Goal: Transaction & Acquisition: Purchase product/service

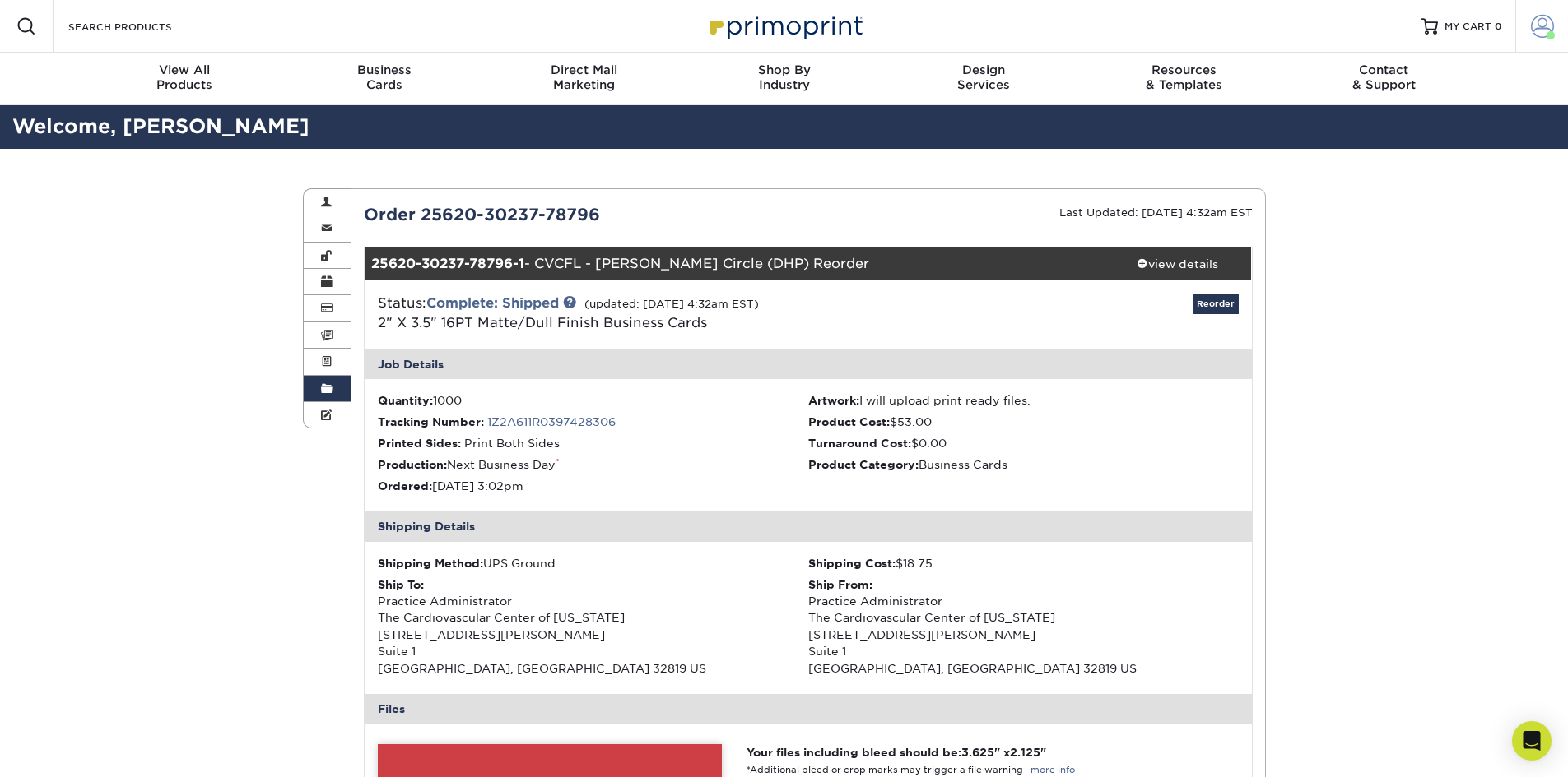
click at [1549, 21] on span at bounding box center [1542, 26] width 23 height 23
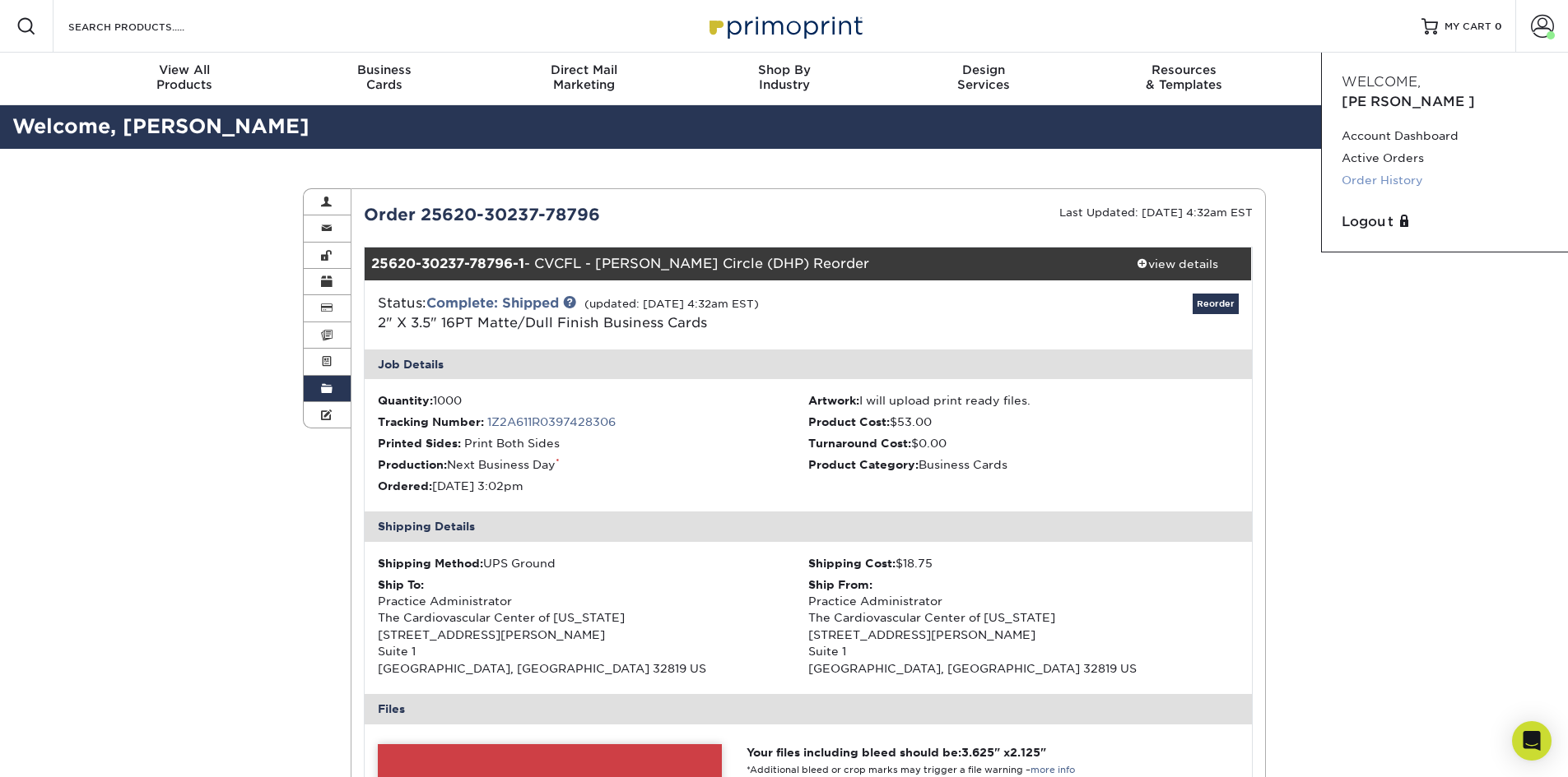
click at [1381, 170] on link "Order History" at bounding box center [1444, 181] width 206 height 23
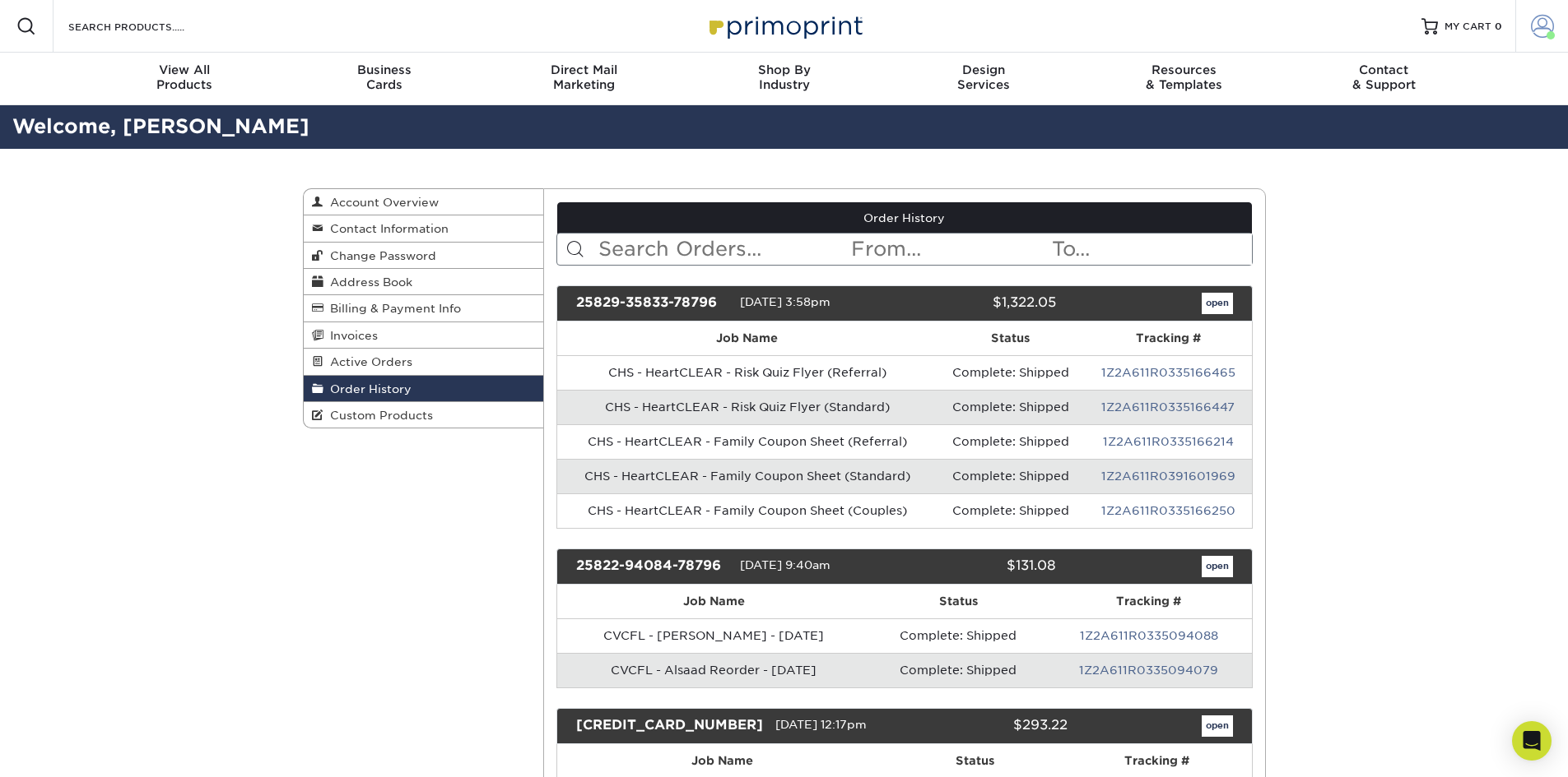
click at [1543, 18] on span at bounding box center [1542, 26] width 23 height 23
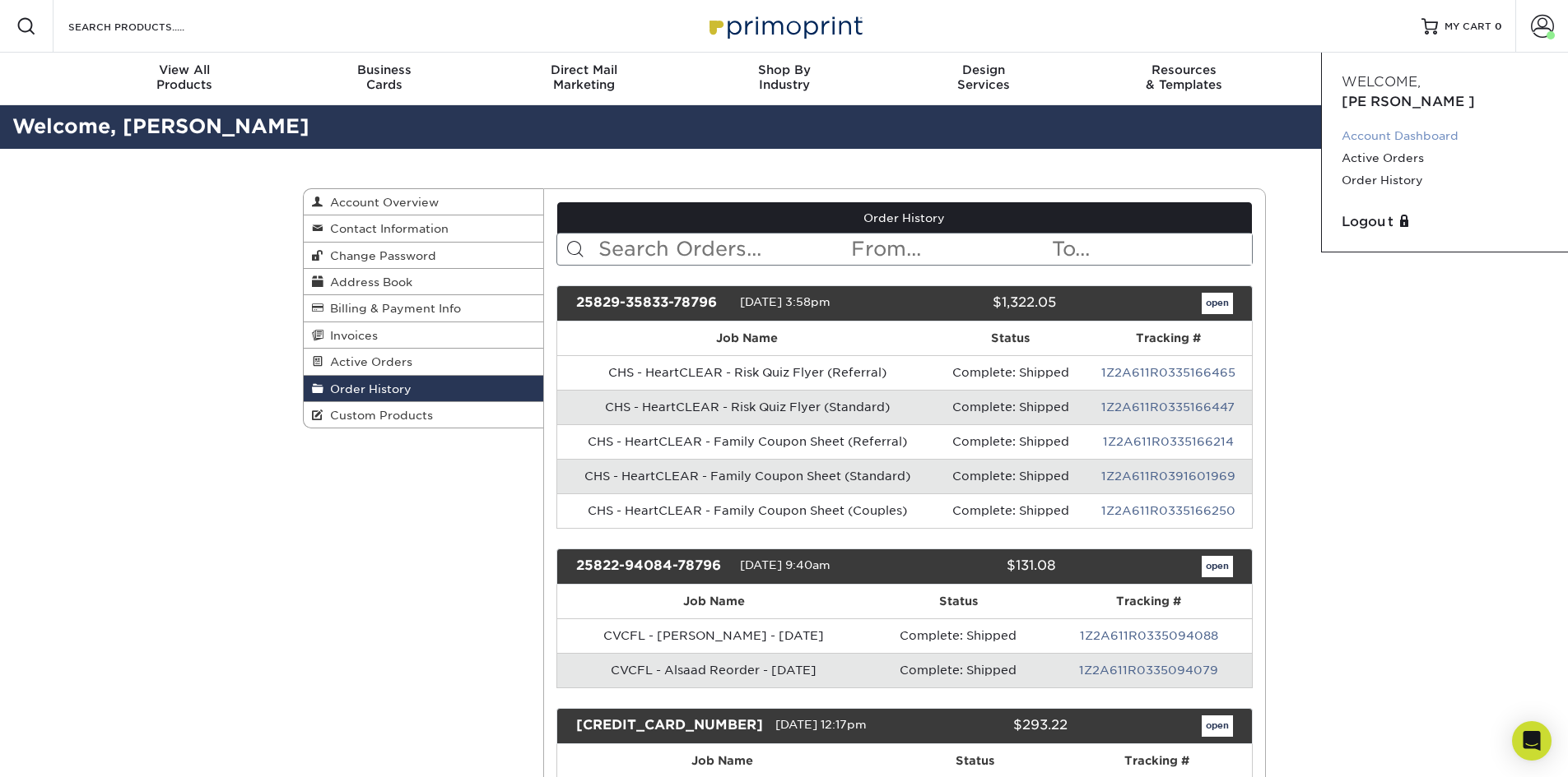
click at [1393, 125] on link "Account Dashboard" at bounding box center [1444, 137] width 206 height 23
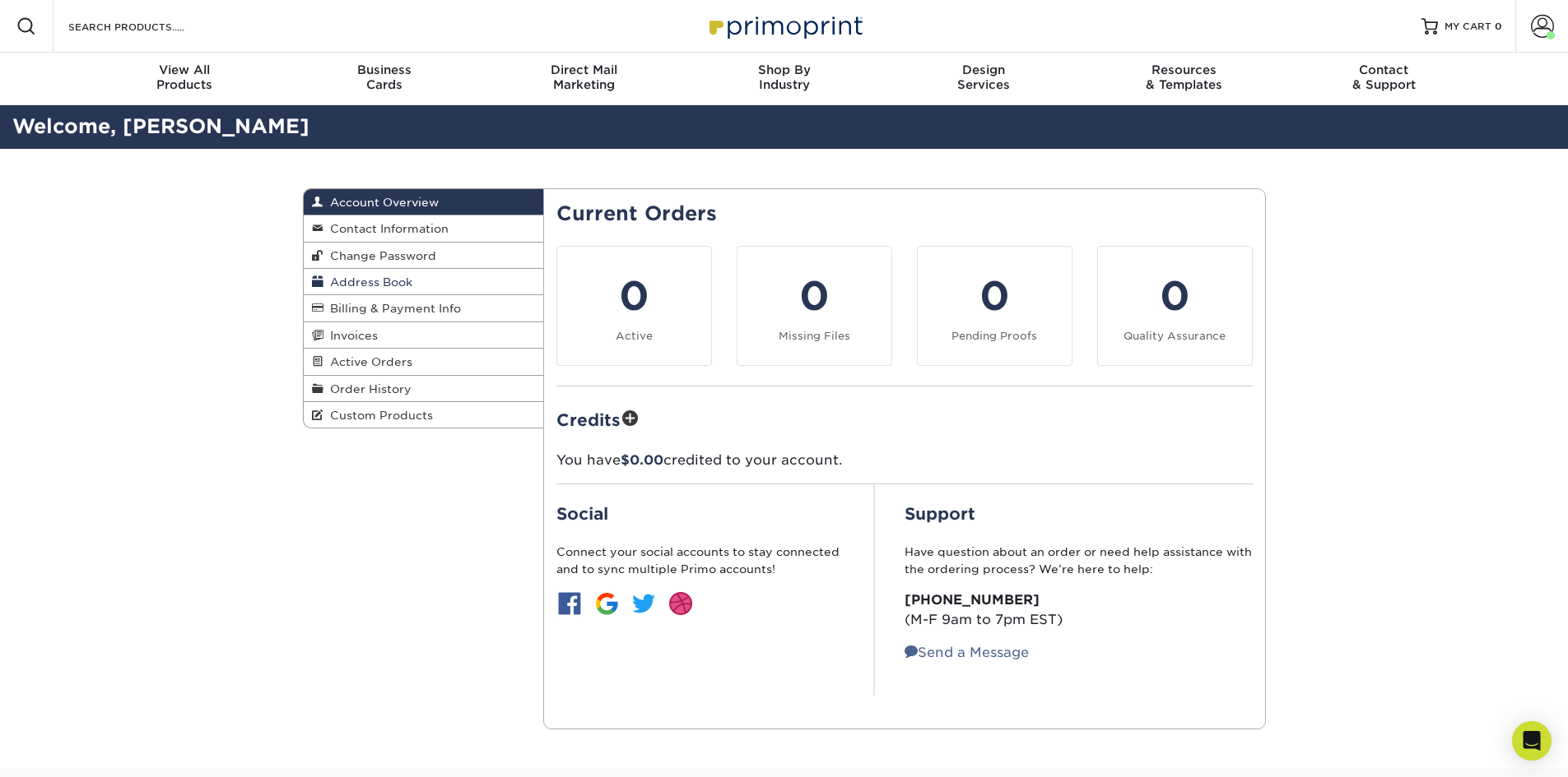
click at [361, 283] on span "Address Book" at bounding box center [368, 283] width 89 height 13
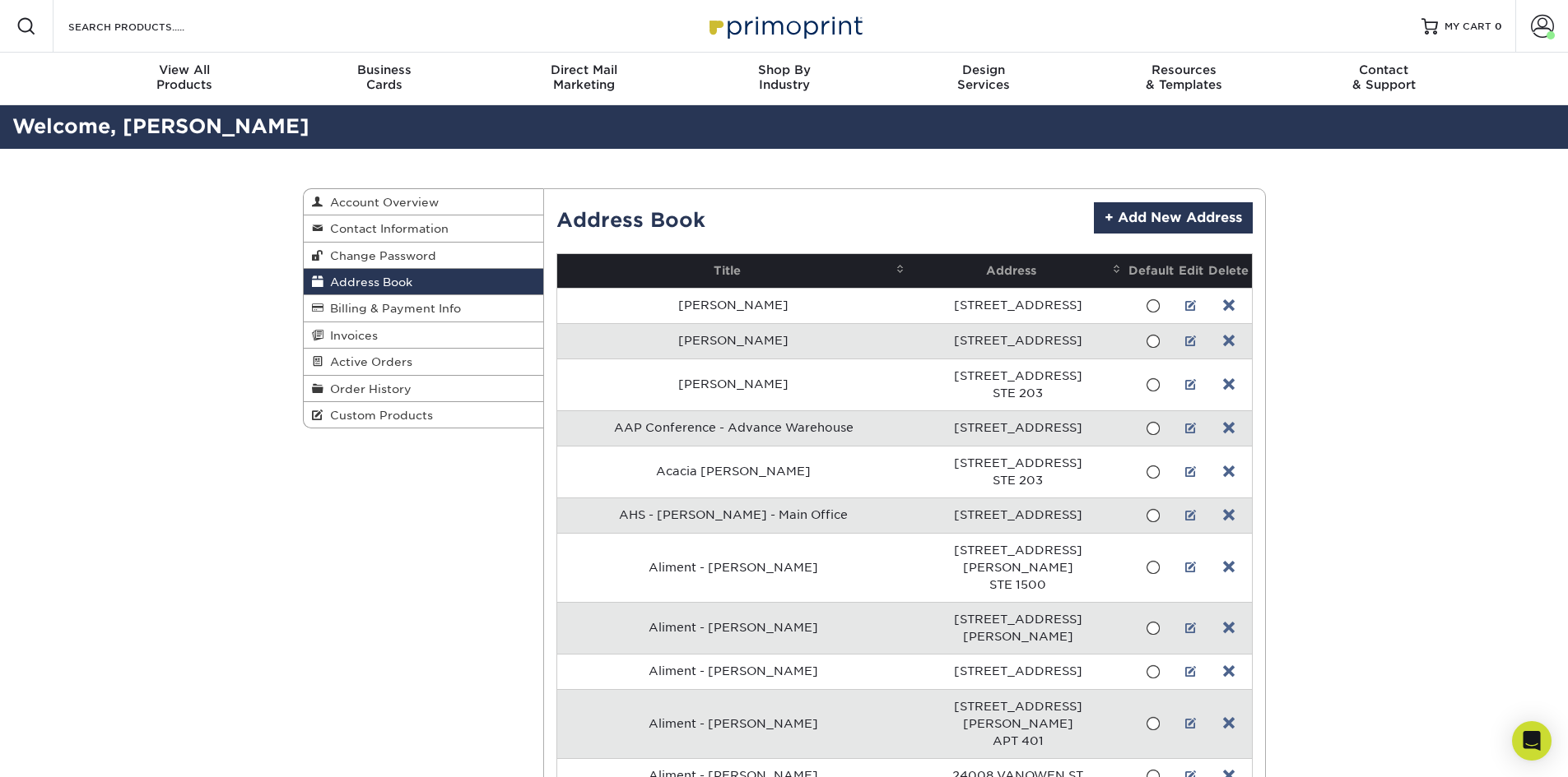
click at [393, 286] on span "Address Book" at bounding box center [368, 283] width 89 height 13
click at [1246, 210] on link "+ Add New Address" at bounding box center [1173, 218] width 159 height 31
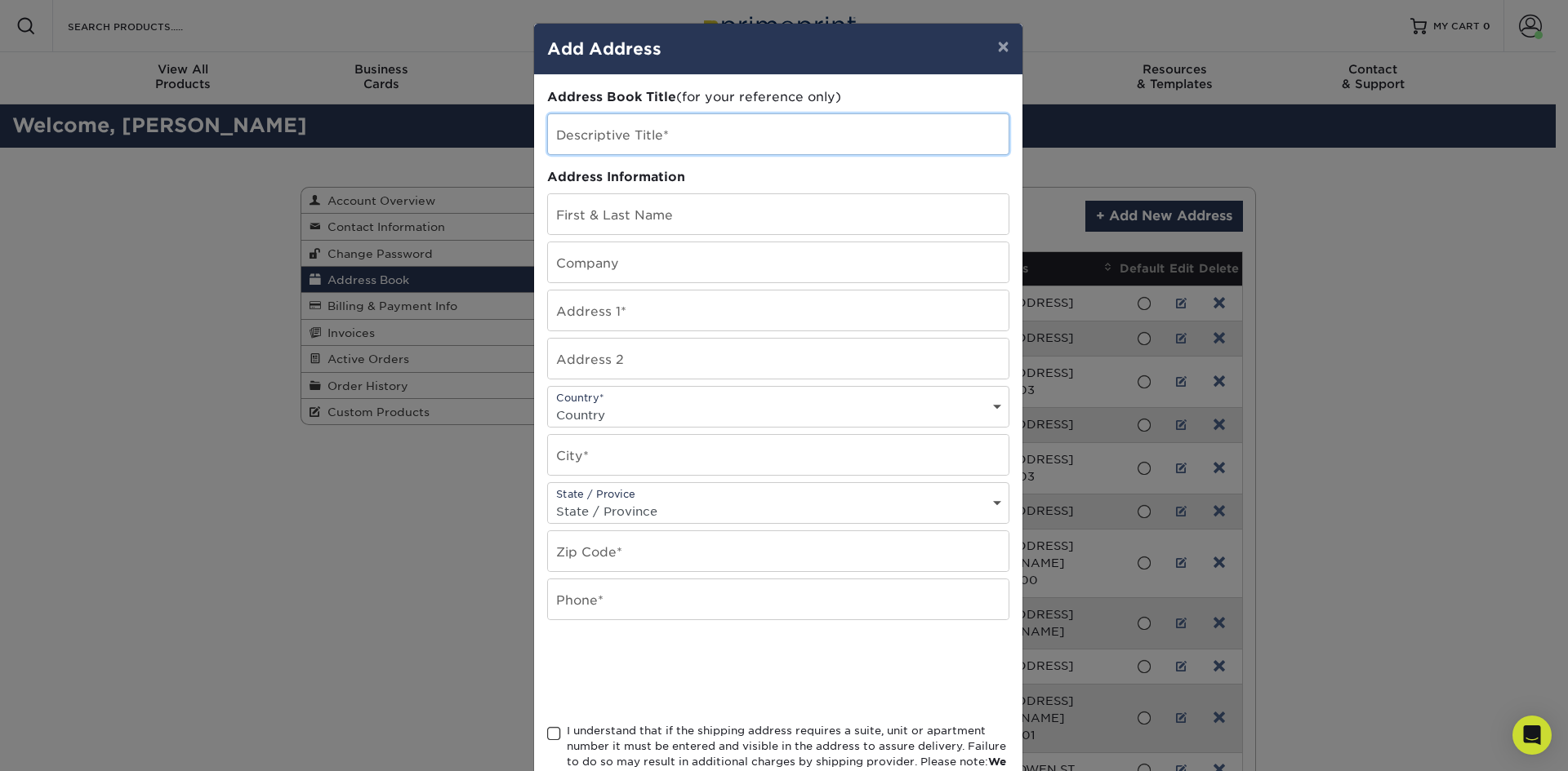
click at [629, 140] on input "text" at bounding box center [778, 134] width 461 height 40
type input "CVCFL - DHP (New)"
click at [611, 208] on input "text" at bounding box center [778, 214] width 461 height 40
click at [620, 265] on input "text" at bounding box center [778, 262] width 461 height 40
paste input "The Cardiovascular Center of [US_STATE]"
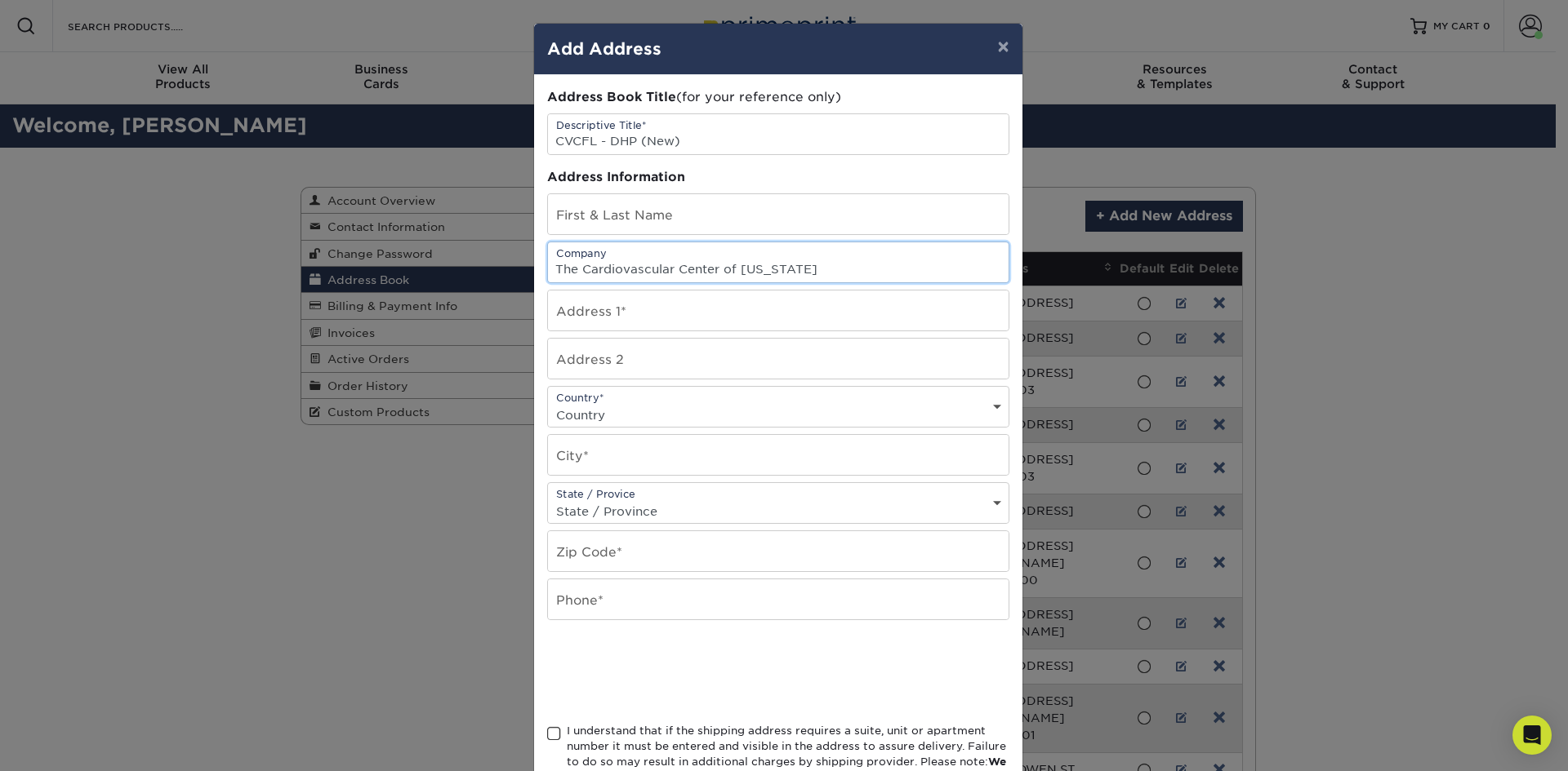
type input "The Cardiovascular Center of [US_STATE]"
click at [610, 217] on input "text" at bounding box center [778, 214] width 461 height 40
type input "K"
type input "ATTN: Karen Diaz"
click at [598, 306] on input "text" at bounding box center [778, 310] width 461 height 40
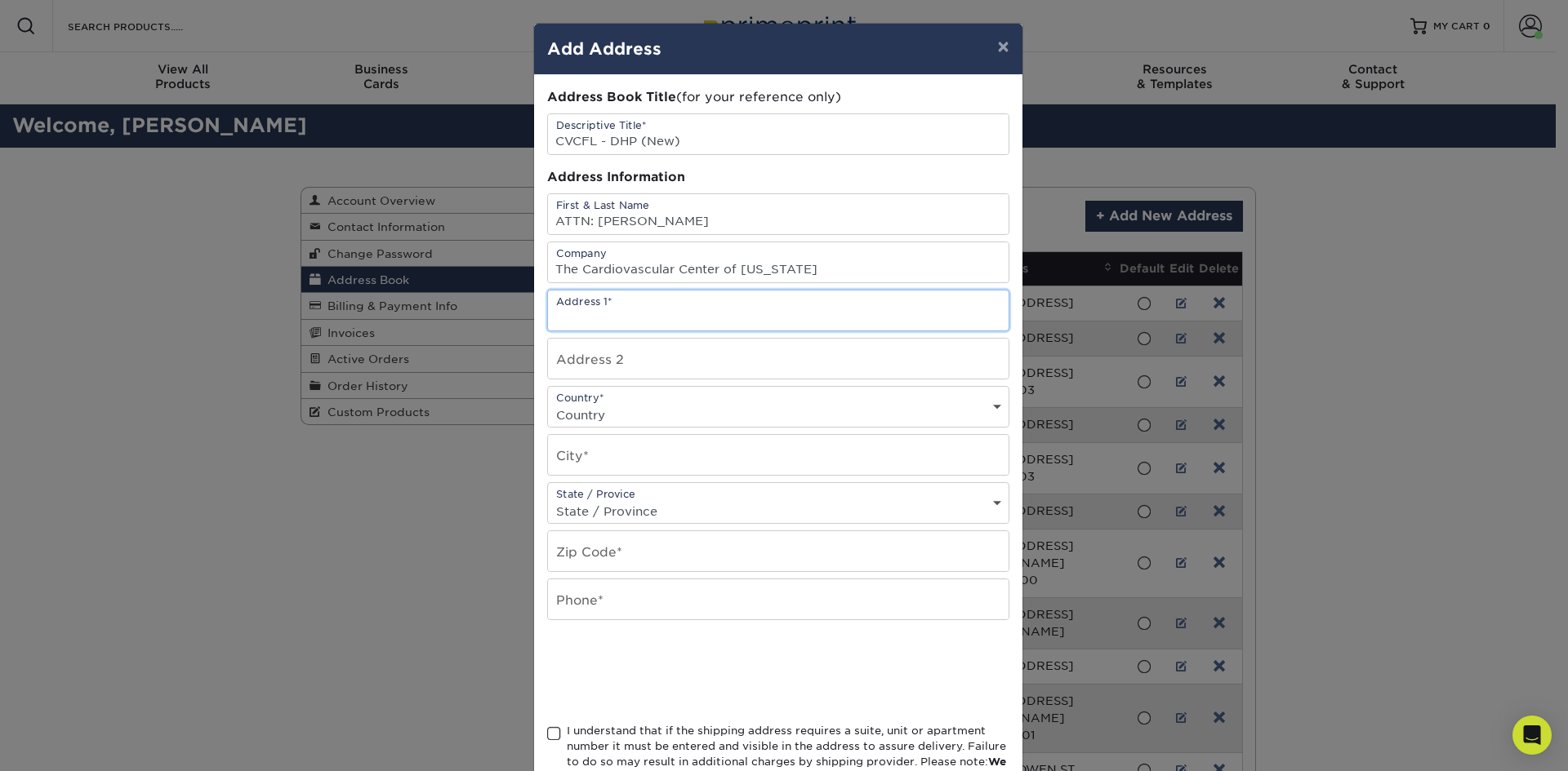
paste input "[STREET_ADDRESS]"
type input "[STREET_ADDRESS]"
click at [595, 364] on input "text" at bounding box center [778, 358] width 461 height 40
type input "Suite 100"
click at [609, 417] on select "Country United States Canada ----------------------------- Afghanistan Albania …" at bounding box center [778, 414] width 461 height 23
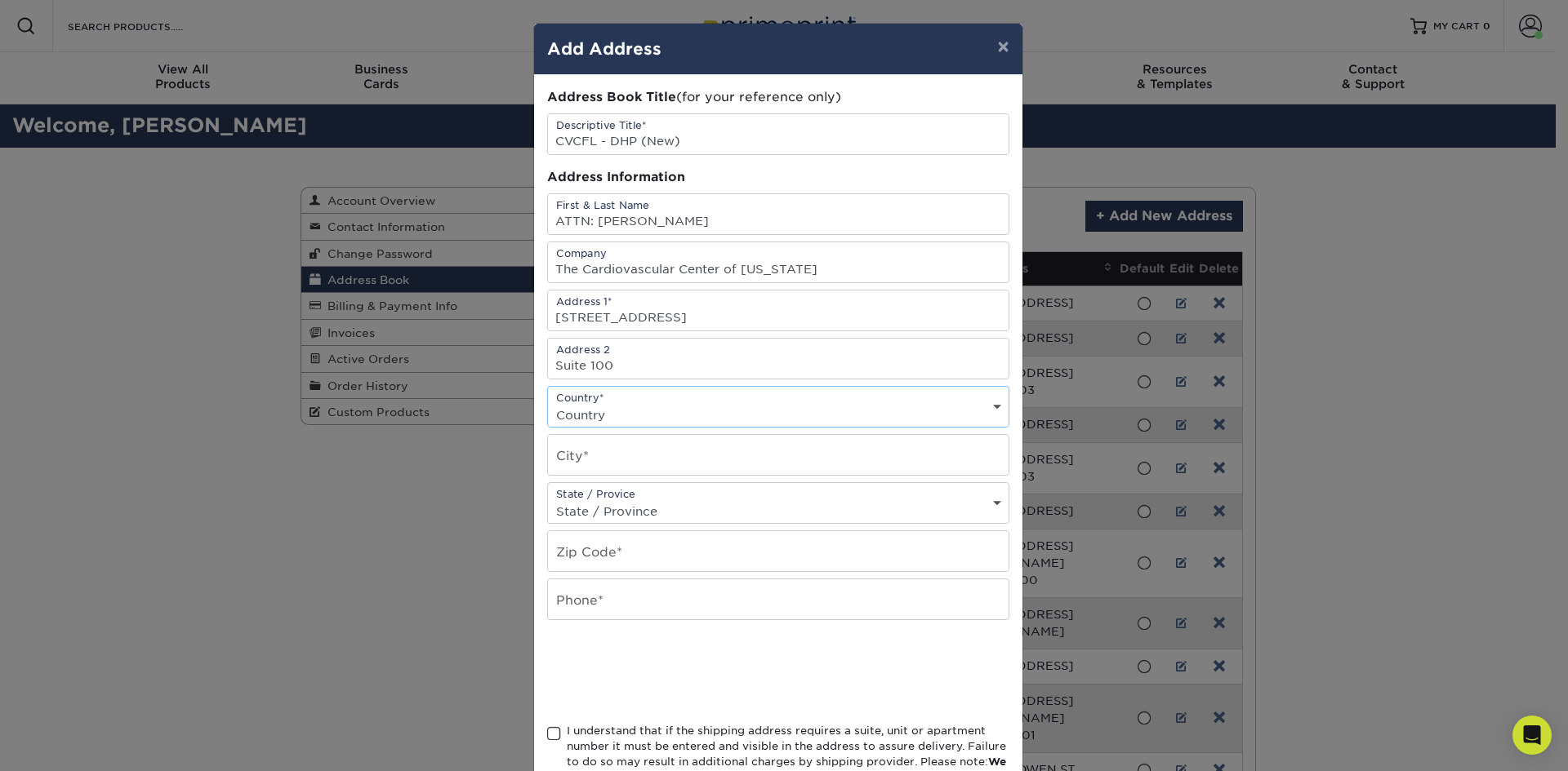
select select "US"
click at [548, 403] on select "Country United States Canada ----------------------------- Afghanistan Albania …" at bounding box center [778, 414] width 461 height 23
click at [626, 453] on input "text" at bounding box center [778, 454] width 461 height 40
type input "Orlando"
click at [640, 509] on select "State / Province Alabama Alaska Arizona Arkansas California Colorado Connecticu…" at bounding box center [778, 510] width 461 height 23
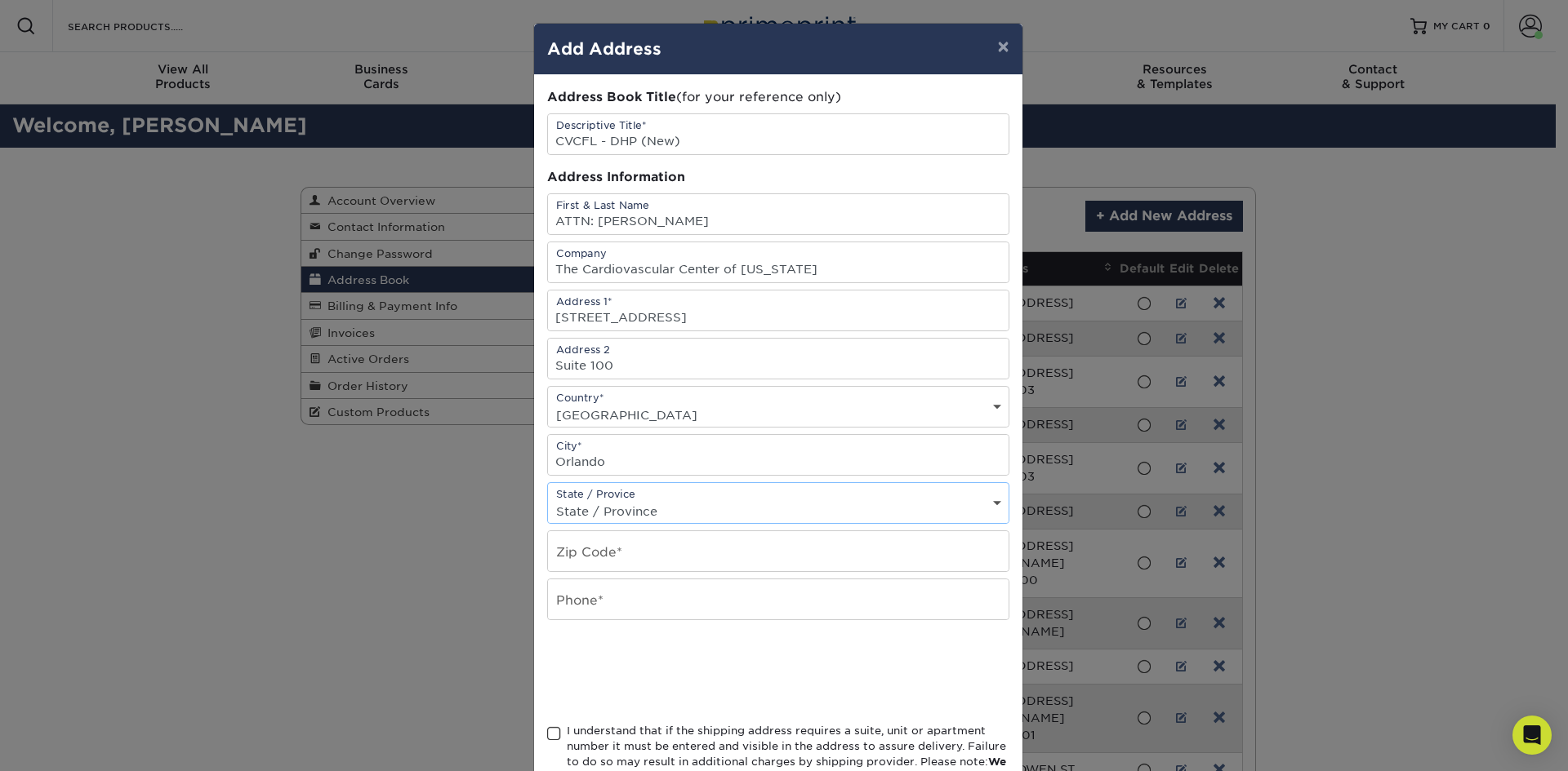
select select "FL"
click at [548, 499] on select "State / Province Alabama Alaska Arizona Arkansas California Colorado Connecticu…" at bounding box center [778, 510] width 461 height 23
click at [601, 555] on input "text" at bounding box center [778, 551] width 461 height 40
drag, startPoint x: 603, startPoint y: 563, endPoint x: 570, endPoint y: 606, distance: 54.2
click at [603, 563] on input "text" at bounding box center [778, 551] width 461 height 40
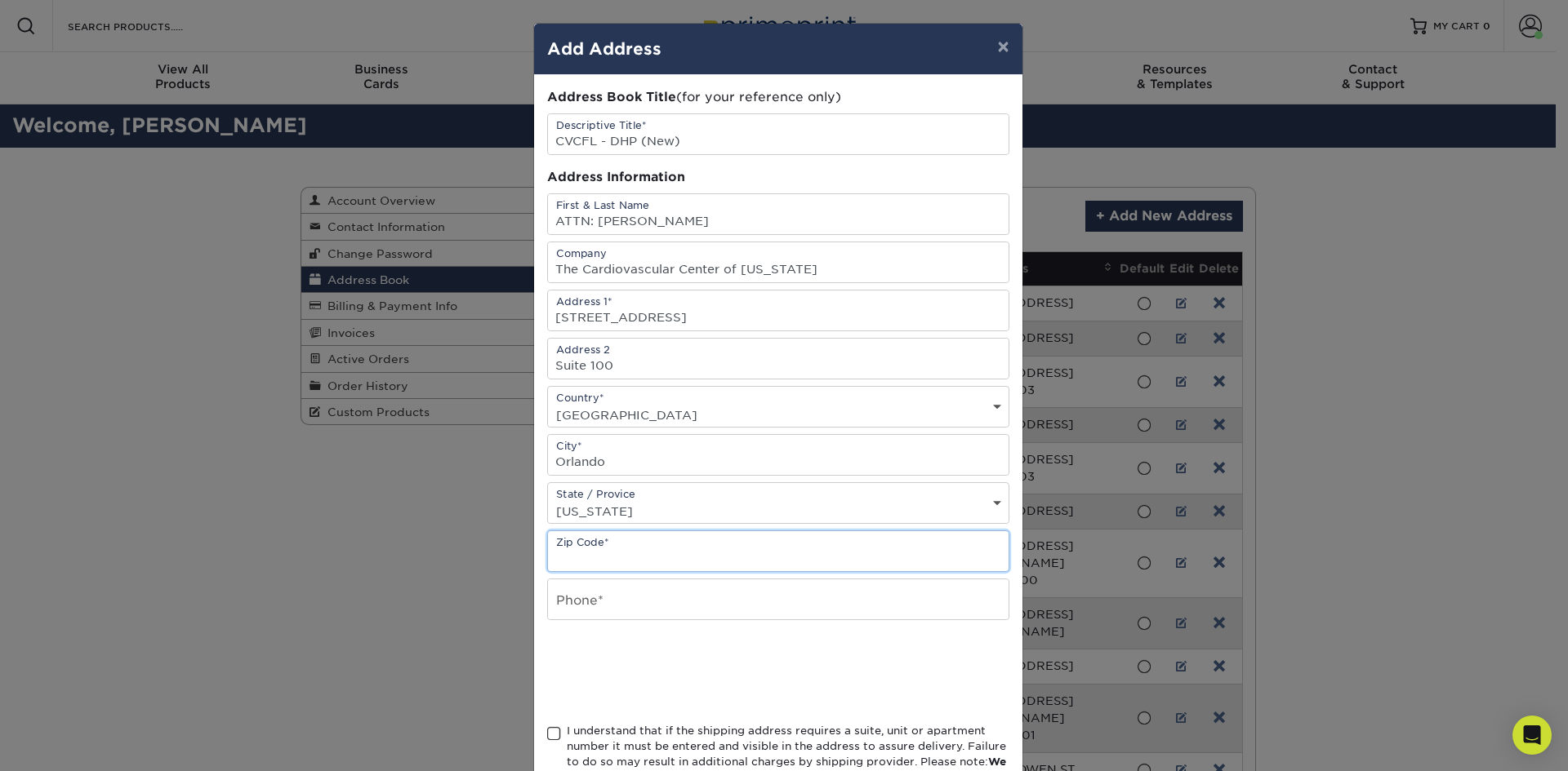
paste input "32819"
type input "32819"
click at [570, 607] on input "text" at bounding box center [778, 599] width 461 height 40
click at [549, 735] on span at bounding box center [554, 734] width 14 height 16
click at [0, 0] on input "I understand that if the shipping address requires a suite, unit or apartment n…" at bounding box center [0, 0] width 0 height 0
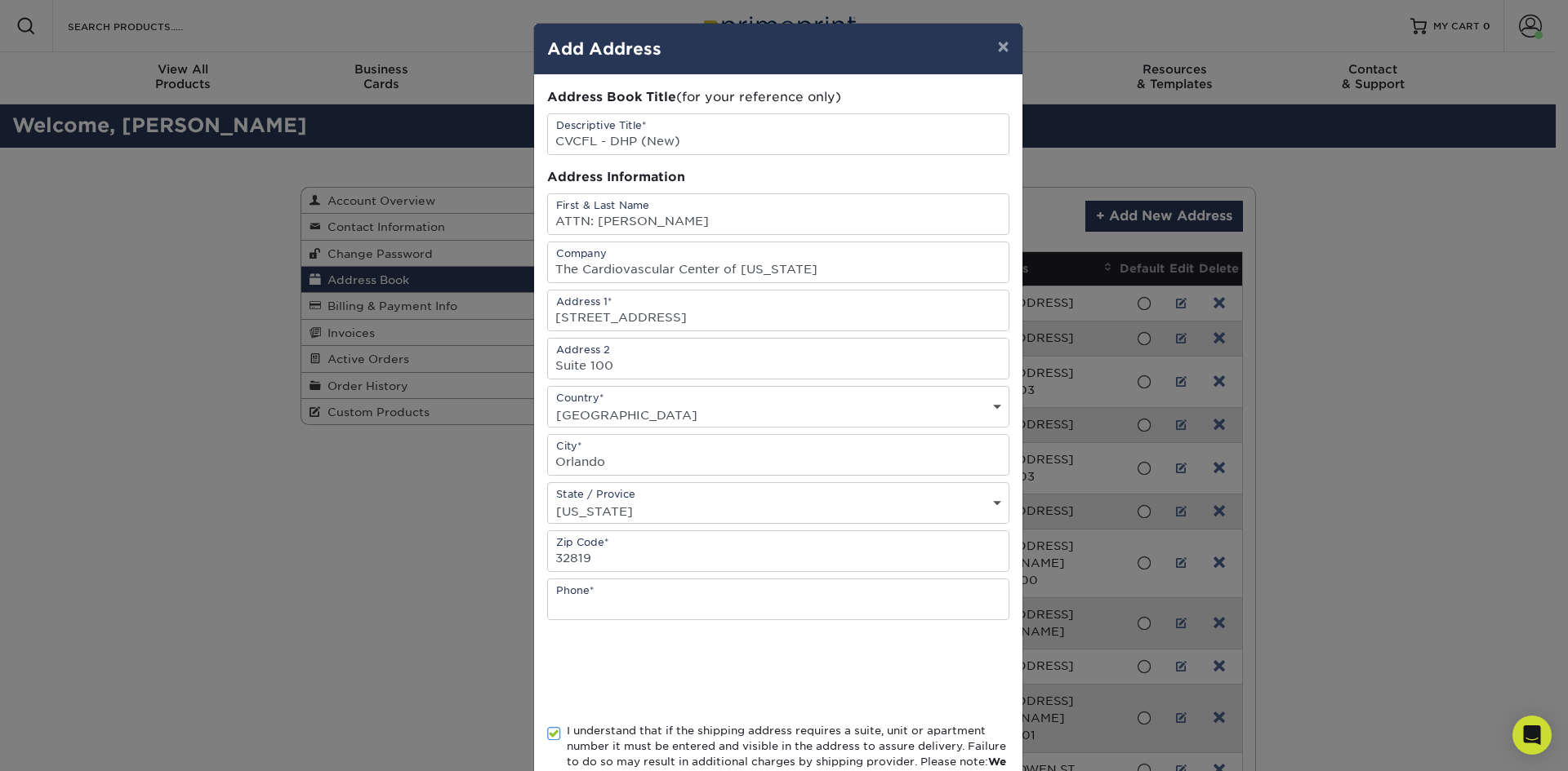
scroll to position [116, 0]
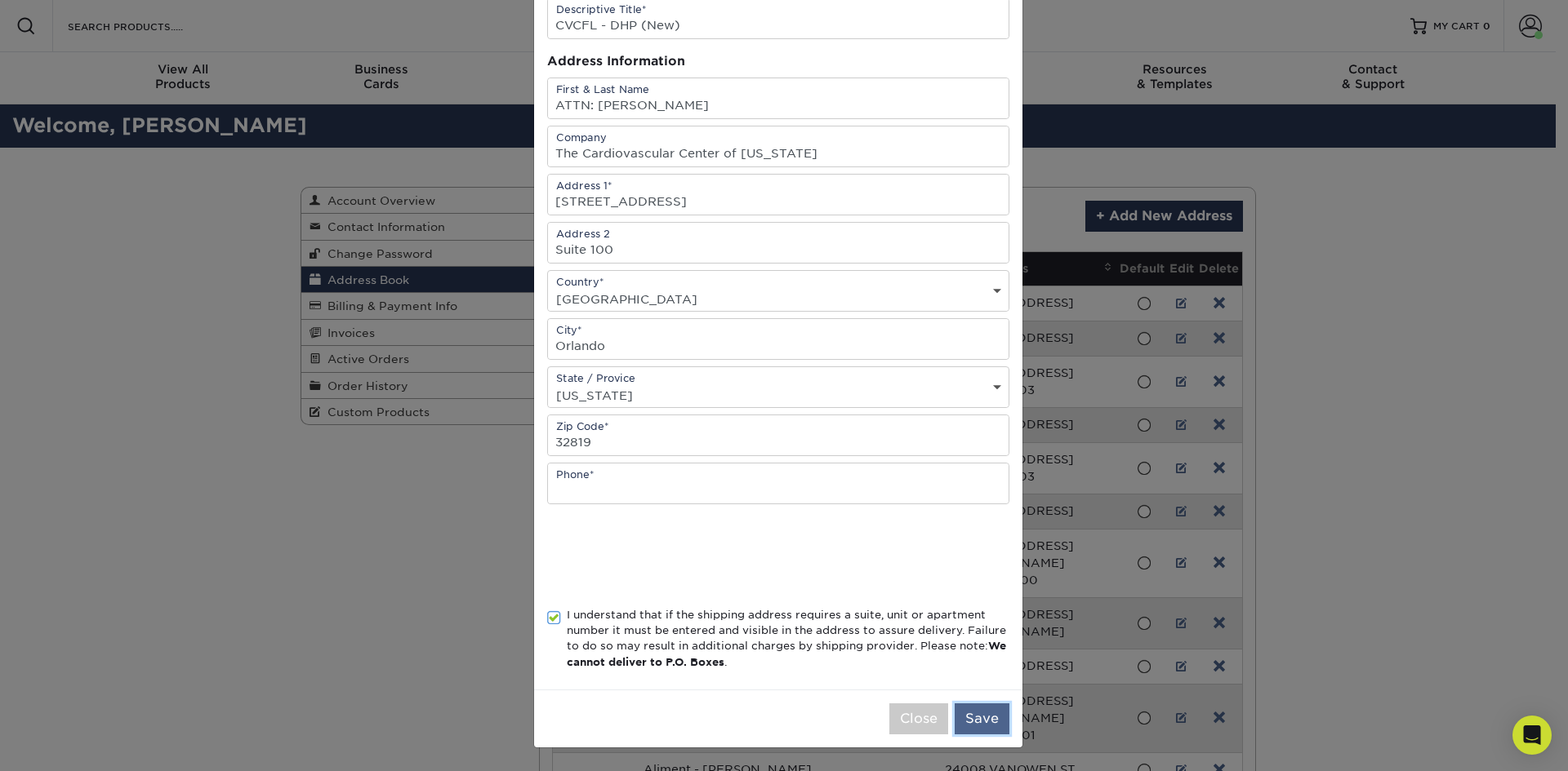
click at [967, 721] on button "Save" at bounding box center [982, 719] width 55 height 31
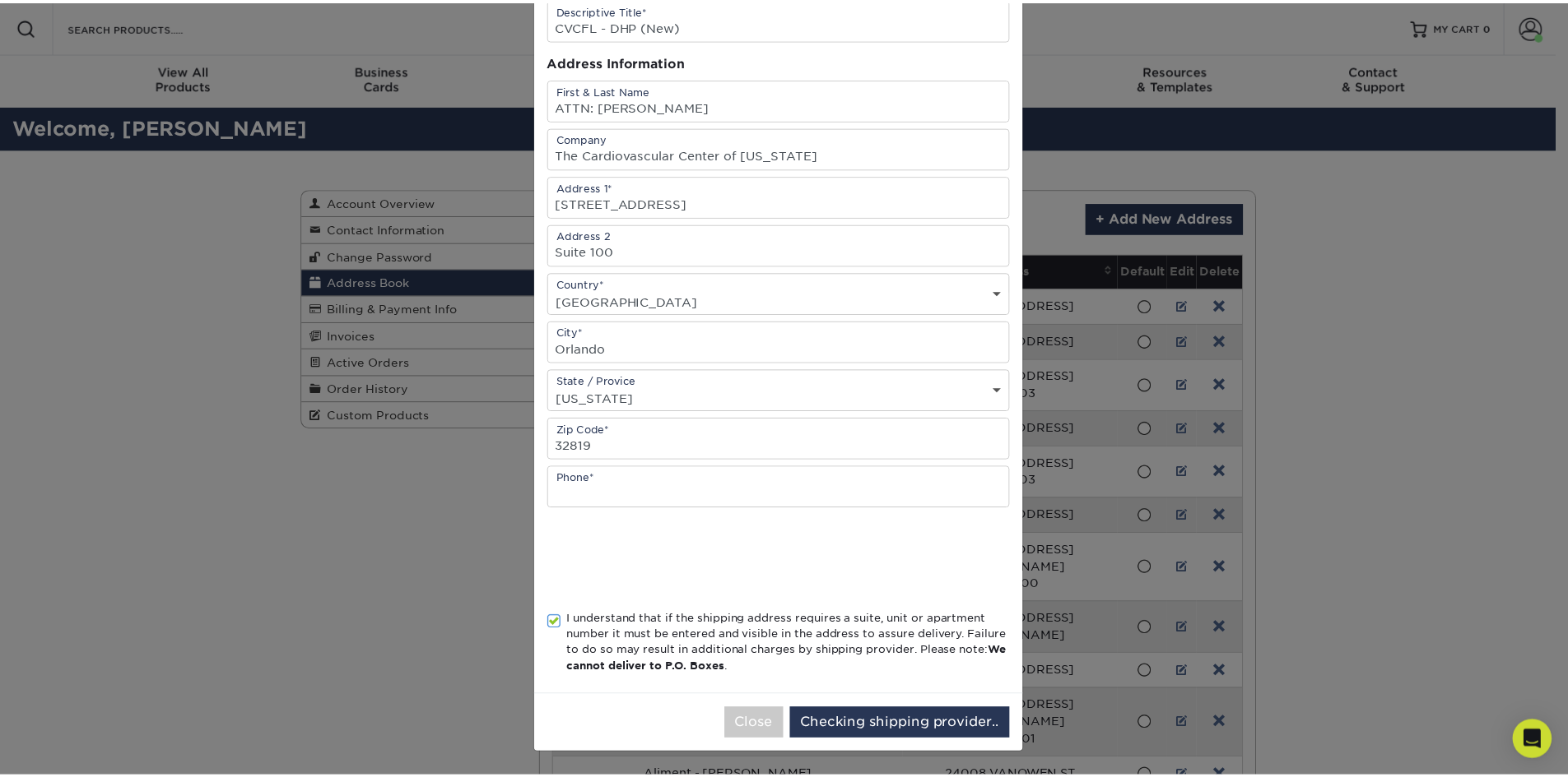
scroll to position [0, 0]
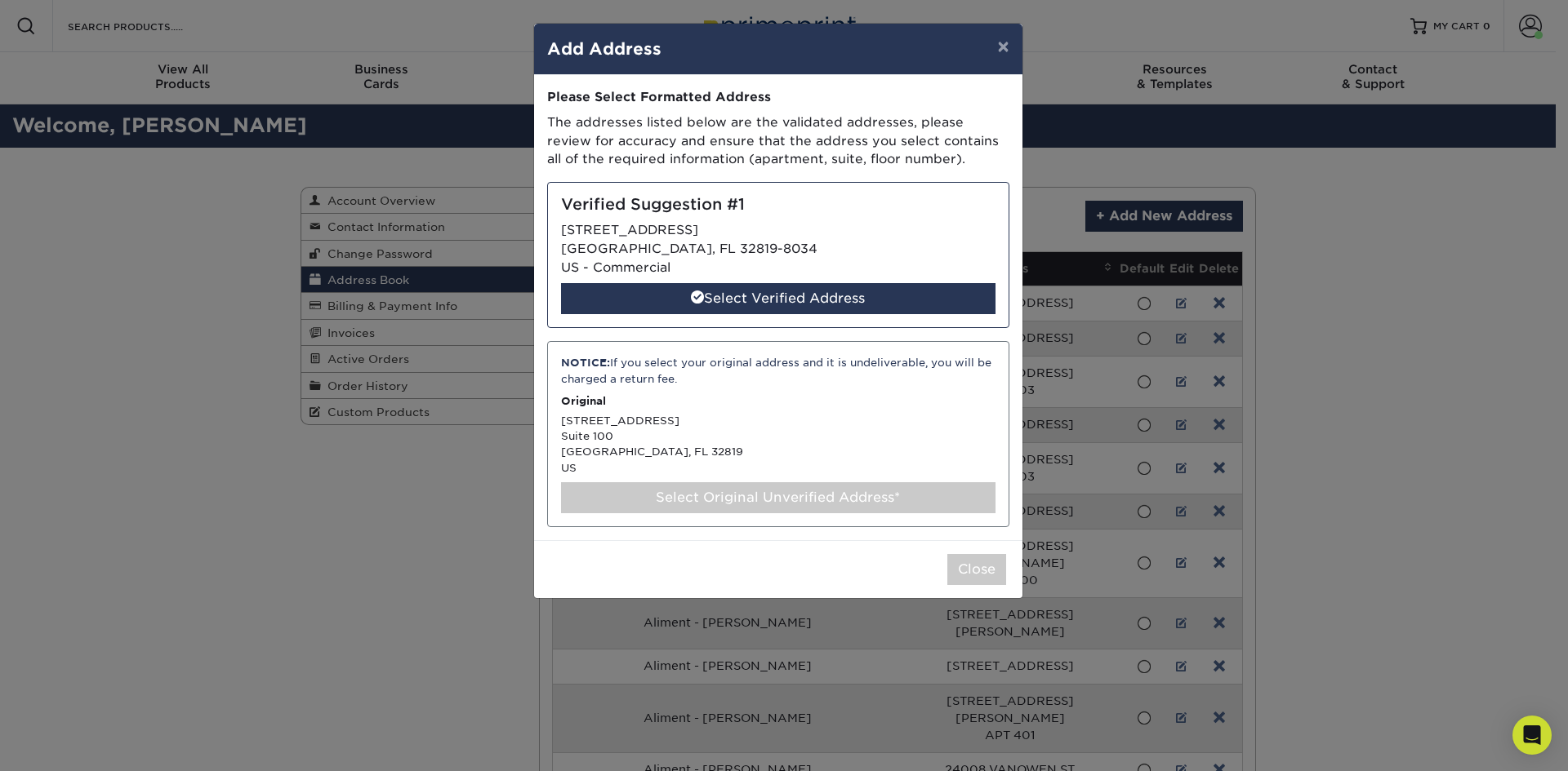
click at [683, 498] on div "Select Original Unverified Address*" at bounding box center [778, 497] width 435 height 31
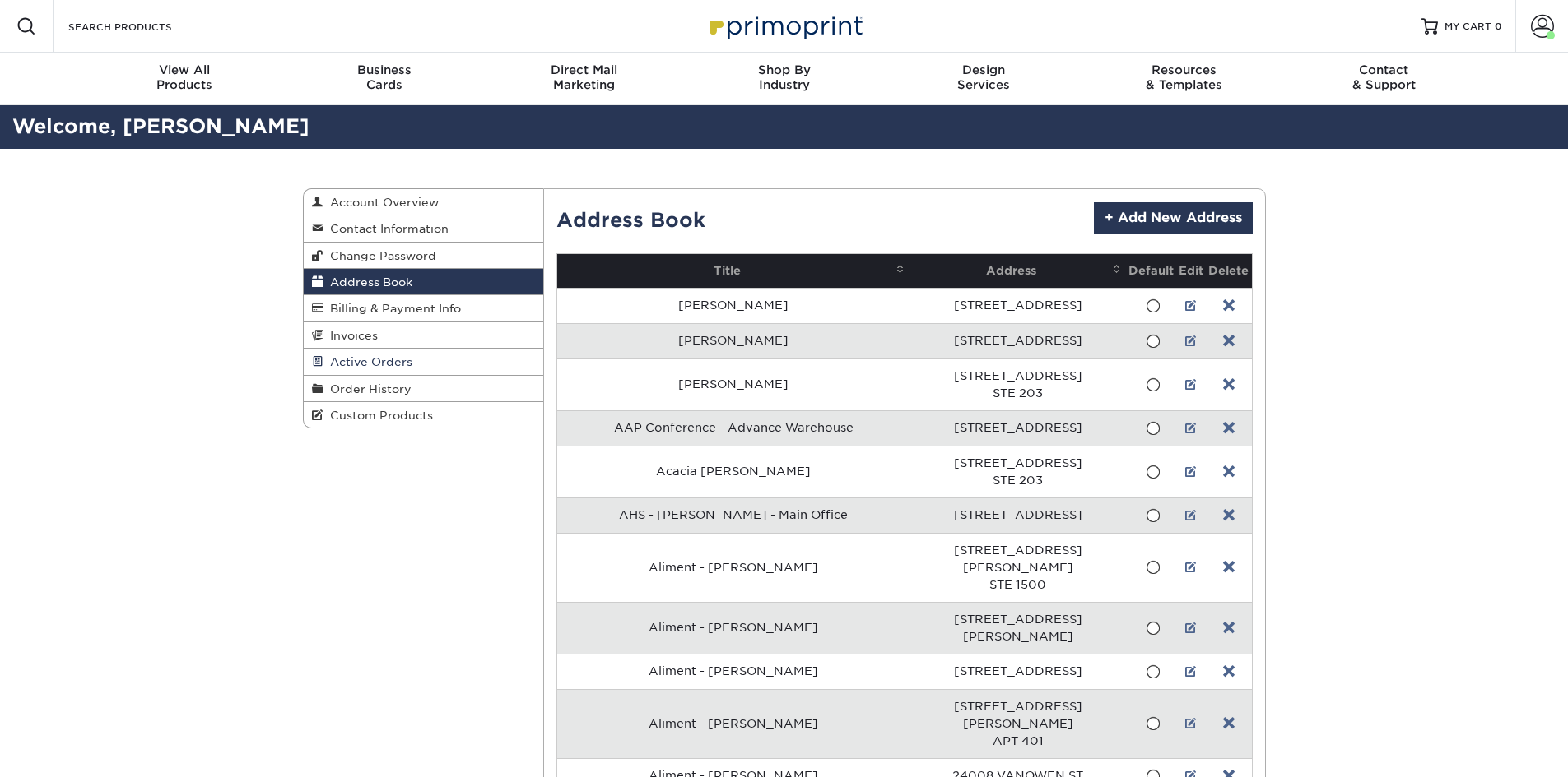
click at [380, 353] on link "Active Orders" at bounding box center [423, 362] width 240 height 26
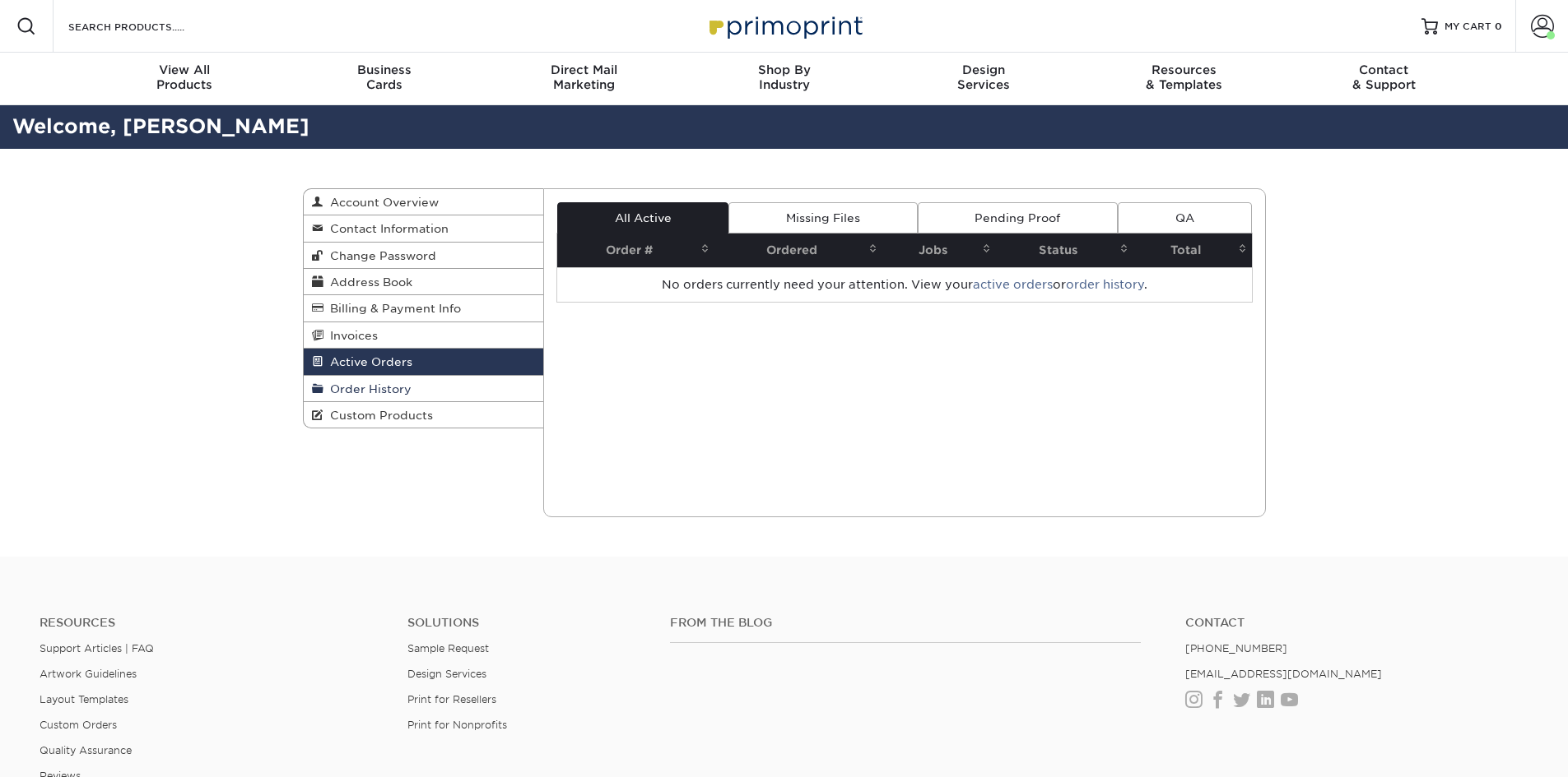
click at [387, 392] on span "Order History" at bounding box center [367, 389] width 88 height 13
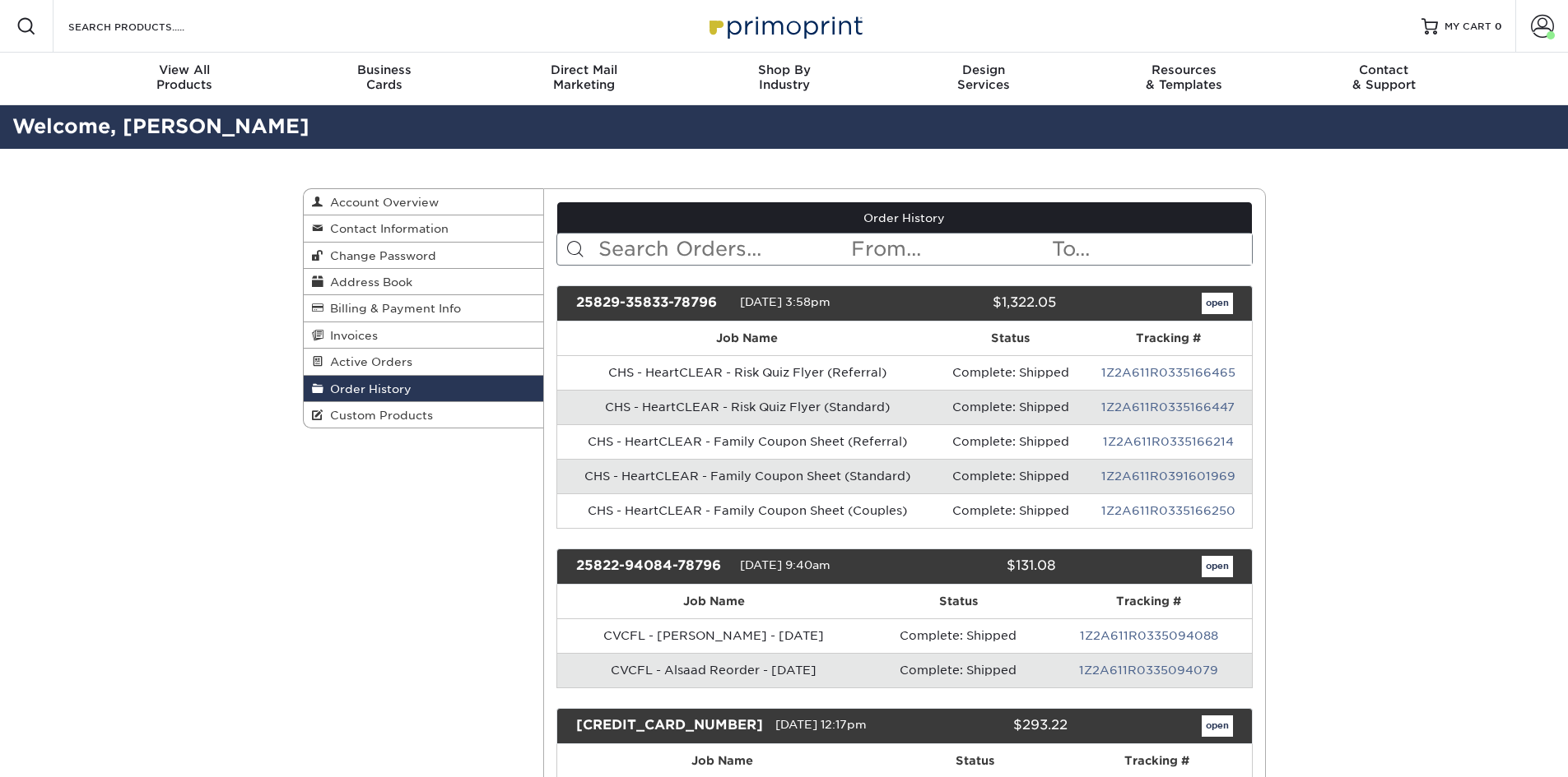
click at [717, 254] on input "text" at bounding box center [723, 249] width 253 height 31
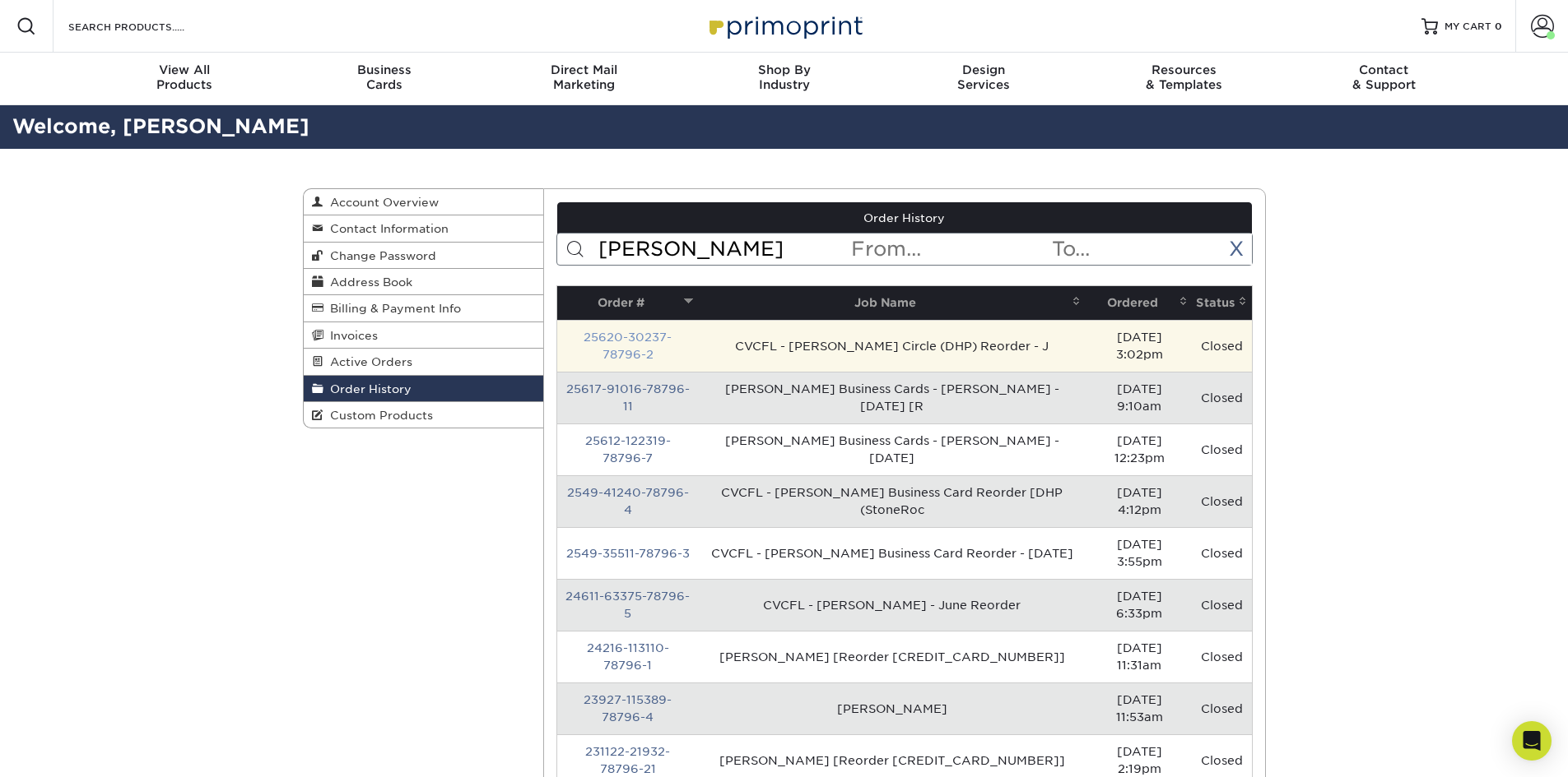
click at [672, 346] on link "25620-30237-78796-2" at bounding box center [627, 346] width 88 height 30
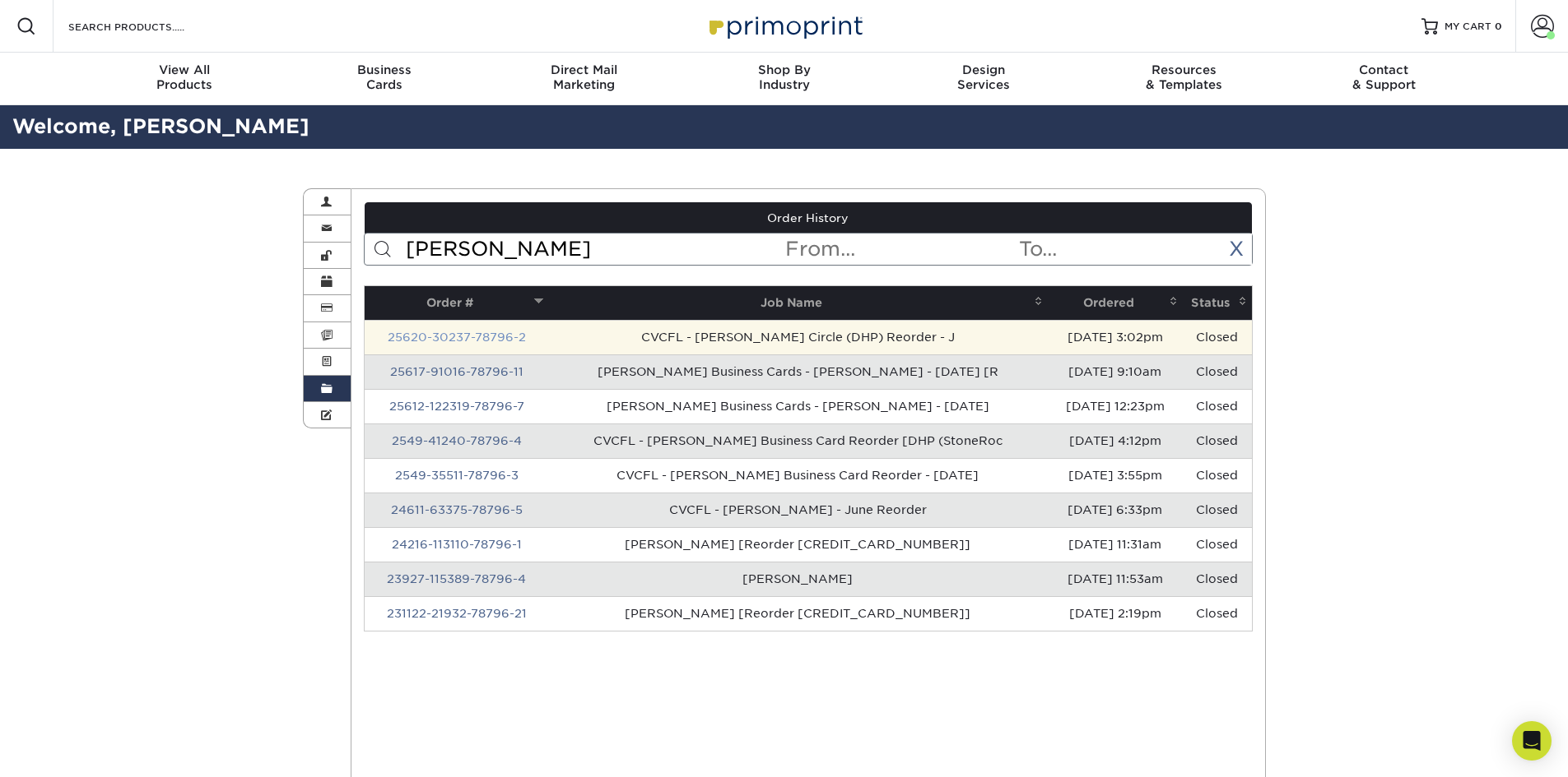
click at [497, 337] on link "25620-30237-78796-2" at bounding box center [456, 337] width 139 height 13
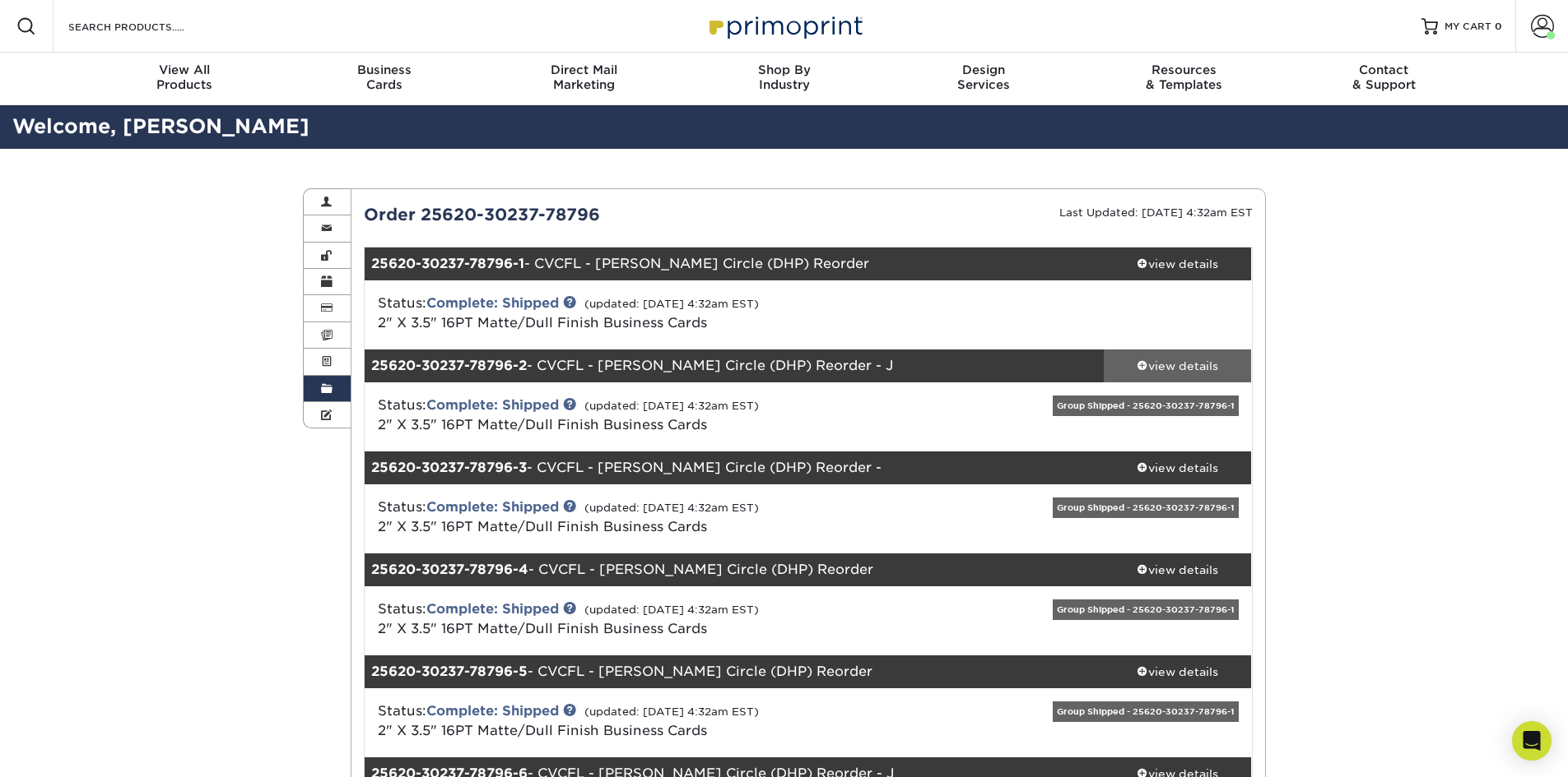
click at [1159, 356] on link "view details" at bounding box center [1177, 365] width 148 height 33
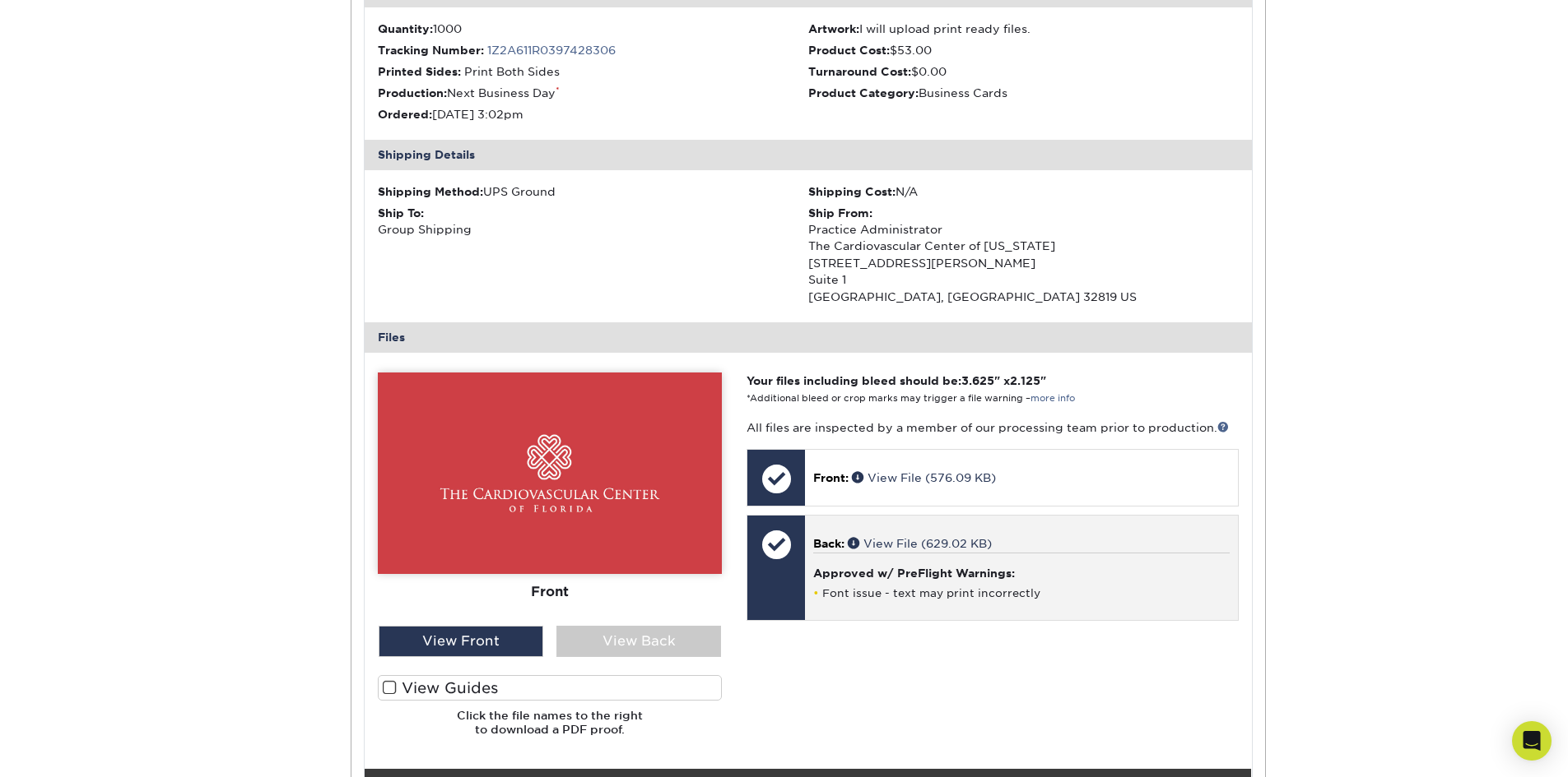
scroll to position [494, 0]
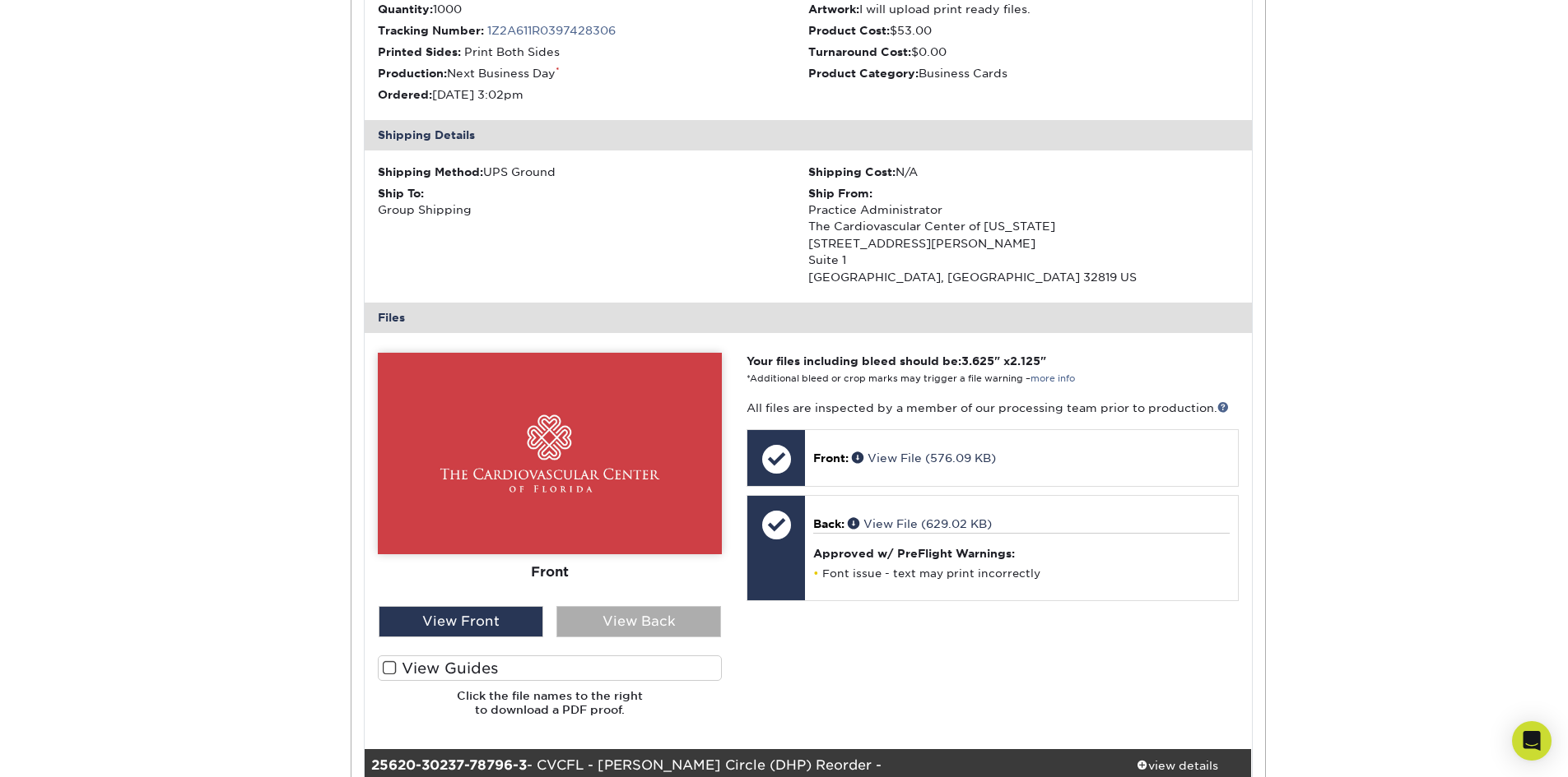
click at [678, 613] on div "View Back" at bounding box center [638, 622] width 165 height 31
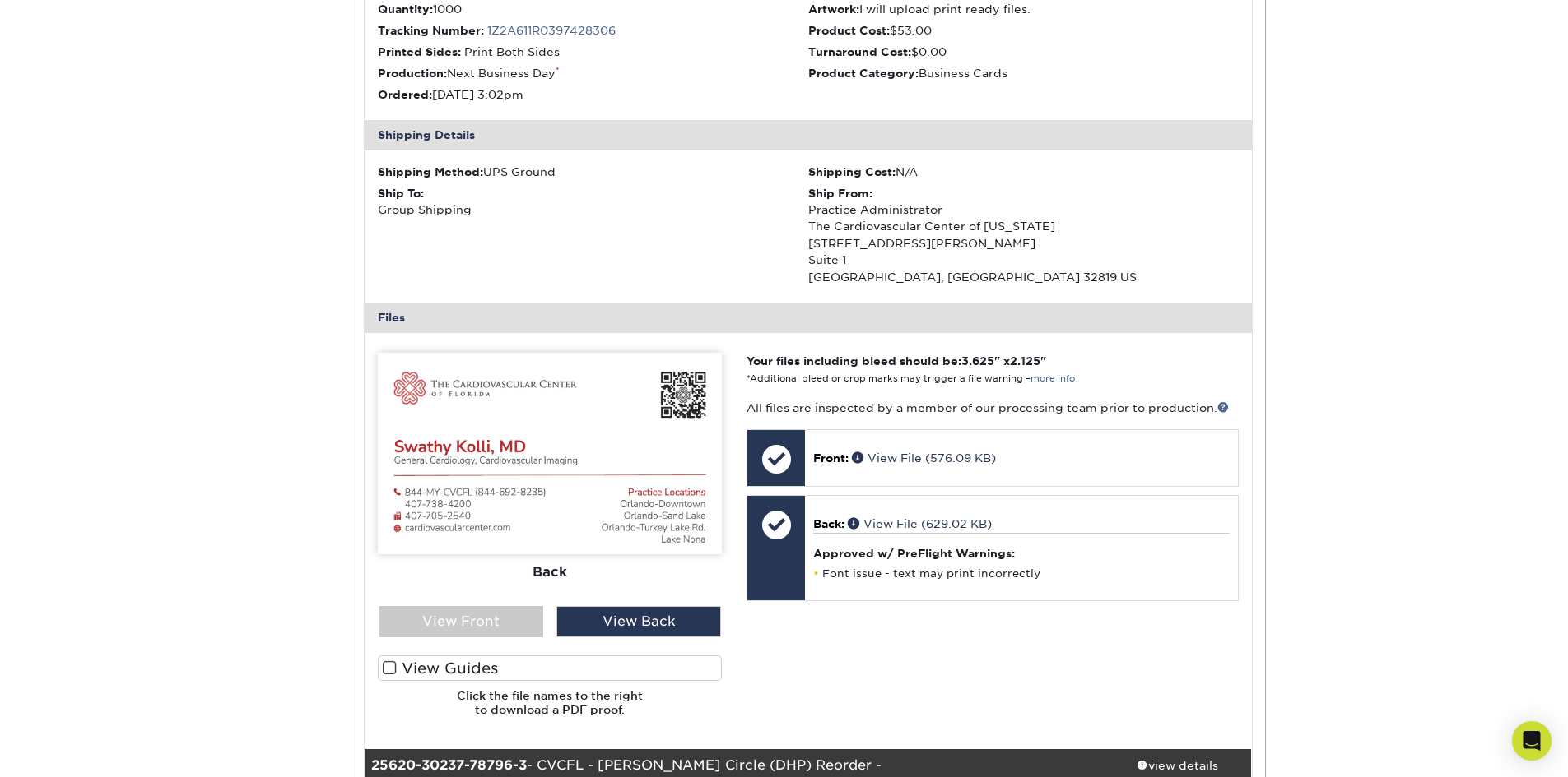
drag, startPoint x: 650, startPoint y: 469, endPoint x: 694, endPoint y: 422, distance: 64.4
click at [694, 422] on img at bounding box center [549, 454] width 344 height 202
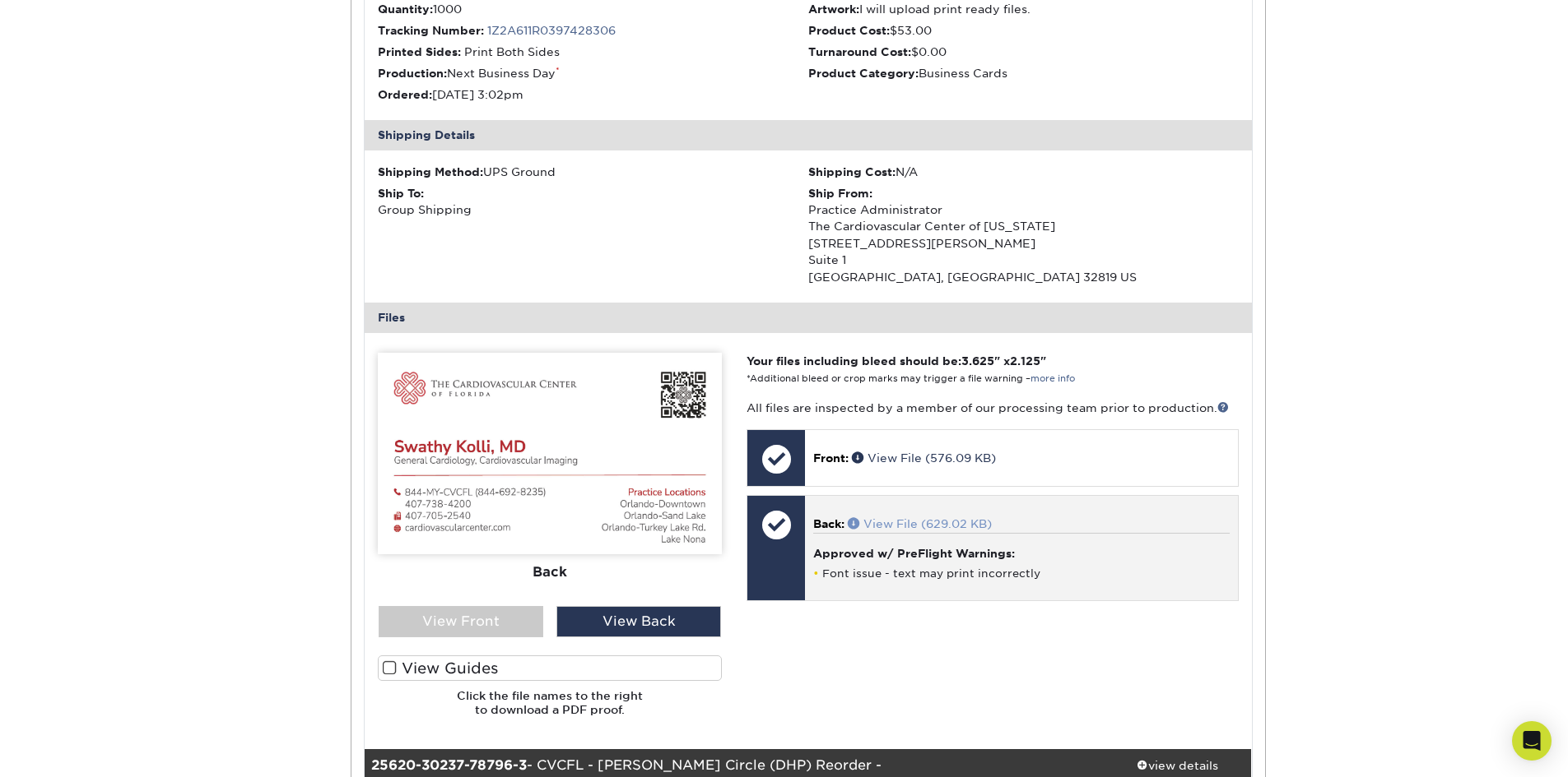
click at [953, 525] on link "View File (629.02 KB)" at bounding box center [920, 524] width 144 height 13
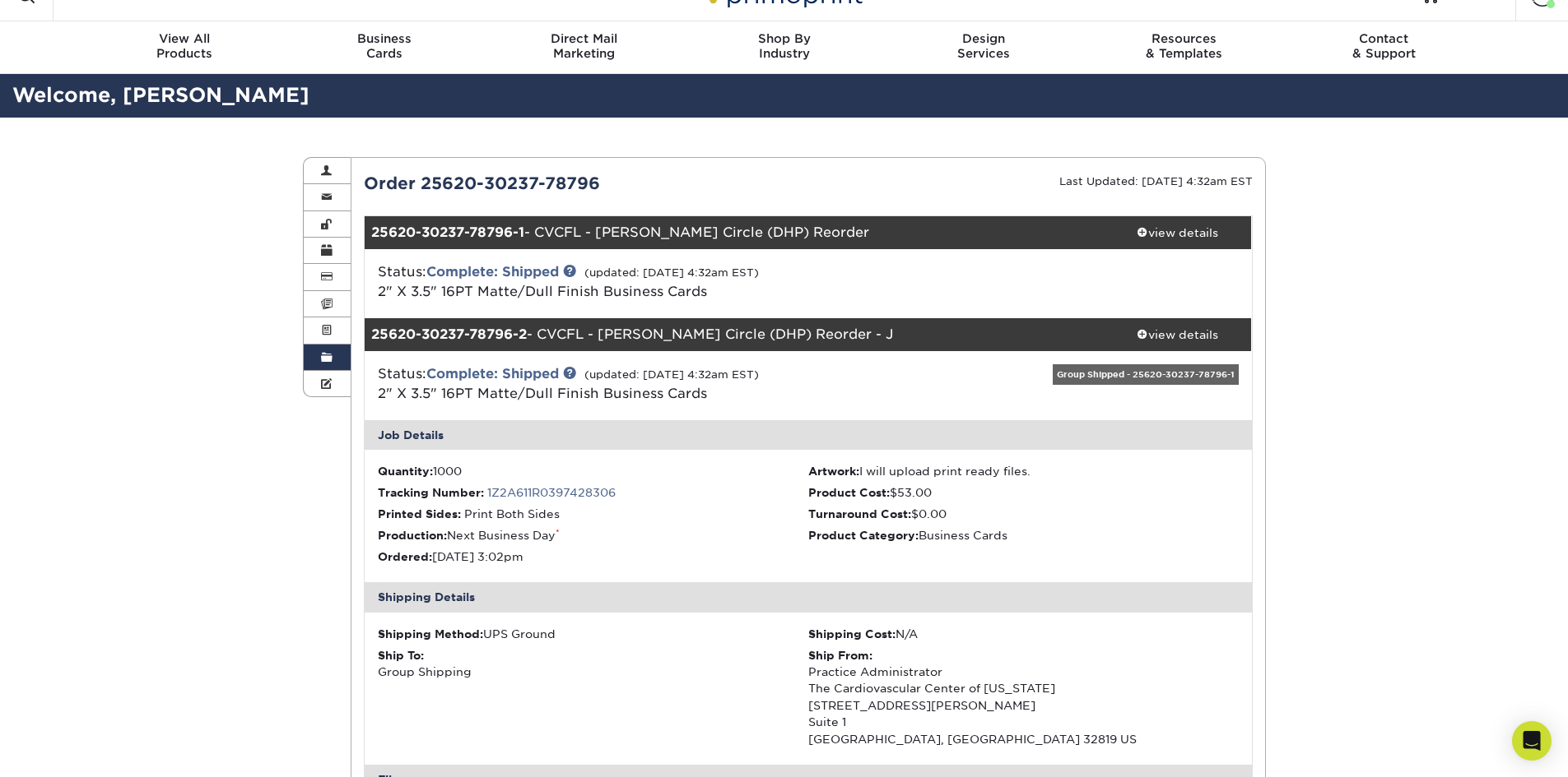
scroll to position [0, 0]
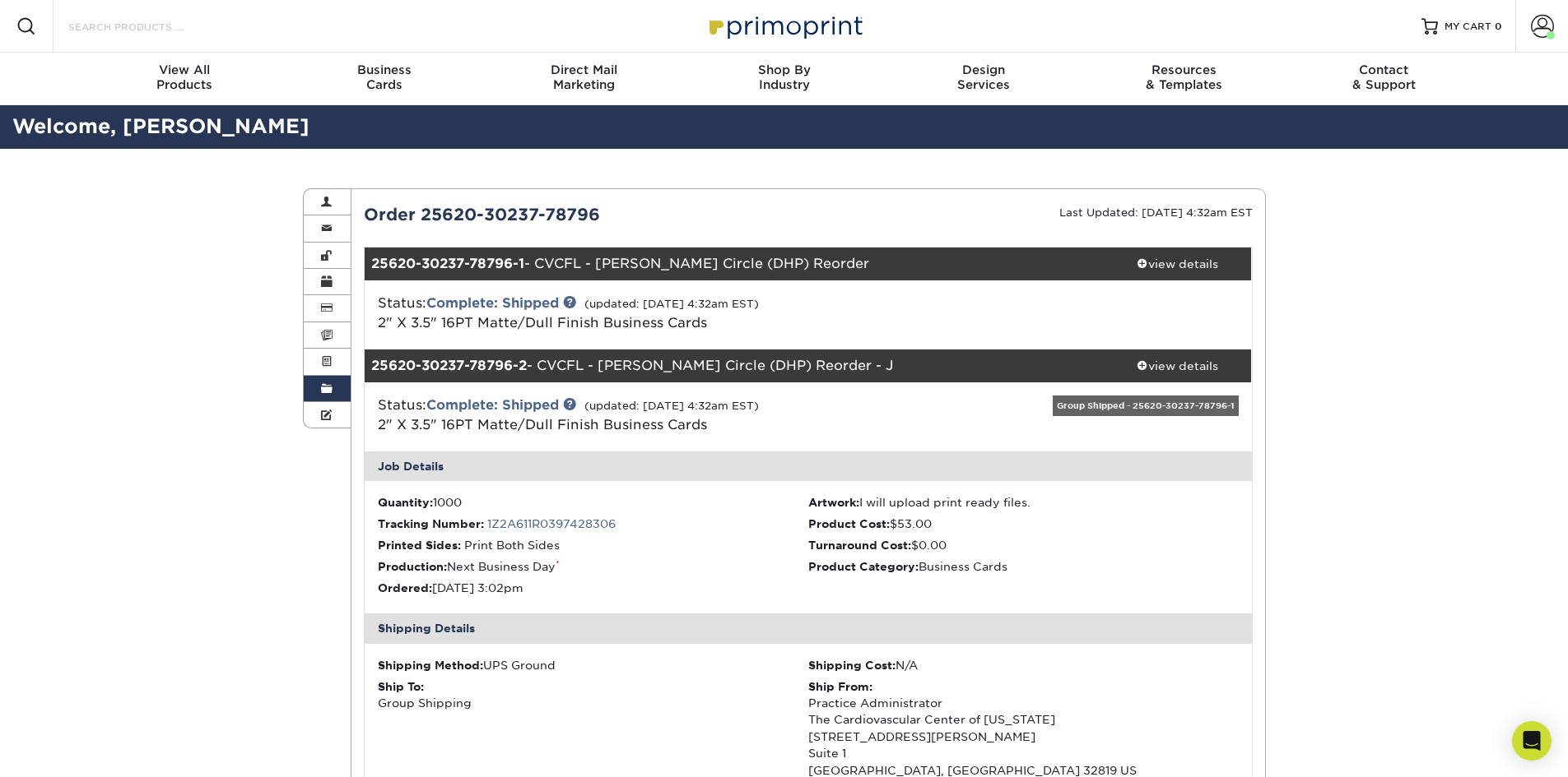
click at [135, 23] on input "Search Products" at bounding box center [147, 25] width 160 height 20
click at [335, 392] on link "Order History" at bounding box center [327, 389] width 48 height 26
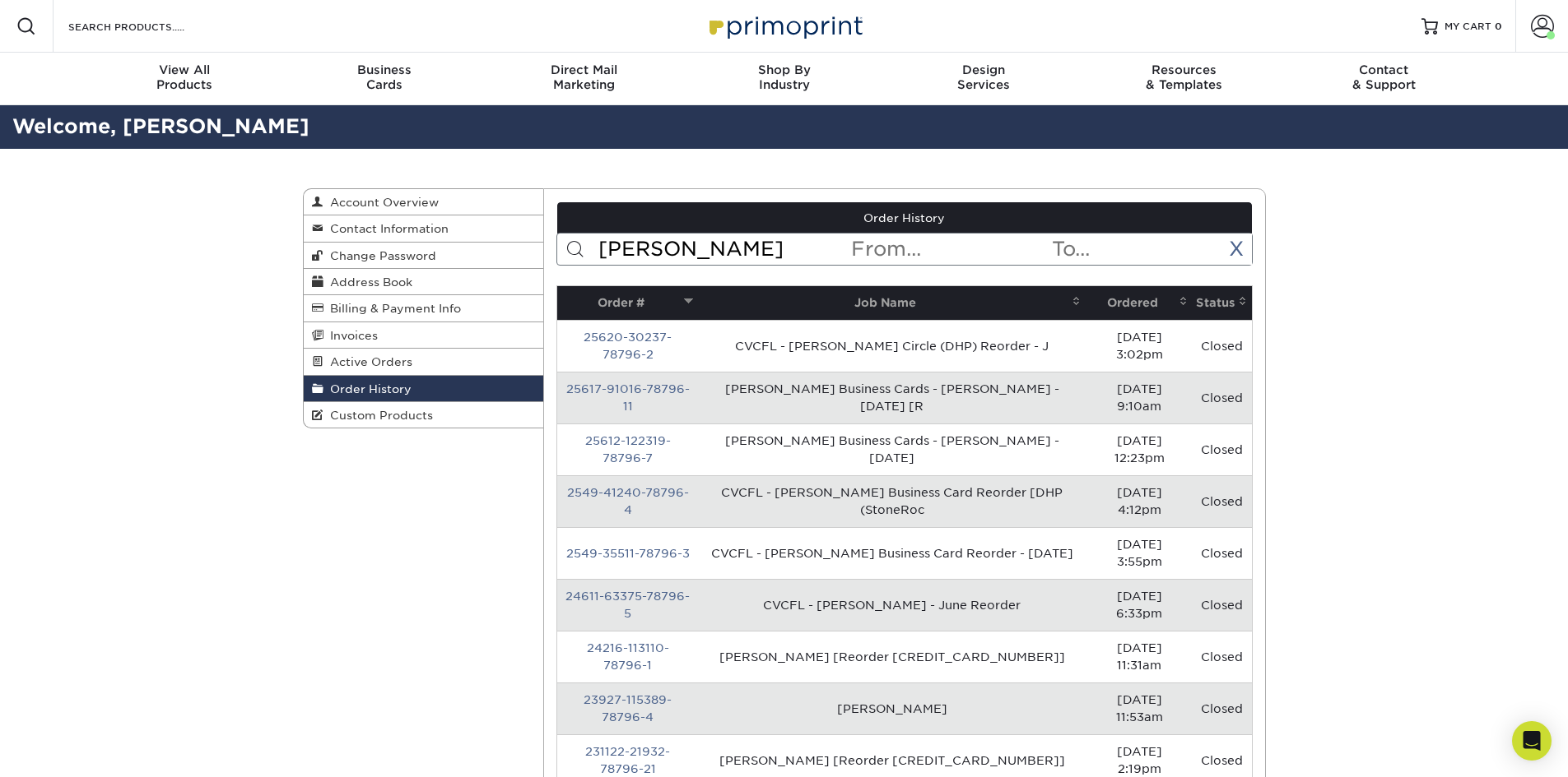
click at [749, 261] on input "kolli" at bounding box center [723, 249] width 253 height 31
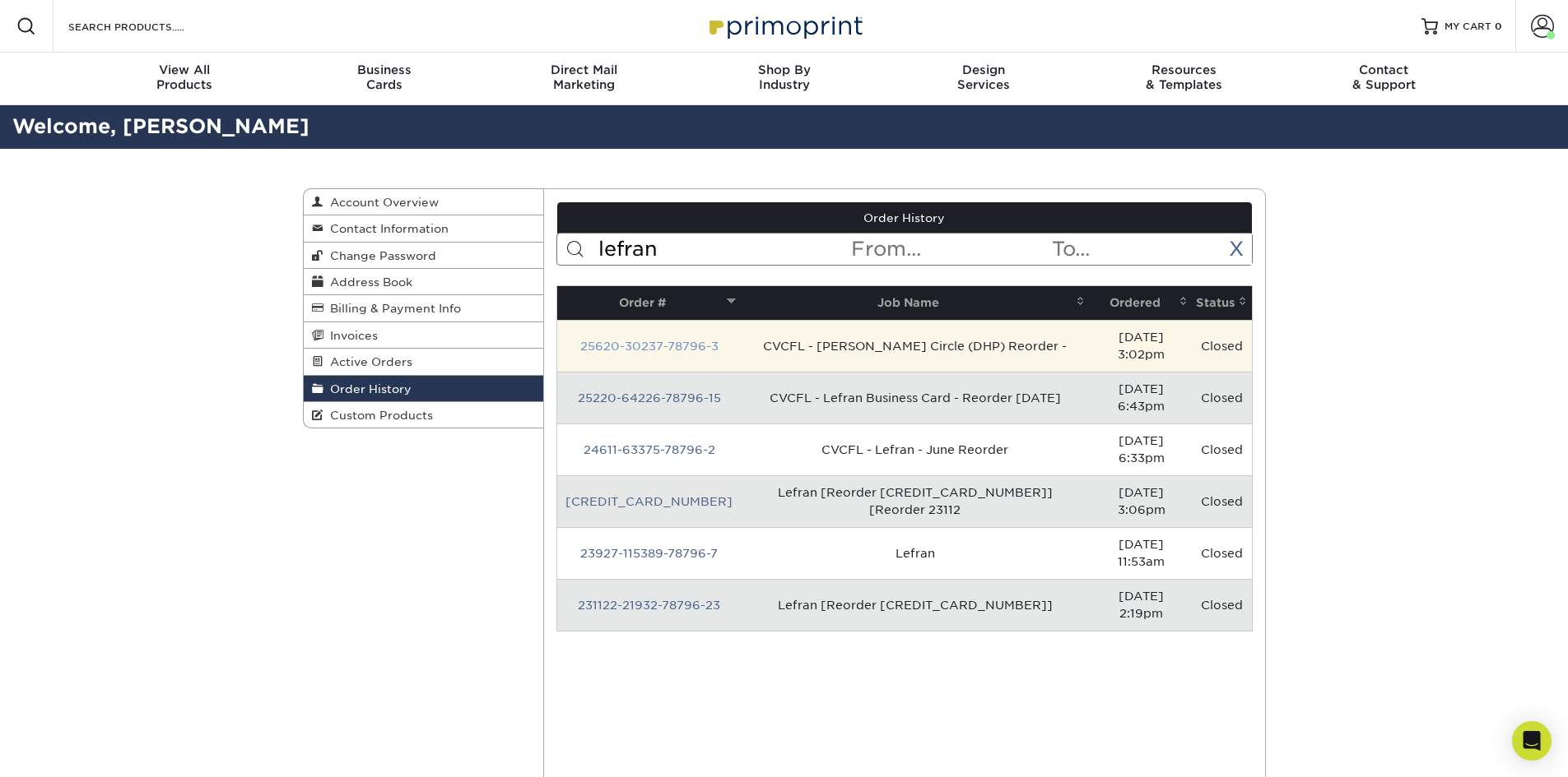
click at [652, 344] on link "25620-30237-78796-3" at bounding box center [649, 347] width 139 height 13
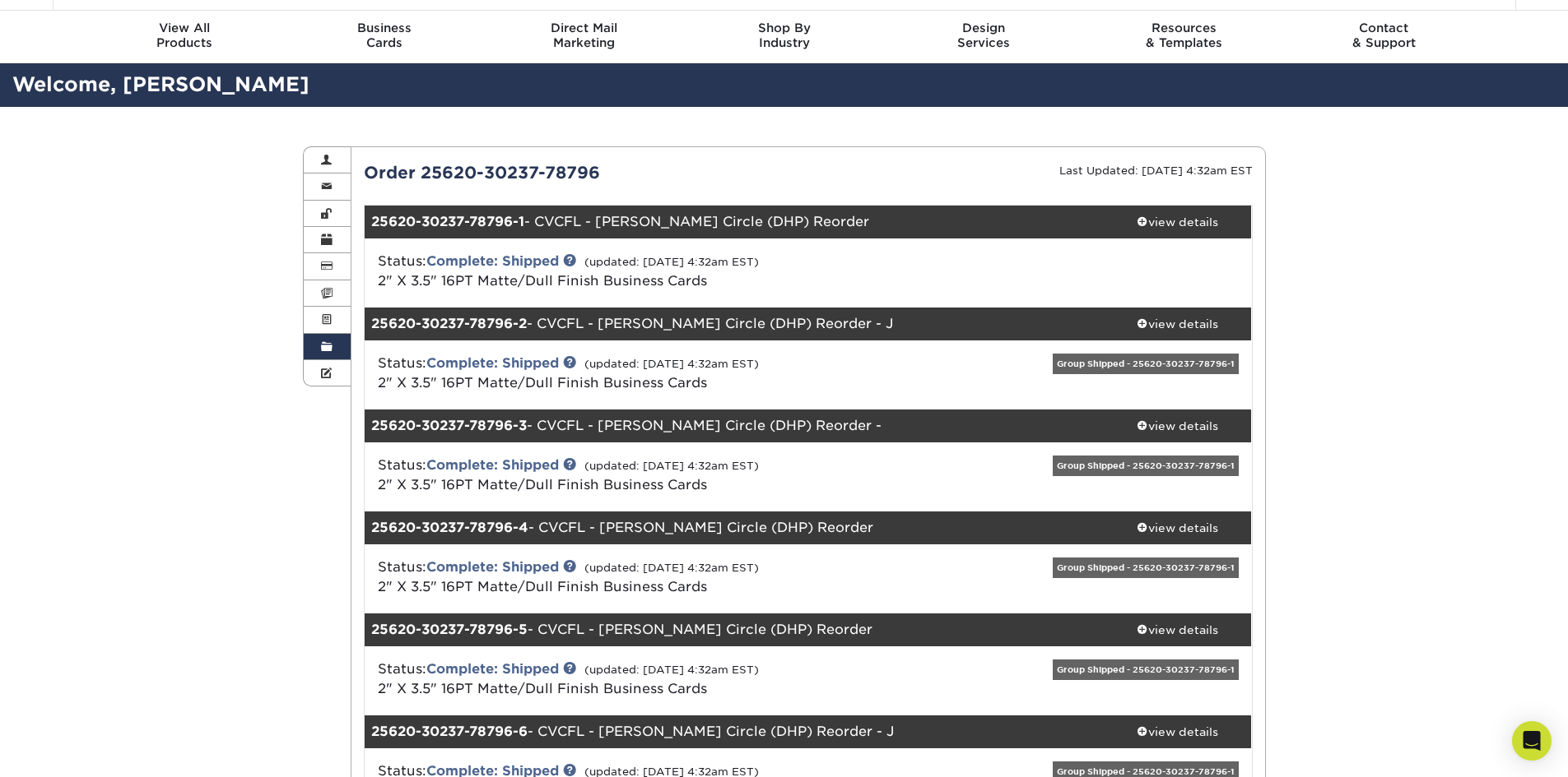
scroll to position [82, 0]
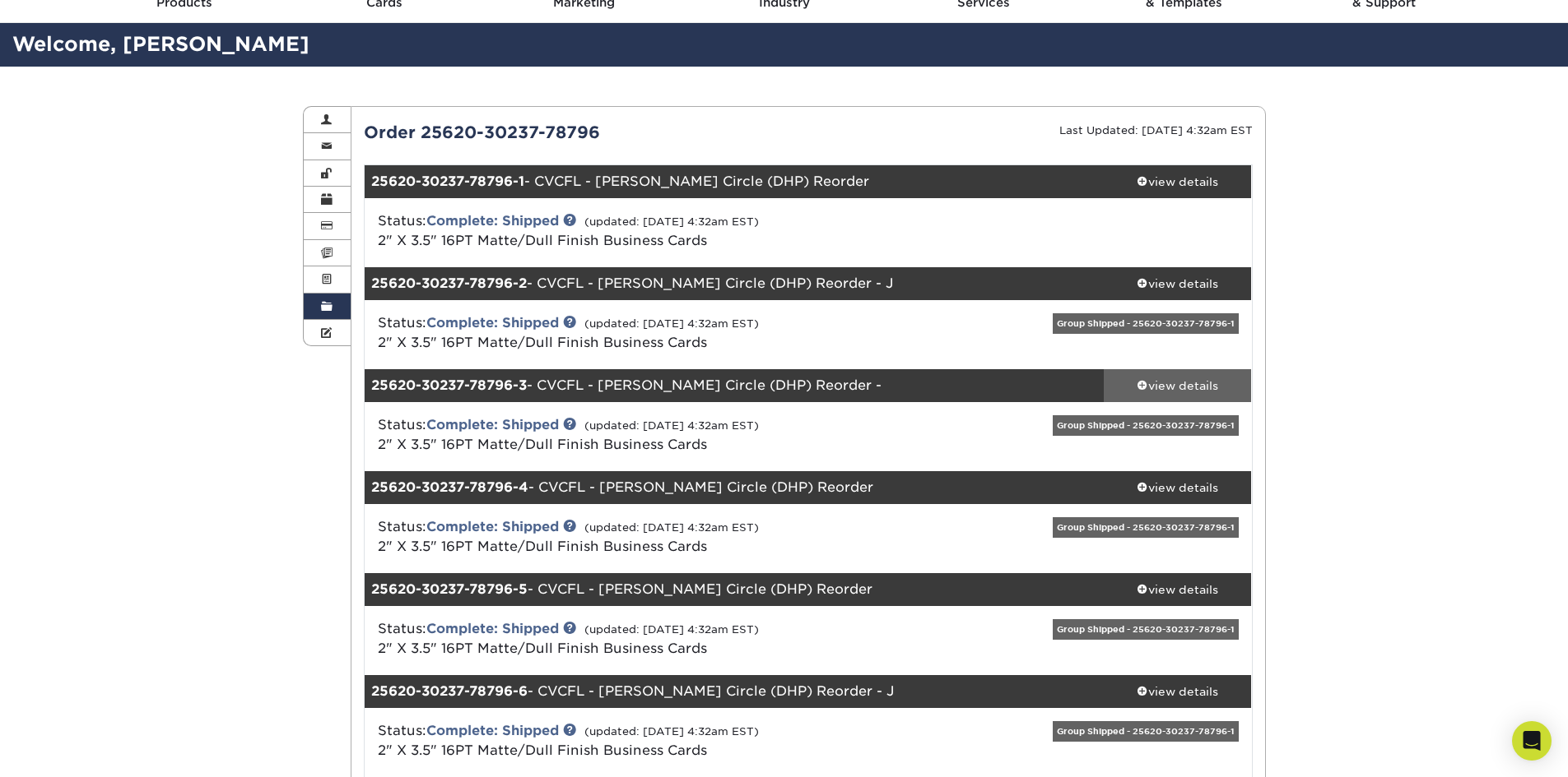
click at [1153, 380] on div "view details" at bounding box center [1177, 385] width 148 height 16
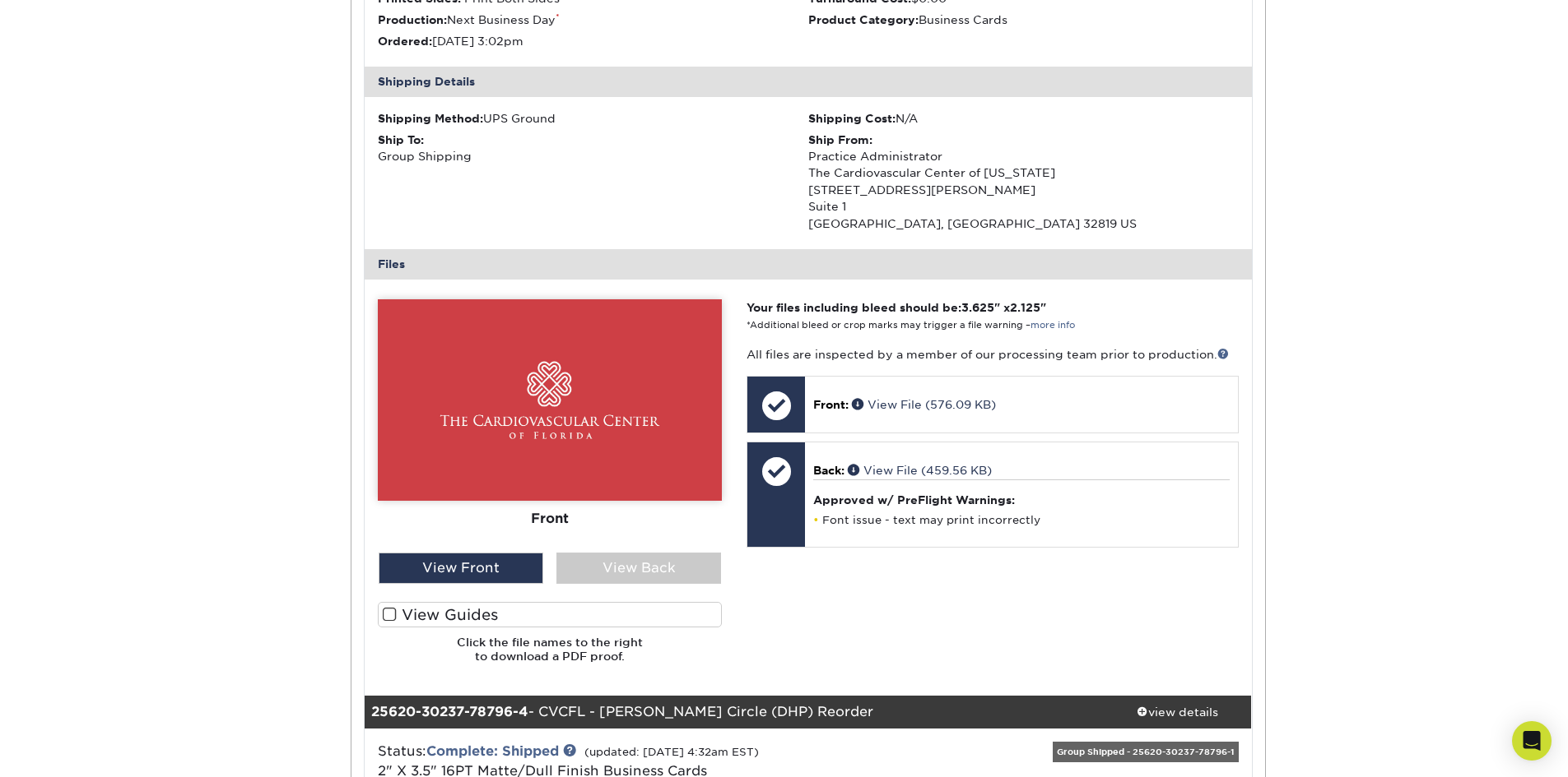
scroll to position [658, 0]
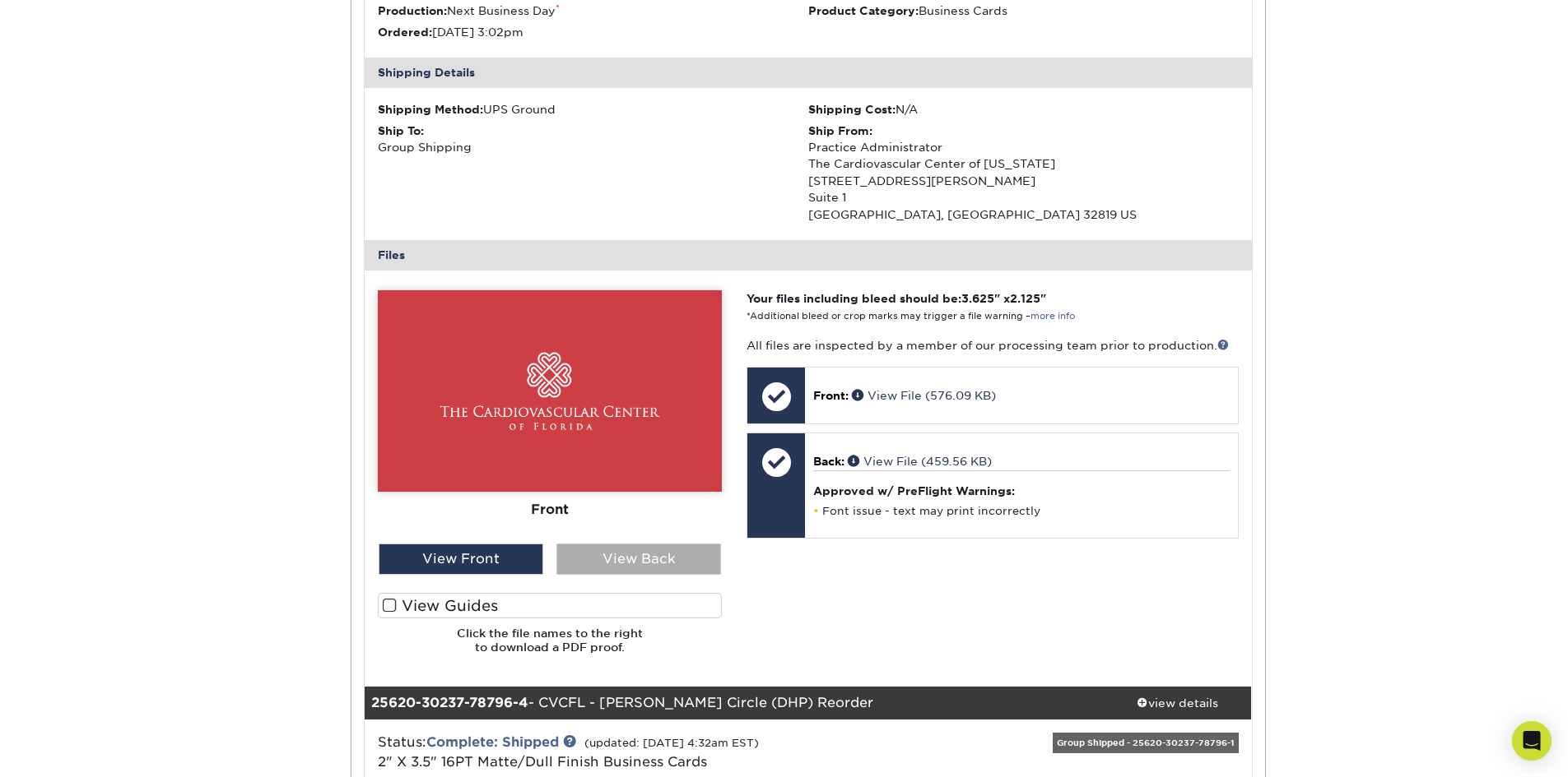
click at [629, 565] on div "View Back" at bounding box center [638, 558] width 165 height 31
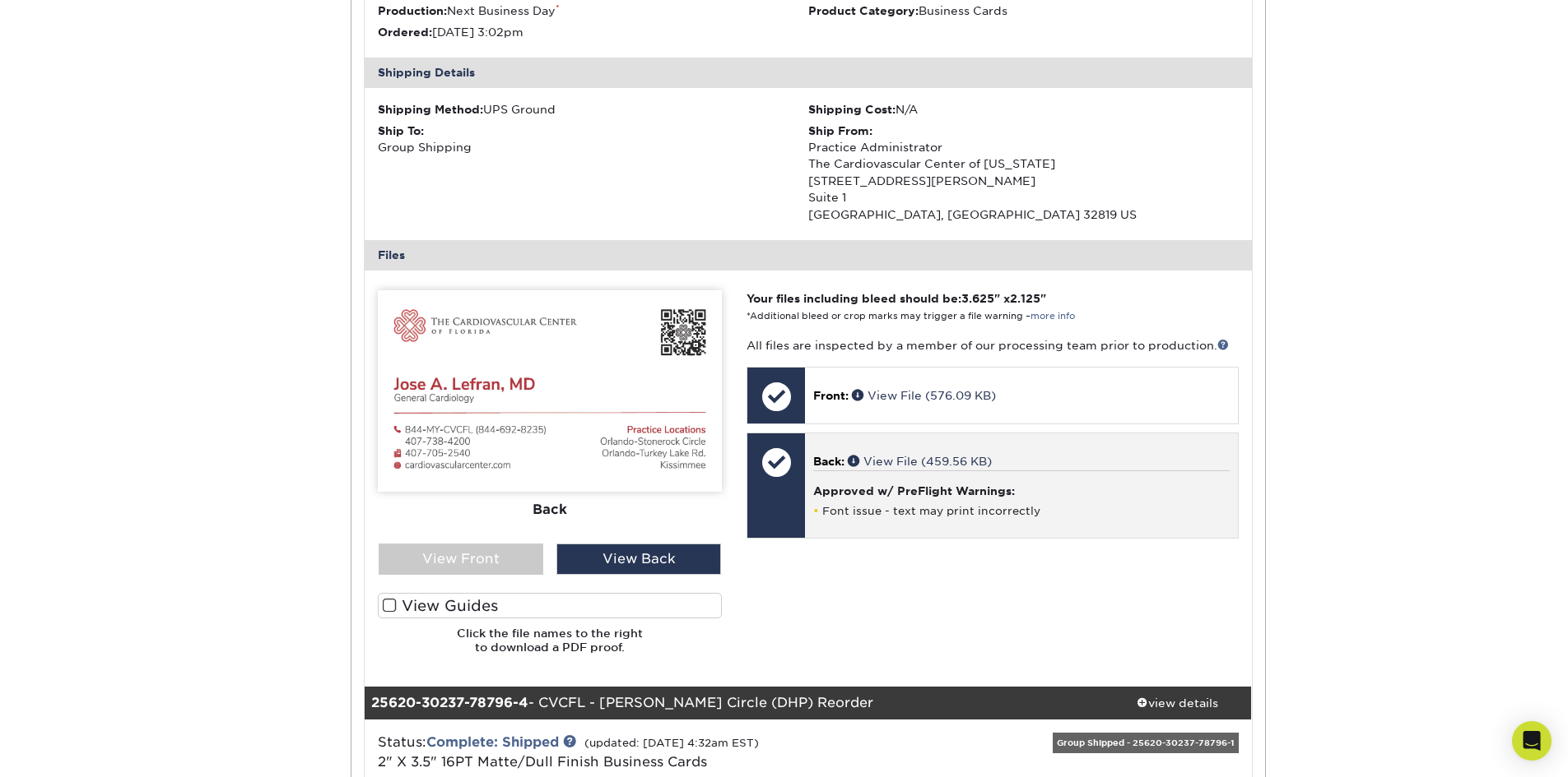
click at [939, 453] on p "Back: View File (459.56 KB)" at bounding box center [1021, 461] width 416 height 16
click at [933, 461] on link "View File (459.56 KB)" at bounding box center [920, 461] width 144 height 13
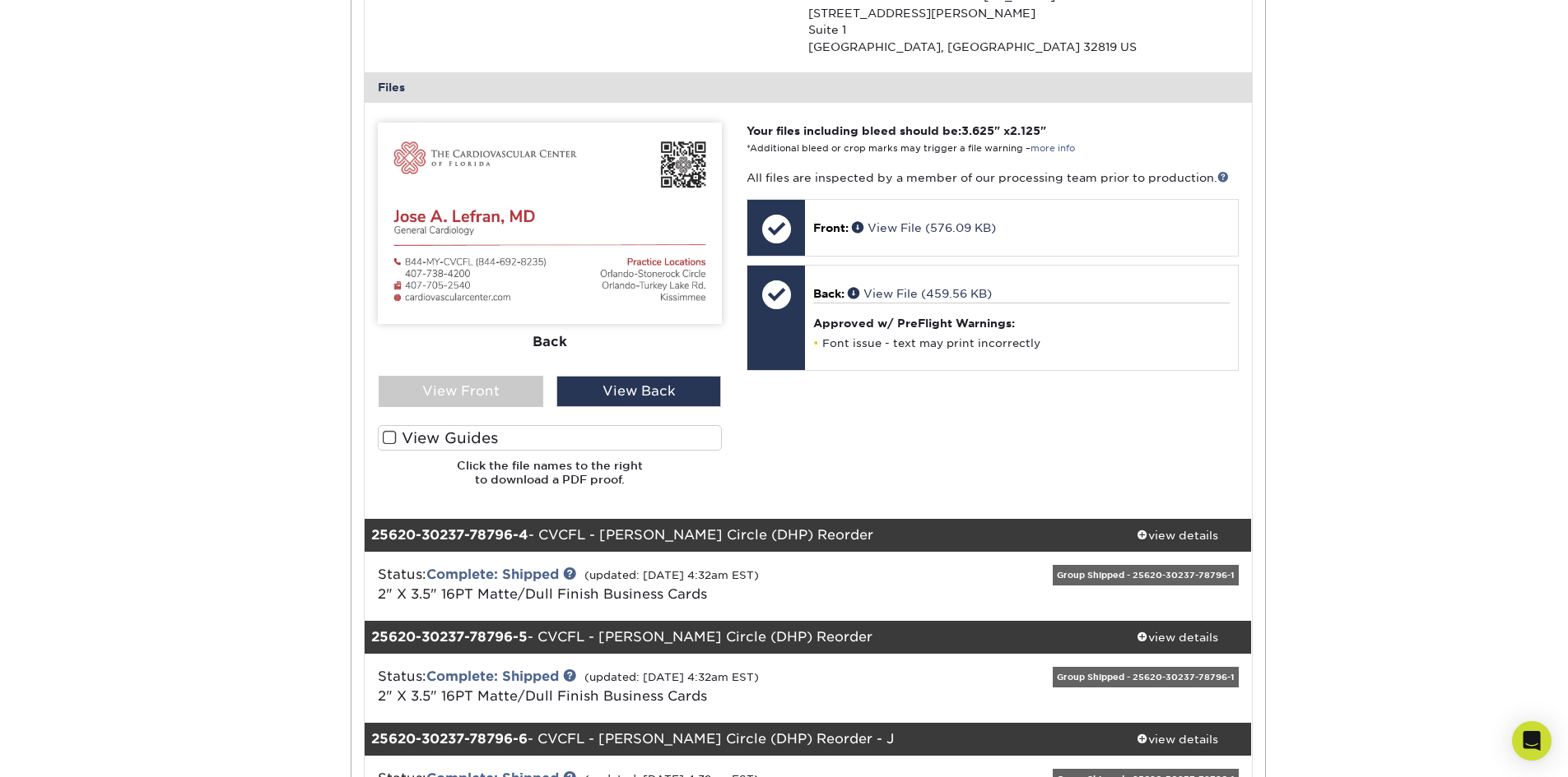
scroll to position [905, 0]
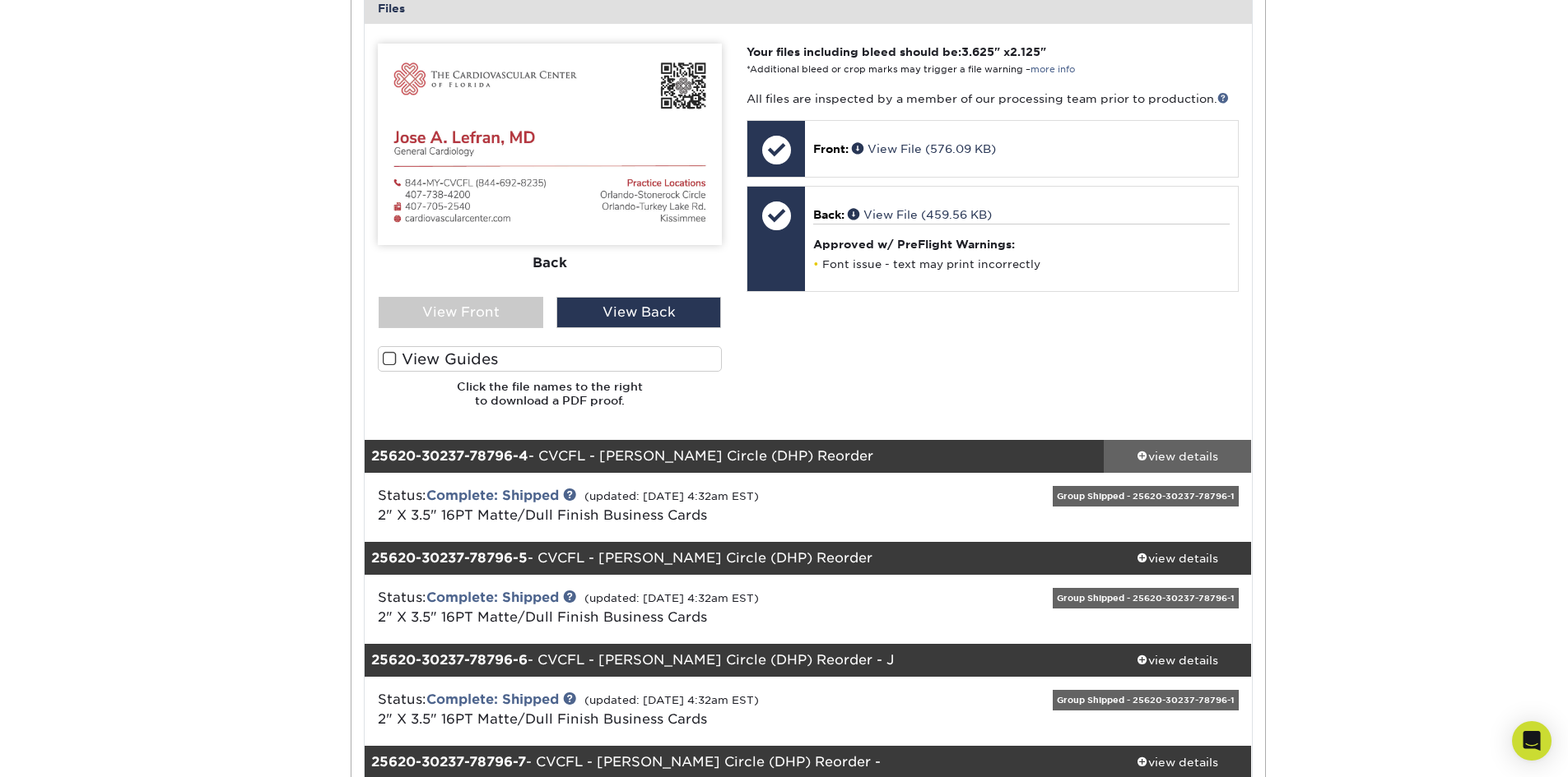
click at [1189, 455] on div "view details" at bounding box center [1177, 456] width 148 height 16
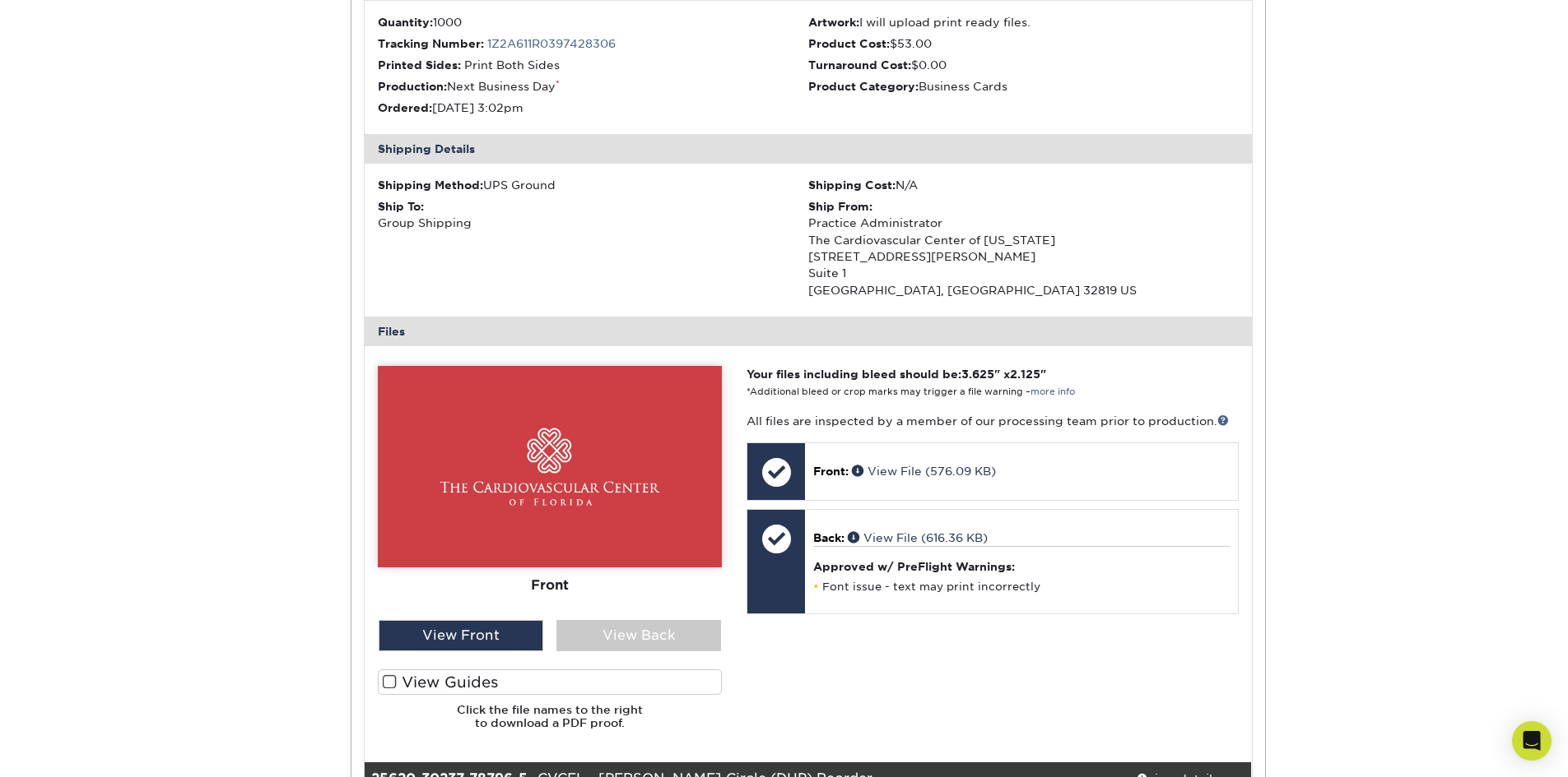
scroll to position [1481, 0]
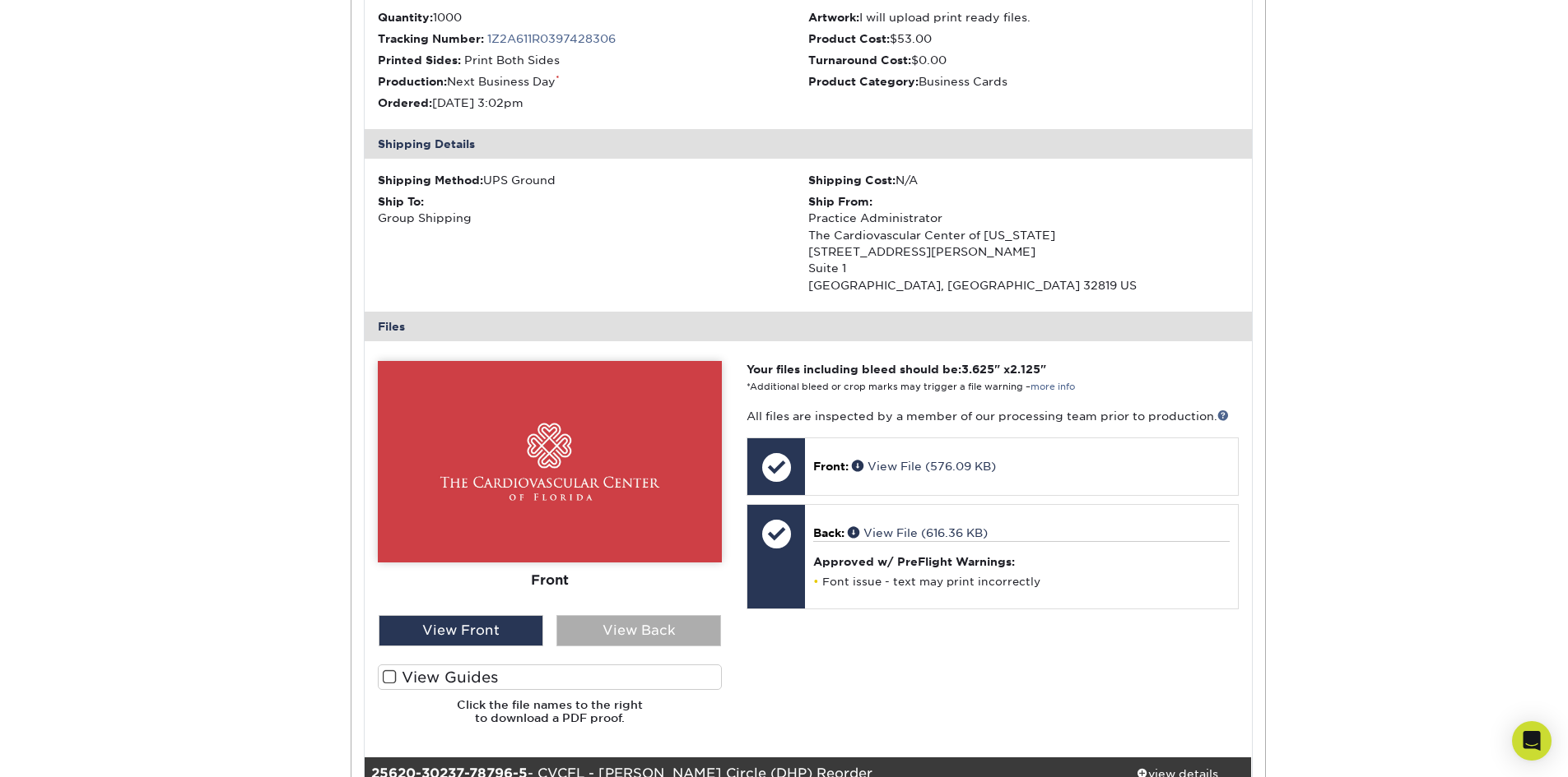
click at [646, 633] on div "View Back" at bounding box center [638, 630] width 165 height 31
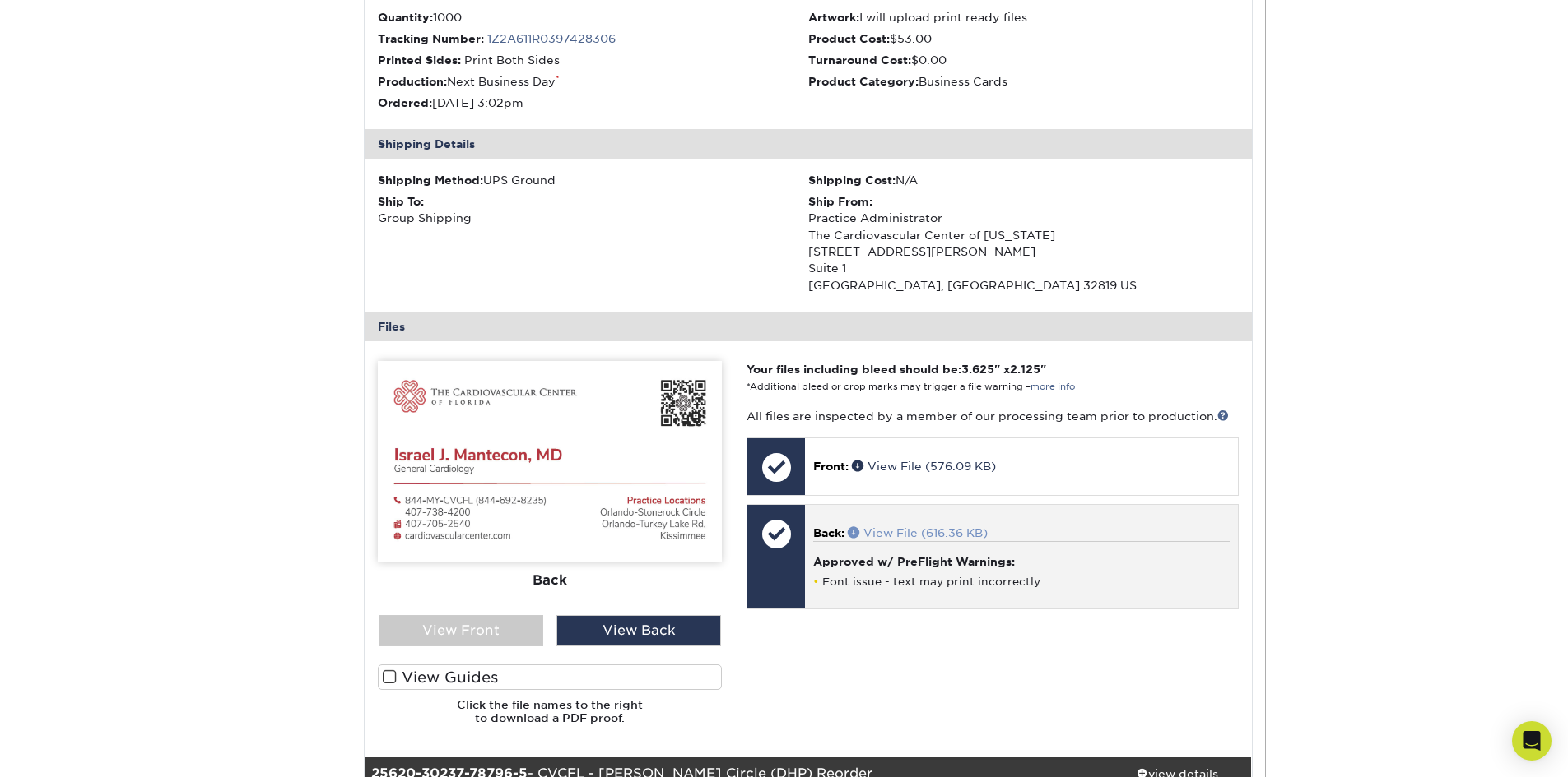
click at [906, 532] on link "View File (616.36 KB)" at bounding box center [918, 533] width 139 height 13
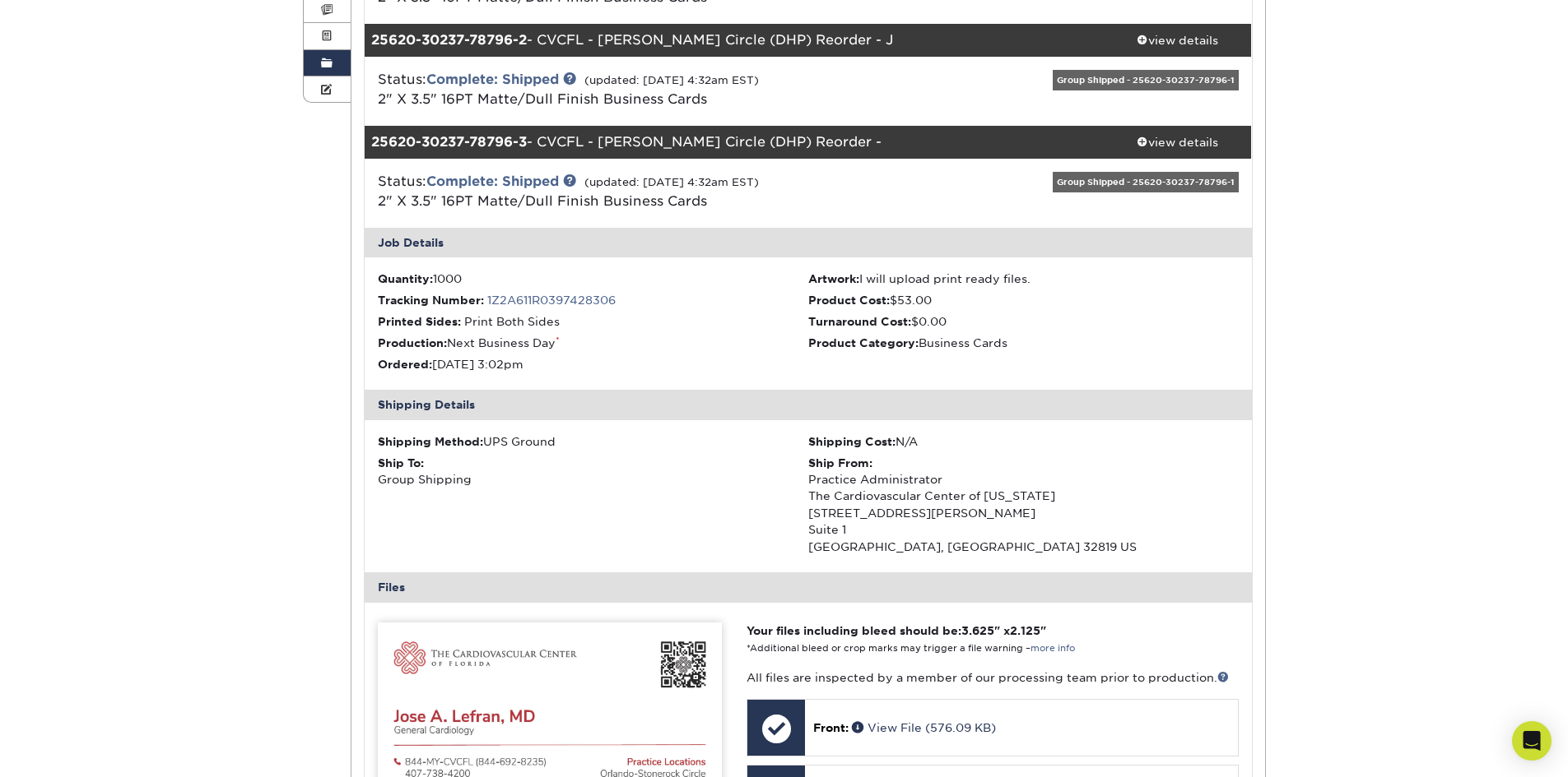
scroll to position [0, 0]
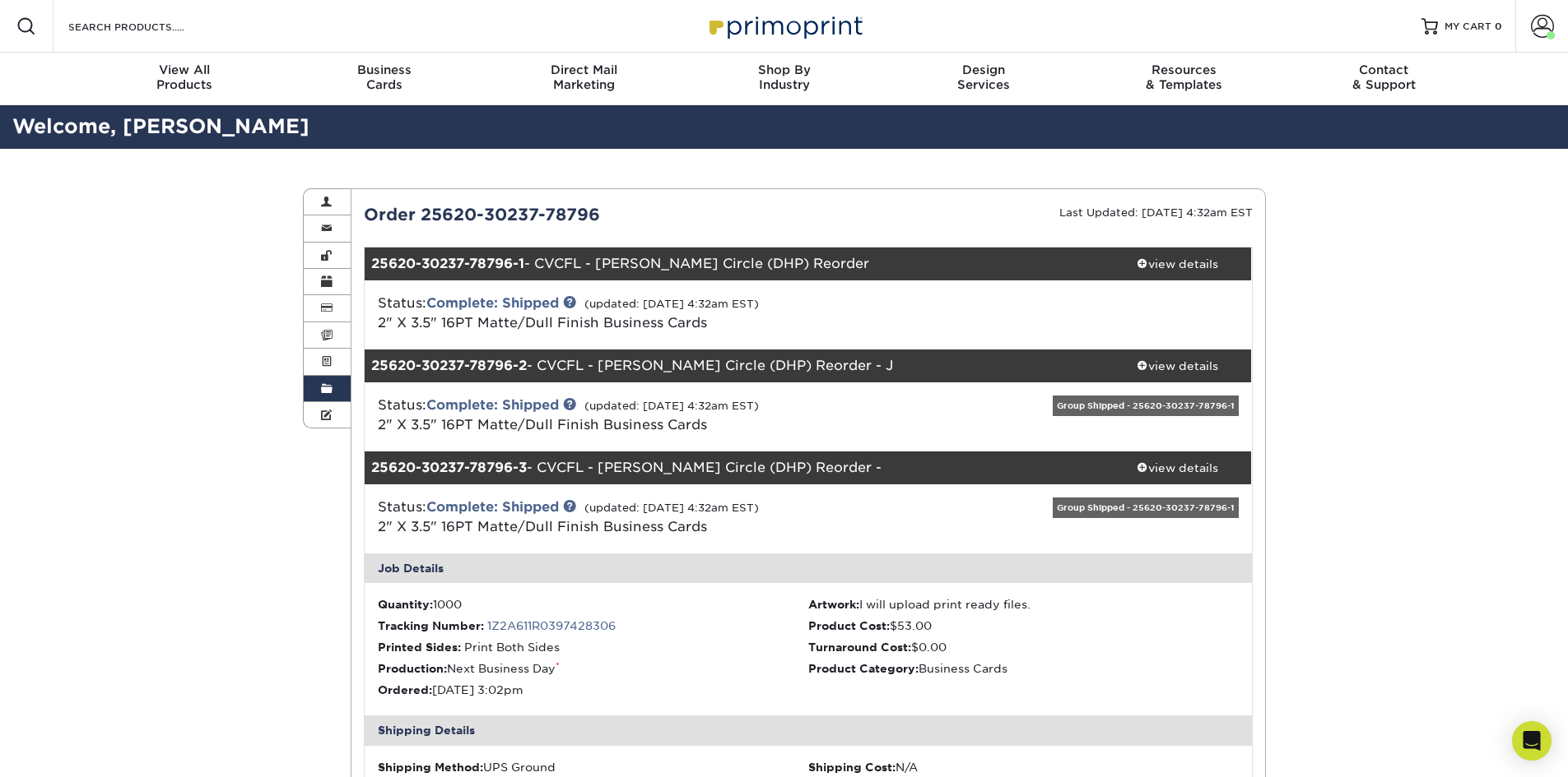
click at [317, 382] on link "Order History" at bounding box center [327, 389] width 48 height 26
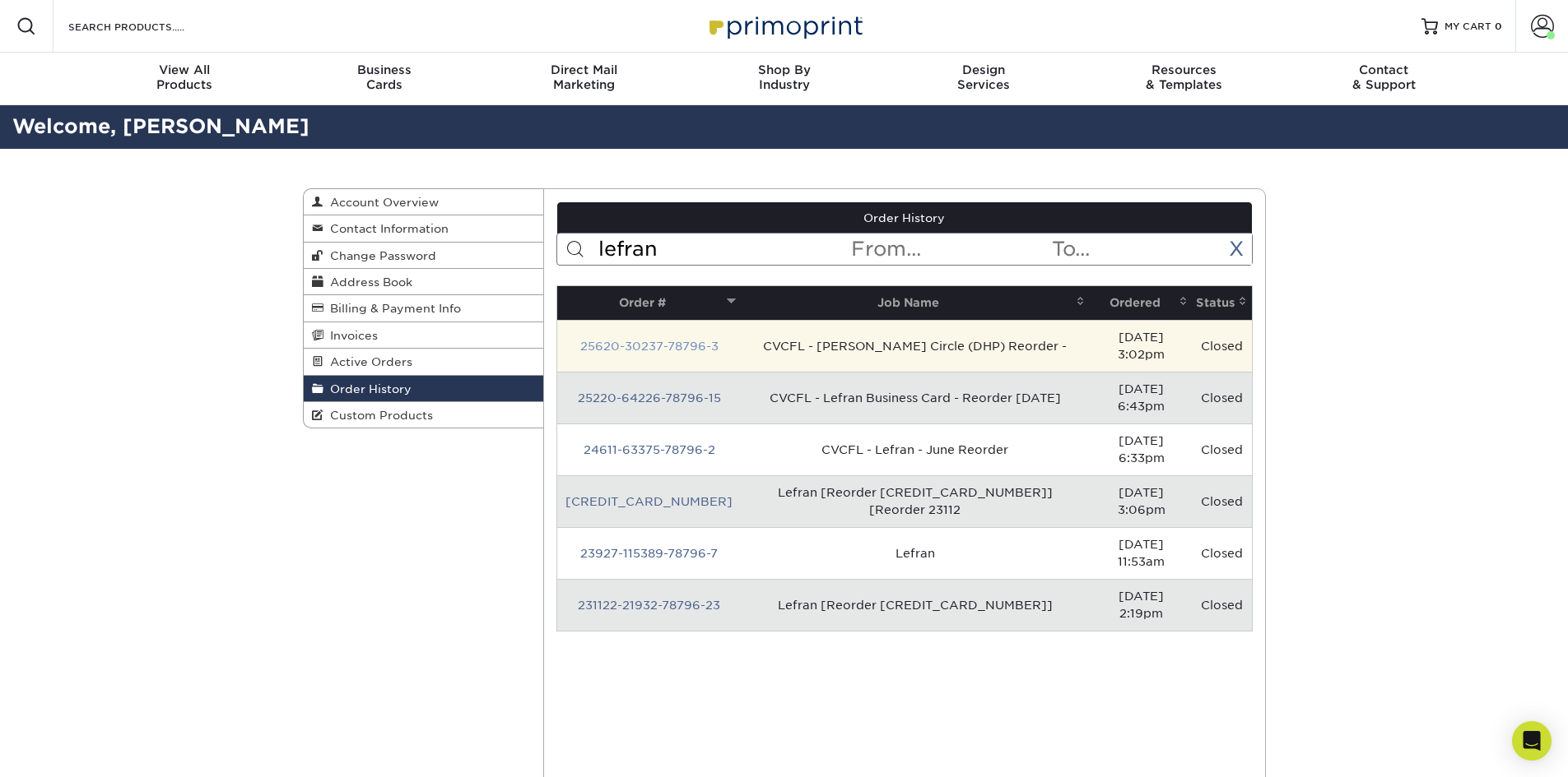
click at [629, 351] on link "25620-30237-78796-3" at bounding box center [649, 347] width 139 height 13
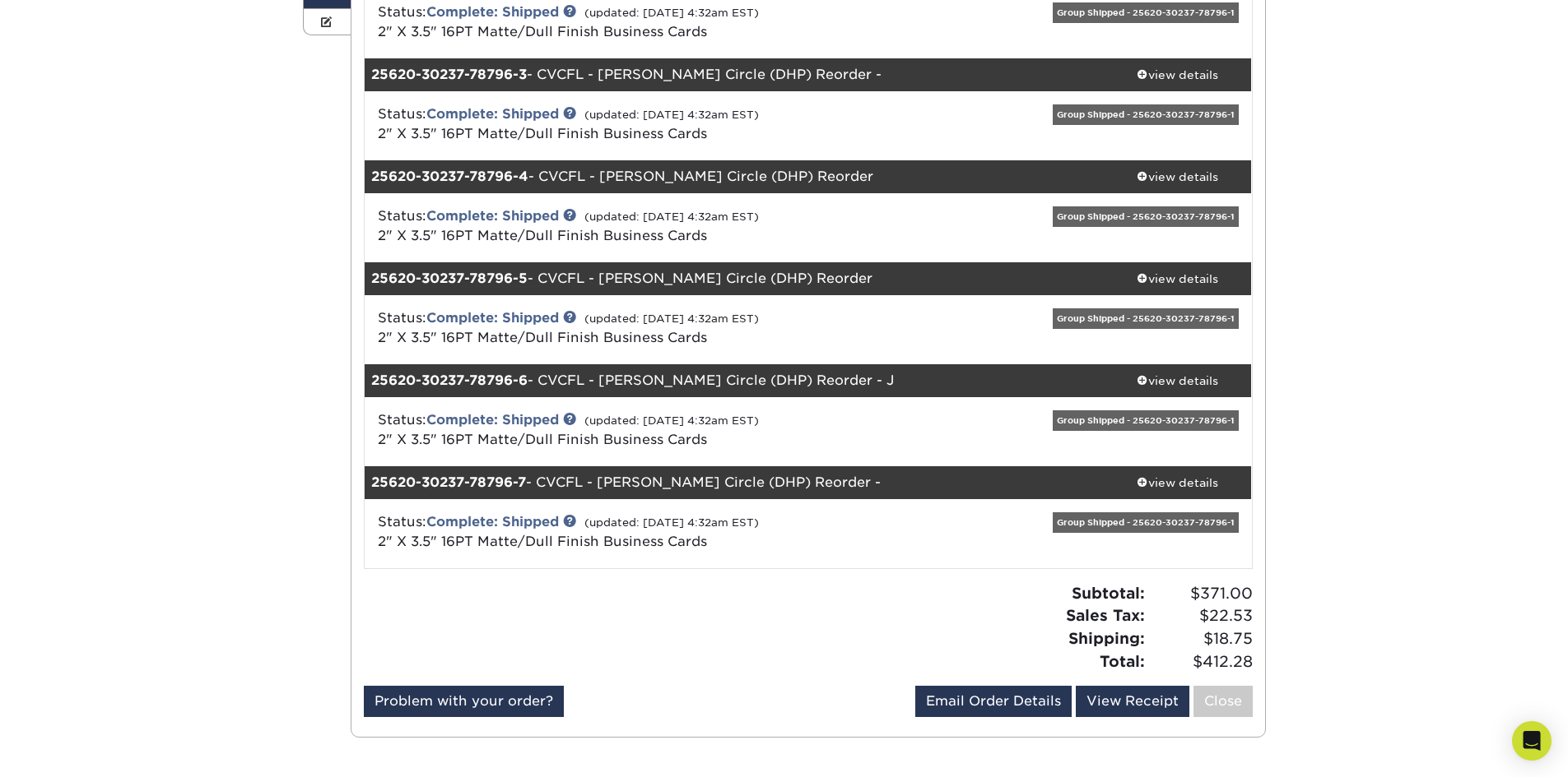
scroll to position [412, 0]
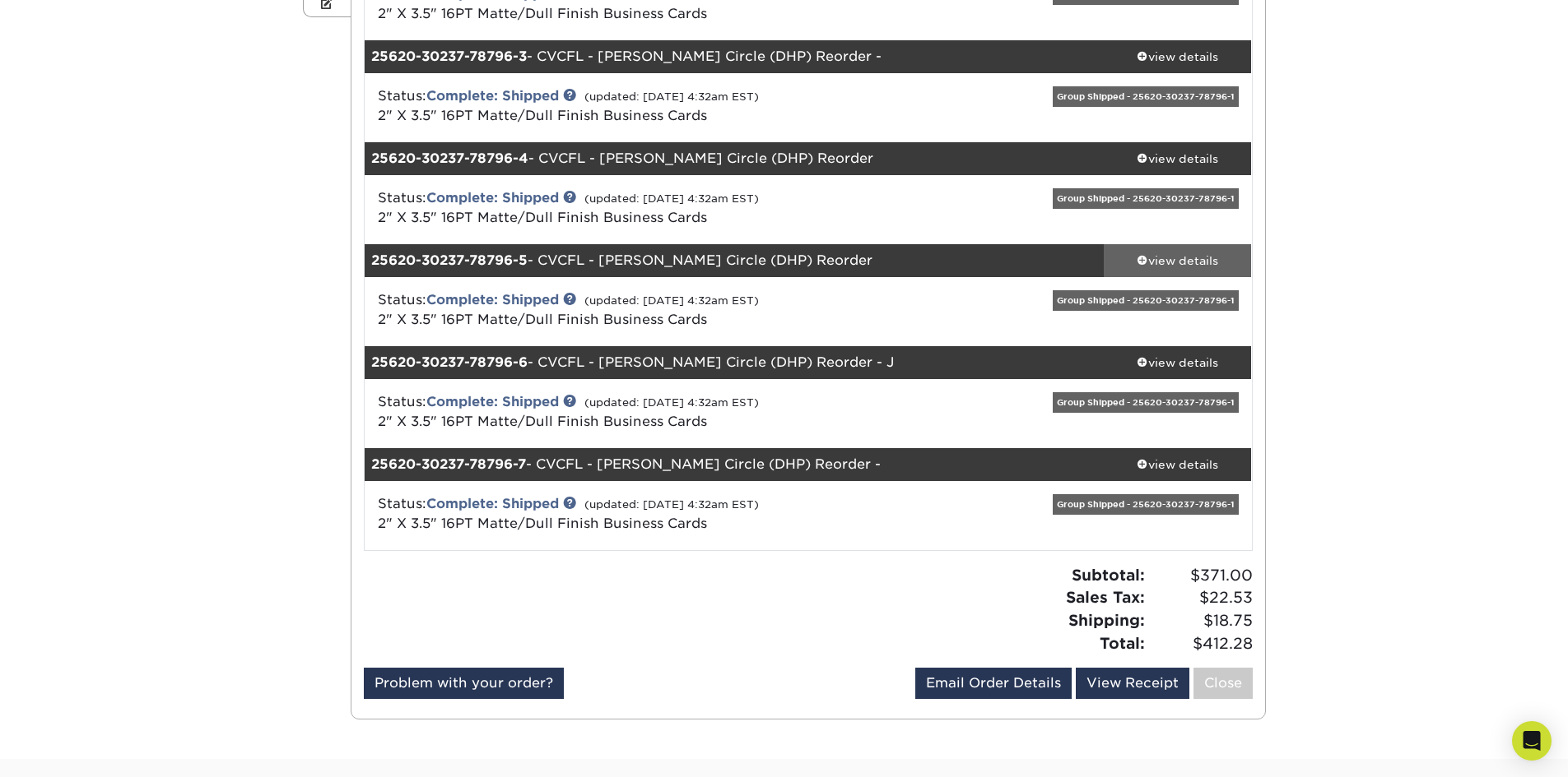
click at [1173, 267] on div "view details" at bounding box center [1177, 260] width 148 height 16
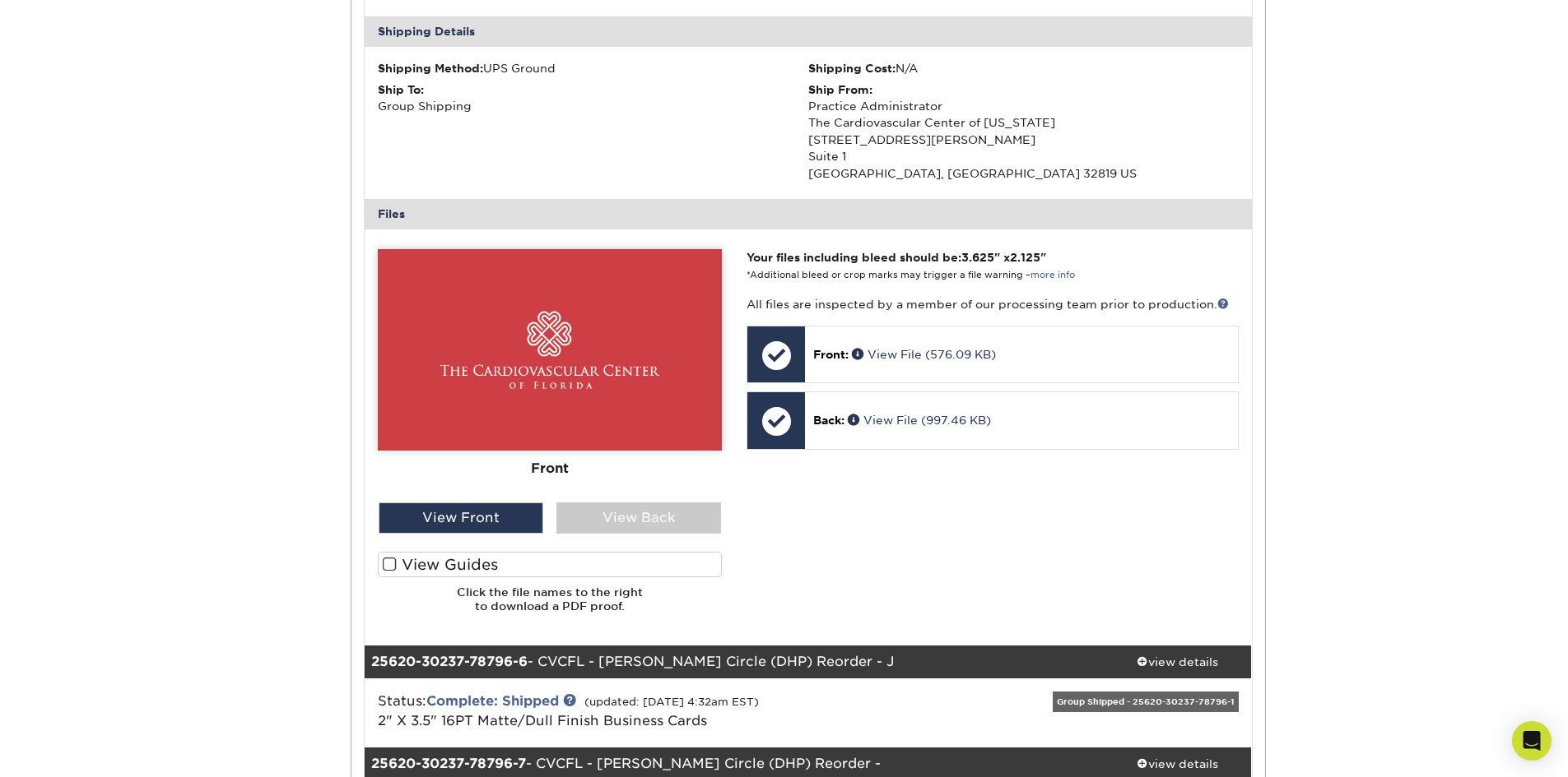
scroll to position [905, 0]
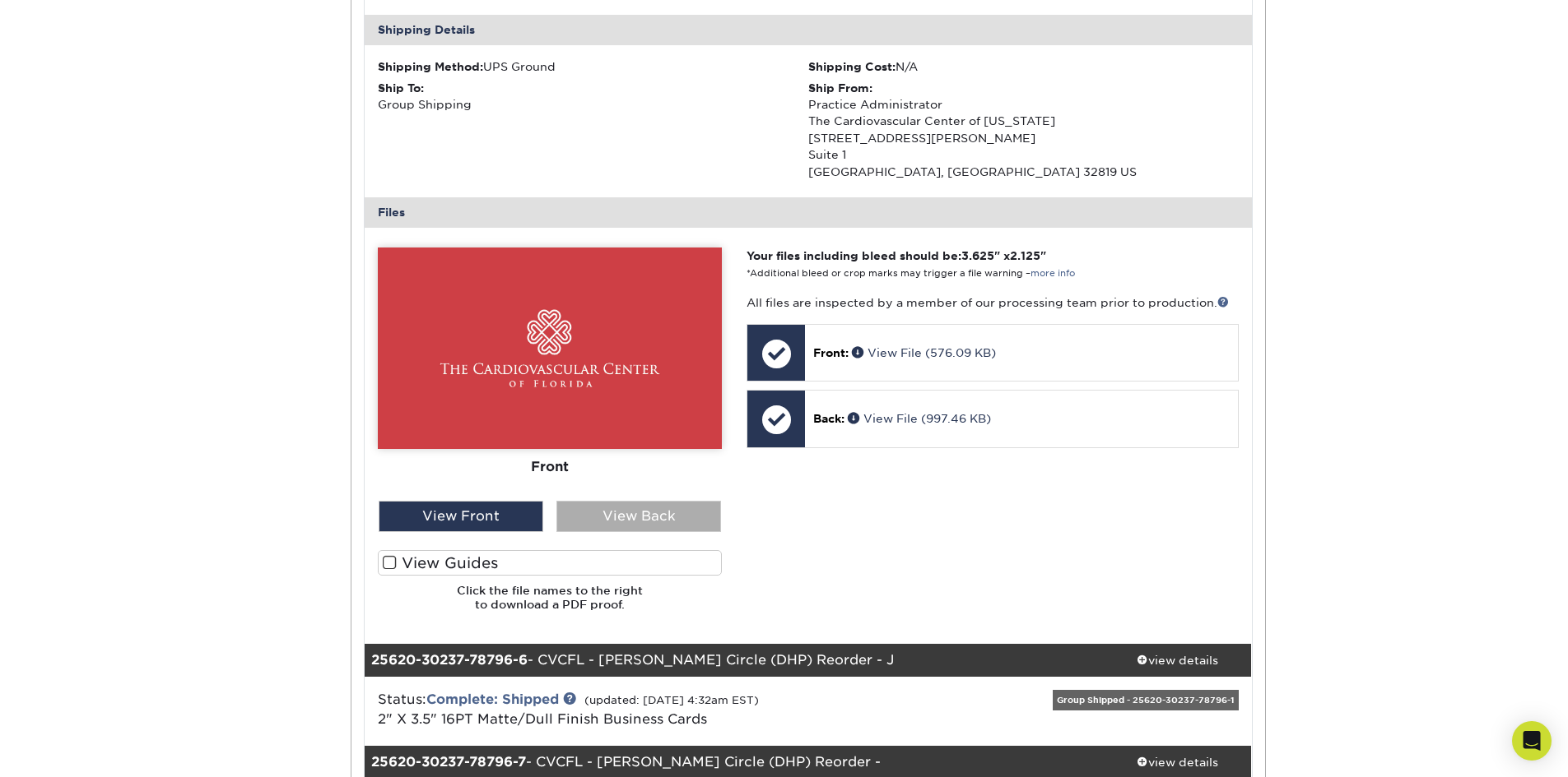
click at [622, 522] on div "View Back" at bounding box center [638, 516] width 165 height 31
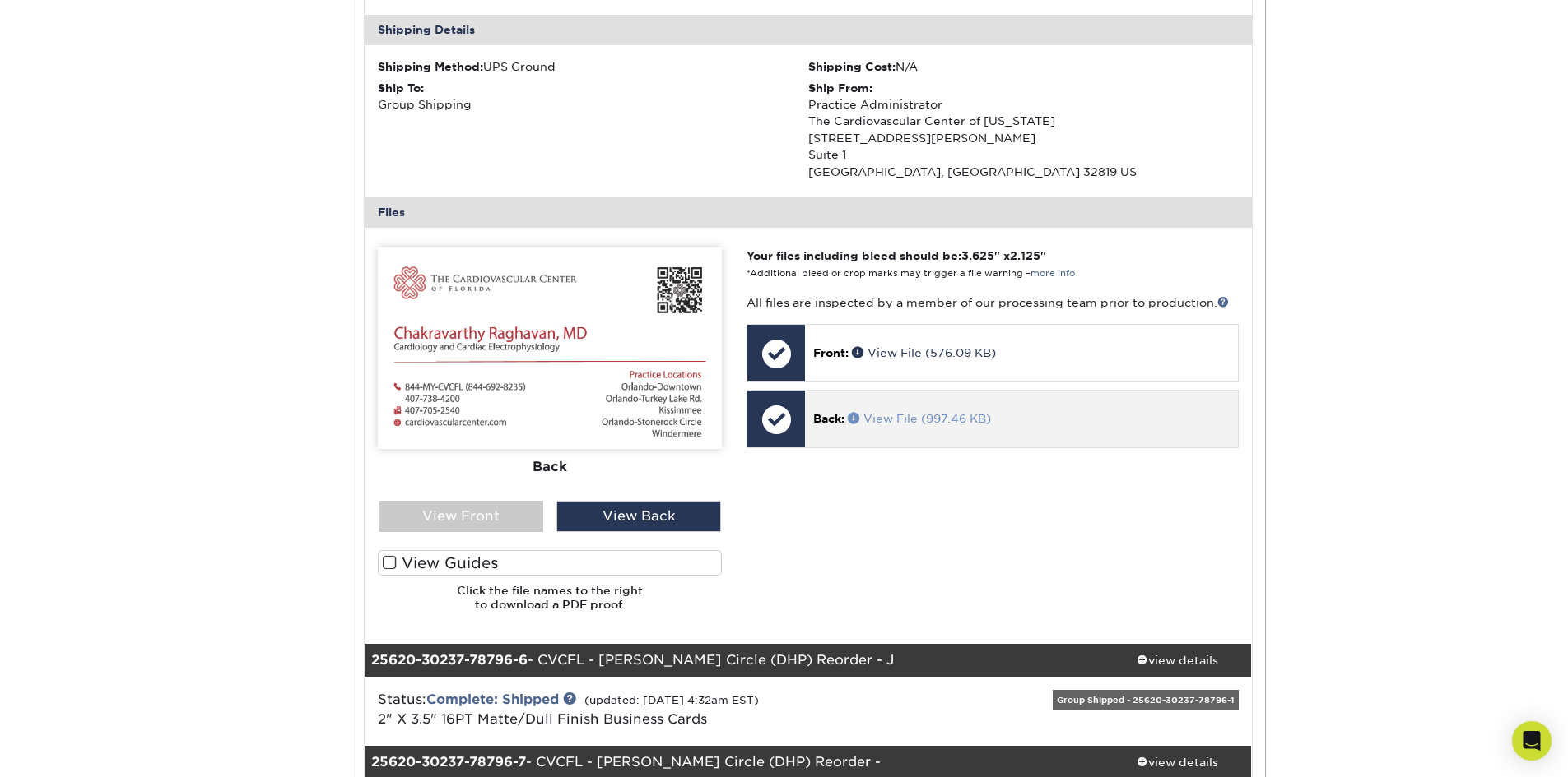
click at [920, 418] on link "View File (997.46 KB)" at bounding box center [920, 419] width 143 height 13
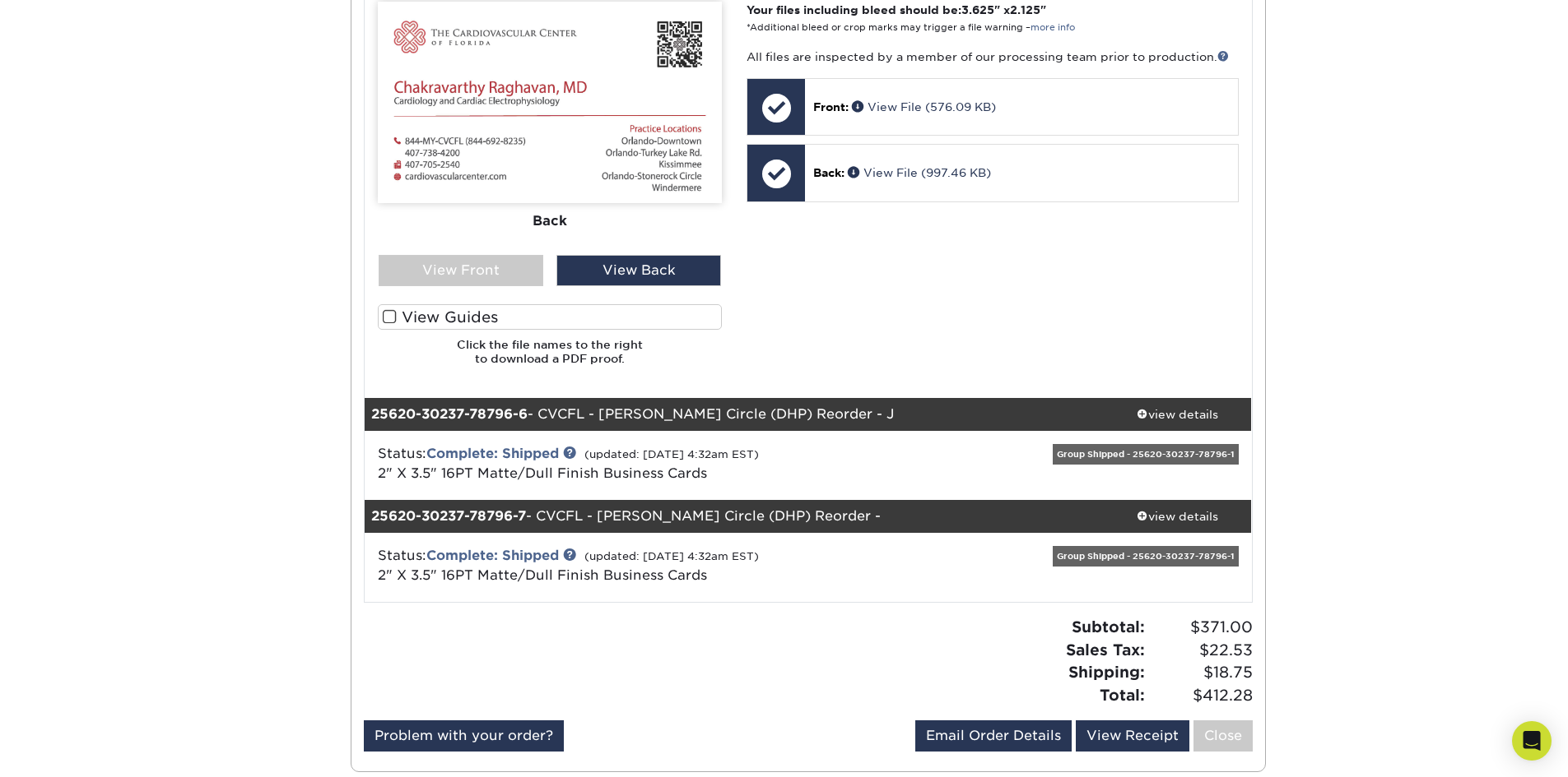
scroll to position [1152, 0]
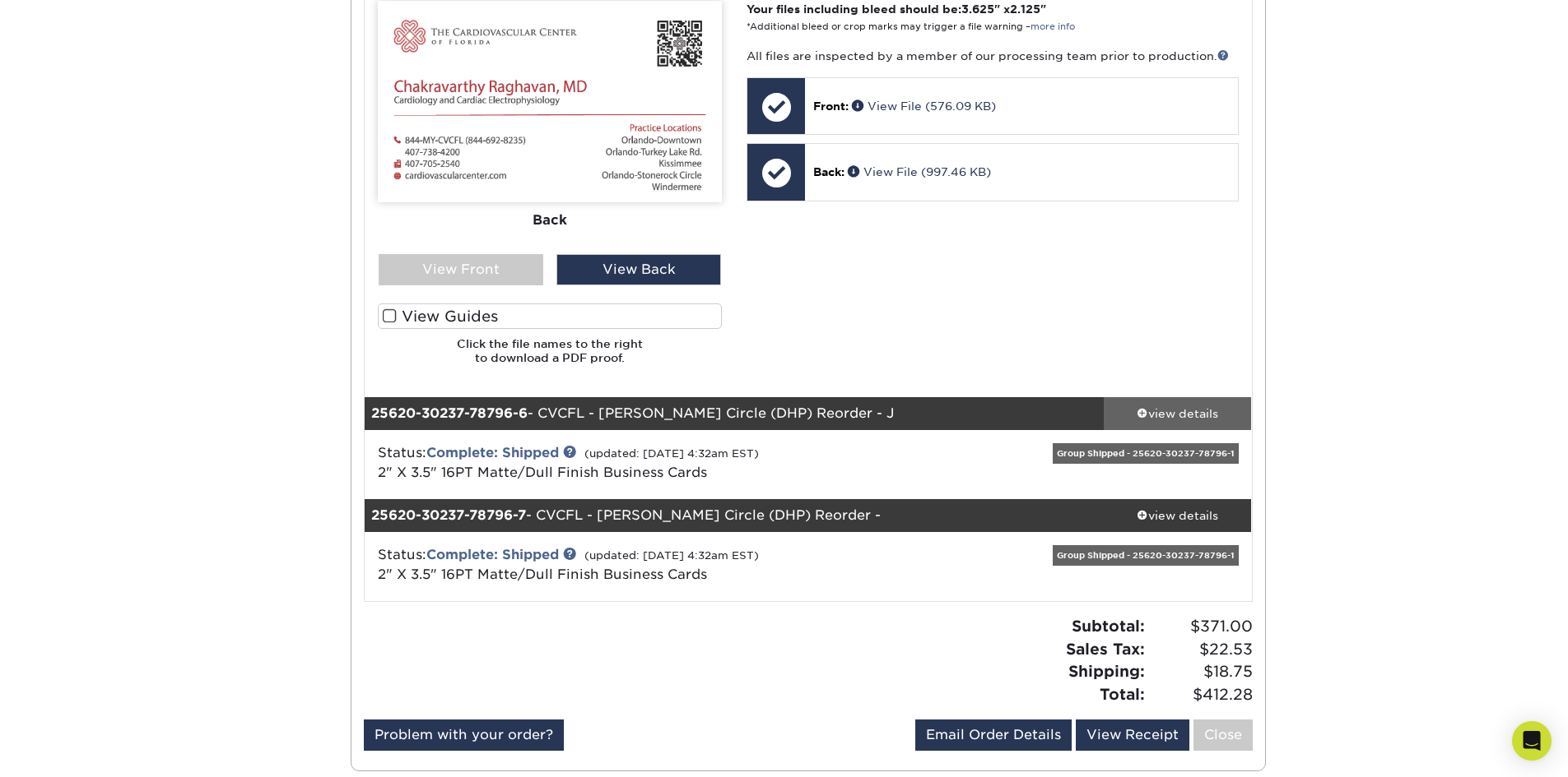
click at [1165, 403] on link "view details" at bounding box center [1177, 413] width 148 height 33
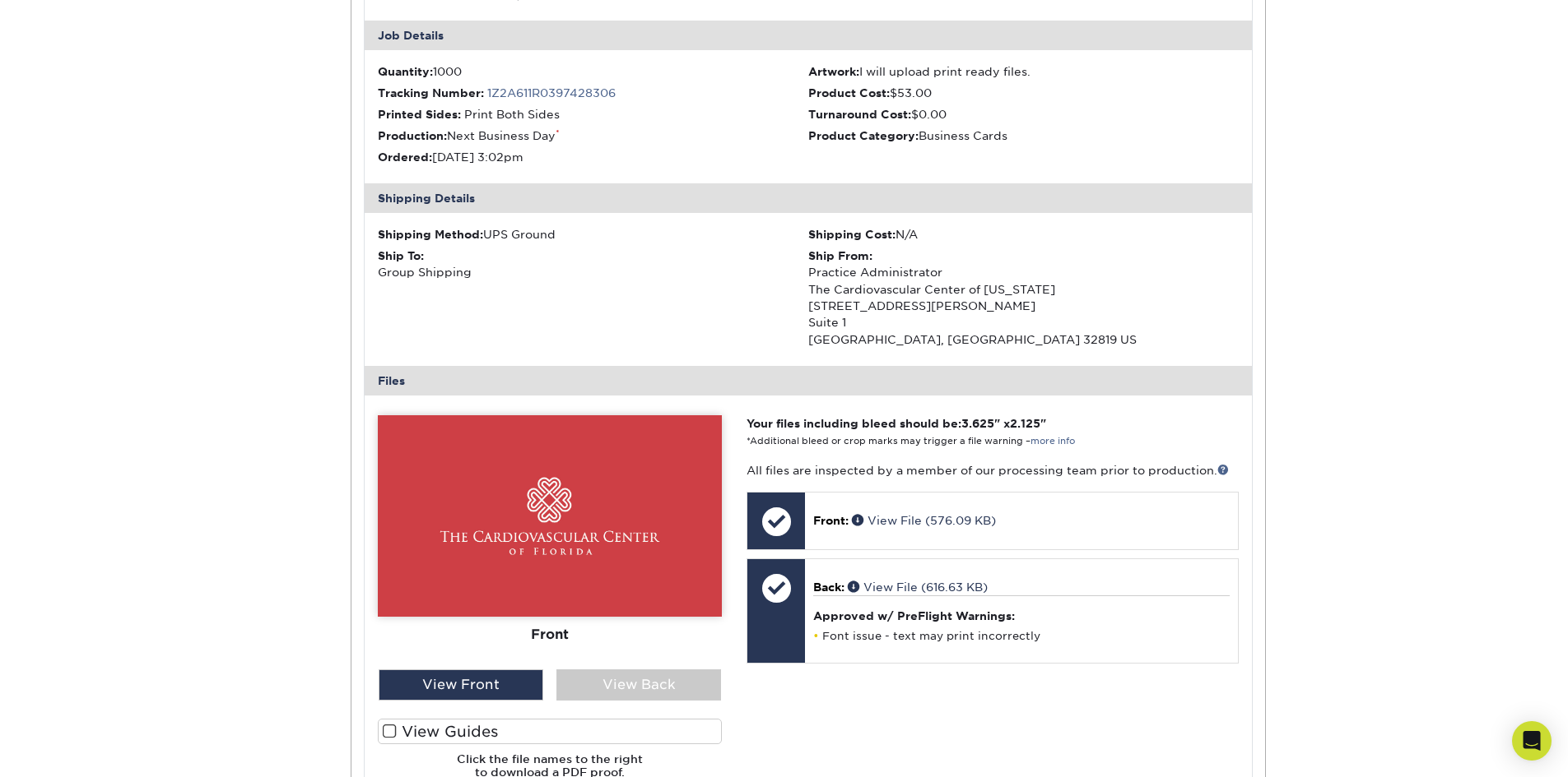
scroll to position [1645, 0]
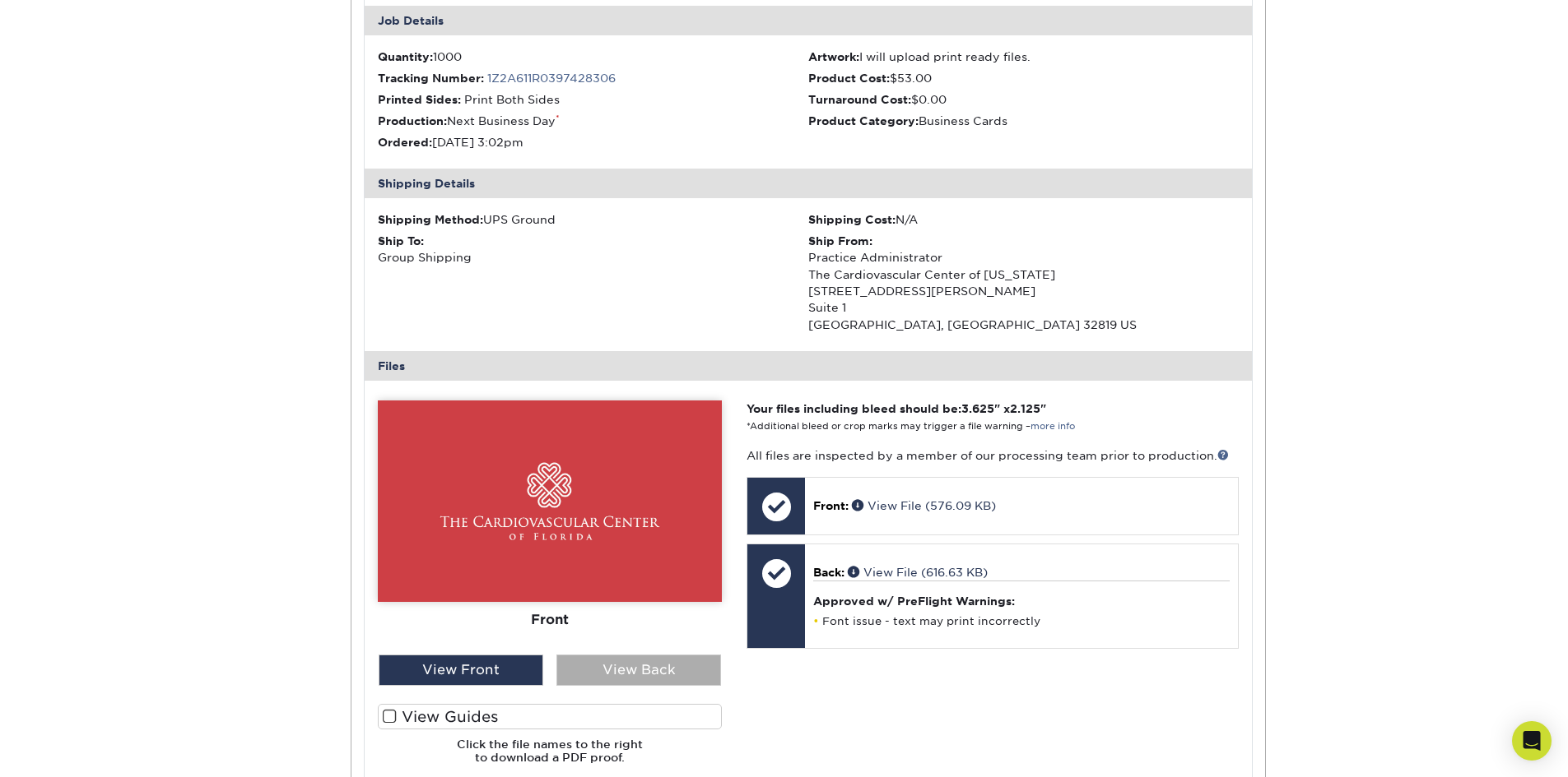
click at [646, 669] on div "View Back" at bounding box center [638, 670] width 165 height 31
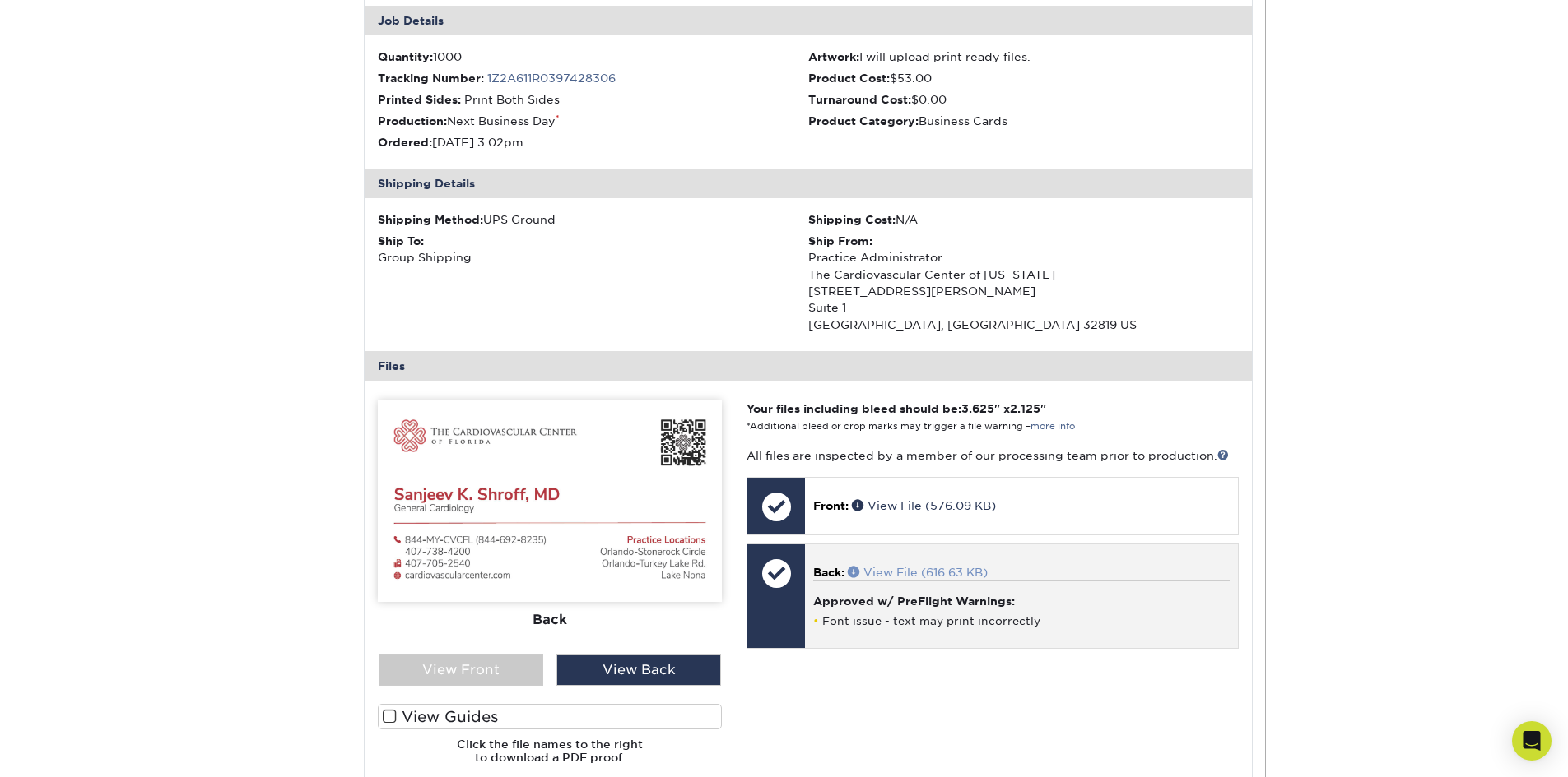
click at [915, 574] on link "View File (616.63 KB)" at bounding box center [918, 573] width 139 height 13
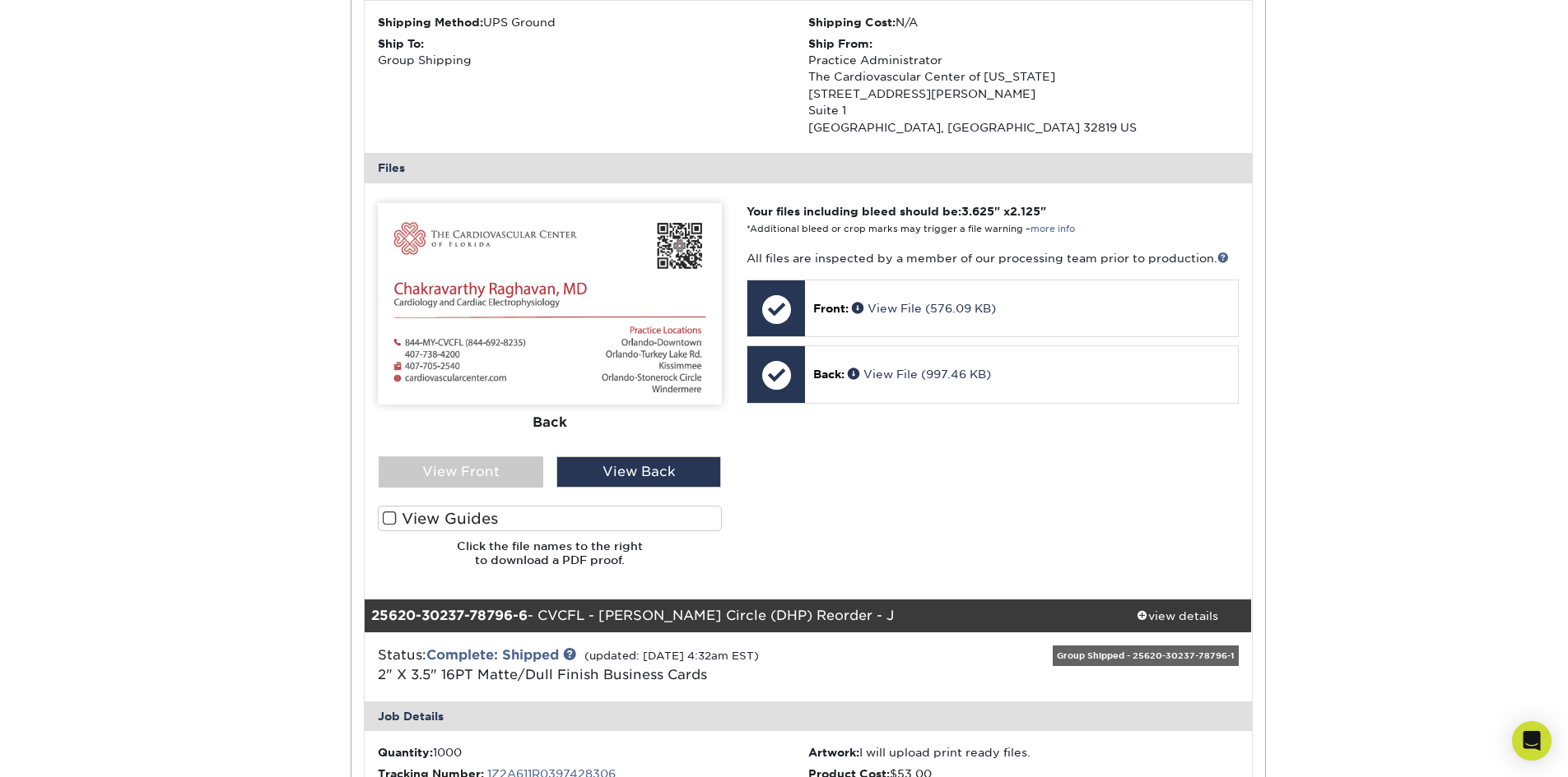
scroll to position [905, 0]
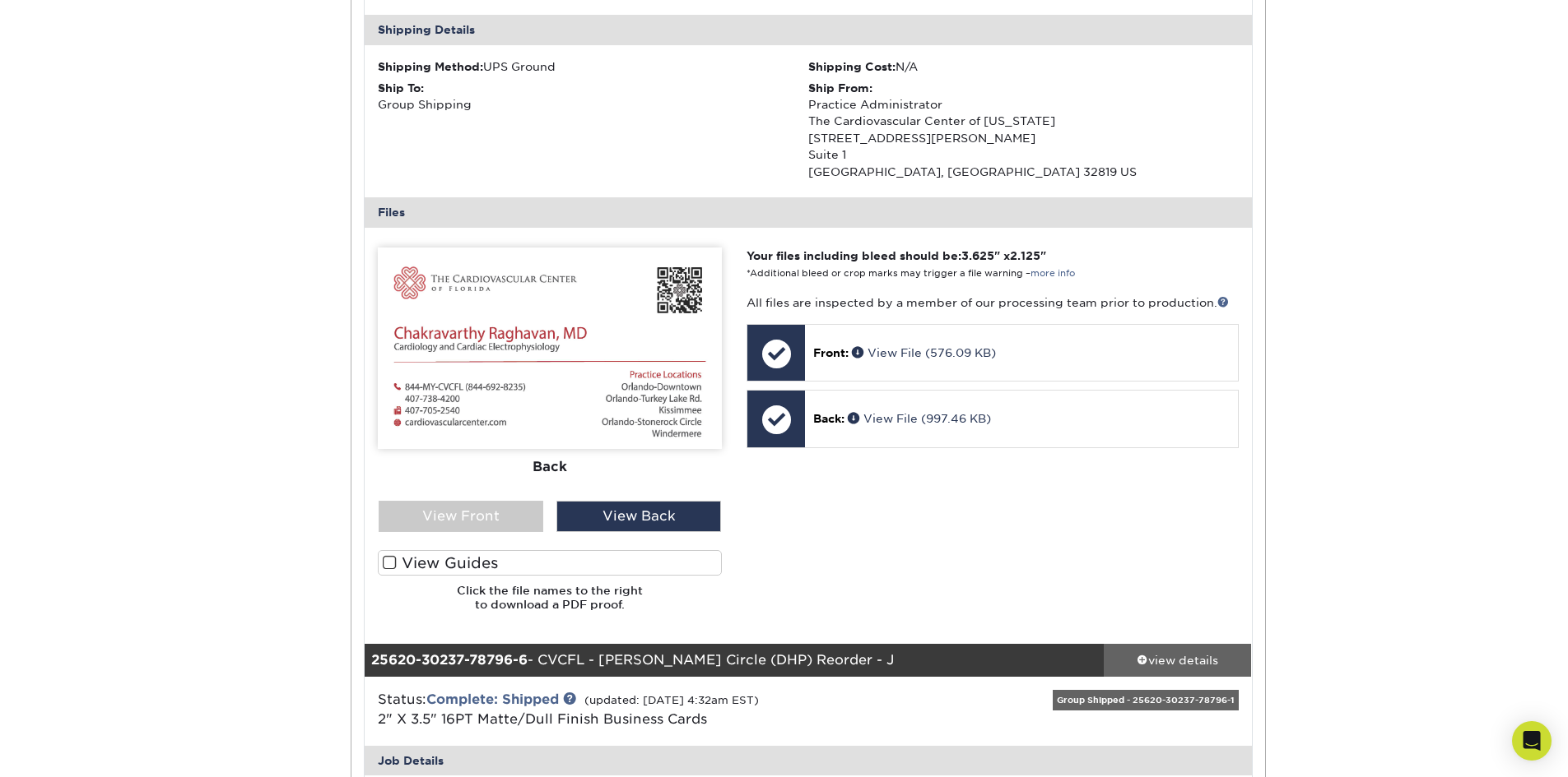
click at [1202, 666] on div "view details" at bounding box center [1177, 660] width 148 height 16
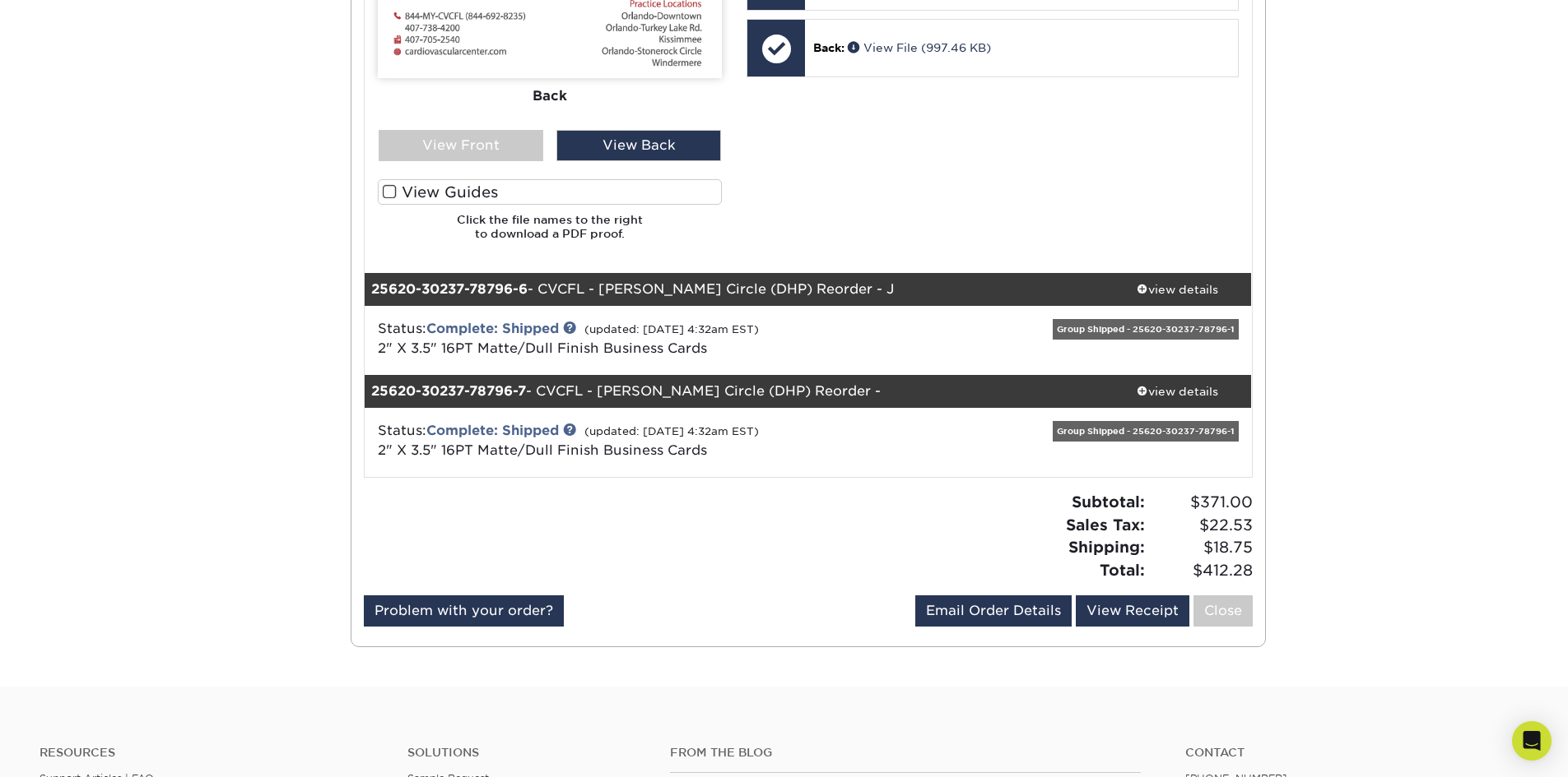
scroll to position [1316, 0]
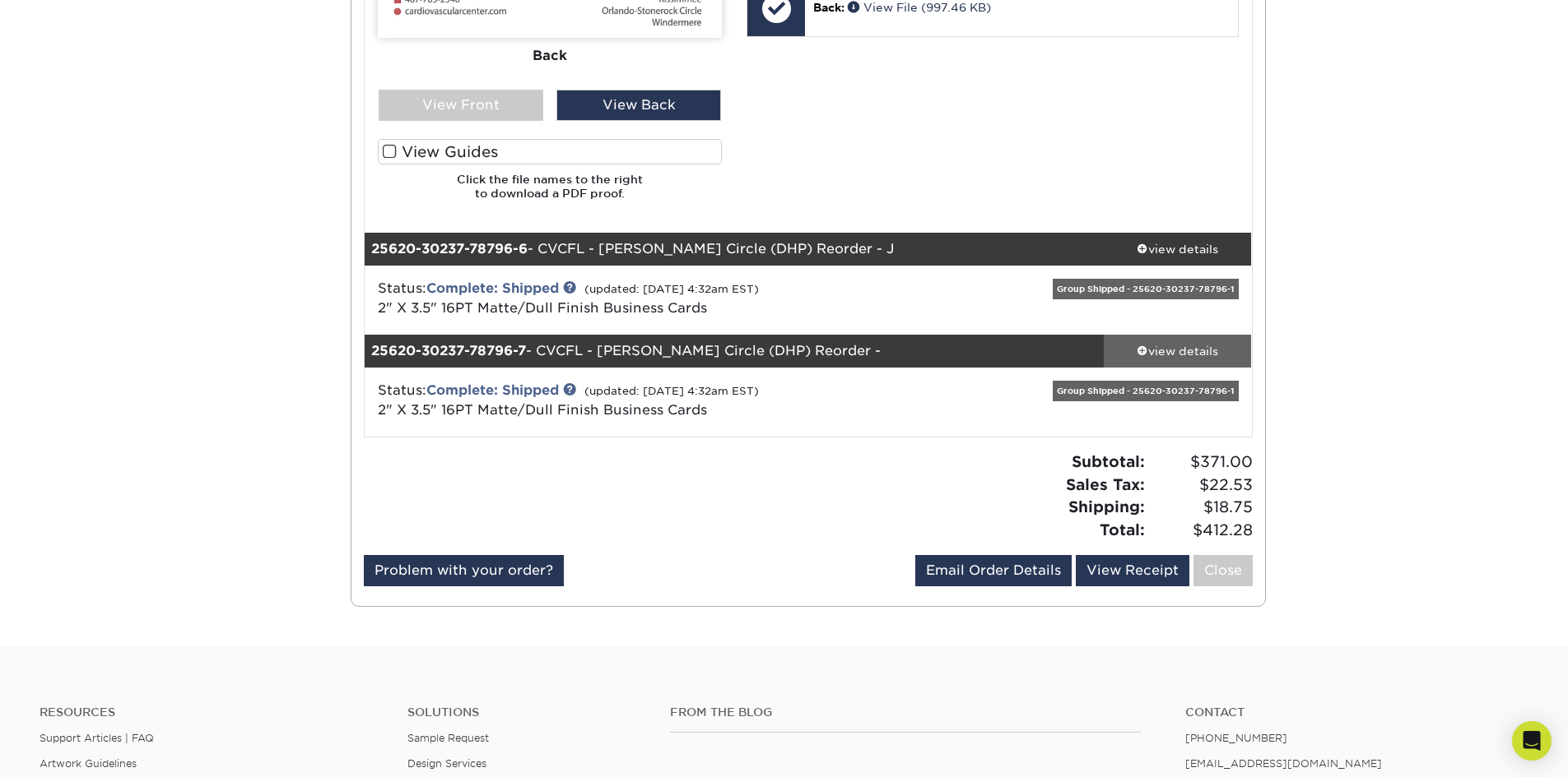
click at [1207, 355] on div "view details" at bounding box center [1177, 350] width 148 height 16
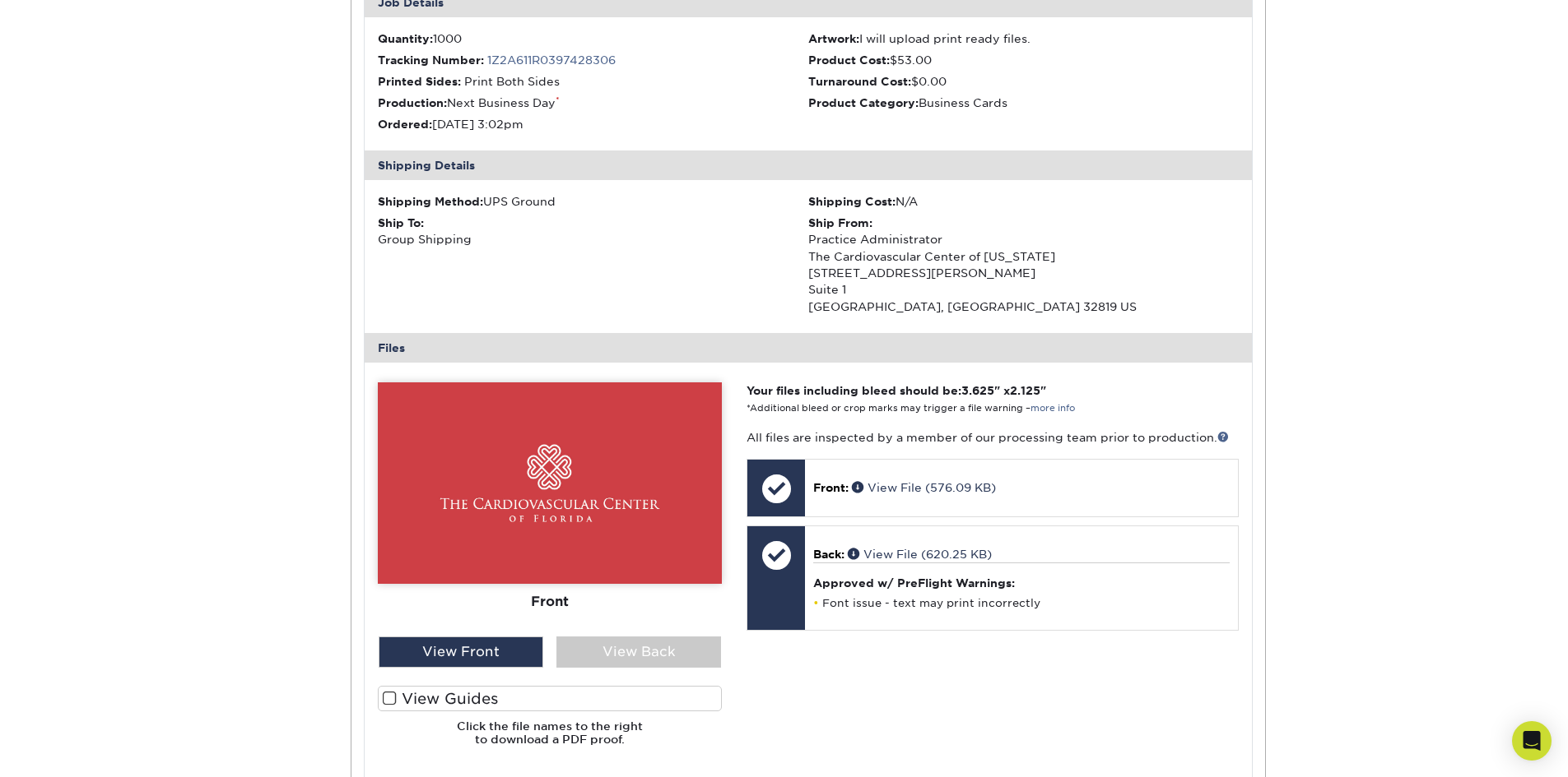
scroll to position [1809, 0]
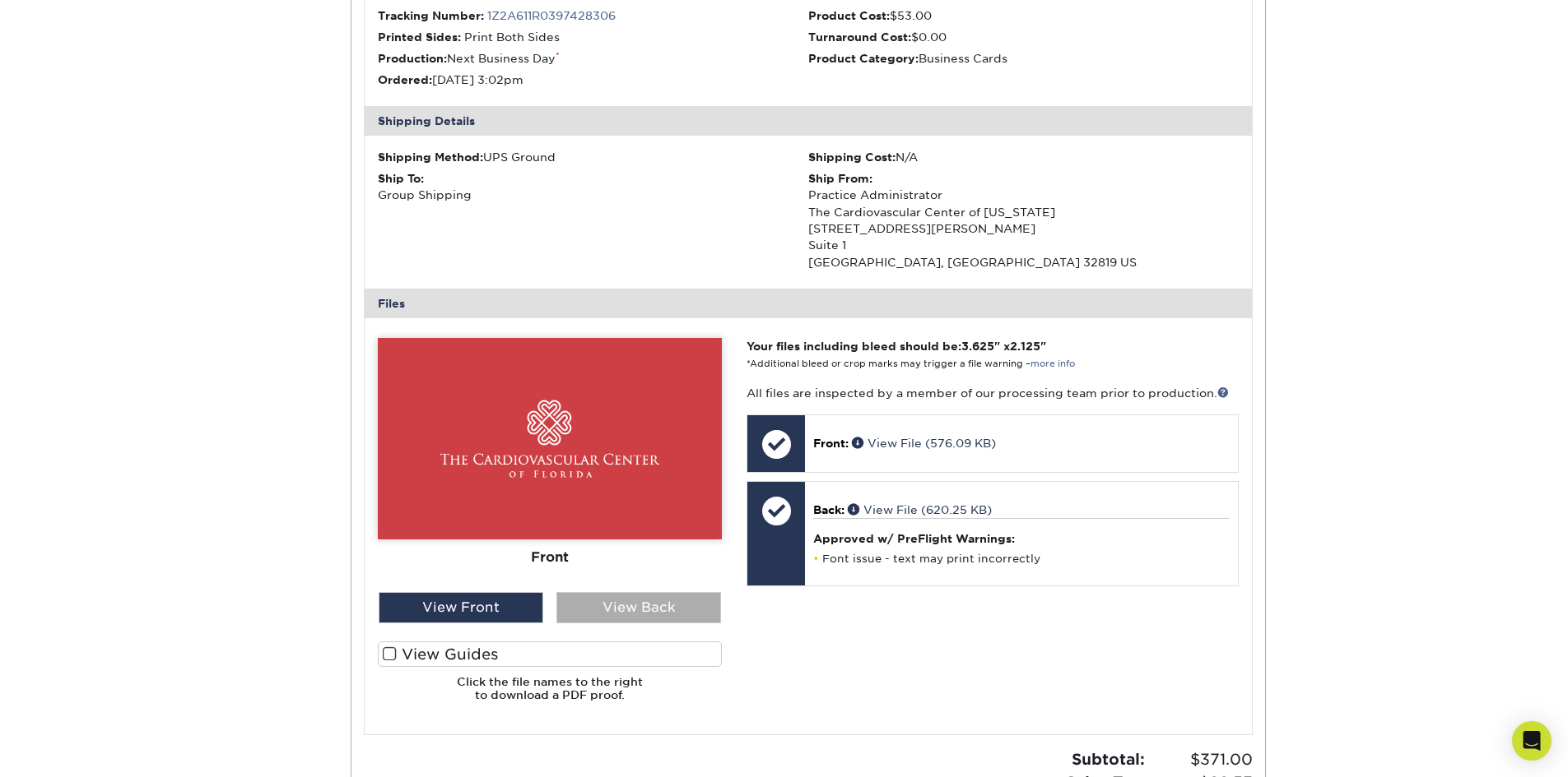
click at [619, 609] on div "View Back" at bounding box center [638, 607] width 165 height 31
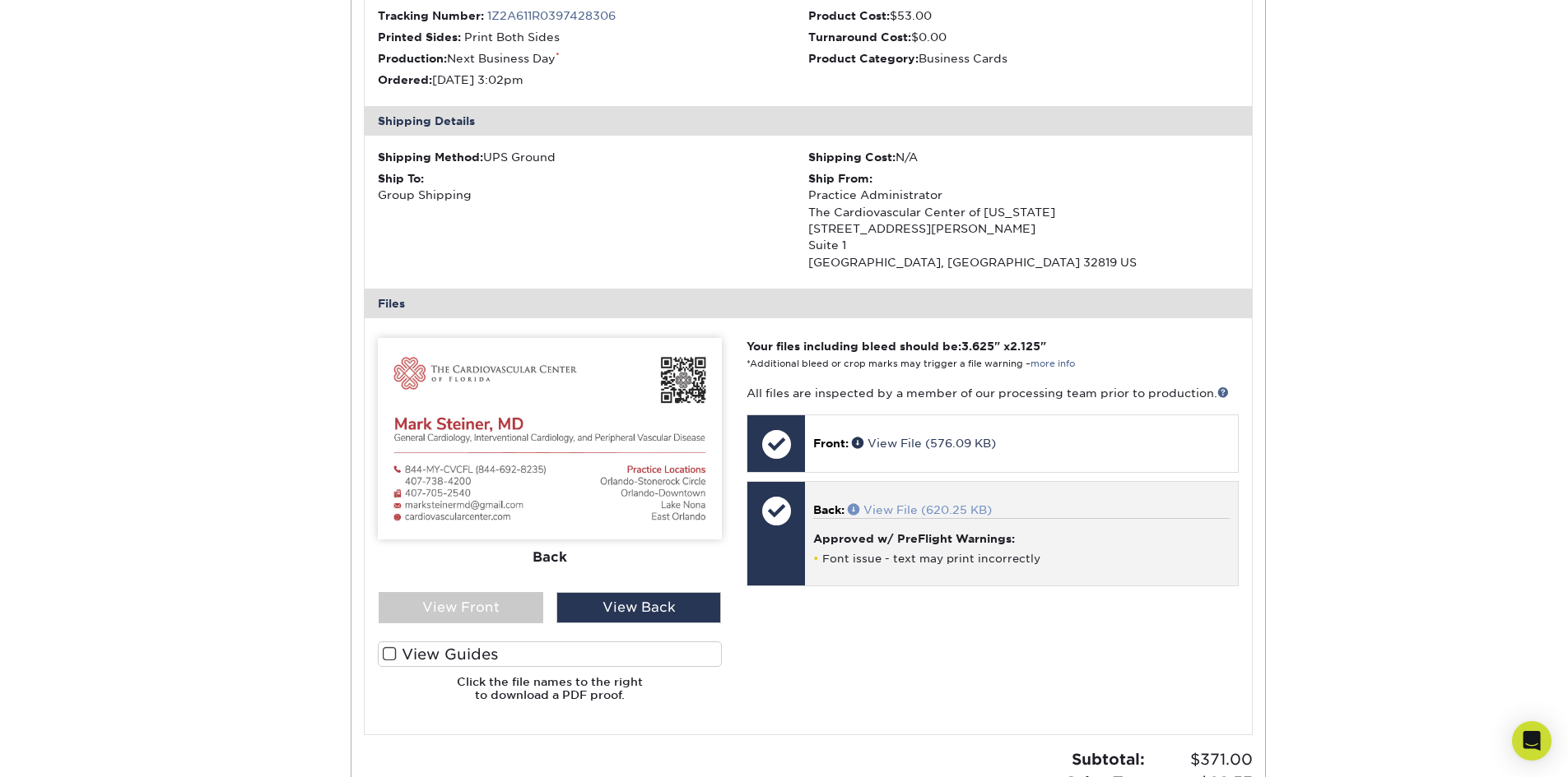
click at [960, 509] on link "View File (620.25 KB)" at bounding box center [920, 510] width 144 height 13
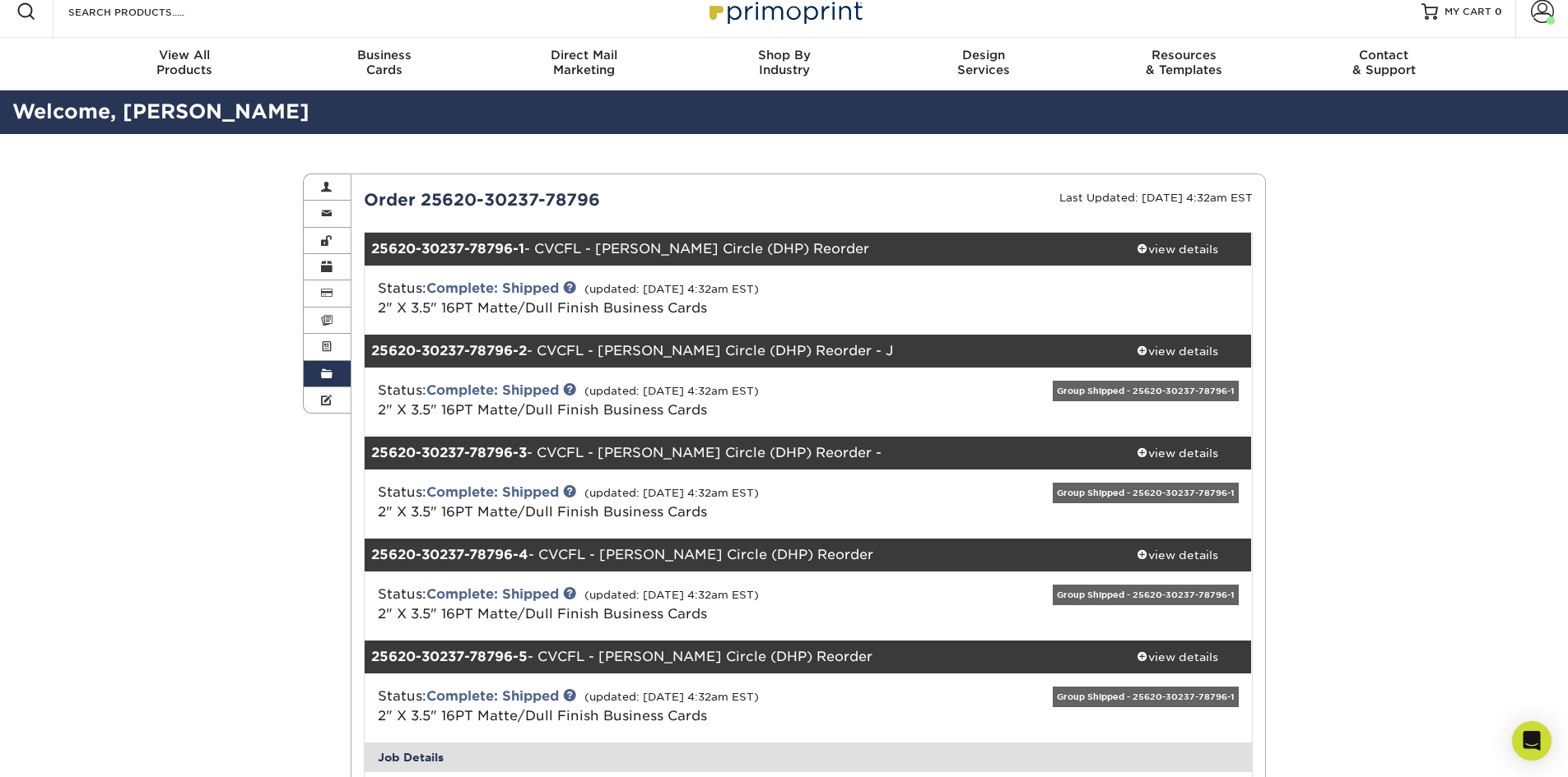
scroll to position [0, 0]
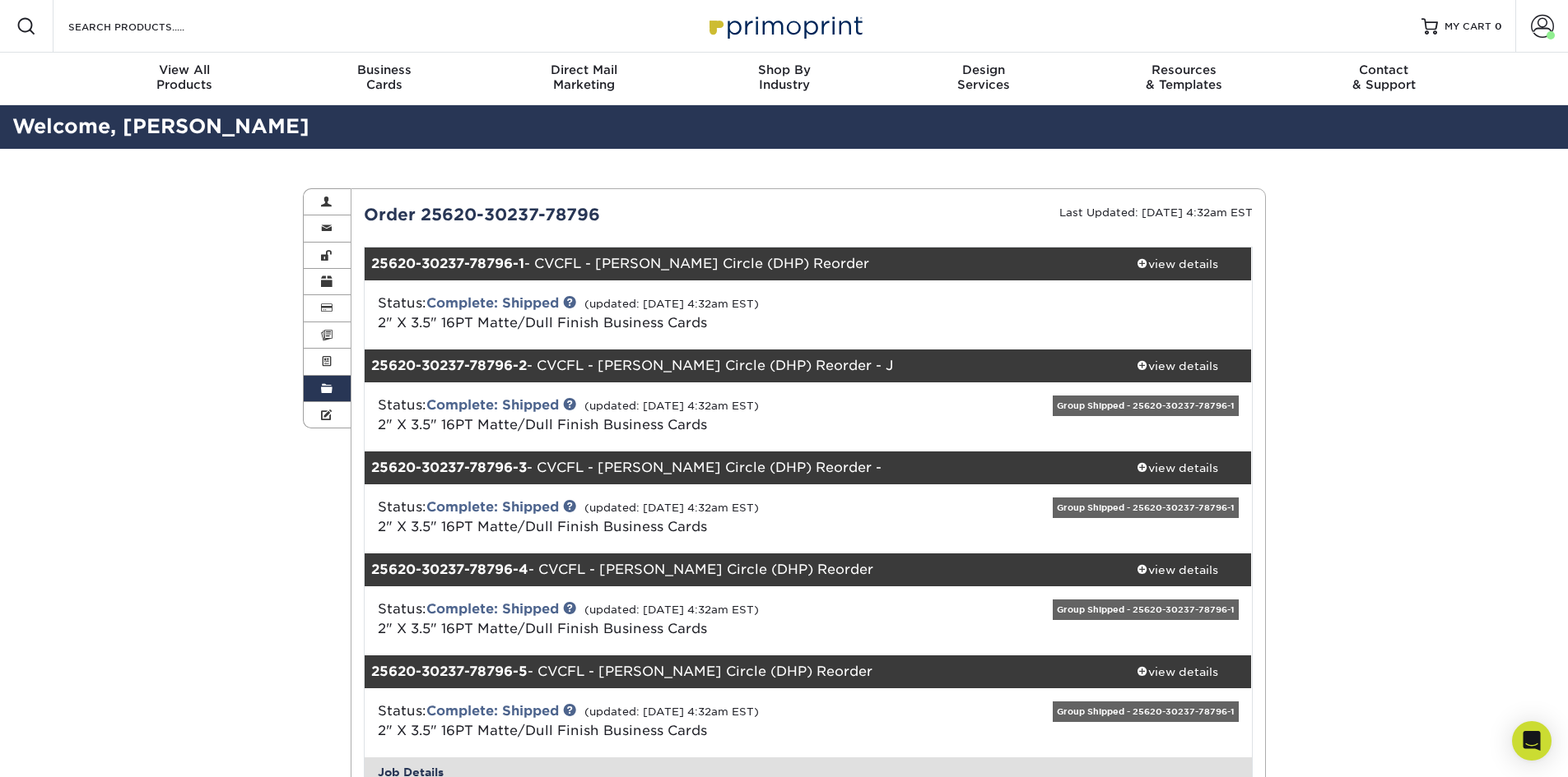
click at [340, 386] on link "Order History" at bounding box center [327, 389] width 48 height 26
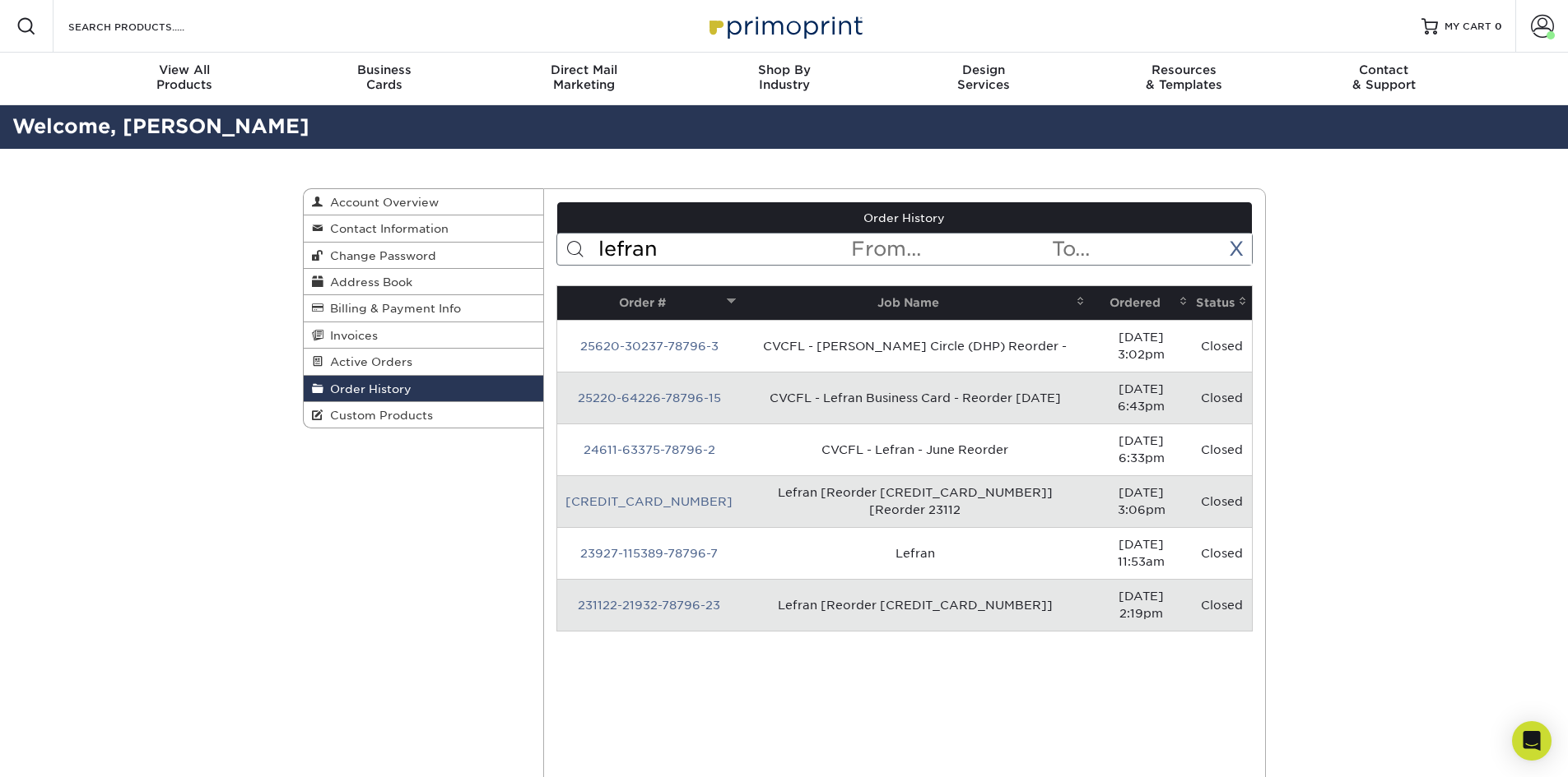
click at [704, 257] on input "lefran" at bounding box center [723, 249] width 253 height 31
click at [672, 241] on input "lefran" at bounding box center [723, 249] width 253 height 31
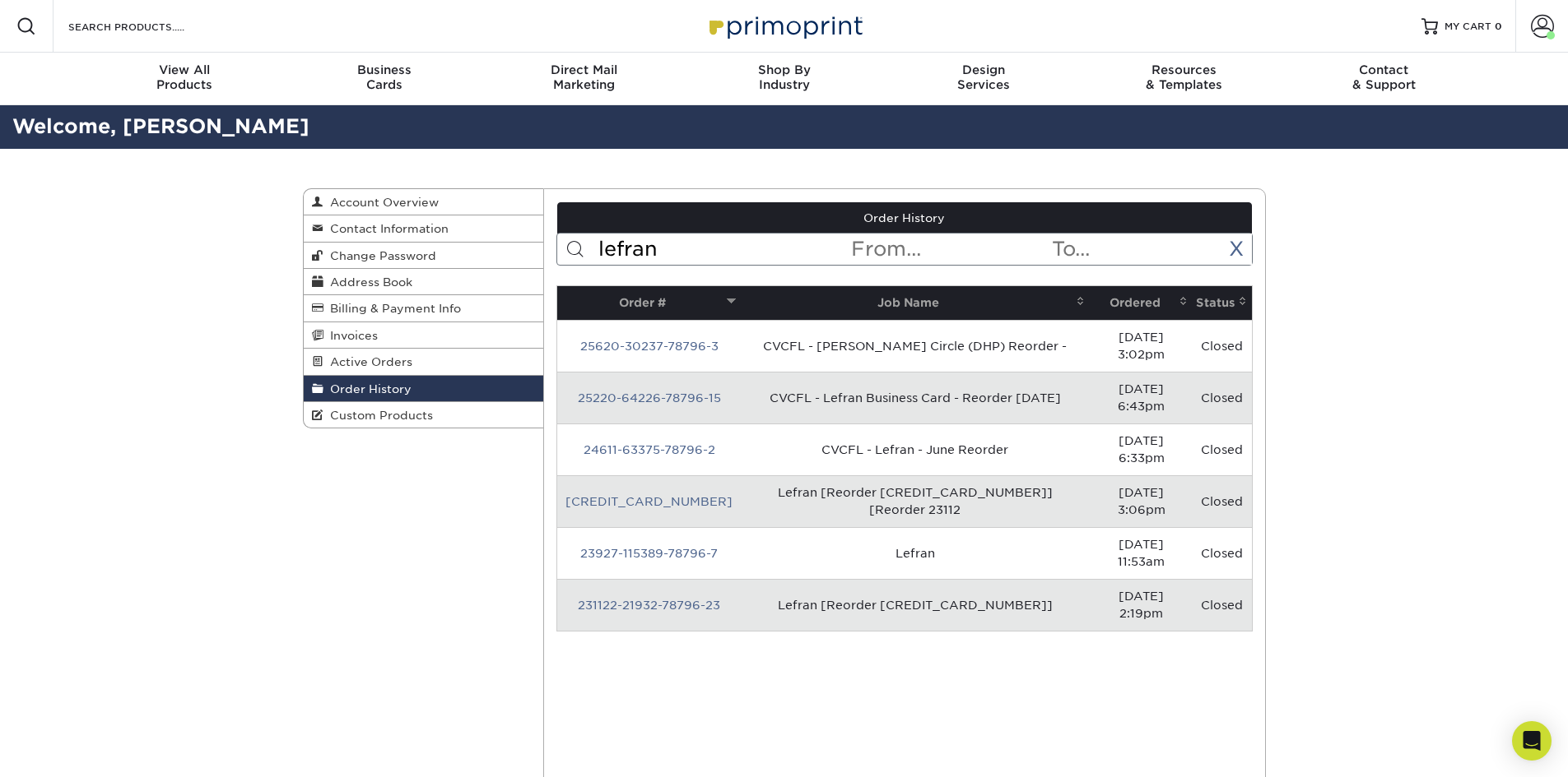
click at [672, 241] on input "lefran" at bounding box center [723, 249] width 253 height 31
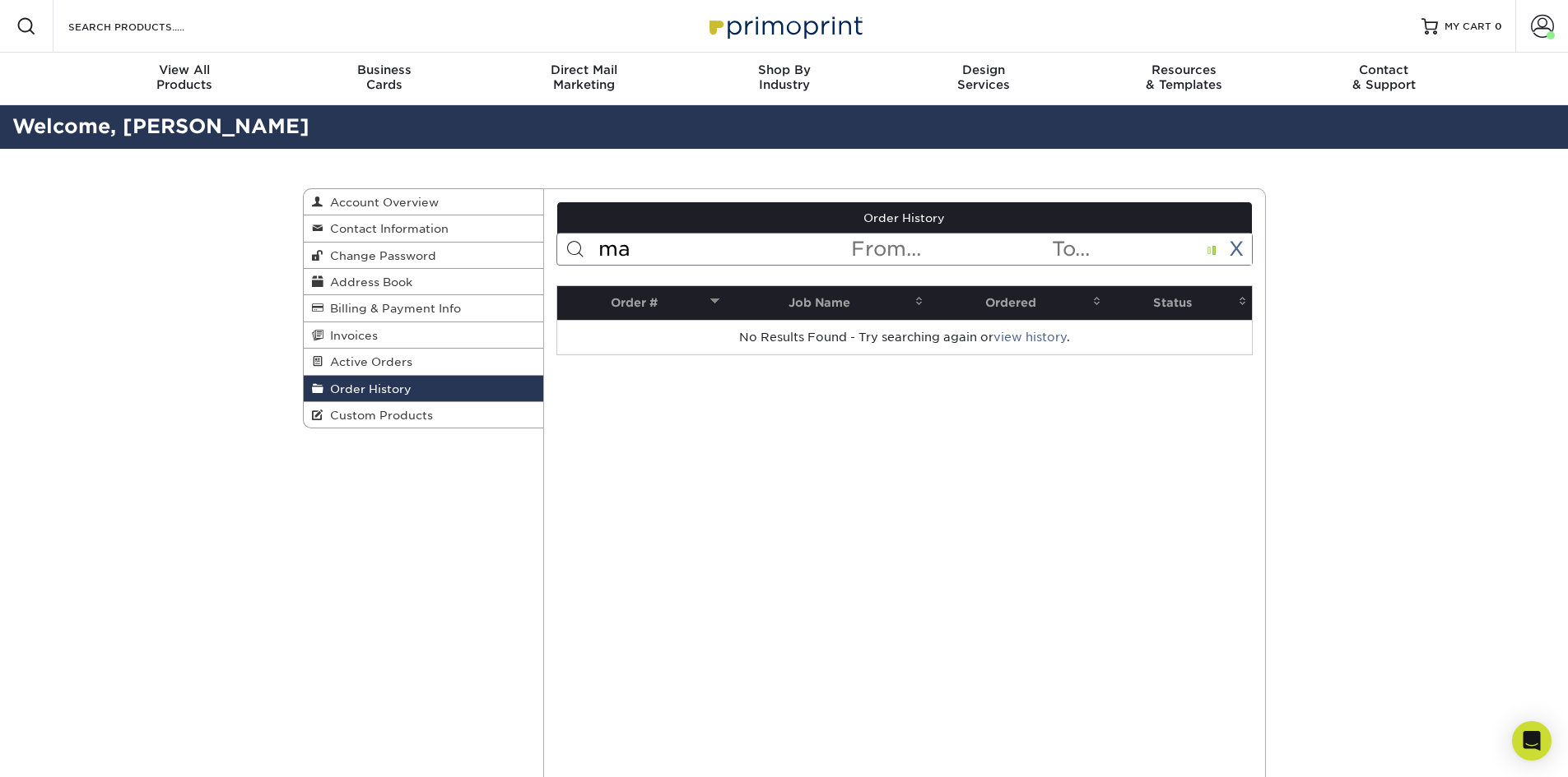
type input "m"
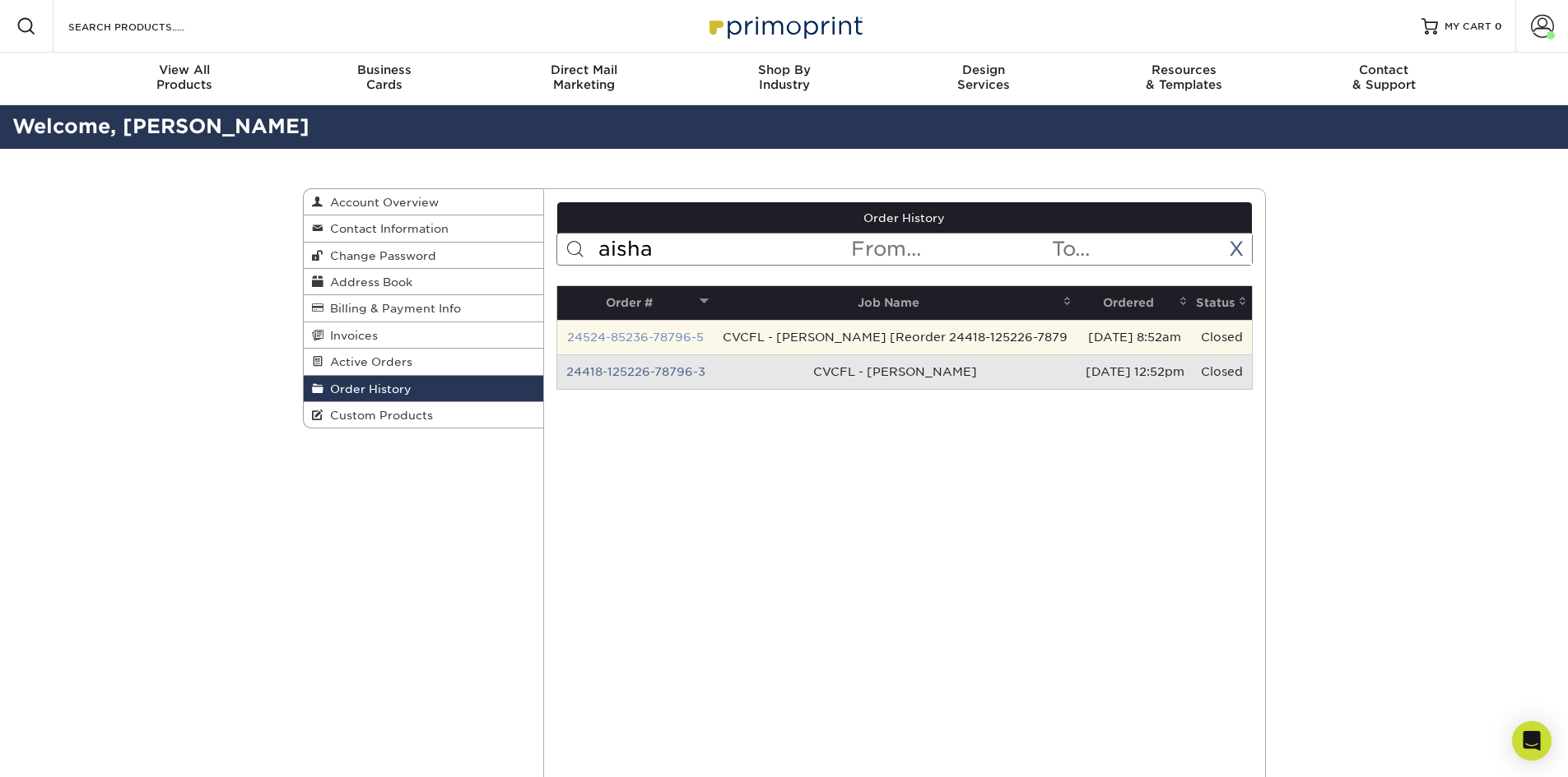
click at [670, 334] on link "24524-85236-78796-5" at bounding box center [635, 337] width 137 height 13
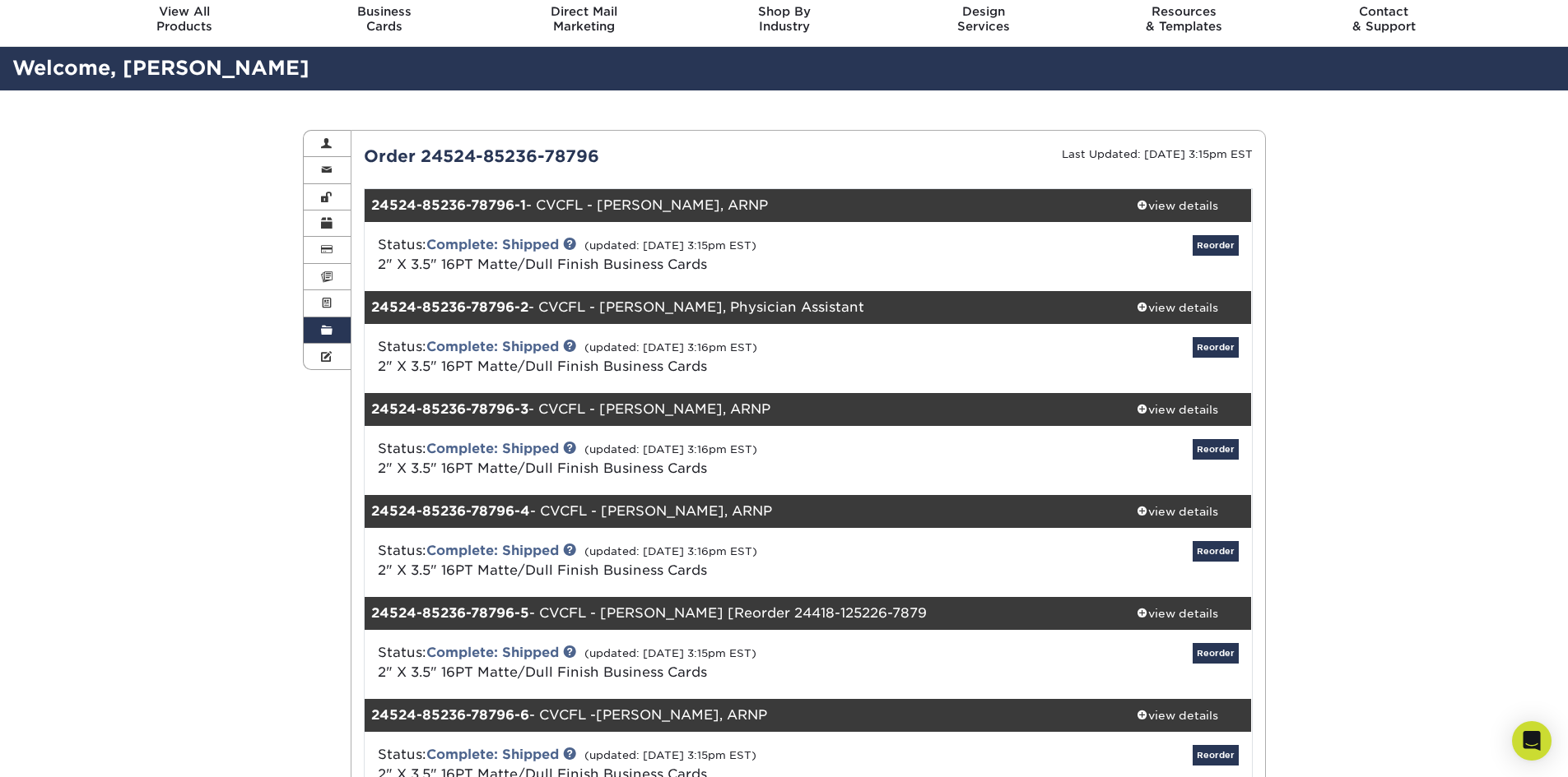
scroll to position [165, 0]
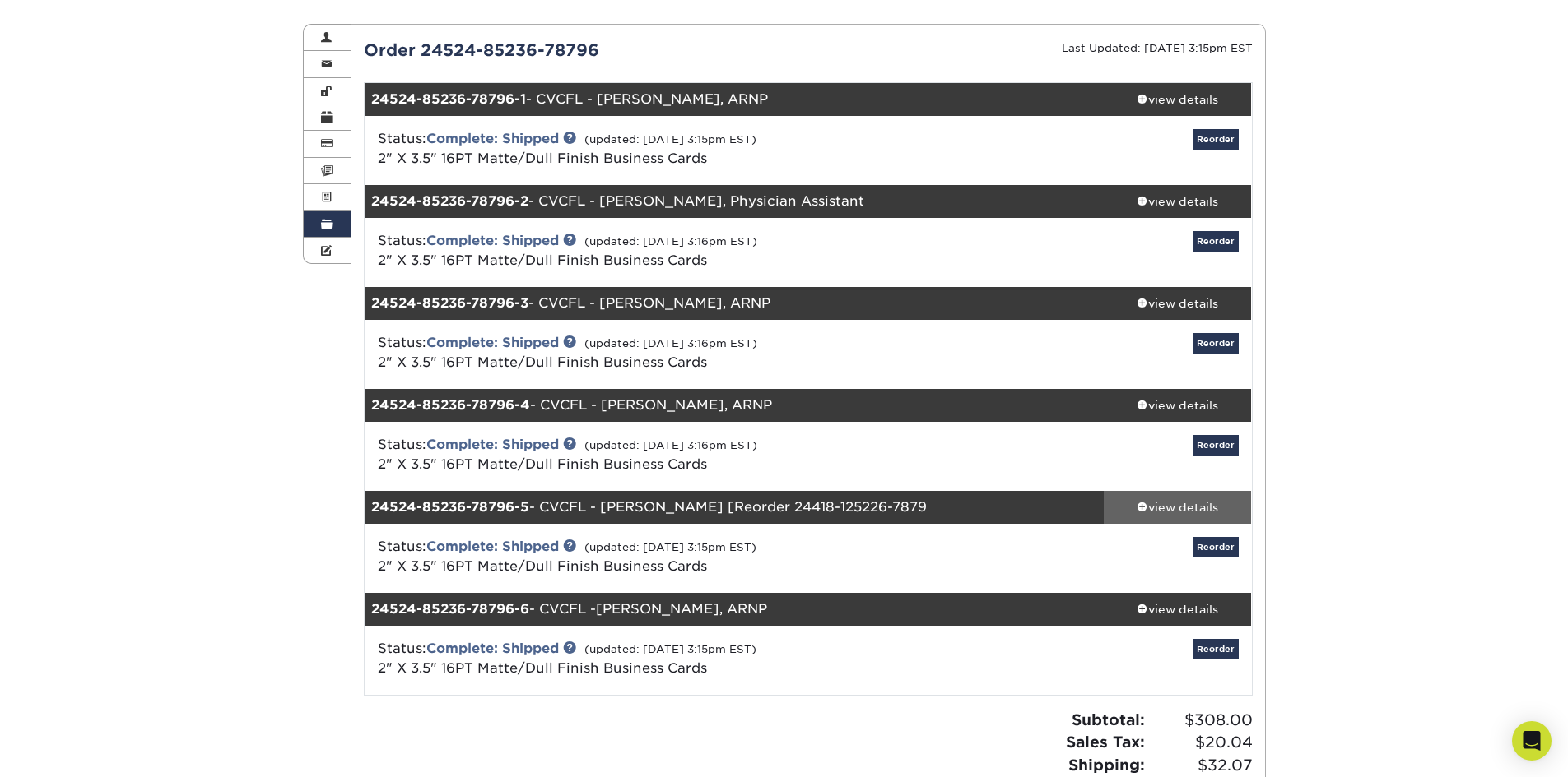
click at [1184, 504] on div "view details" at bounding box center [1177, 507] width 148 height 16
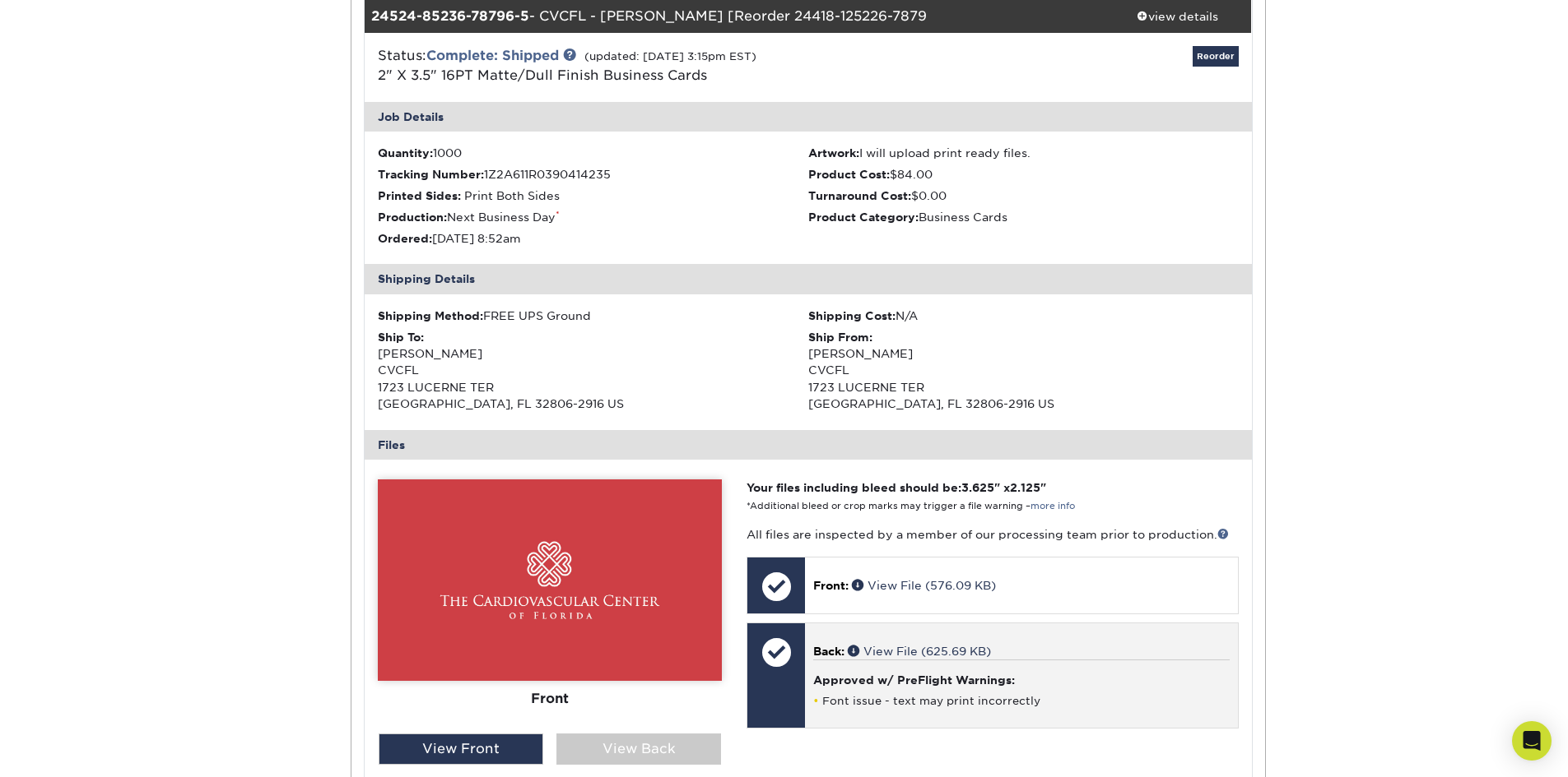
scroll to position [822, 0]
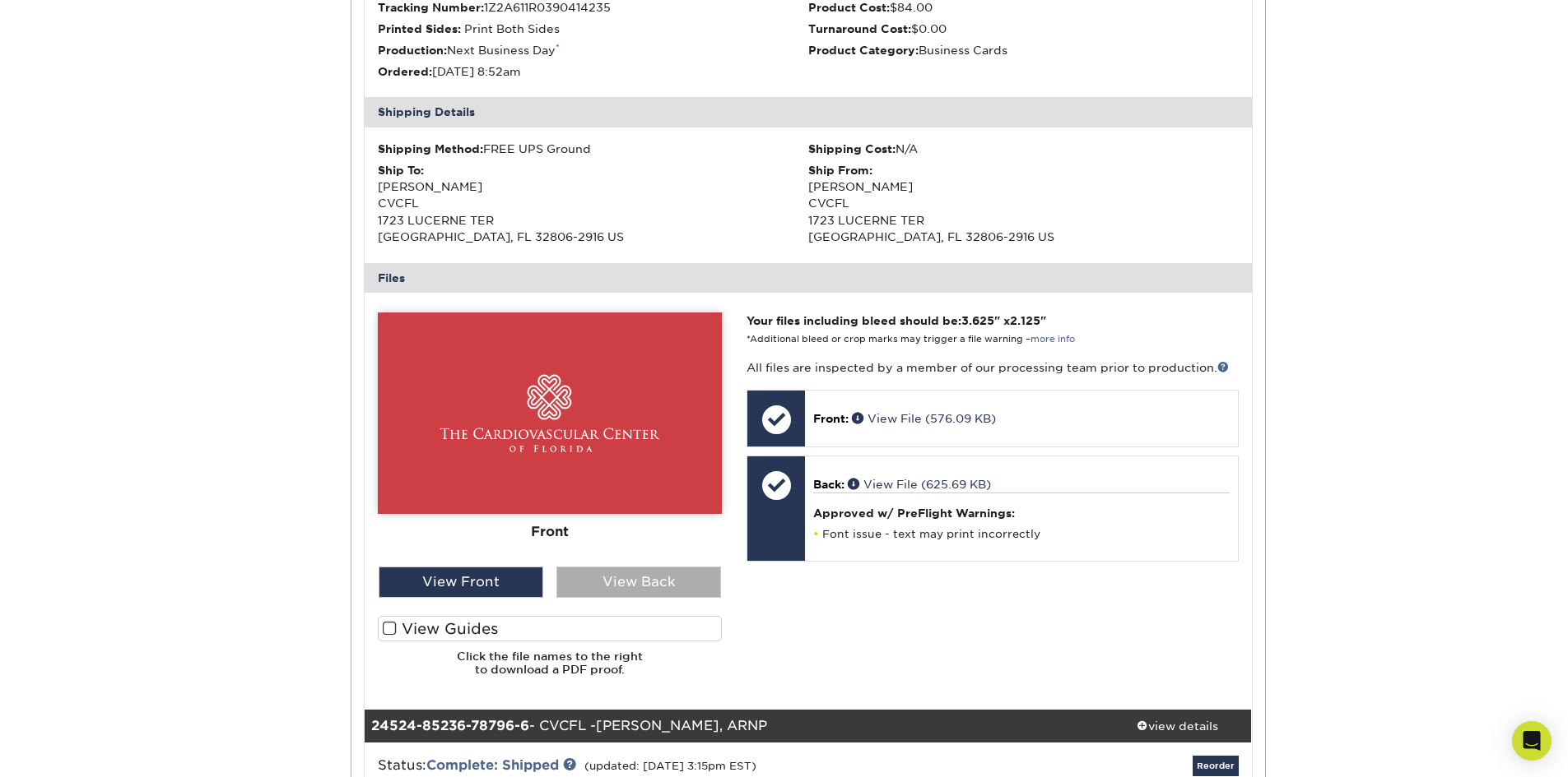
click at [656, 575] on div "View Back" at bounding box center [638, 582] width 165 height 31
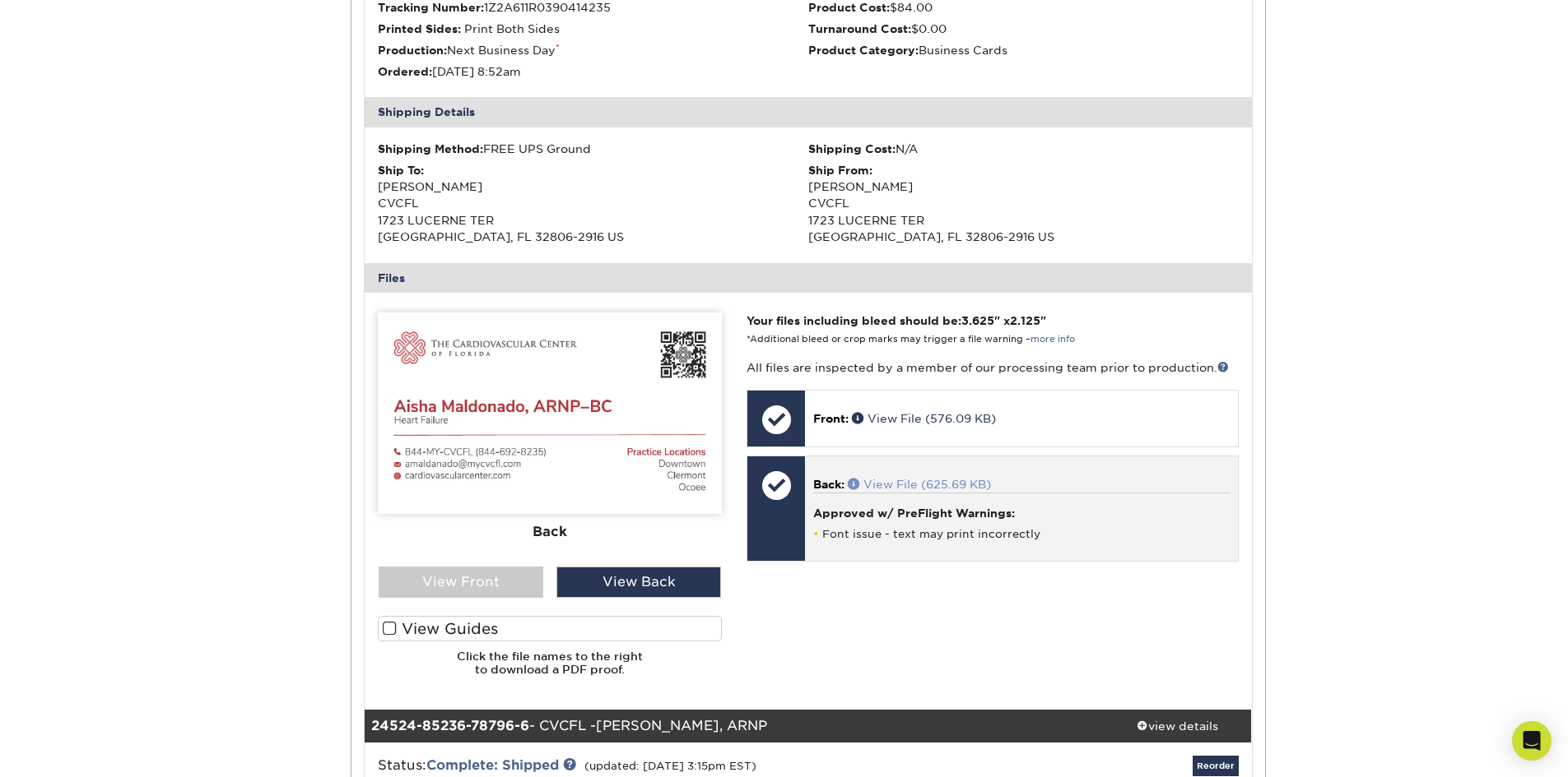
click at [946, 485] on link "View File (625.69 KB)" at bounding box center [920, 484] width 143 height 13
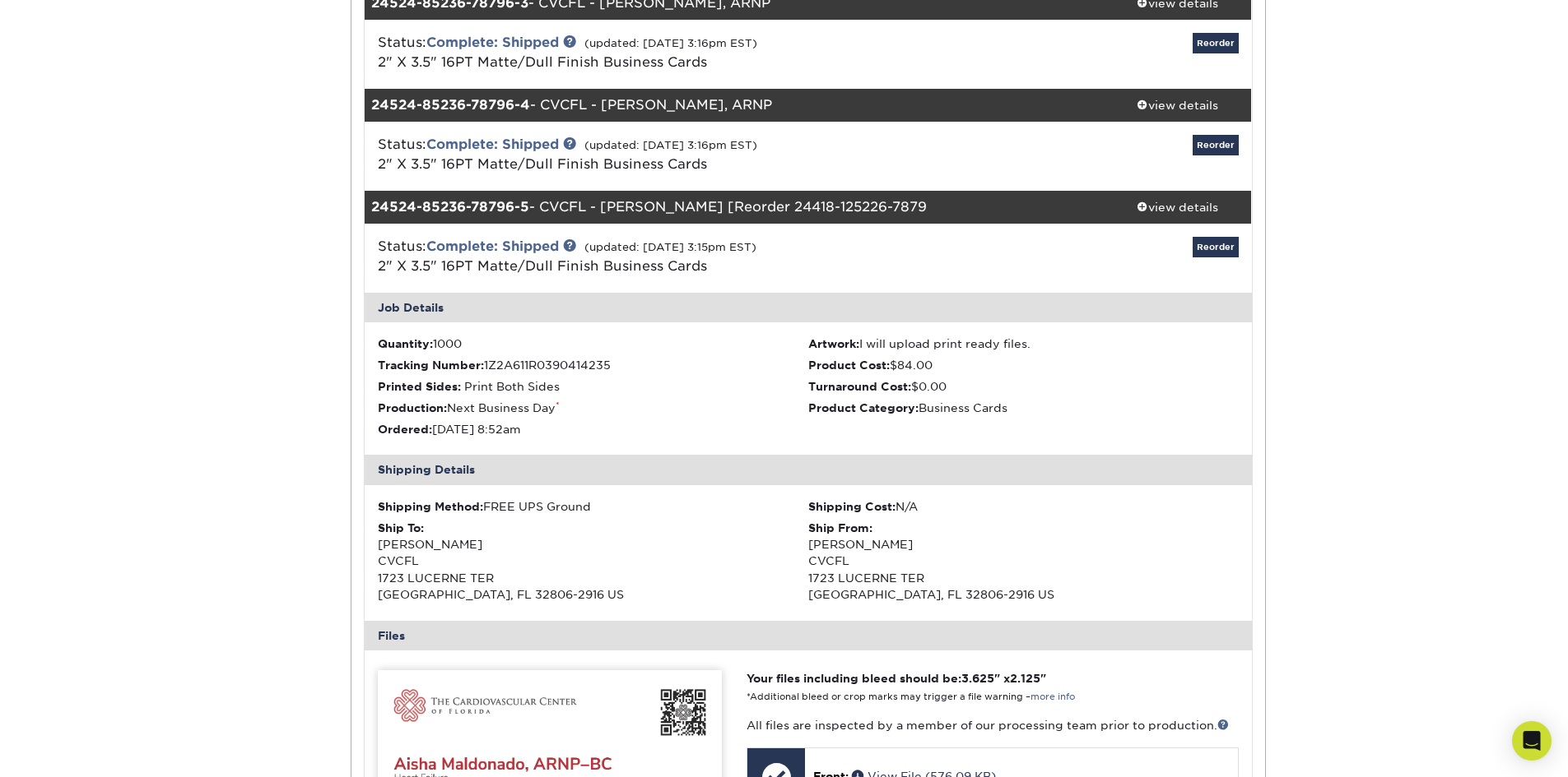
scroll to position [412, 0]
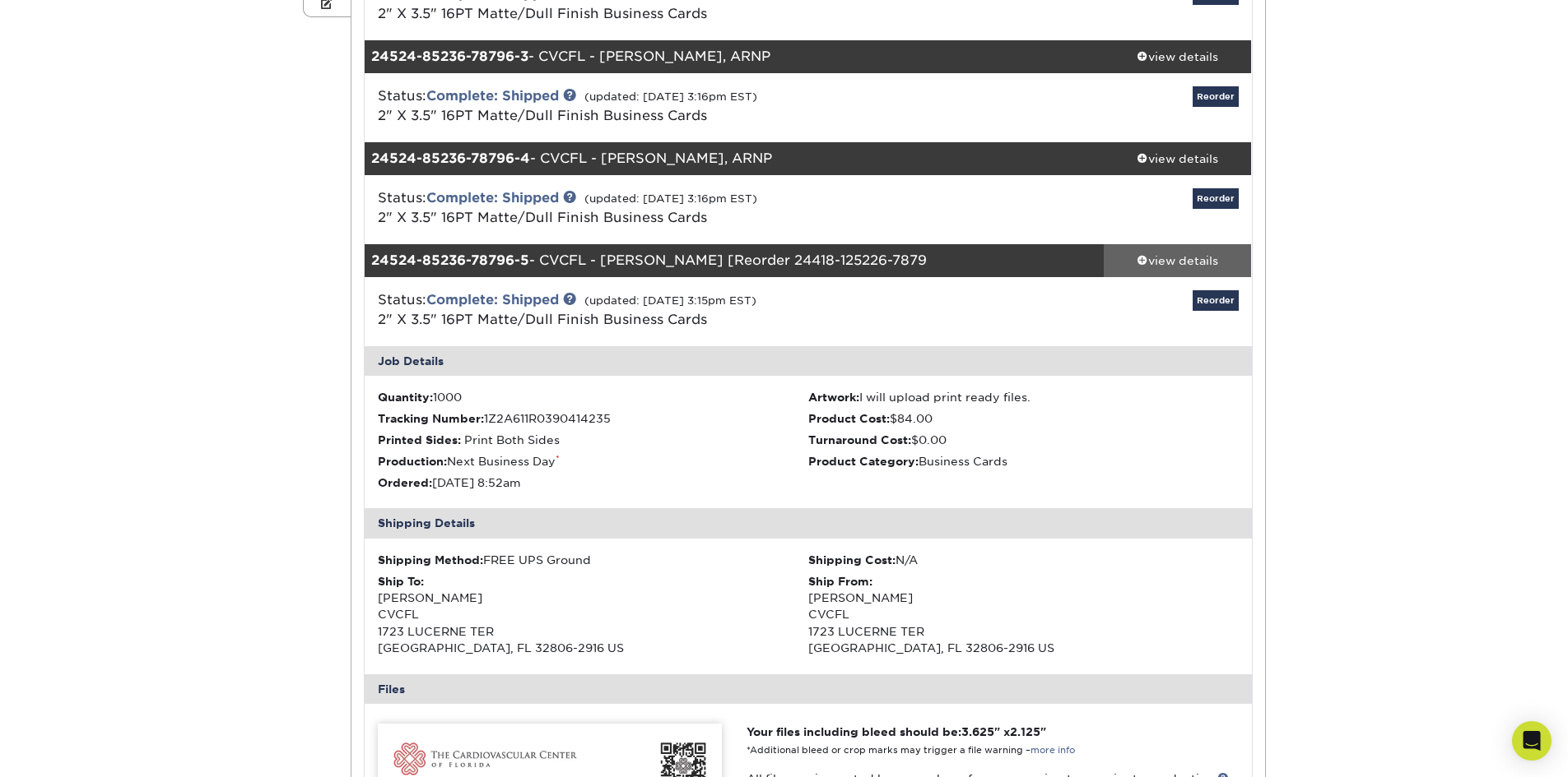
click at [1208, 261] on div "view details" at bounding box center [1177, 260] width 148 height 16
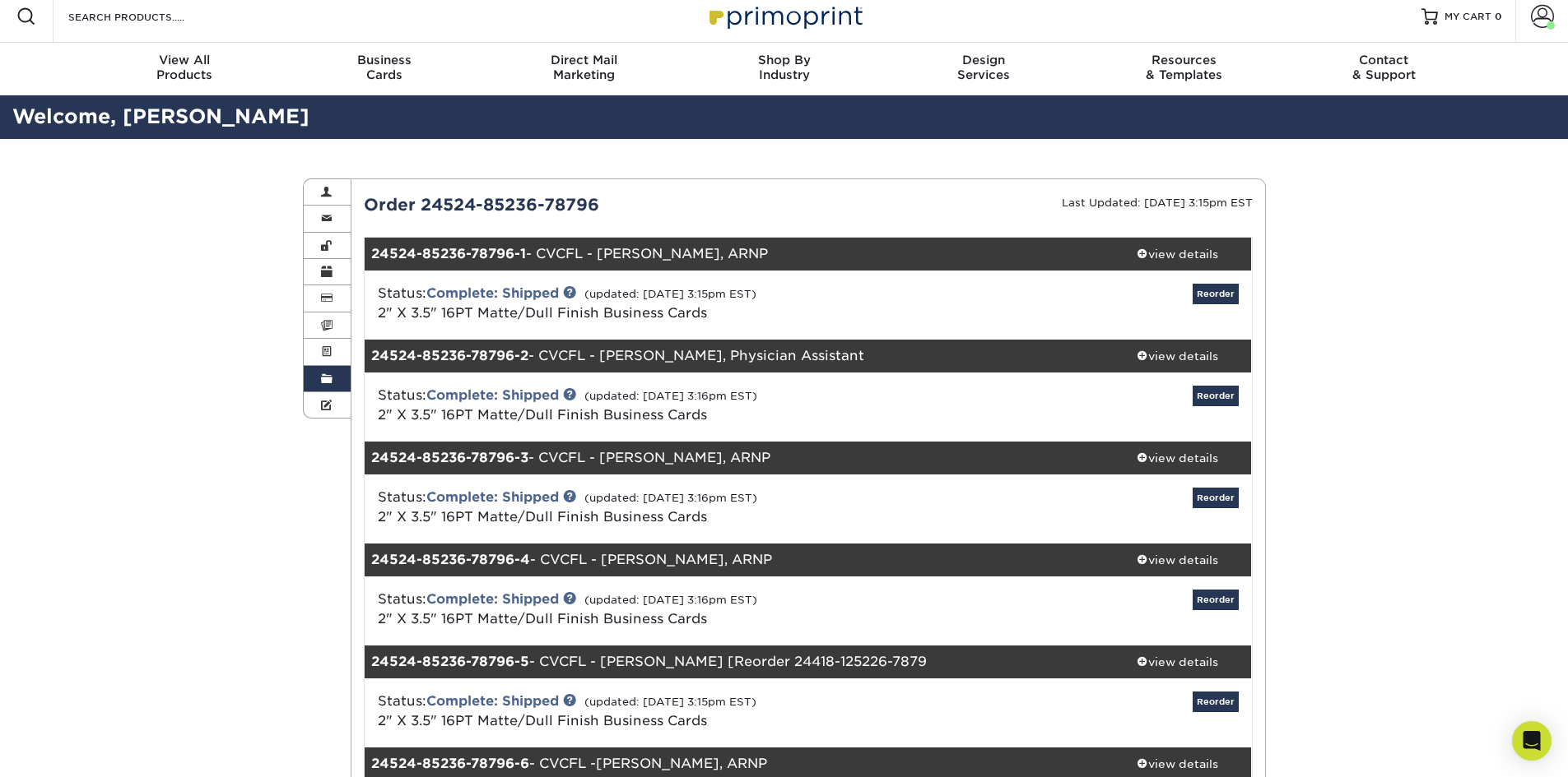
scroll to position [0, 0]
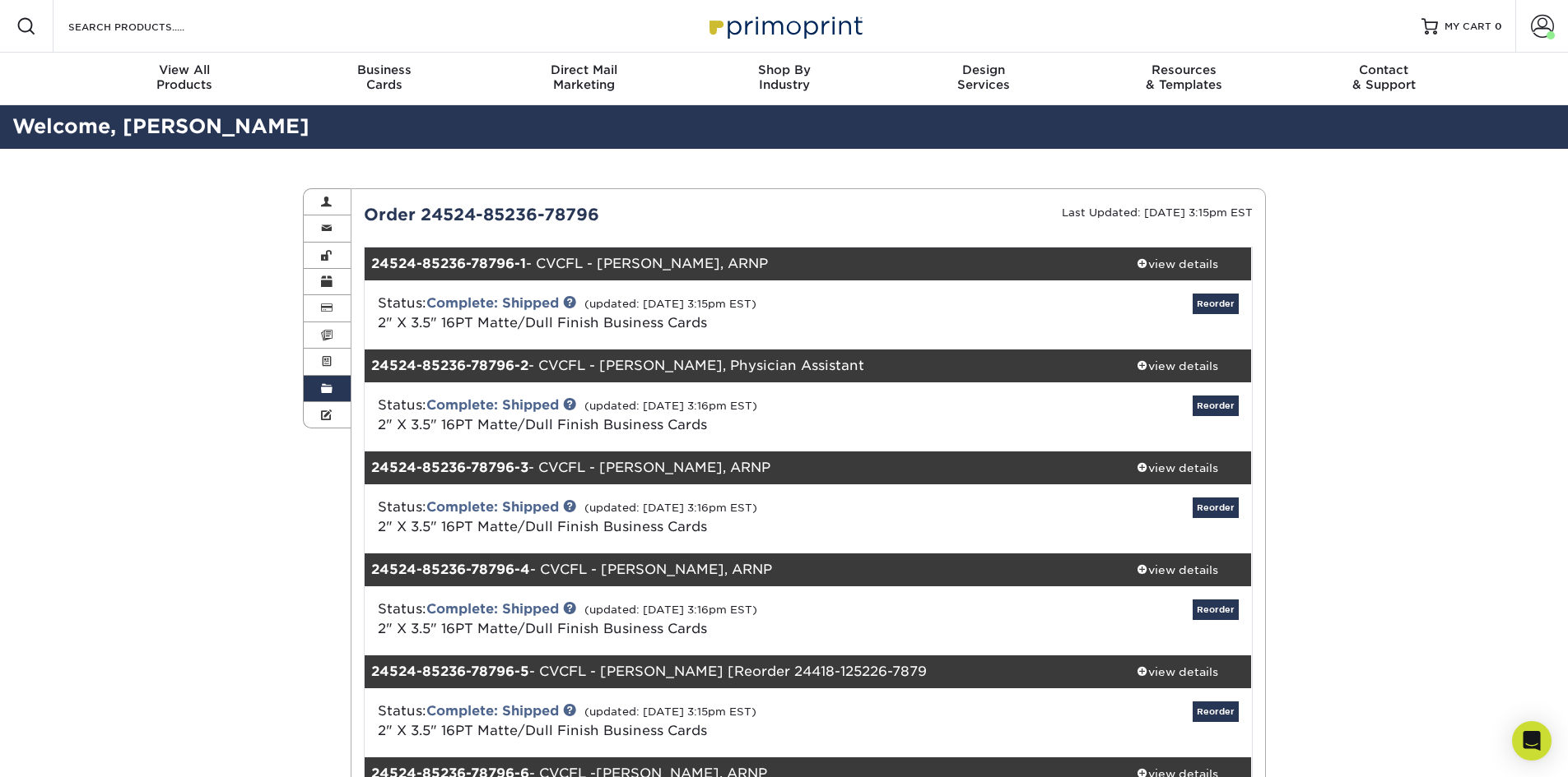
click at [324, 380] on link "Order History" at bounding box center [327, 389] width 48 height 26
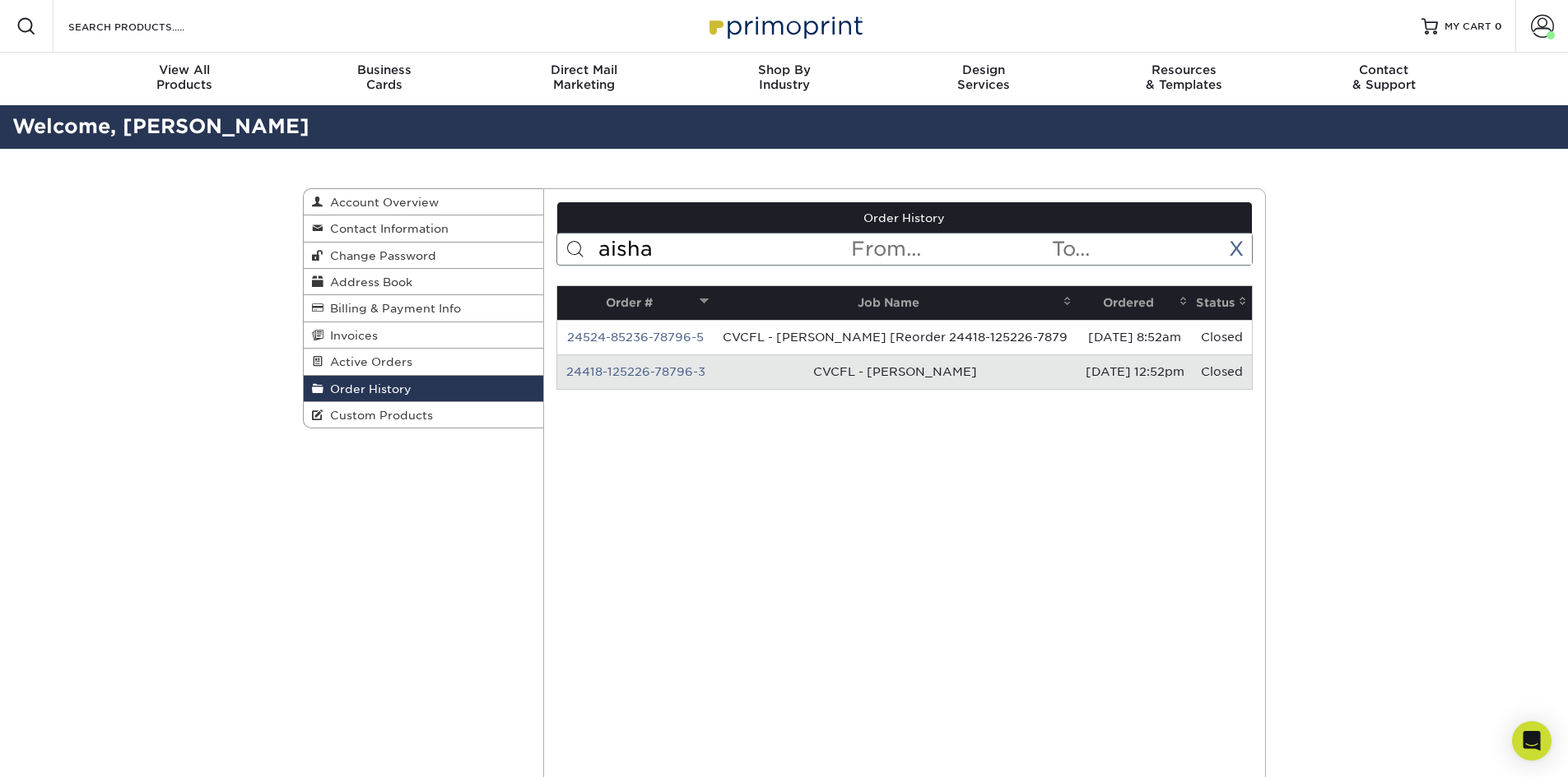
click at [696, 249] on input "aisha" at bounding box center [723, 249] width 253 height 31
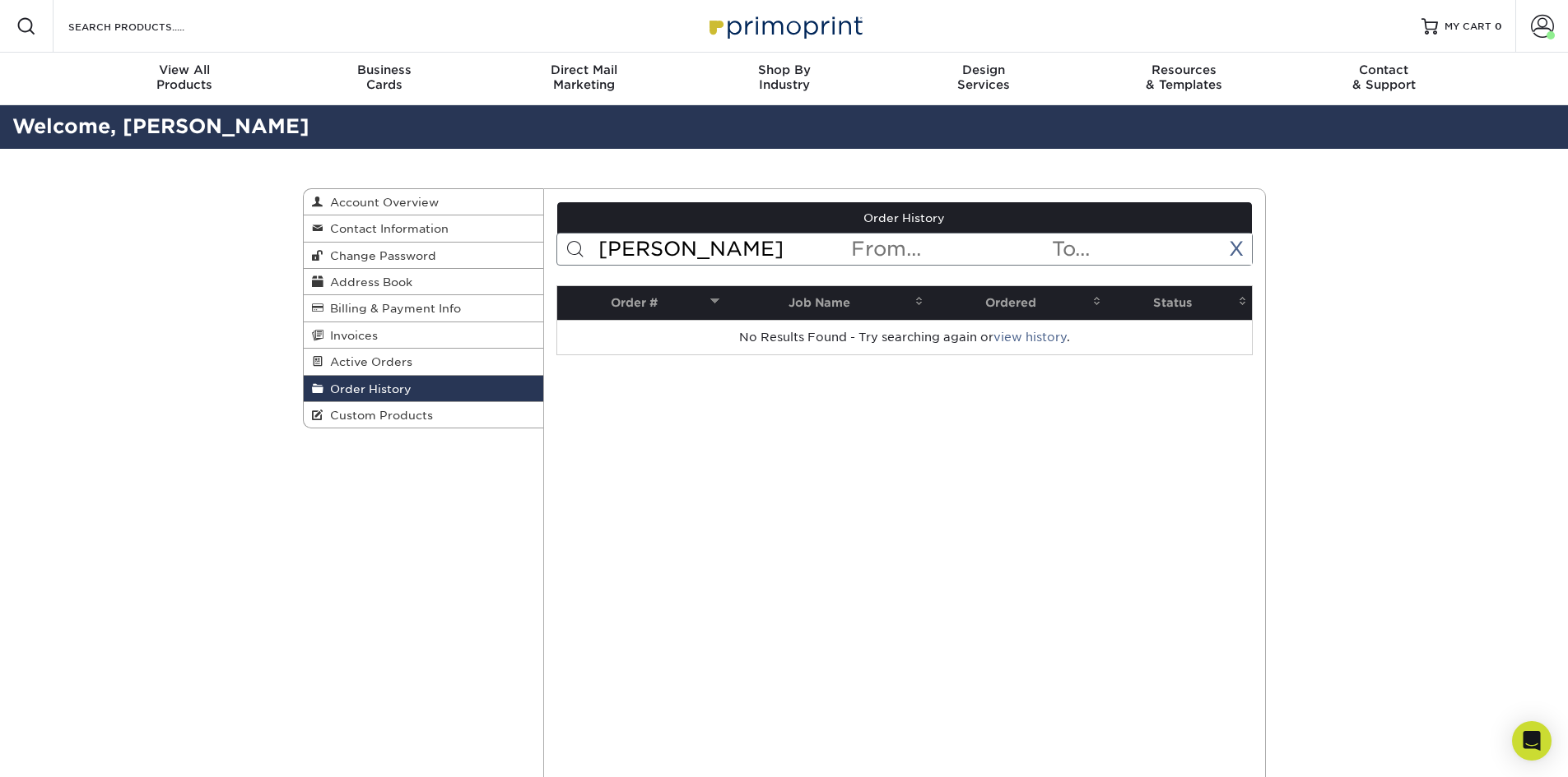
click at [743, 256] on input "hancock" at bounding box center [723, 249] width 253 height 31
click at [722, 248] on input "hancock" at bounding box center [723, 249] width 253 height 31
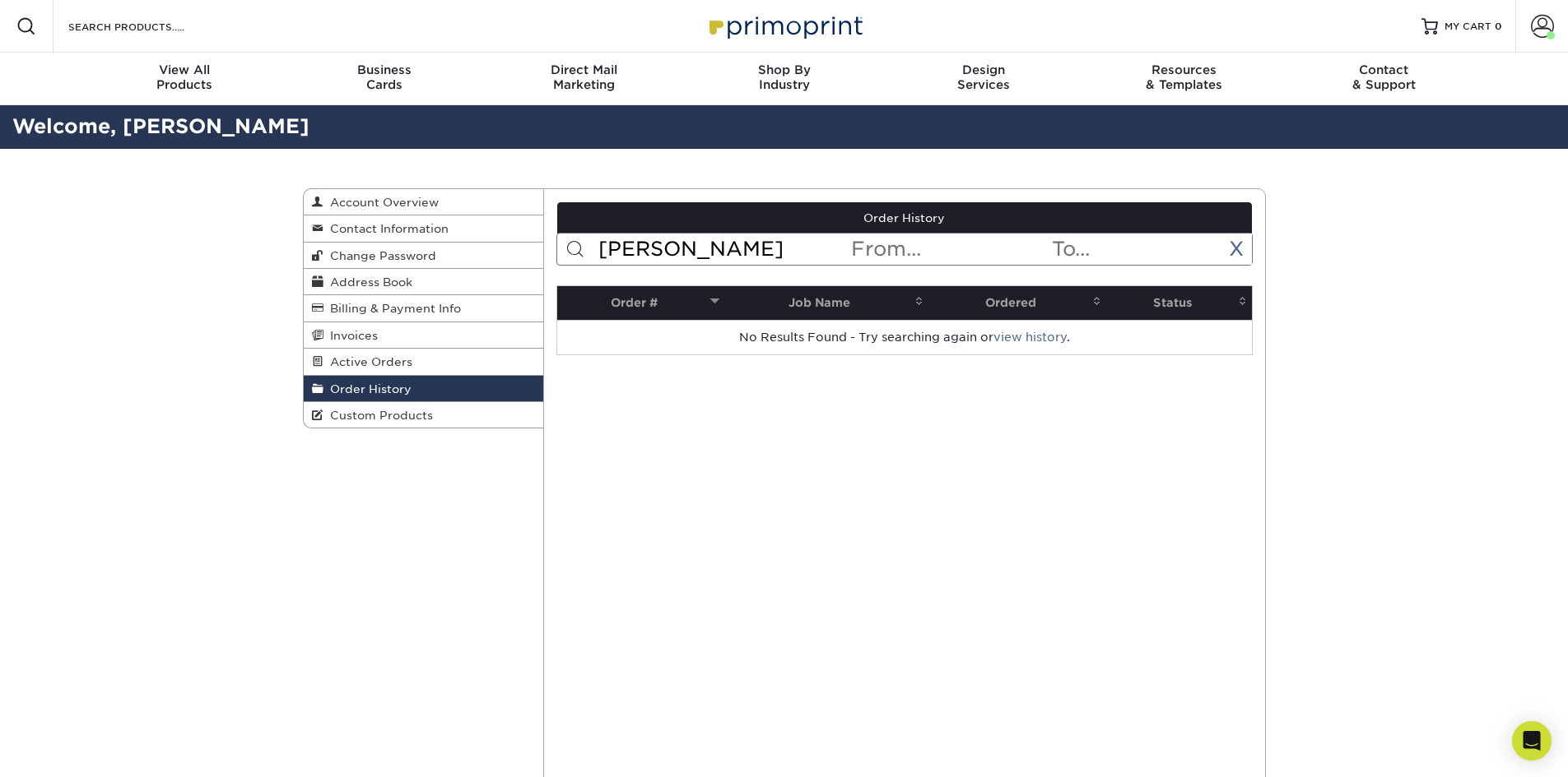
click at [722, 248] on input "hancock" at bounding box center [723, 249] width 253 height 31
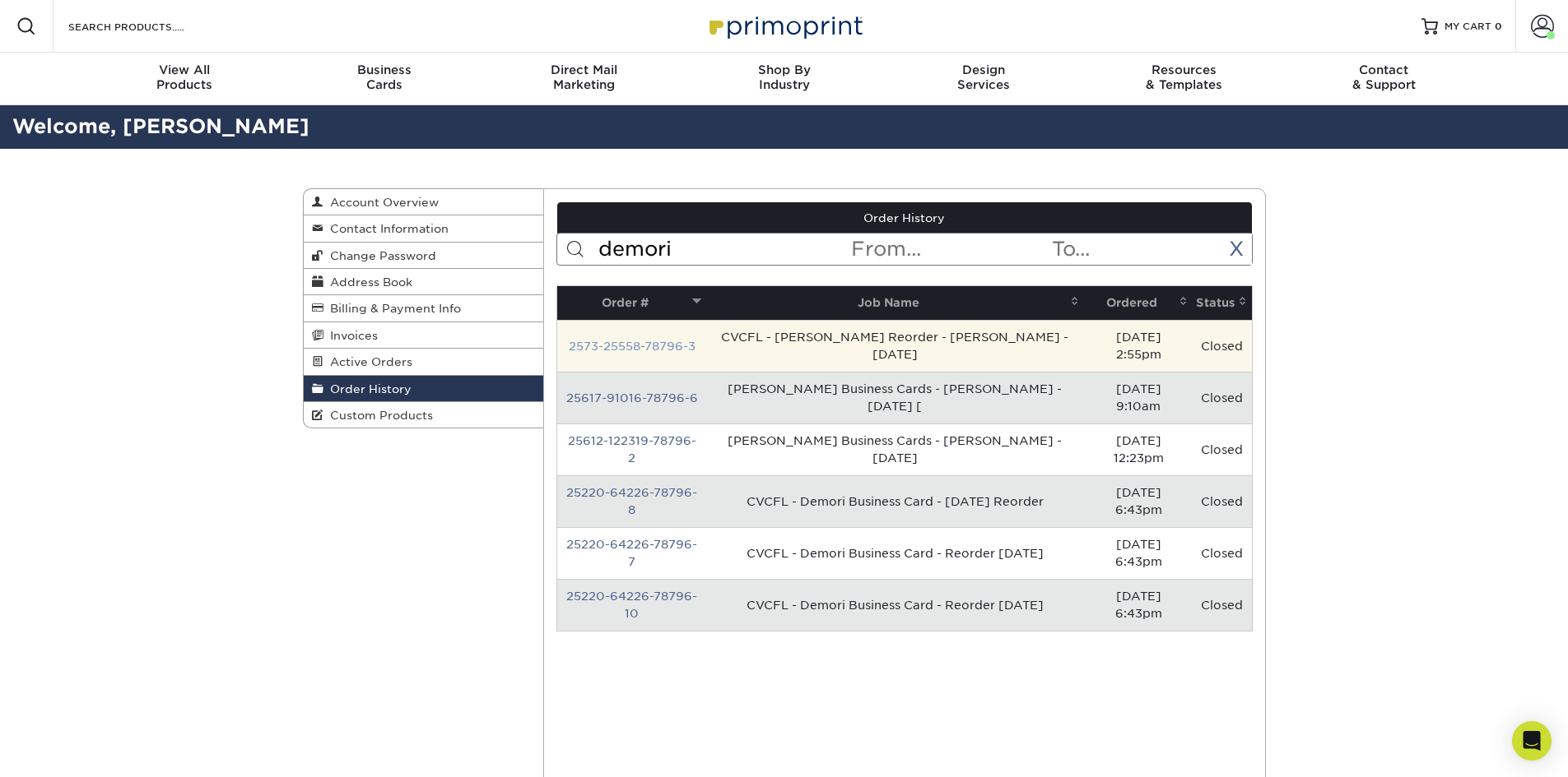
click at [655, 340] on link "2573-25558-78796-3" at bounding box center [631, 347] width 126 height 13
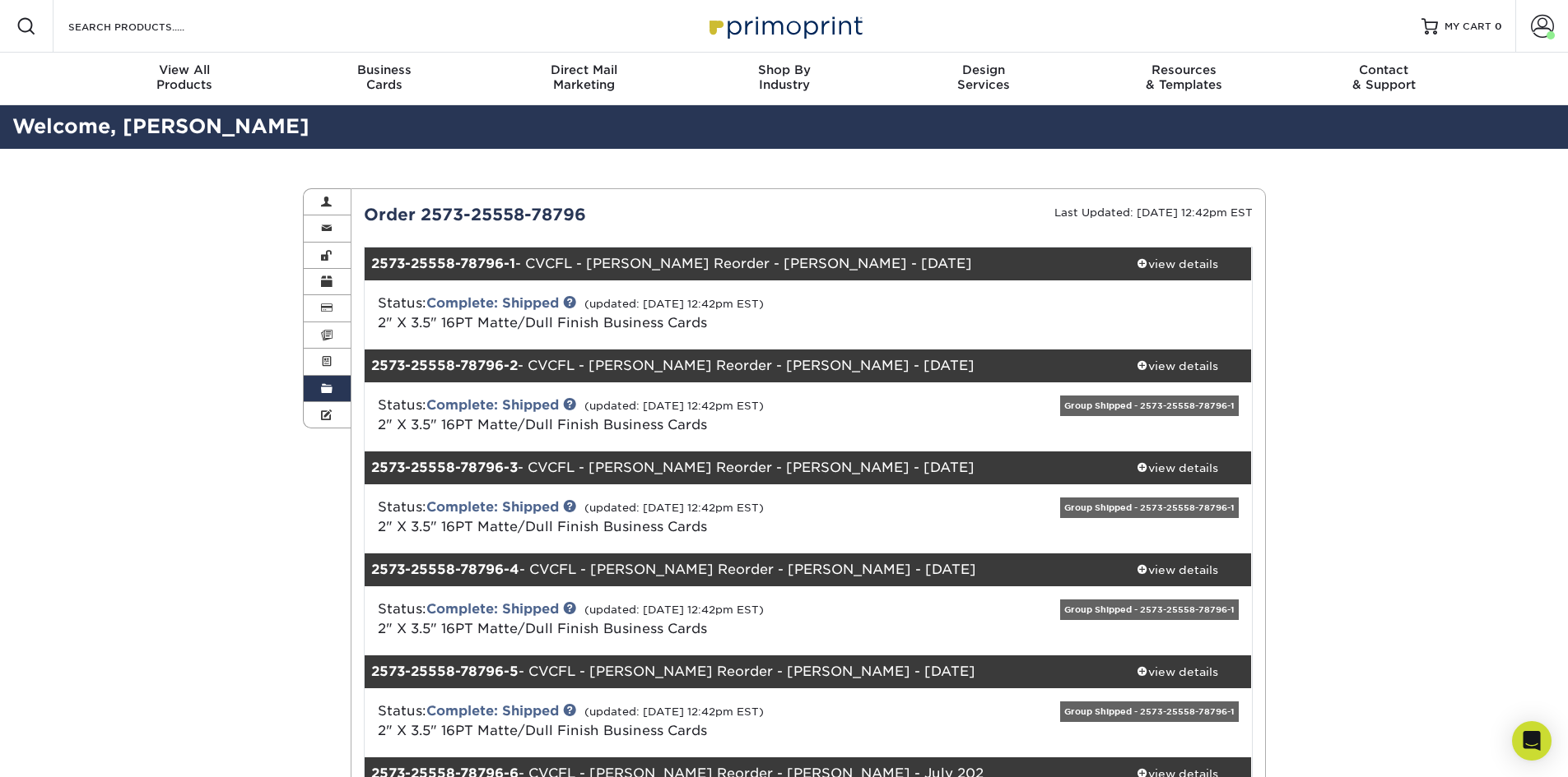
click at [692, 261] on div "2573-25558-78796-1 - CVCFL - Lake Mary Reorder - Dr. Hill - July 2025" at bounding box center [734, 264] width 739 height 33
click at [528, 298] on link "Complete: Shipped" at bounding box center [492, 303] width 133 height 16
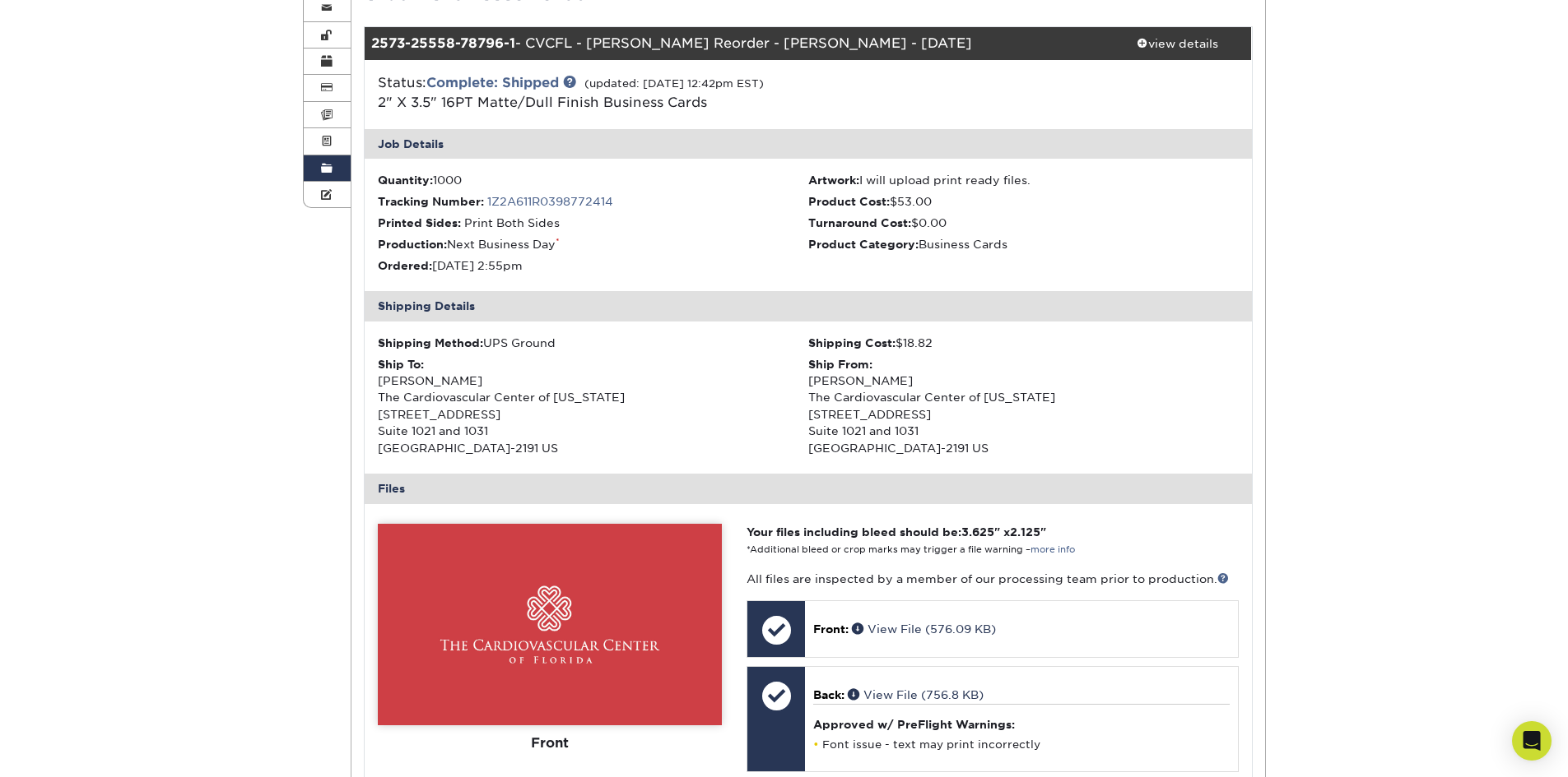
scroll to position [82, 0]
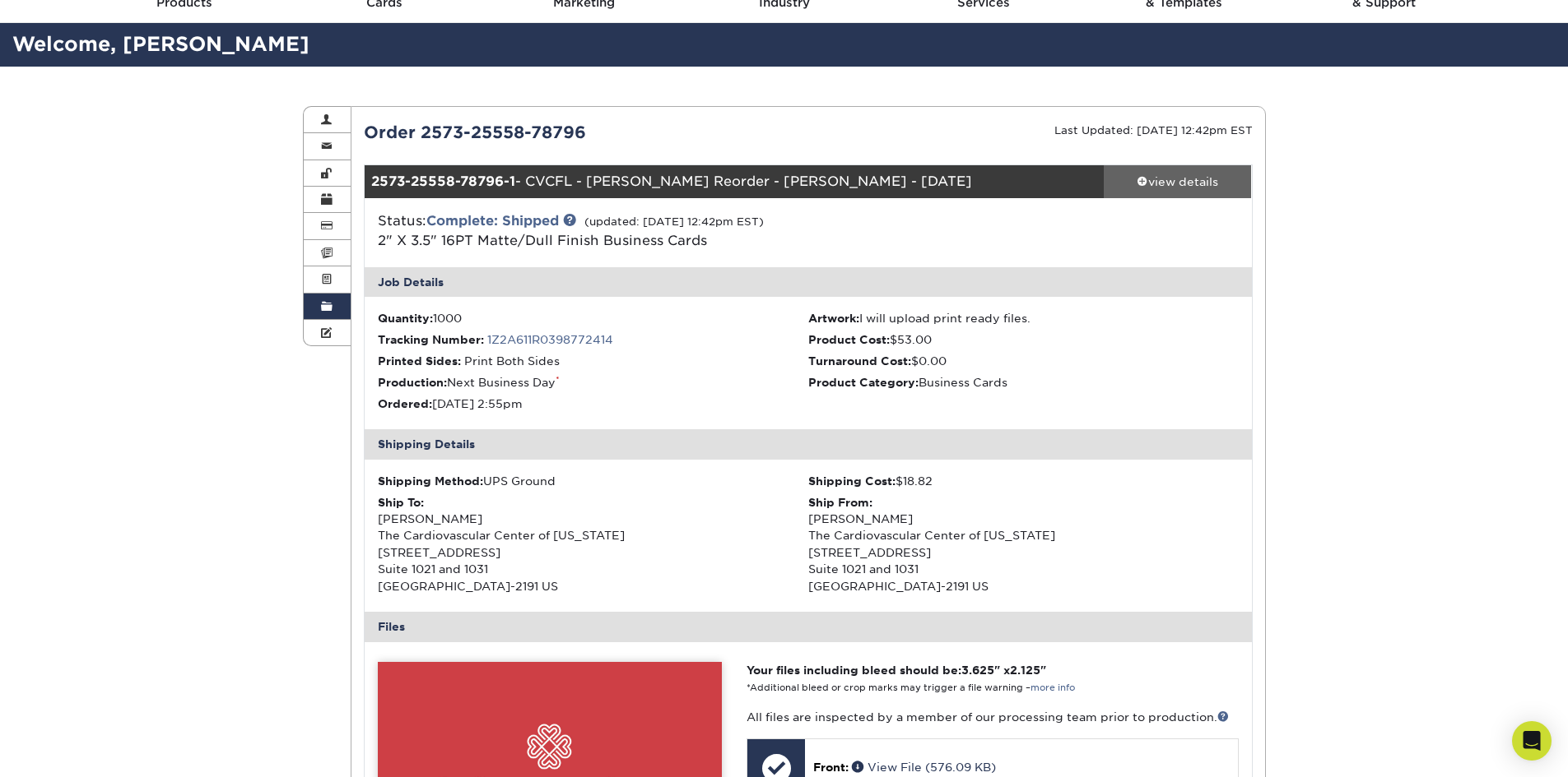
click at [1148, 189] on div "view details" at bounding box center [1177, 181] width 148 height 16
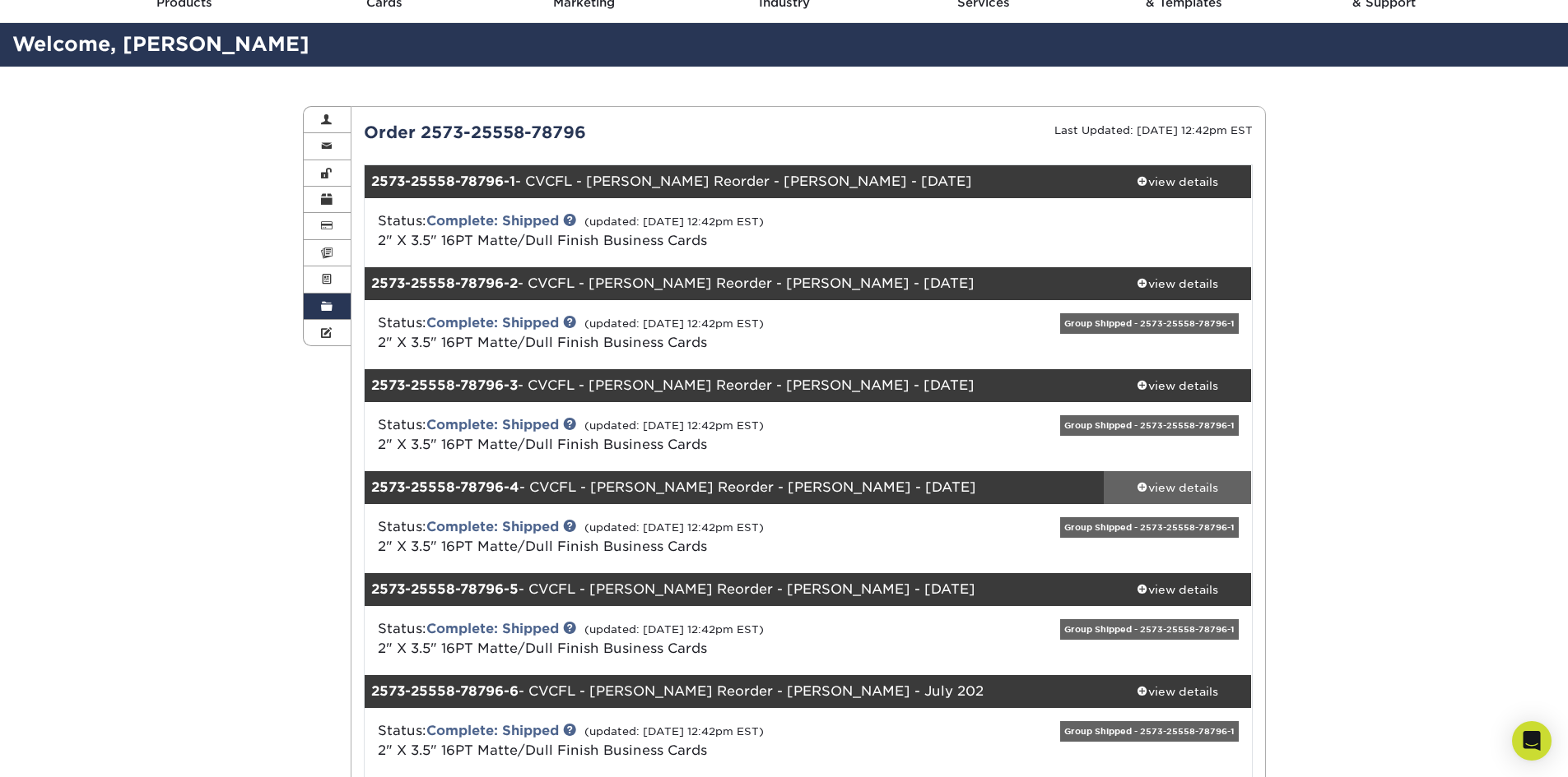
click at [1209, 484] on div "view details" at bounding box center [1177, 487] width 148 height 16
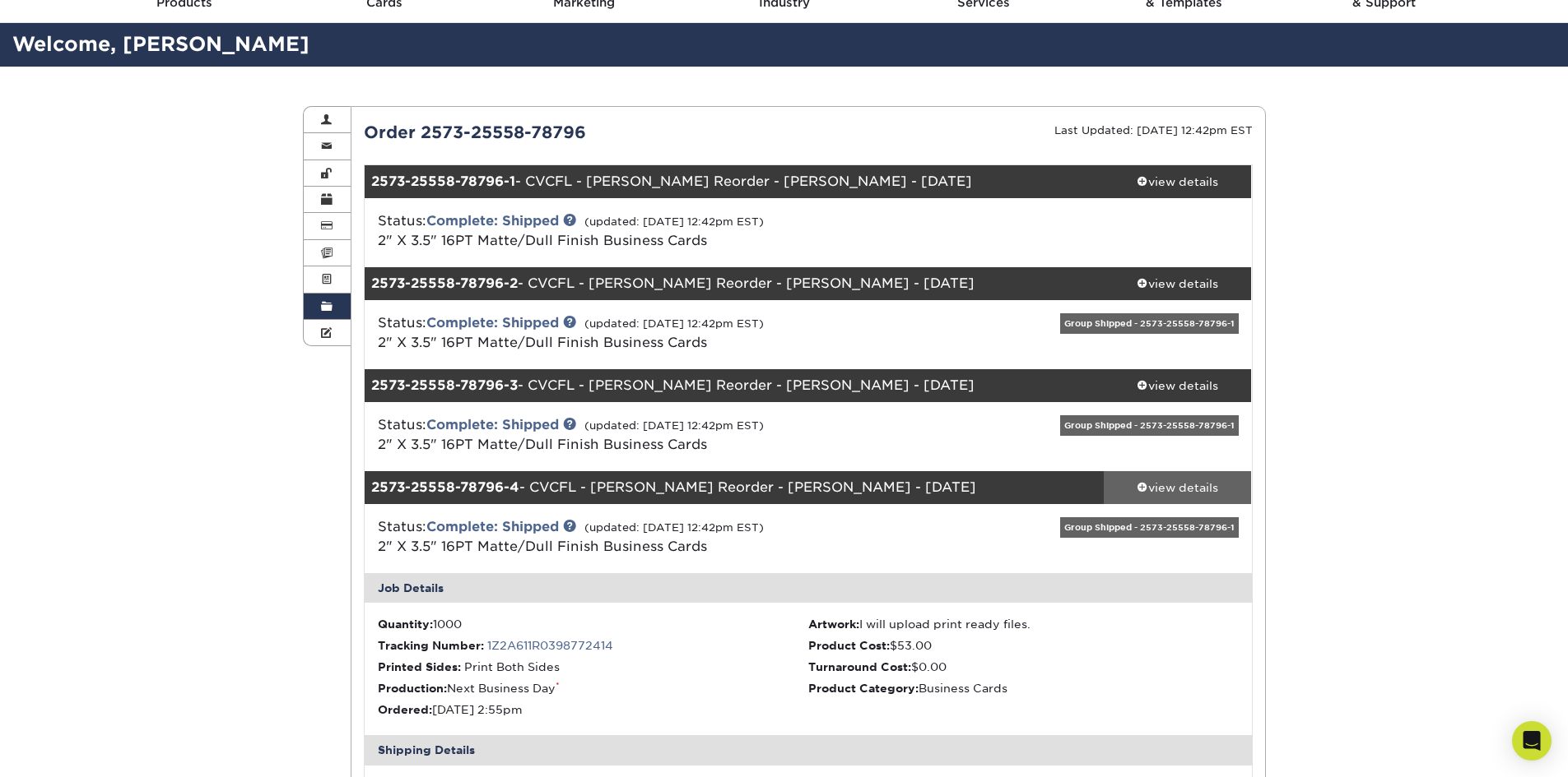
click at [1155, 496] on link "view details" at bounding box center [1177, 487] width 148 height 33
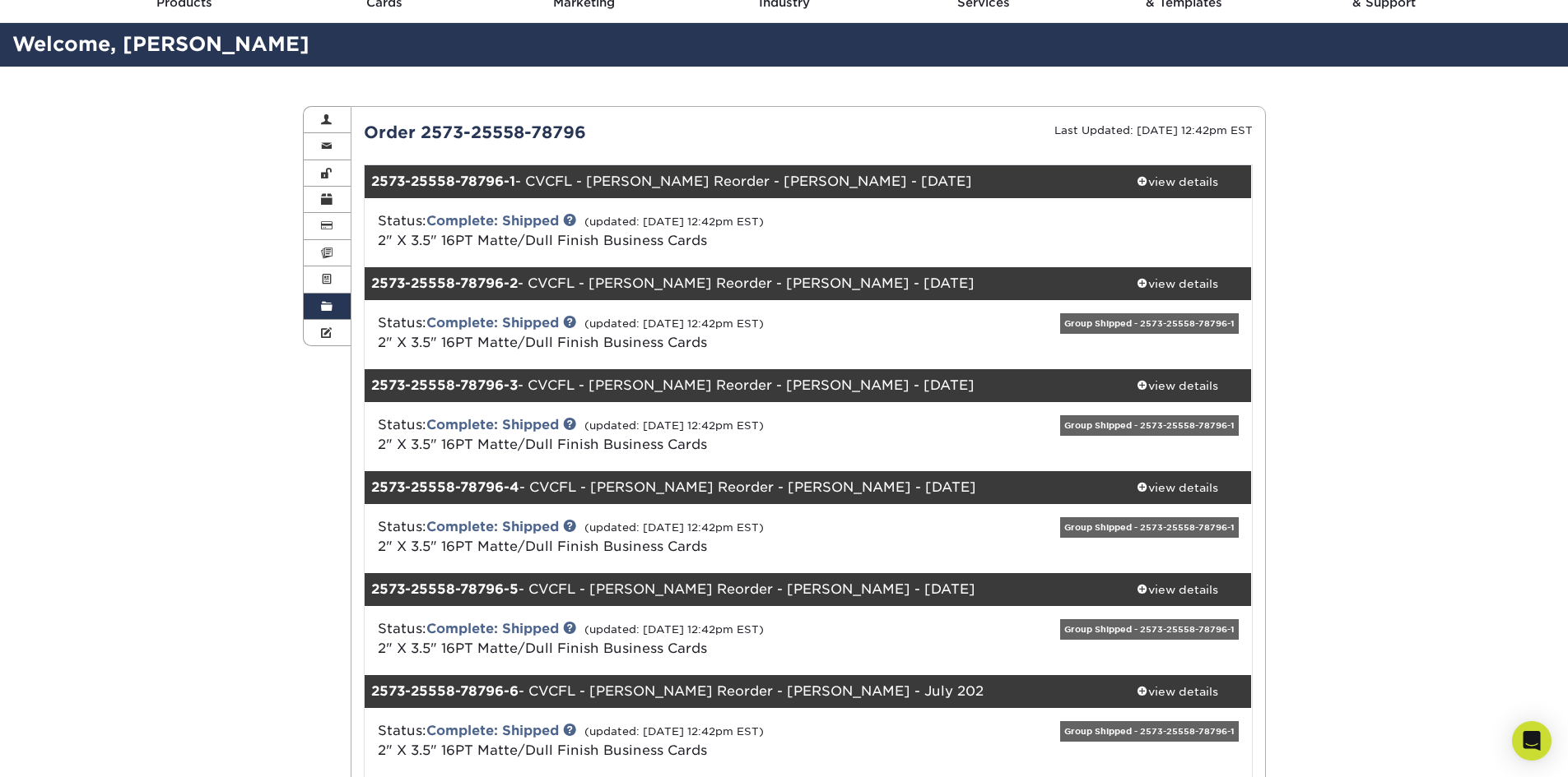
scroll to position [0, 0]
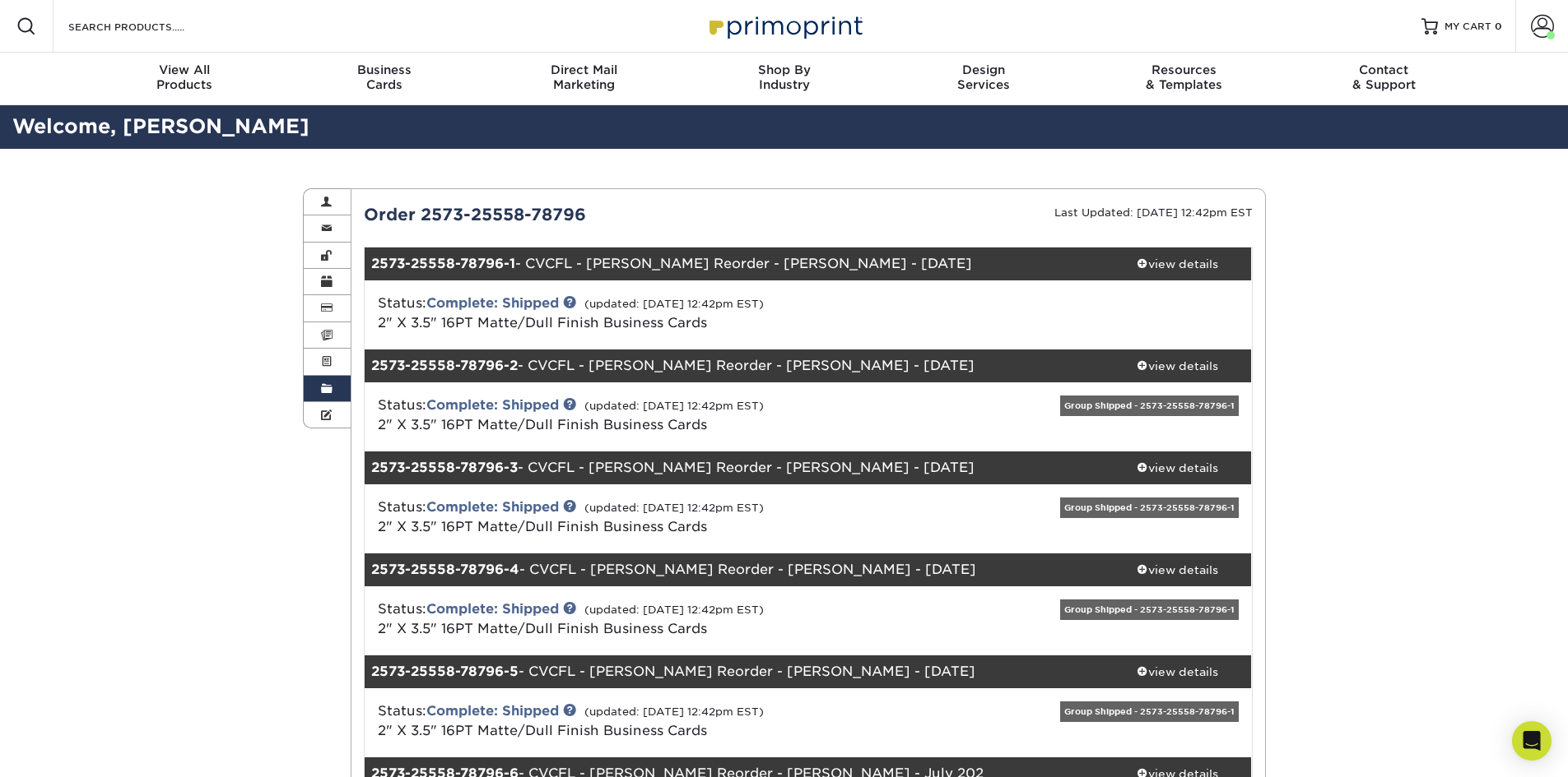
click at [325, 387] on span at bounding box center [327, 389] width 11 height 13
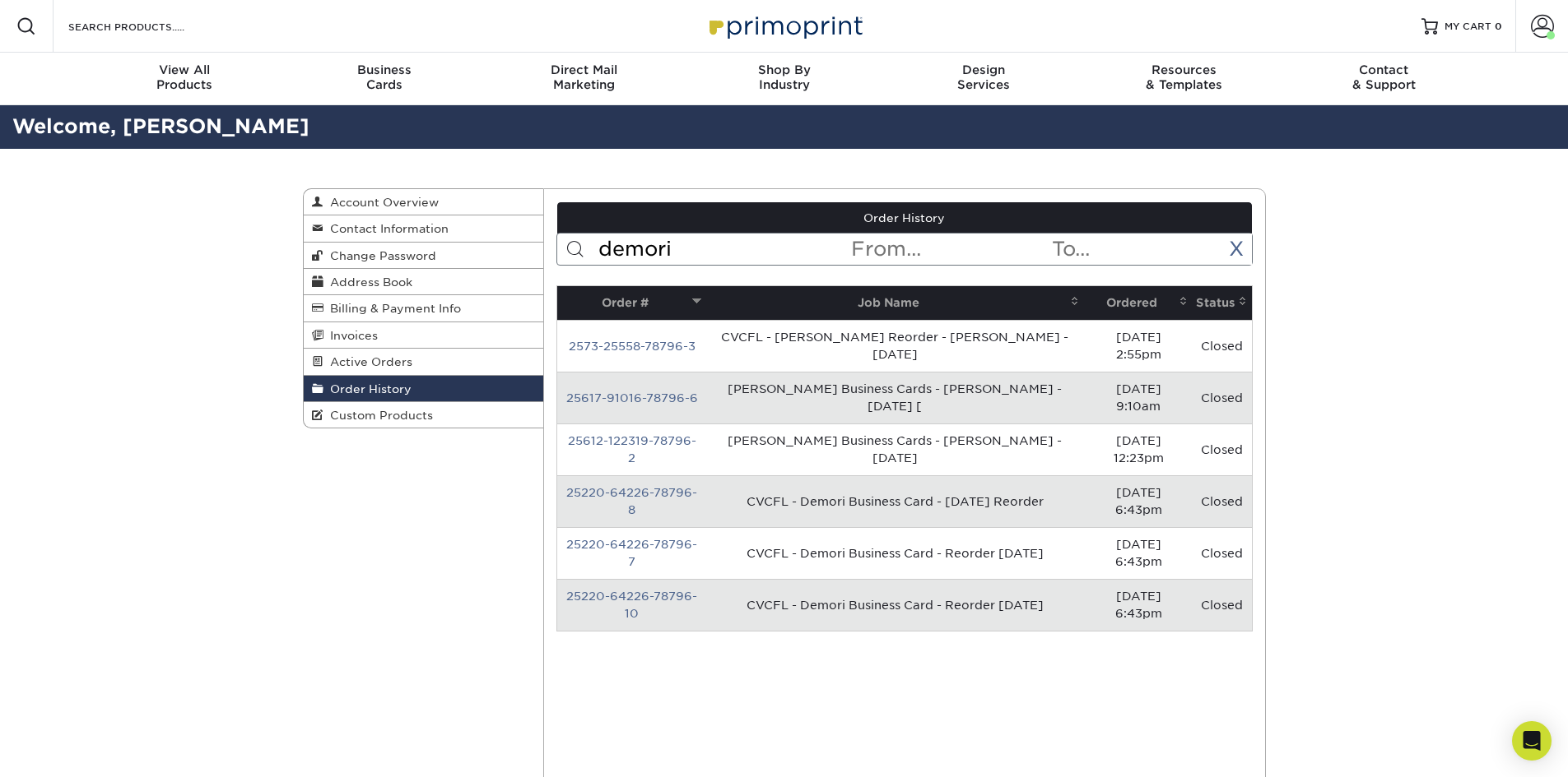
click at [751, 256] on input "demori" at bounding box center [723, 249] width 253 height 31
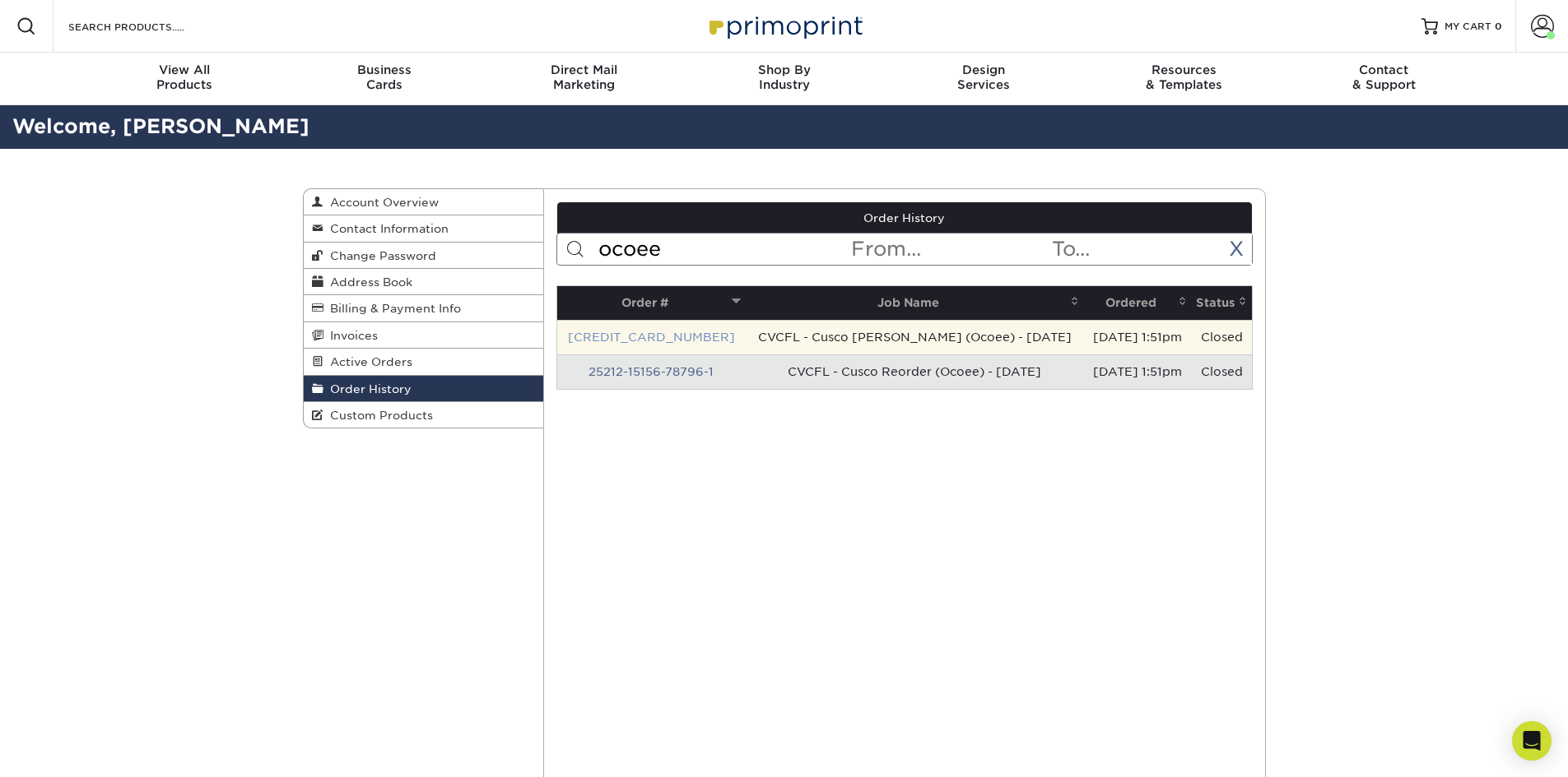
click at [675, 337] on link "25212-15156-78796-2" at bounding box center [651, 337] width 167 height 13
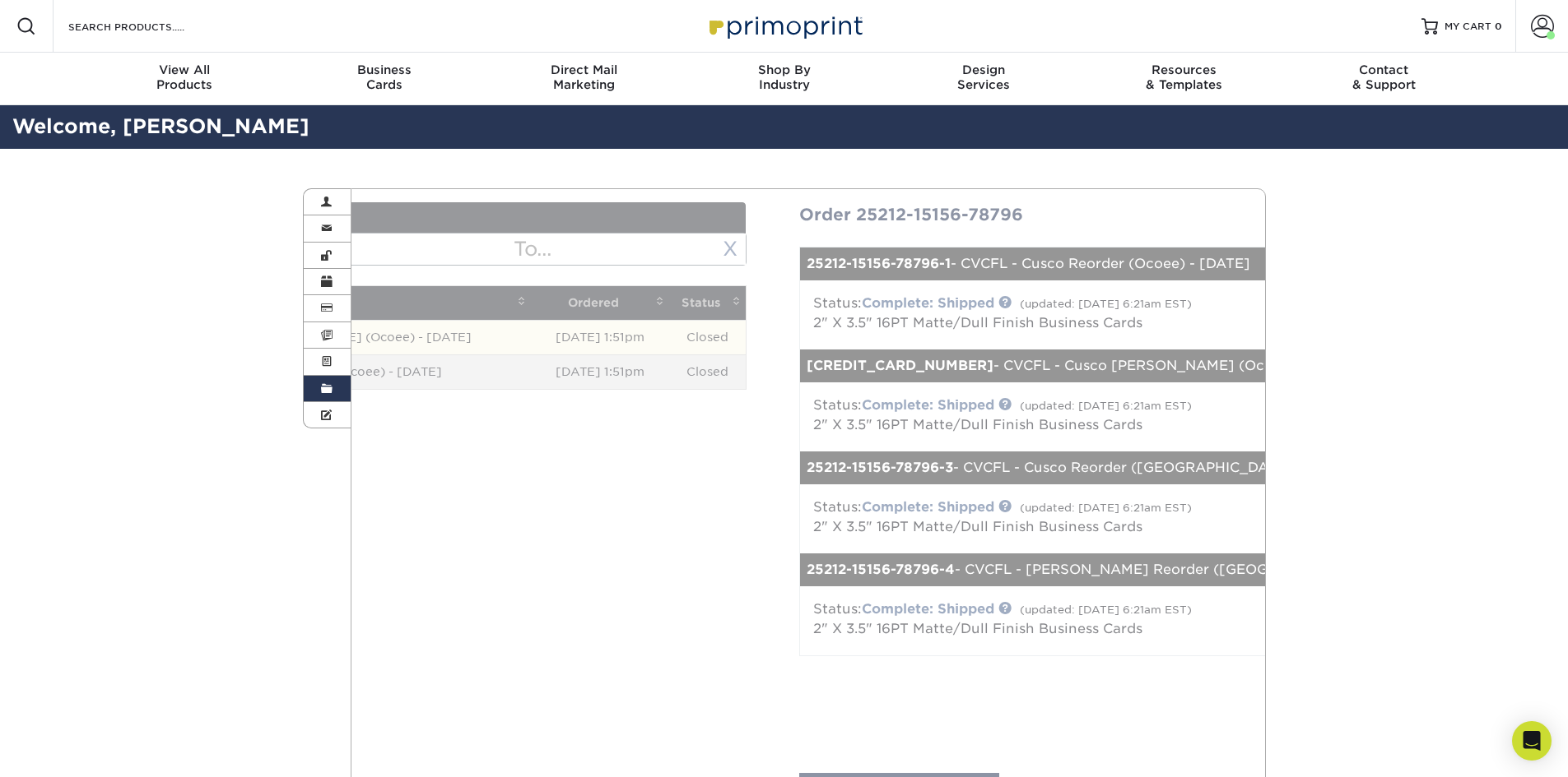
click at [501, 345] on tr "25212-15156-78796-2 CVCFL - Cusco Mediratta (Ocoee) - Feb 2025 02/12/2025 1:51p…" at bounding box center [302, 337] width 887 height 35
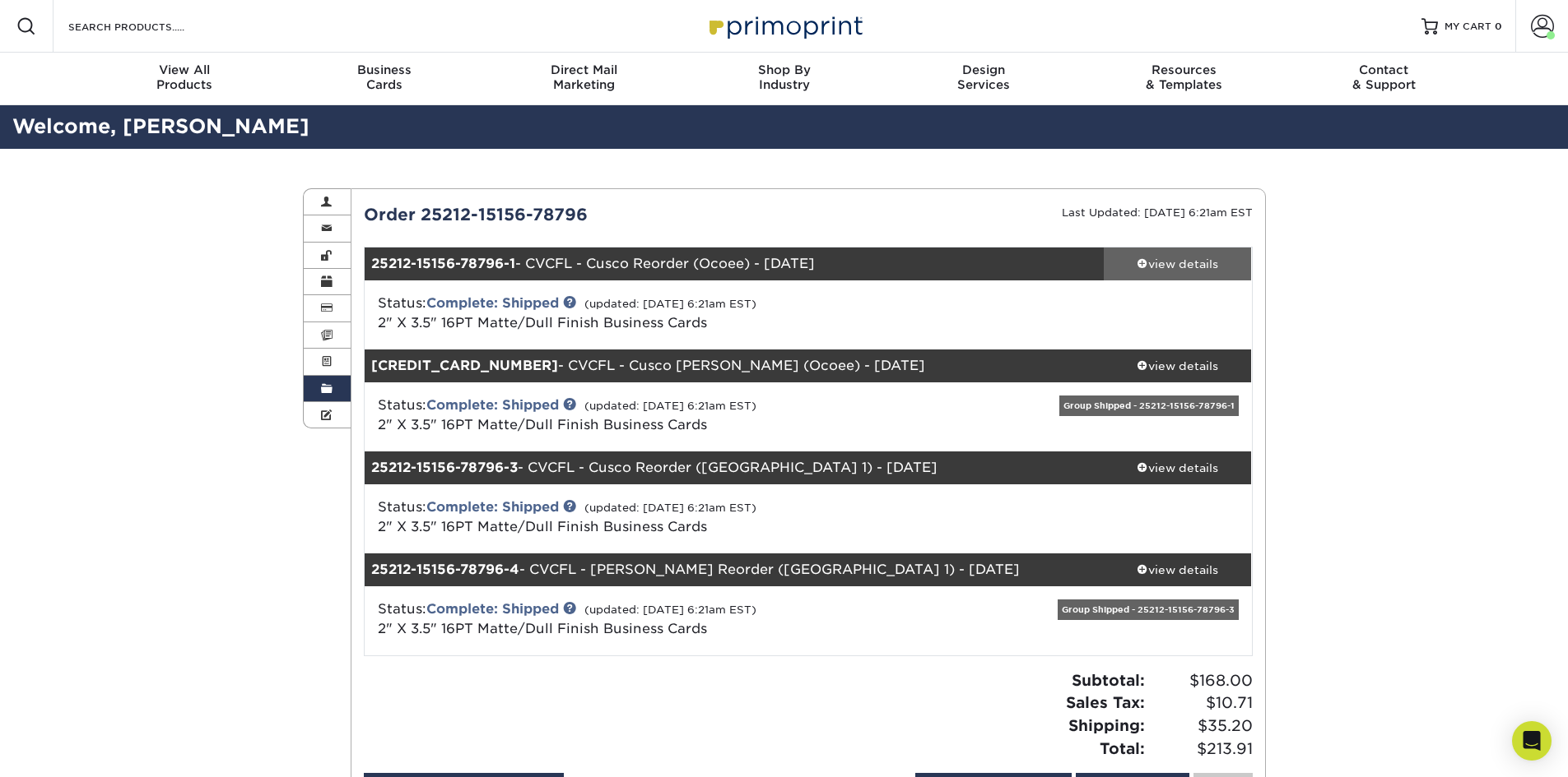
click at [1168, 263] on div "view details" at bounding box center [1177, 264] width 148 height 16
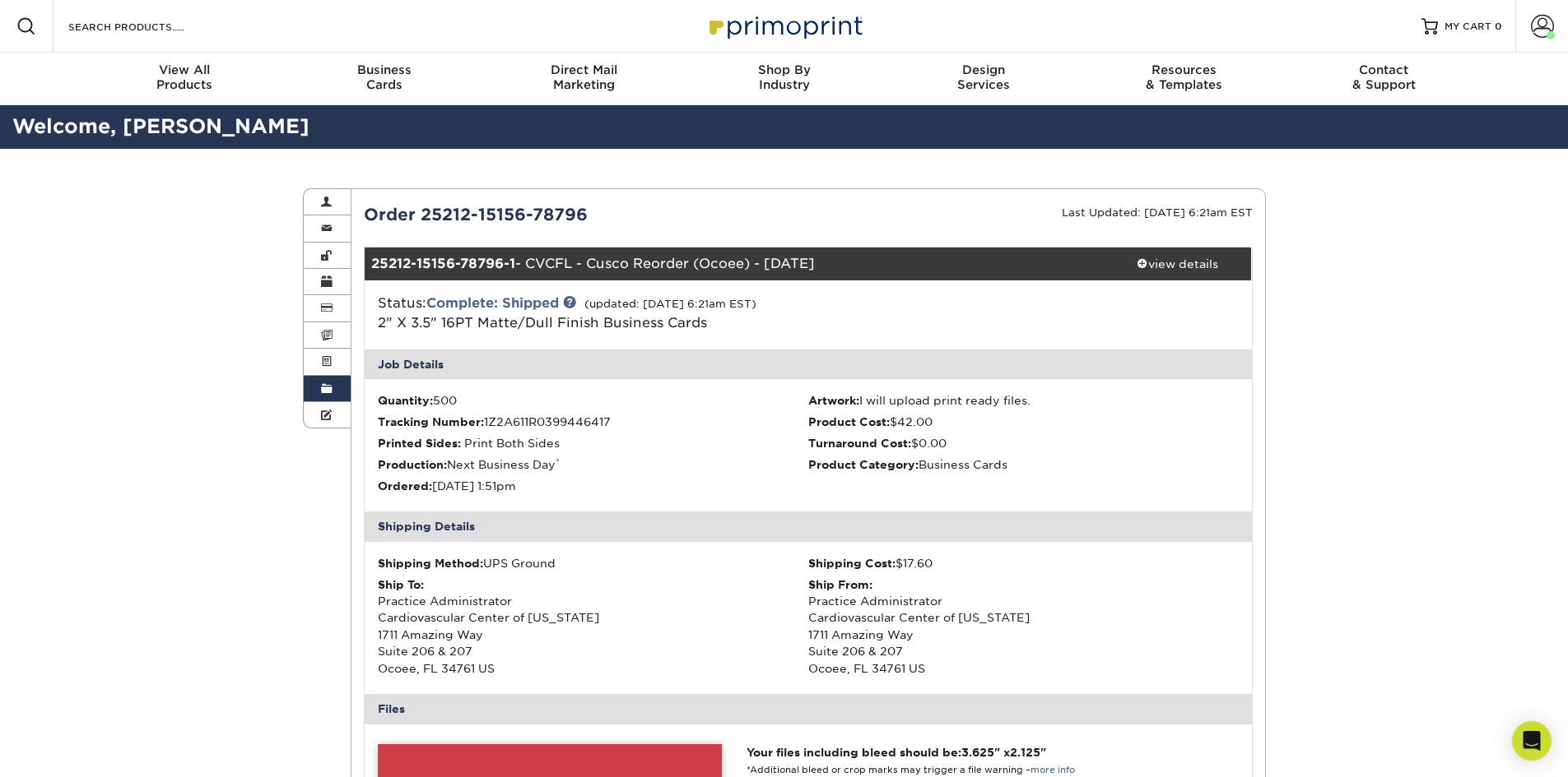
click at [321, 382] on span at bounding box center [327, 389] width 11 height 13
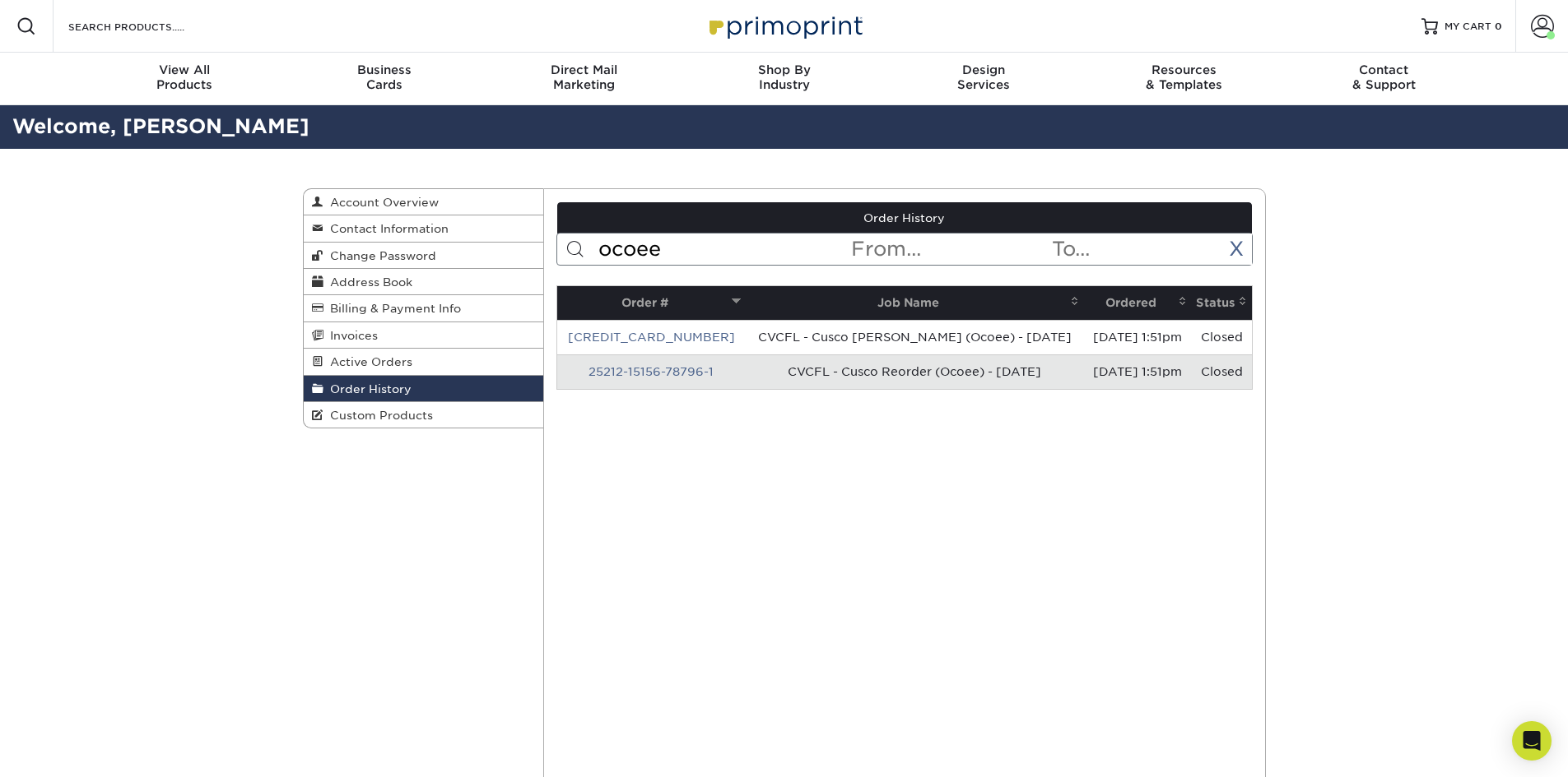
click at [706, 242] on input "ocoee" at bounding box center [723, 249] width 253 height 31
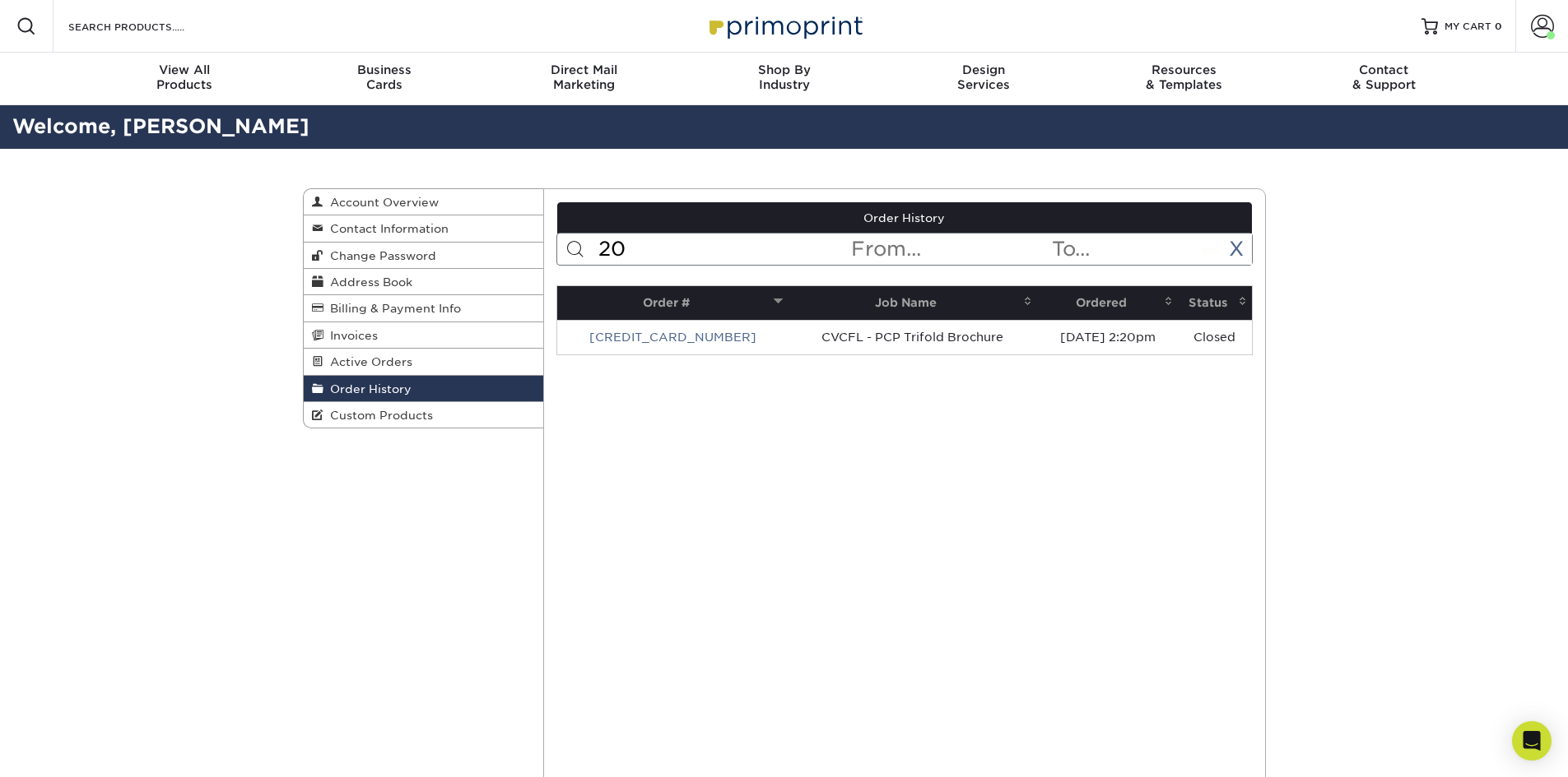
type input "2"
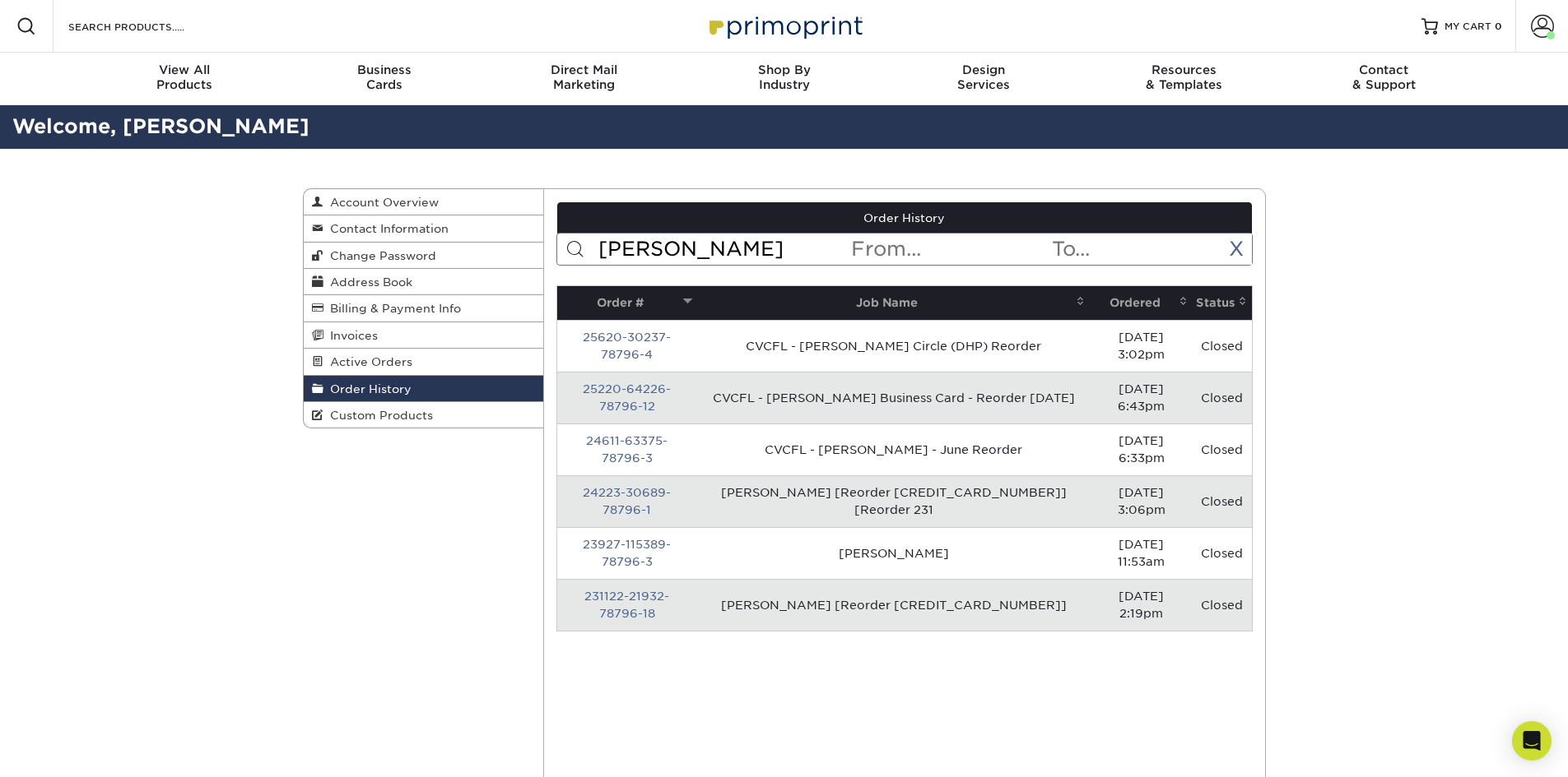
click at [710, 255] on input "mantecon" at bounding box center [723, 249] width 253 height 31
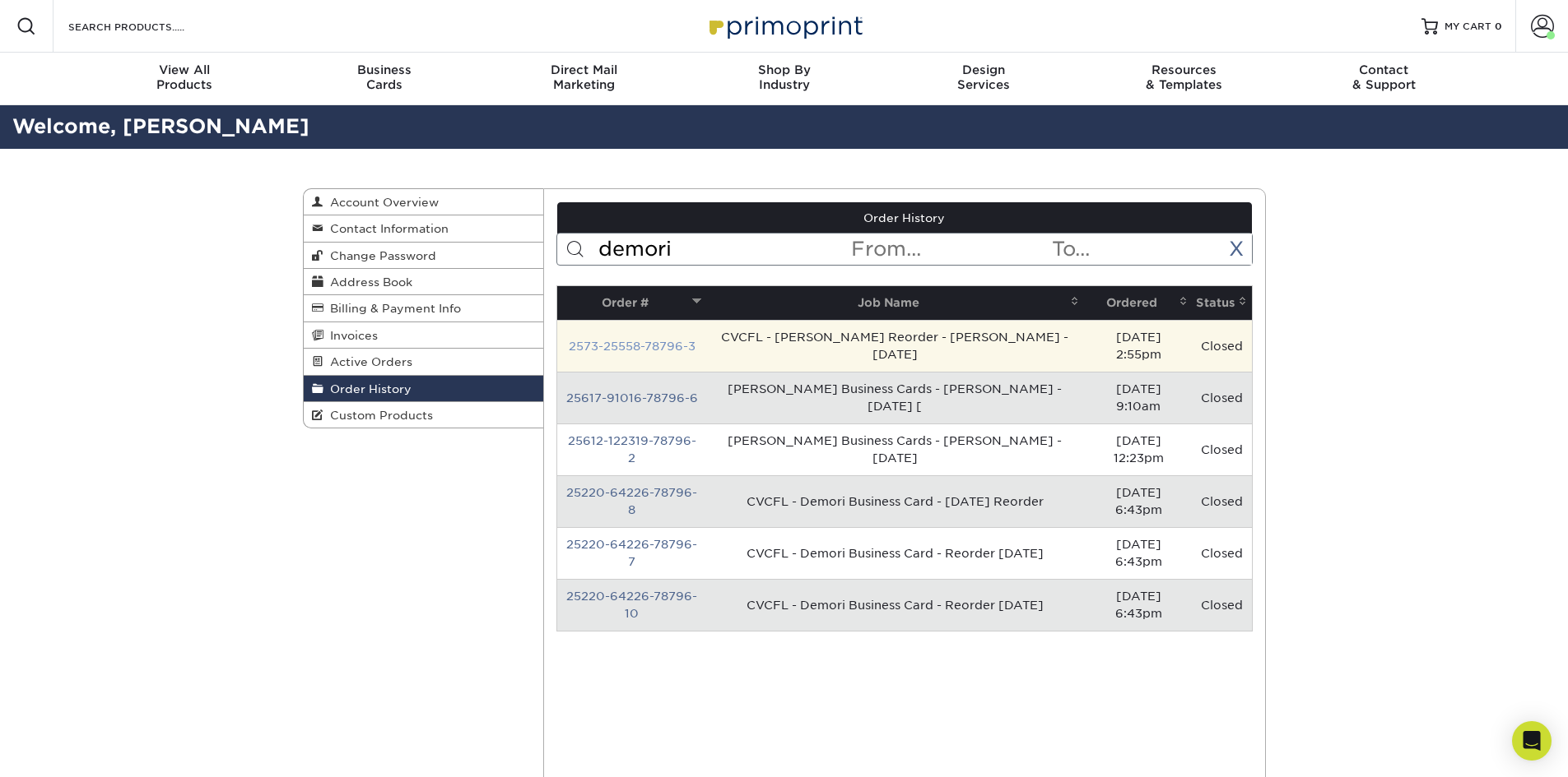
type input "demori"
click at [641, 340] on link "2573-25558-78796-3" at bounding box center [631, 347] width 126 height 13
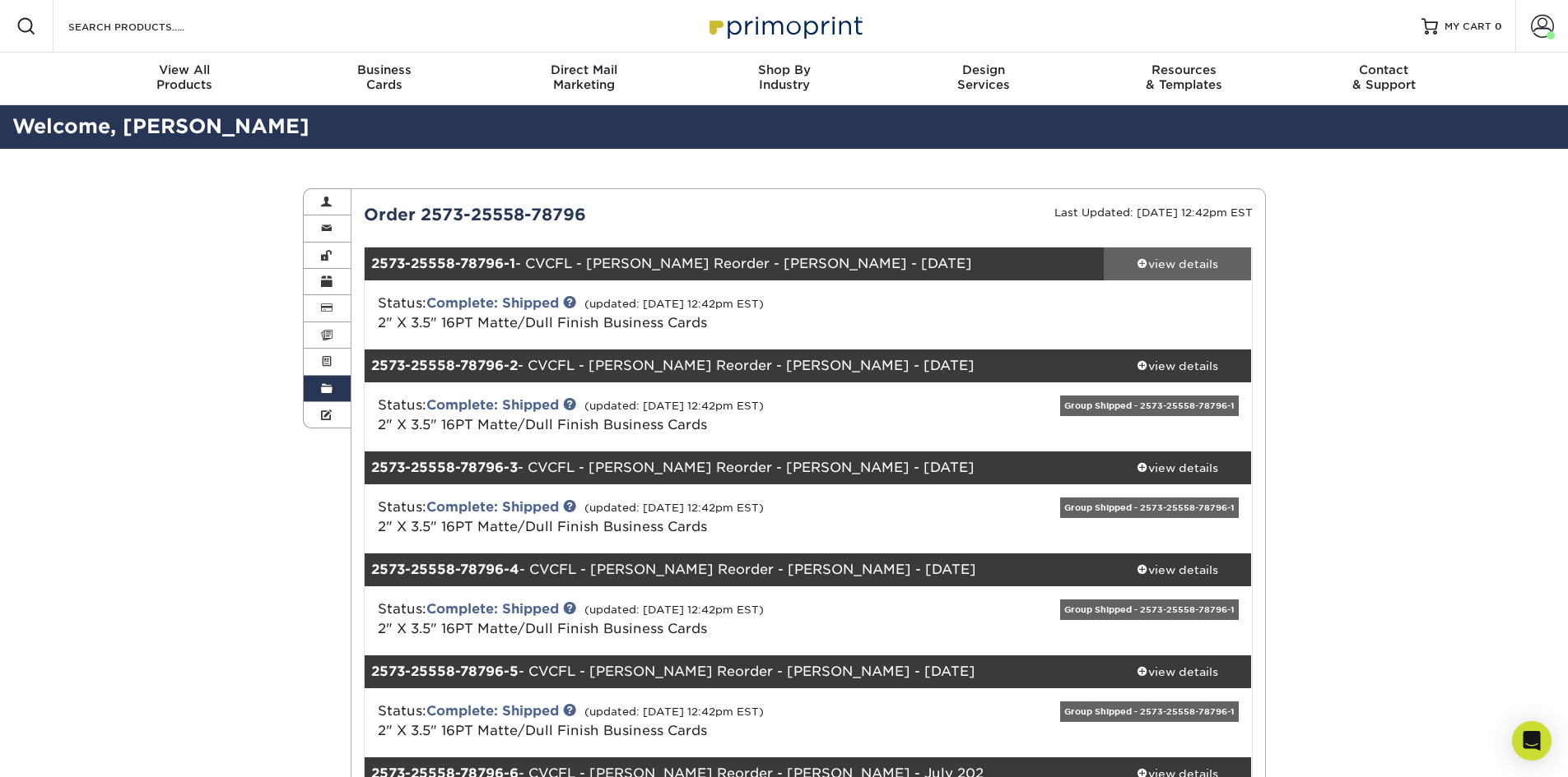
click at [1169, 264] on div "view details" at bounding box center [1177, 264] width 148 height 16
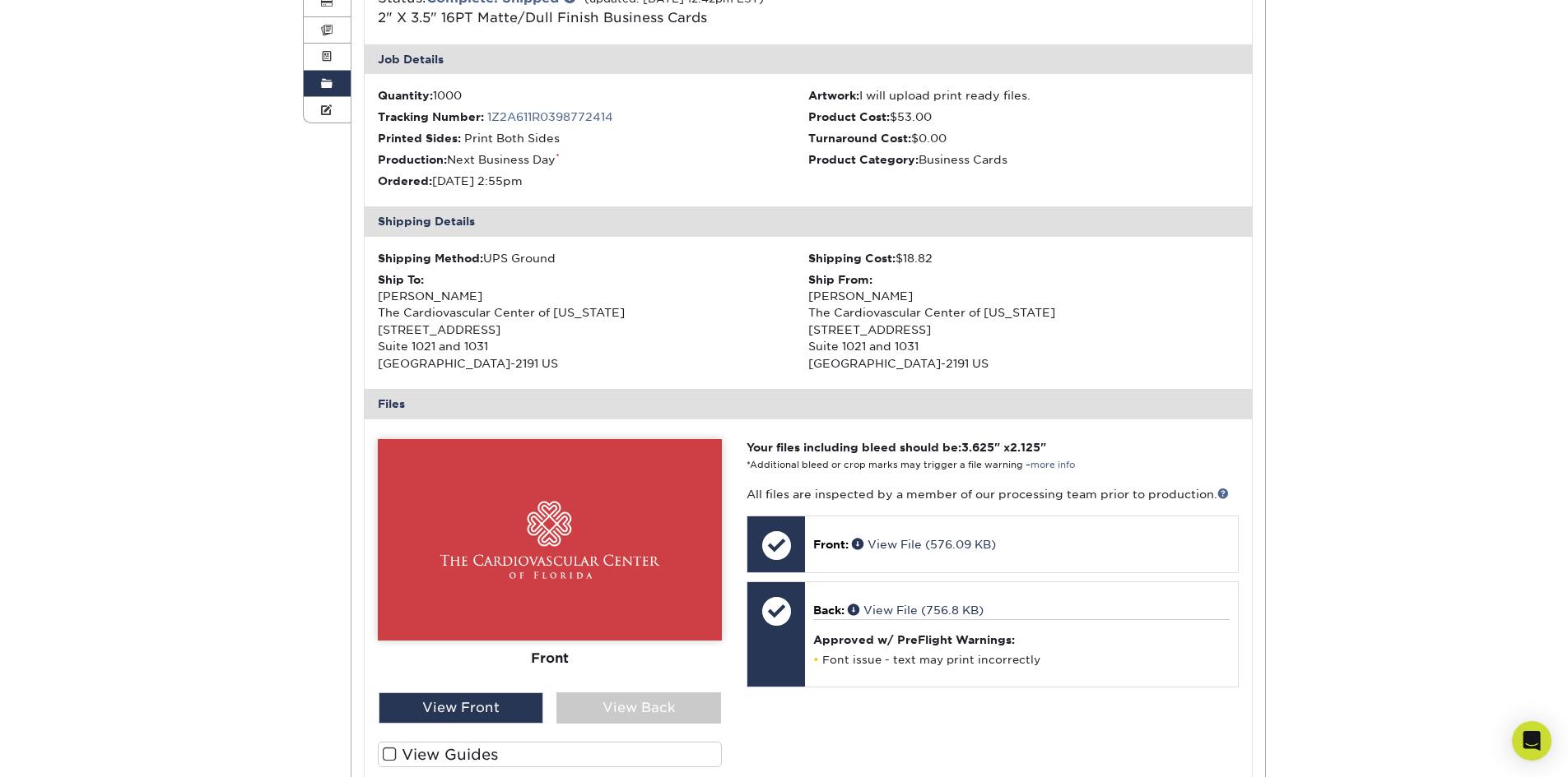
scroll to position [329, 0]
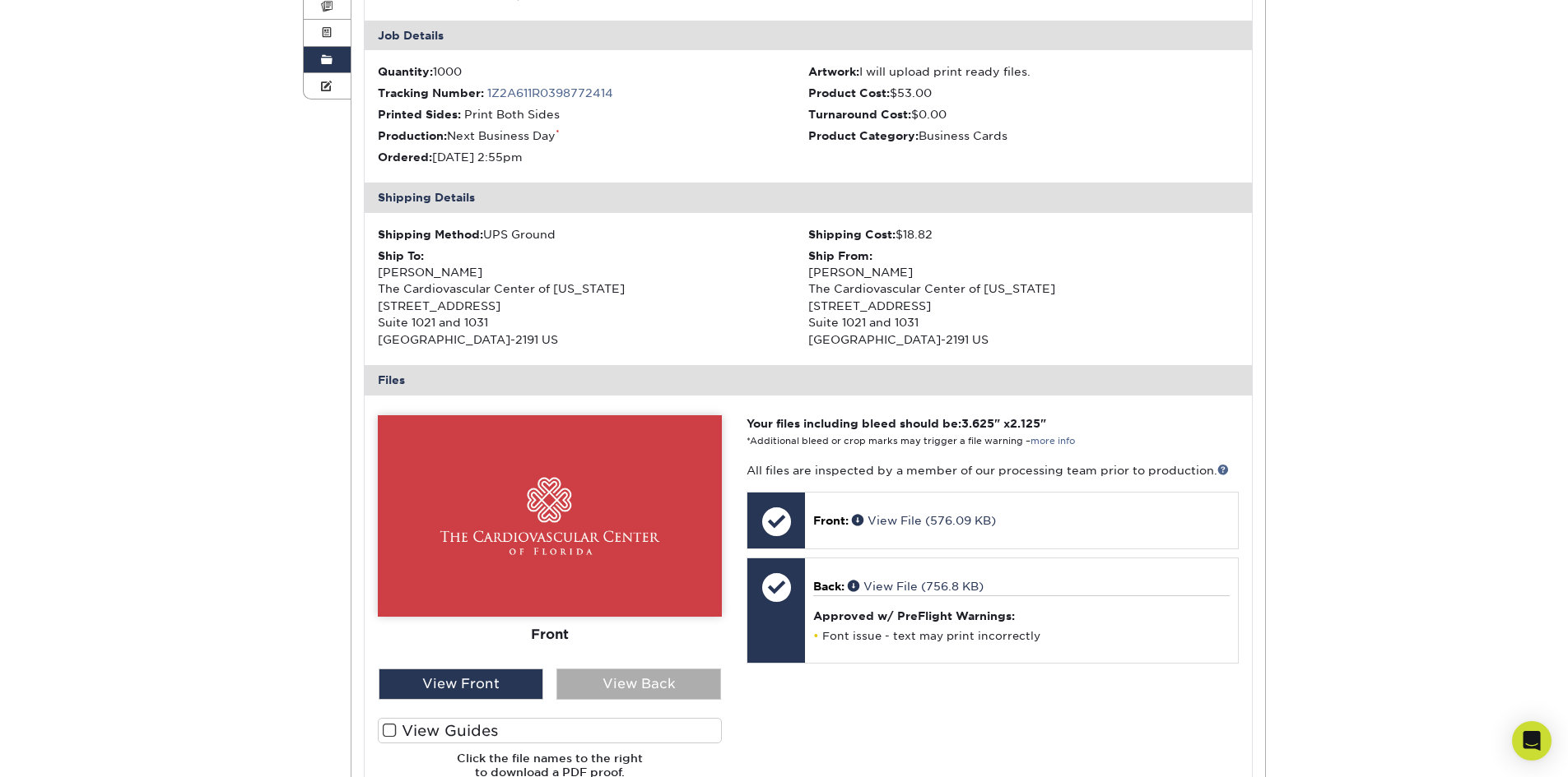
click at [632, 672] on div "View Back" at bounding box center [638, 684] width 165 height 31
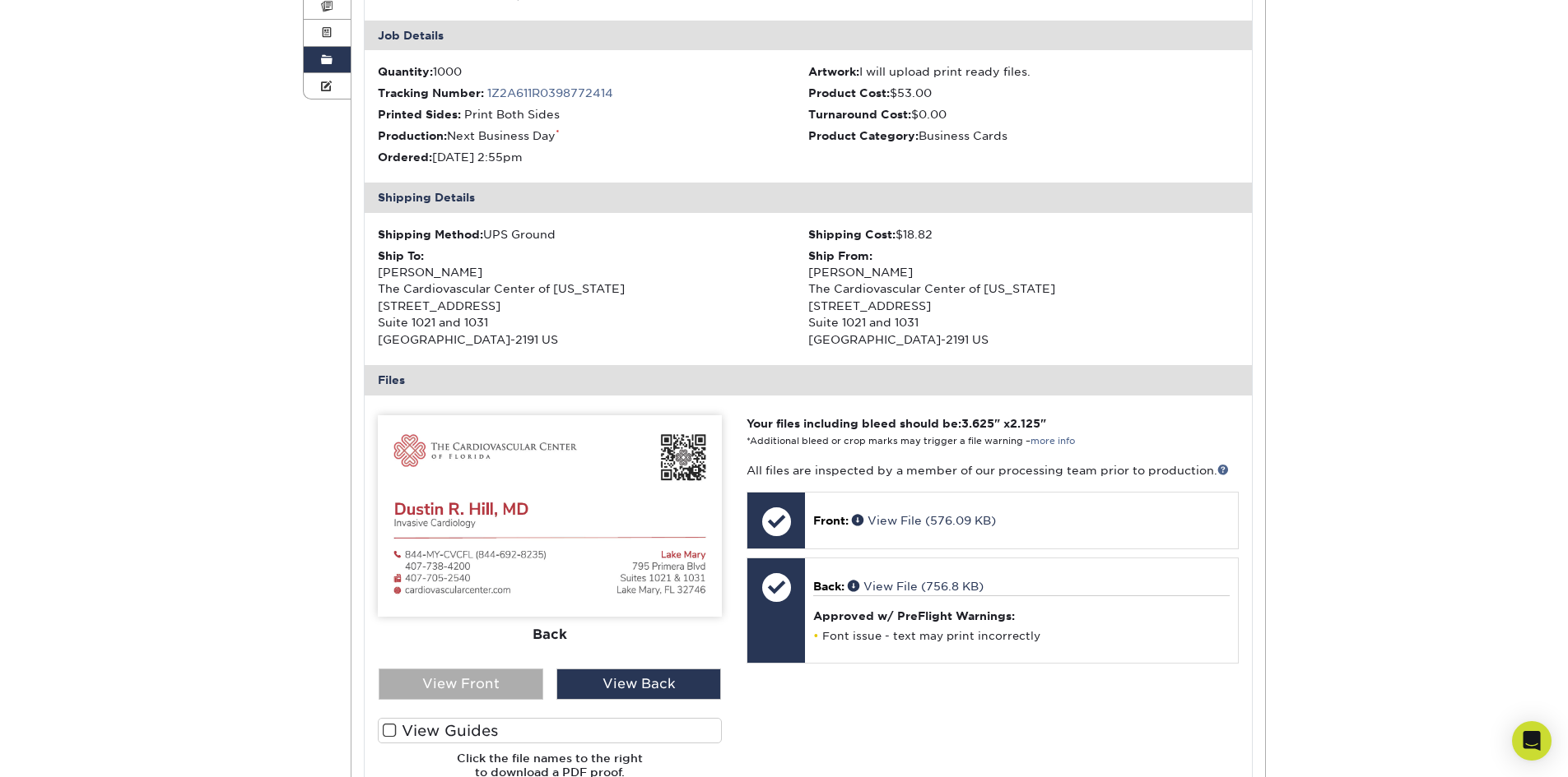
click at [508, 678] on div "View Front" at bounding box center [461, 684] width 165 height 31
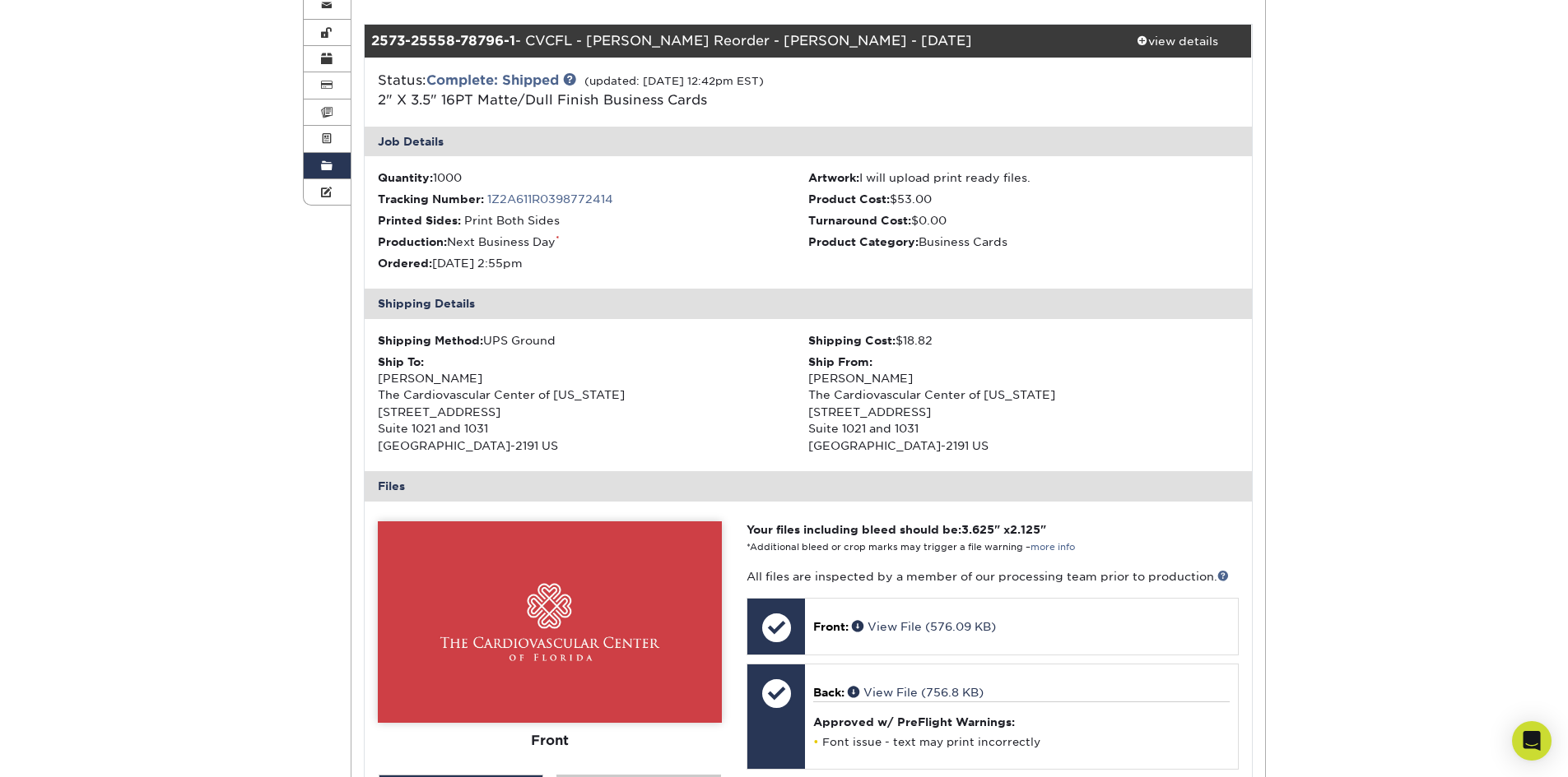
scroll to position [0, 0]
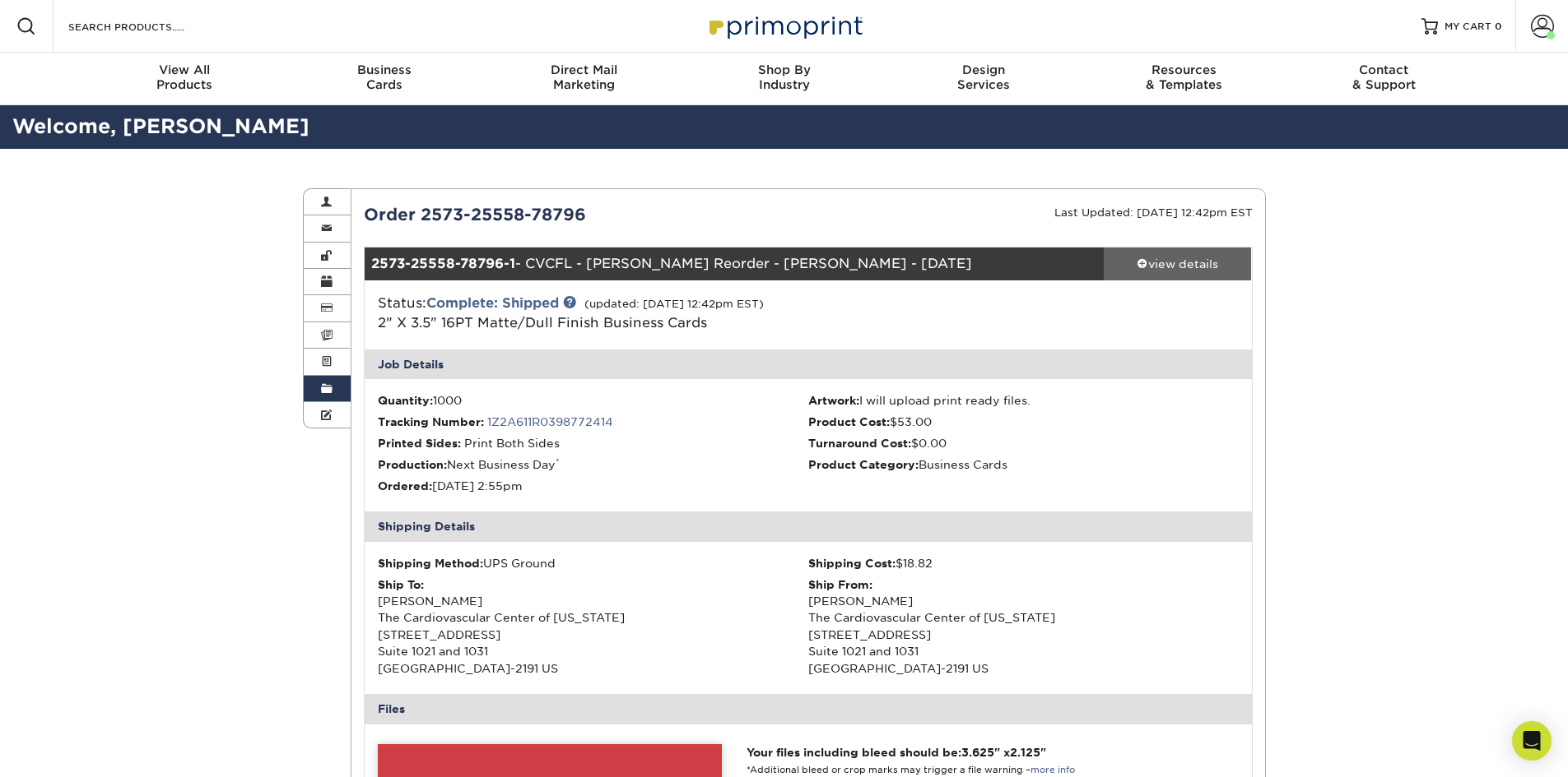
click at [1174, 268] on div "view details" at bounding box center [1177, 264] width 148 height 16
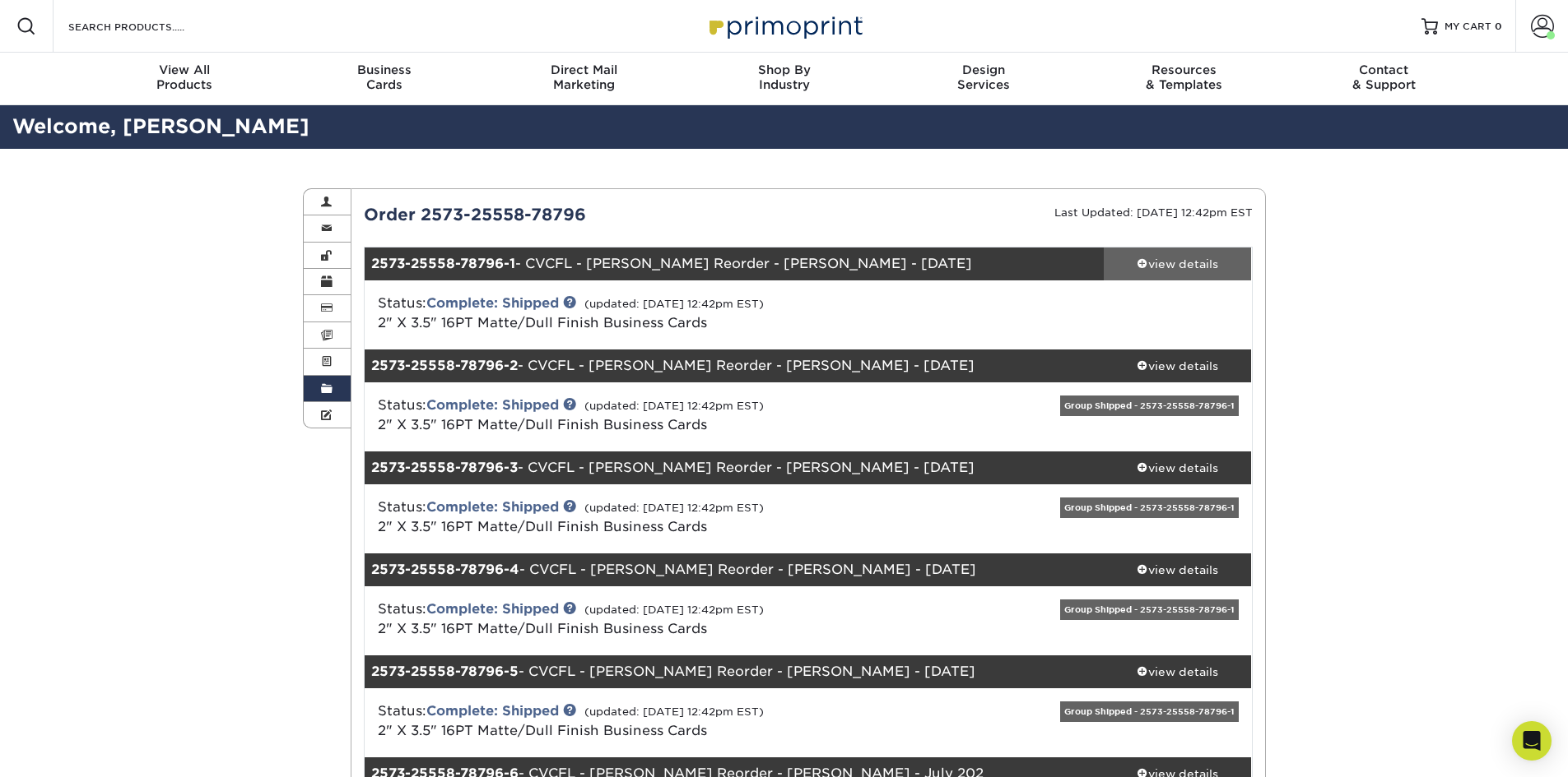
click at [1184, 265] on div "view details" at bounding box center [1177, 264] width 148 height 16
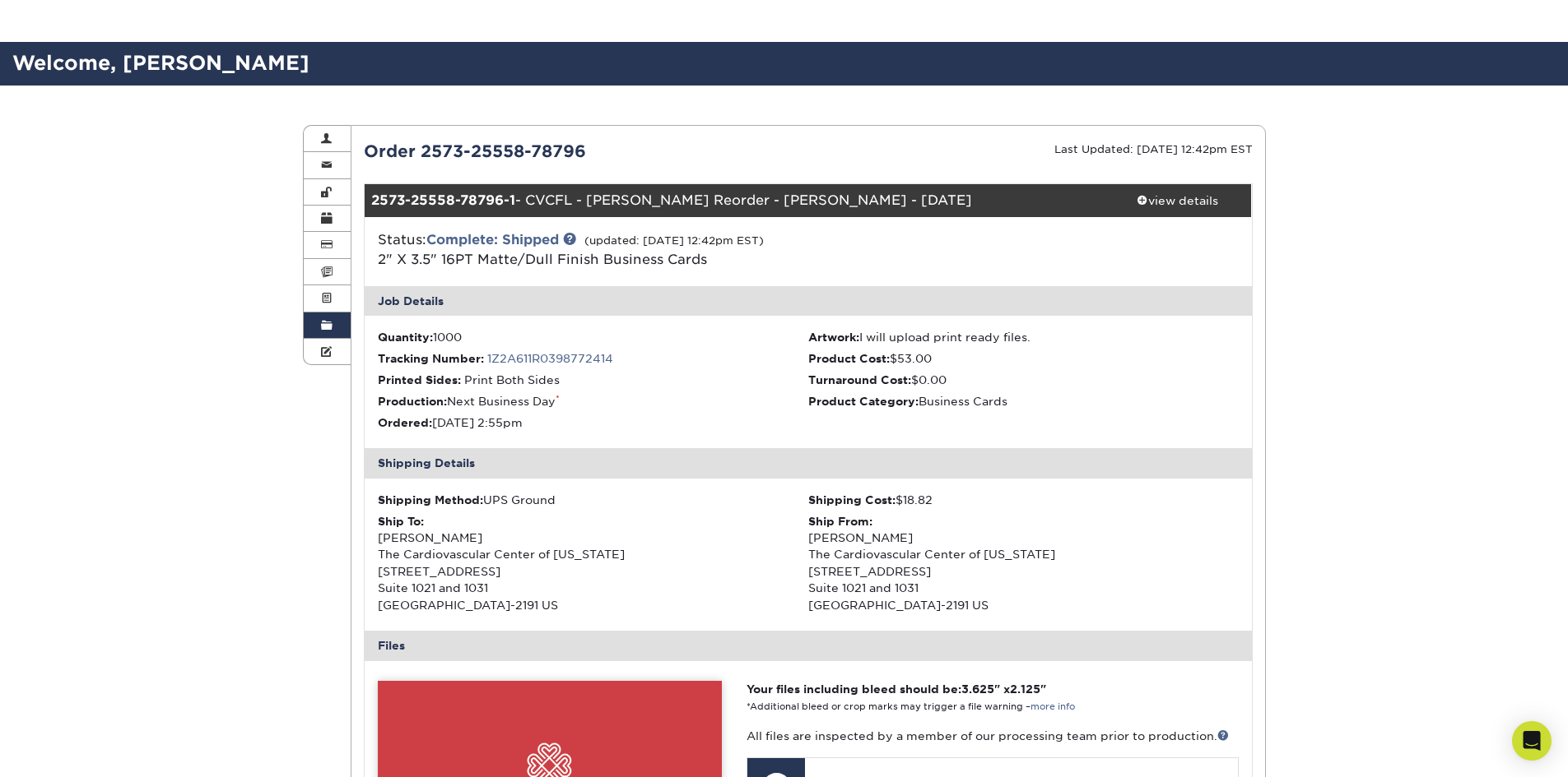
scroll to position [329, 0]
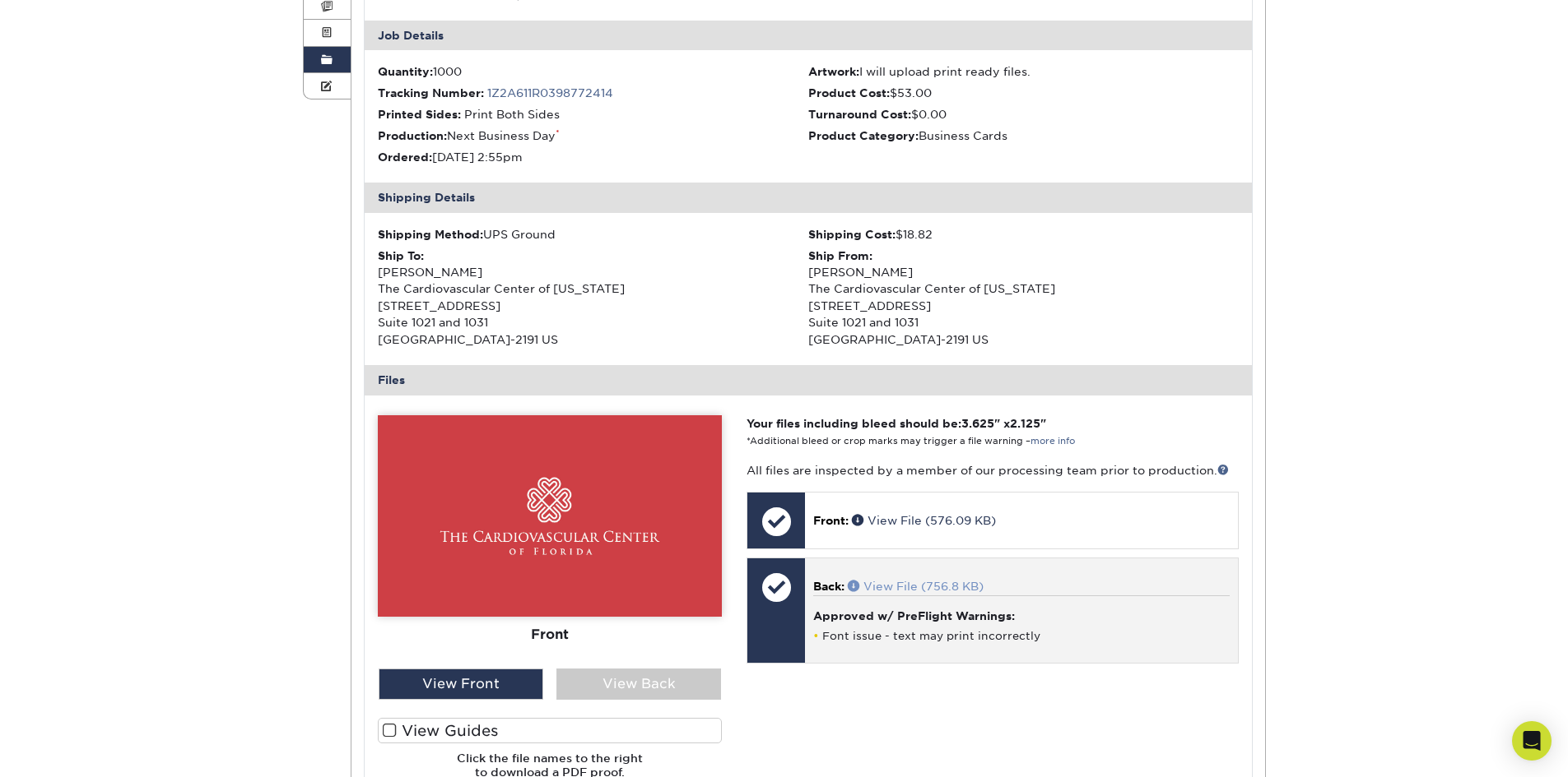
click at [906, 587] on link "View File (756.8 KB)" at bounding box center [916, 587] width 136 height 13
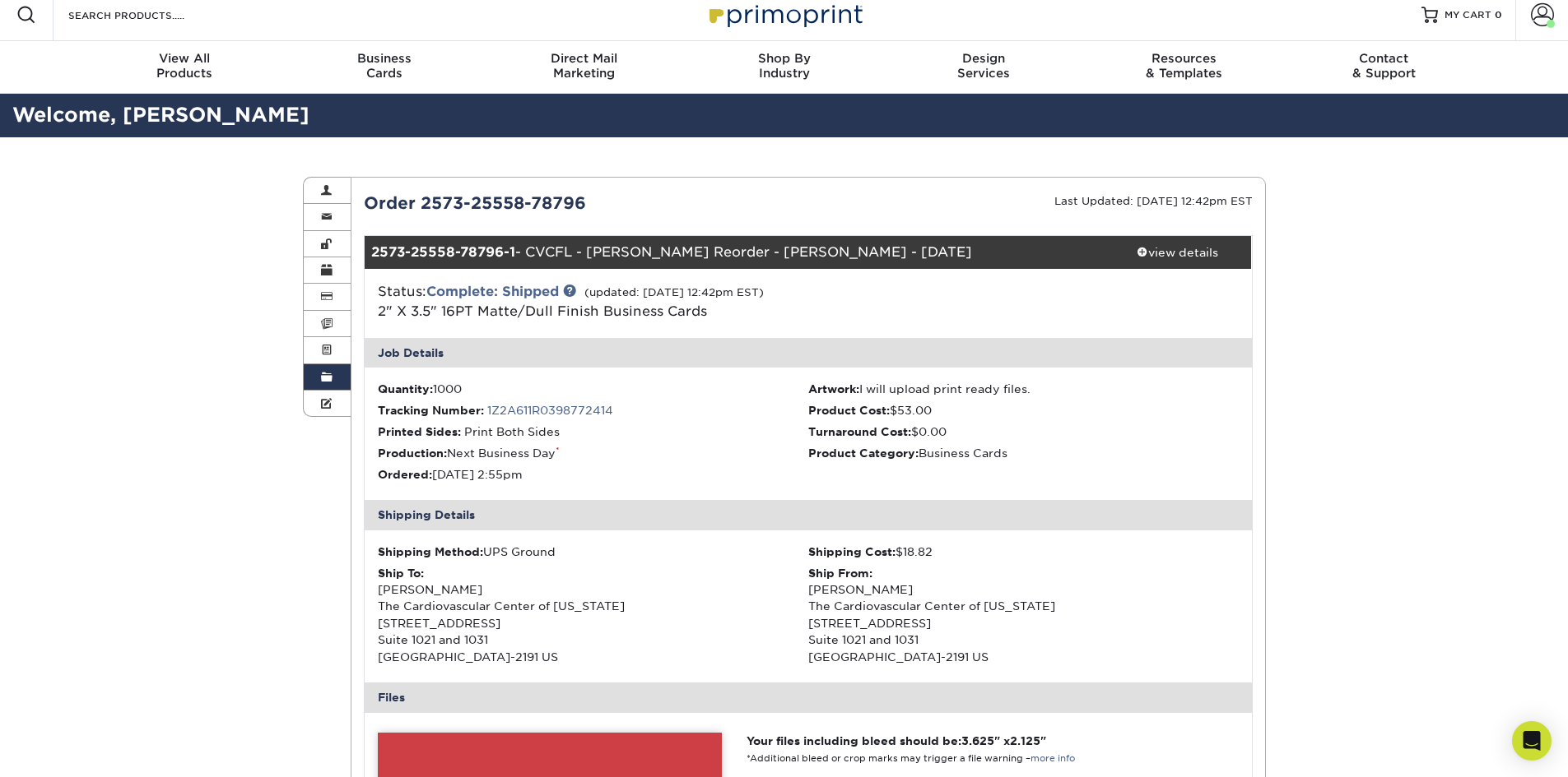
scroll to position [0, 0]
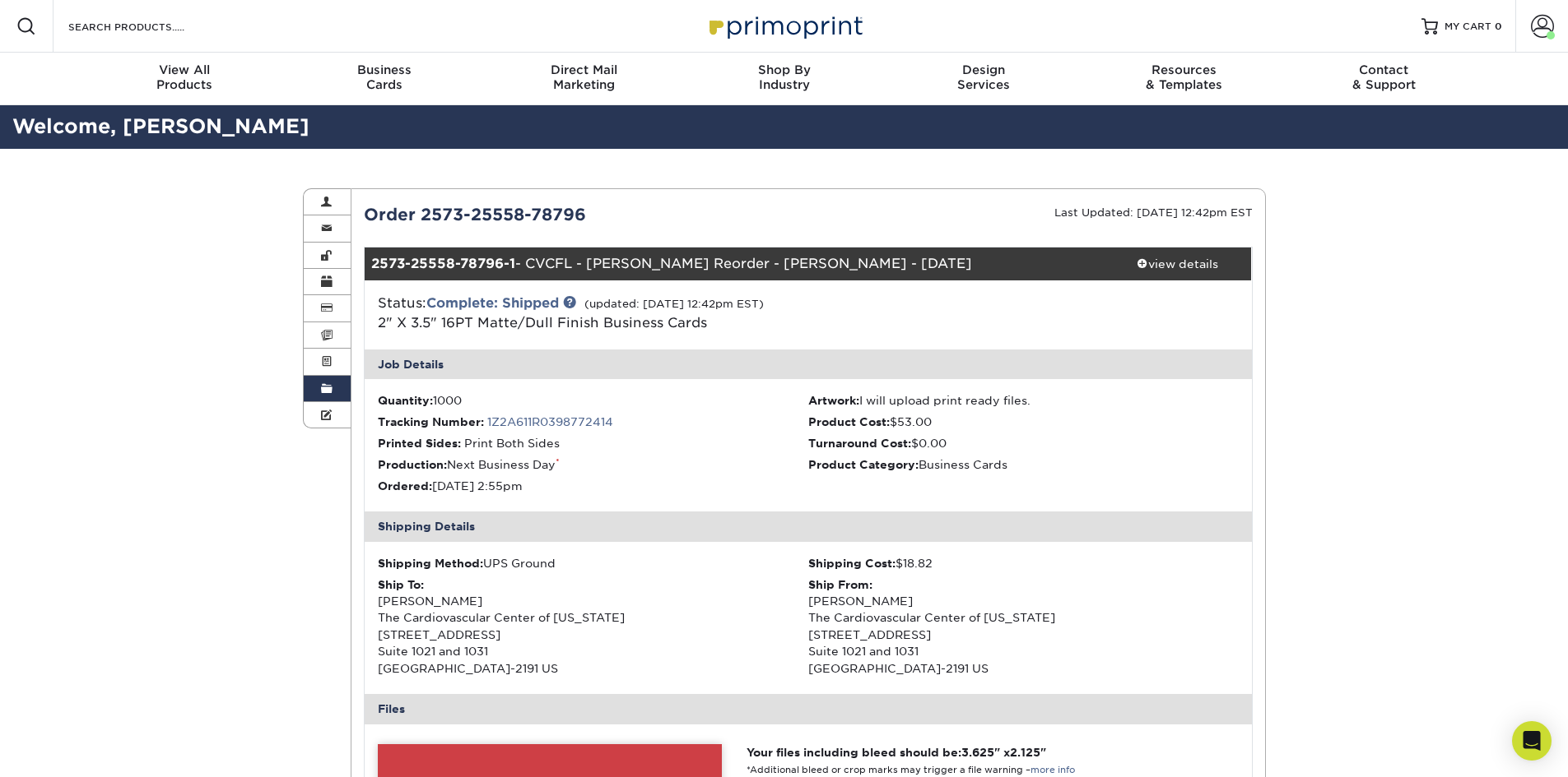
click at [333, 383] on link "Order History" at bounding box center [327, 389] width 48 height 26
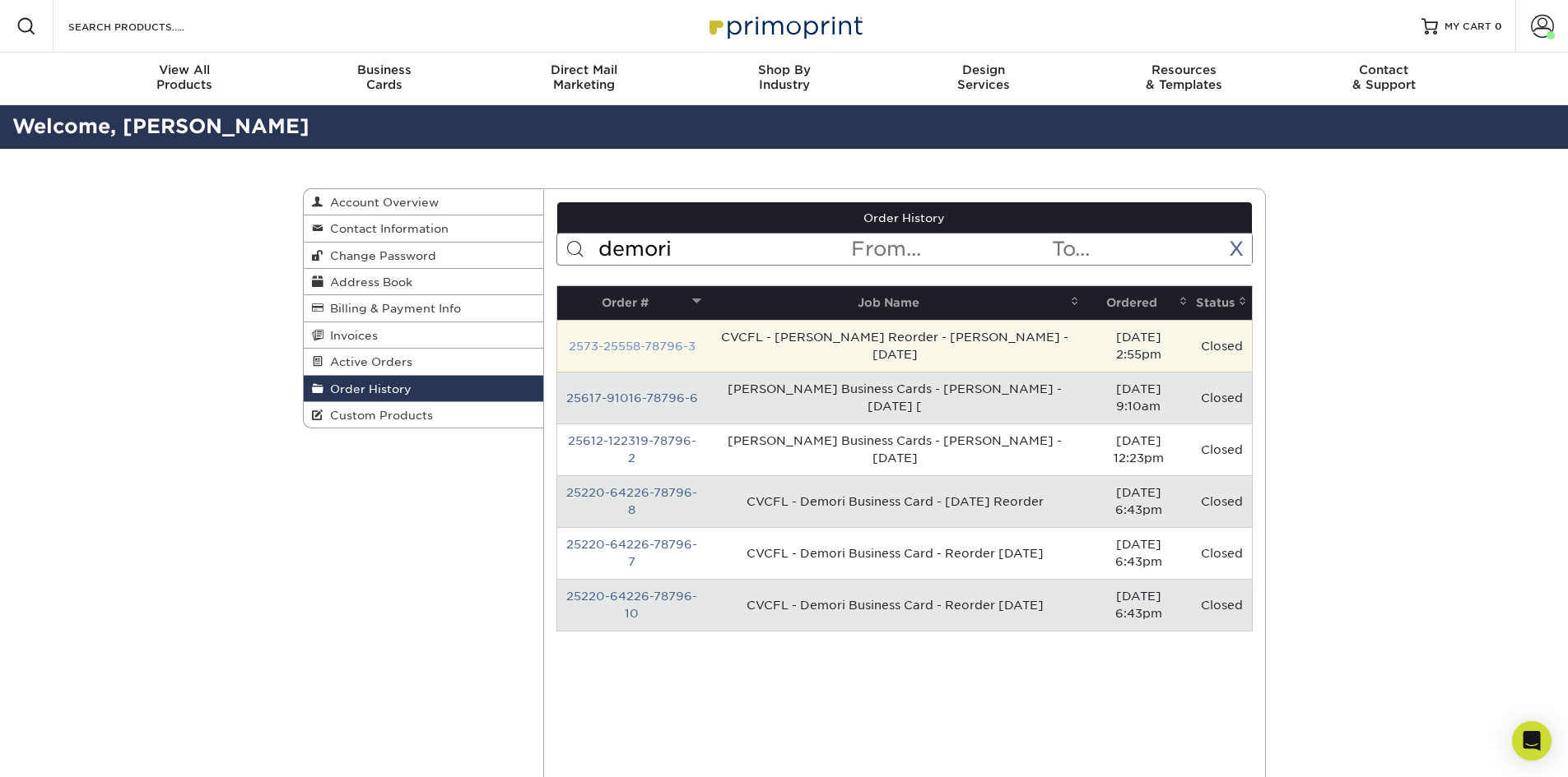
click at [652, 341] on link "2573-25558-78796-3" at bounding box center [631, 347] width 126 height 13
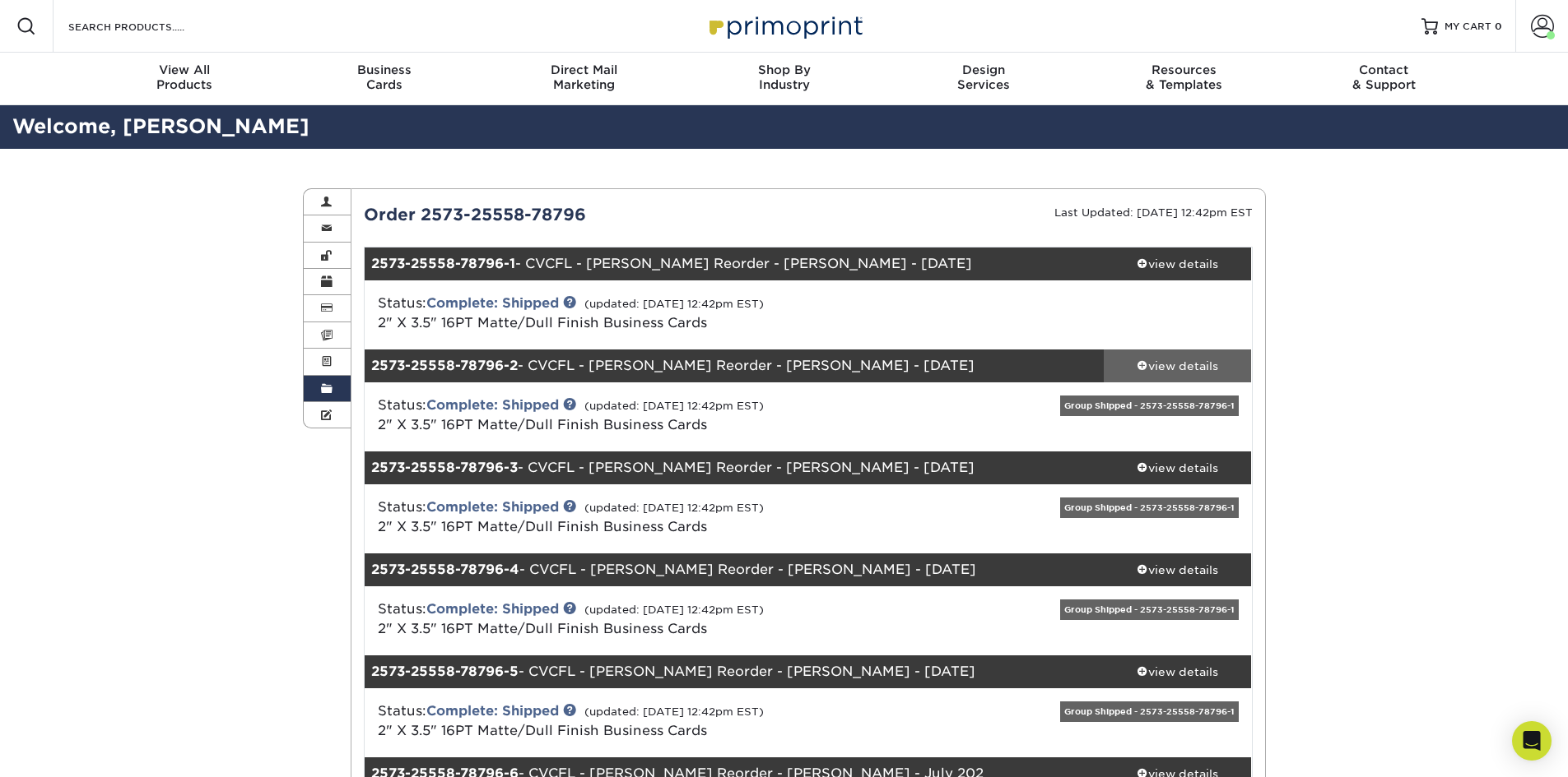
click at [1164, 365] on div "view details" at bounding box center [1177, 365] width 148 height 16
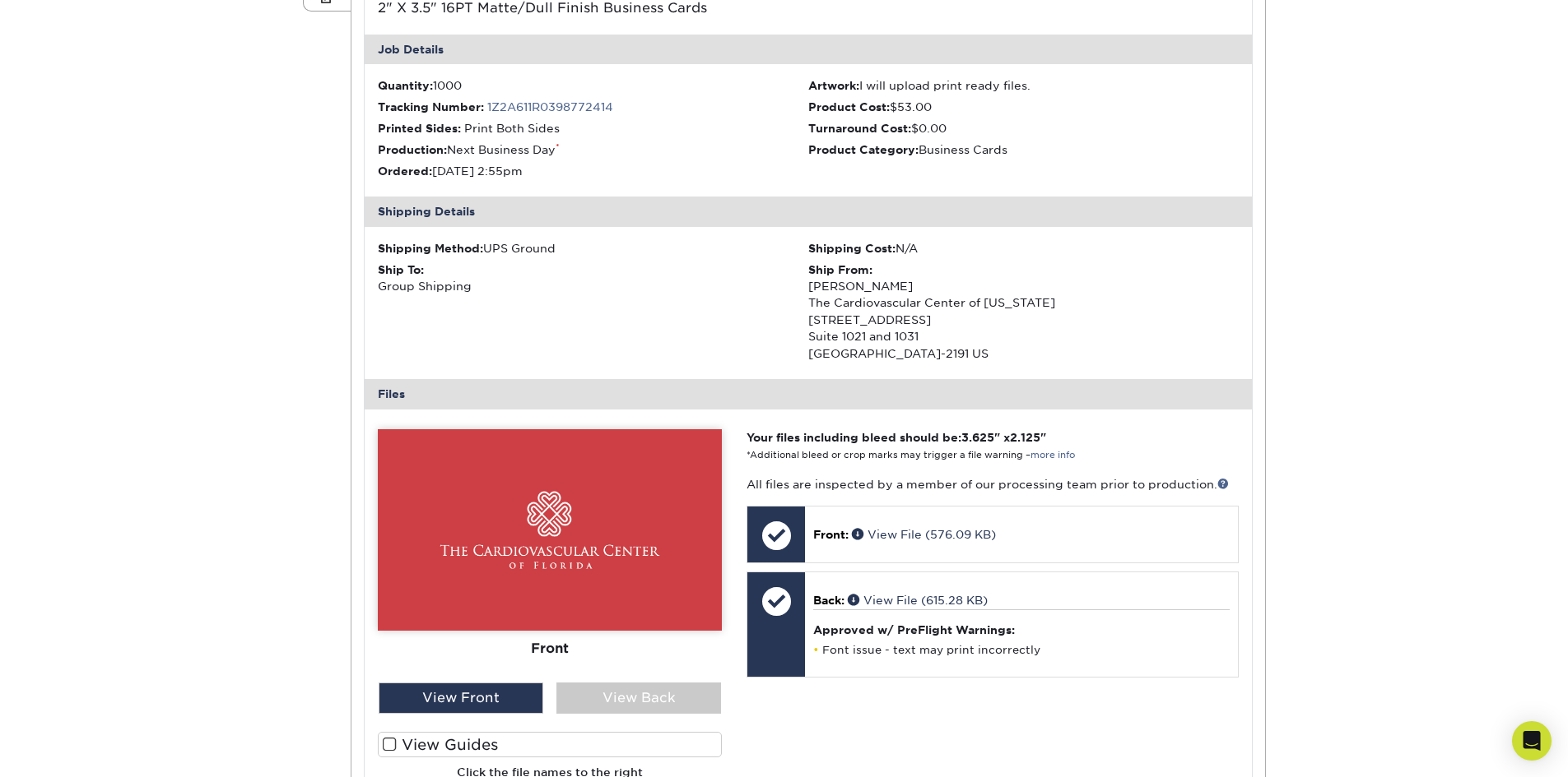
scroll to position [494, 0]
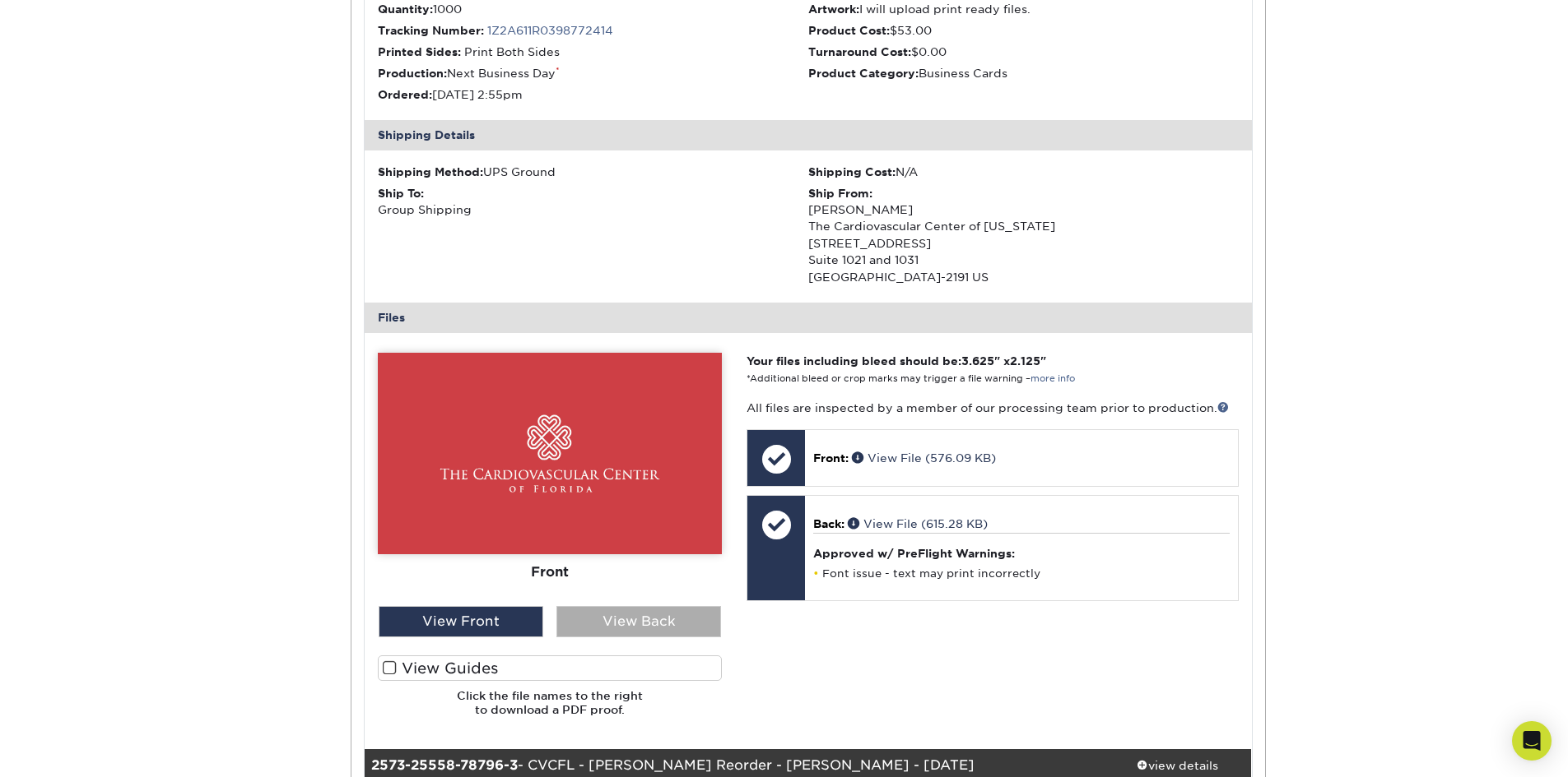
click at [678, 622] on div "View Back" at bounding box center [638, 622] width 165 height 31
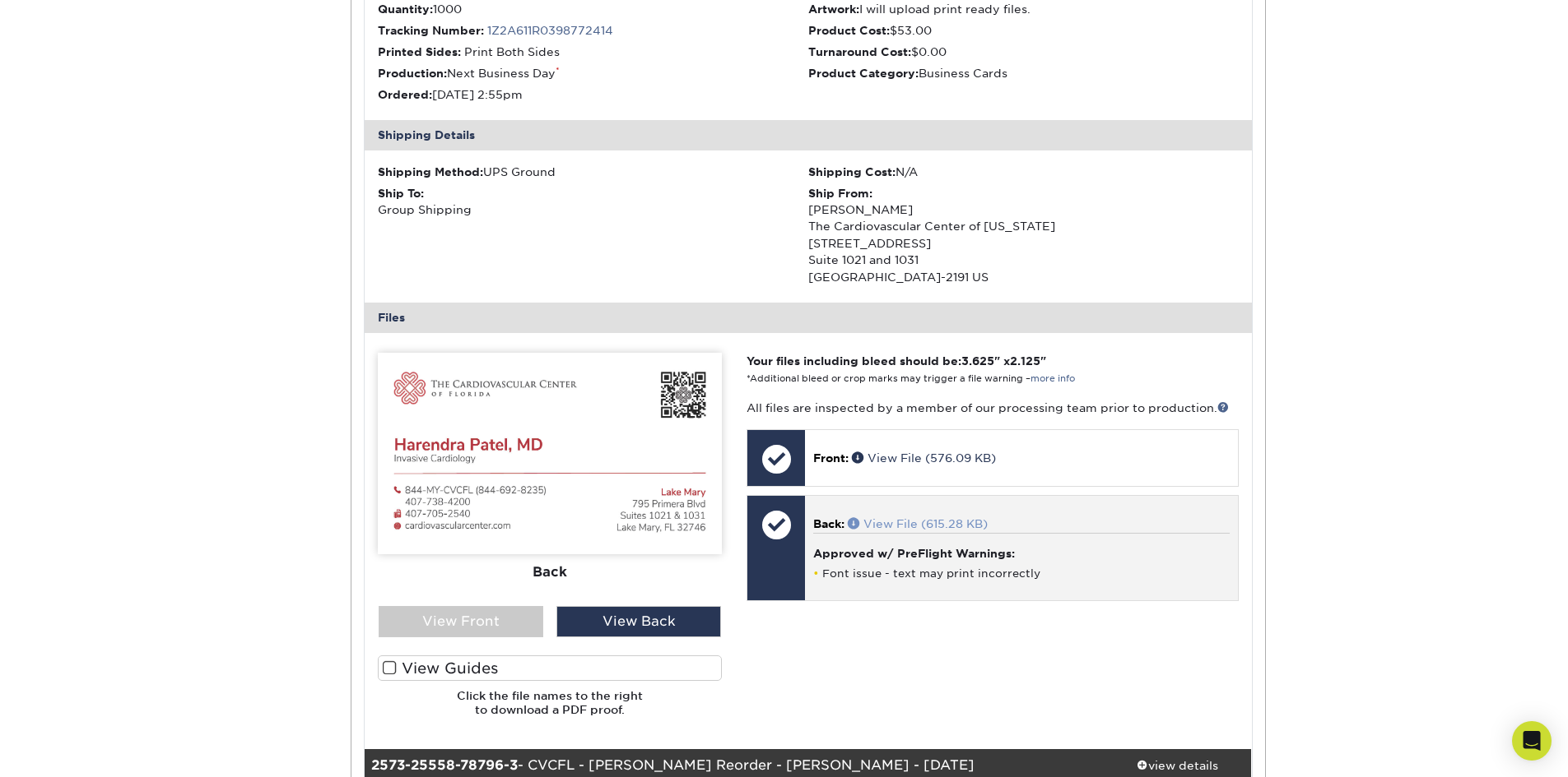
click at [881, 521] on link "View File (615.28 KB)" at bounding box center [918, 524] width 139 height 13
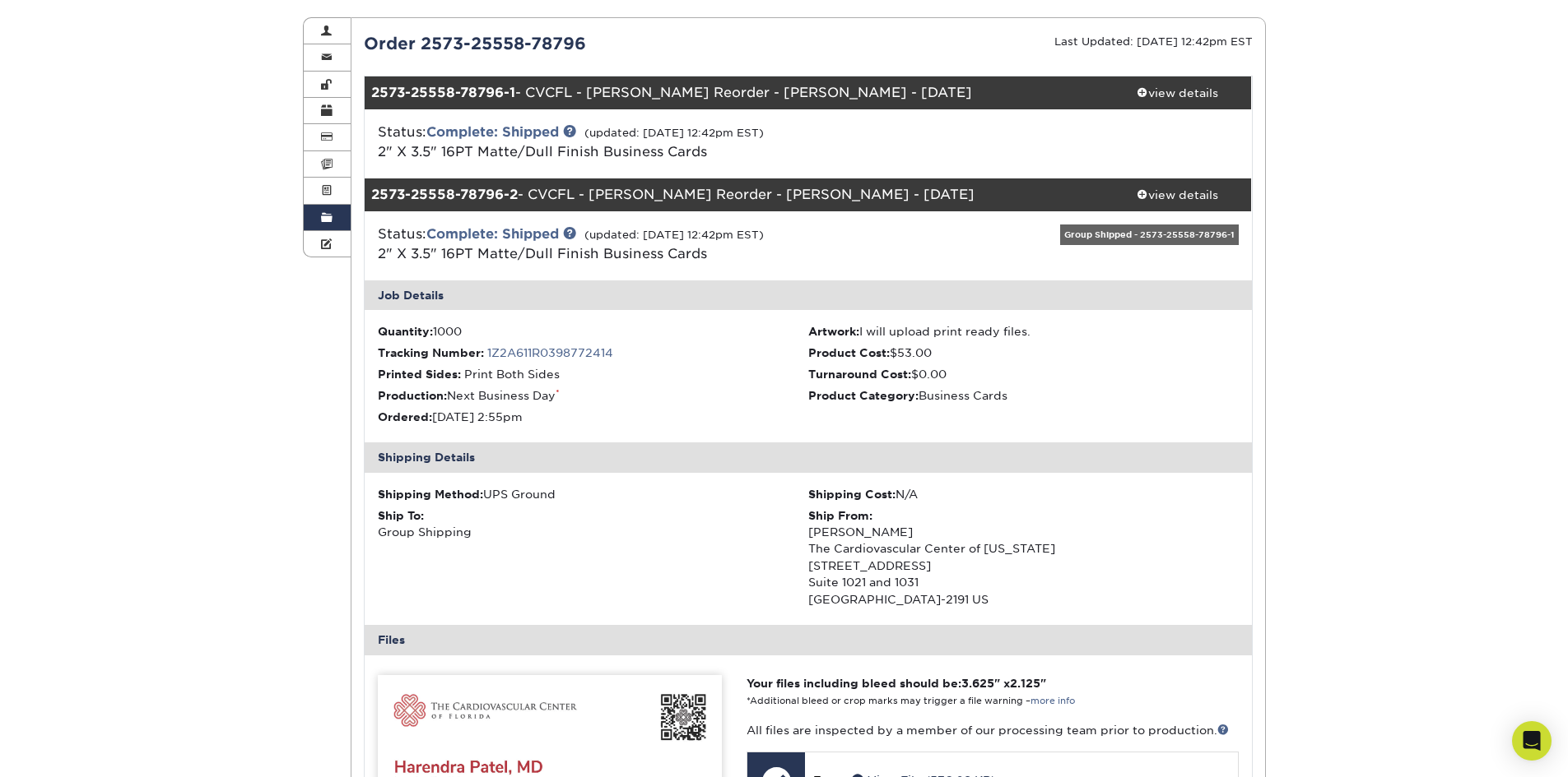
scroll to position [165, 0]
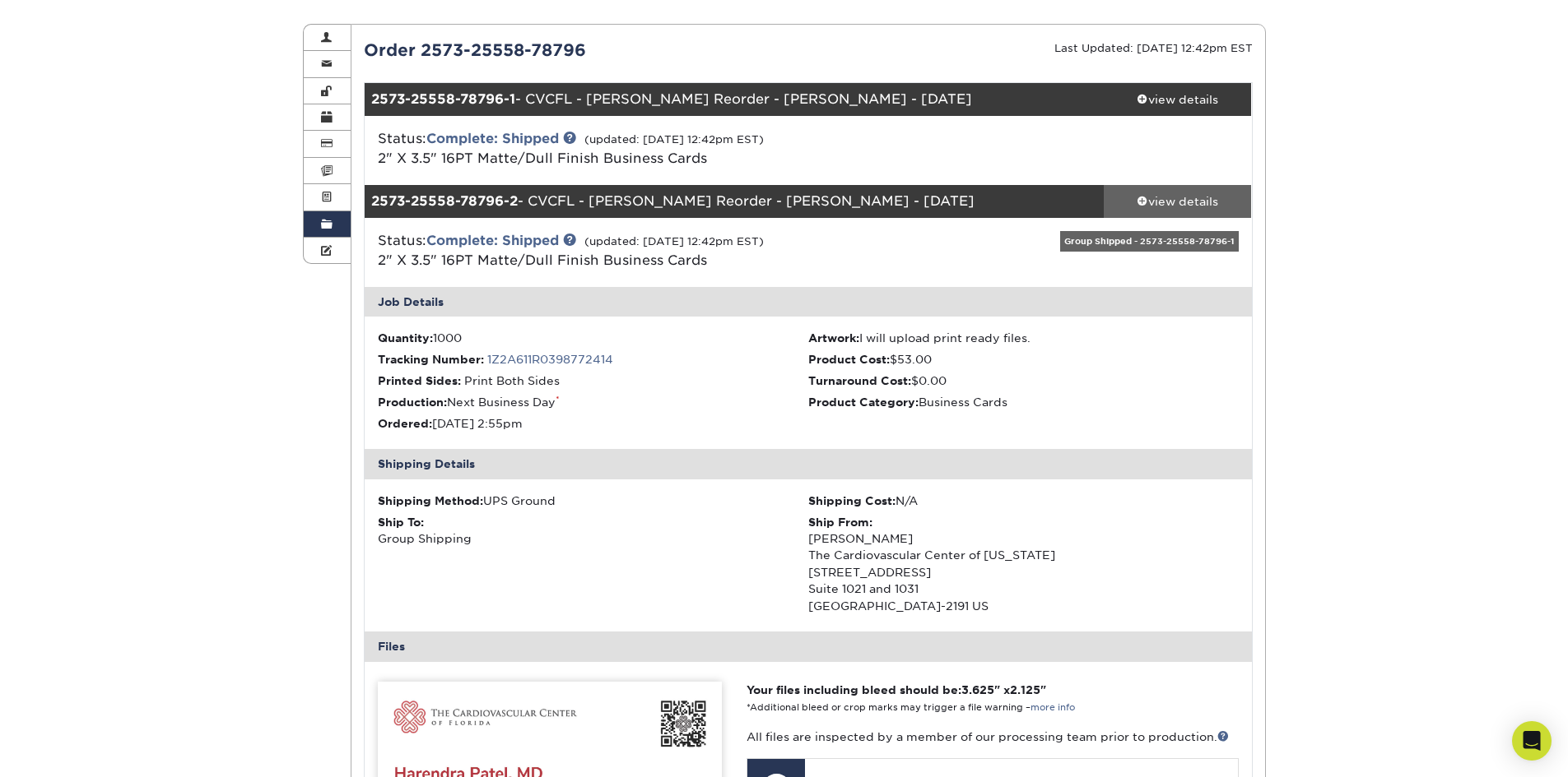
click at [1158, 202] on div "view details" at bounding box center [1177, 201] width 148 height 16
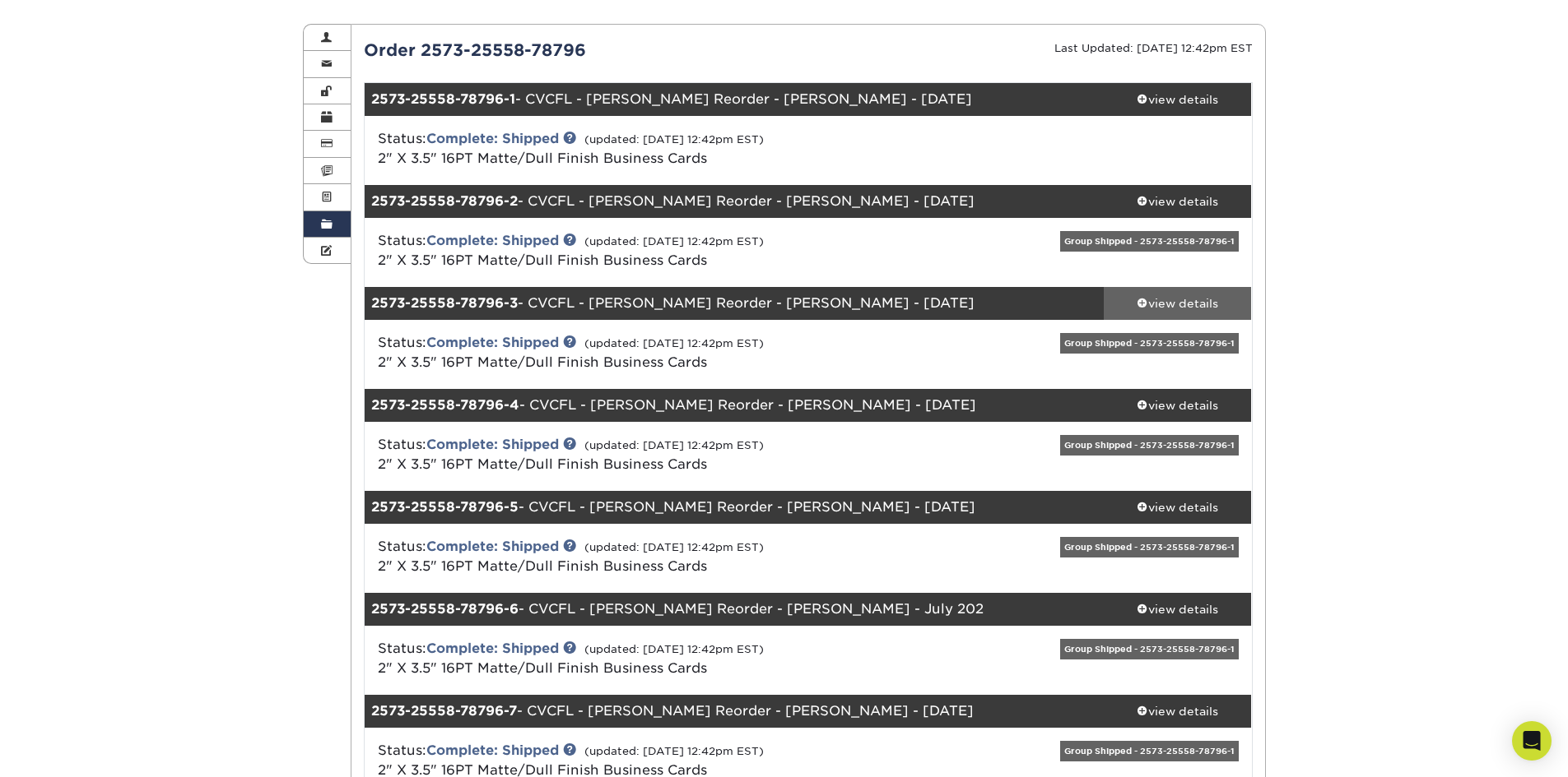
click at [1179, 303] on div "view details" at bounding box center [1177, 303] width 148 height 16
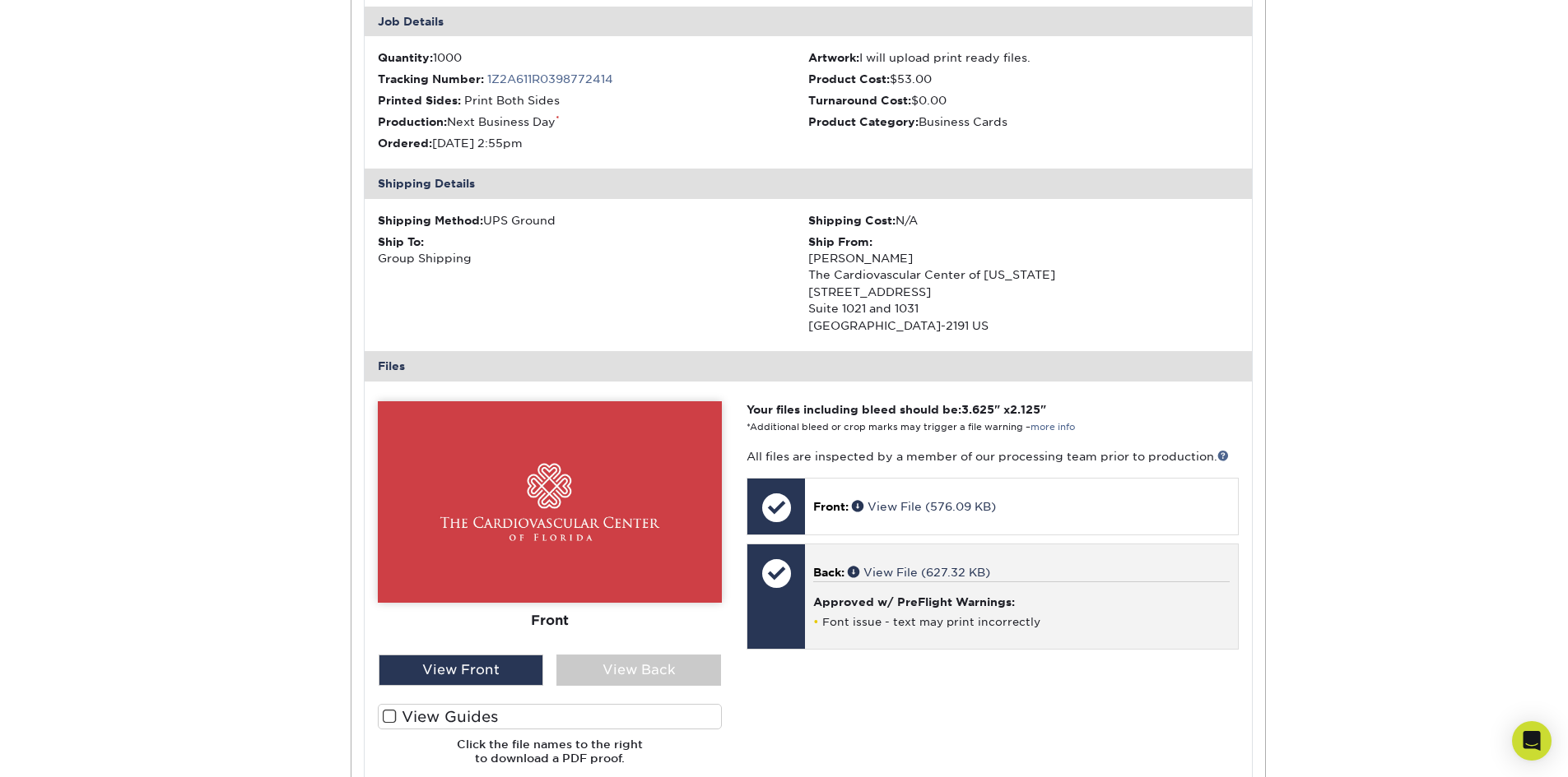
scroll to position [575, 0]
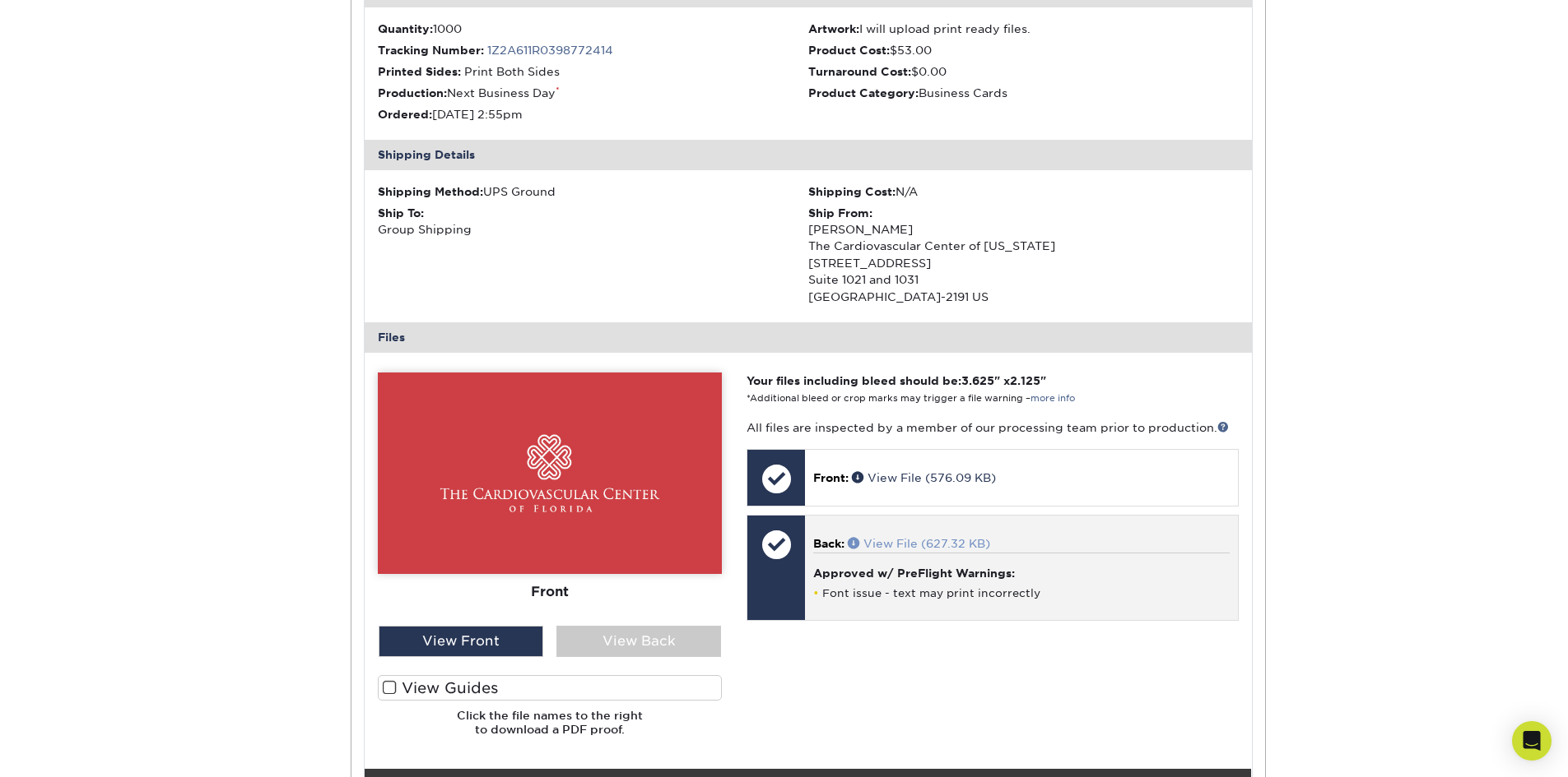
click at [923, 538] on link "View File (627.32 KB)" at bounding box center [919, 543] width 142 height 13
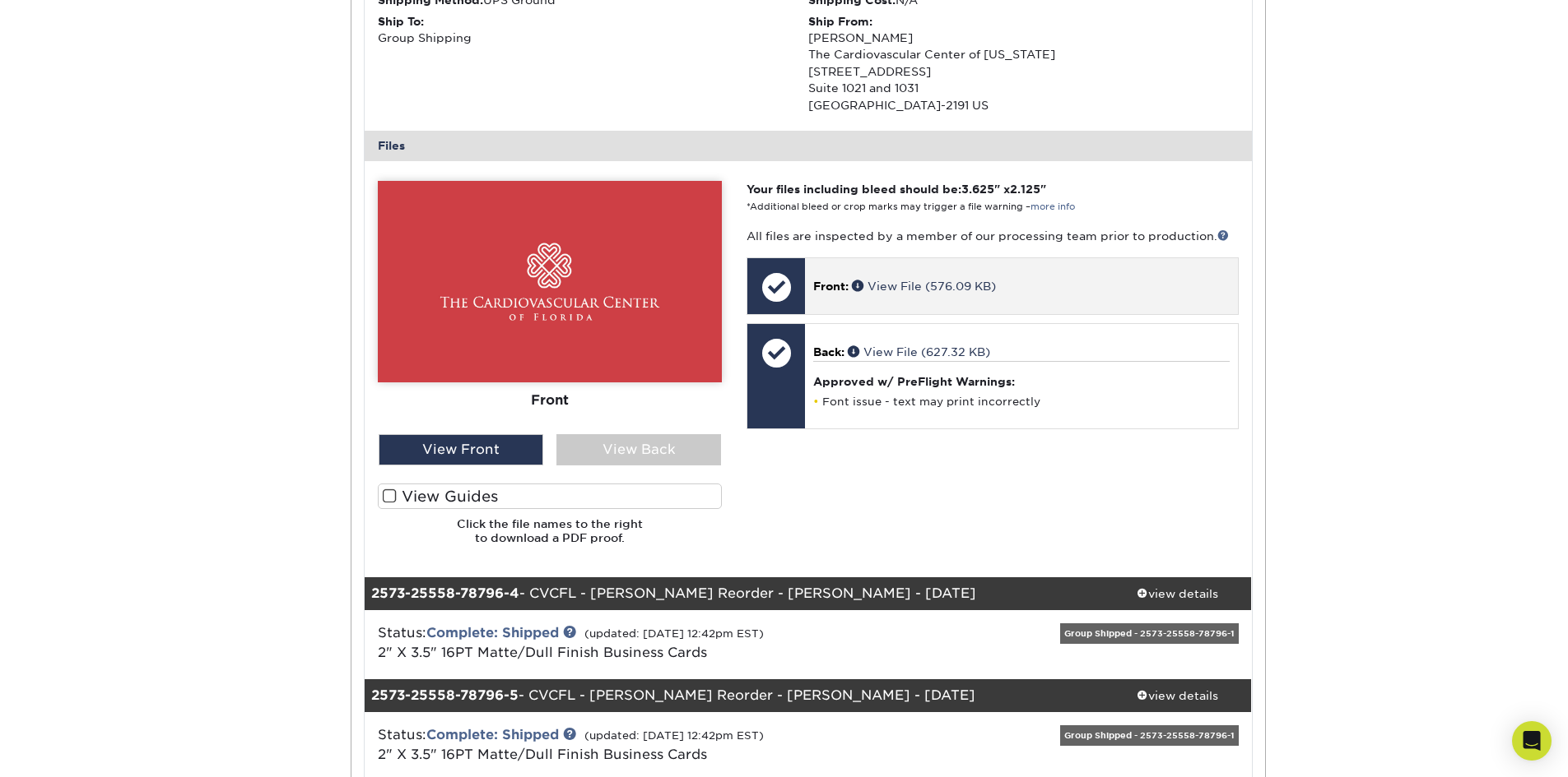
scroll to position [905, 0]
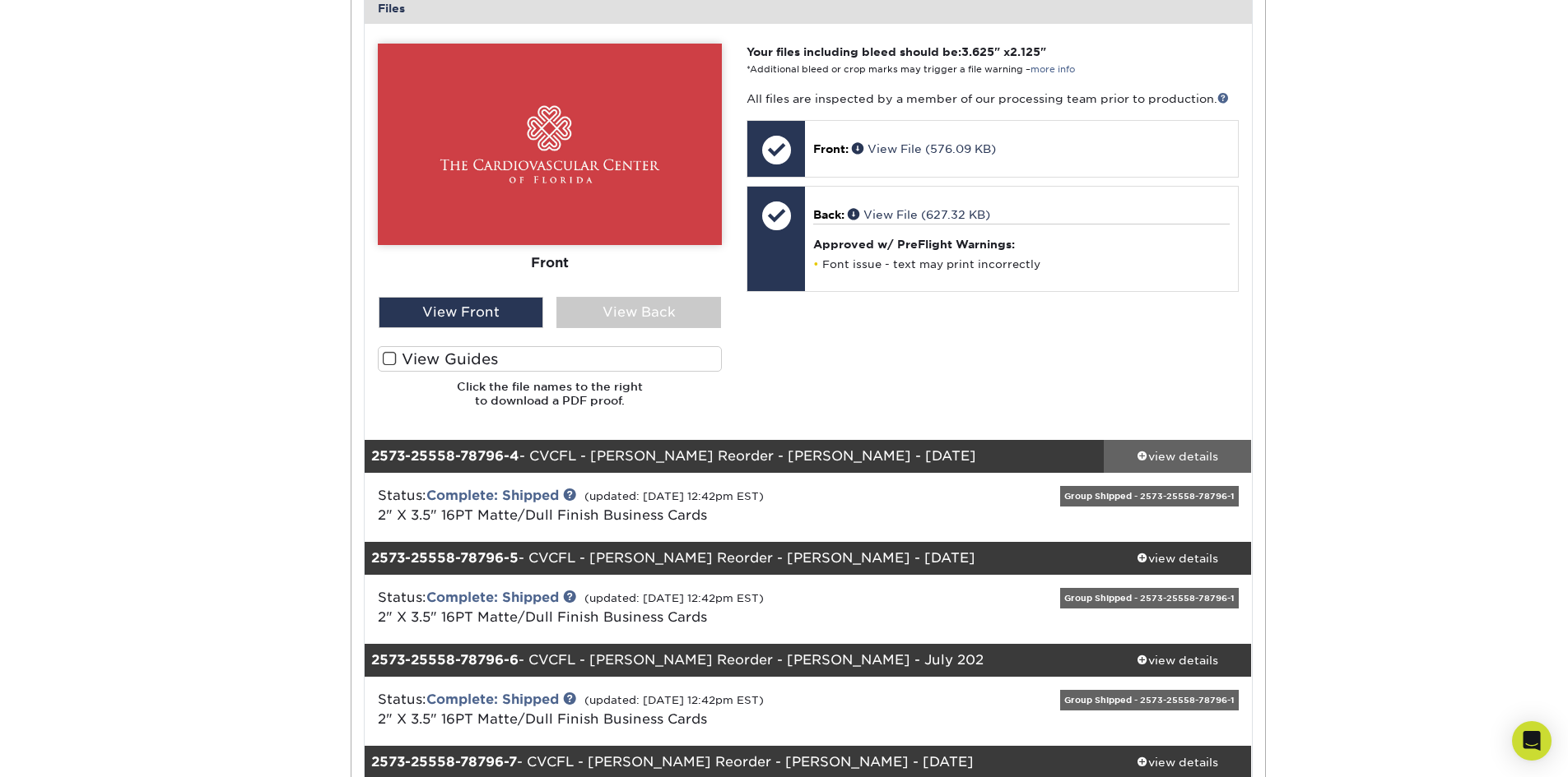
click at [1201, 453] on div "view details" at bounding box center [1177, 456] width 148 height 16
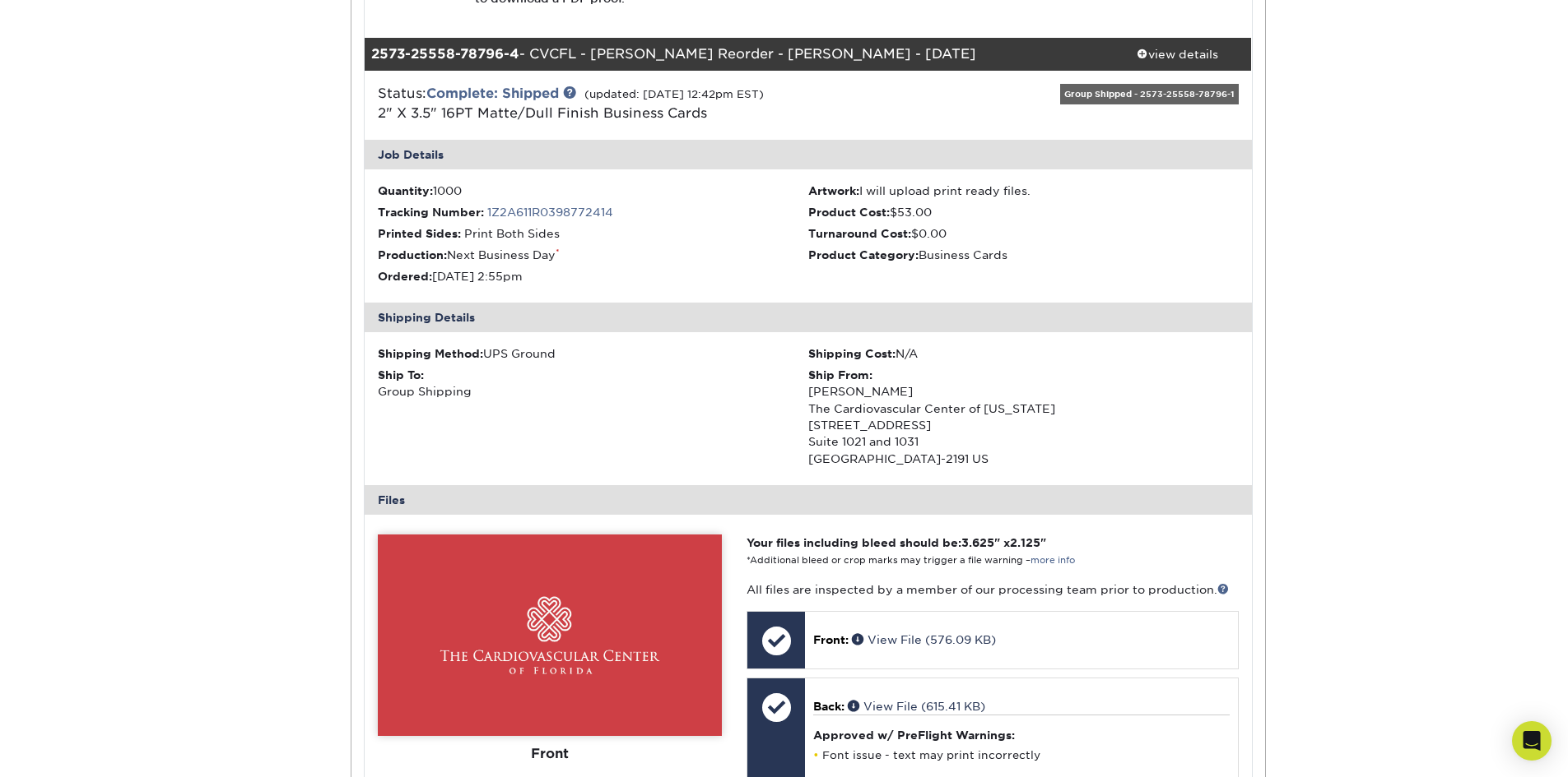
scroll to position [1481, 0]
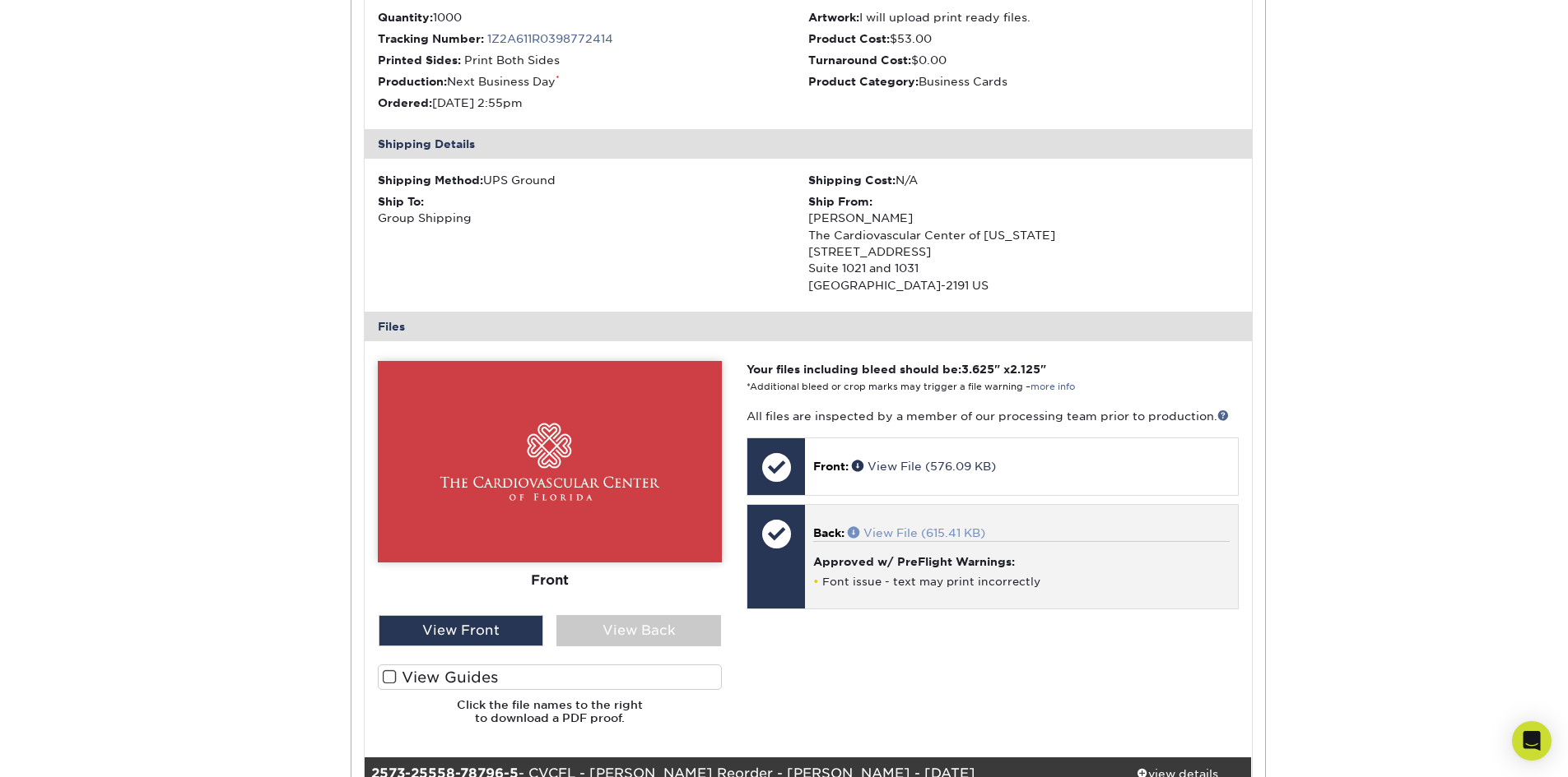
click at [958, 532] on link "View File (615.41 KB)" at bounding box center [917, 533] width 138 height 13
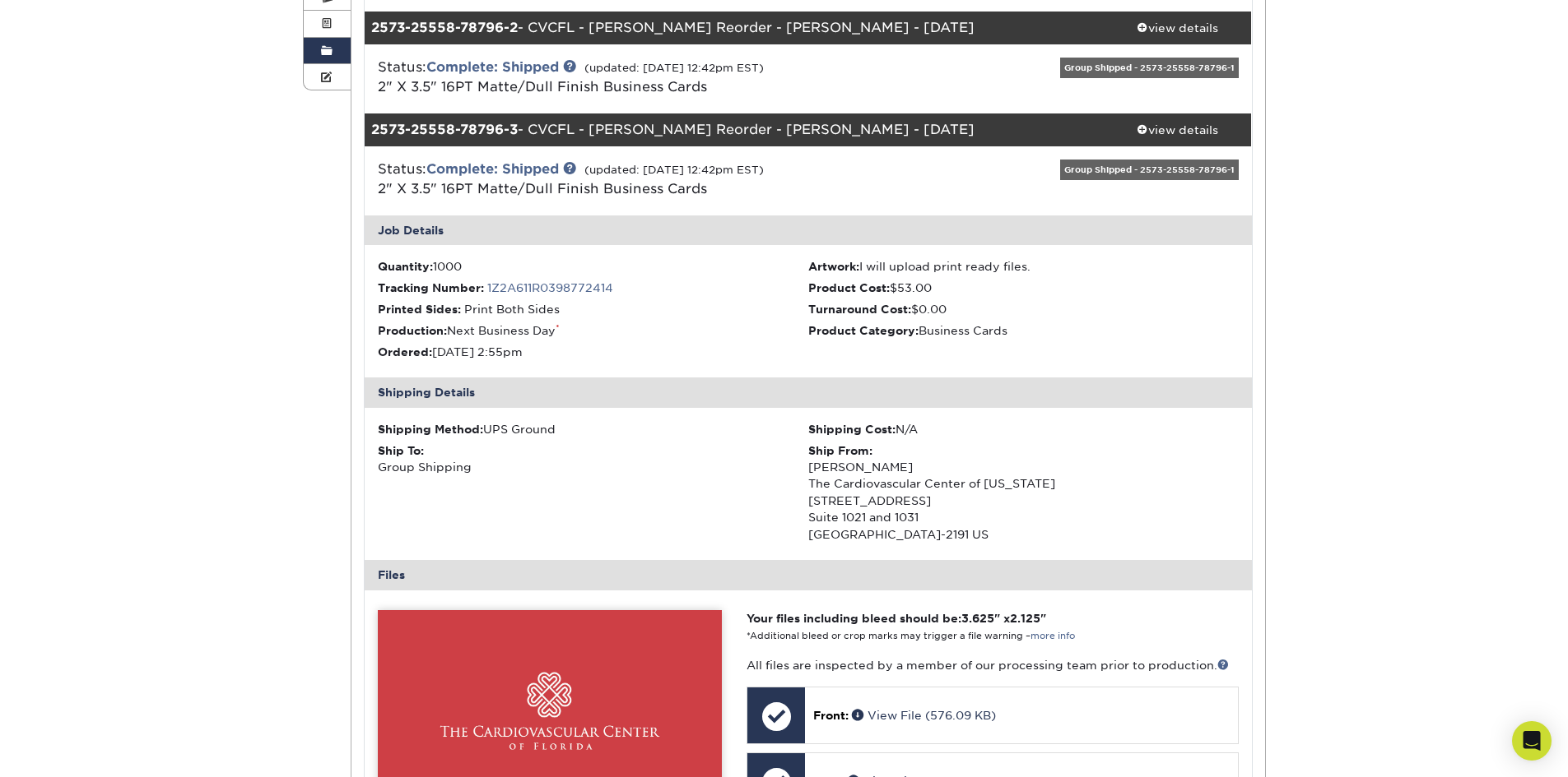
scroll to position [0, 0]
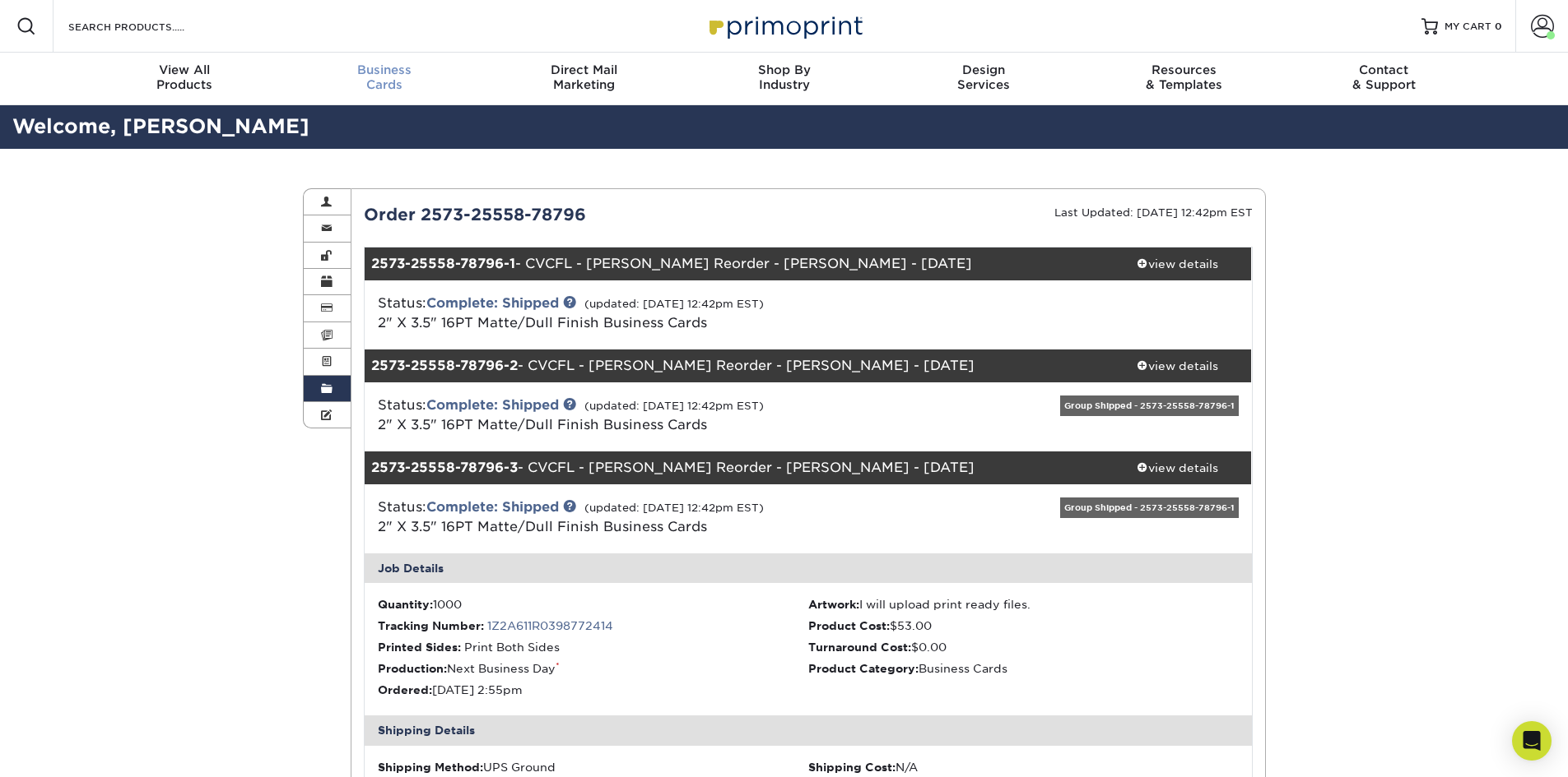
click at [379, 61] on link "Business Cards" at bounding box center [384, 79] width 200 height 53
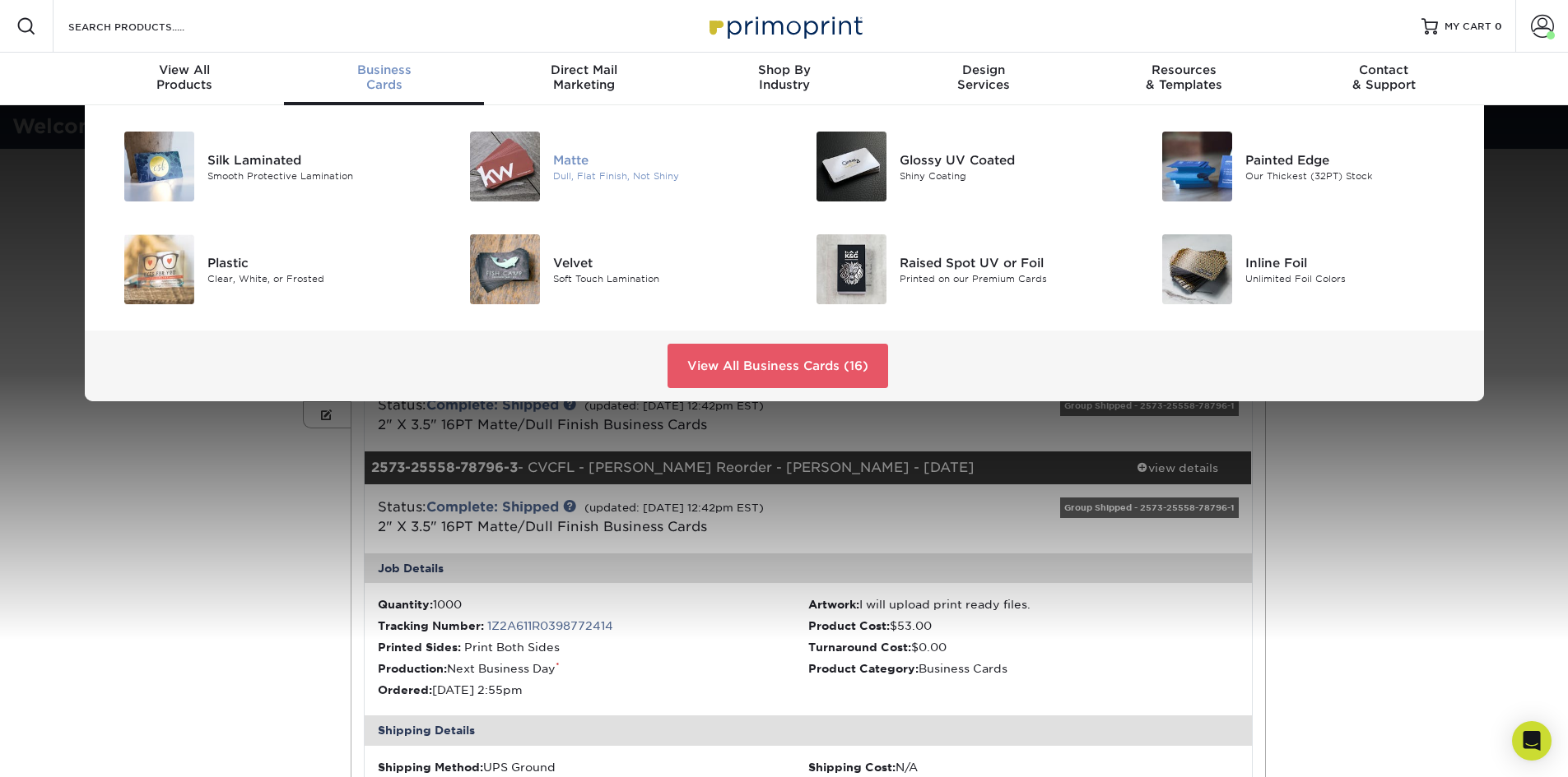
click at [529, 166] on img at bounding box center [505, 167] width 70 height 70
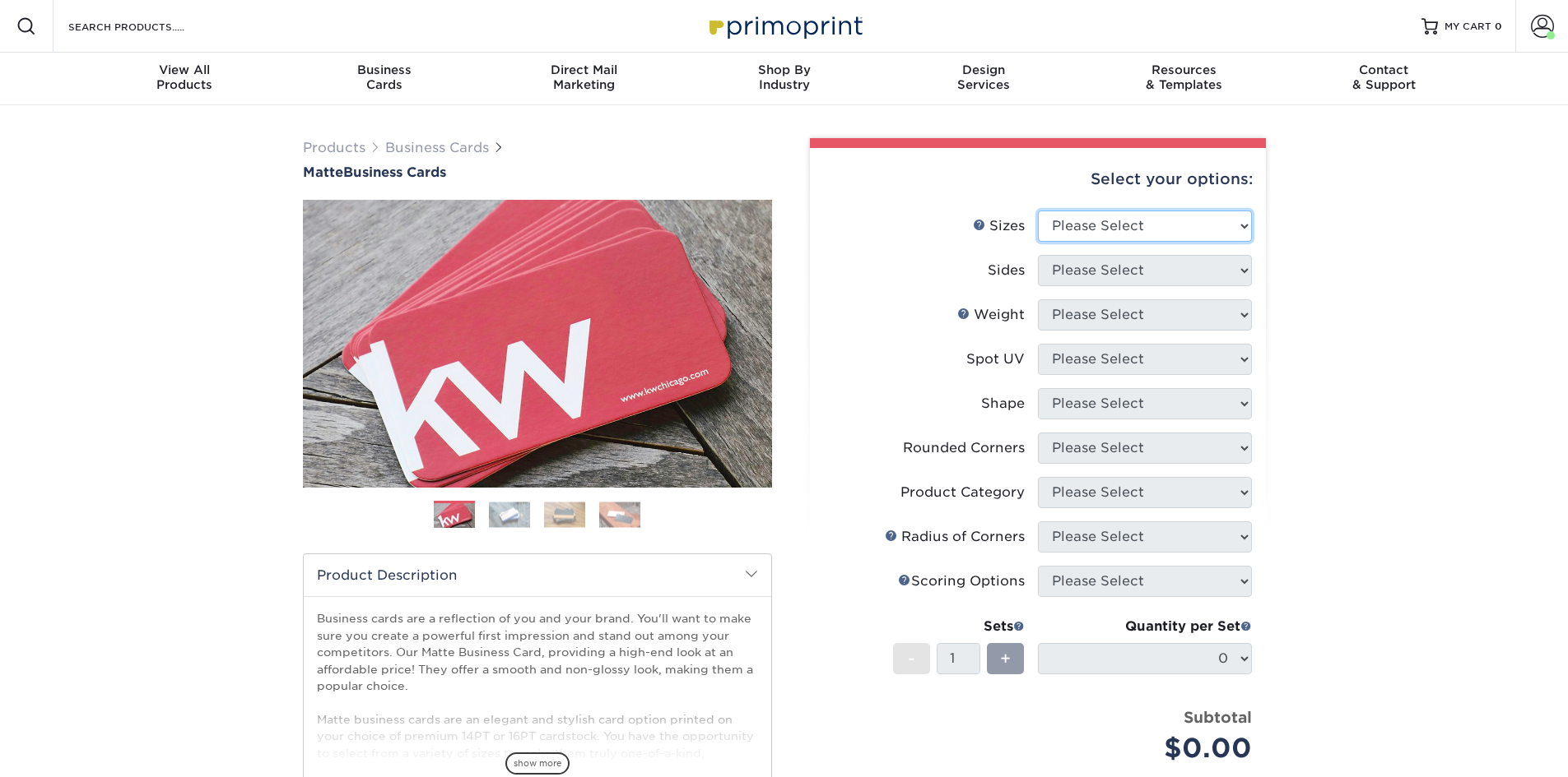
click at [1062, 230] on select "Please Select 1.5" x 3.5" - Mini 1.75" x 3.5" - Mini 2" x 2" - Square 2" x 3" -…" at bounding box center [1144, 226] width 214 height 31
select select "2.00x3.50"
click at [1037, 211] on select "Please Select 1.5" x 3.5" - Mini 1.75" x 3.5" - Mini 2" x 2" - Square 2" x 3" -…" at bounding box center [1144, 226] width 214 height 31
click at [1094, 270] on select "Please Select Print Both Sides Print Front Only" at bounding box center [1144, 270] width 214 height 31
select select "13abbda7-1d64-4f25-8bb2-c179b224825d"
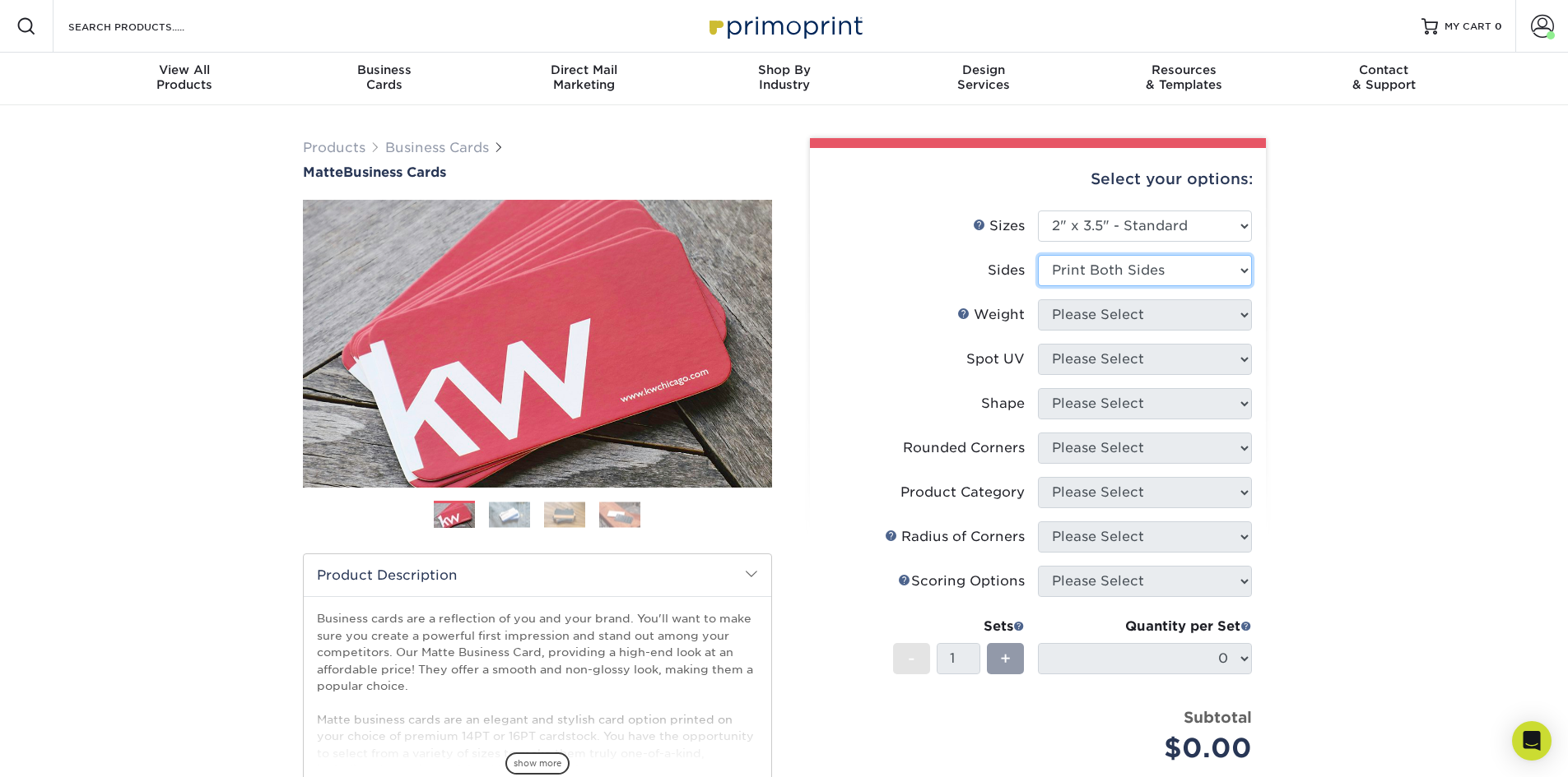
click at [1037, 255] on select "Please Select Print Both Sides Print Front Only" at bounding box center [1144, 270] width 214 height 31
click at [1091, 309] on select "Please Select 16PT 14PT" at bounding box center [1144, 315] width 214 height 31
select select "16PT"
click at [1037, 299] on select "Please Select 16PT 14PT" at bounding box center [1144, 315] width 214 height 31
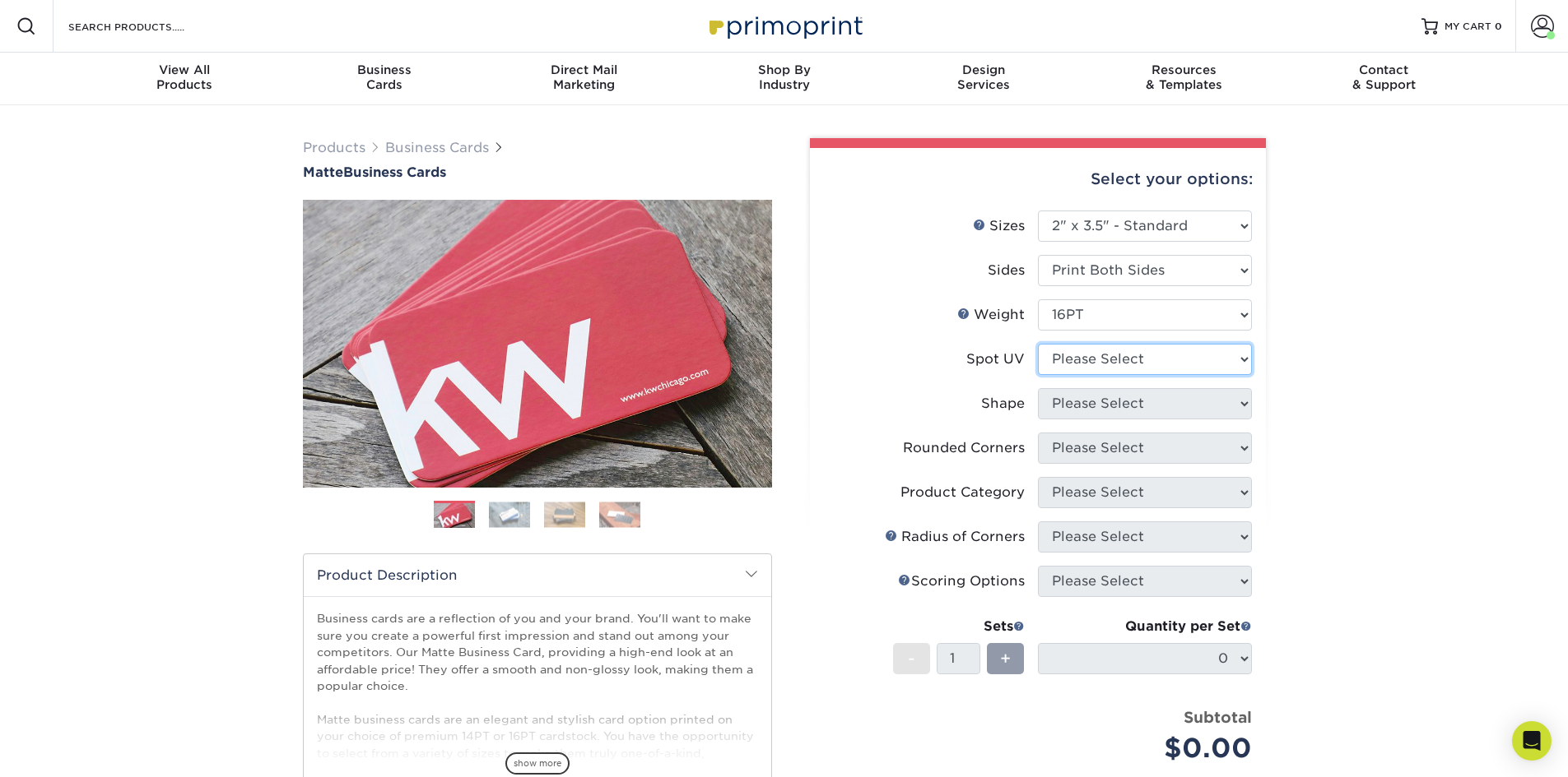
click at [1090, 357] on select "Please Select No Spot UV Front and Back (Both Sides) Front Only Back Only" at bounding box center [1144, 359] width 214 height 31
select select "3"
click at [1037, 344] on select "Please Select No Spot UV Front and Back (Both Sides) Front Only Back Only" at bounding box center [1144, 359] width 214 height 31
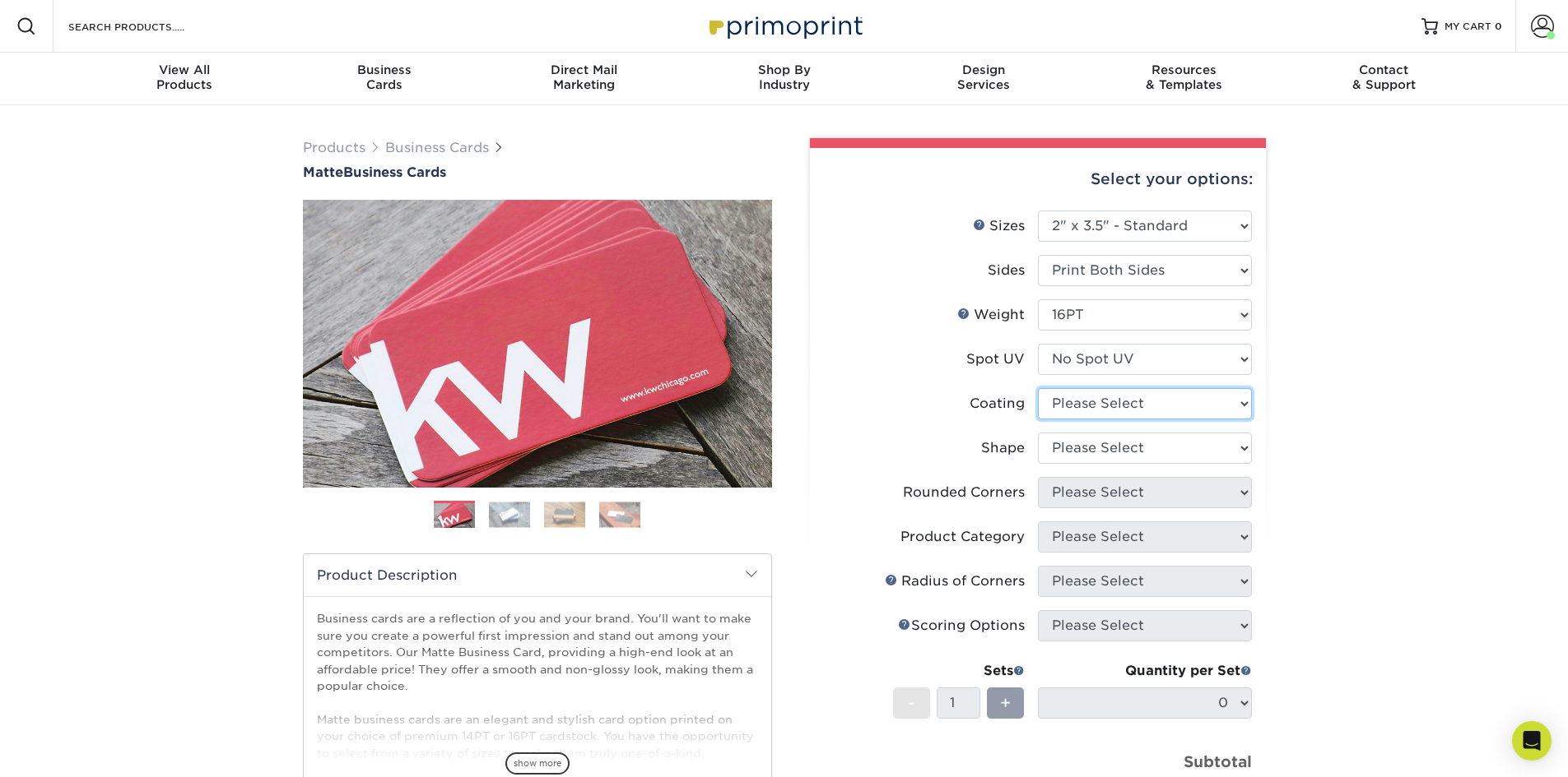
click at [1087, 404] on select at bounding box center [1144, 403] width 214 height 31
select select "121bb7b5-3b4d-429f-bd8d-bbf80e953313"
click at [1037, 388] on select at bounding box center [1144, 403] width 214 height 31
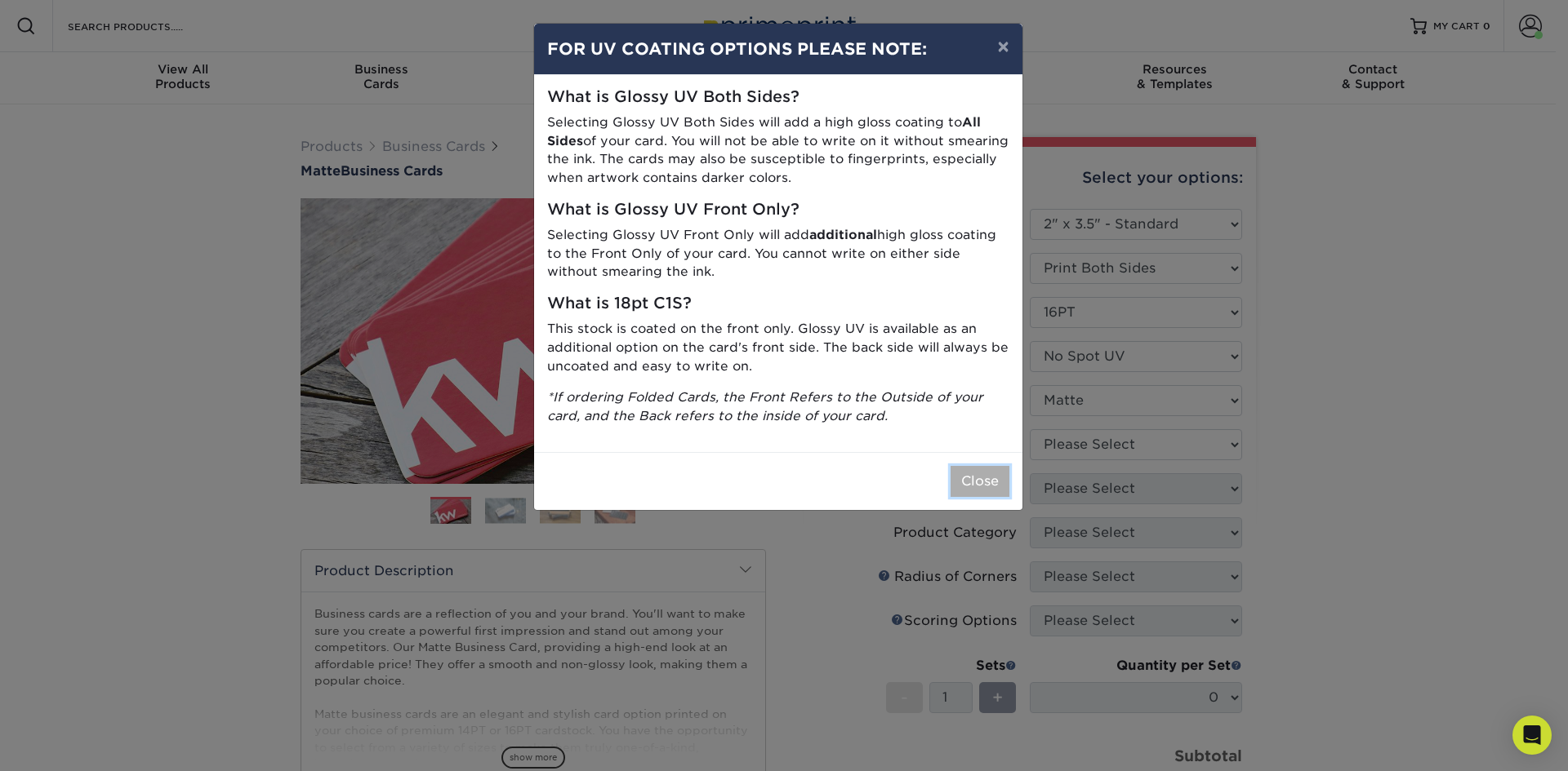
click at [989, 476] on button "Close" at bounding box center [980, 481] width 59 height 31
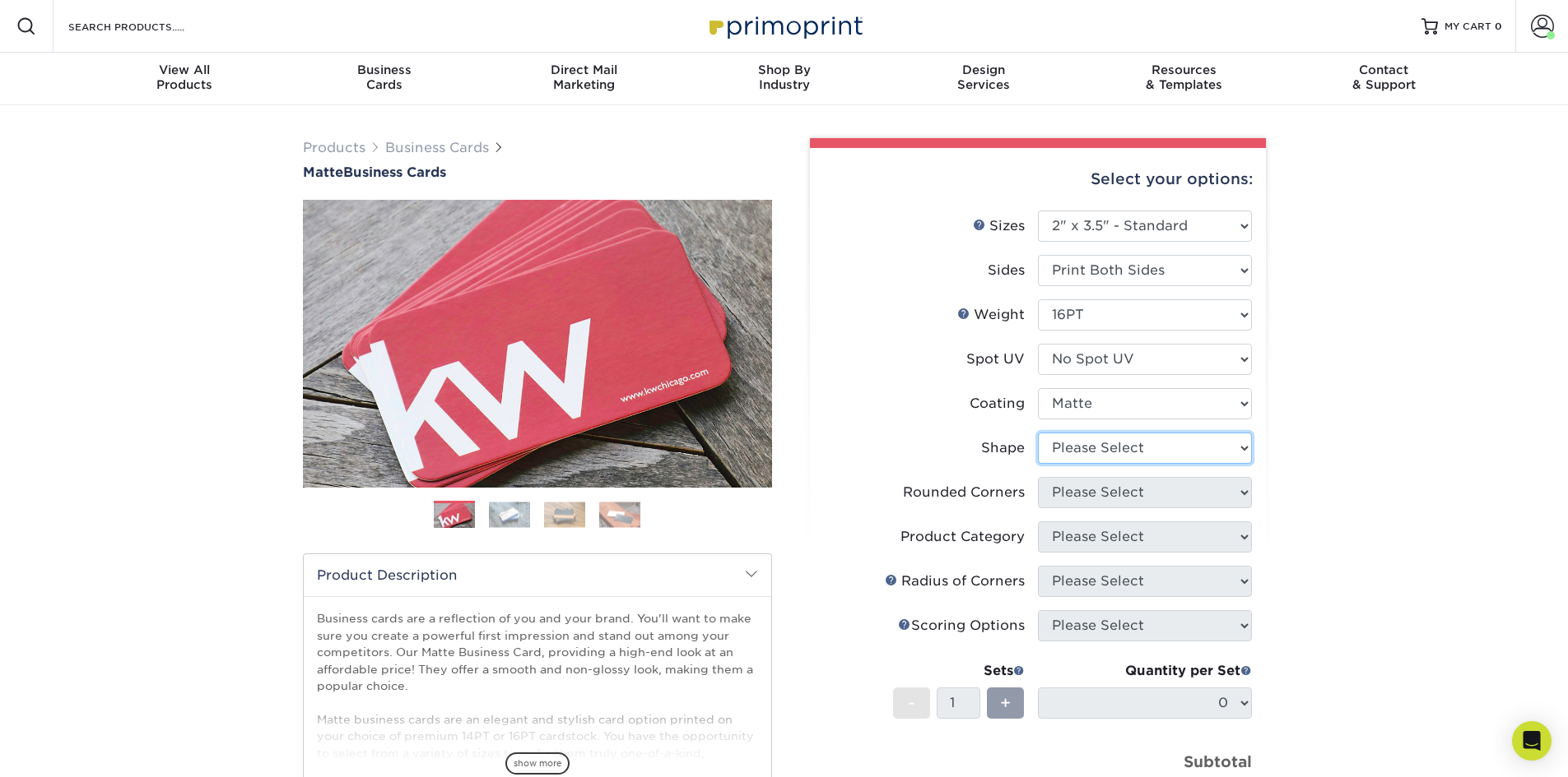
click at [1162, 446] on select "Please Select Standard Oval" at bounding box center [1144, 447] width 214 height 31
select select "standard"
click at [1037, 432] on select "Please Select Standard Oval" at bounding box center [1144, 447] width 214 height 31
click at [1107, 501] on select "Please Select Yes - Round 2 Corners Yes - Round 4 Corners No" at bounding box center [1144, 493] width 214 height 31
select select "0"
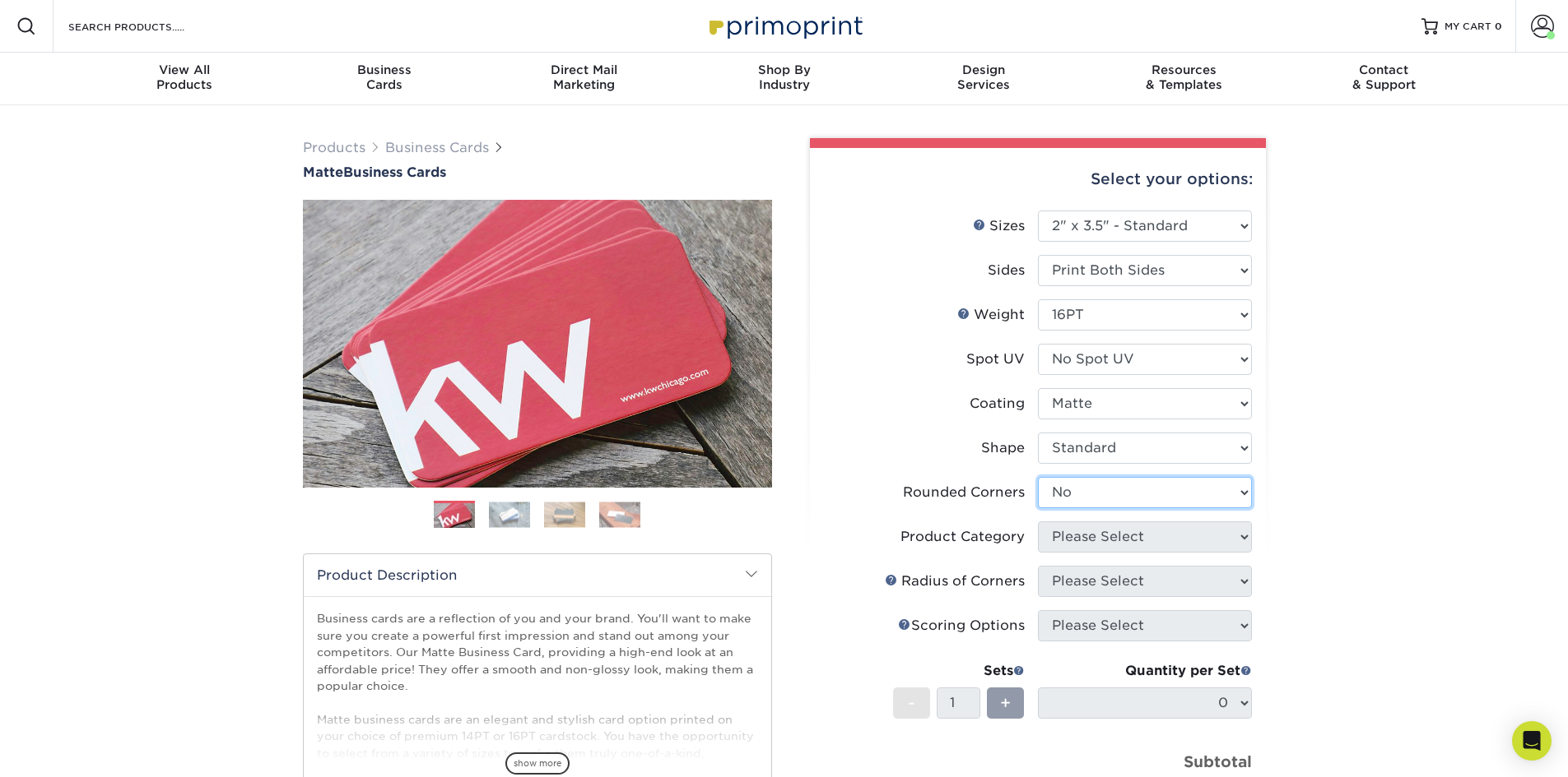
click at [1037, 478] on select "Please Select Yes - Round 2 Corners Yes - Round 4 Corners No" at bounding box center [1144, 493] width 214 height 31
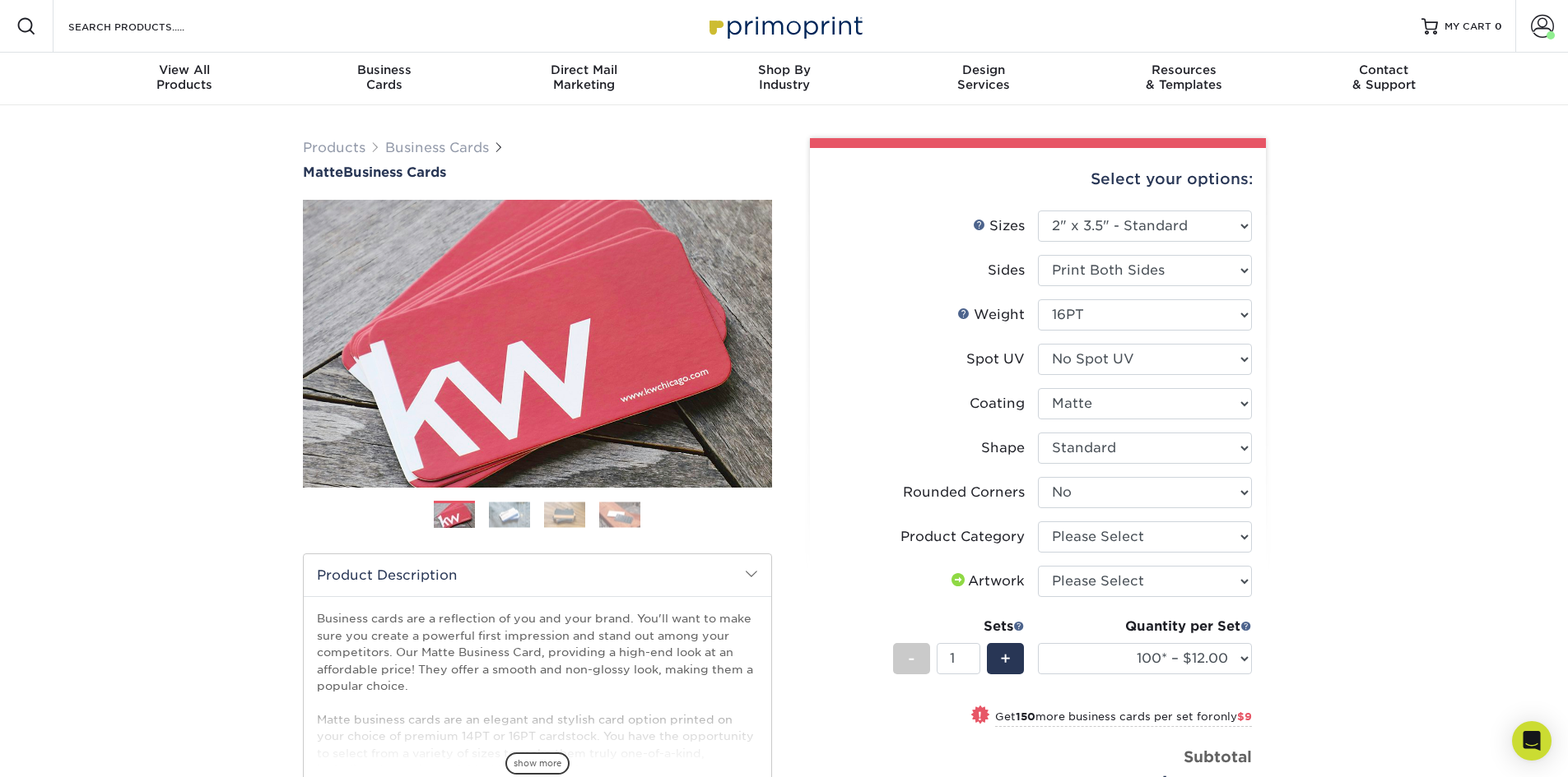
click at [1183, 519] on li "Rounded Corners Please Select Yes - Round 2 Corners Yes - Round 4 Corners No" at bounding box center [1037, 499] width 428 height 44
click at [1170, 533] on select "Please Select Business Cards" at bounding box center [1144, 537] width 214 height 31
select select "3b5148f1-0588-4f88-a218-97bcfdce65c1"
click at [1037, 522] on select "Please Select Business Cards" at bounding box center [1144, 537] width 214 height 31
click at [1146, 587] on select "Please Select I will upload files I need a design - $100" at bounding box center [1144, 581] width 214 height 31
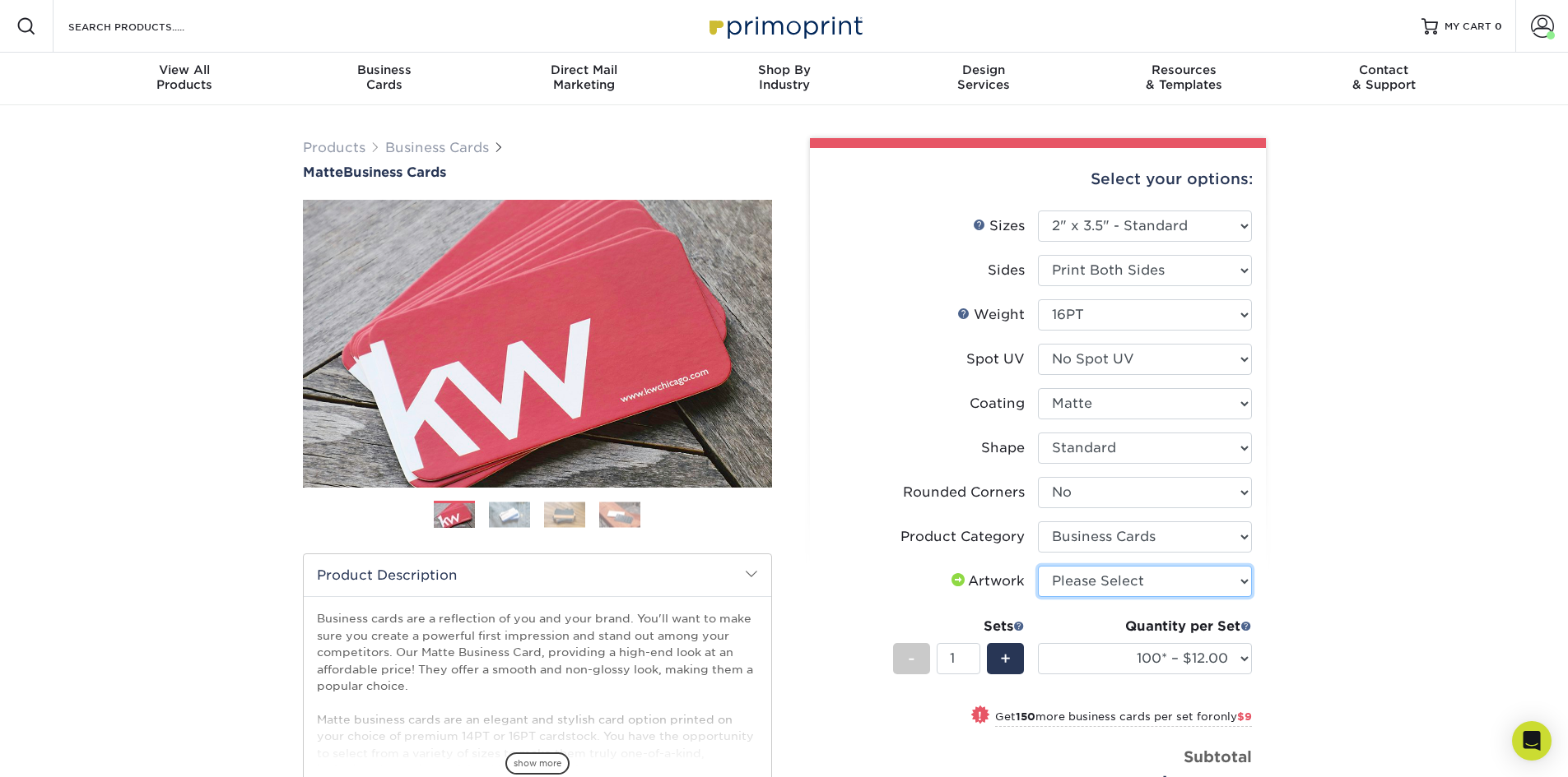
select select "upload"
click at [1037, 566] on select "Please Select I will upload files I need a design - $100" at bounding box center [1144, 581] width 214 height 31
click at [1003, 672] on div "+" at bounding box center [1004, 658] width 37 height 31
click at [1004, 671] on span "+" at bounding box center [1004, 658] width 10 height 24
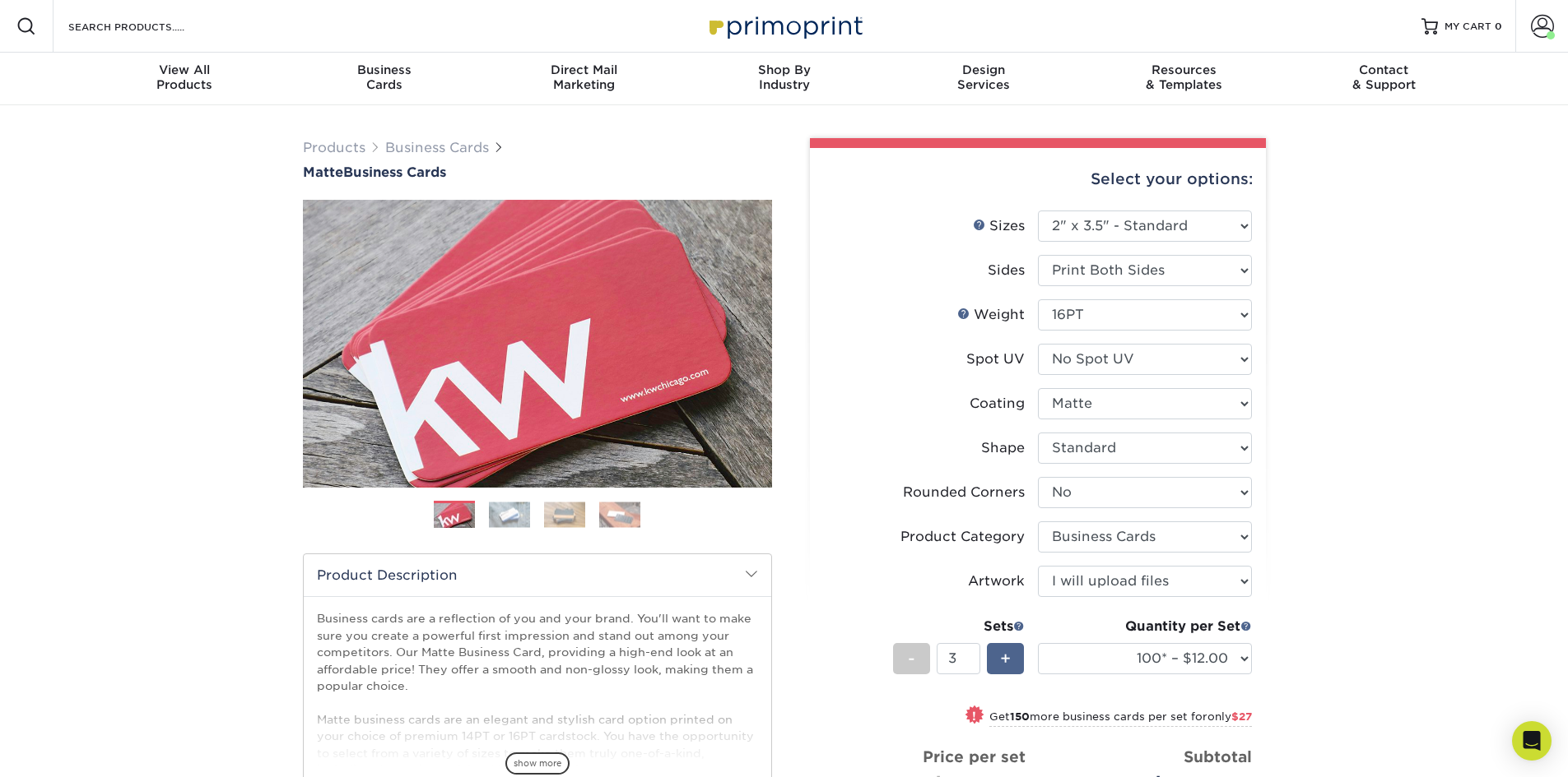
type input "4"
click at [1133, 649] on select "100* – $12.00 250* – $21.00 500 – $42.00 1000 – $53.00 2500 – $95.00 5000 – $18…" at bounding box center [1144, 658] width 214 height 31
select select "500 – $42.00"
click at [1037, 643] on select "100* – $12.00 250* – $21.00 500 – $42.00 1000 – $53.00 2500 – $95.00 5000 – $18…" at bounding box center [1144, 658] width 214 height 31
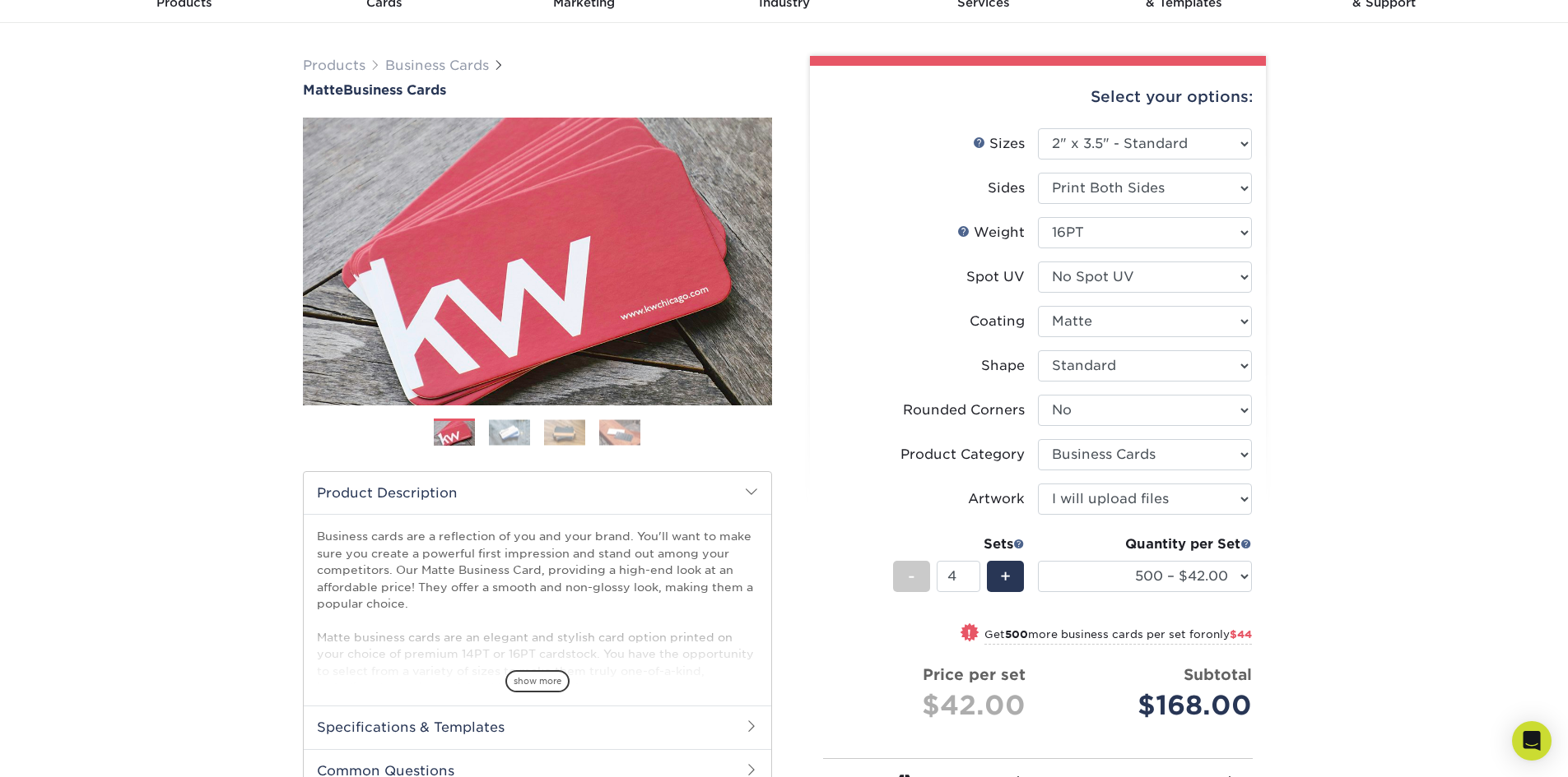
click at [1413, 441] on div "Products Business Cards Matte Business Cards Previous Next 100 $ 9" at bounding box center [784, 529] width 1568 height 1014
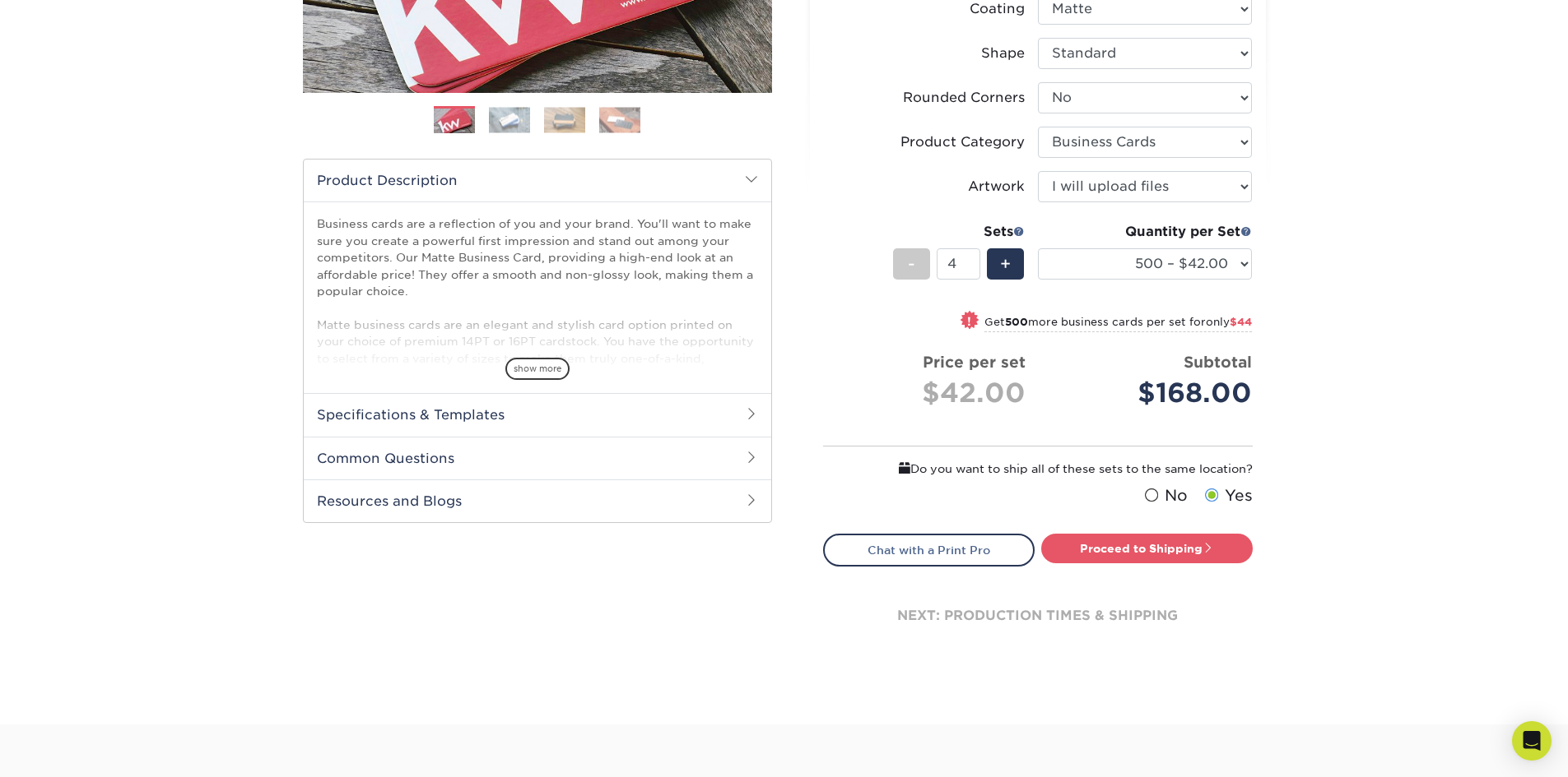
scroll to position [412, 0]
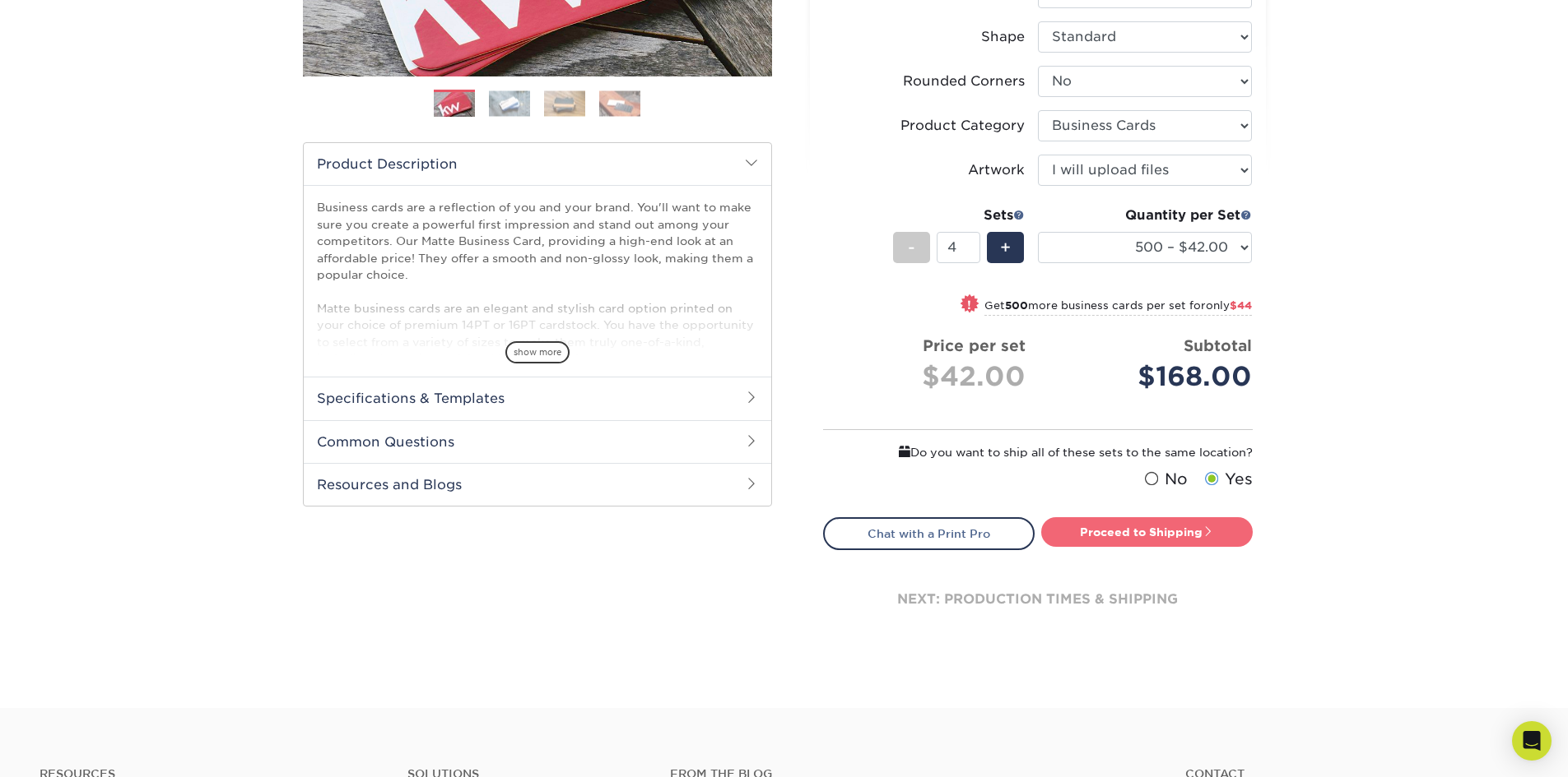
click at [1127, 532] on link "Proceed to Shipping" at bounding box center [1147, 531] width 211 height 29
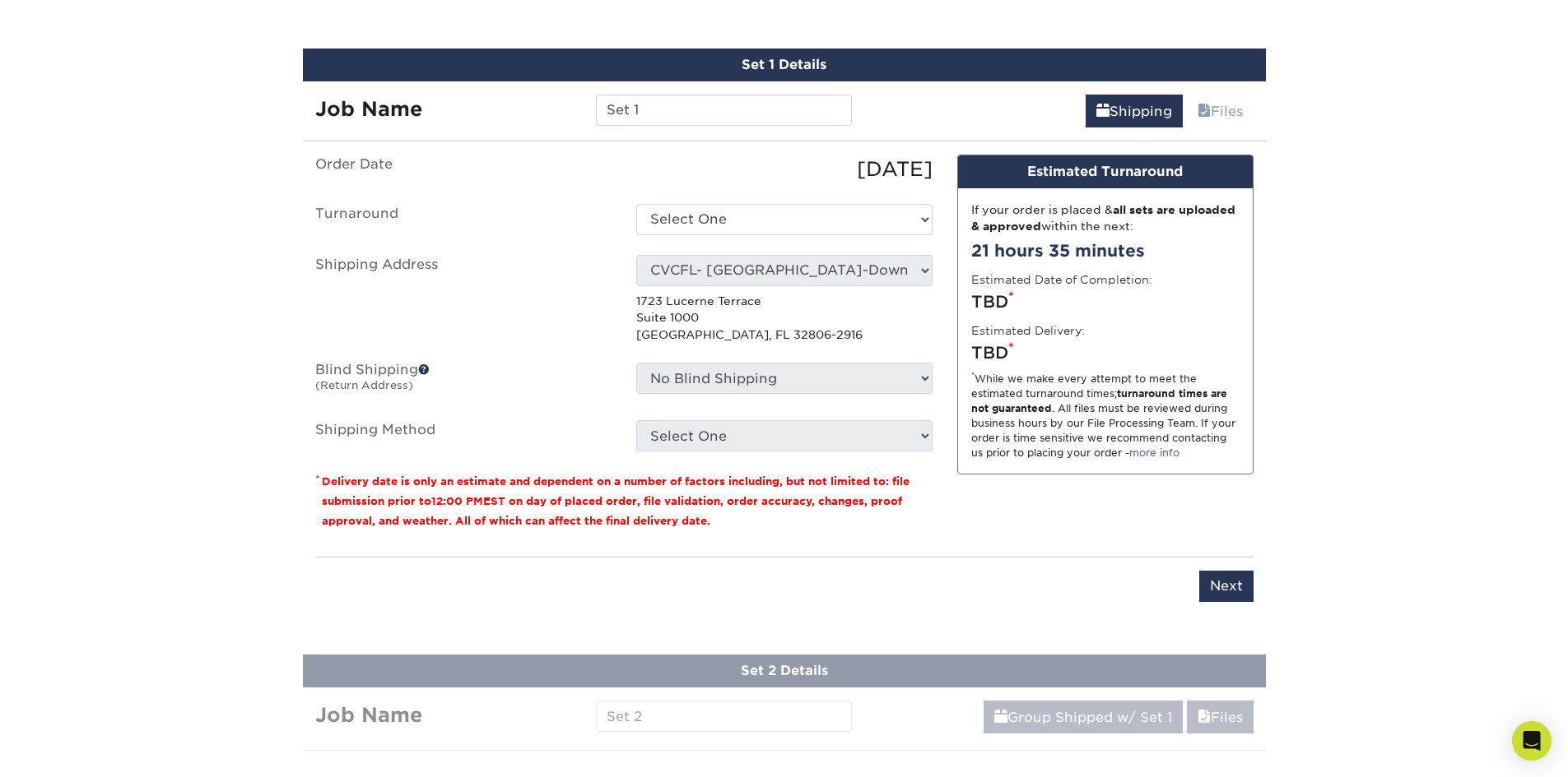
scroll to position [973, 0]
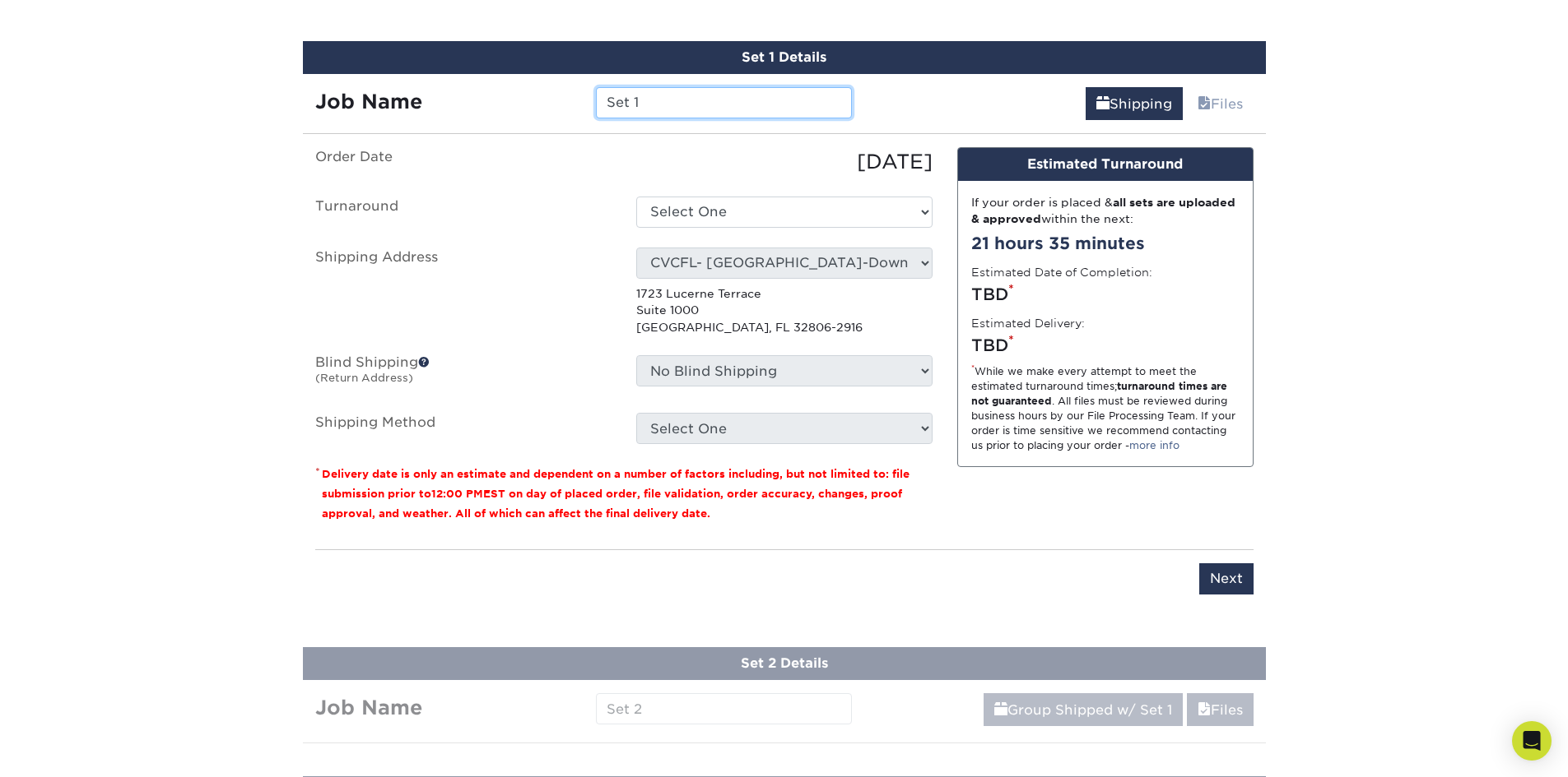
click at [714, 110] on input "Set 1" at bounding box center [724, 103] width 256 height 31
drag, startPoint x: 793, startPoint y: 100, endPoint x: 586, endPoint y: 93, distance: 207.1
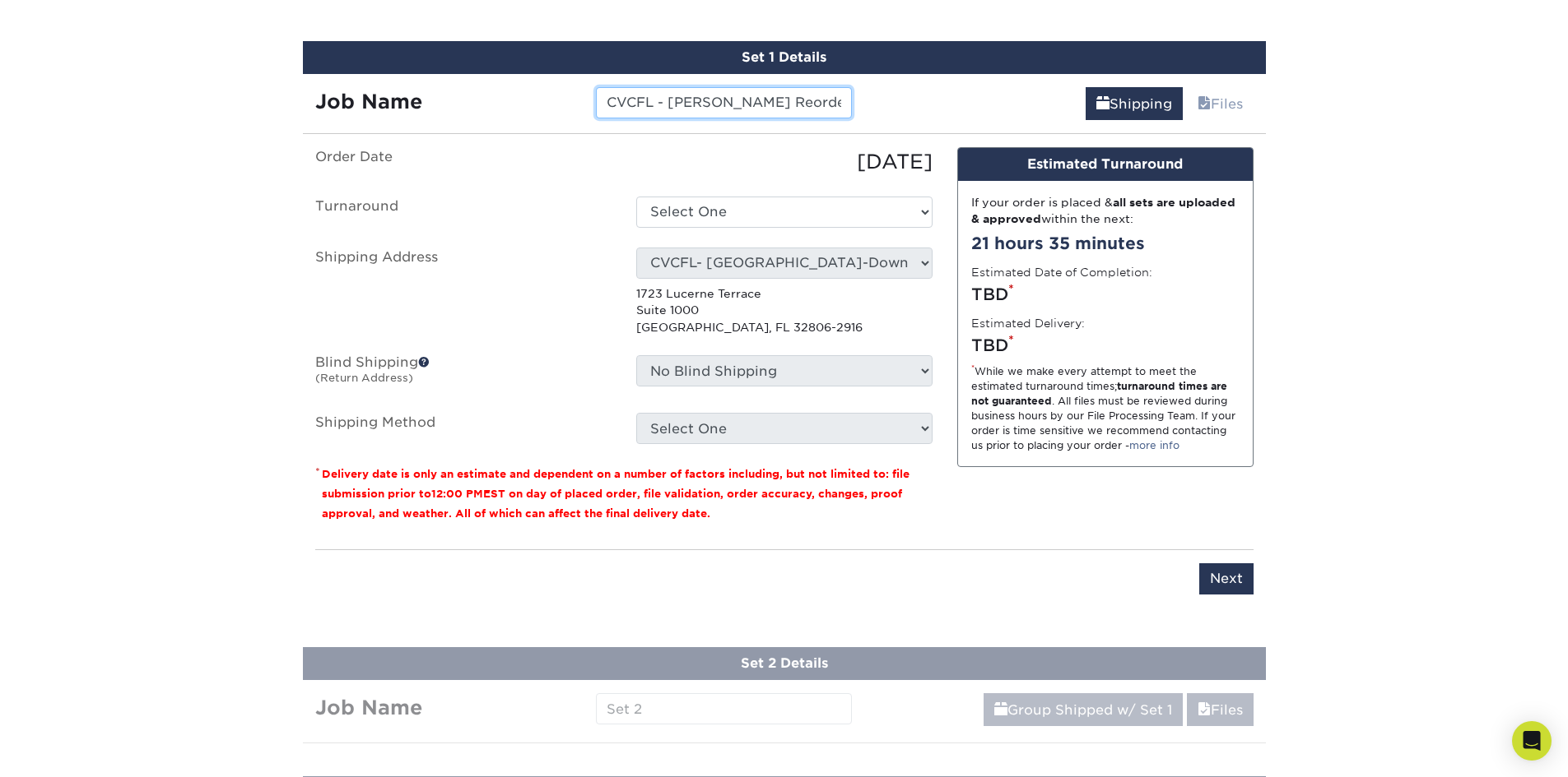
click at [586, 93] on div "CVCFL - [PERSON_NAME] Reorder ([DATE]) - Demori" at bounding box center [724, 103] width 281 height 31
type input "CVCFL - [PERSON_NAME] Reorder ([DATE]) - Demori"
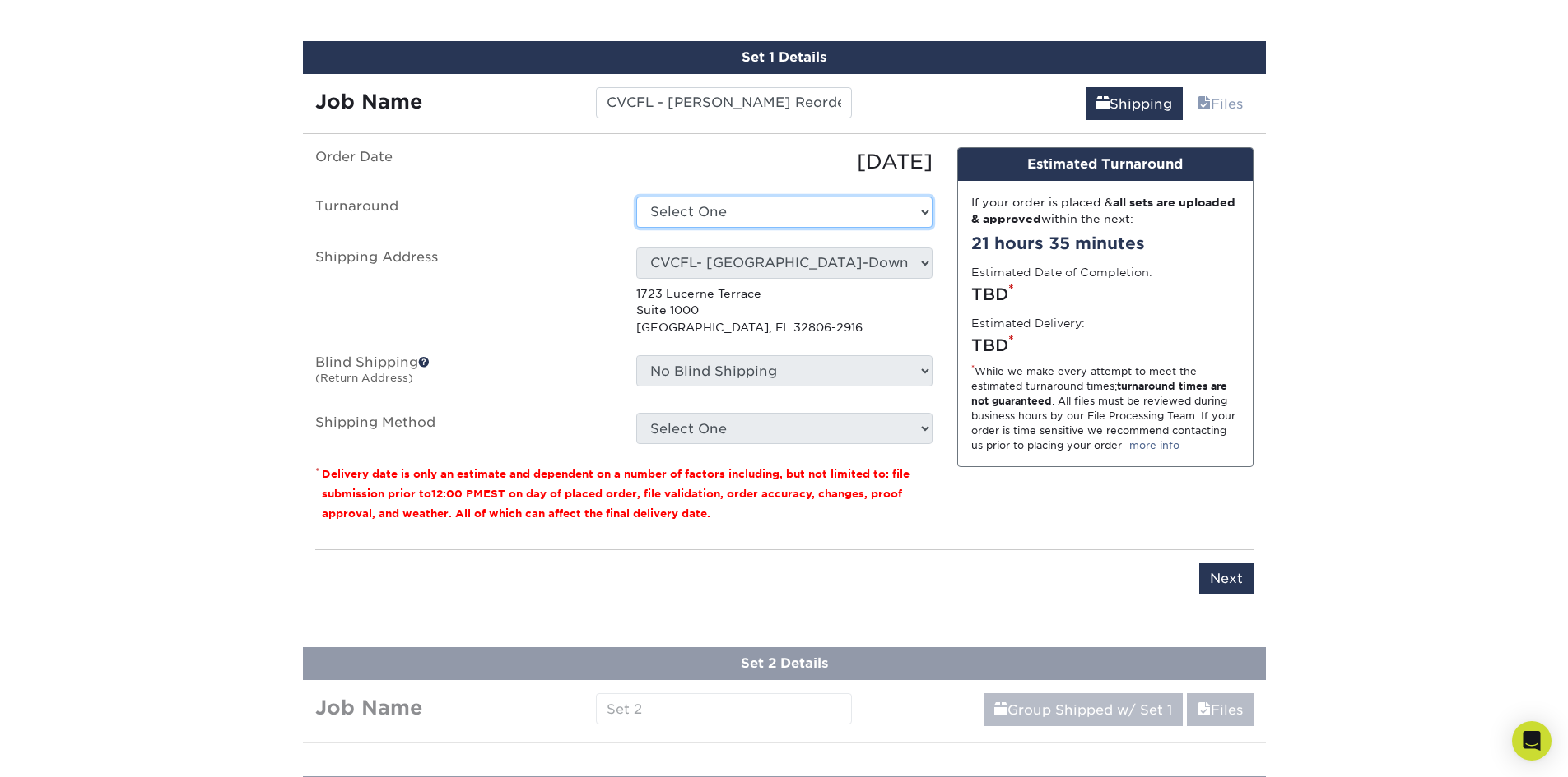
click at [808, 219] on select "Select One 2-4 Business Days 2 Day Next Business Day" at bounding box center [784, 212] width 296 height 31
select select "537feecc-bbf3-4c5a-82cb-a8dbf54f53c4"
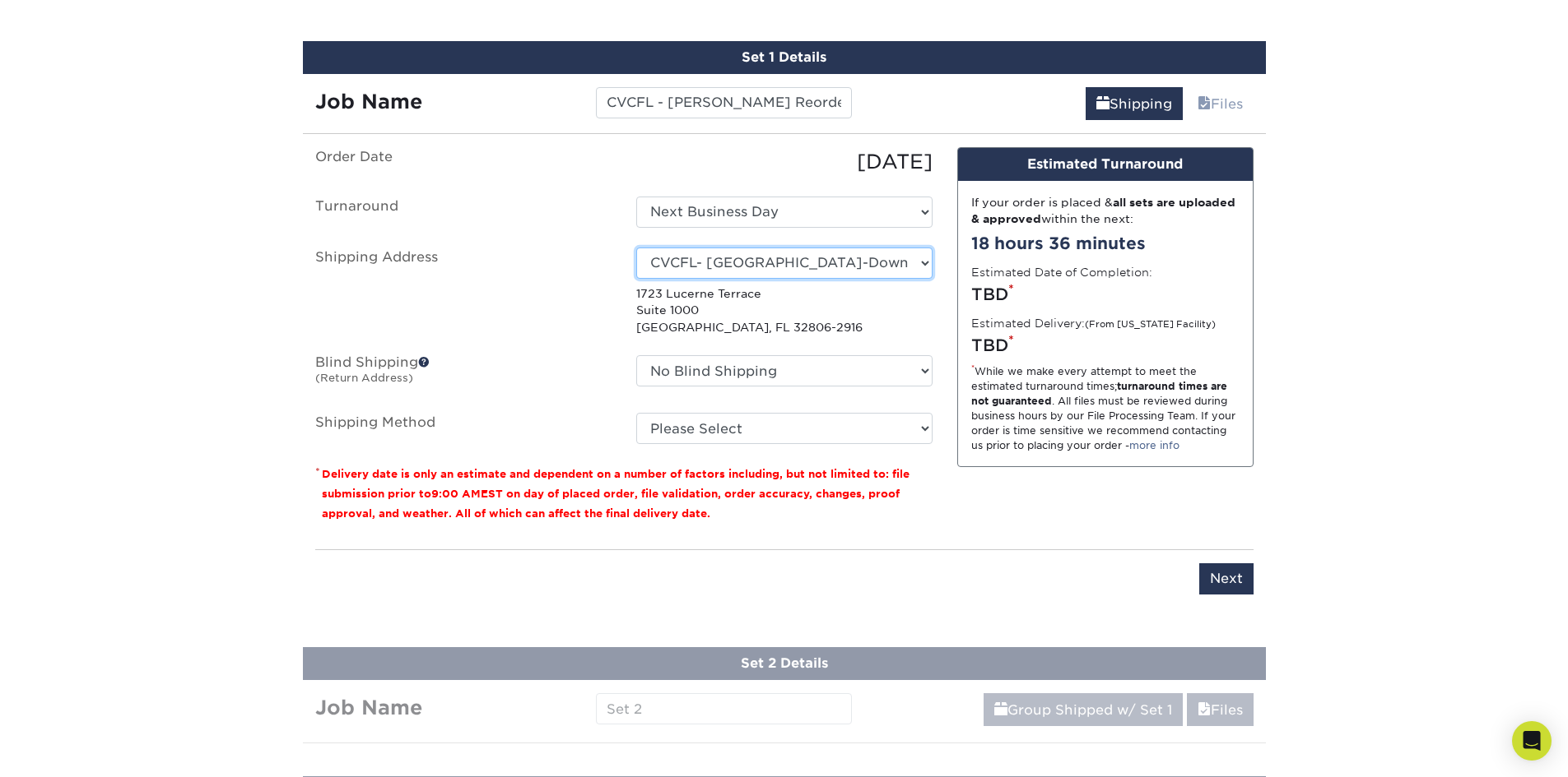
click at [711, 270] on select "Select One [PERSON_NAME] AAP Conference - Advance Warehouse Acacia [PERSON_NAME…" at bounding box center [784, 263] width 296 height 31
click at [722, 256] on select "Select One [PERSON_NAME] AAP Conference - Advance Warehouse Acacia [PERSON_NAME…" at bounding box center [784, 263] width 296 height 31
click at [747, 259] on select "Select One Lauryn Matthews AAP Conference - Advance Warehouse Acacia Crawford A…" at bounding box center [784, 263] width 296 height 31
select select "257701"
drag, startPoint x: 1364, startPoint y: 183, endPoint x: 1336, endPoint y: 148, distance: 44.8
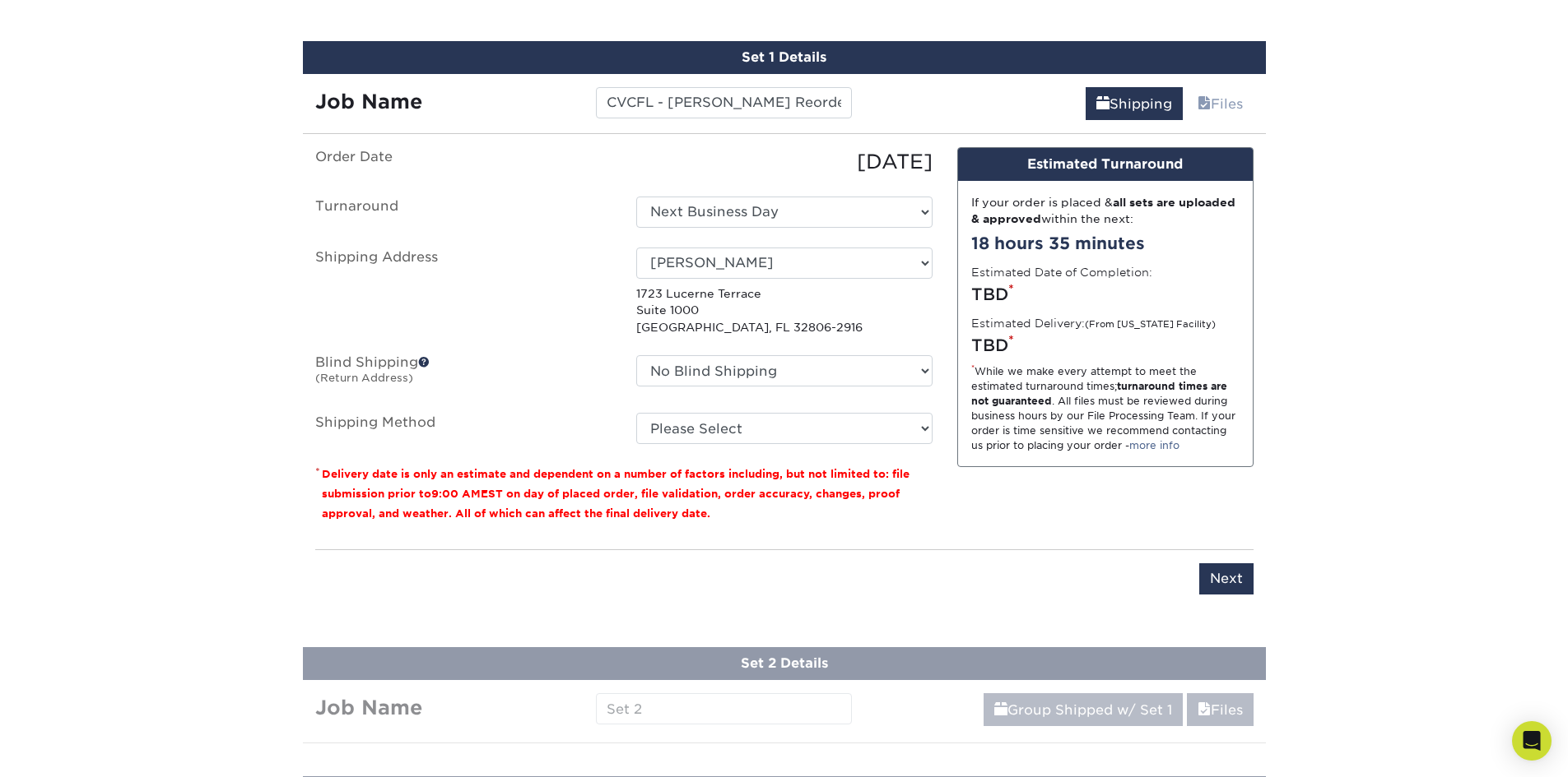
click at [1364, 183] on div "Products Business Cards Matte Business Cards Previous Next 100 $ 9" at bounding box center [784, 77] width 1568 height 1889
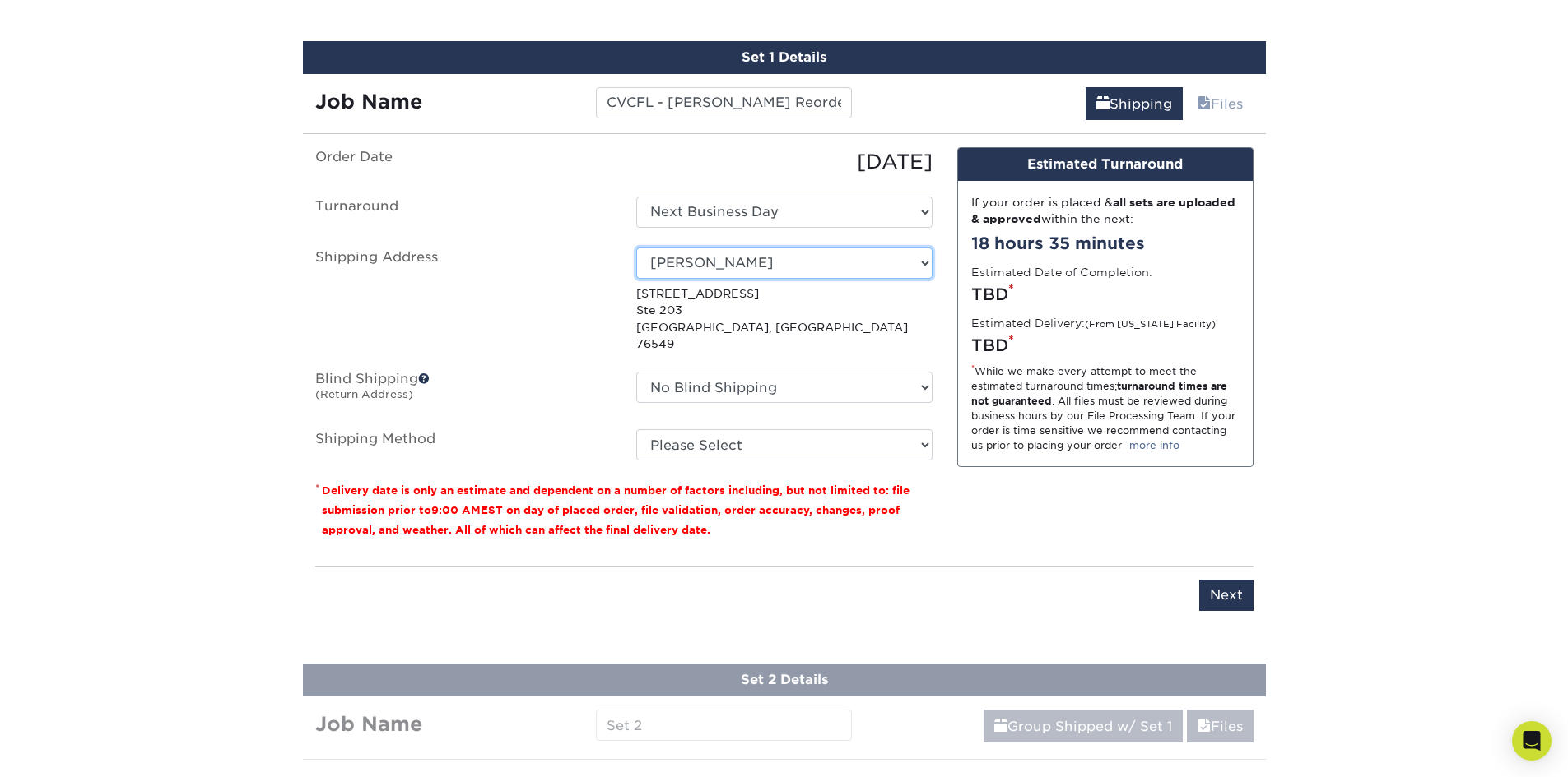
click at [852, 260] on select "Select One Lauryn Matthews AAP Conference - Advance Warehouse Acacia Crawford A…" at bounding box center [784, 263] width 296 height 31
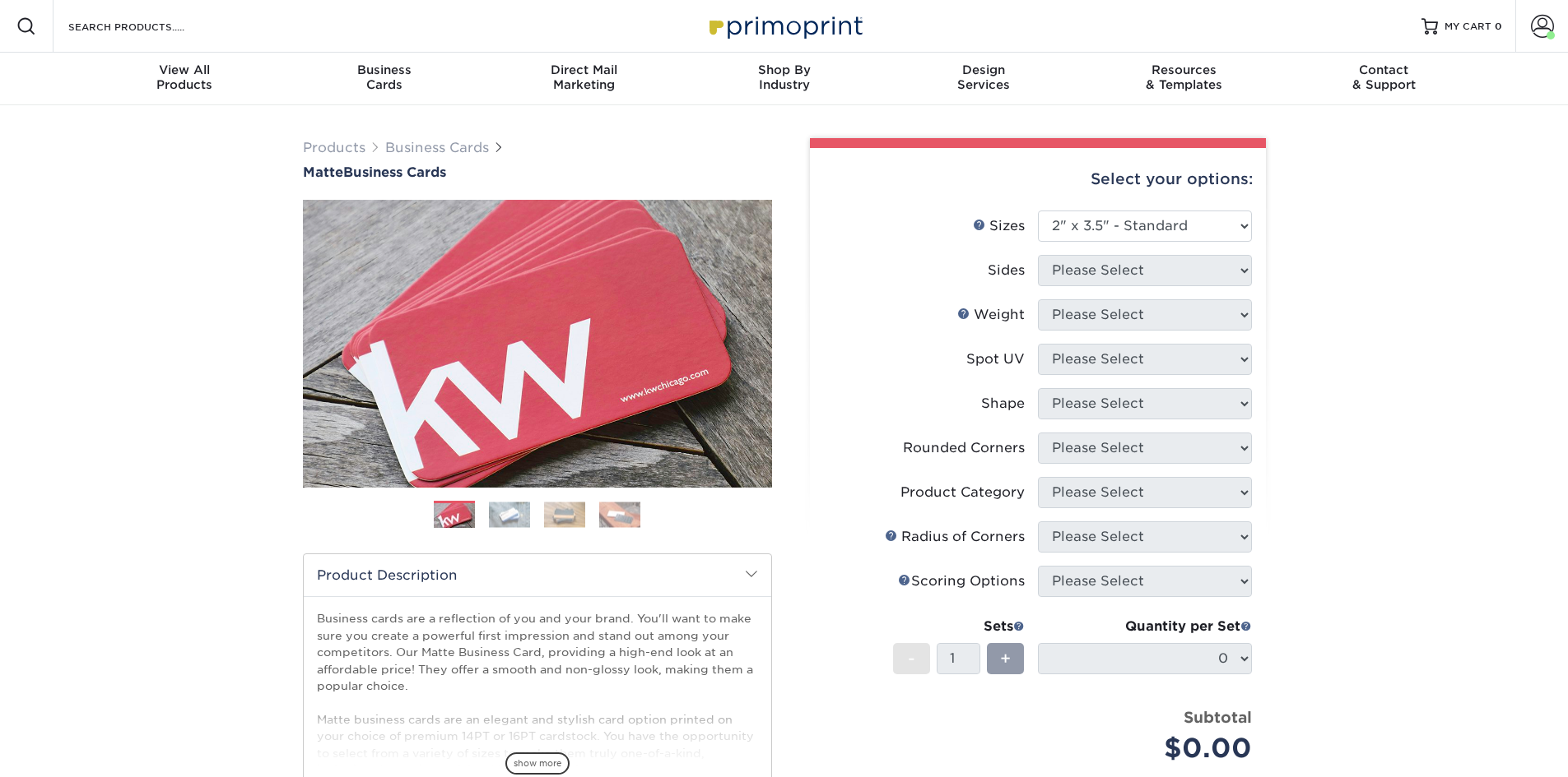
select select "2.00x3.50"
click at [1548, 21] on span at bounding box center [1542, 26] width 23 height 23
click at [1381, 170] on link "Order History" at bounding box center [1444, 181] width 206 height 23
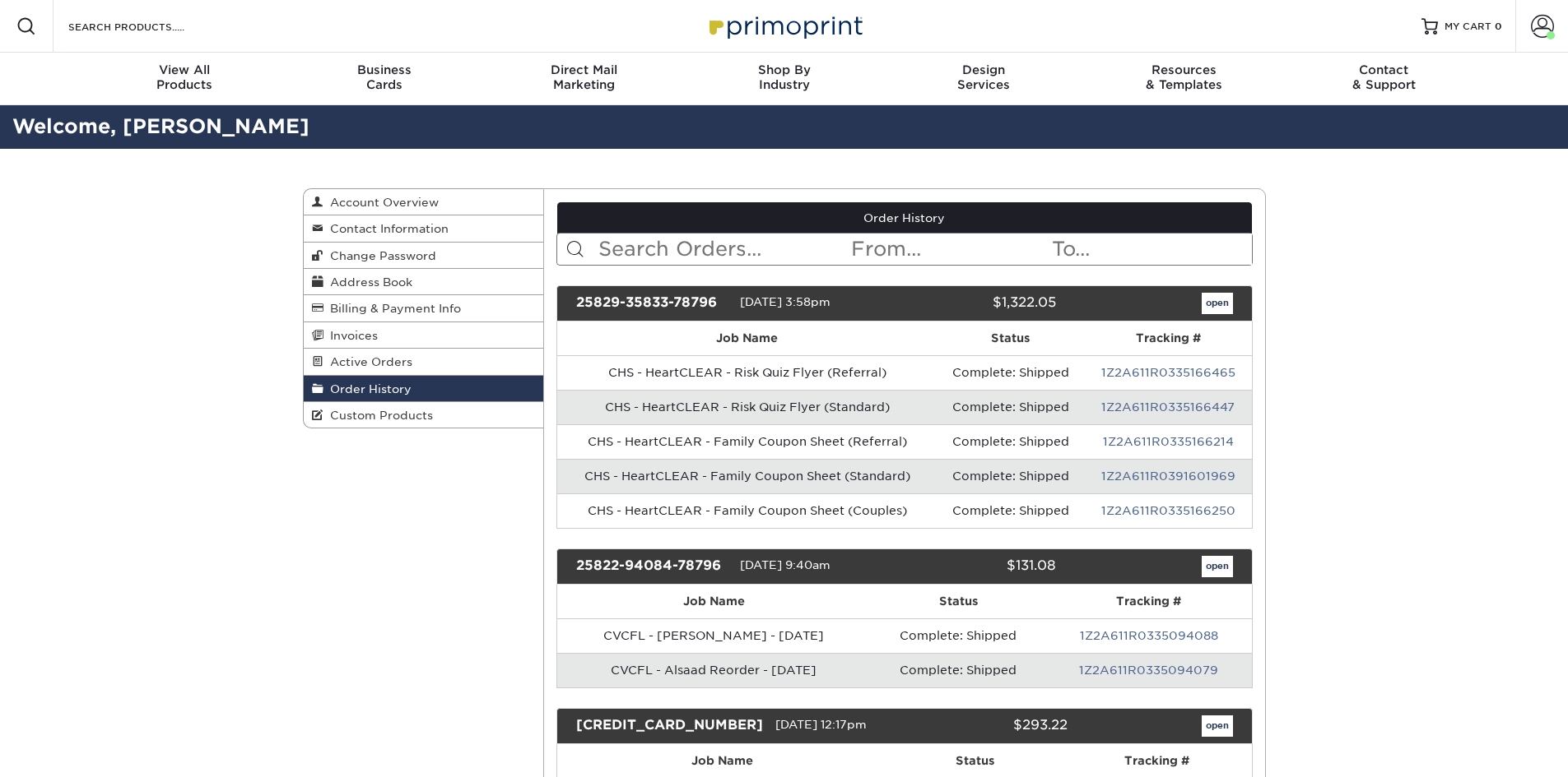
click at [711, 255] on input "text" at bounding box center [723, 249] width 253 height 31
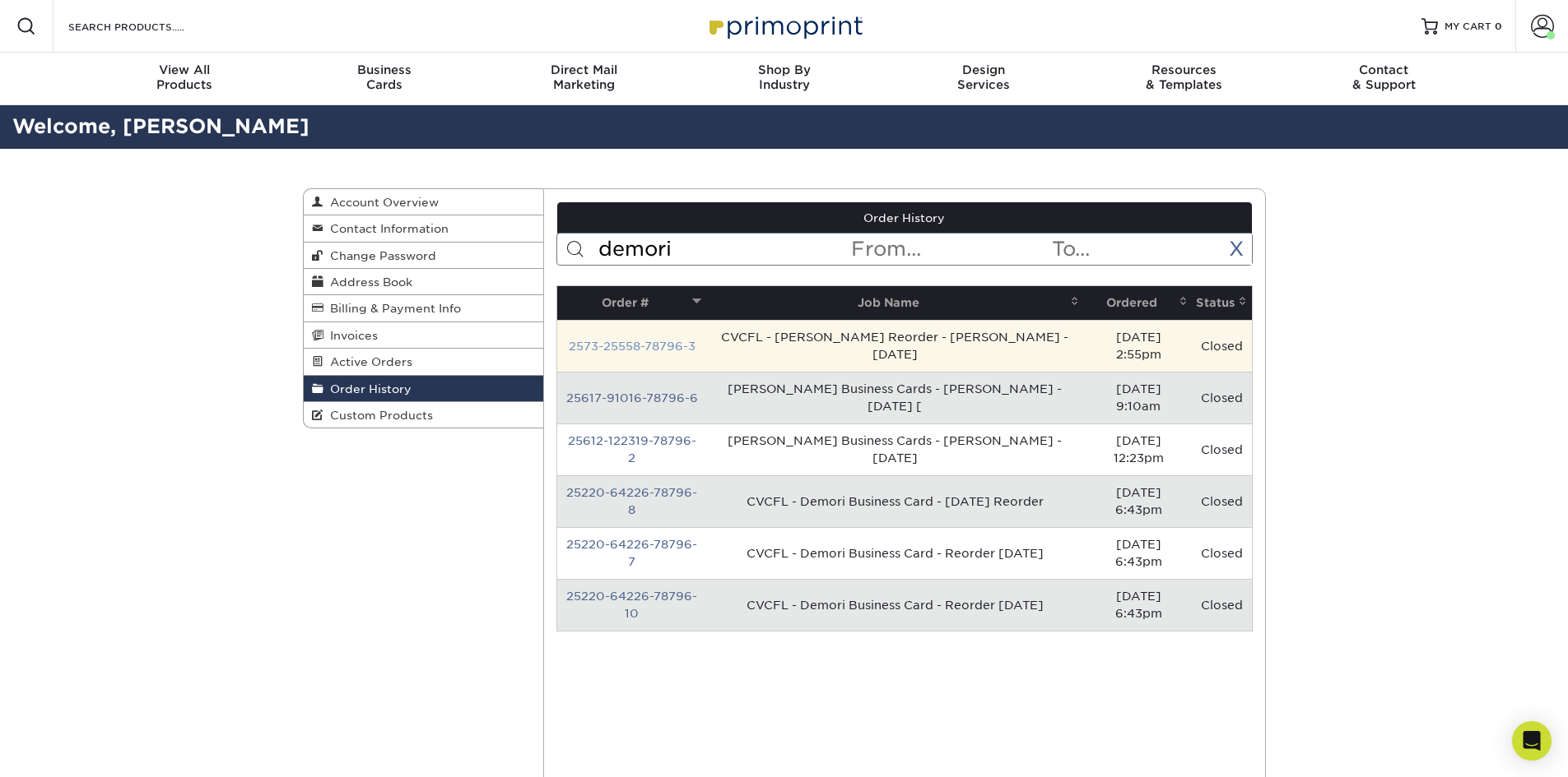
type input "demori"
click at [683, 340] on link "2573-25558-78796-3" at bounding box center [631, 347] width 126 height 13
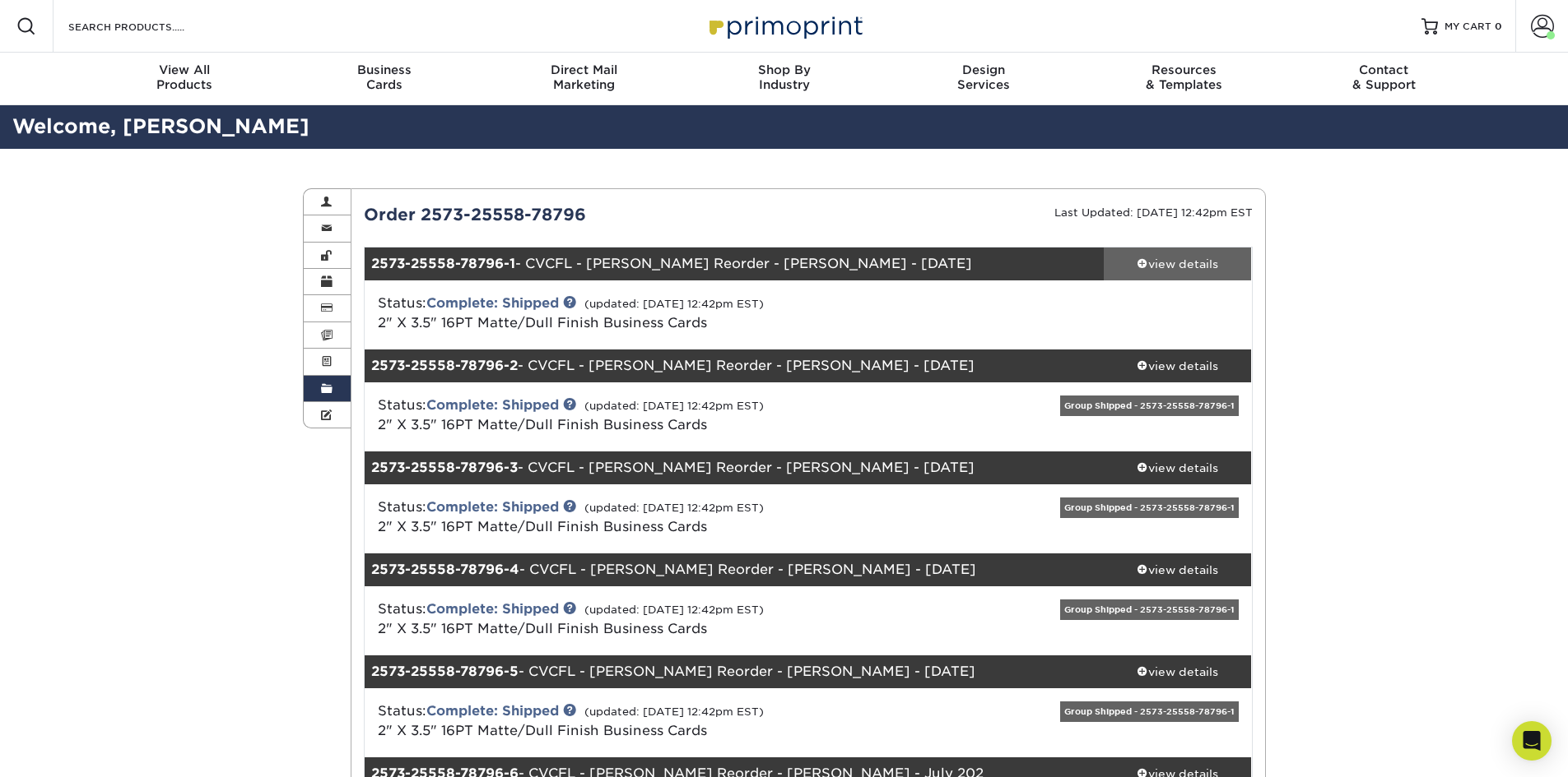
click at [1147, 256] on div "view details" at bounding box center [1177, 264] width 148 height 16
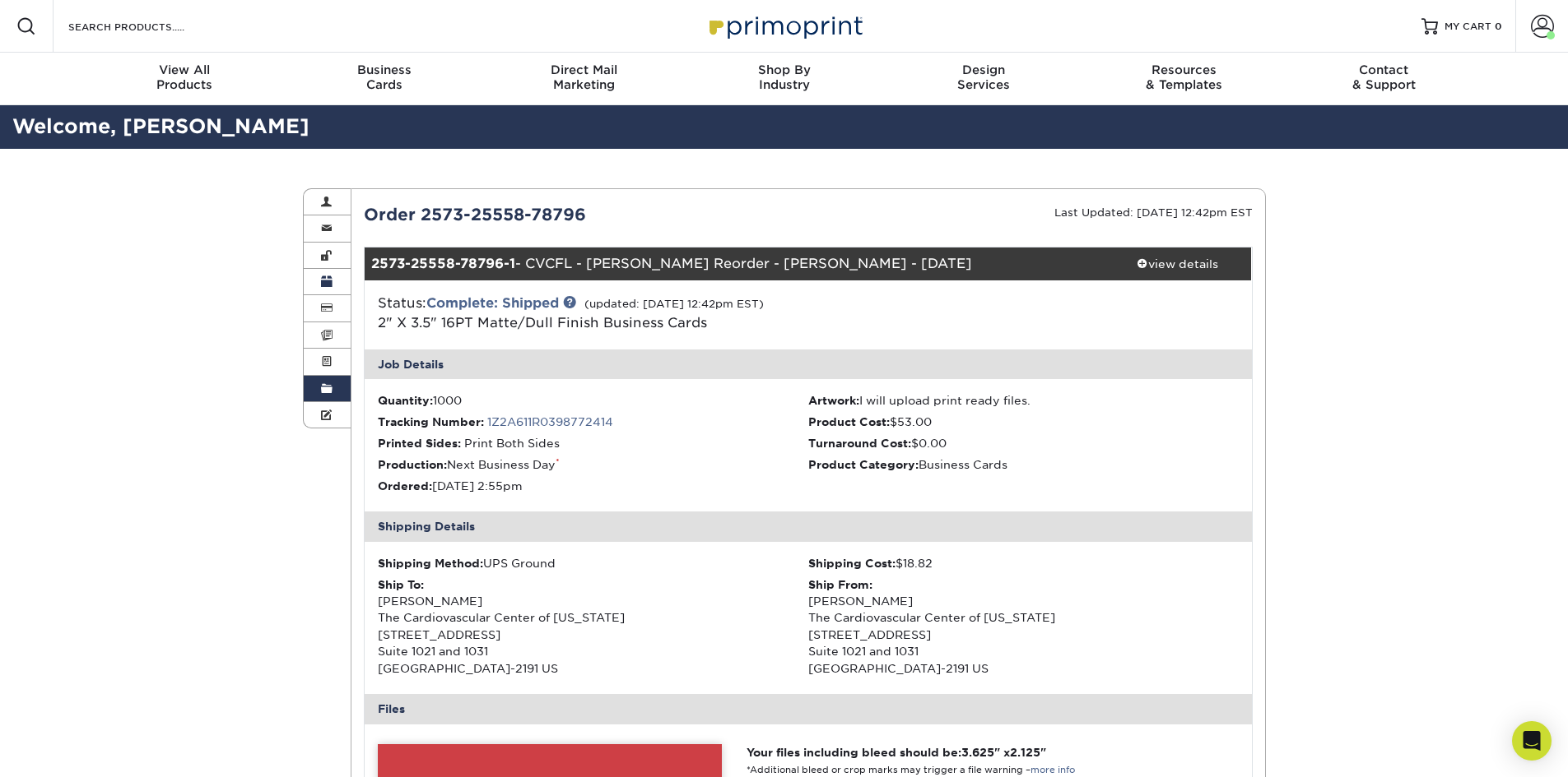
click at [329, 283] on span at bounding box center [327, 283] width 11 height 13
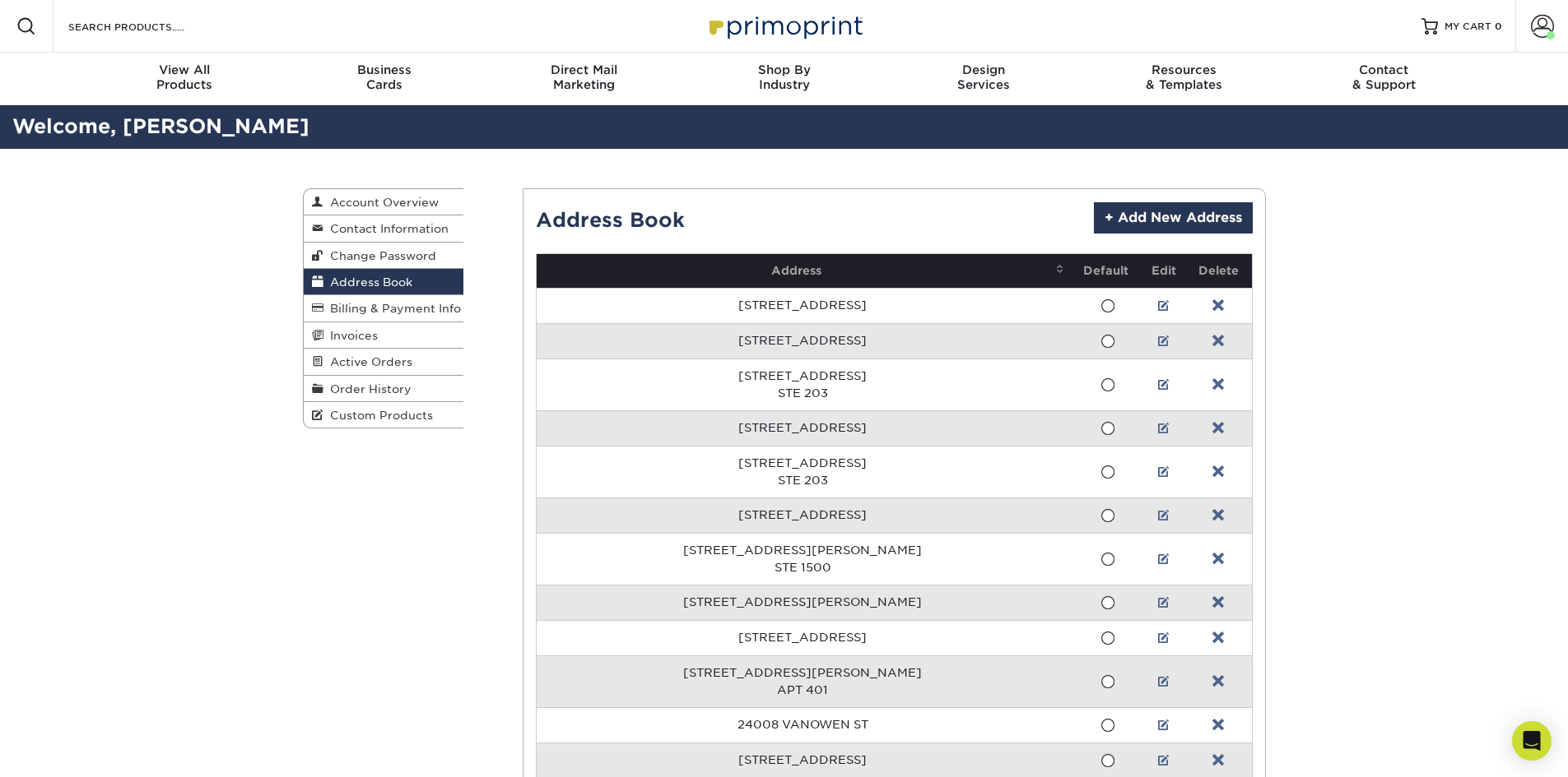
click at [345, 279] on span "Address Book" at bounding box center [368, 283] width 89 height 13
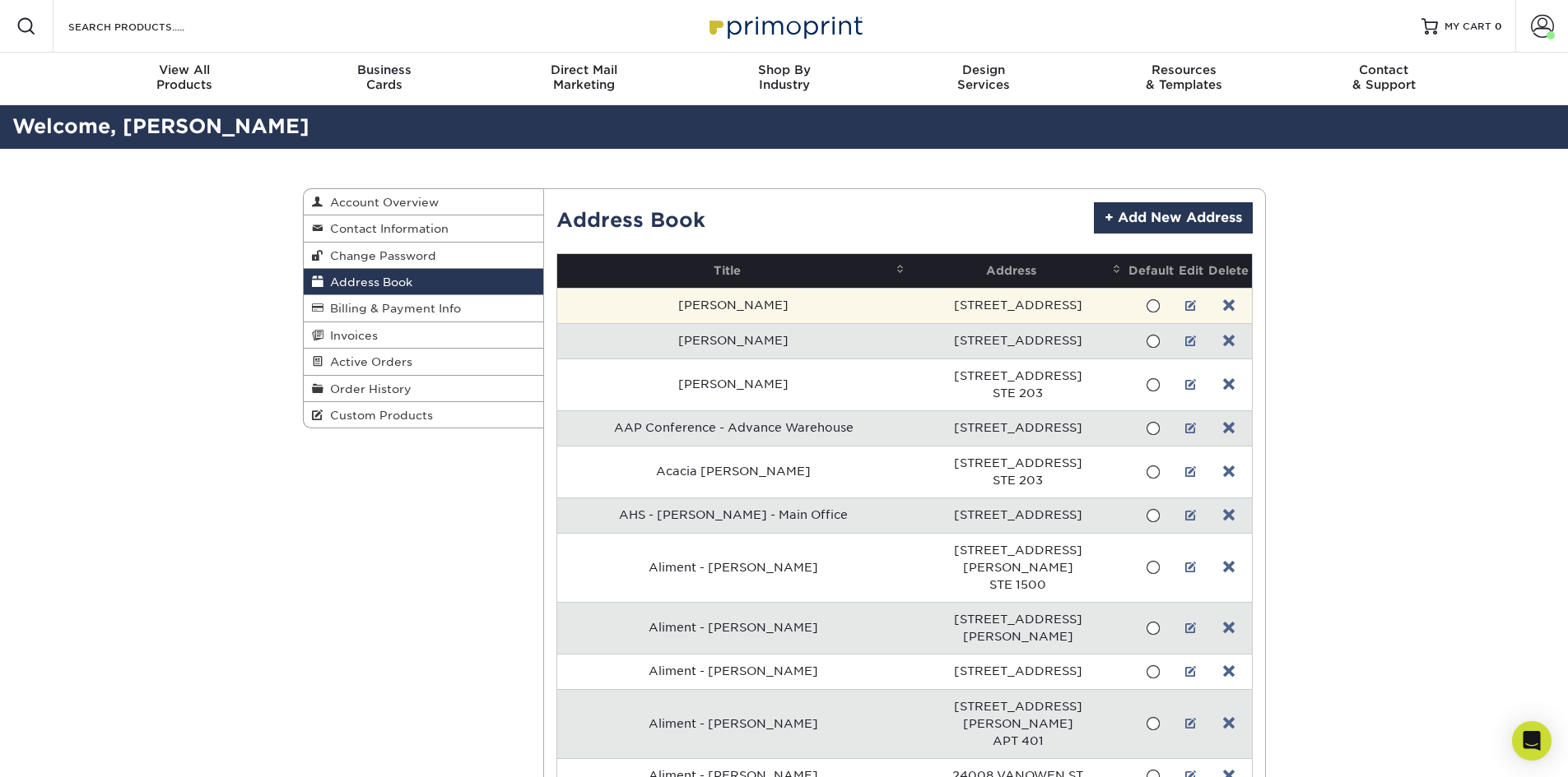
click at [1234, 299] on td at bounding box center [1228, 306] width 45 height 36
click at [1230, 306] on link at bounding box center [1229, 306] width 11 height 13
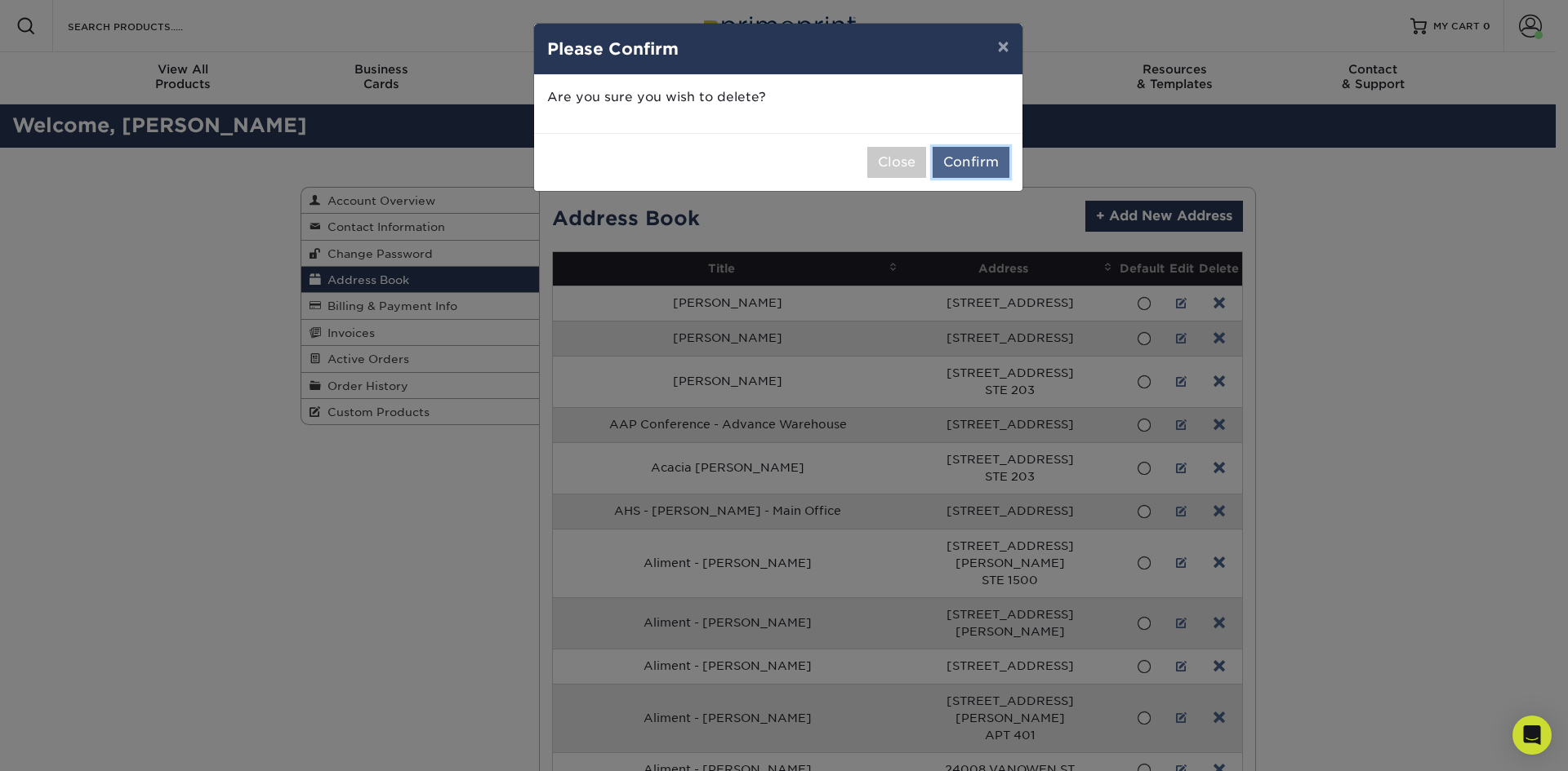
click at [975, 160] on button "Confirm" at bounding box center [971, 162] width 77 height 31
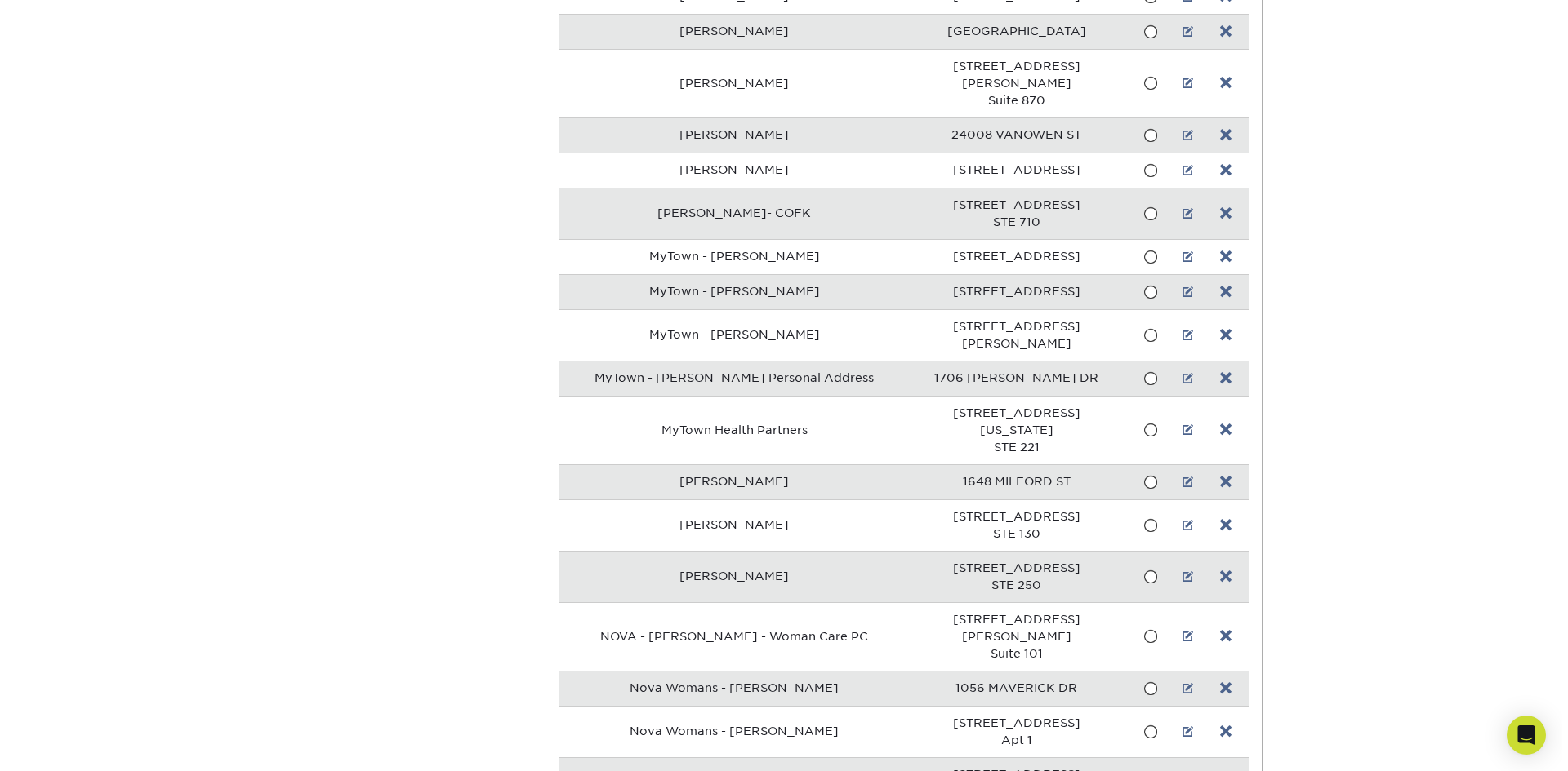
scroll to position [5461, 0]
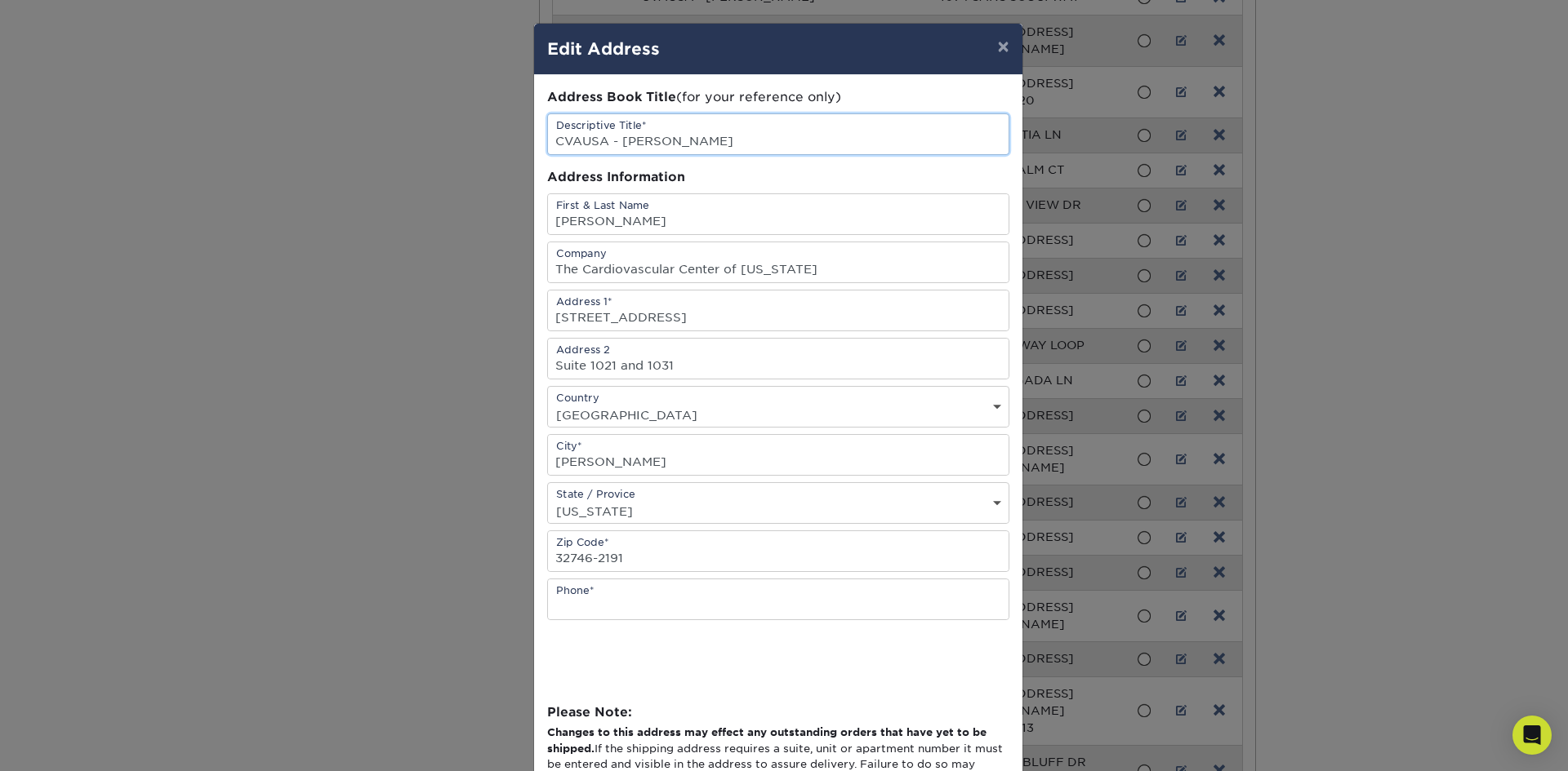
drag, startPoint x: 599, startPoint y: 140, endPoint x: 568, endPoint y: 140, distance: 31.0
click at [568, 140] on input "CVAUSA - [PERSON_NAME]" at bounding box center [778, 134] width 461 height 40
type input "CVCFL - [PERSON_NAME]"
click at [597, 217] on input "[PERSON_NAME]" at bounding box center [778, 214] width 461 height 40
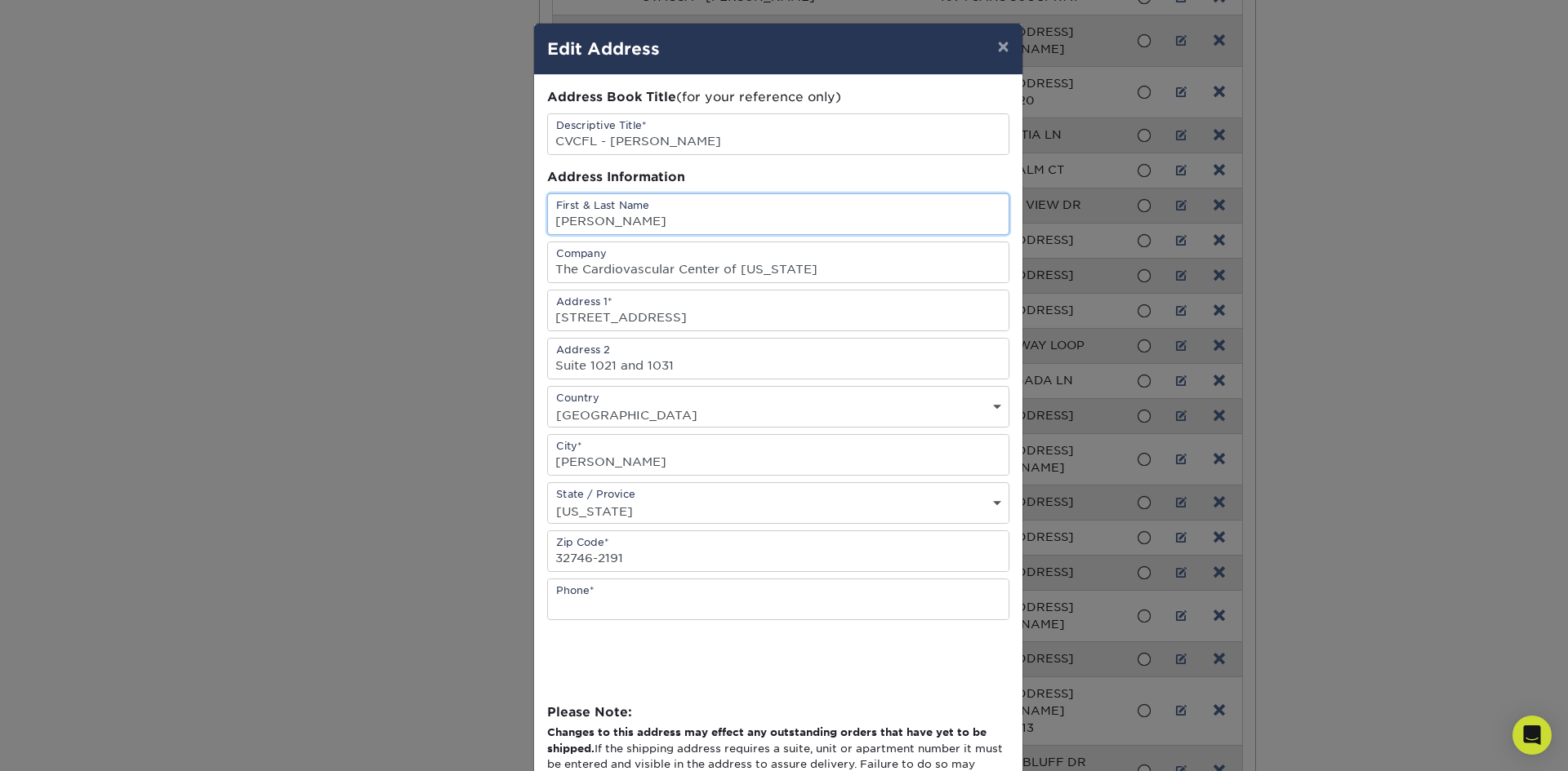
click at [597, 217] on input "[PERSON_NAME]" at bounding box center [778, 214] width 461 height 40
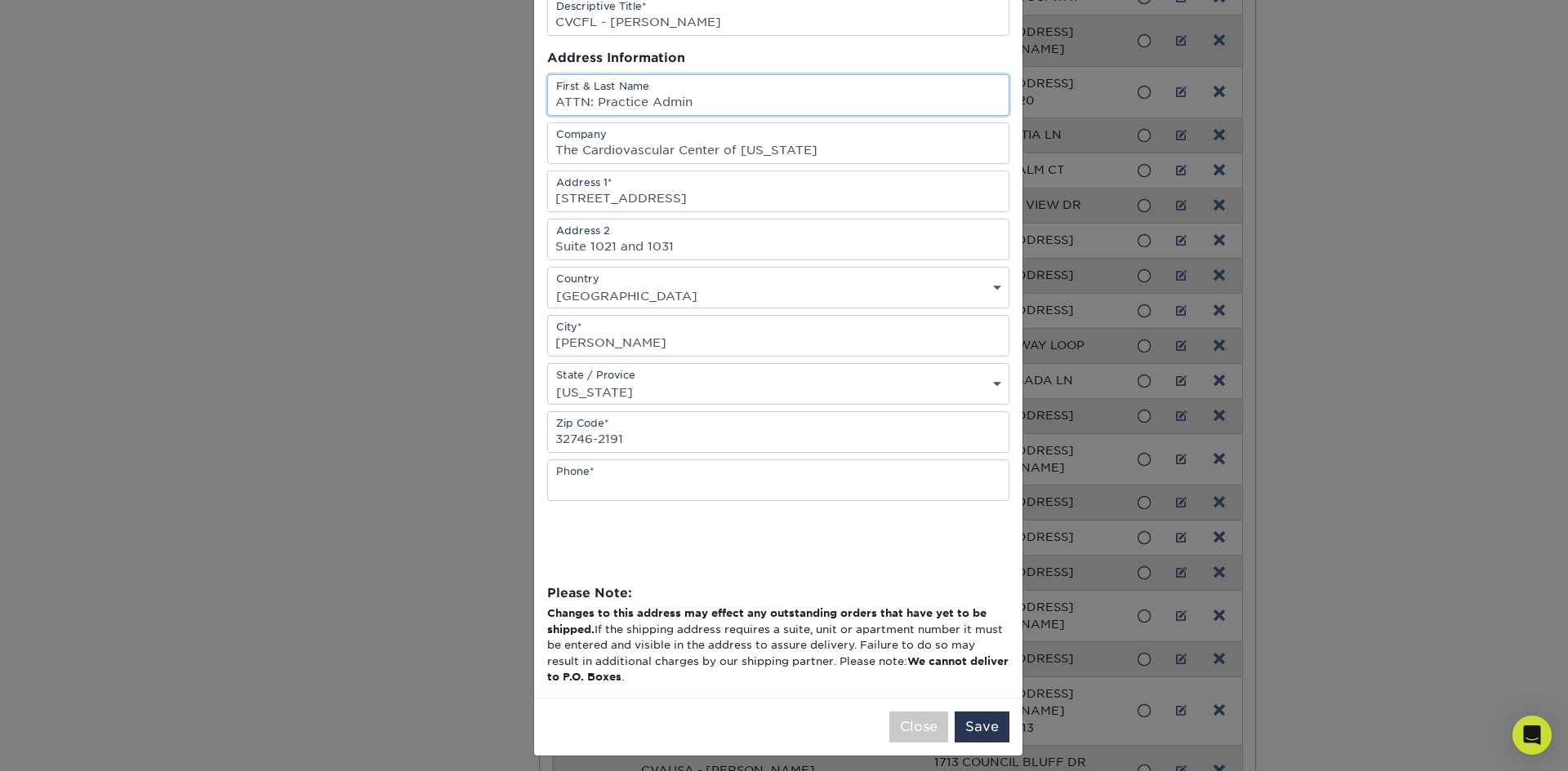
scroll to position [127, 0]
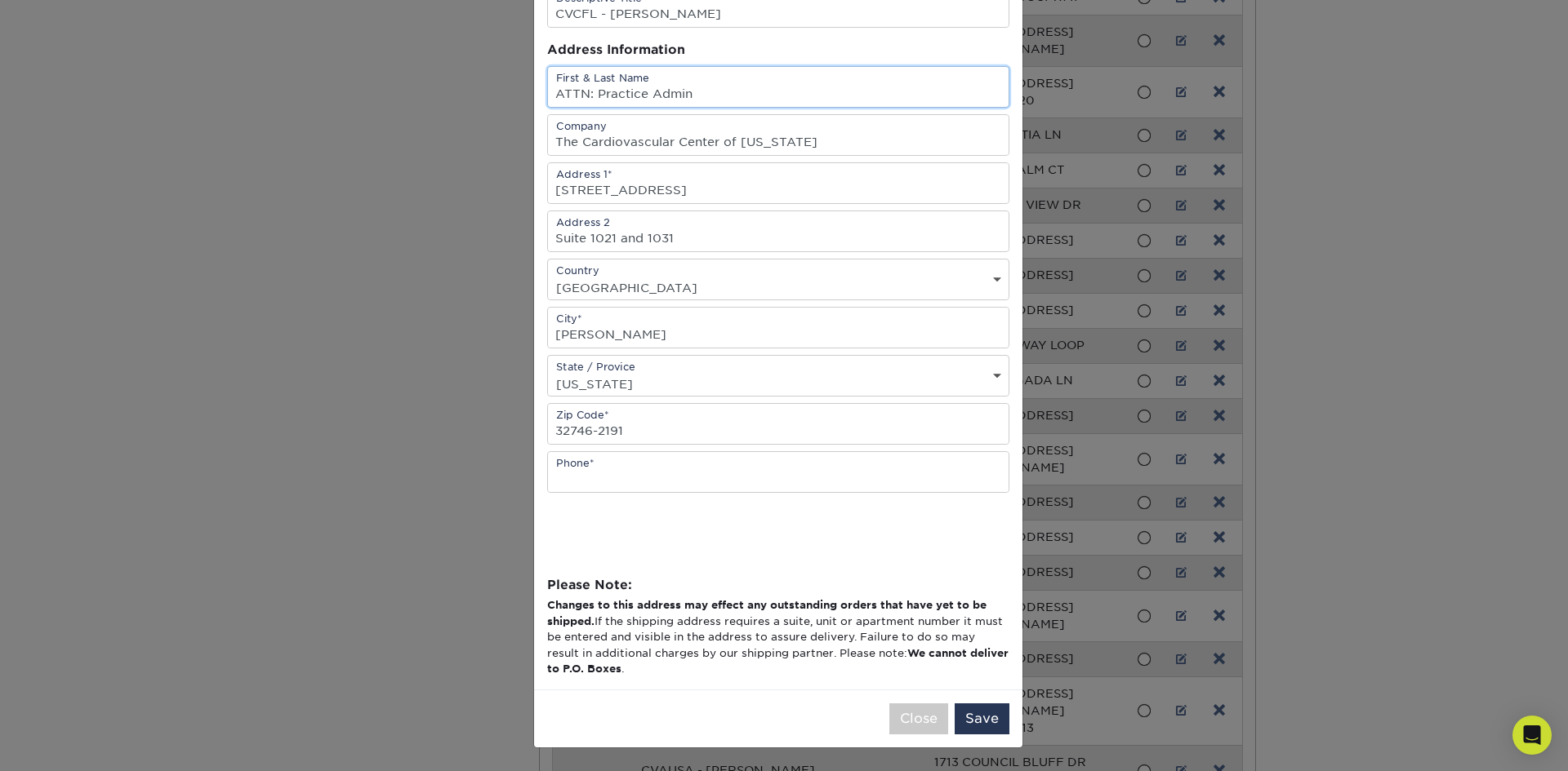
type input "ATTN: Practice Admin"
click at [957, 712] on button "Save" at bounding box center [982, 719] width 55 height 31
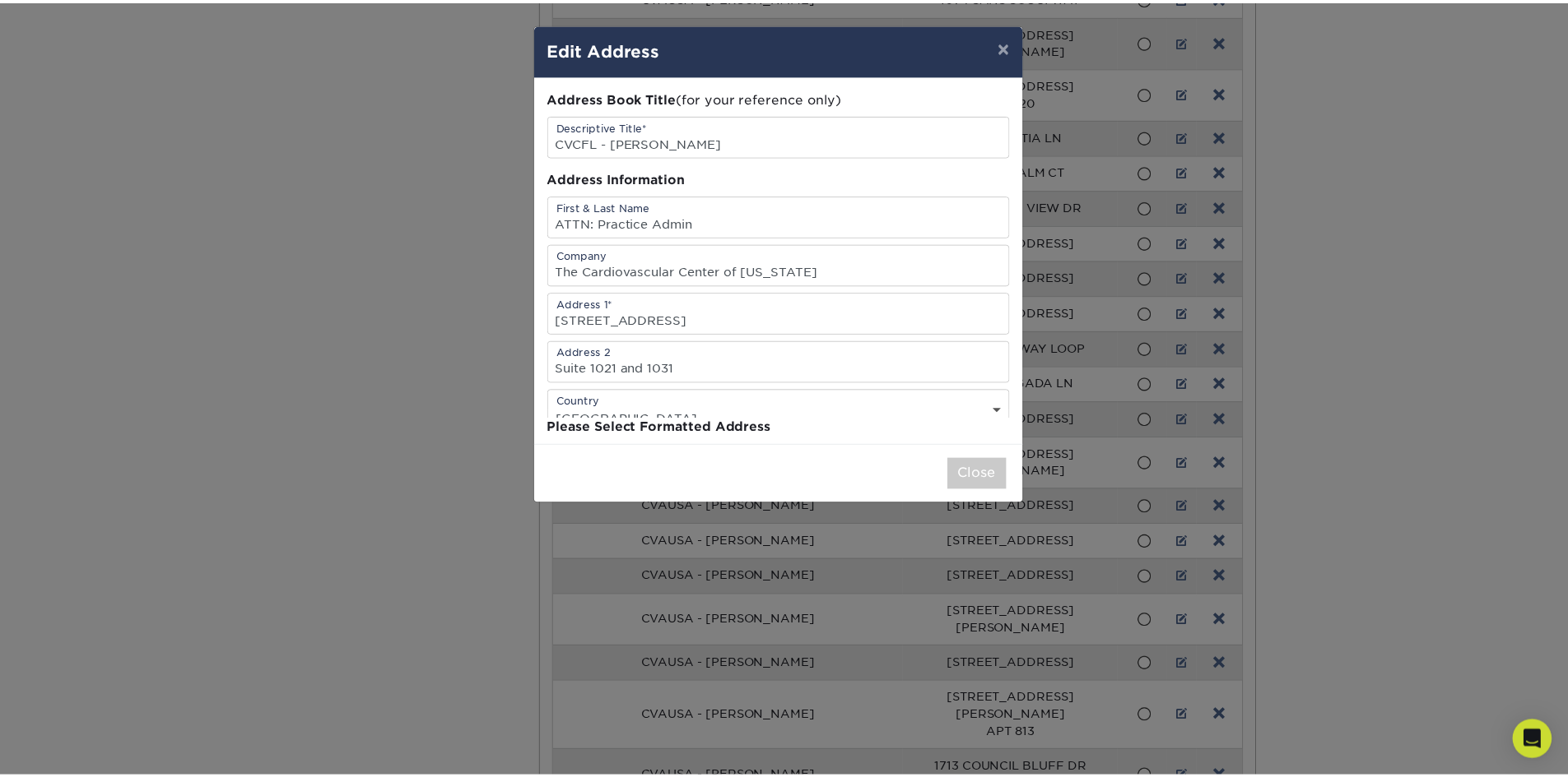
scroll to position [0, 0]
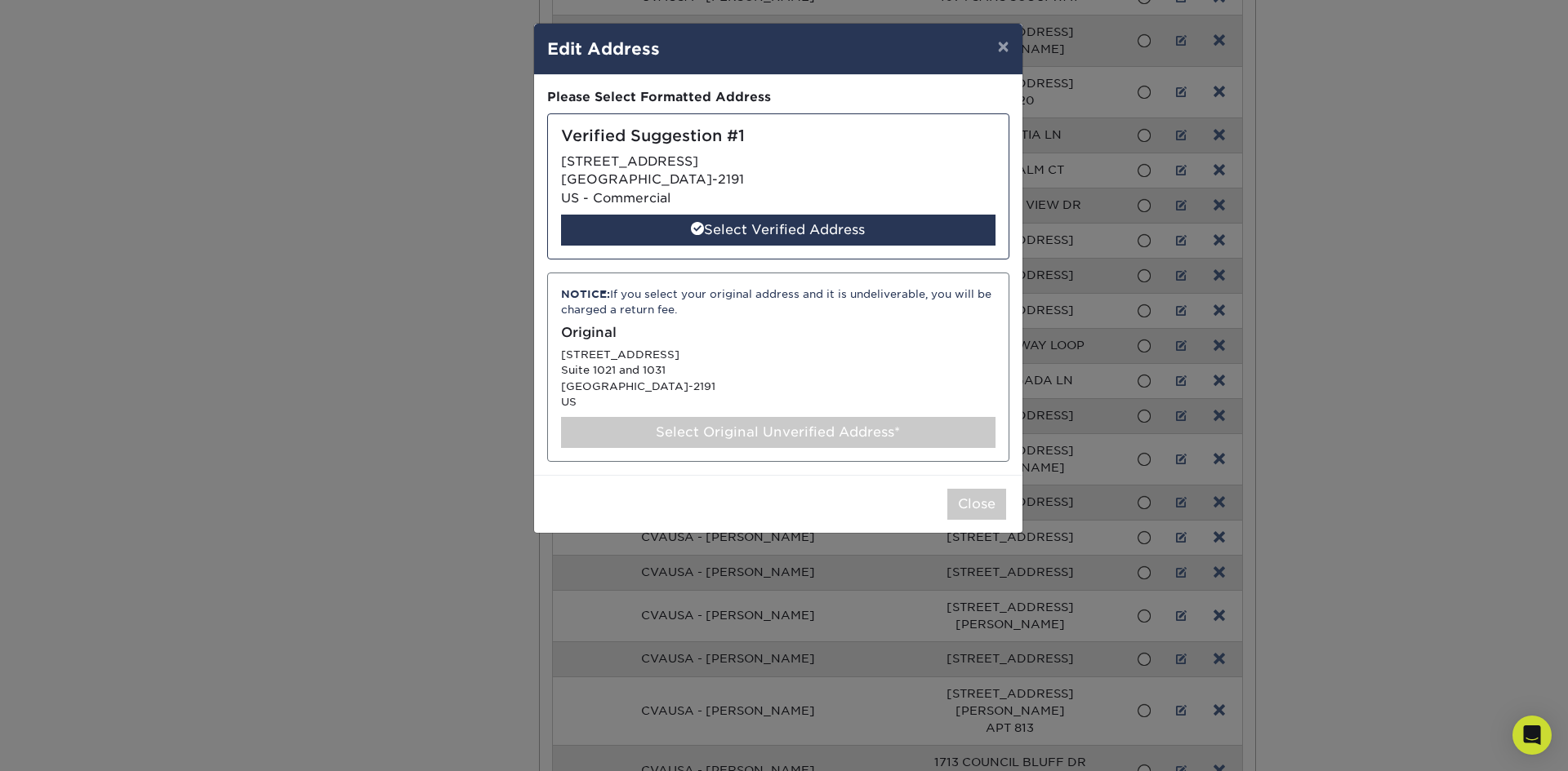
click at [702, 404] on div "NOTICE: If you select your original address and it is undeliverable, you will b…" at bounding box center [778, 367] width 462 height 190
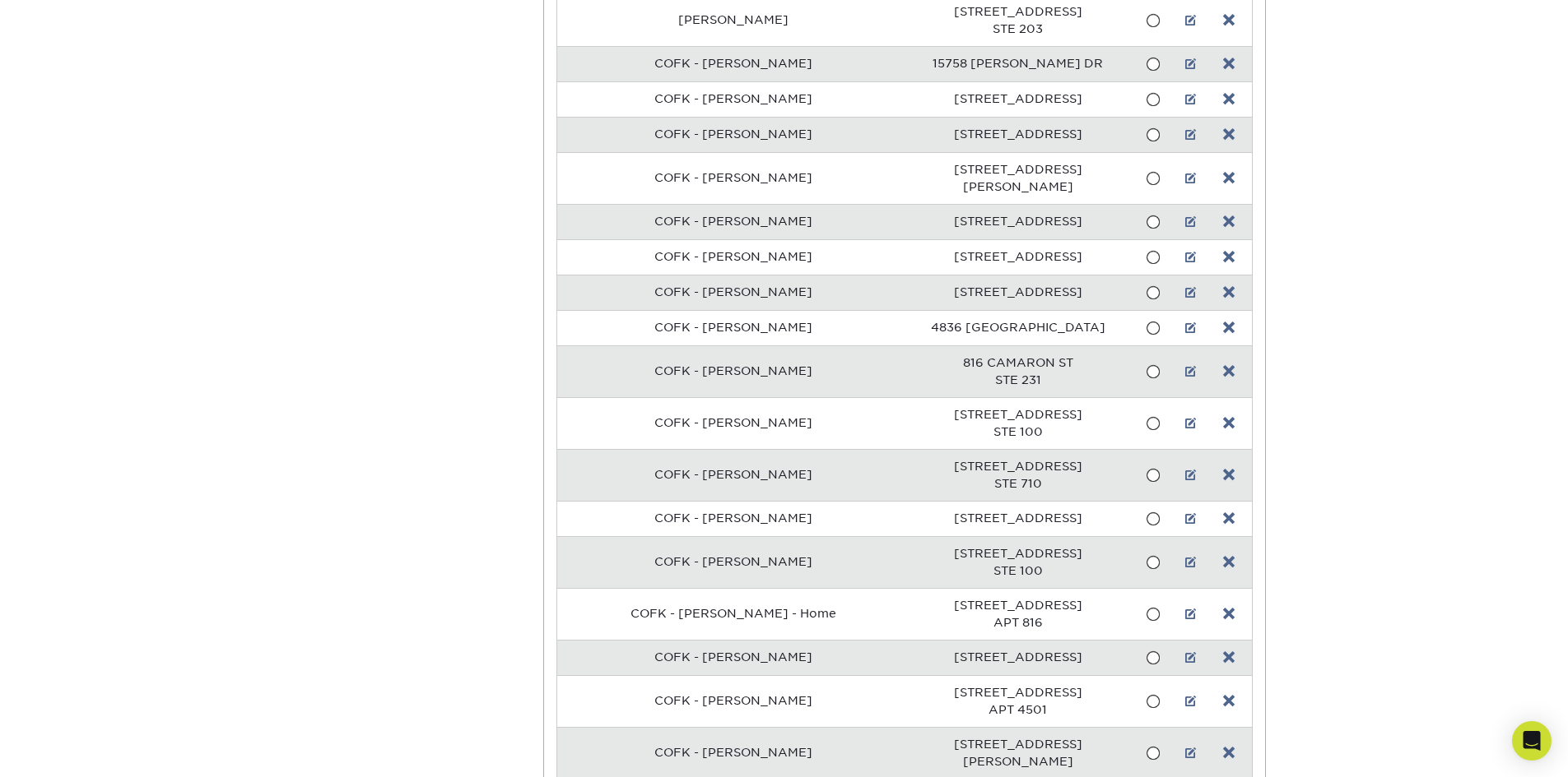
scroll to position [640, 0]
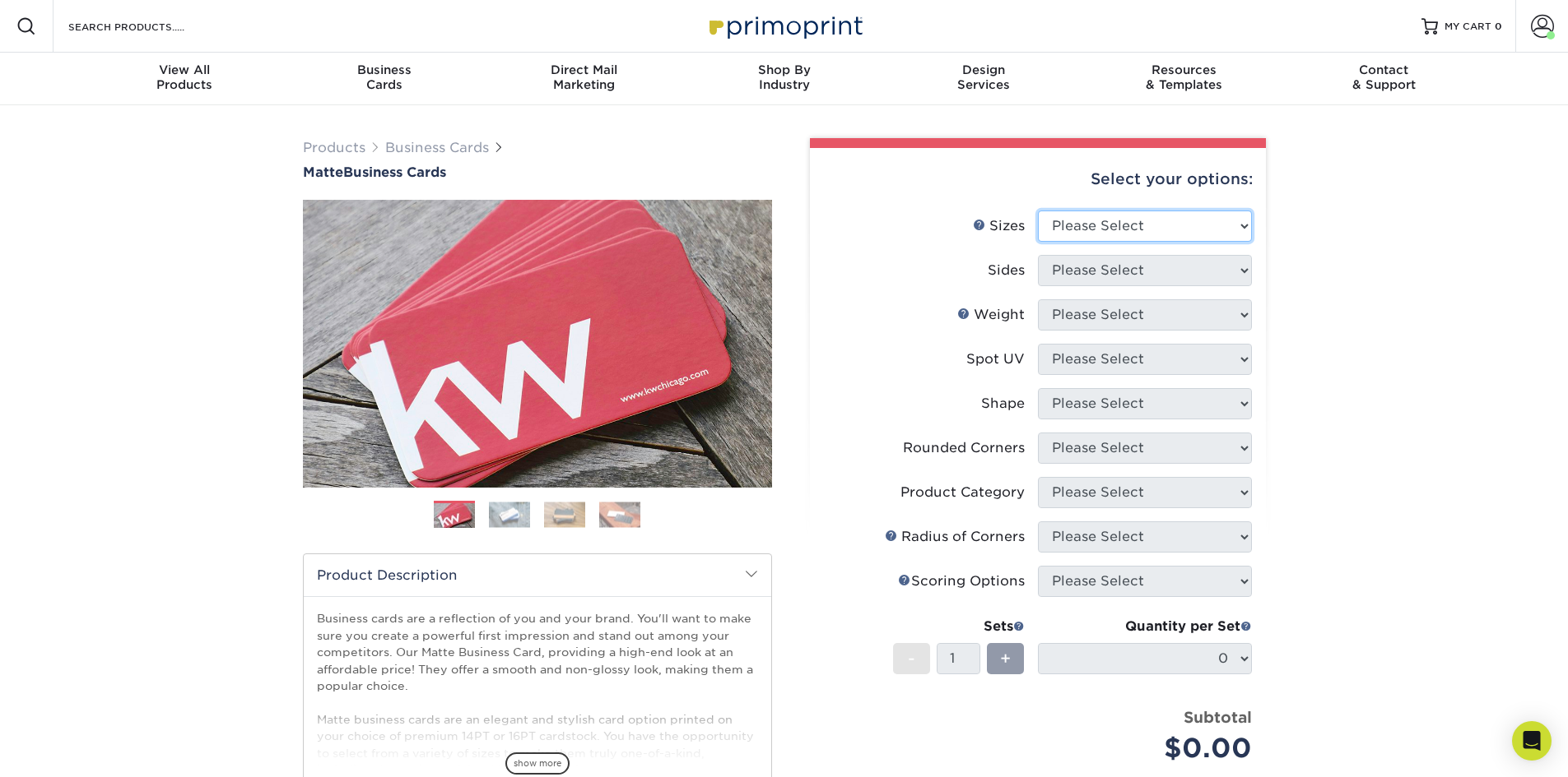
click at [1106, 235] on select "Please Select 1.5" x 3.5" - Mini 1.75" x 3.5" - Mini 2" x 2" - Square 2" x 3" -…" at bounding box center [1144, 226] width 214 height 31
select select "2.00x3.50"
click at [1037, 211] on select "Please Select 1.5" x 3.5" - Mini 1.75" x 3.5" - Mini 2" x 2" - Square 2" x 3" -…" at bounding box center [1144, 226] width 214 height 31
click at [1078, 267] on select "Please Select Print Both Sides Print Front Only" at bounding box center [1144, 270] width 214 height 31
select select "13abbda7-1d64-4f25-8bb2-c179b224825d"
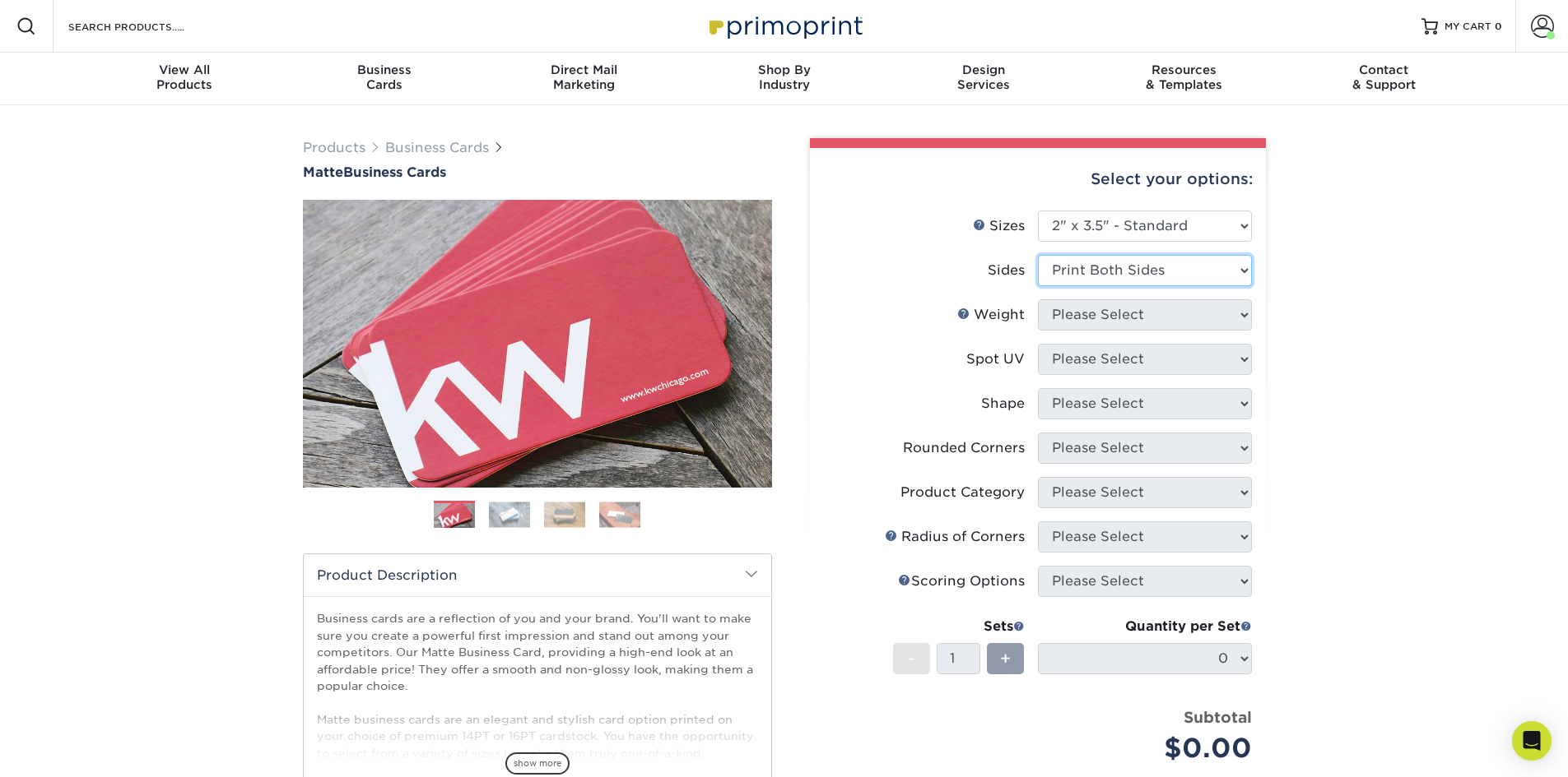
click at [1037, 255] on select "Please Select Print Both Sides Print Front Only" at bounding box center [1144, 270] width 214 height 31
click at [1095, 322] on select "Please Select 16PT 14PT" at bounding box center [1144, 315] width 214 height 31
select select "16PT"
click at [1037, 299] on select "Please Select 16PT 14PT" at bounding box center [1144, 315] width 214 height 31
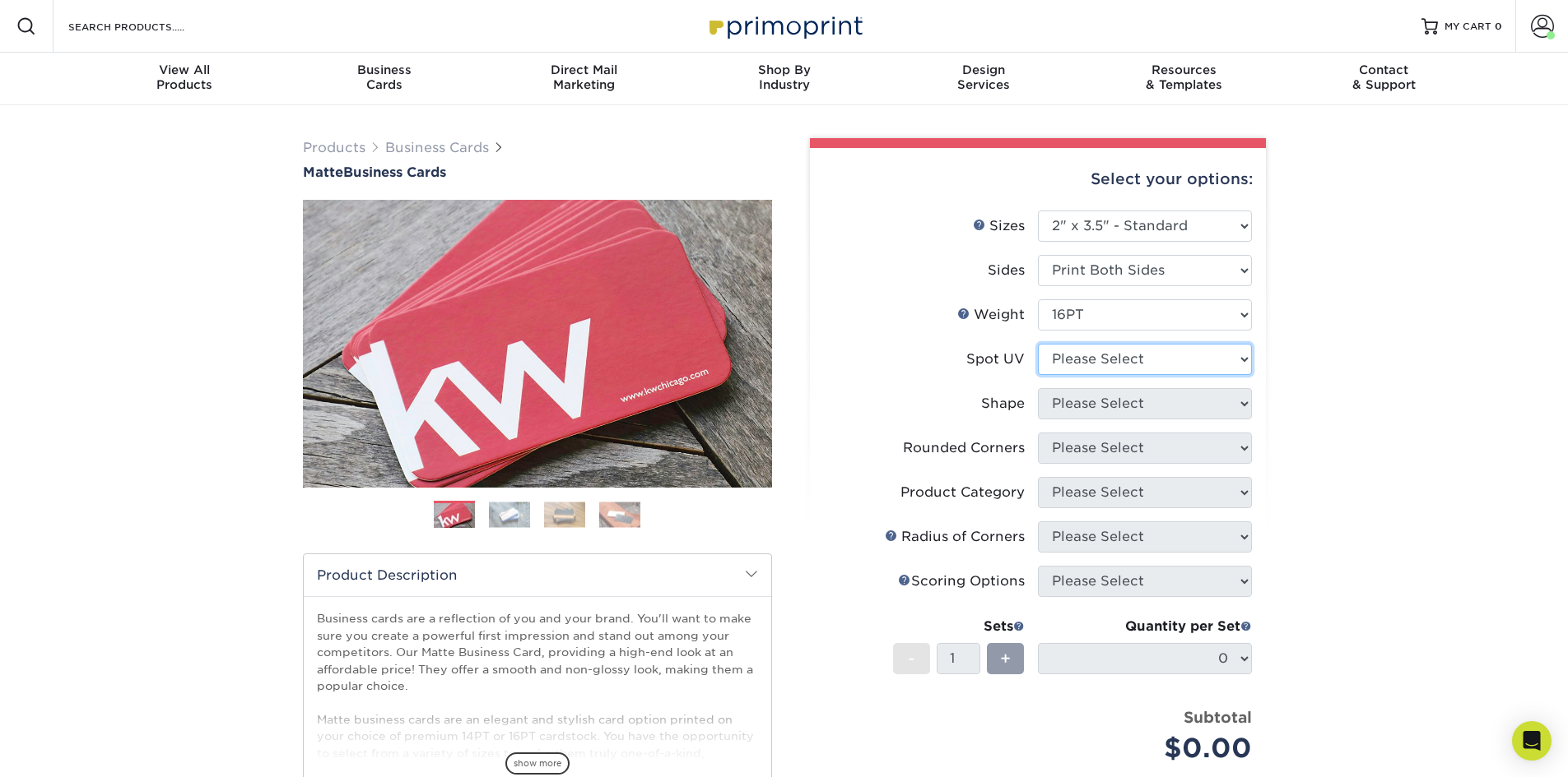
click at [1084, 361] on select "Please Select No Spot UV Front and Back (Both Sides) Front Only Back Only" at bounding box center [1144, 359] width 214 height 31
select select "3"
click at [1037, 344] on select "Please Select No Spot UV Front and Back (Both Sides) Front Only Back Only" at bounding box center [1144, 359] width 214 height 31
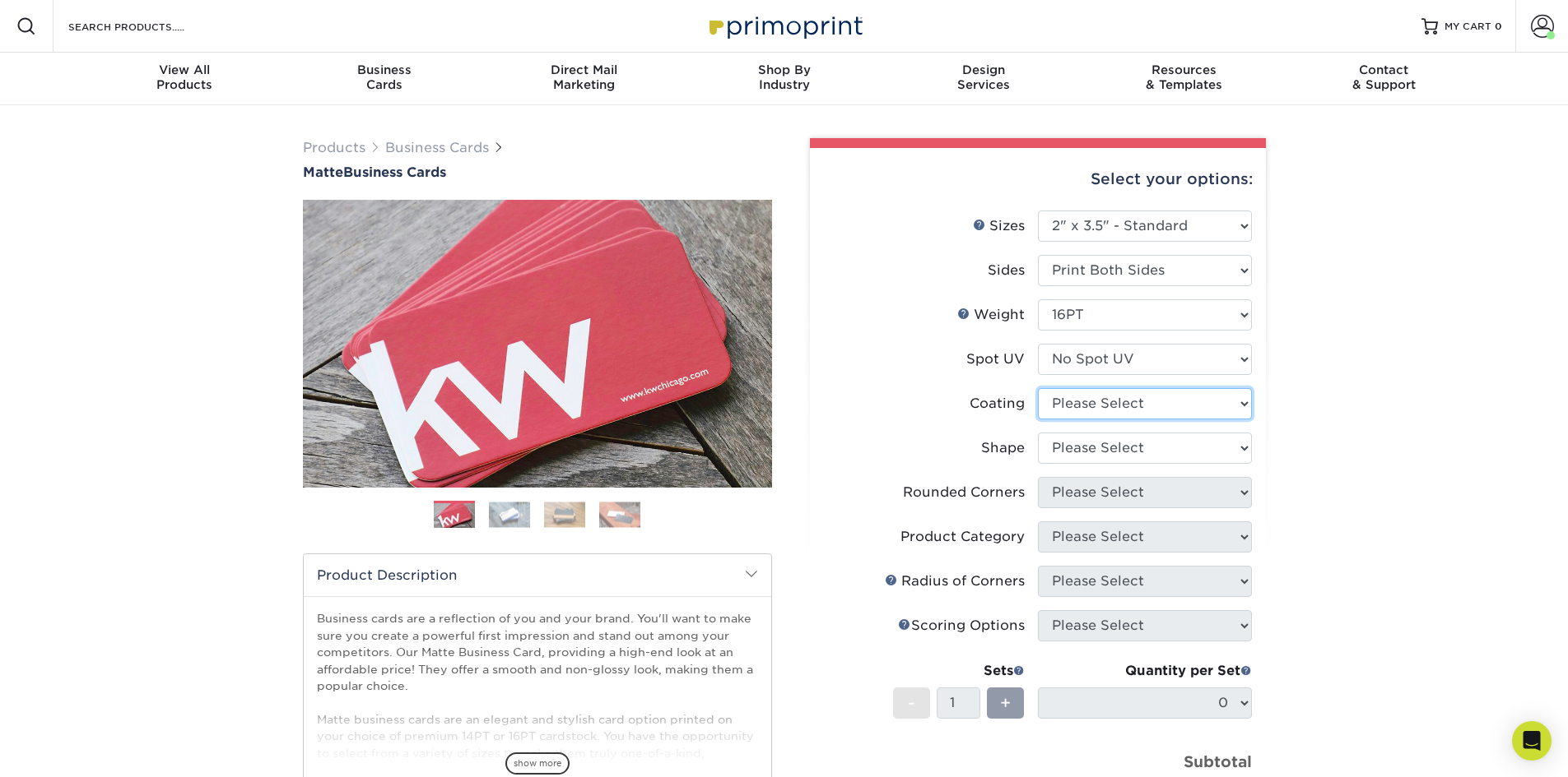
click at [1089, 402] on select at bounding box center [1144, 403] width 214 height 31
select select "121bb7b5-3b4d-429f-bd8d-bbf80e953313"
click at [1037, 388] on select at bounding box center [1144, 403] width 214 height 31
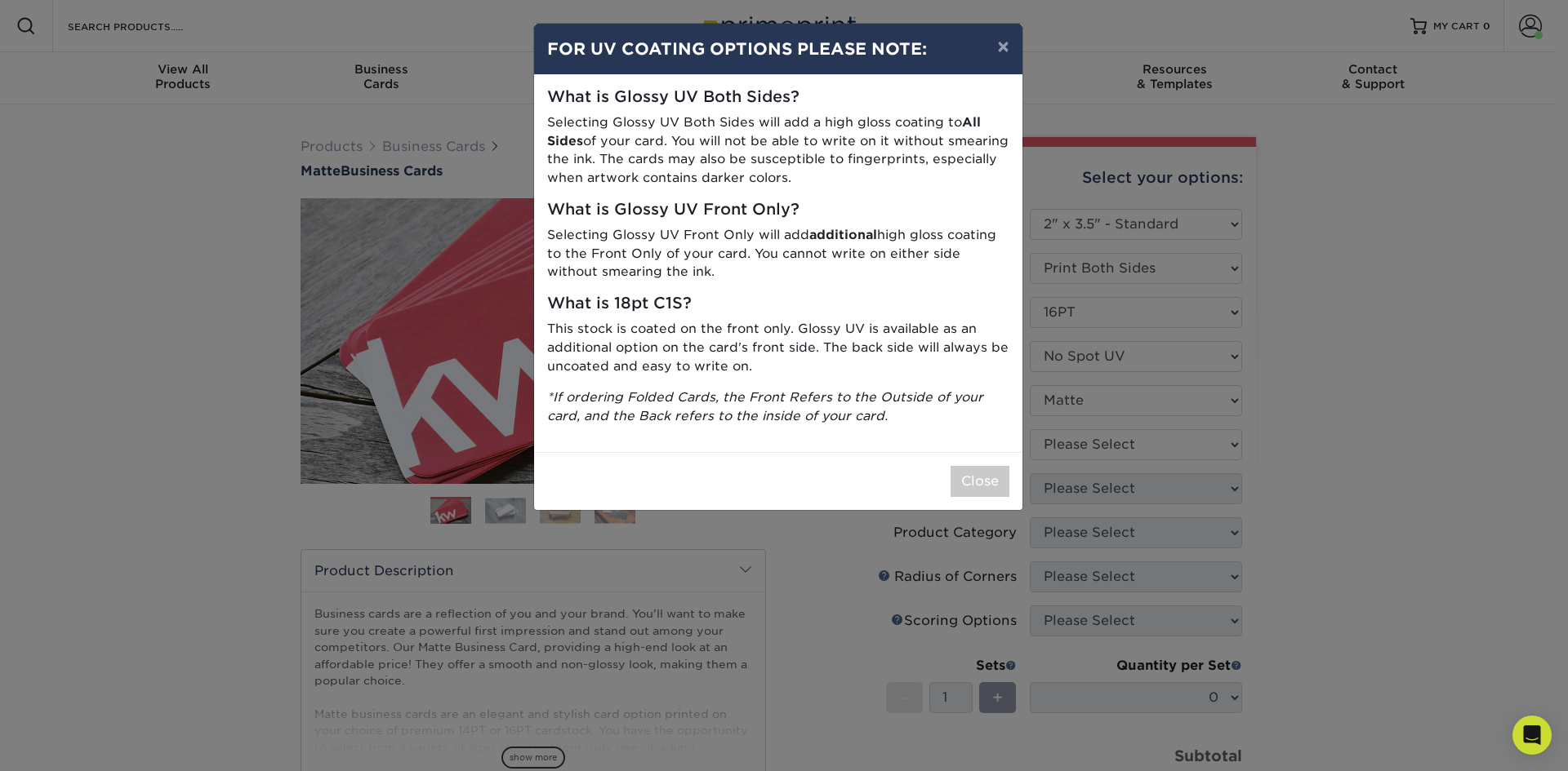
click at [1081, 444] on div "× FOR UV COATING OPTIONS PLEASE NOTE: What is Glossy UV Both Sides? Selecting G…" at bounding box center [784, 385] width 1568 height 771
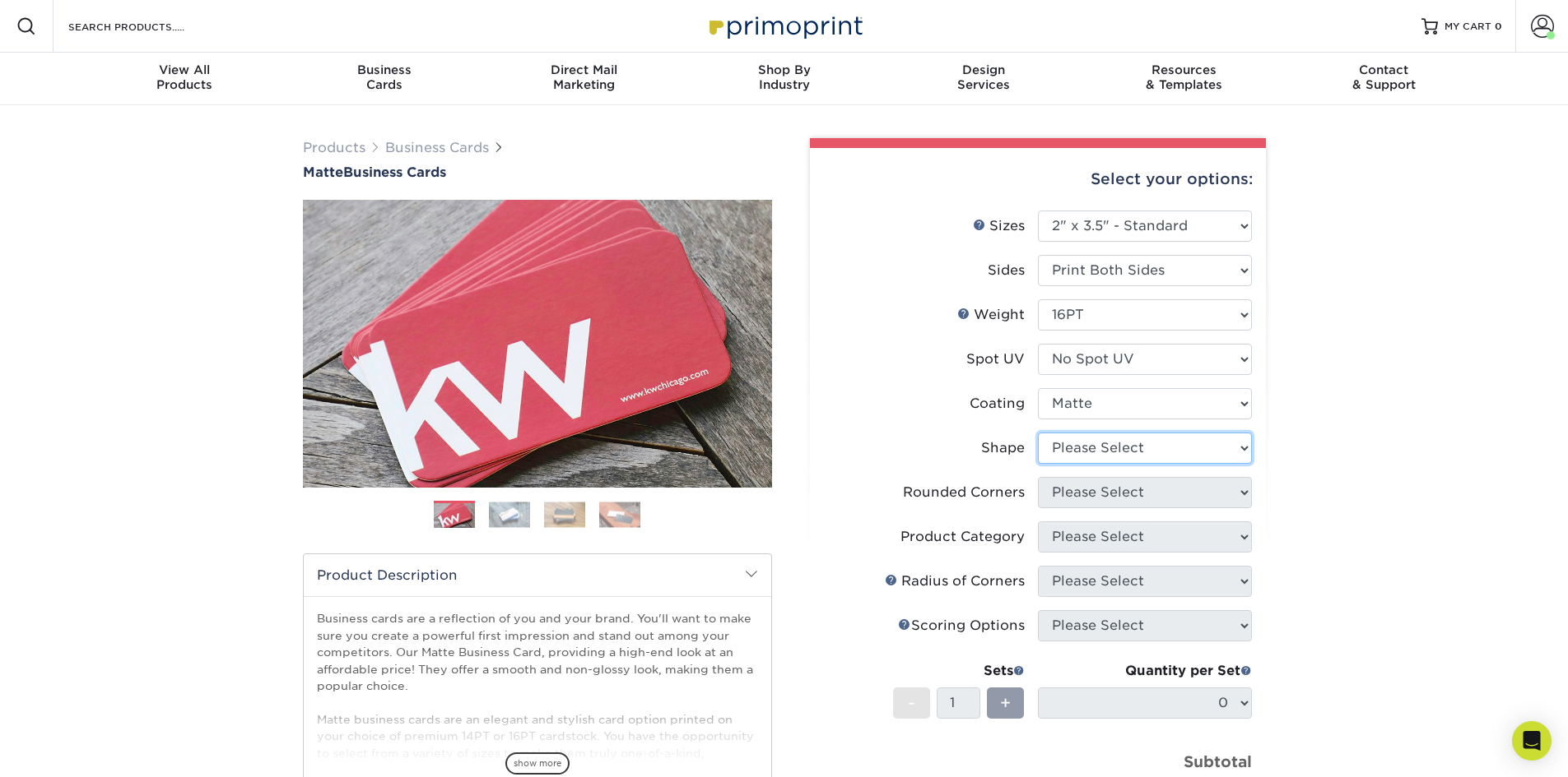
click at [1089, 447] on select "Please Select Standard Oval" at bounding box center [1144, 447] width 214 height 31
select select "standard"
click at [1037, 432] on select "Please Select Standard Oval" at bounding box center [1144, 447] width 214 height 31
click at [1102, 504] on select "Please Select Yes - Round 2 Corners Yes - Round 4 Corners No" at bounding box center [1144, 493] width 214 height 31
select select "0"
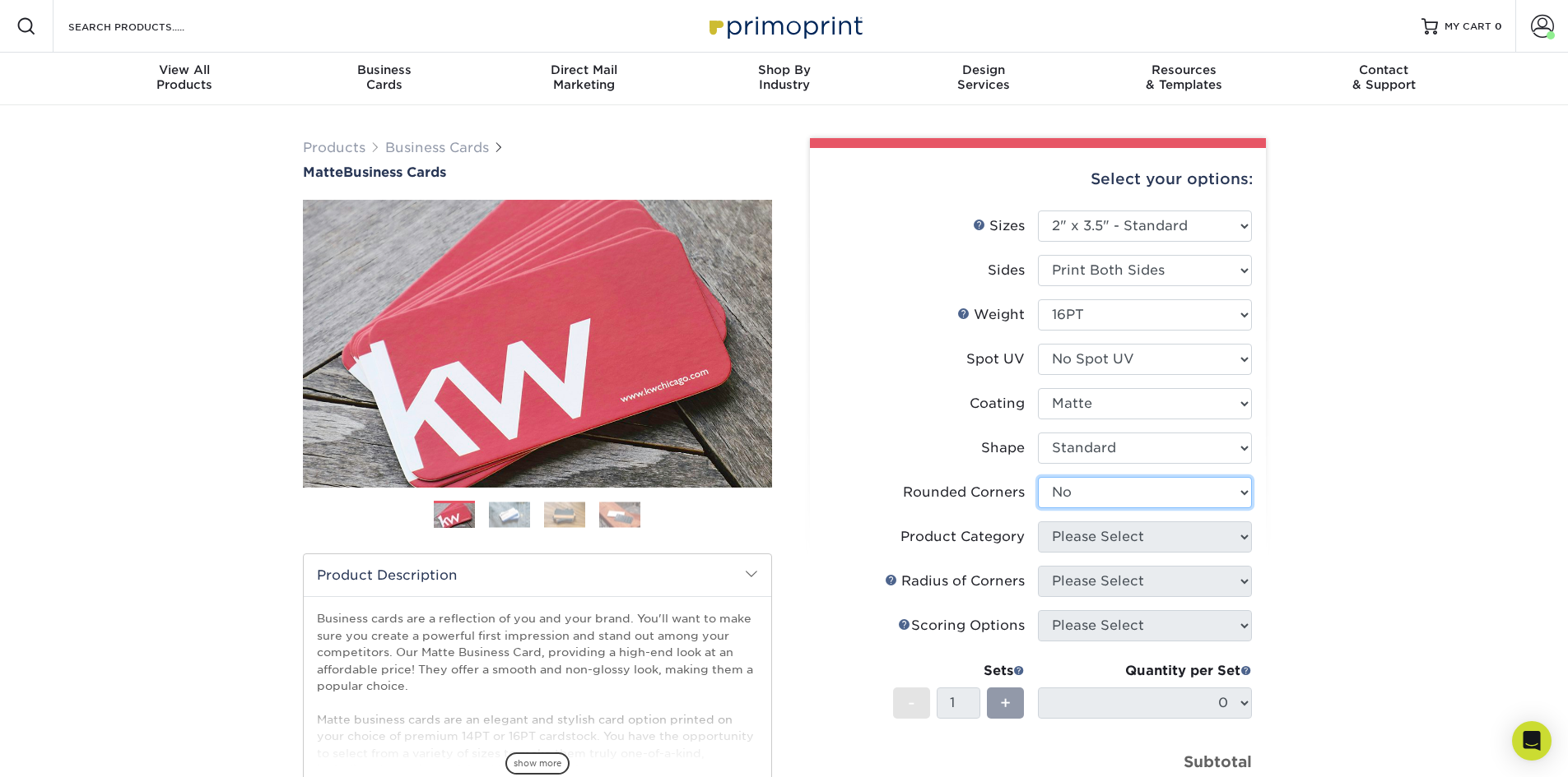
click at [1037, 478] on select "Please Select Yes - Round 2 Corners Yes - Round 4 Corners No" at bounding box center [1144, 493] width 214 height 31
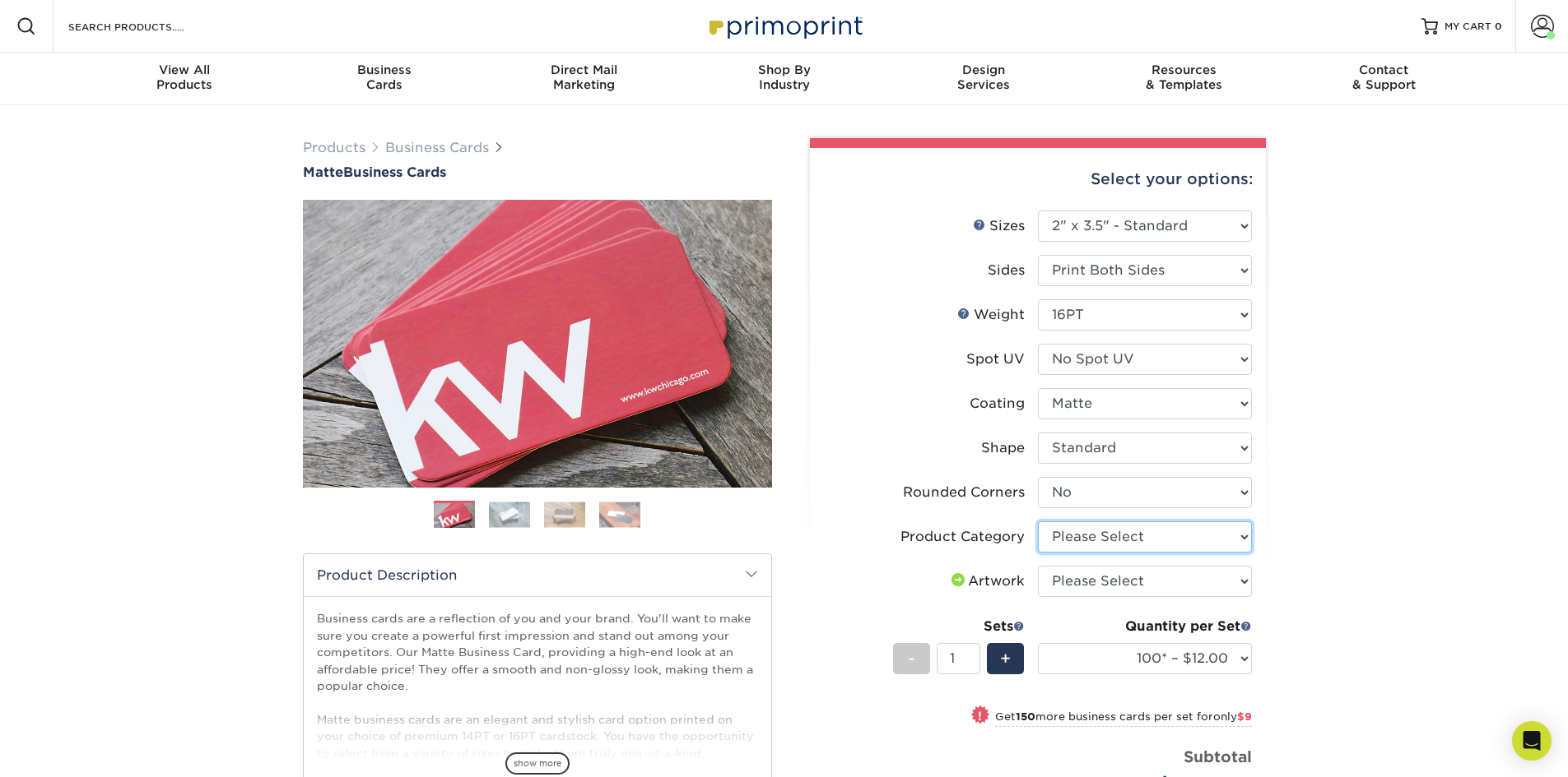
click at [1101, 535] on select "Please Select Business Cards" at bounding box center [1144, 537] width 214 height 31
select select "3b5148f1-0588-4f88-a218-97bcfdce65c1"
click at [1037, 522] on select "Please Select Business Cards" at bounding box center [1144, 537] width 214 height 31
click at [1093, 581] on select "Please Select I will upload files I need a design - $100" at bounding box center [1144, 581] width 214 height 31
select select "upload"
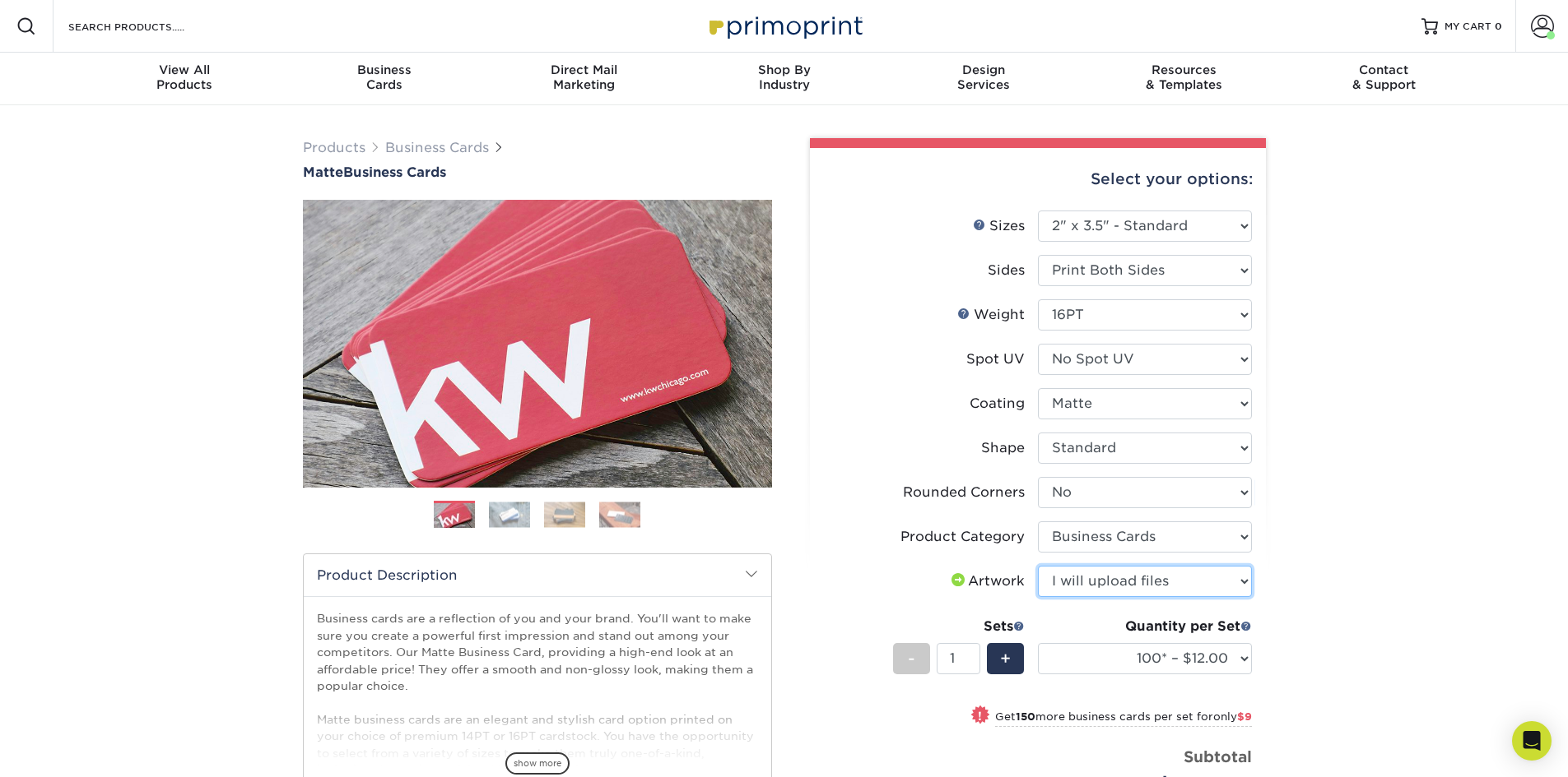
click at [1037, 566] on select "Please Select I will upload files I need a design - $100" at bounding box center [1144, 581] width 214 height 31
click at [1096, 660] on select "100* – $12.00 250* – $21.00 500 – $42.00 1000 – $53.00 2500 – $95.00 5000 – $18…" at bounding box center [1144, 658] width 214 height 31
select select "500 – $42.00"
click at [1037, 643] on select "100* – $12.00 250* – $21.00 500 – $42.00 1000 – $53.00 2500 – $95.00 5000 – $18…" at bounding box center [1144, 658] width 214 height 31
click at [1016, 659] on div "+" at bounding box center [1004, 658] width 37 height 31
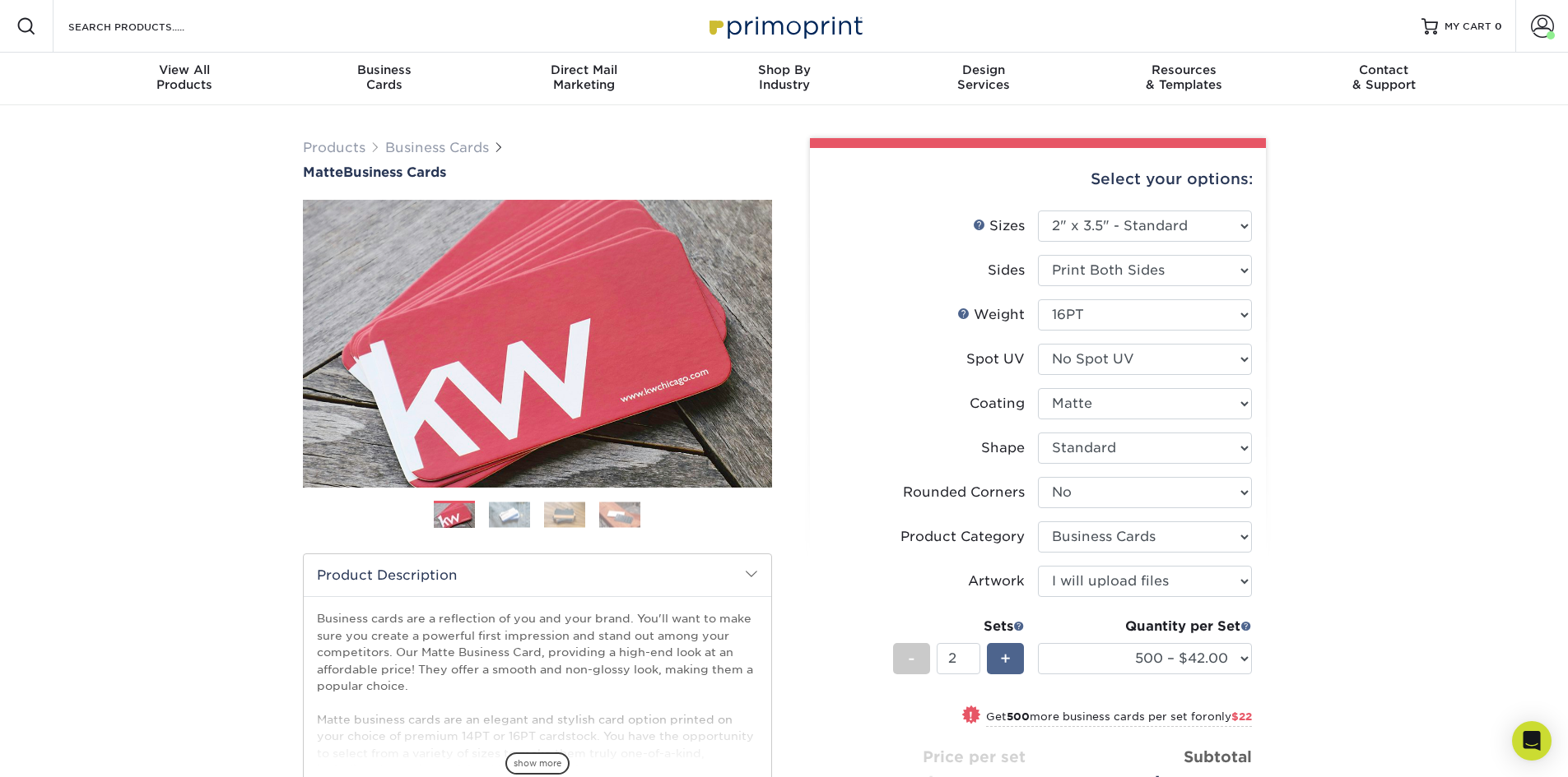
click at [1016, 659] on div "+" at bounding box center [1004, 658] width 37 height 31
type input "4"
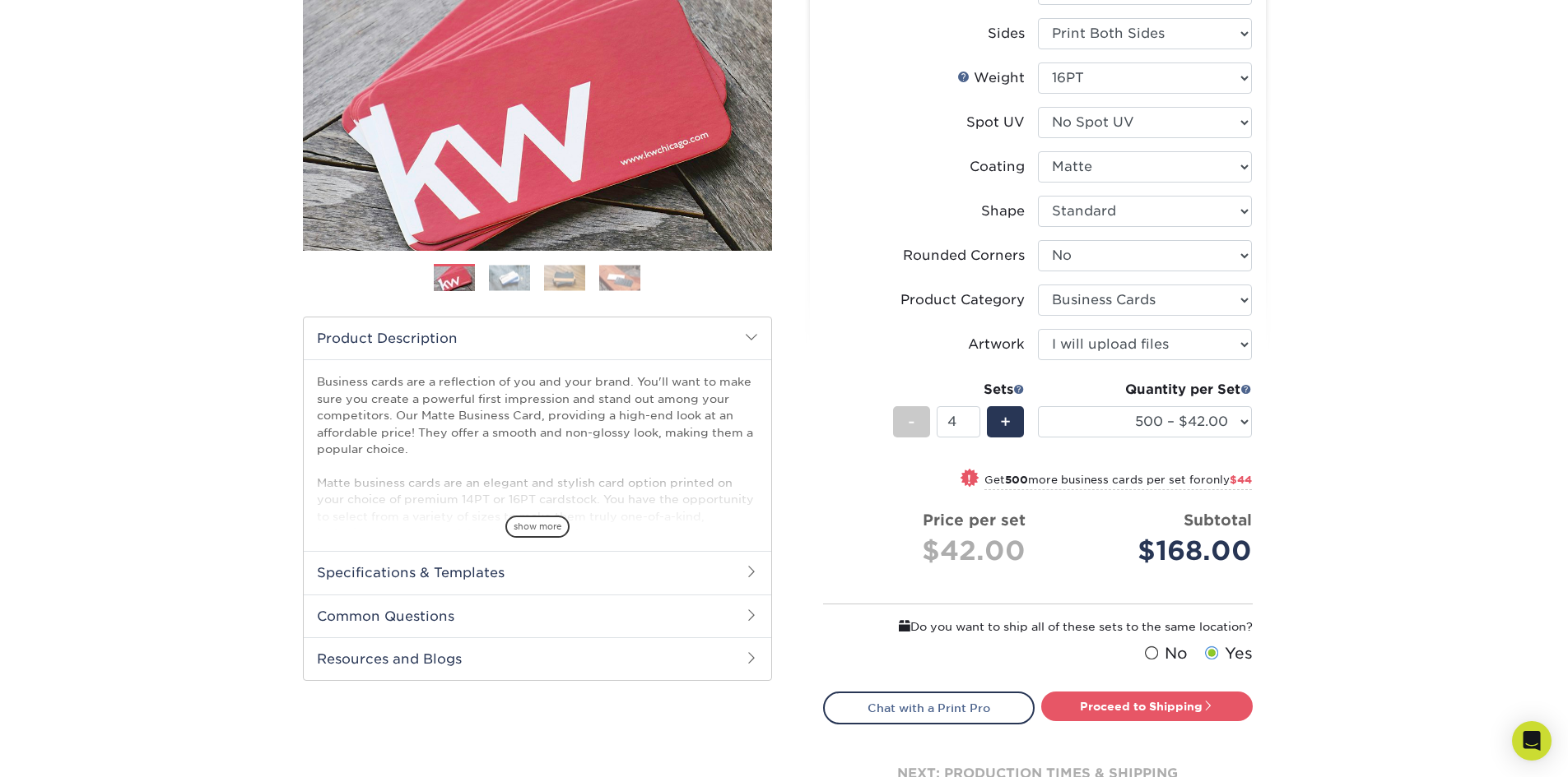
scroll to position [247, 0]
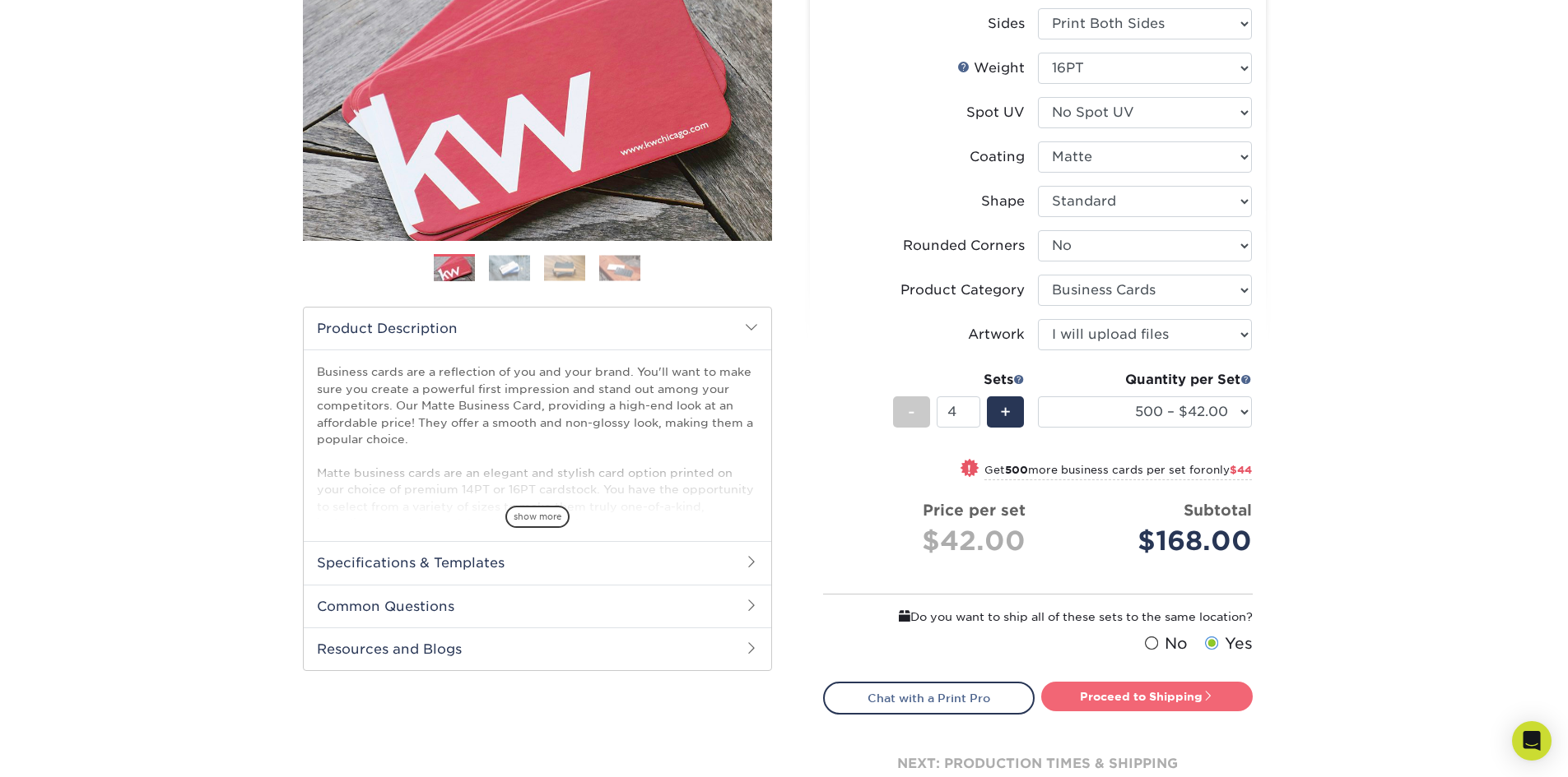
click at [1164, 700] on link "Proceed to Shipping" at bounding box center [1147, 696] width 211 height 29
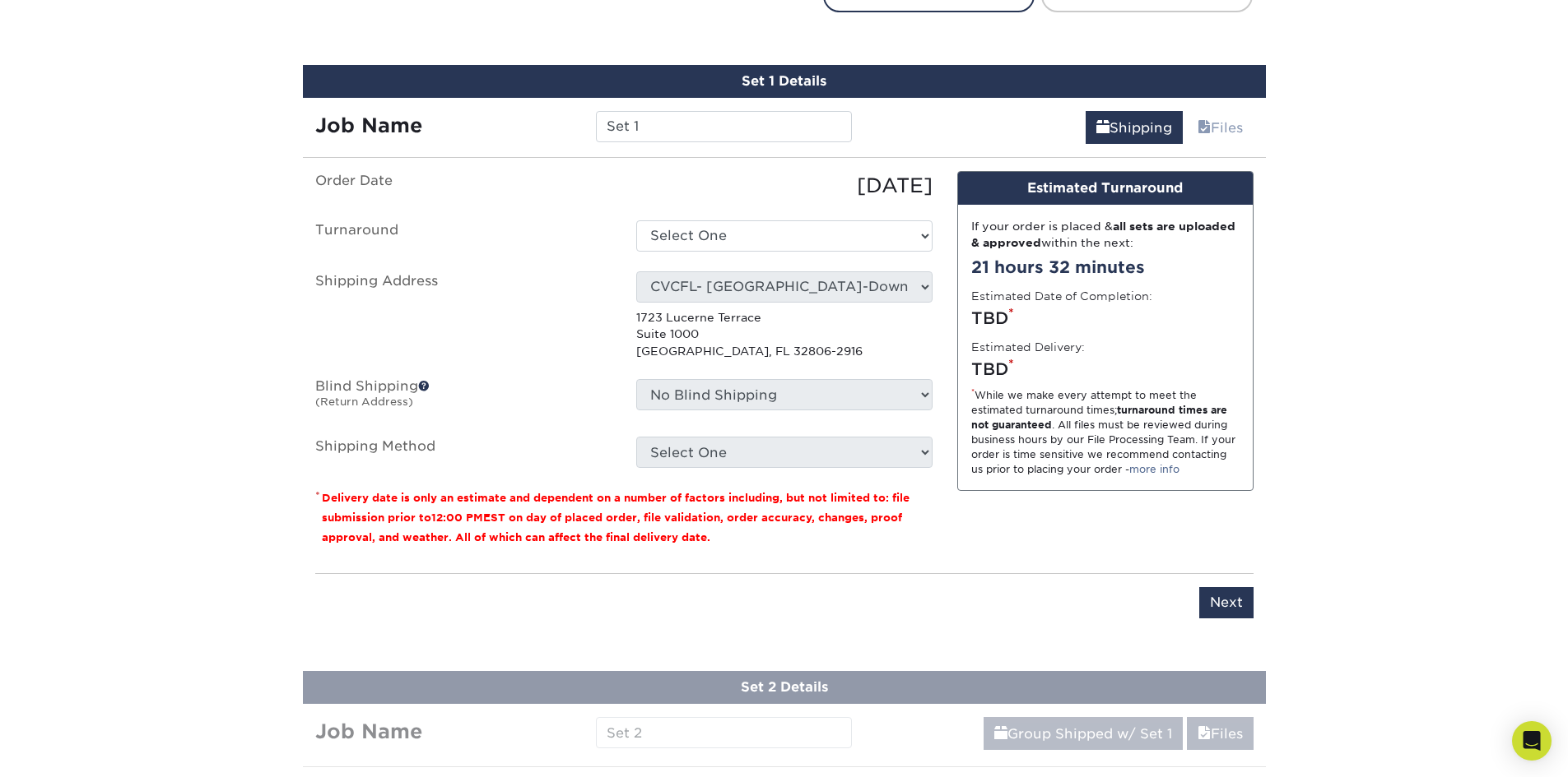
scroll to position [973, 0]
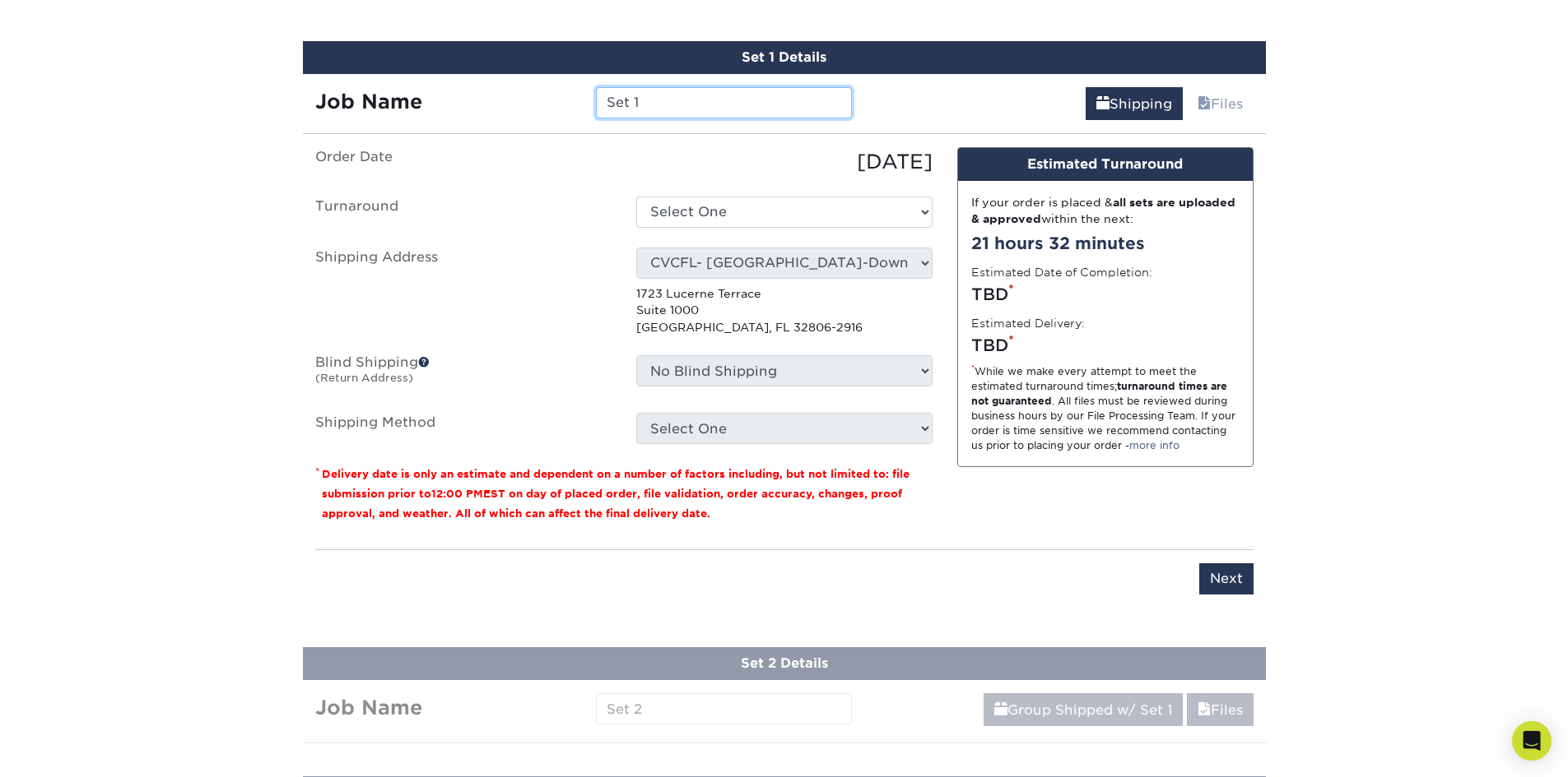
click at [658, 102] on input "Set 1" at bounding box center [724, 103] width 256 height 31
click at [697, 103] on input "CVCFL - [PERSON_NAME] Reorder [DATE]) - Demori" at bounding box center [724, 103] width 256 height 31
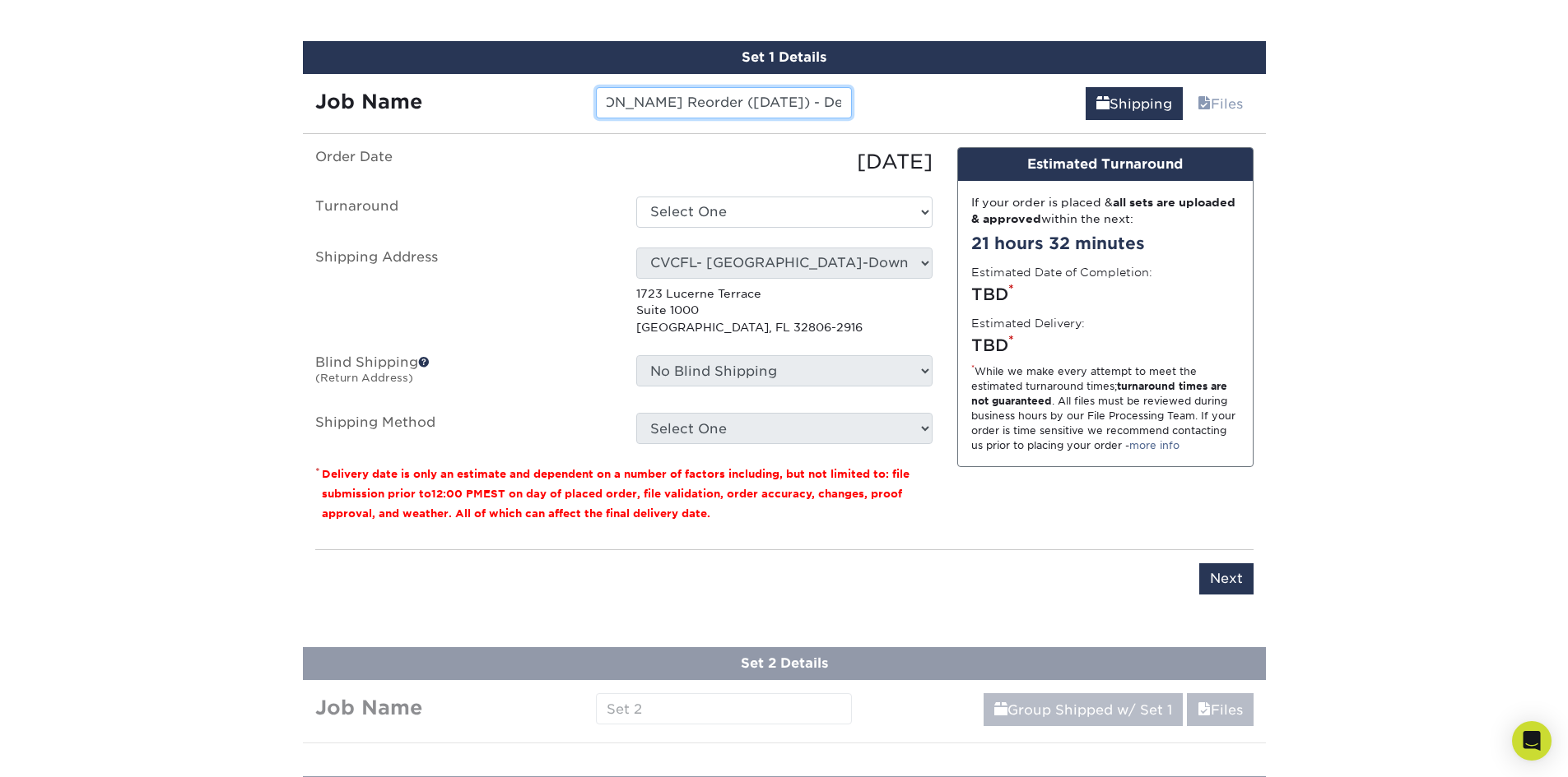
scroll to position [0, 106]
click at [697, 103] on input "CVCFL - [PERSON_NAME] Reorder ([DATE]) - Demori" at bounding box center [724, 103] width 256 height 31
type input "CVCFL - [PERSON_NAME] Reorder ([DATE]) - Demori"
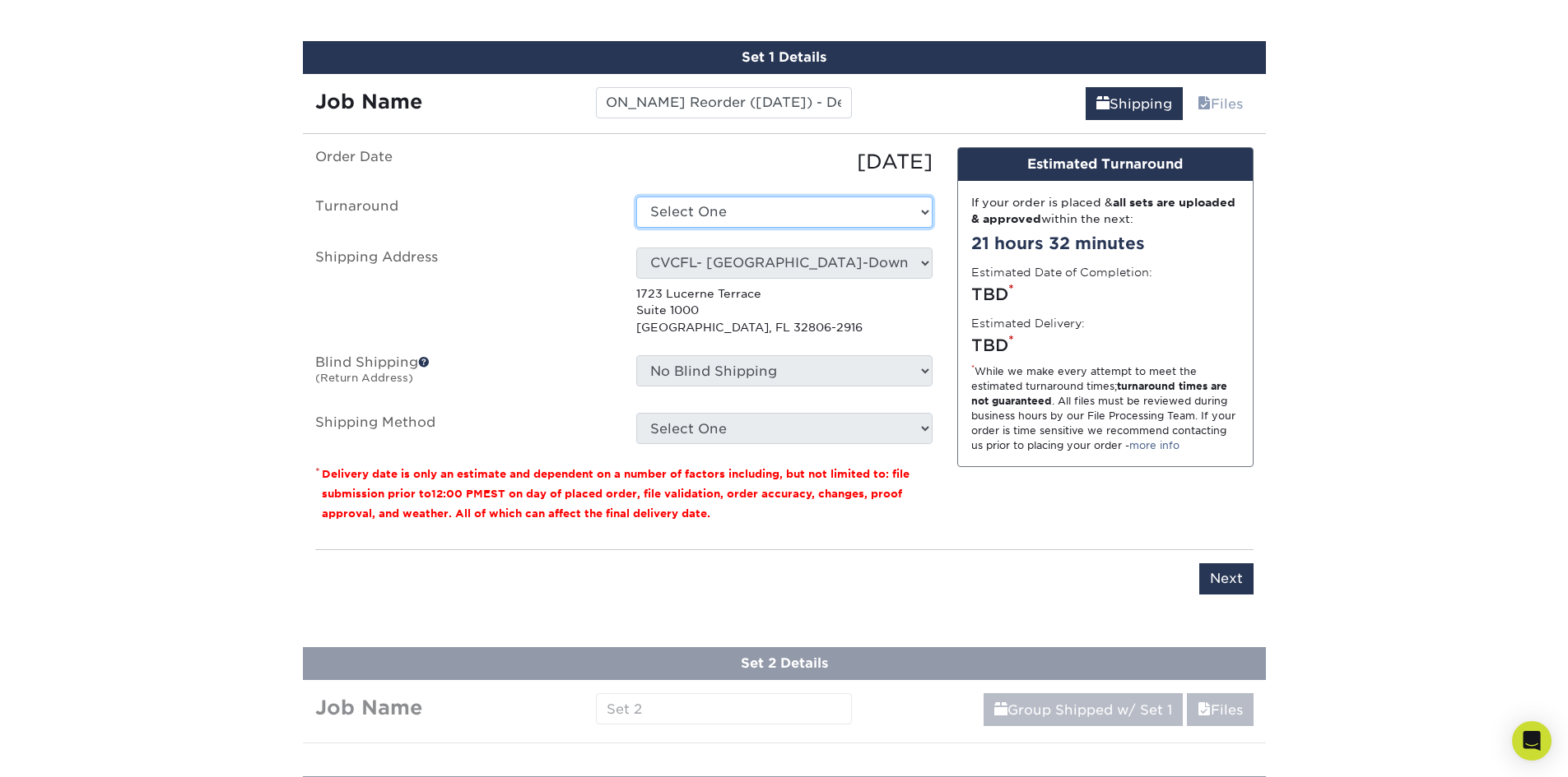
click at [779, 209] on select "Select One 2-4 Business Days 2 Day Next Business Day" at bounding box center [784, 212] width 296 height 31
select select "537feecc-bbf3-4c5a-82cb-a8dbf54f53c4"
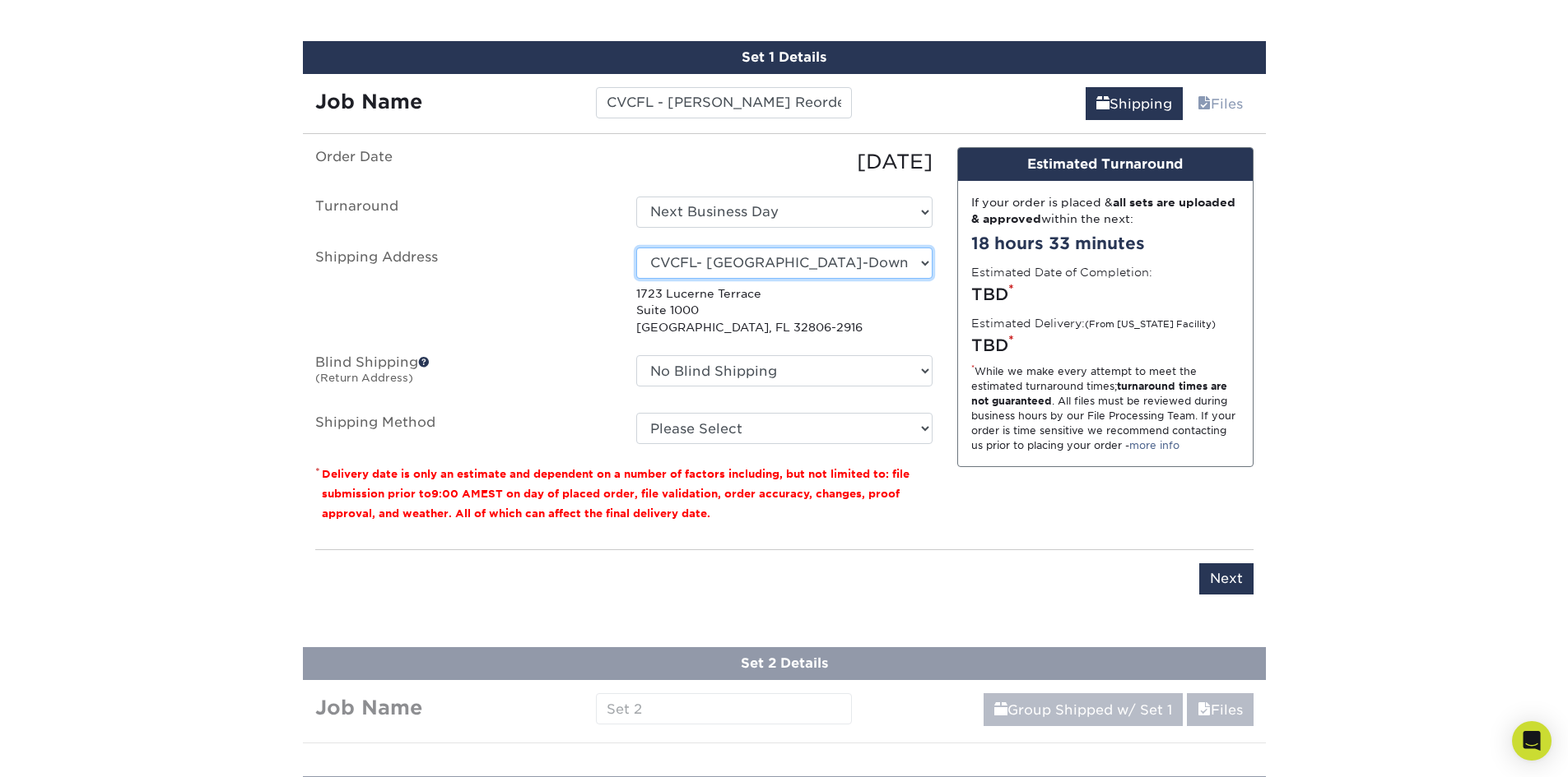
click at [740, 263] on select "Select One [PERSON_NAME] AAP Conference - Advance Warehouse Acacia [PERSON_NAME…" at bounding box center [784, 263] width 296 height 31
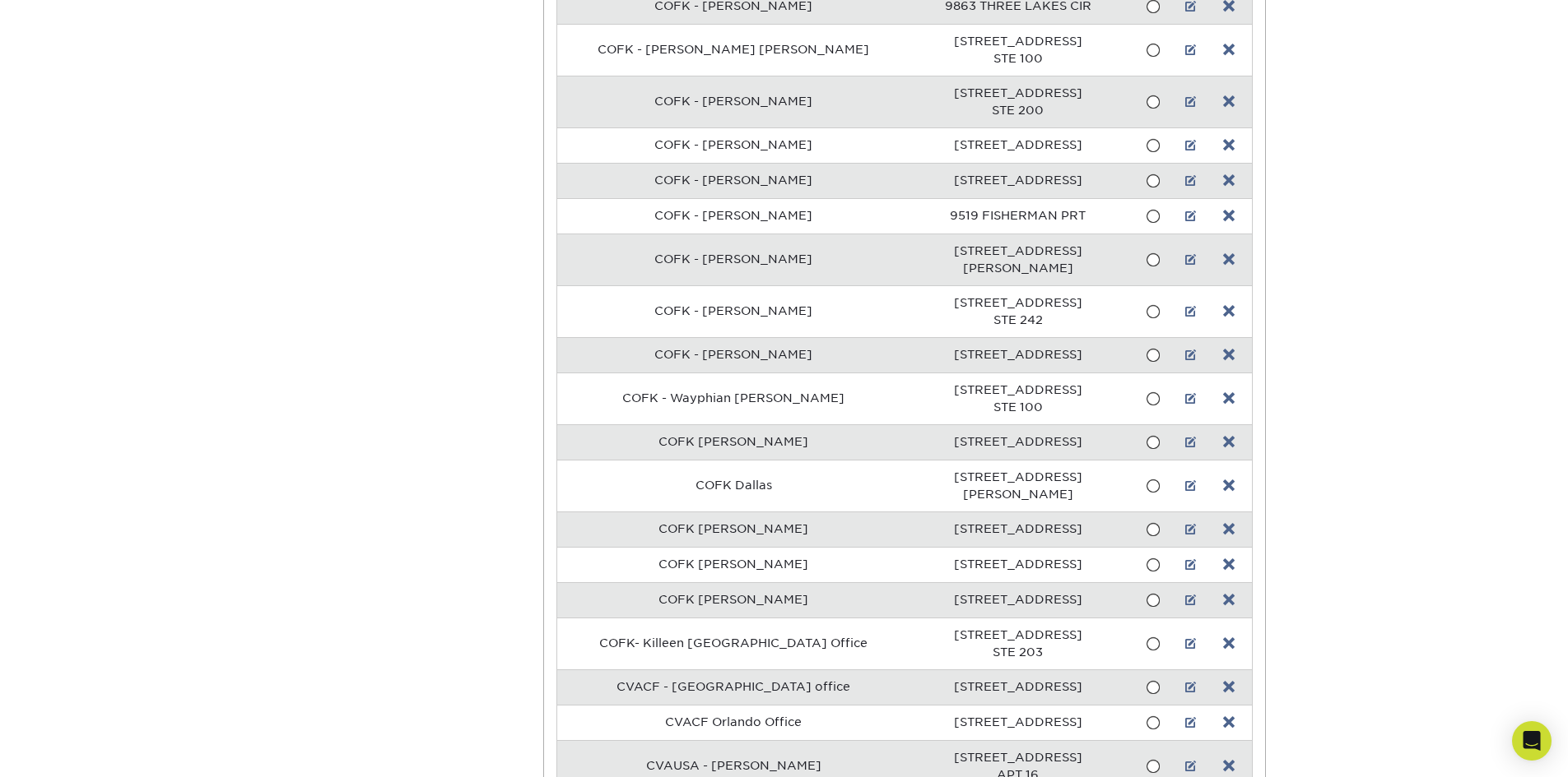
scroll to position [7105, 0]
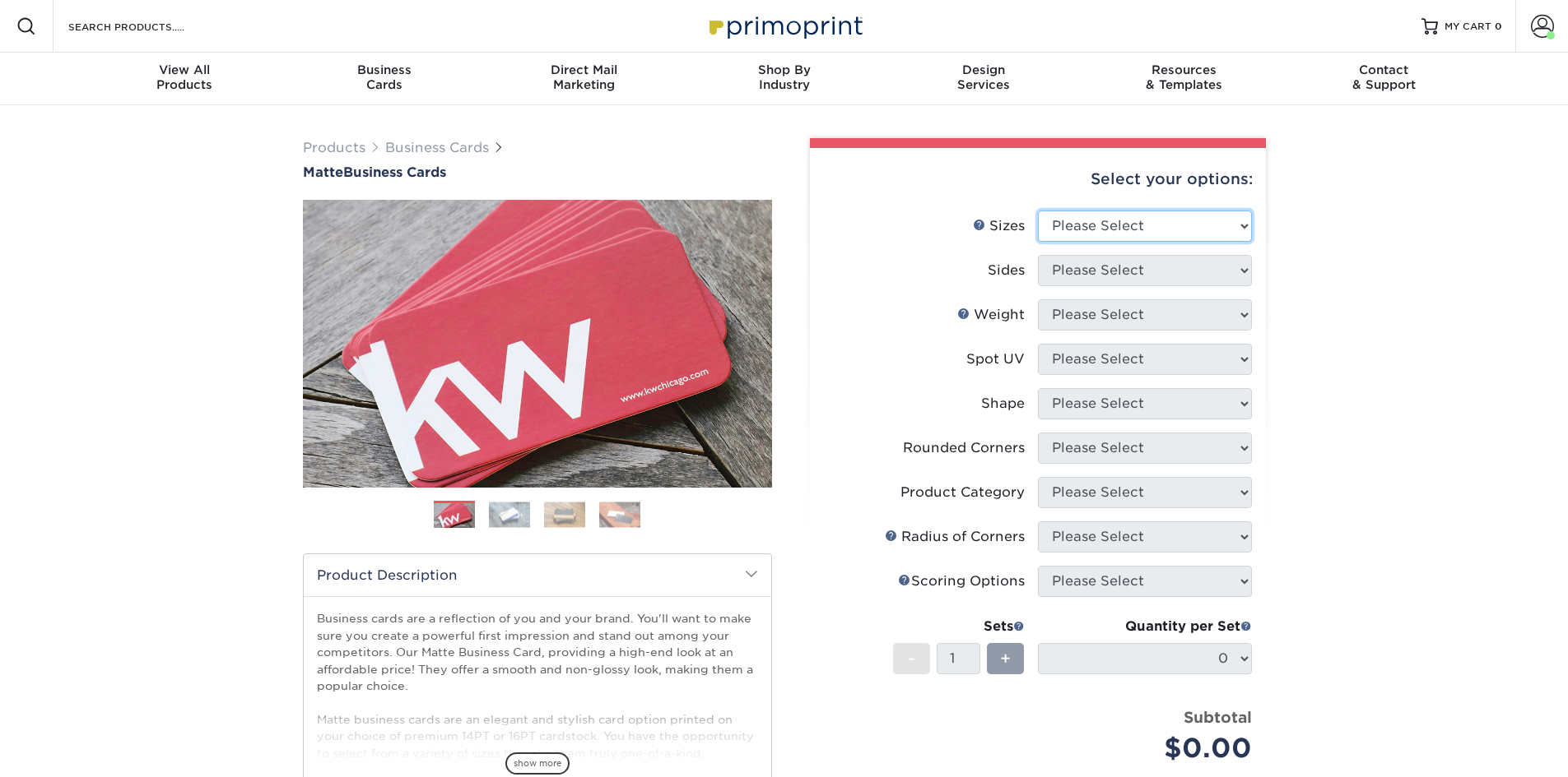
click at [1117, 213] on select "Please Select 1.5" x 3.5" - Mini 1.75" x 3.5" - Mini 2" x 2" - Square 2" x 3" -…" at bounding box center [1144, 226] width 214 height 31
select select "2.00x3.50"
click at [1037, 211] on select "Please Select 1.5" x 3.5" - Mini 1.75" x 3.5" - Mini 2" x 2" - Square 2" x 3" -…" at bounding box center [1144, 226] width 214 height 31
click at [1094, 273] on select "Please Select Print Both Sides Print Front Only" at bounding box center [1144, 270] width 214 height 31
select select "13abbda7-1d64-4f25-8bb2-c179b224825d"
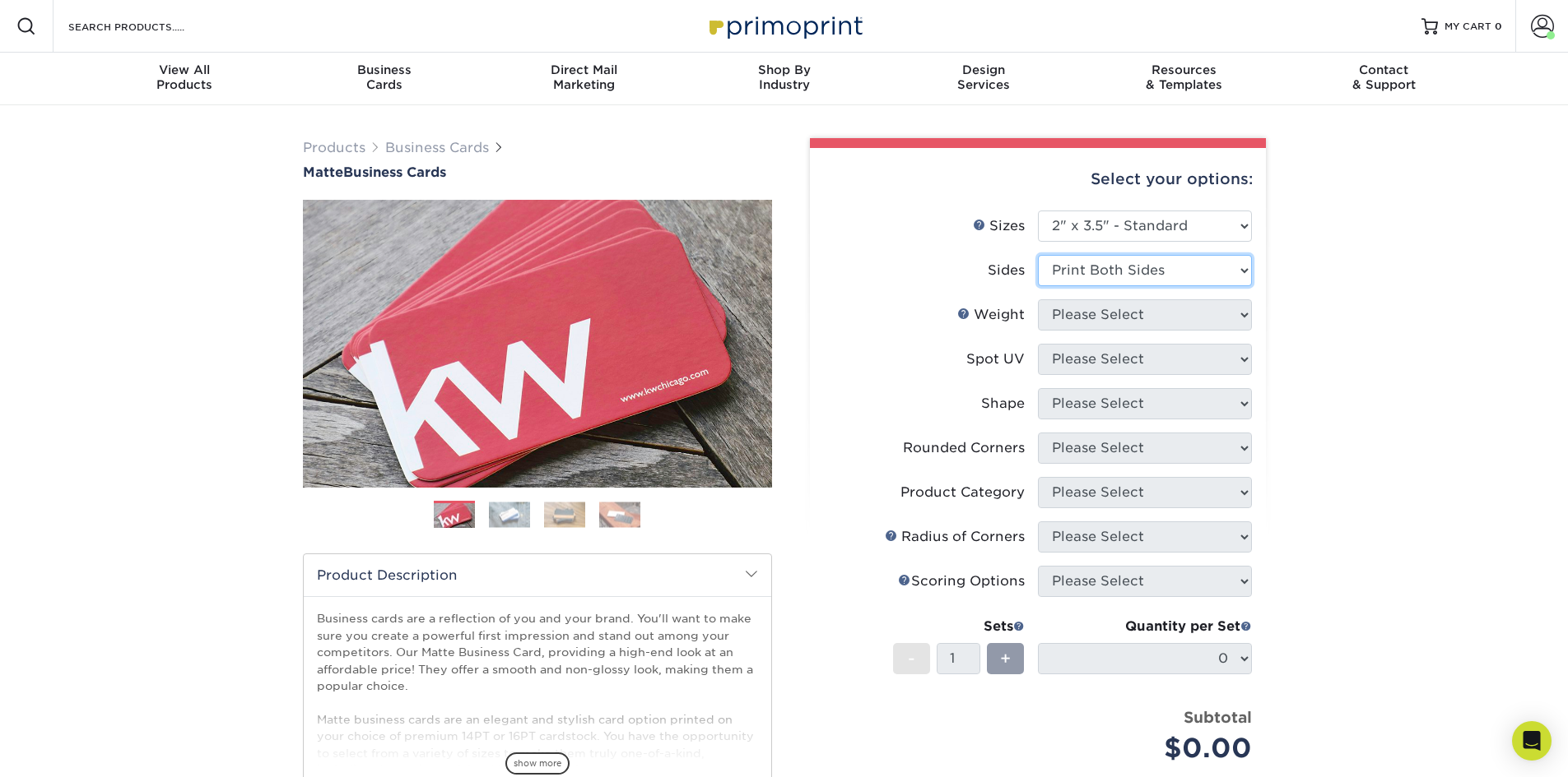
click at [1037, 255] on select "Please Select Print Both Sides Print Front Only" at bounding box center [1144, 270] width 214 height 31
click at [1100, 328] on select "Please Select 16PT 14PT" at bounding box center [1144, 315] width 214 height 31
select select "16PT"
click at [1037, 299] on select "Please Select 16PT 14PT" at bounding box center [1144, 315] width 214 height 31
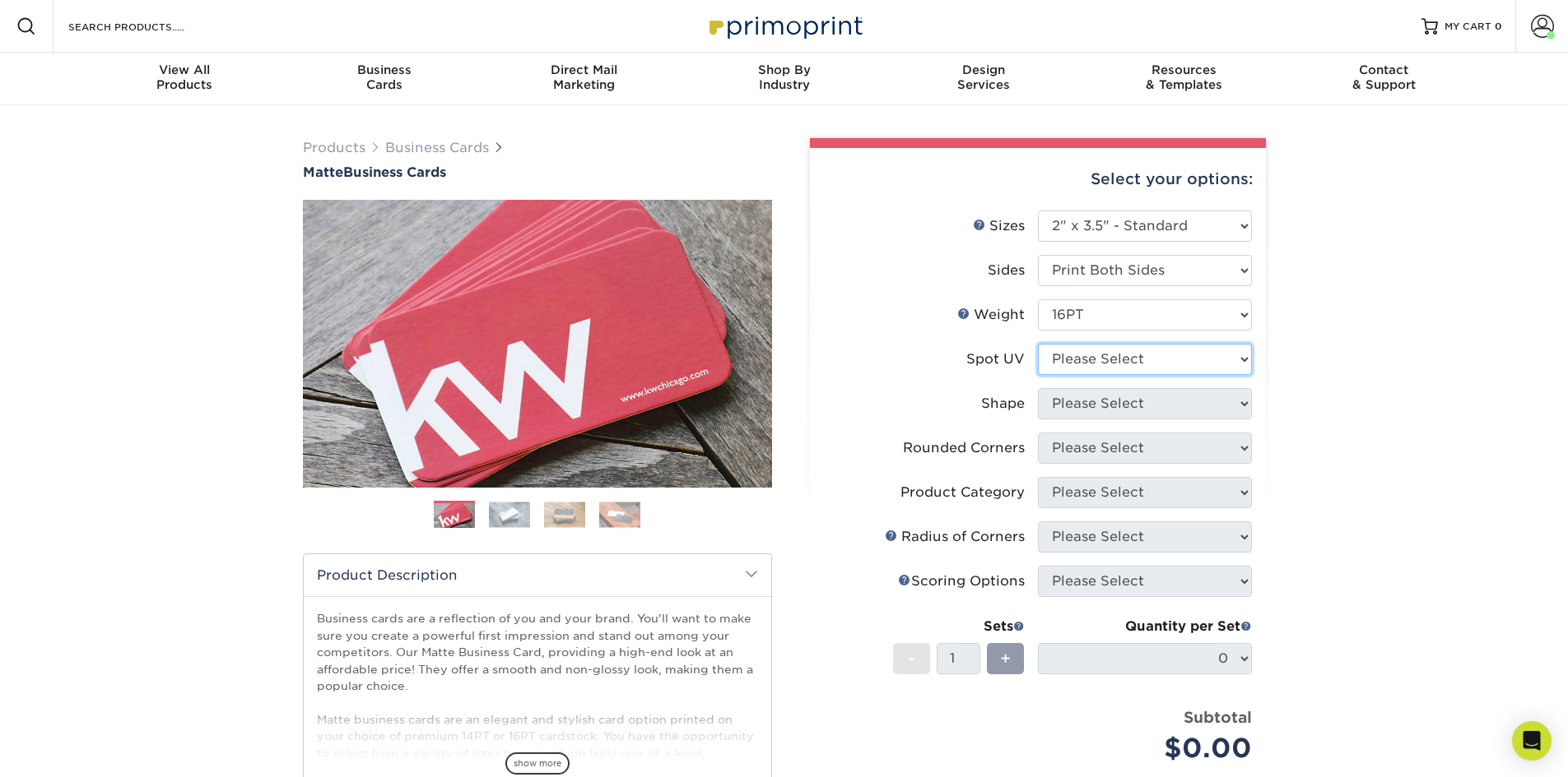
click at [1086, 362] on select "Please Select No Spot UV Front and Back (Both Sides) Front Only Back Only" at bounding box center [1144, 359] width 214 height 31
select select "3"
click at [1037, 344] on select "Please Select No Spot UV Front and Back (Both Sides) Front Only Back Only" at bounding box center [1144, 359] width 214 height 31
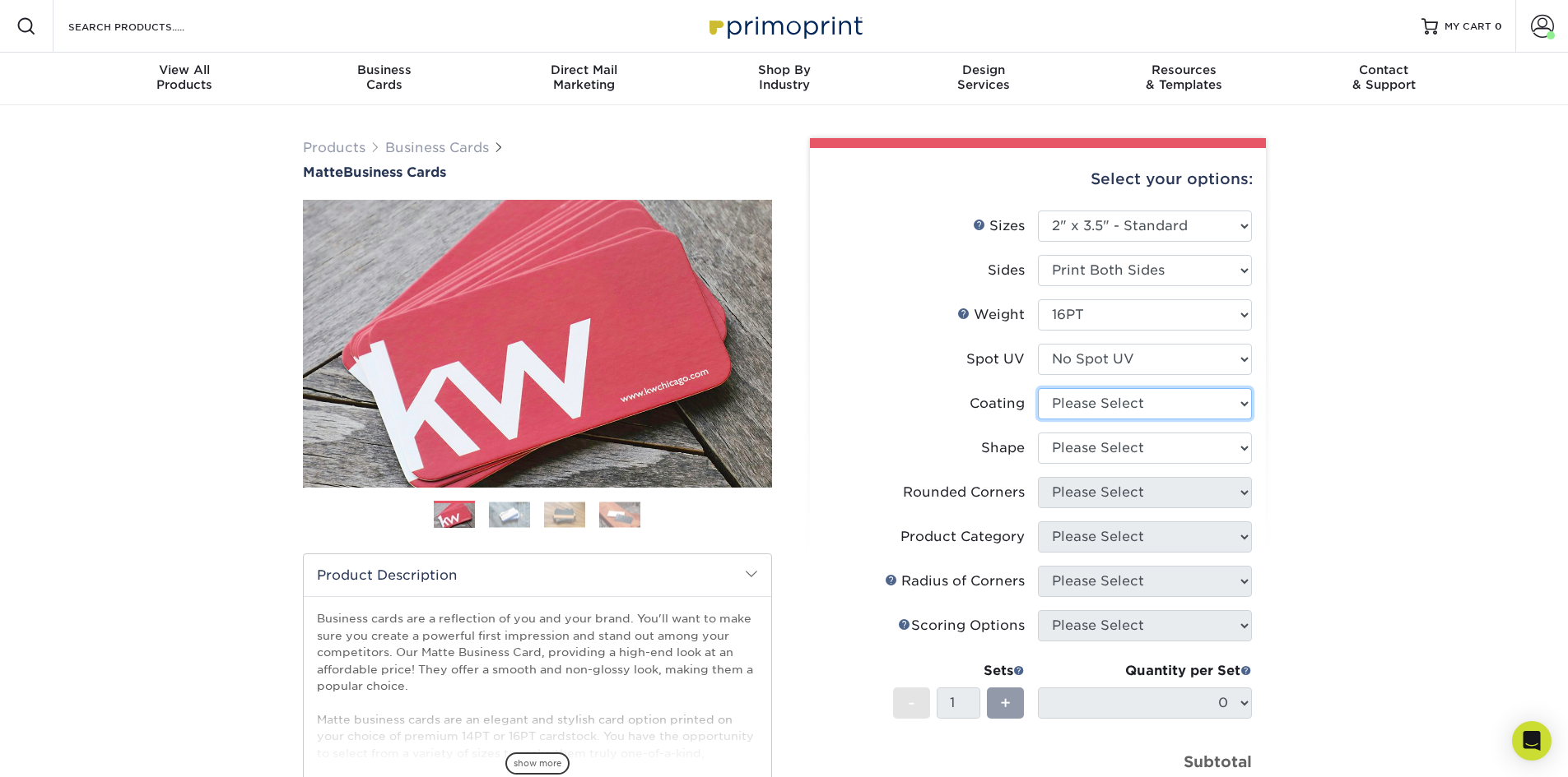
click at [1086, 409] on select at bounding box center [1144, 403] width 214 height 31
select select "121bb7b5-3b4d-429f-bd8d-bbf80e953313"
click at [1037, 388] on select at bounding box center [1144, 403] width 214 height 31
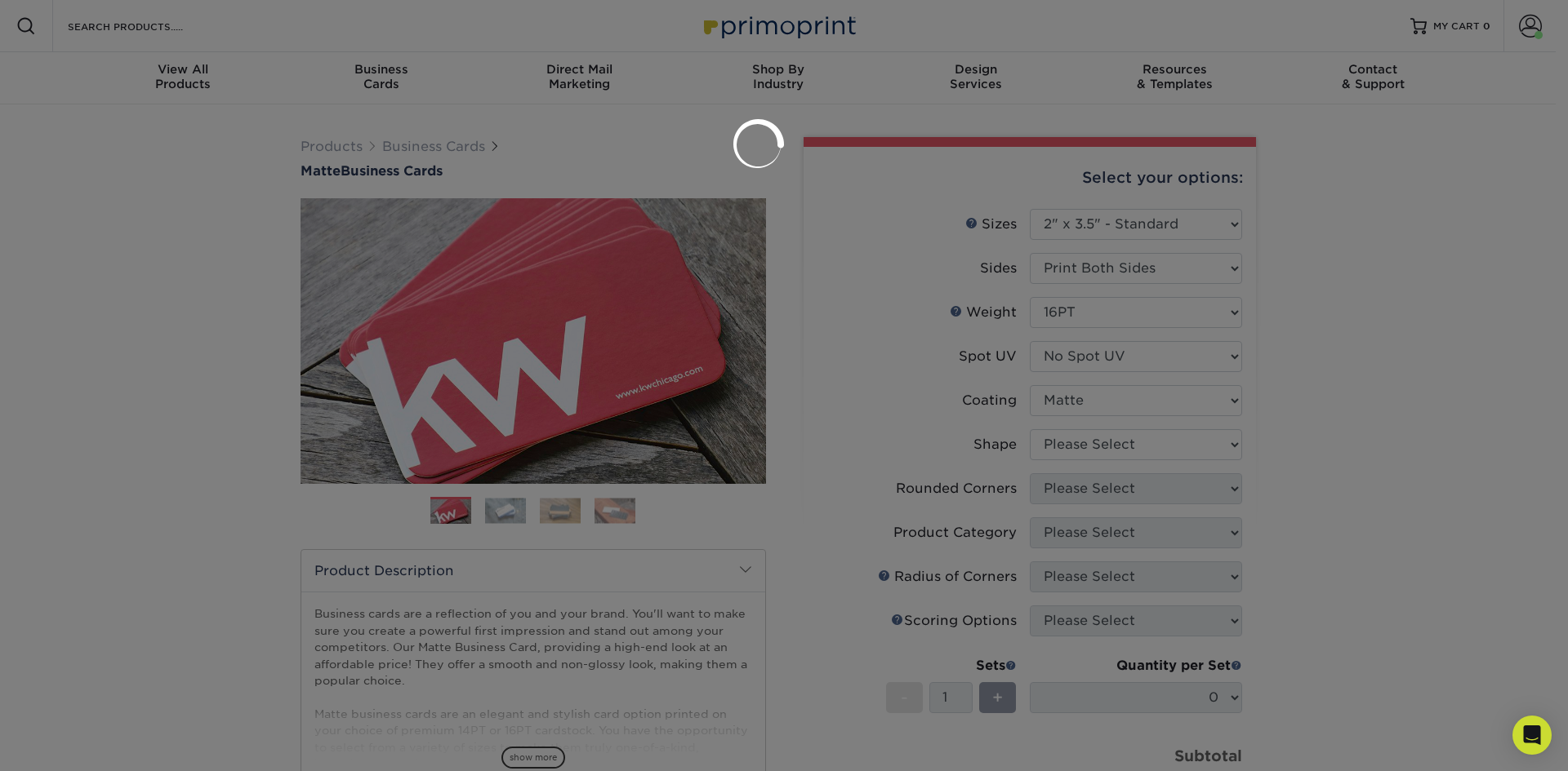
click at [1085, 447] on div at bounding box center [784, 385] width 1568 height 771
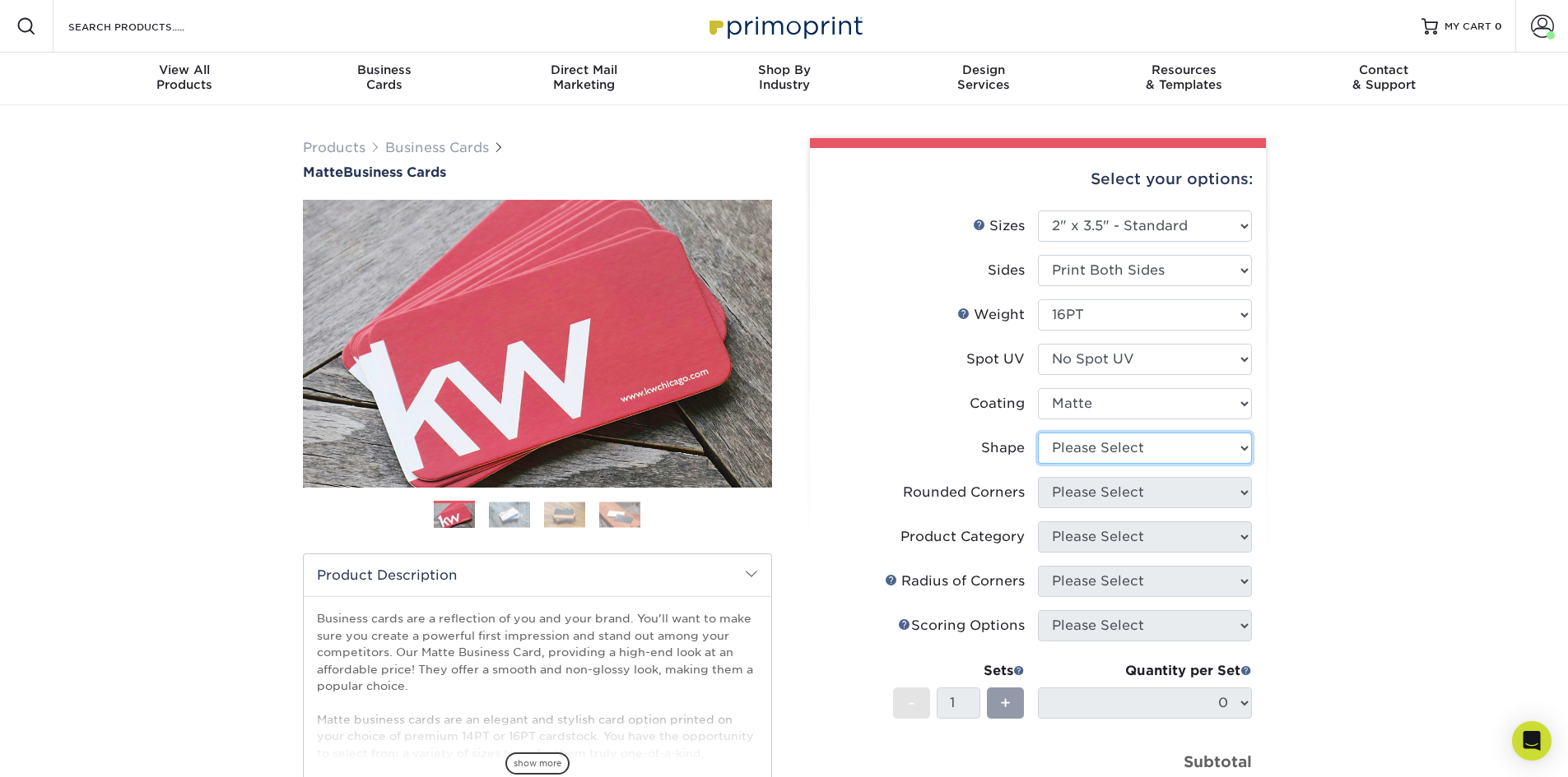
click at [1058, 458] on select "Please Select Standard Oval" at bounding box center [1144, 447] width 214 height 31
select select "standard"
click at [1037, 432] on select "Please Select Standard Oval" at bounding box center [1144, 447] width 214 height 31
click at [1069, 494] on select "Please Select Yes - Round 2 Corners Yes - Round 4 Corners No" at bounding box center [1144, 493] width 214 height 31
select select "0"
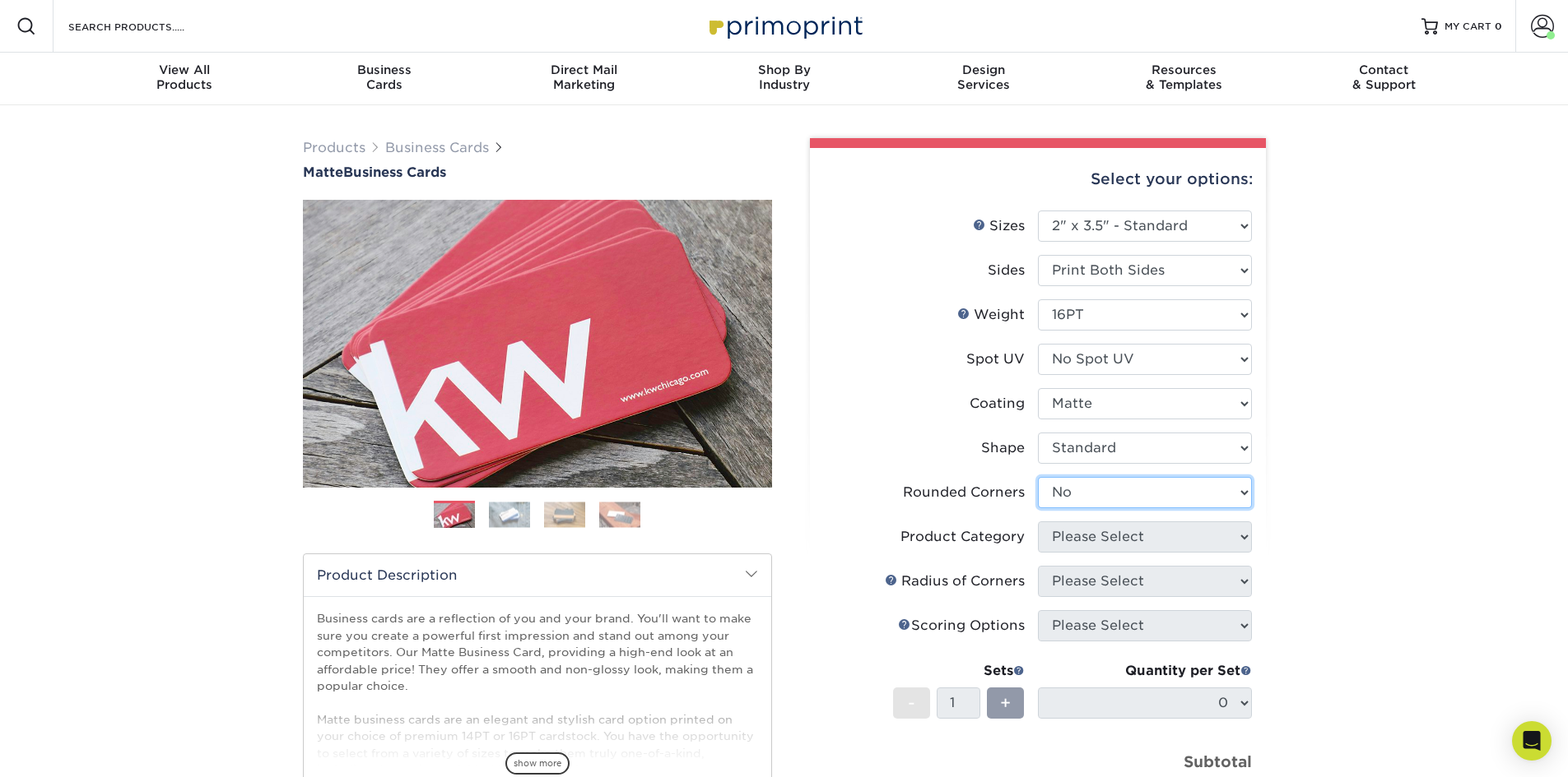
click at [1037, 478] on select "Please Select Yes - Round 2 Corners Yes - Round 4 Corners No" at bounding box center [1144, 493] width 214 height 31
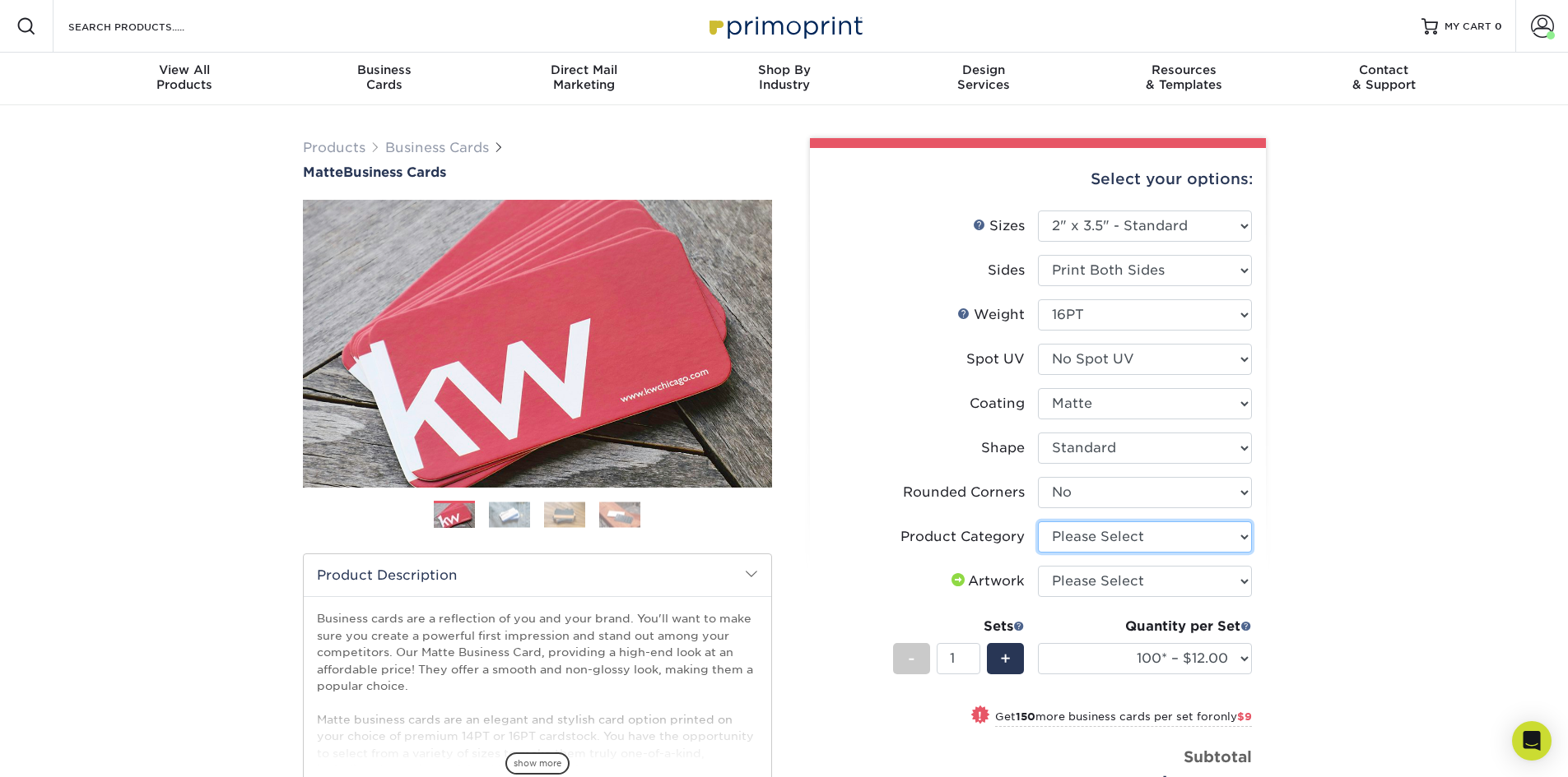
click at [1094, 527] on select "Please Select Business Cards" at bounding box center [1144, 537] width 214 height 31
select select "3b5148f1-0588-4f88-a218-97bcfdce65c1"
click at [1037, 522] on select "Please Select Business Cards" at bounding box center [1144, 537] width 214 height 31
click at [1094, 581] on select "Please Select I will upload files I need a design - $100" at bounding box center [1144, 581] width 214 height 31
select select "upload"
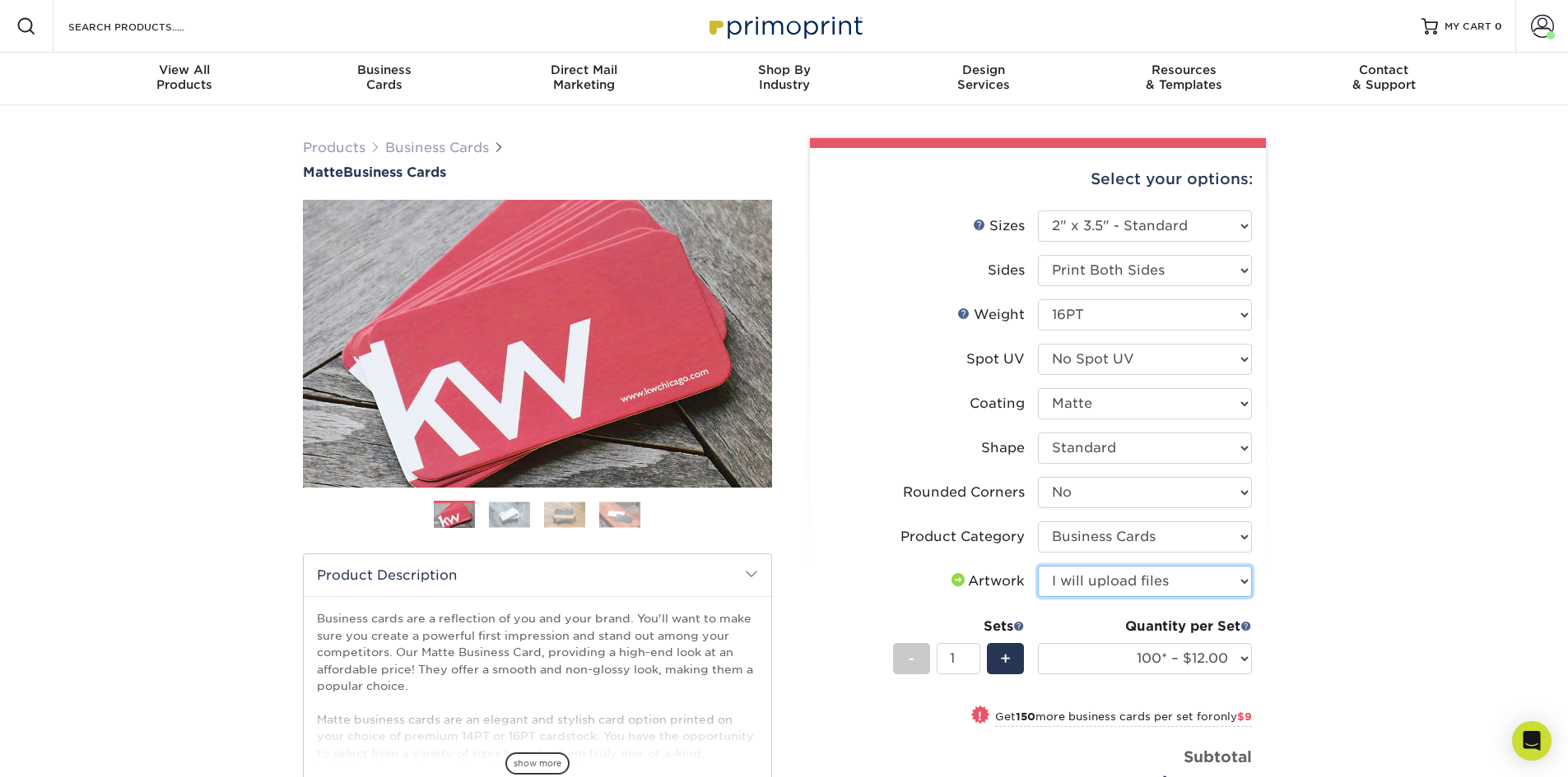
click at [1037, 566] on select "Please Select I will upload files I need a design - $100" at bounding box center [1144, 581] width 214 height 31
click at [1152, 656] on select "100* – $12.00 250* – $21.00 500 – $42.00 1000 – $53.00 2500 – $95.00 5000 – $18…" at bounding box center [1144, 658] width 214 height 31
select select "500 – $42.00"
click at [1037, 643] on select "100* – $12.00 250* – $21.00 500 – $42.00 1000 – $53.00 2500 – $95.00 5000 – $18…" at bounding box center [1144, 658] width 214 height 31
click at [1003, 666] on span "+" at bounding box center [1004, 658] width 10 height 24
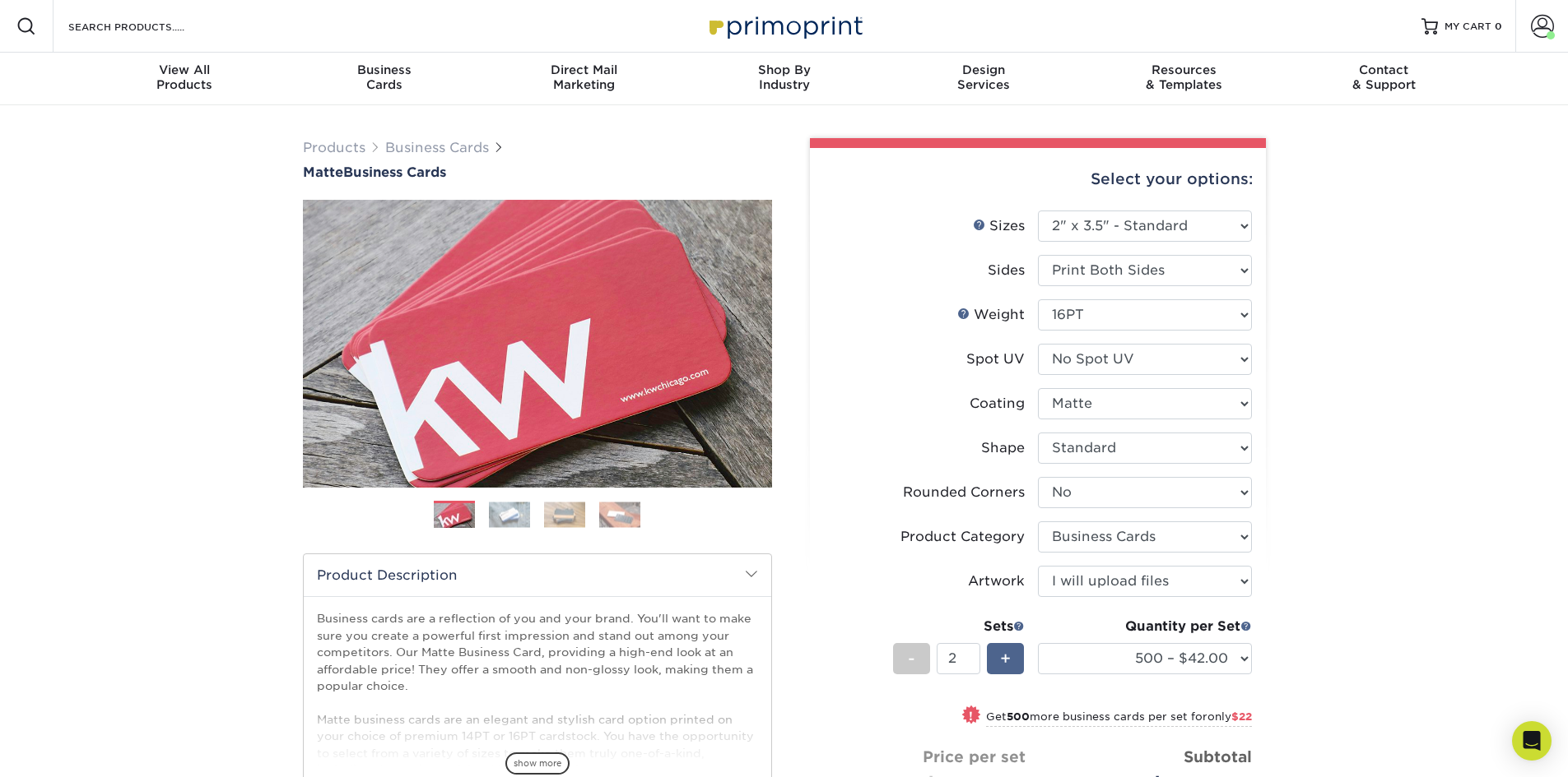
click at [1003, 666] on span "+" at bounding box center [1004, 658] width 10 height 24
type input "4"
click at [1511, 558] on div "Products Business Cards Matte Business Cards Previous Next 100 $ 9" at bounding box center [784, 612] width 1568 height 1014
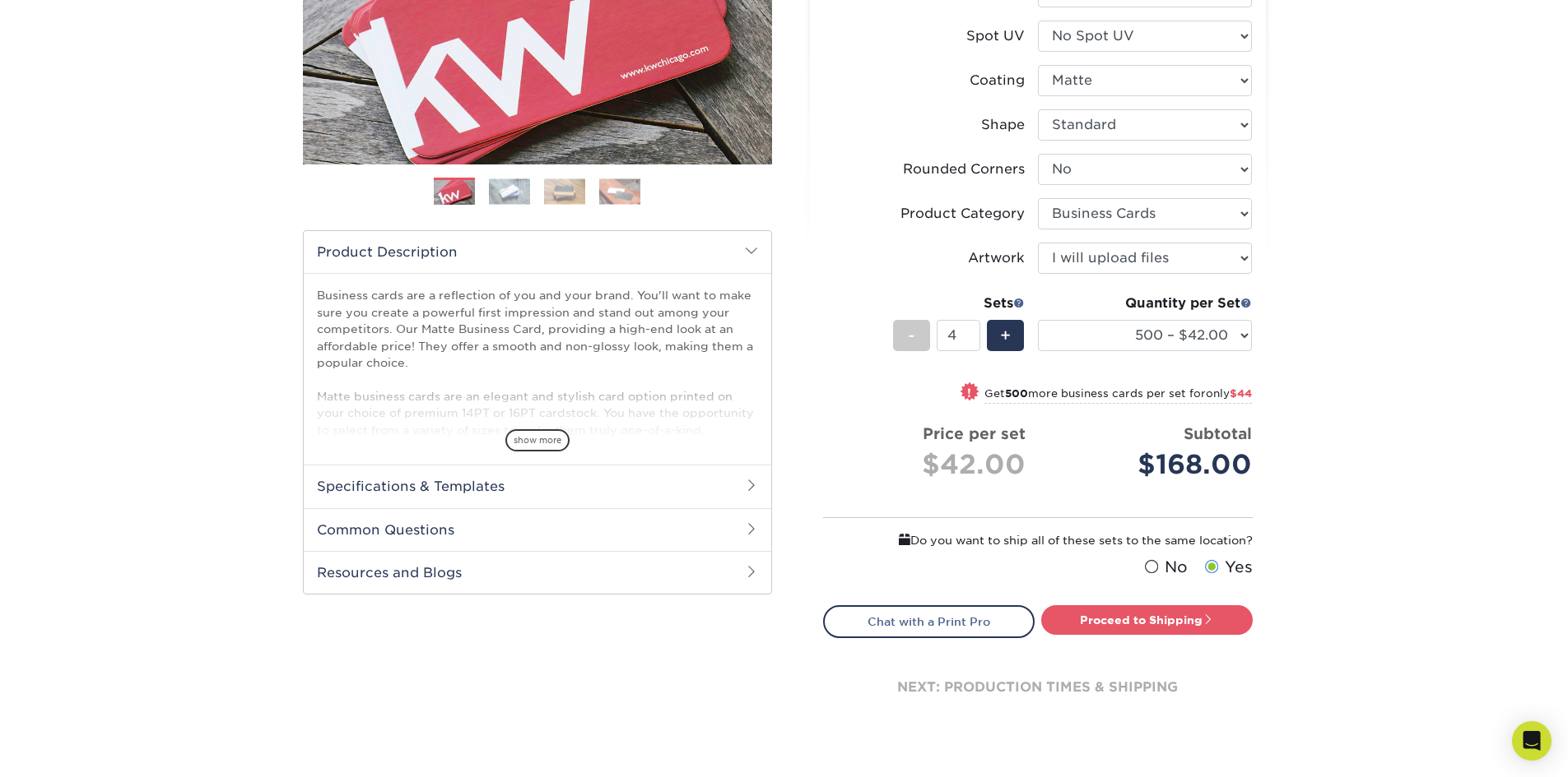
scroll to position [329, 0]
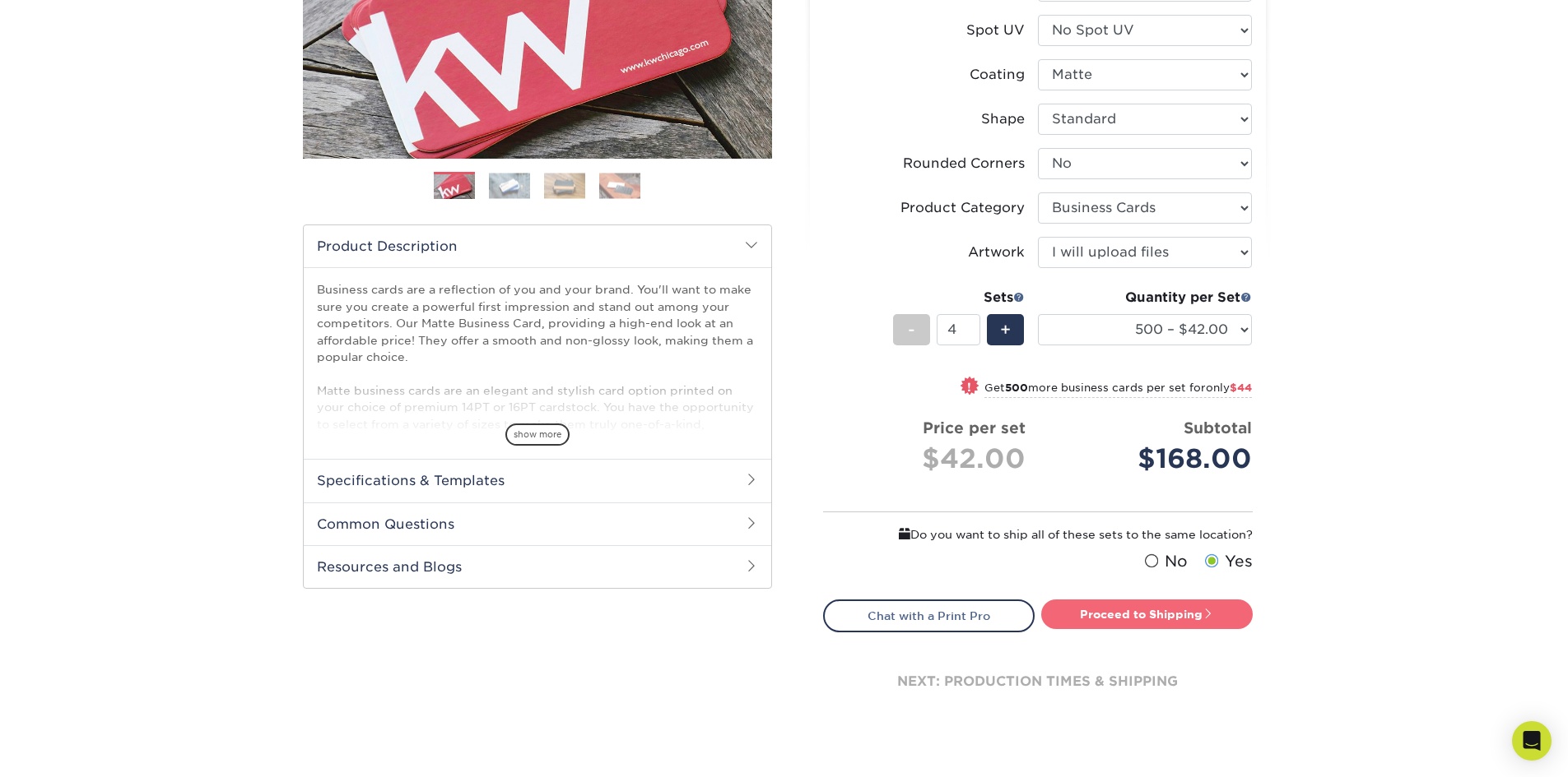
click at [1161, 608] on link "Proceed to Shipping" at bounding box center [1147, 614] width 211 height 29
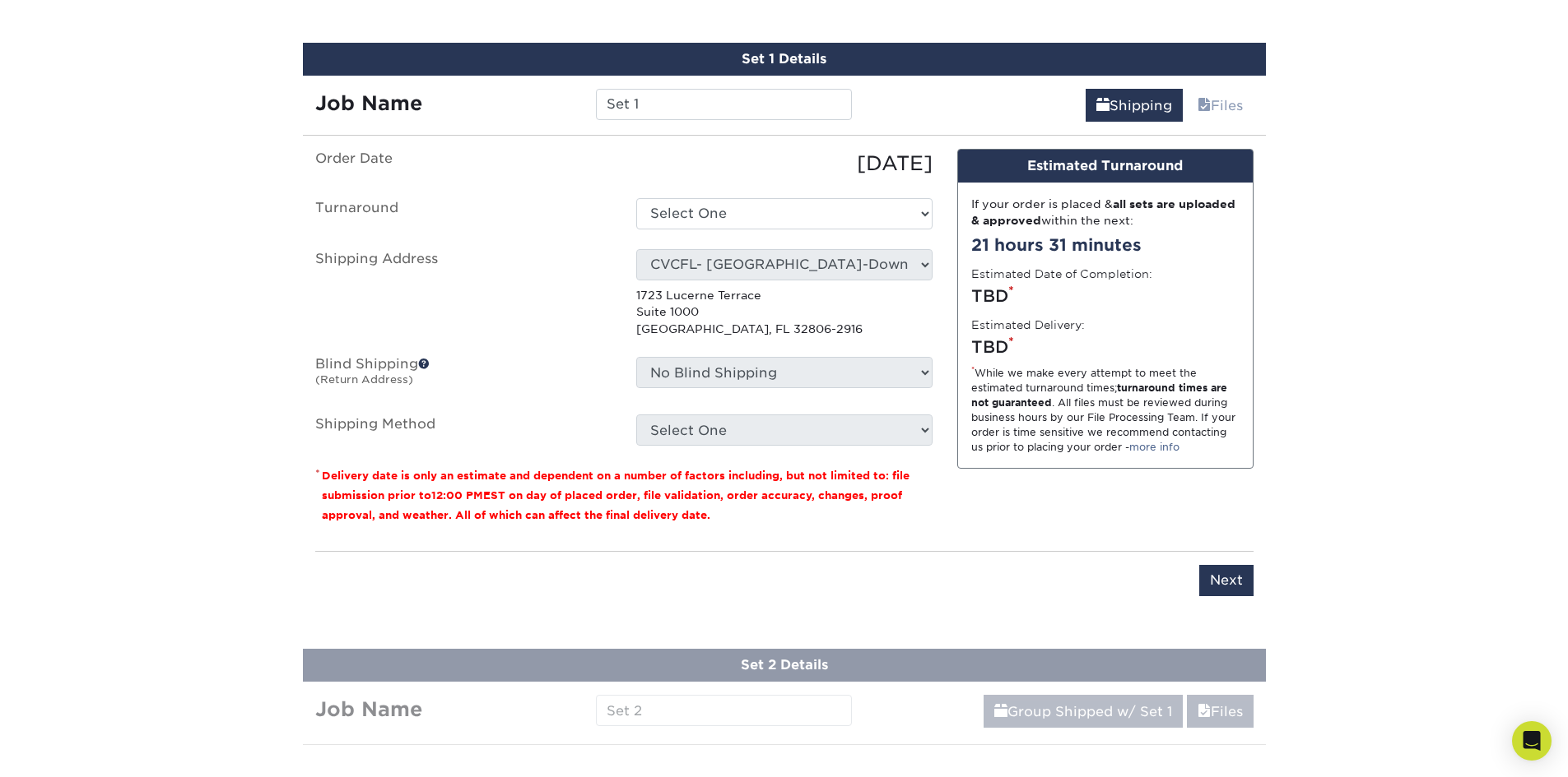
scroll to position [973, 0]
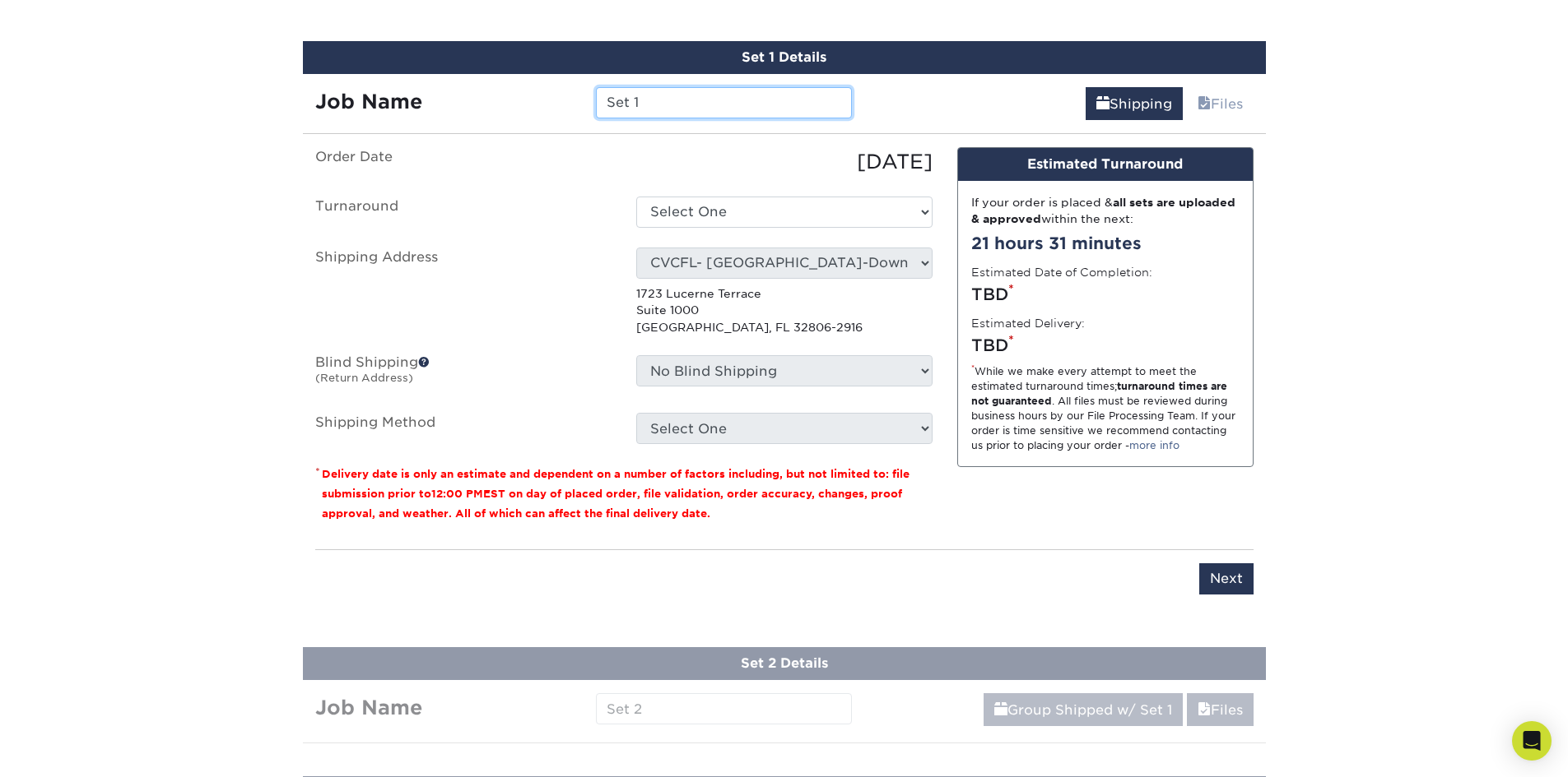
click at [637, 105] on input "Set 1" at bounding box center [724, 103] width 256 height 31
paste input "CVCFL - [PERSON_NAME] Reorder ([DATE]) - Demori"
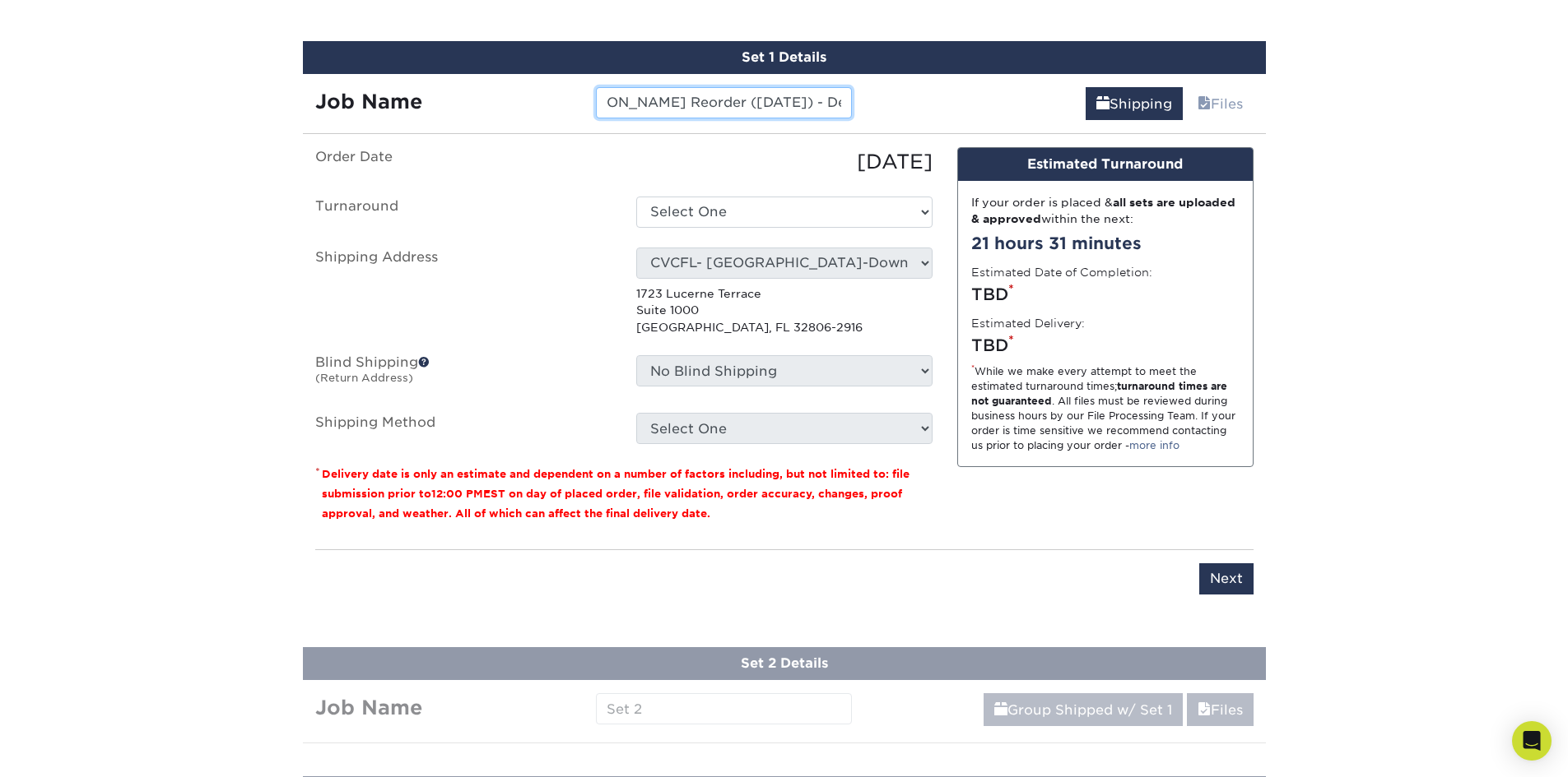
type input "CVCFL - [PERSON_NAME] Reorder ([DATE]) - Demori"
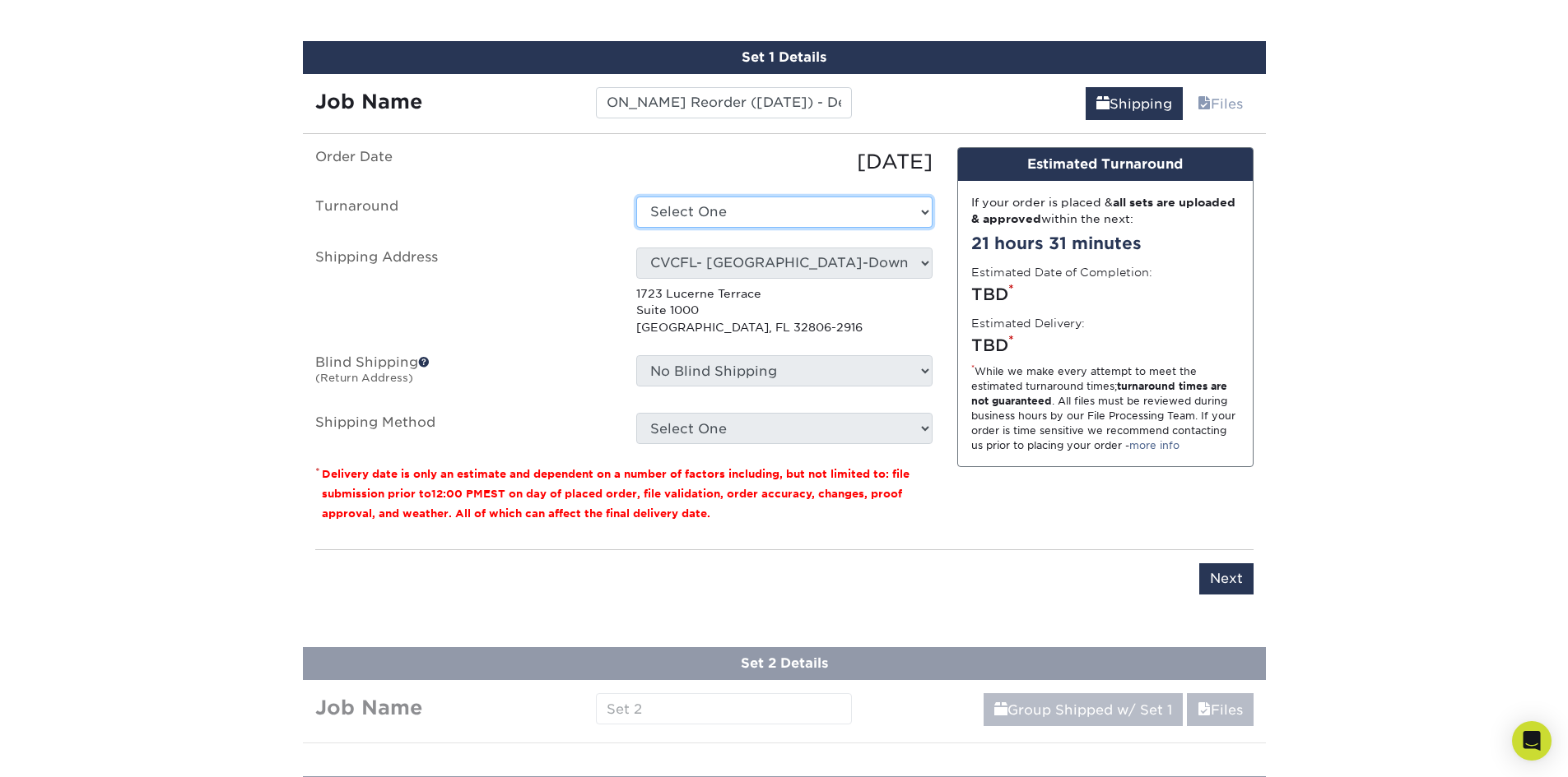
click at [749, 209] on select "Select One 2-4 Business Days 2 Day Next Business Day" at bounding box center [784, 212] width 296 height 31
select select "537feecc-bbf3-4c5a-82cb-a8dbf54f53c4"
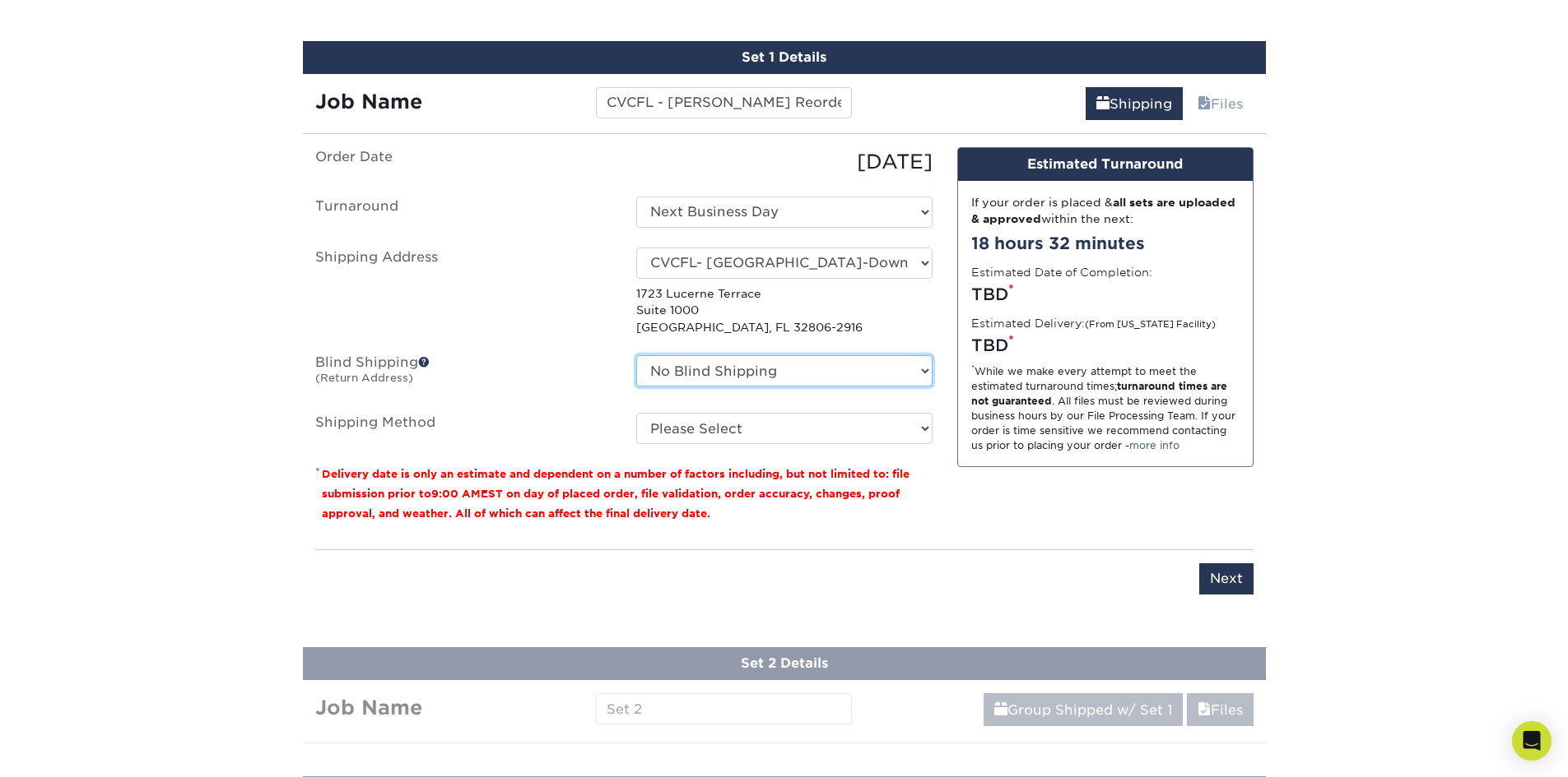
click at [734, 364] on select "No Blind Shipping Lauryn Matthews AAP Conference - Advance Warehouse Acacia Cra…" at bounding box center [784, 370] width 296 height 31
click at [518, 172] on label "Order Date" at bounding box center [463, 161] width 321 height 29
click at [742, 265] on select "Select One Lauryn Matthews AAP Conference - Advance Warehouse Acacia Crawford A…" at bounding box center [784, 263] width 296 height 31
select select "270418"
click at [698, 372] on select "No Blind Shipping Lauryn Matthews AAP Conference - Advance Warehouse Acacia Cra…" at bounding box center [784, 370] width 296 height 31
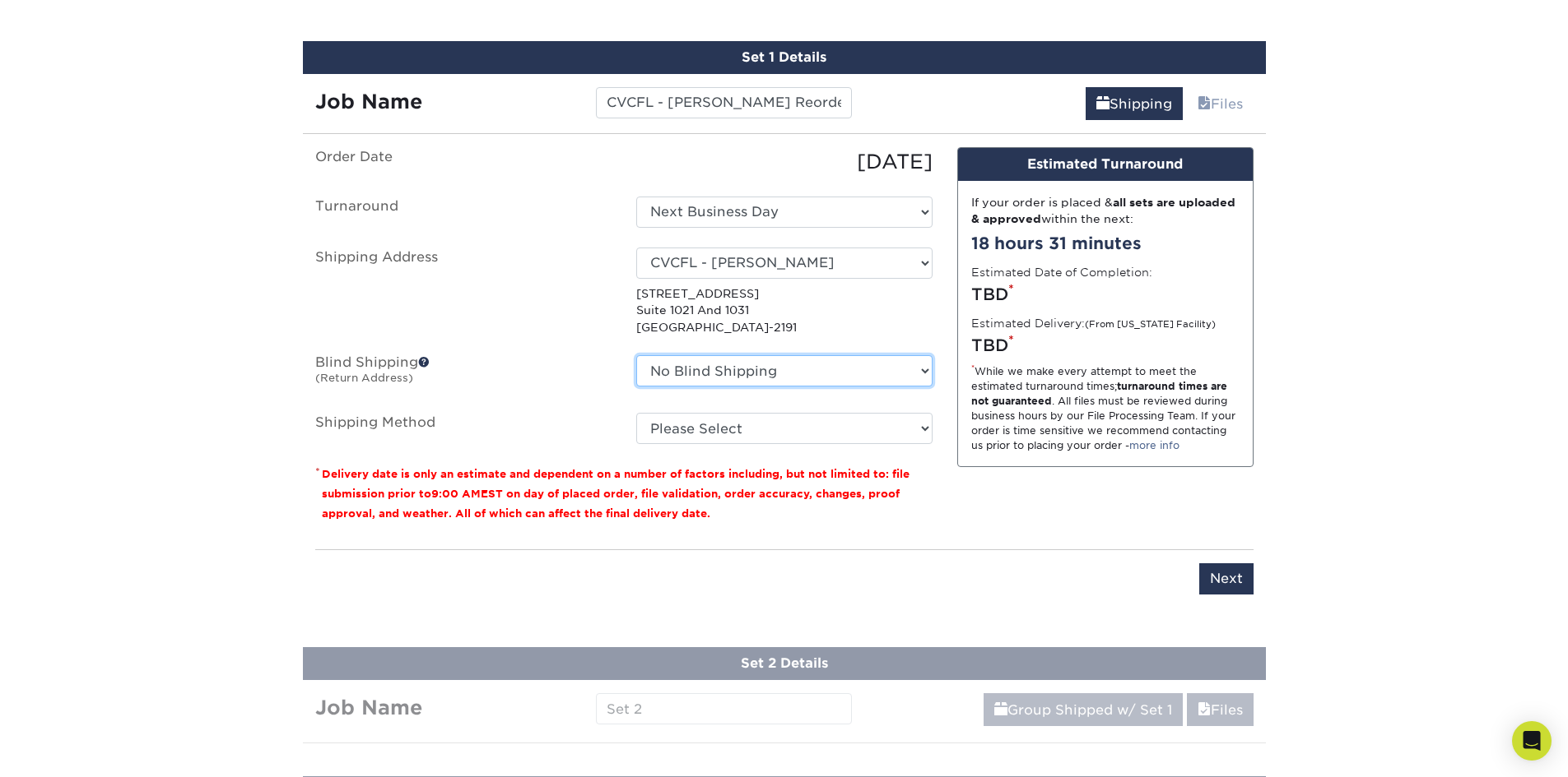
select select "270418"
click at [636, 355] on select "No Blind Shipping Lauryn Matthews AAP Conference - Advance Warehouse Acacia Cra…" at bounding box center [784, 370] width 296 height 31
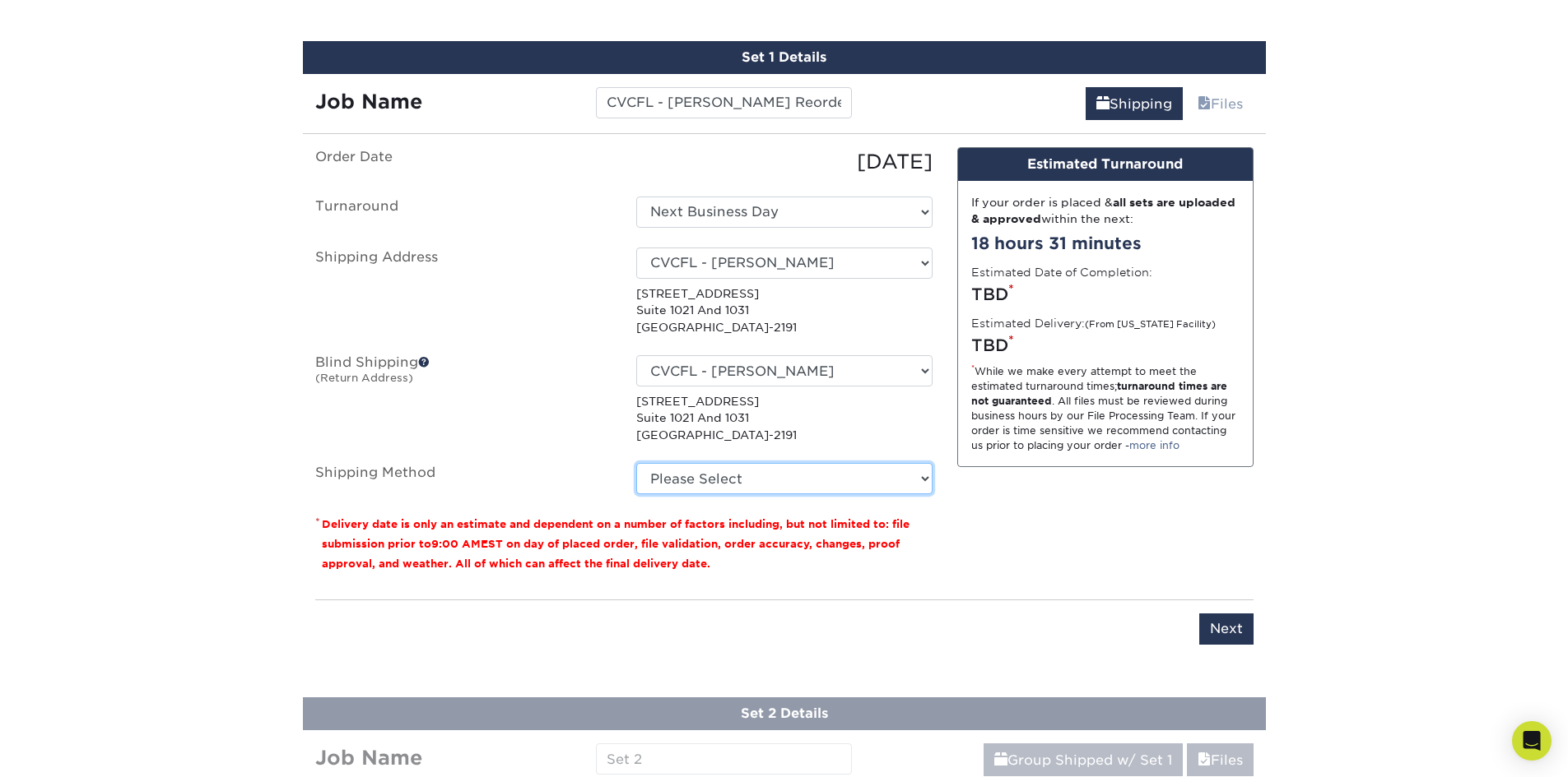
click at [727, 477] on select "Please Select Ground Shipping (+$15.05) 3 Day Shipping Service (+$16.18) 2 Day …" at bounding box center [784, 478] width 296 height 31
select select "03"
click at [636, 463] on select "Please Select Ground Shipping (+$15.05) 3 Day Shipping Service (+$16.18) 2 Day …" at bounding box center [784, 478] width 296 height 31
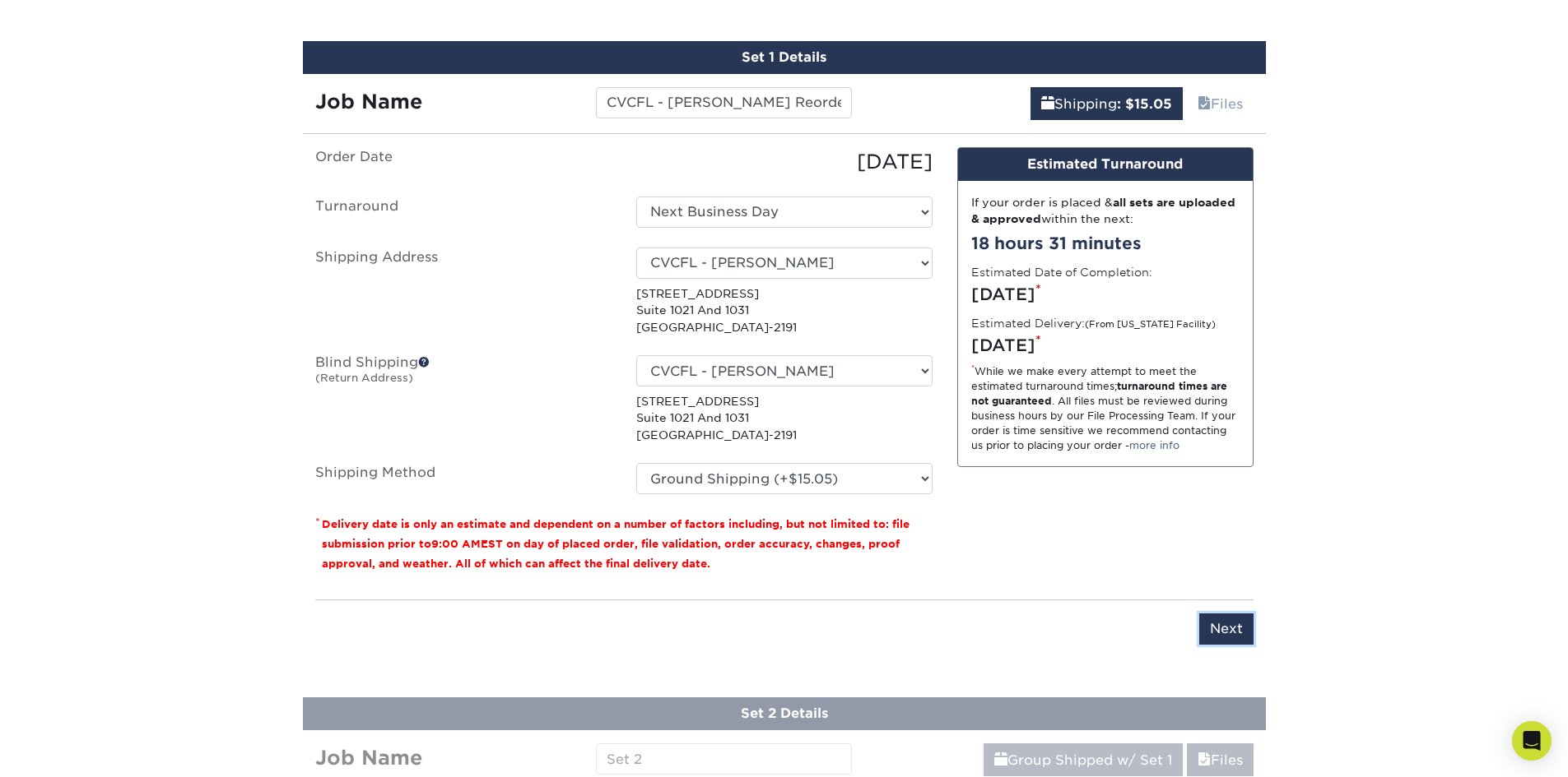
click at [1214, 623] on input "Next" at bounding box center [1226, 628] width 55 height 31
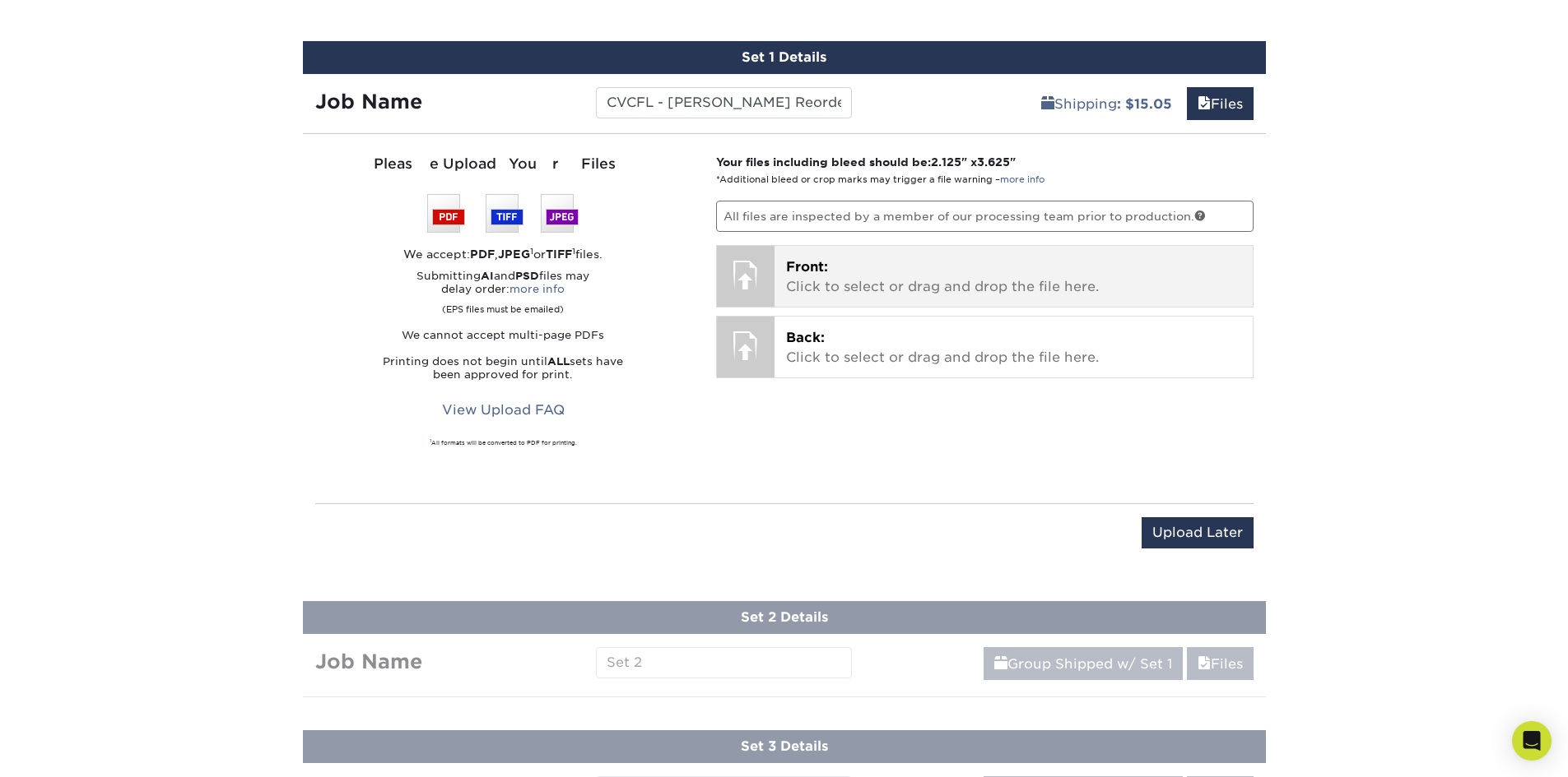
click at [870, 270] on p "Front: Click to select or drag and drop the file here." at bounding box center [1013, 277] width 455 height 40
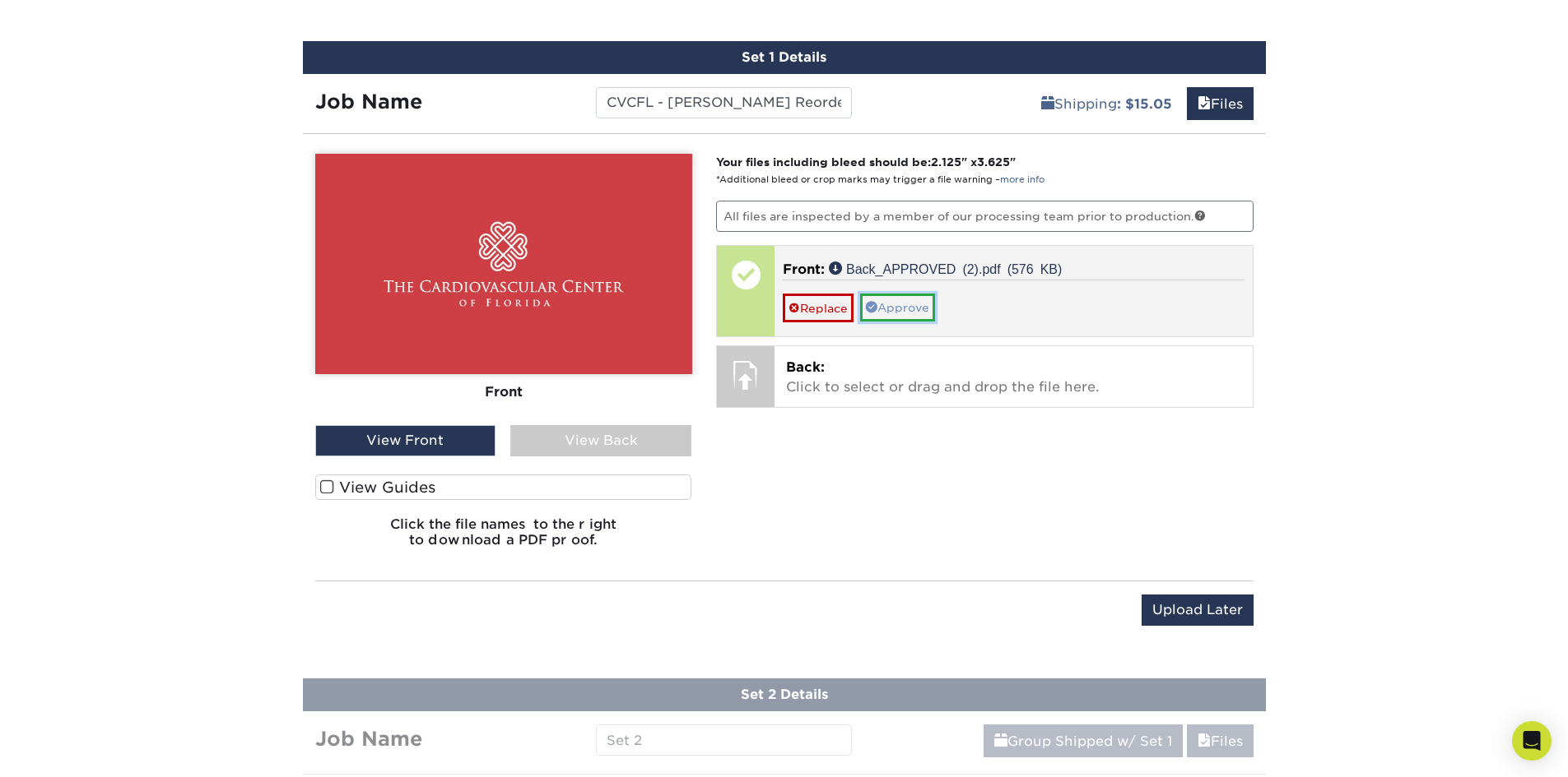
click at [894, 307] on link "Approve" at bounding box center [897, 308] width 74 height 28
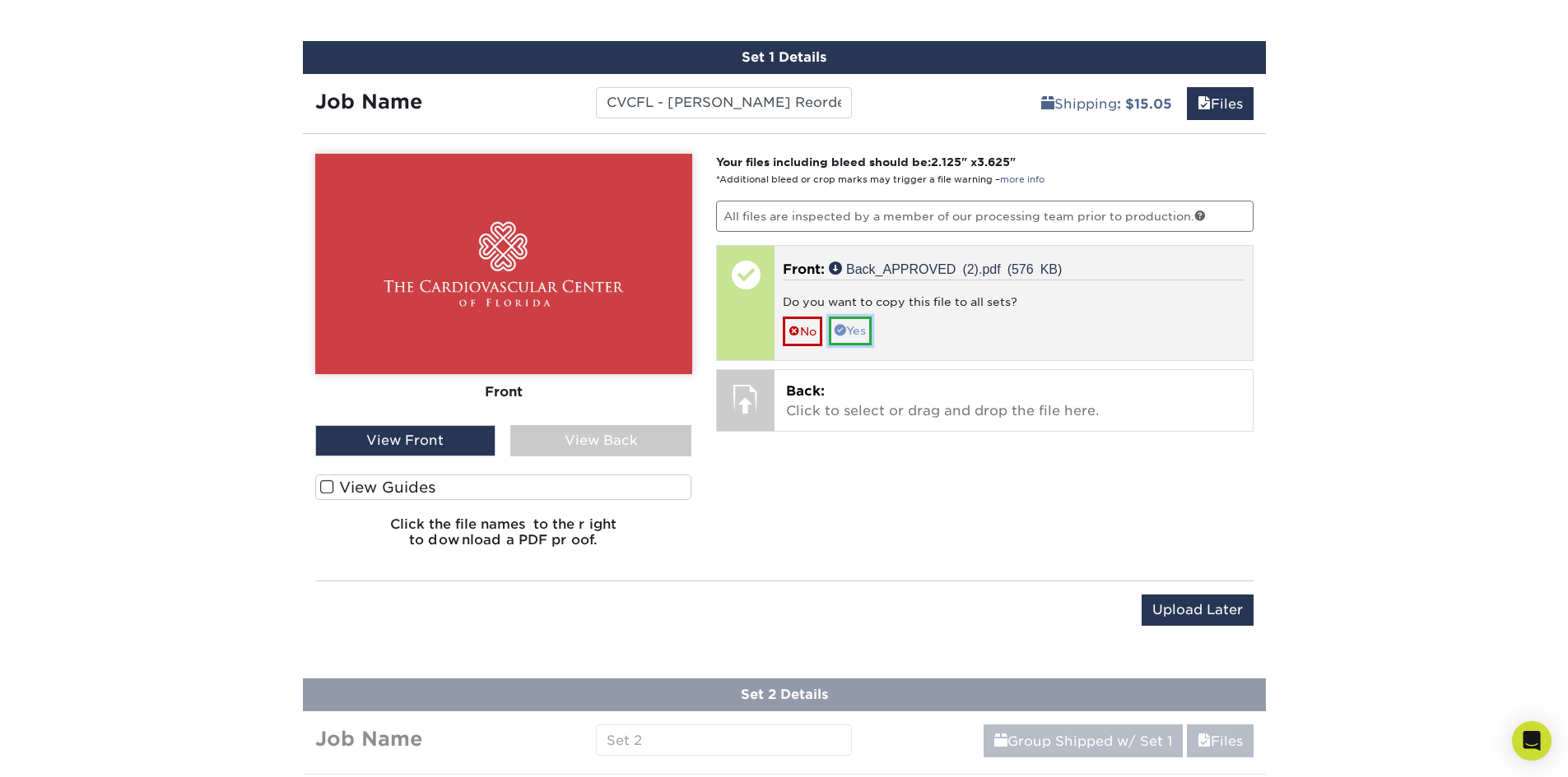
click at [865, 331] on link "Yes" at bounding box center [849, 331] width 42 height 28
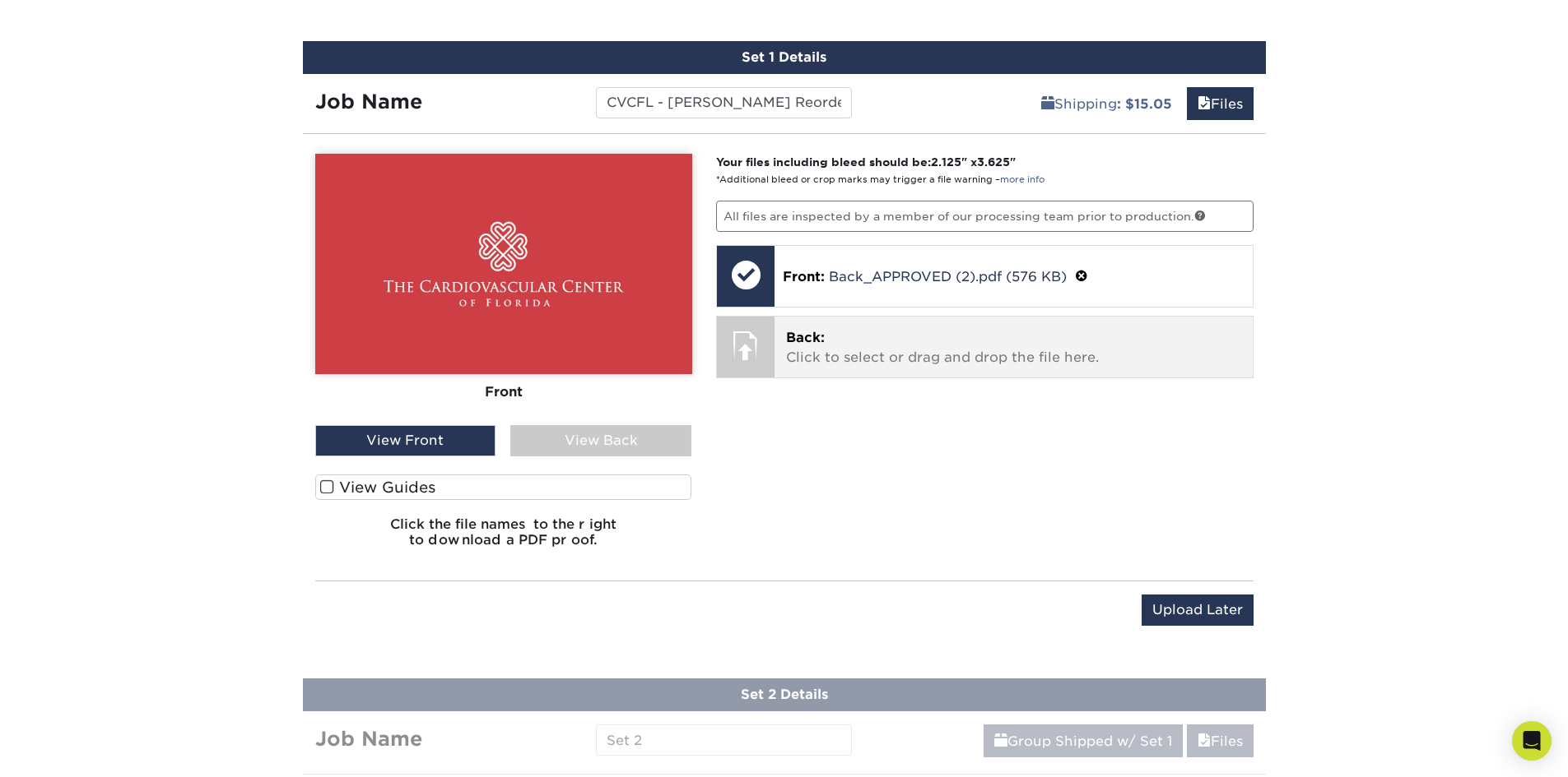
click at [866, 345] on p "Back: Click to select or drag and drop the file here." at bounding box center [1013, 348] width 455 height 40
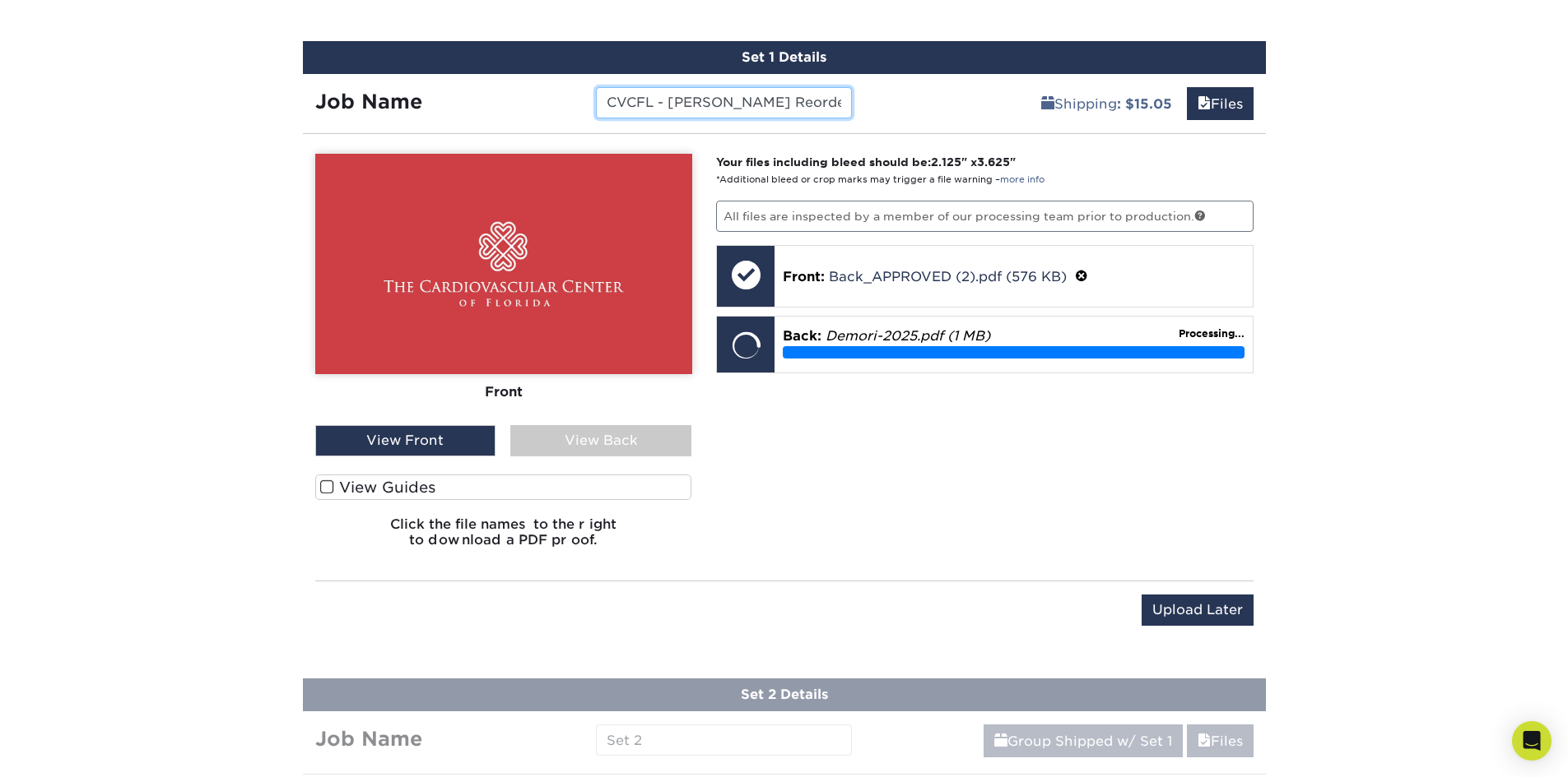
click at [776, 101] on input "CVCFL - [PERSON_NAME] Reorder ([DATE]) - Demori" at bounding box center [724, 103] width 256 height 31
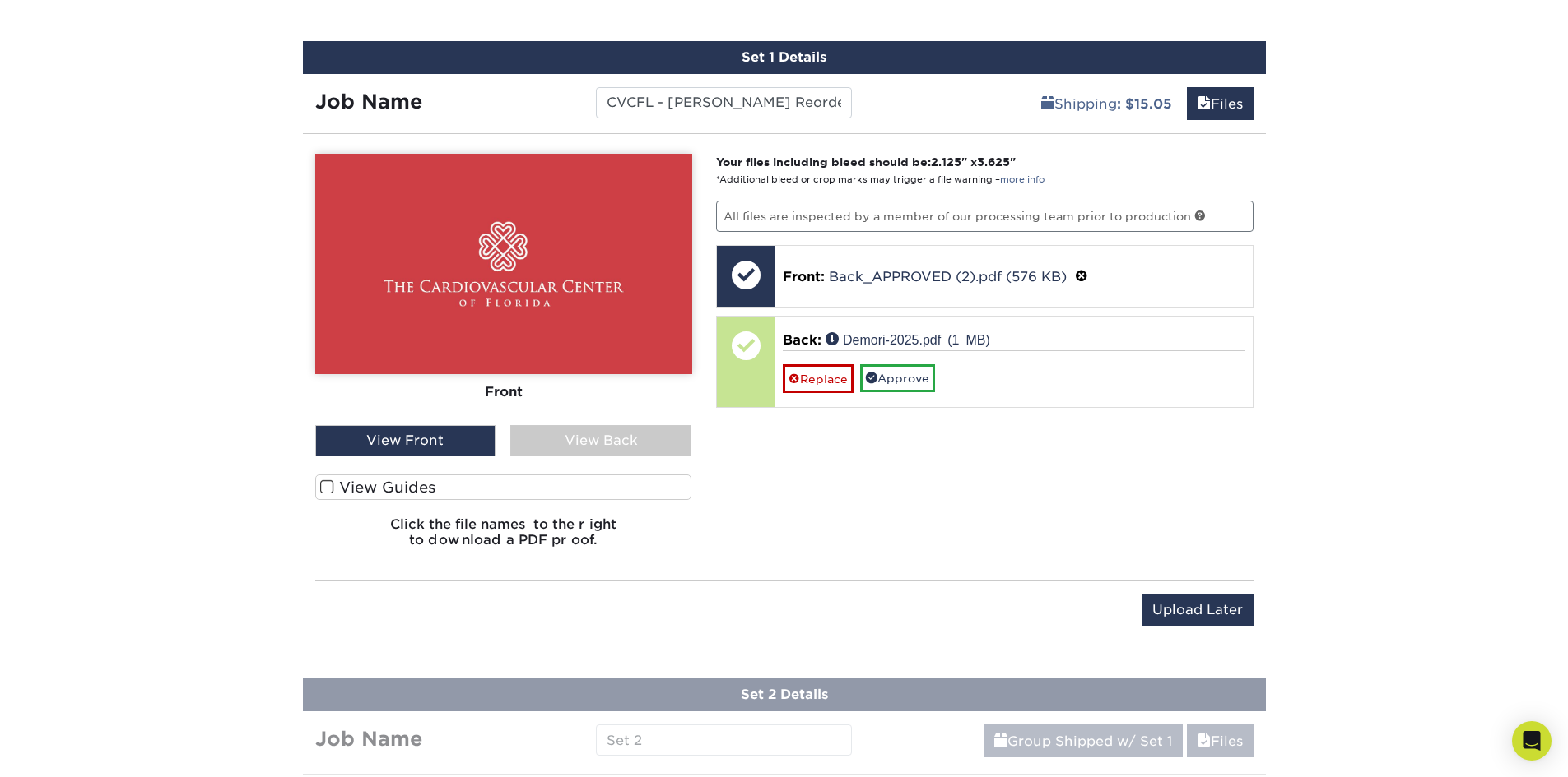
click at [620, 433] on div "View Back" at bounding box center [600, 441] width 181 height 31
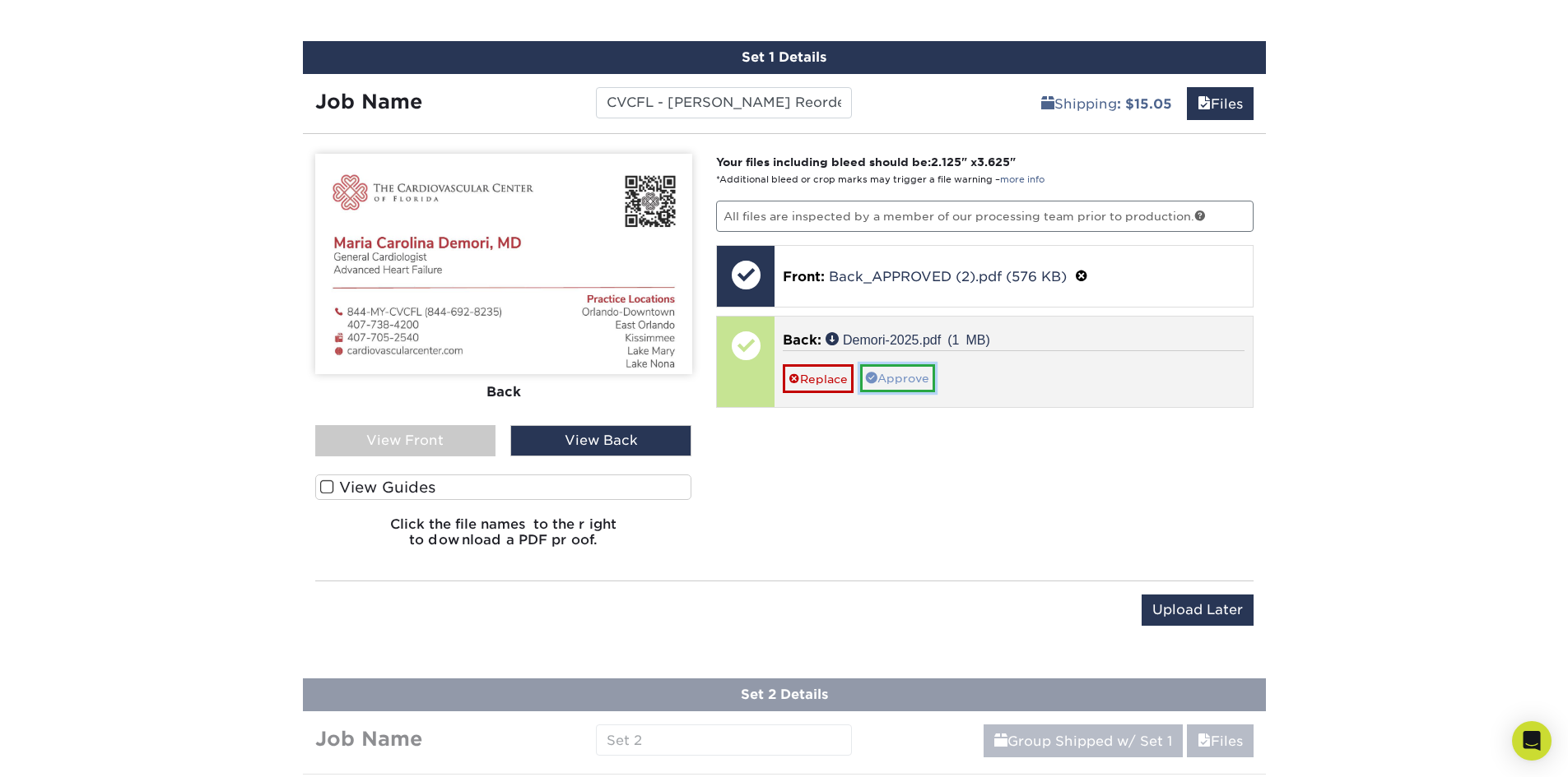
click at [895, 380] on link "Approve" at bounding box center [897, 379] width 74 height 28
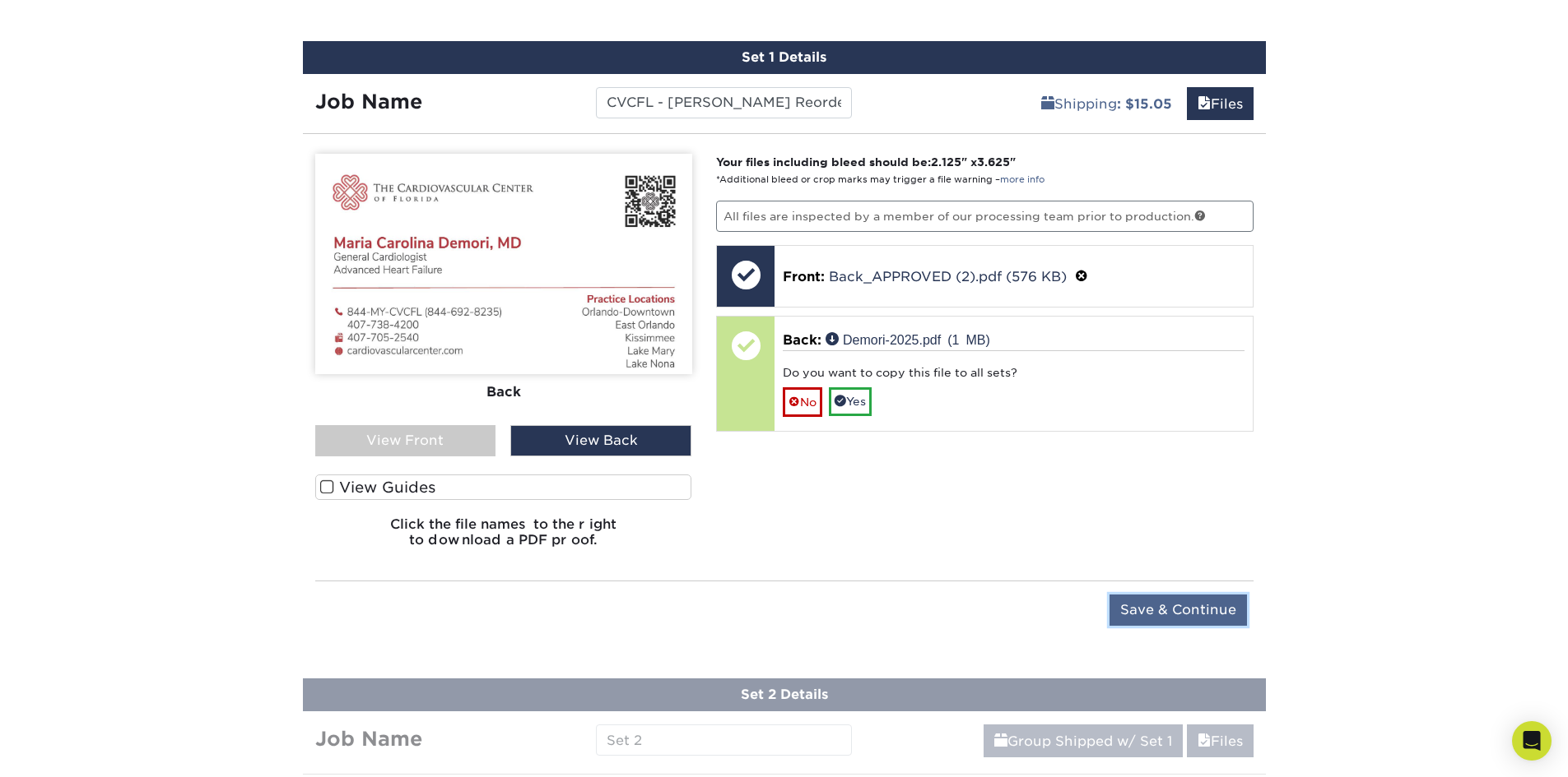
click at [1200, 611] on input "Save & Continue" at bounding box center [1178, 609] width 138 height 31
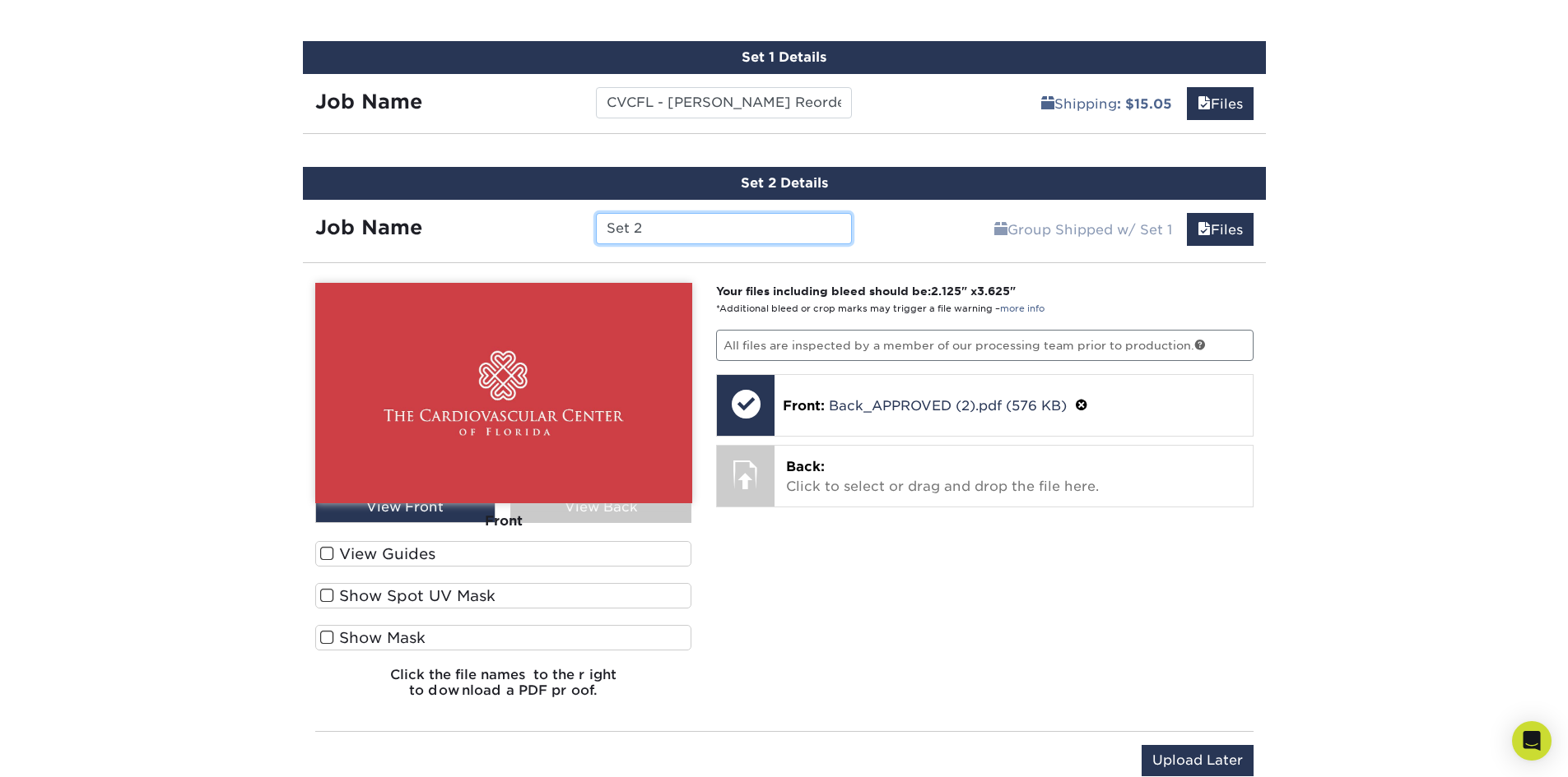
click at [623, 229] on input "Set 2" at bounding box center [724, 228] width 256 height 31
paste input "CVCFL - [PERSON_NAME] Reorder ([DATE]) - Demori"
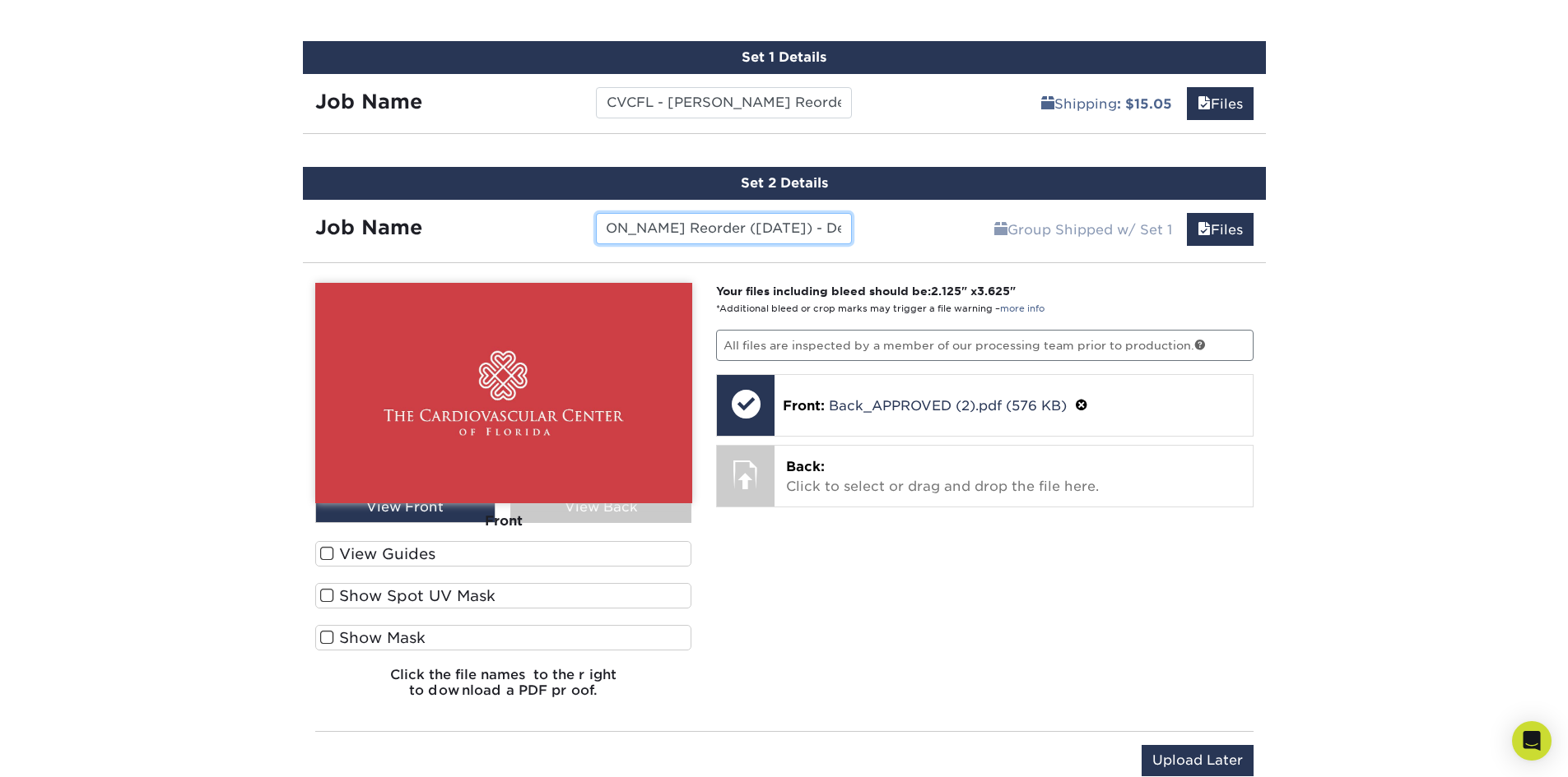
drag, startPoint x: 794, startPoint y: 231, endPoint x: 862, endPoint y: 235, distance: 68.1
click at [862, 235] on div "CVCFL - [PERSON_NAME] Reorder ([DATE]) - Demori" at bounding box center [724, 228] width 281 height 31
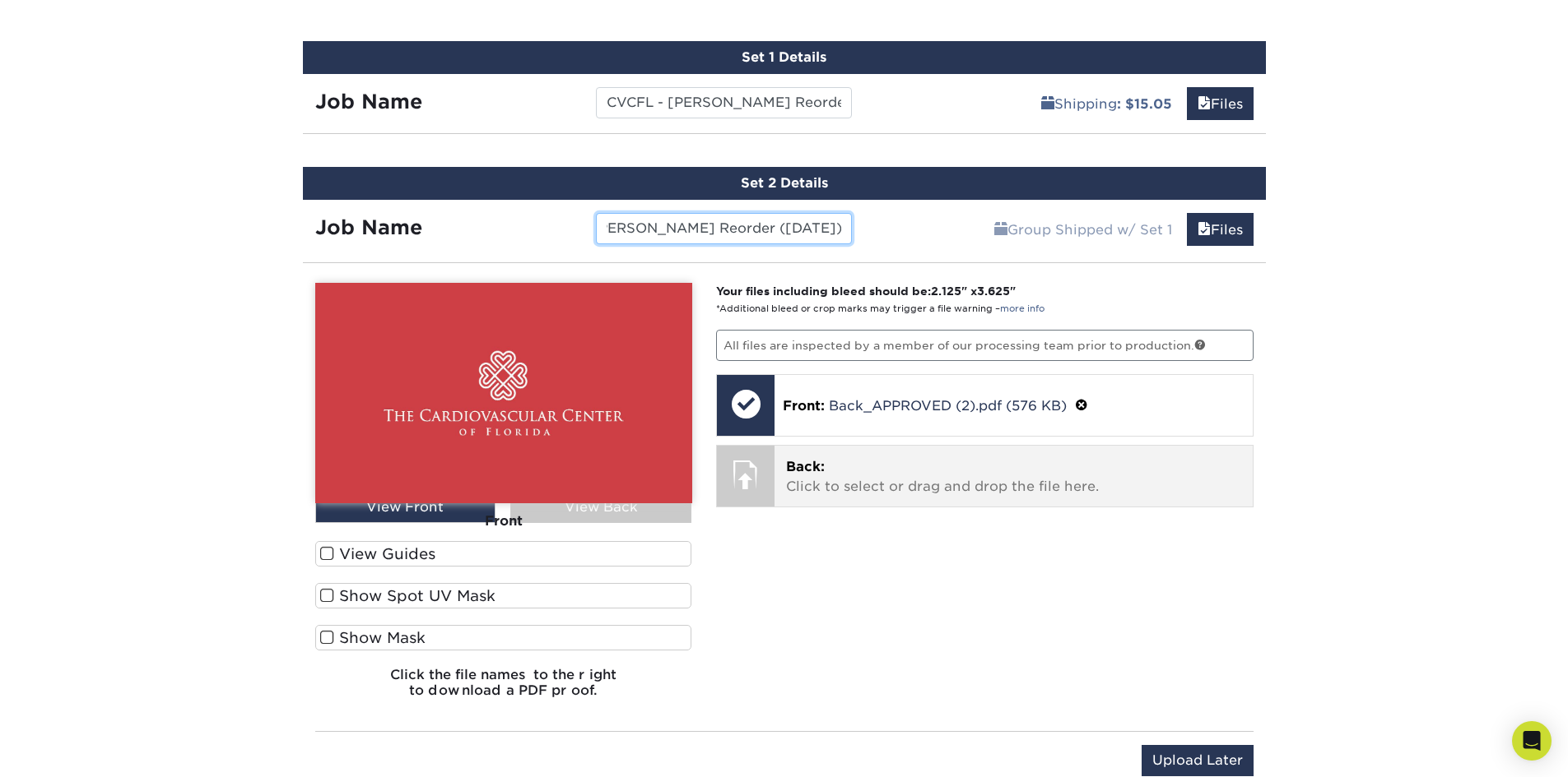
type input "CVCFL - [PERSON_NAME] Reorder ([DATE]) - Hill"
click at [808, 493] on p "Back: Click to select or drag and drop the file here." at bounding box center [1013, 478] width 455 height 40
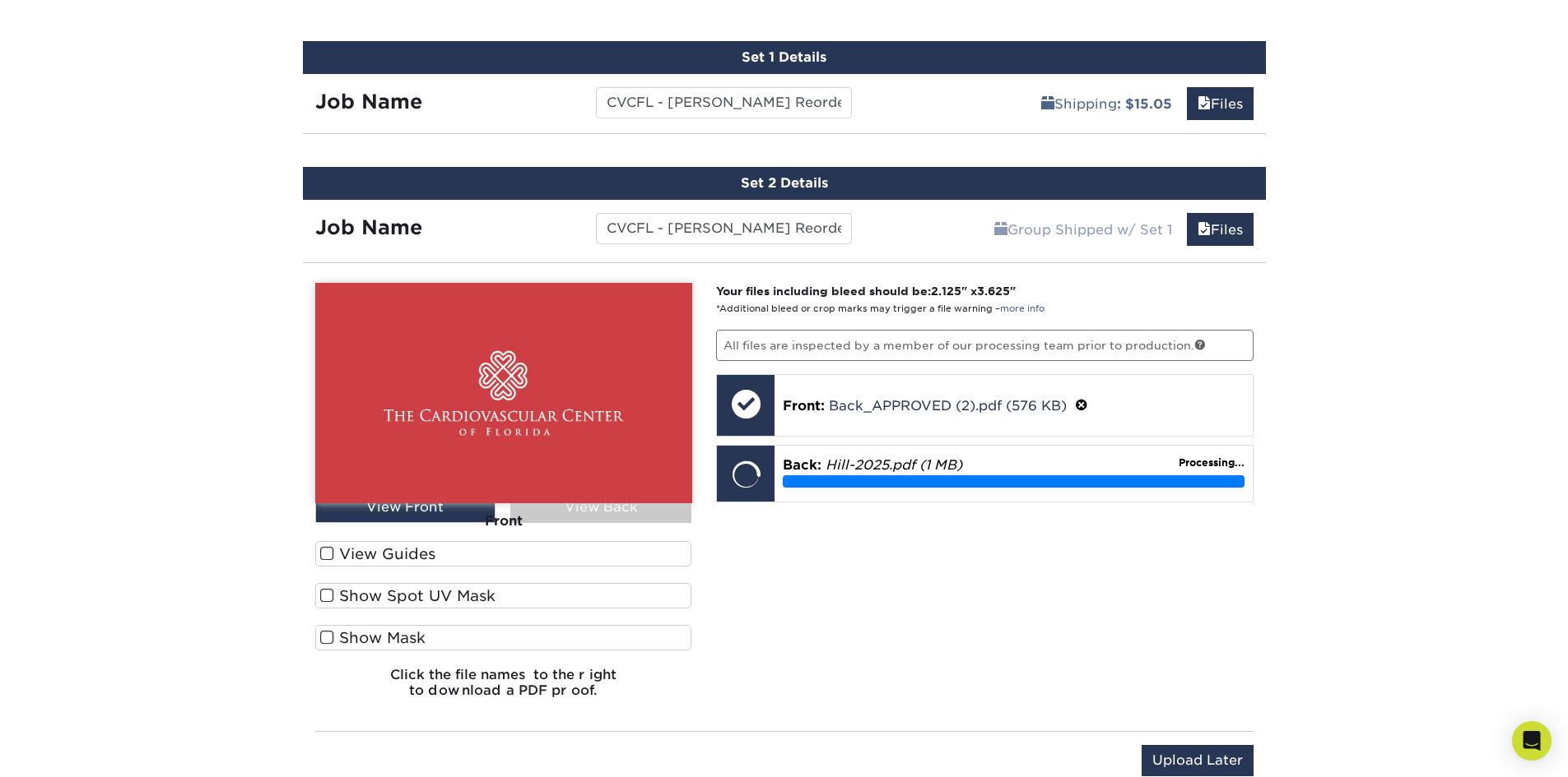
click at [670, 517] on div "Front" at bounding box center [503, 521] width 377 height 36
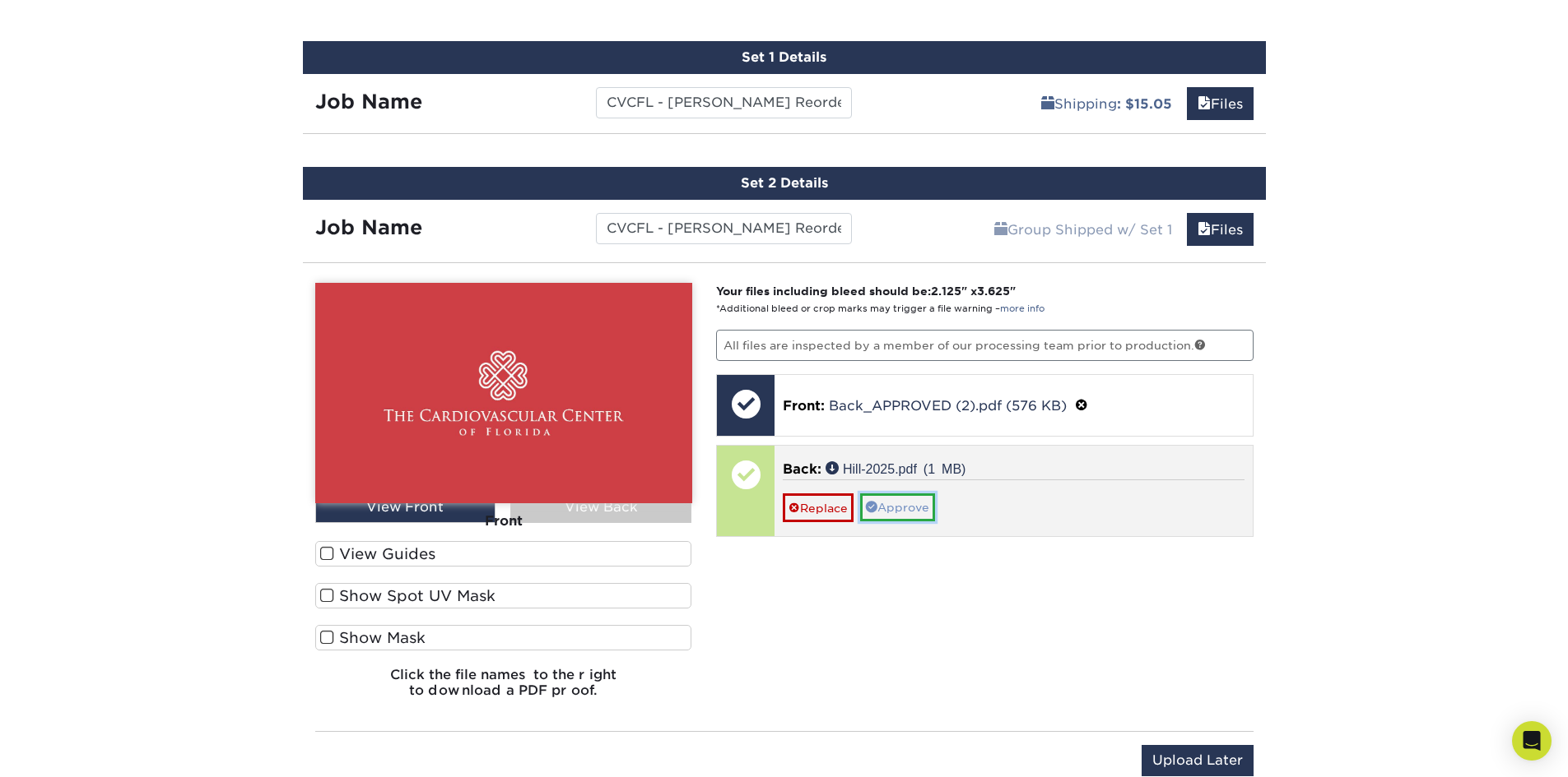
click at [901, 511] on link "Approve" at bounding box center [897, 508] width 74 height 28
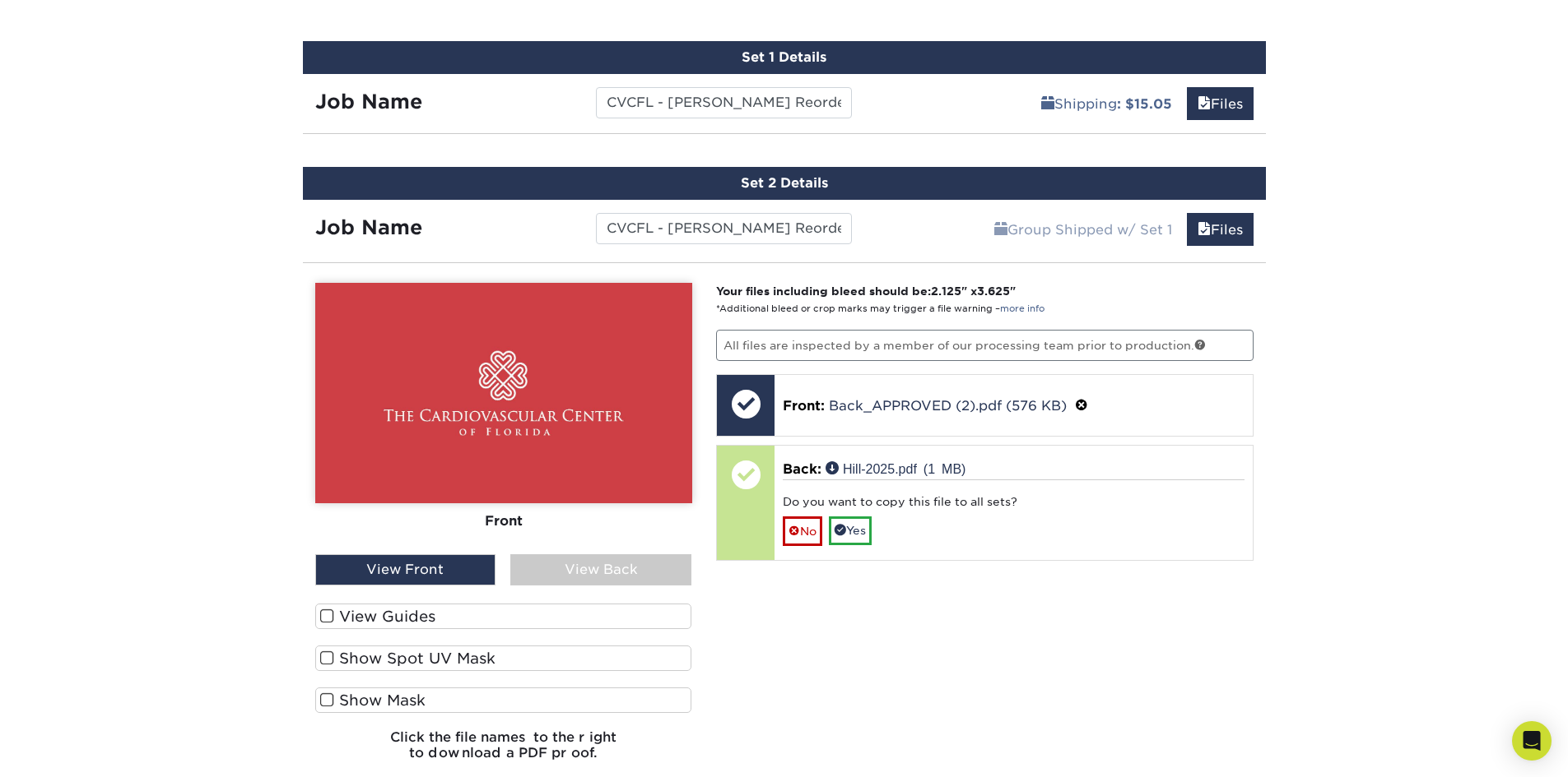
click at [578, 560] on div "View Back" at bounding box center [600, 570] width 181 height 31
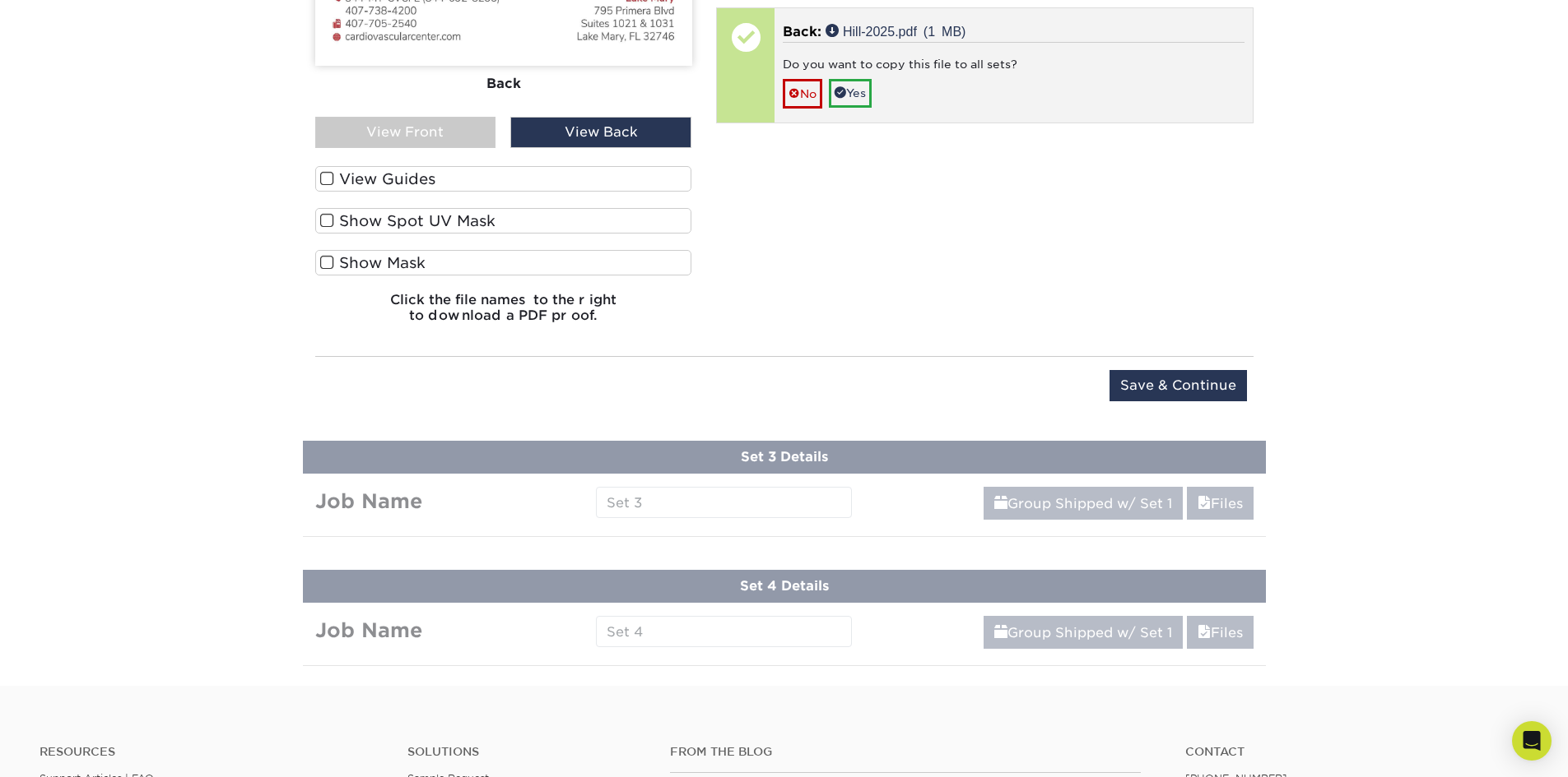
scroll to position [1466, 0]
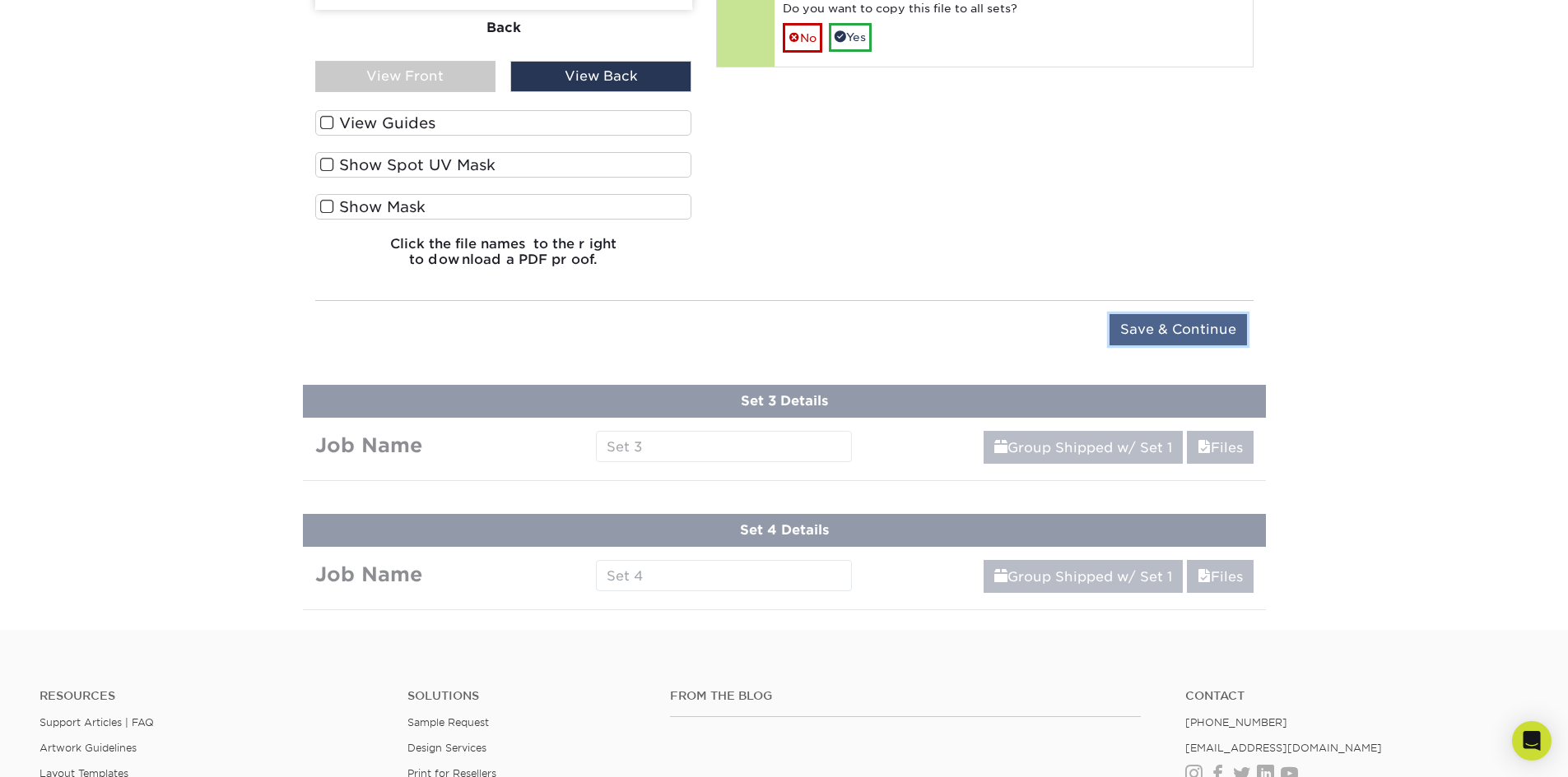
click at [1159, 330] on input "Save & Continue" at bounding box center [1178, 330] width 138 height 31
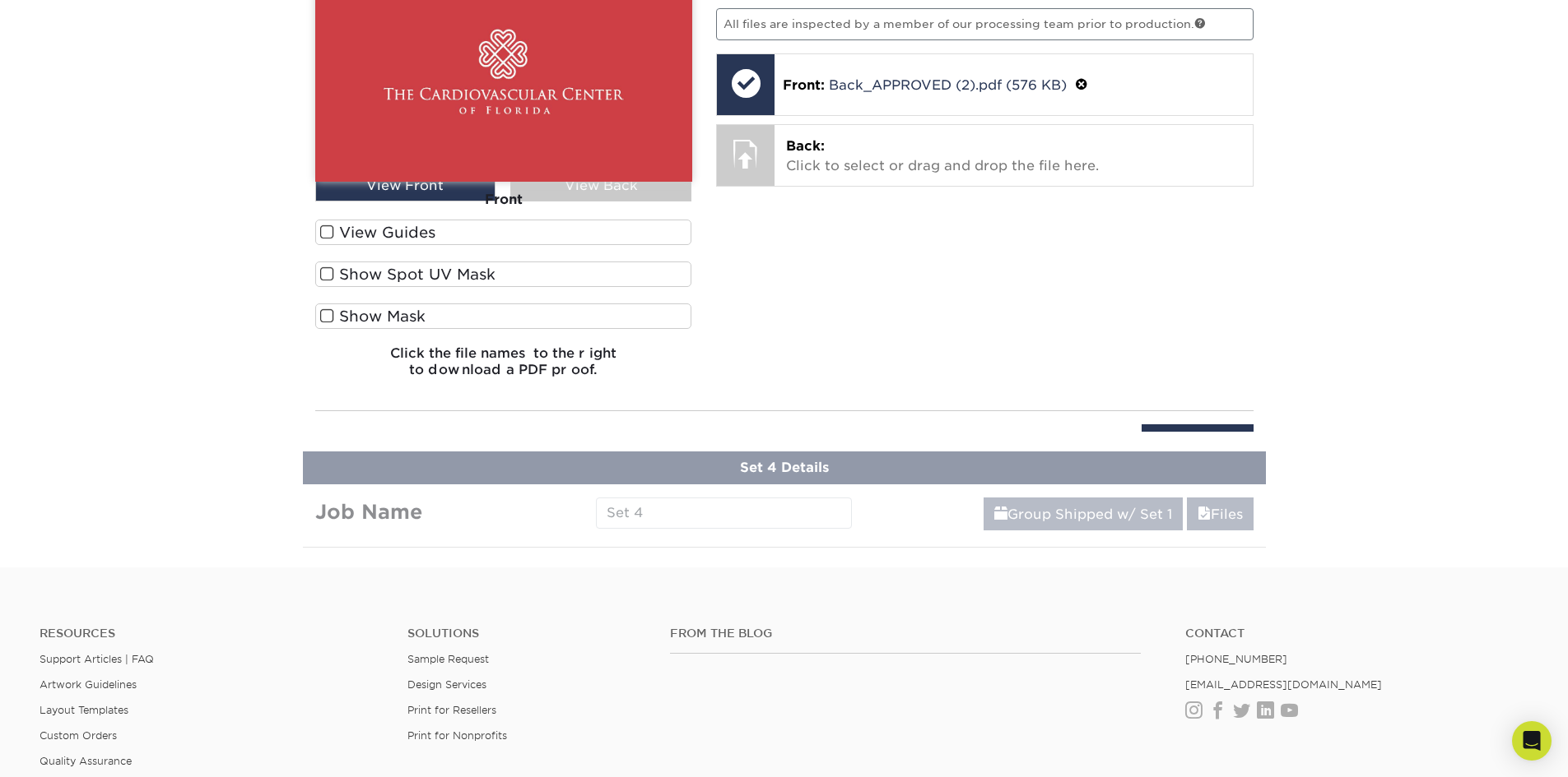
scroll to position [942, 0]
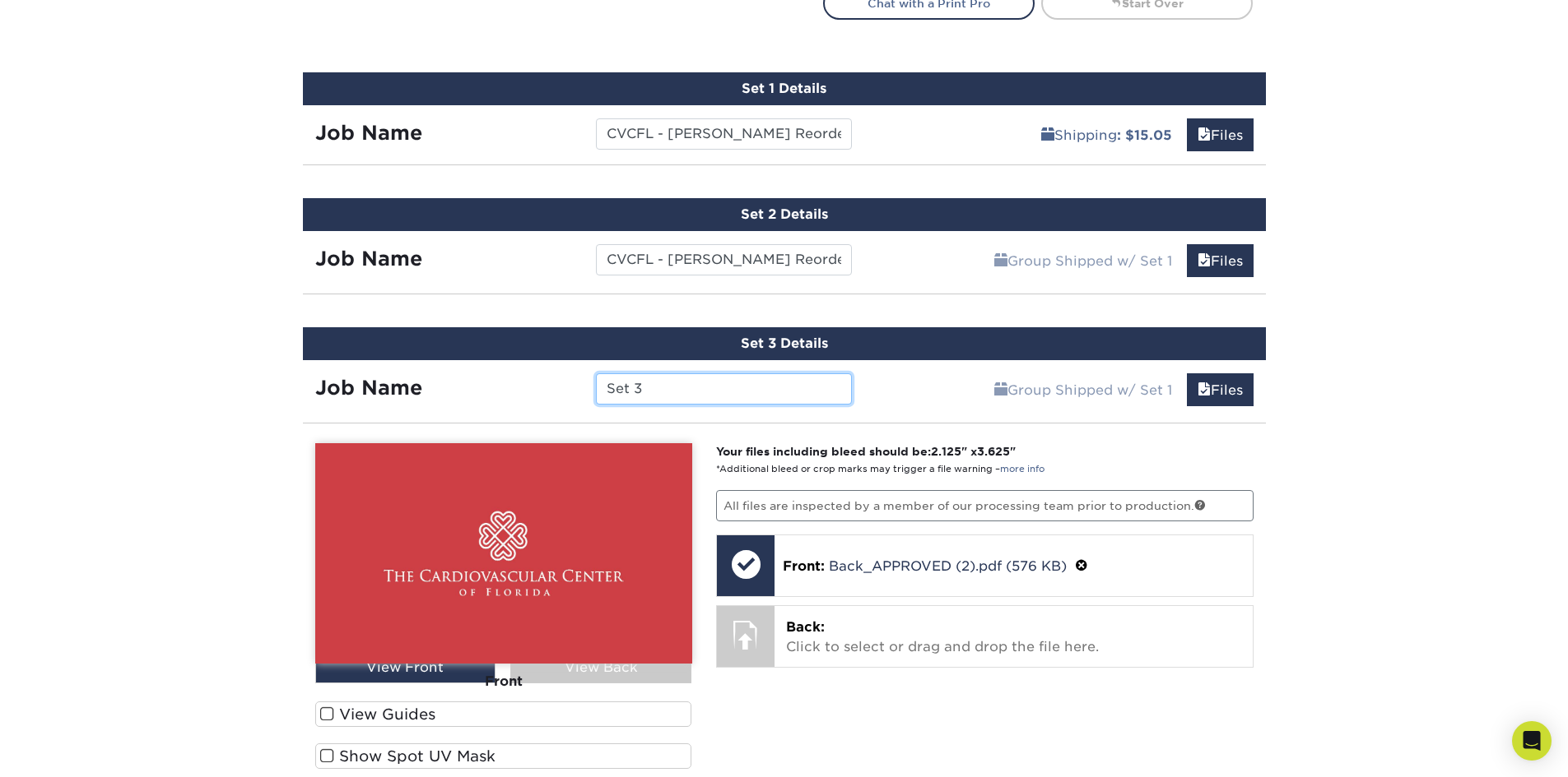
click at [678, 386] on input "Set 3" at bounding box center [724, 388] width 256 height 31
paste input "CVCFL - [PERSON_NAME] Reorder ([DATE]) - Demori"
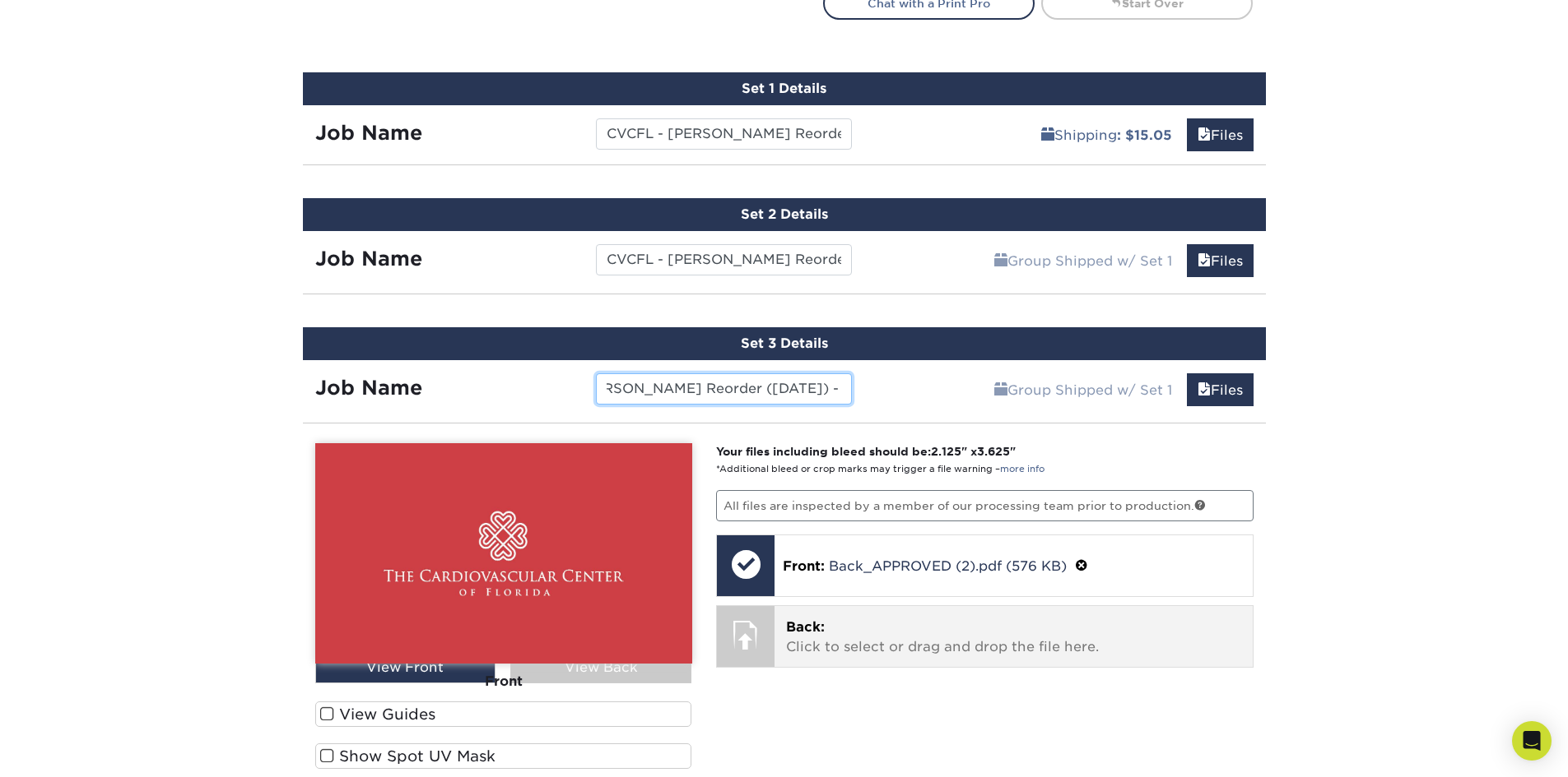
type input "CVCFL - [PERSON_NAME] Reorder ([DATE]) - [PERSON_NAME]"
click at [1048, 633] on p "Back: Click to select or drag and drop the file here." at bounding box center [1013, 638] width 455 height 40
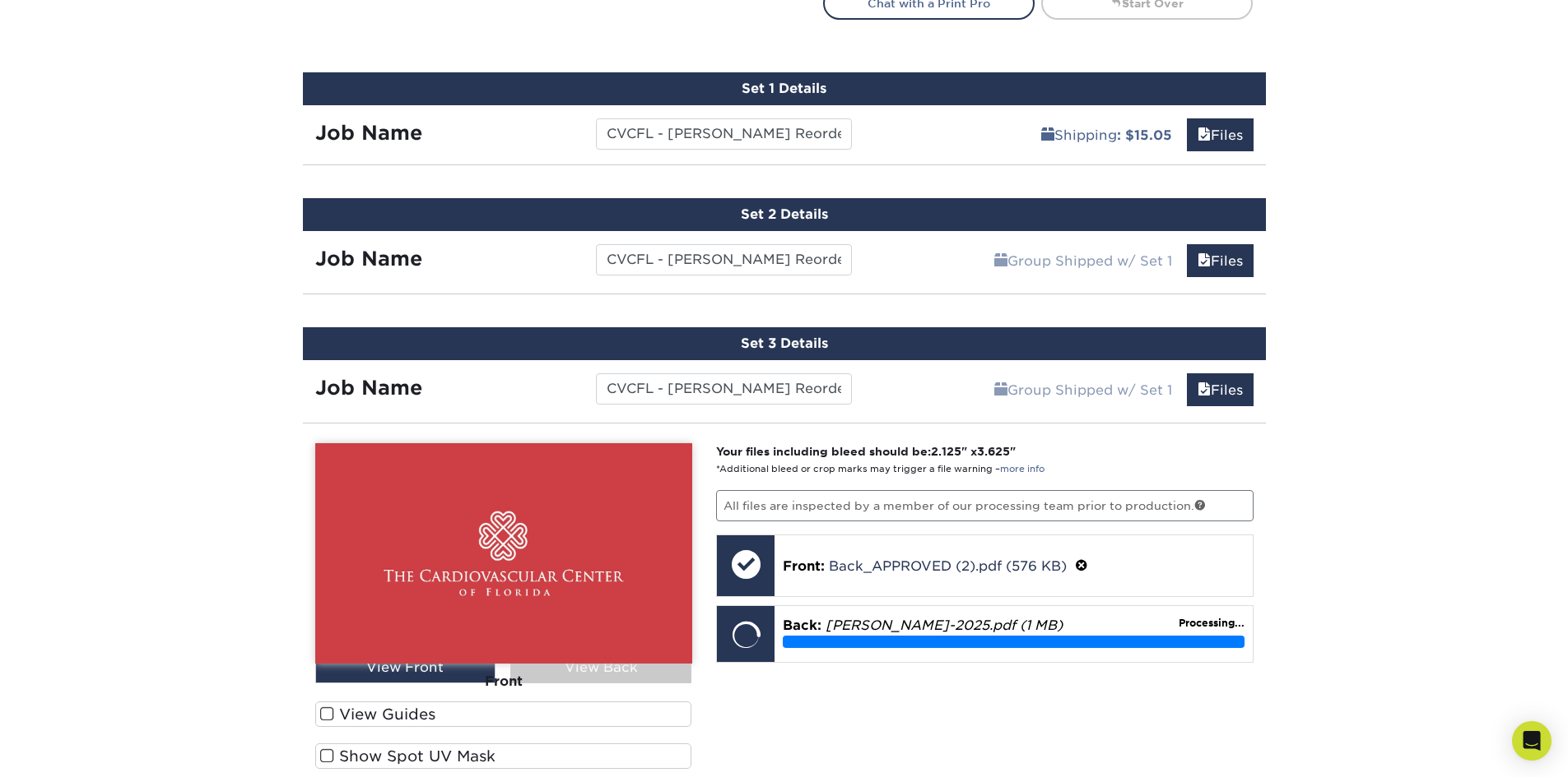
click at [595, 672] on div "Front" at bounding box center [503, 682] width 377 height 36
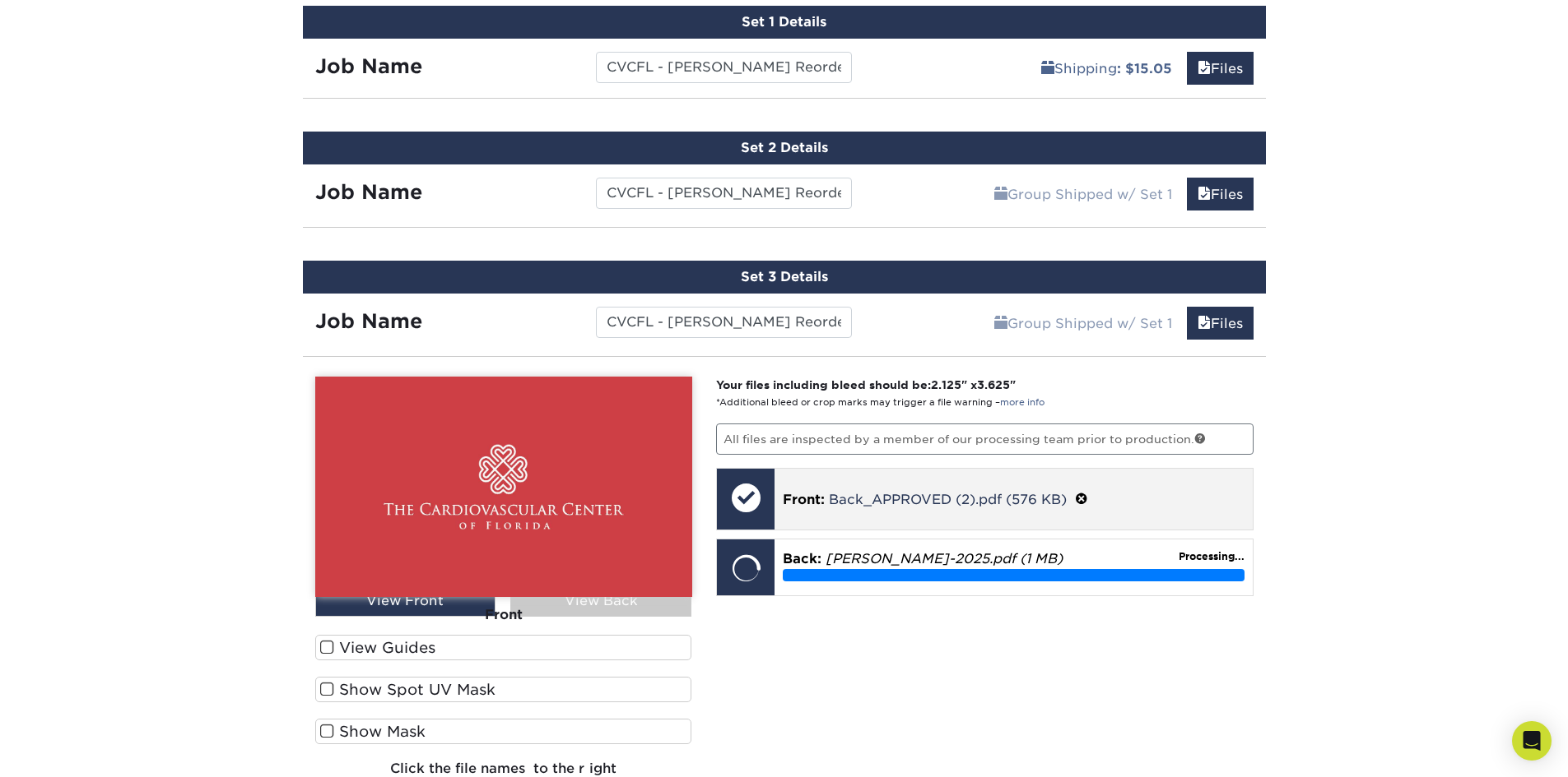
scroll to position [1271, 0]
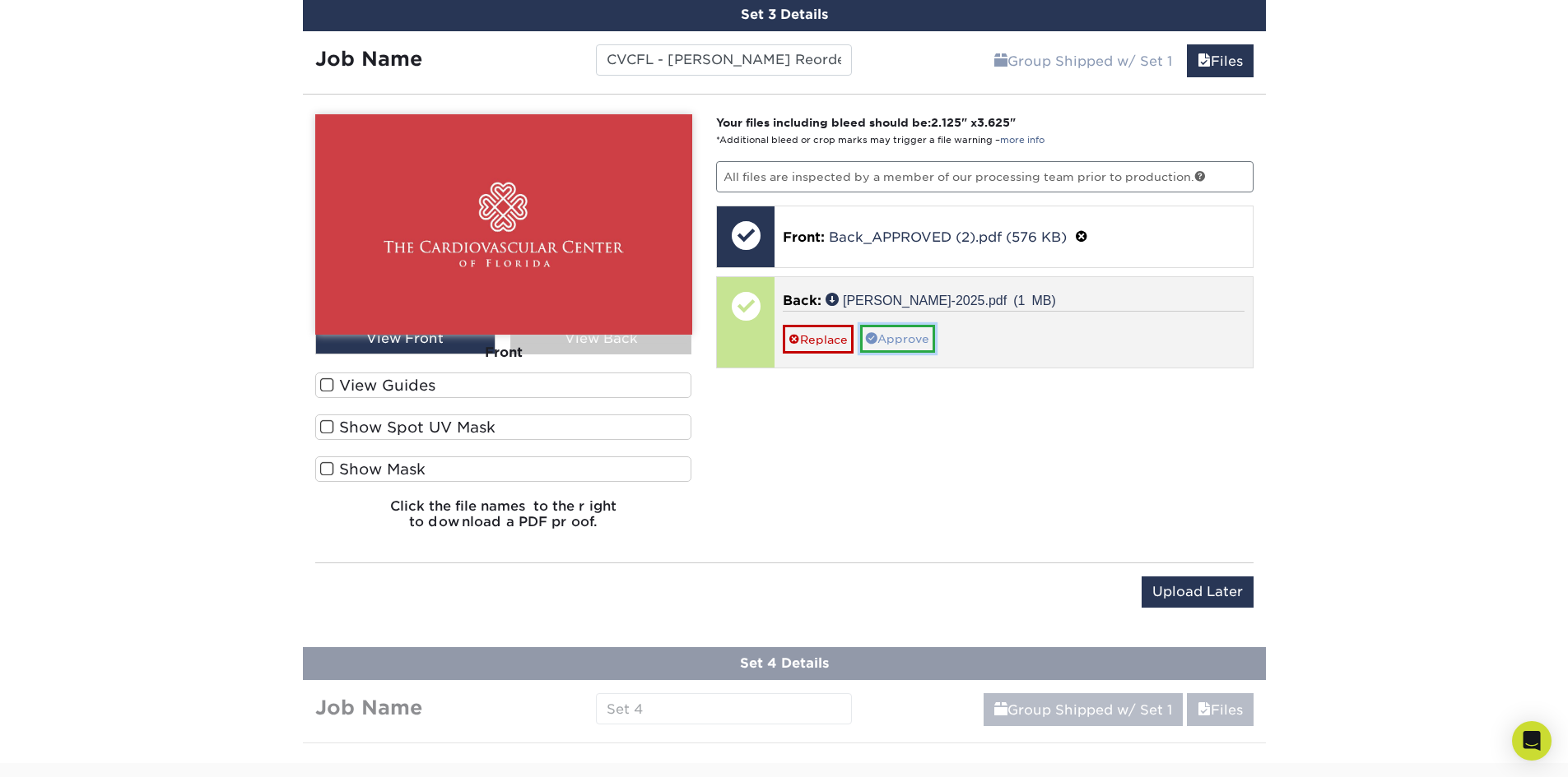
click at [923, 330] on link "Approve" at bounding box center [897, 339] width 74 height 28
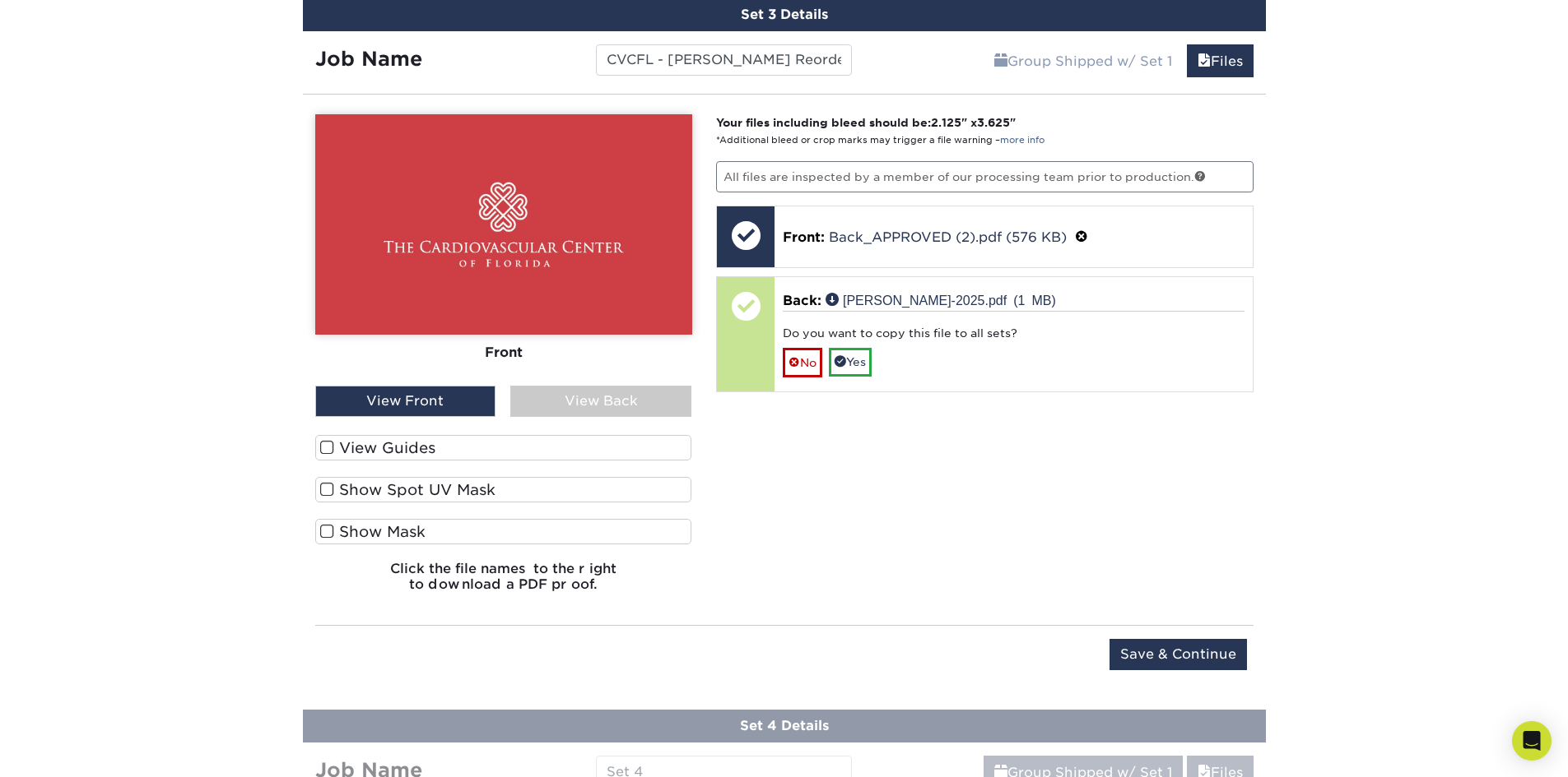
click at [608, 398] on div "View Back" at bounding box center [600, 401] width 181 height 31
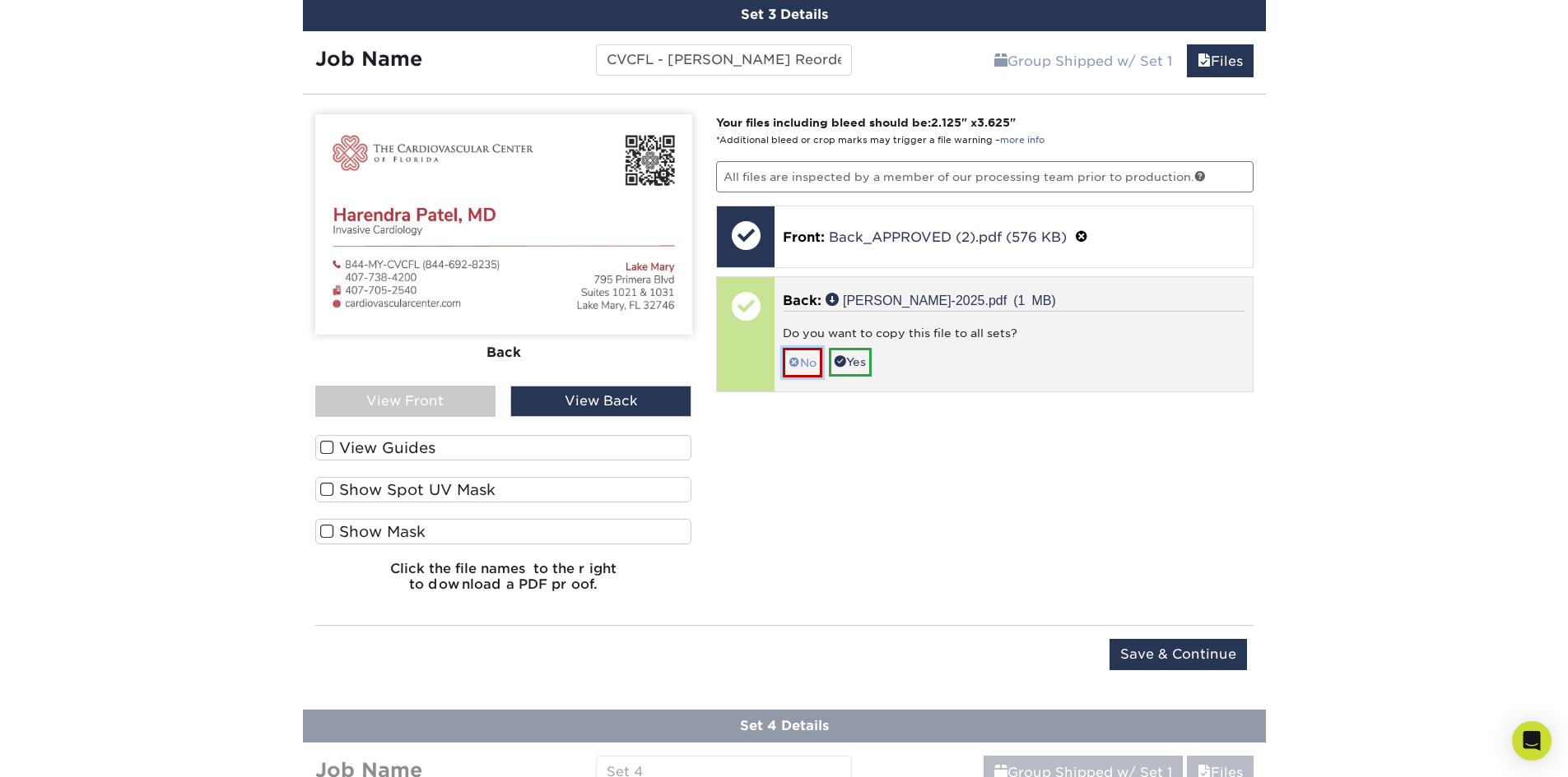
click at [793, 359] on span at bounding box center [794, 363] width 11 height 13
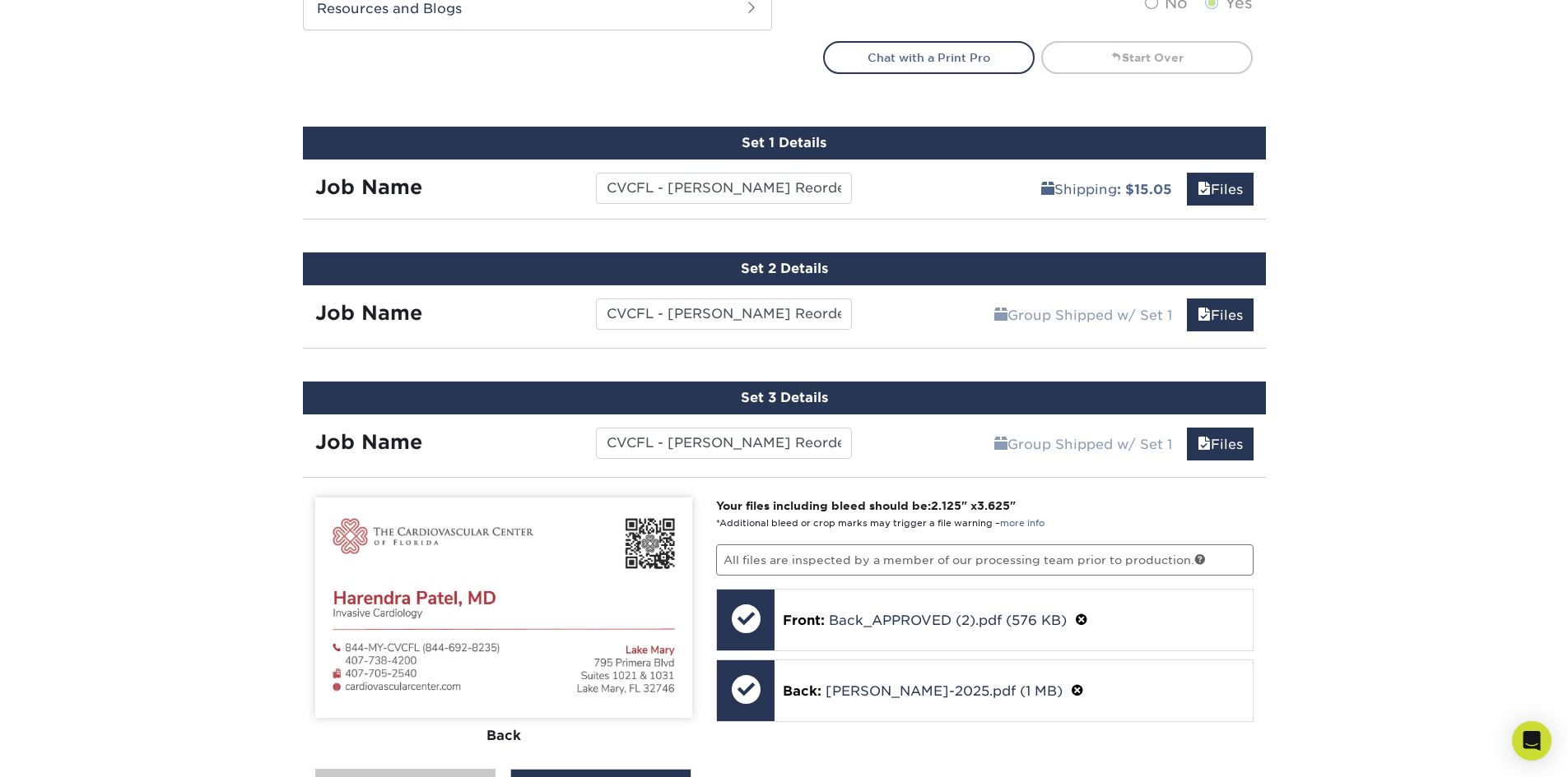
scroll to position [860, 0]
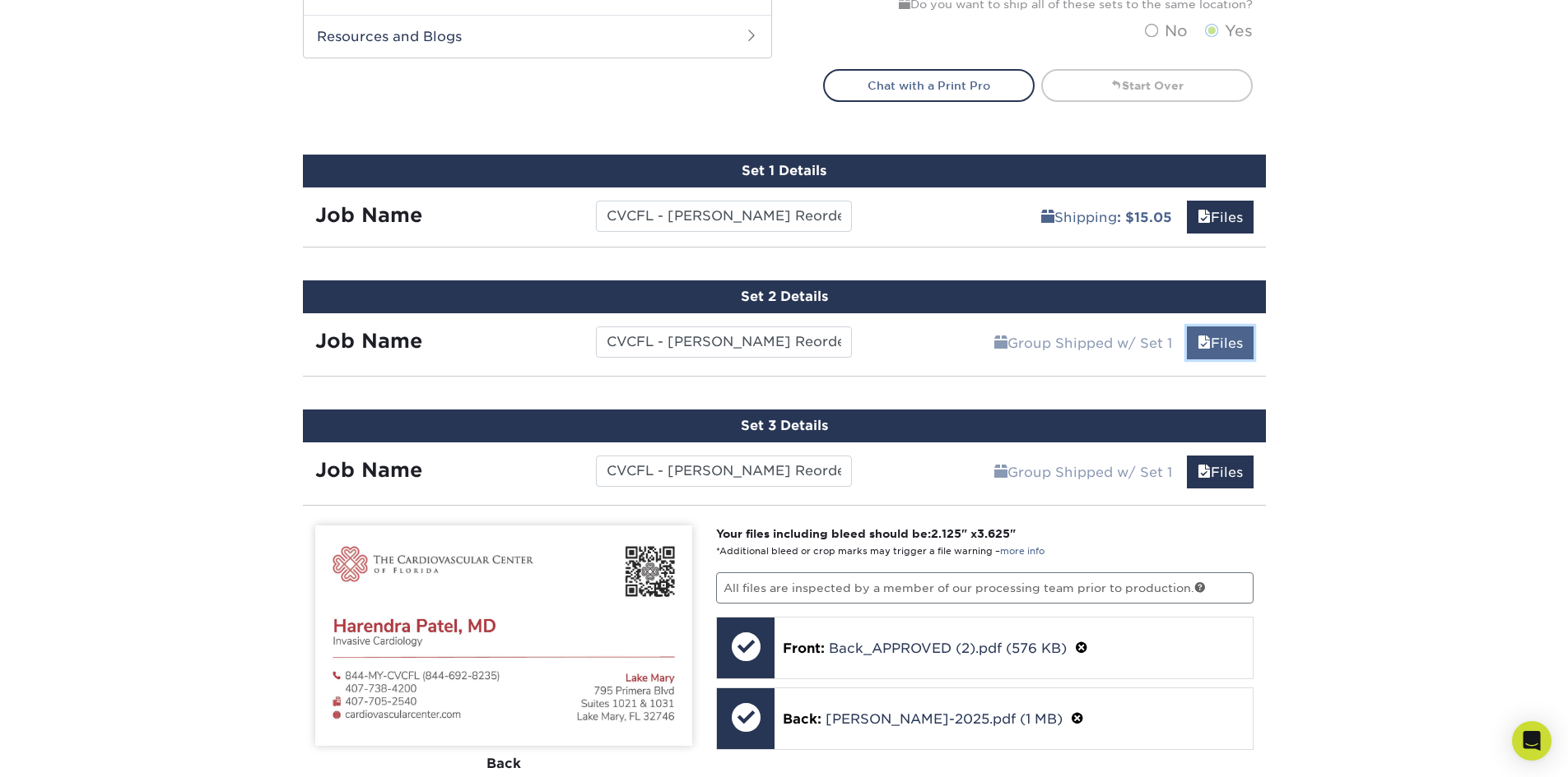
click at [1222, 348] on link "Files" at bounding box center [1219, 343] width 67 height 33
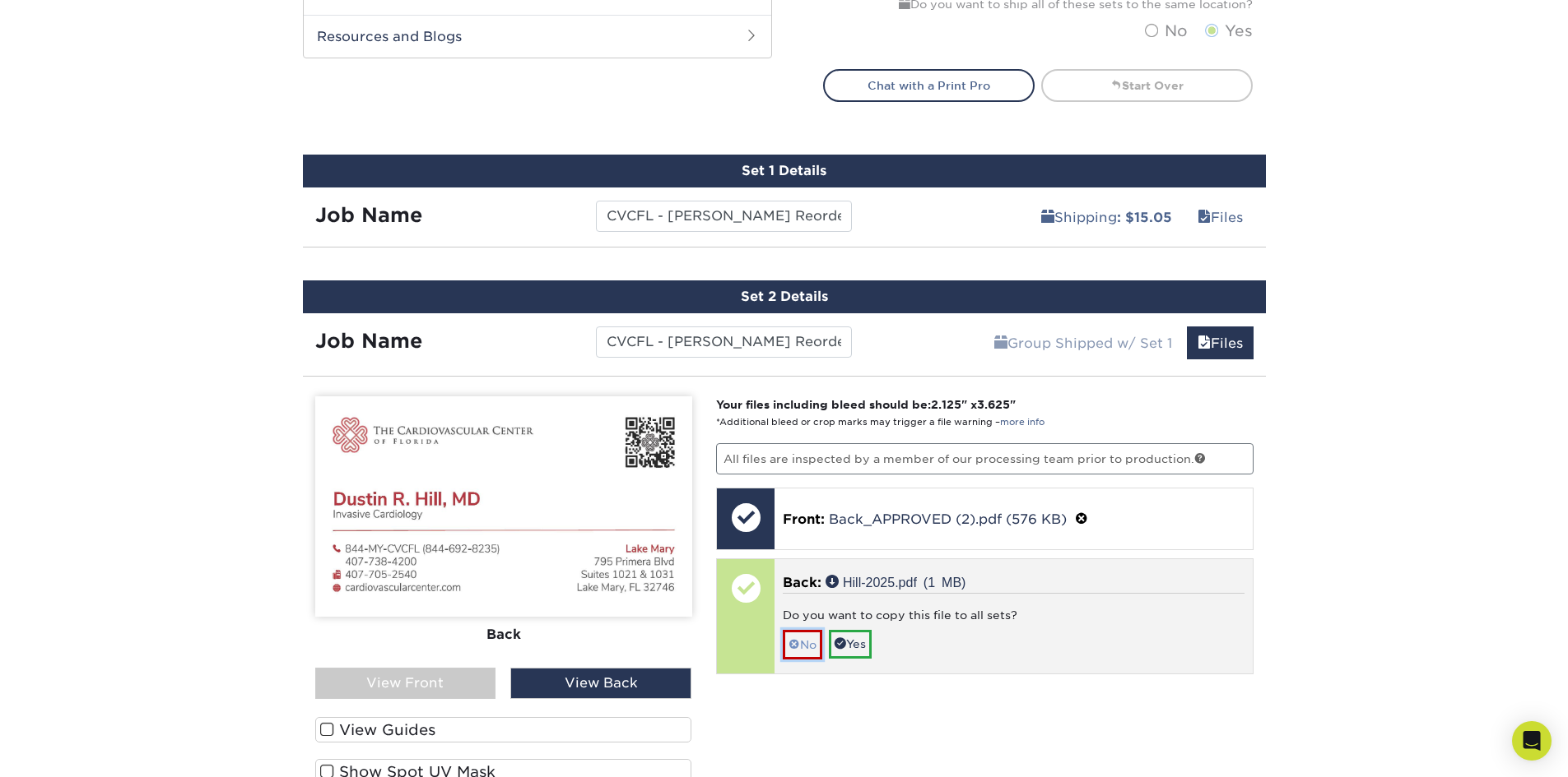
click at [795, 639] on span at bounding box center [794, 645] width 11 height 13
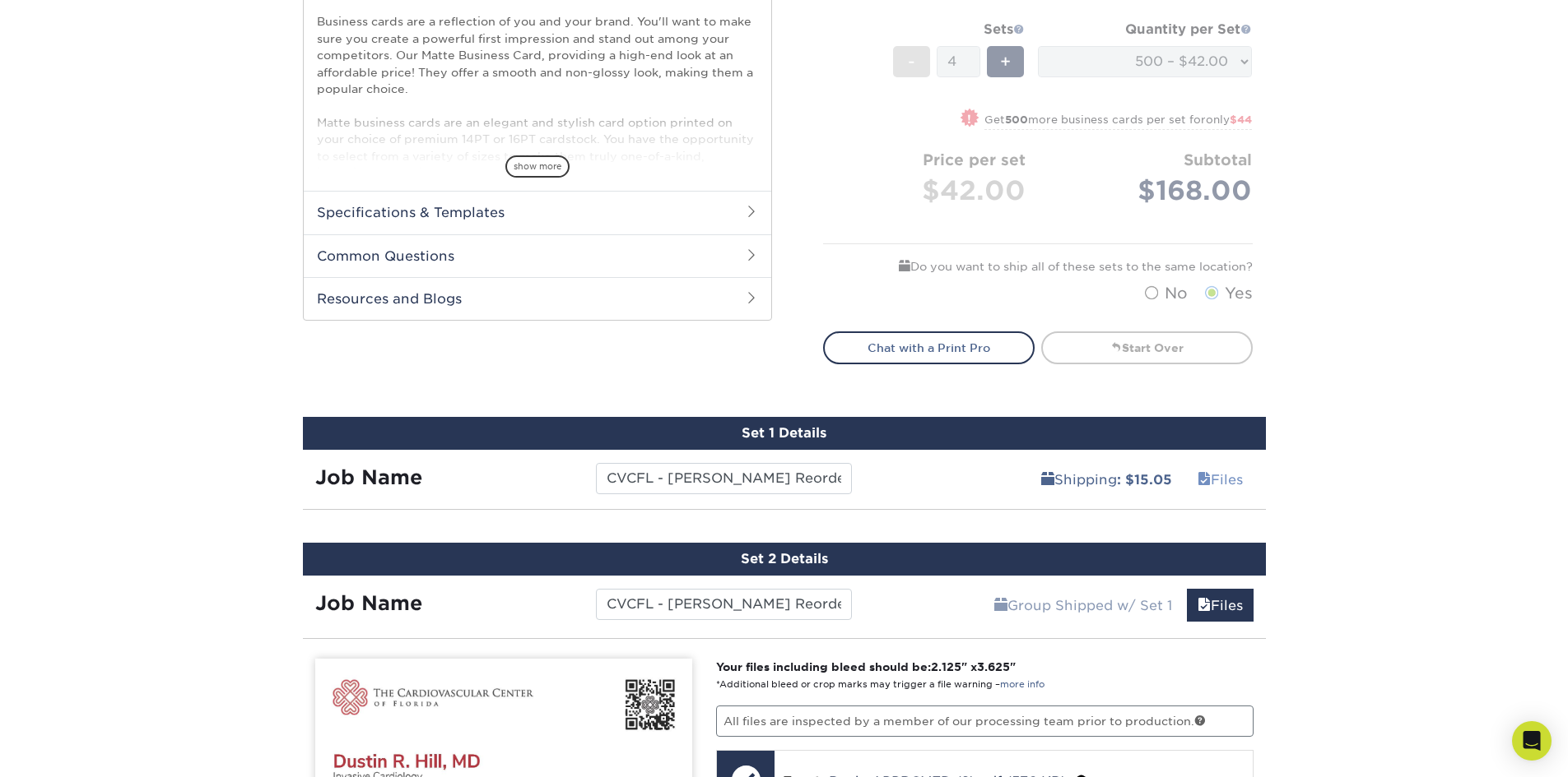
scroll to position [530, 0]
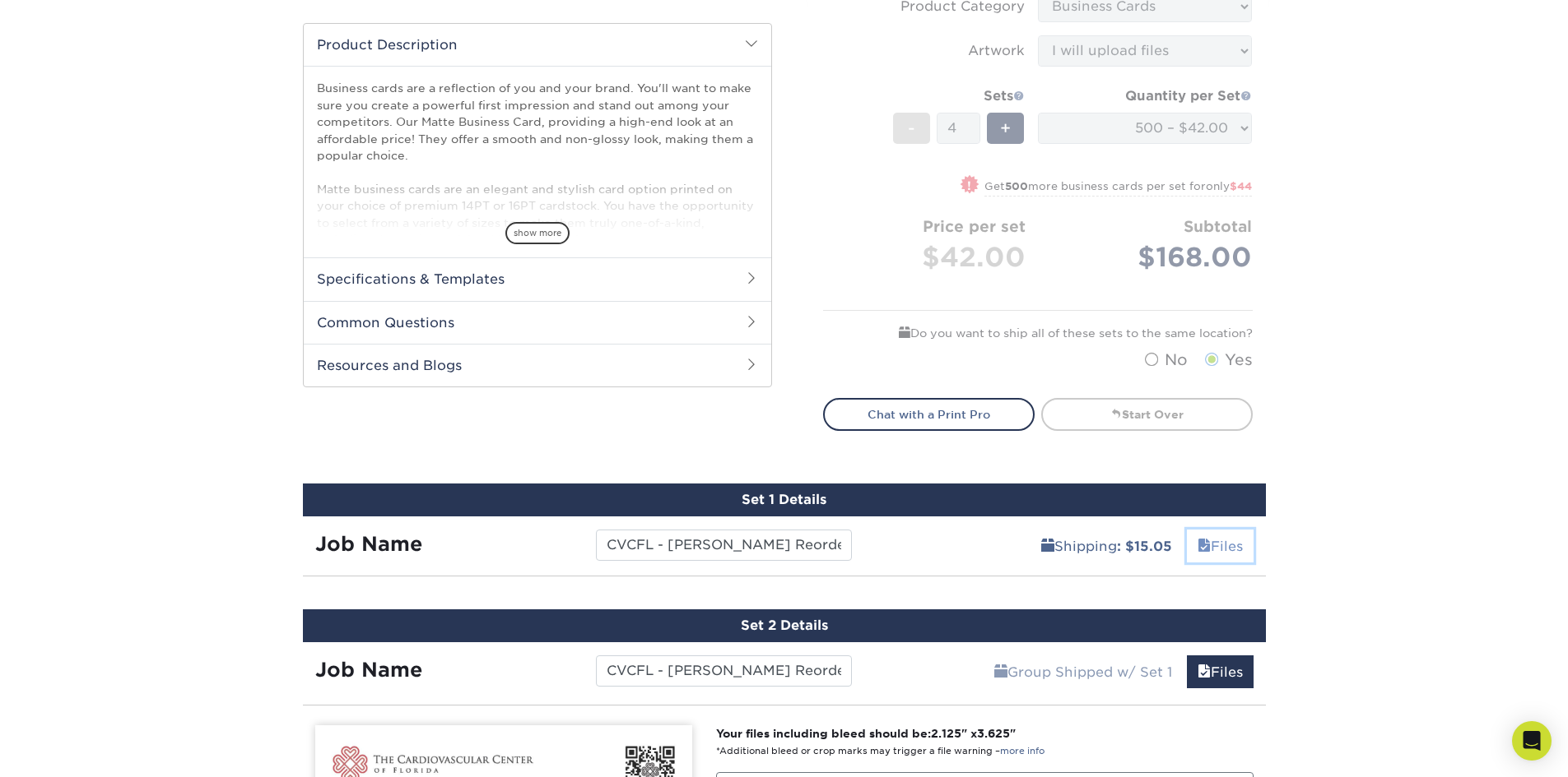
click at [1228, 538] on link "Files" at bounding box center [1219, 545] width 67 height 33
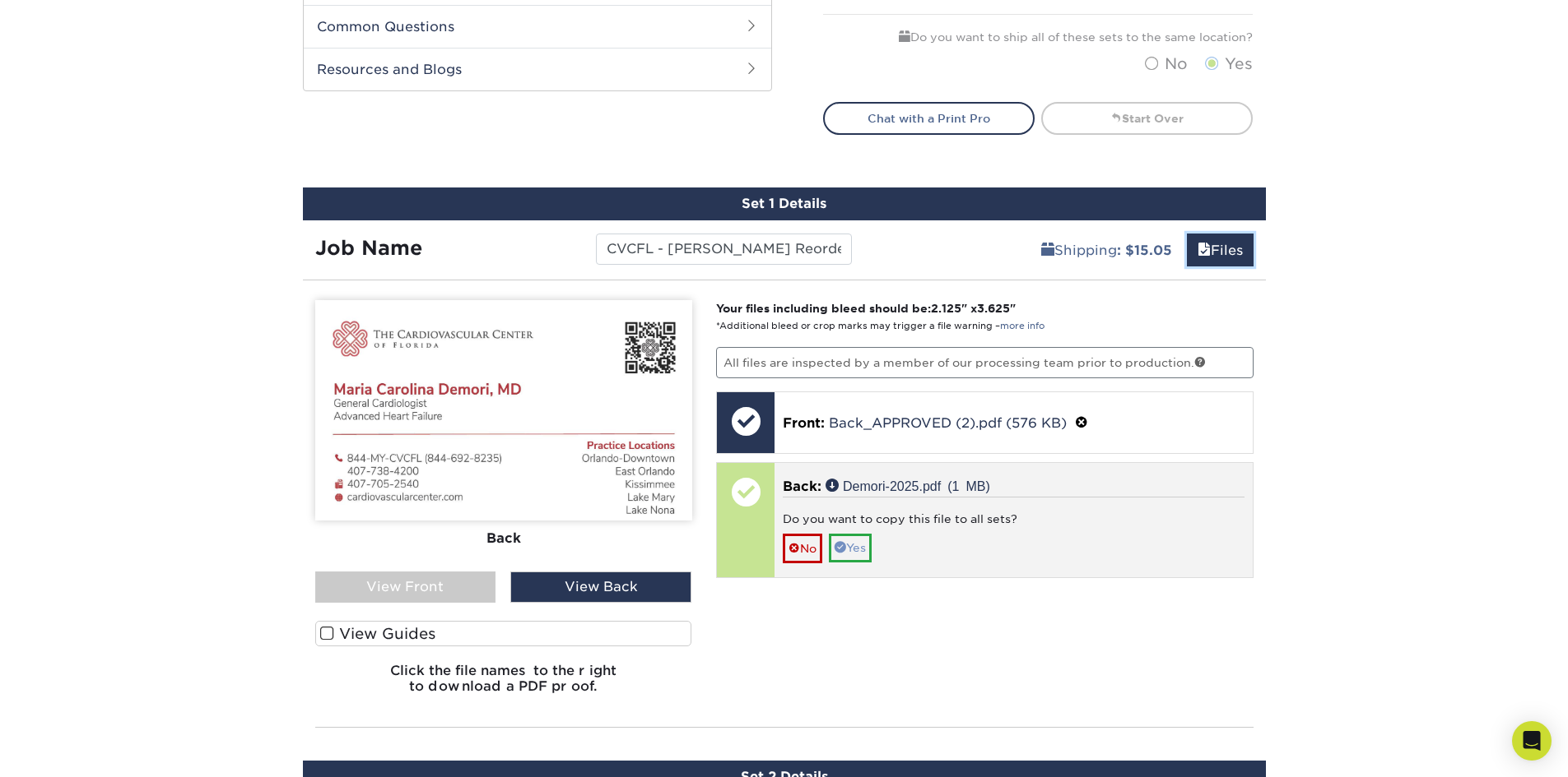
scroll to position [860, 0]
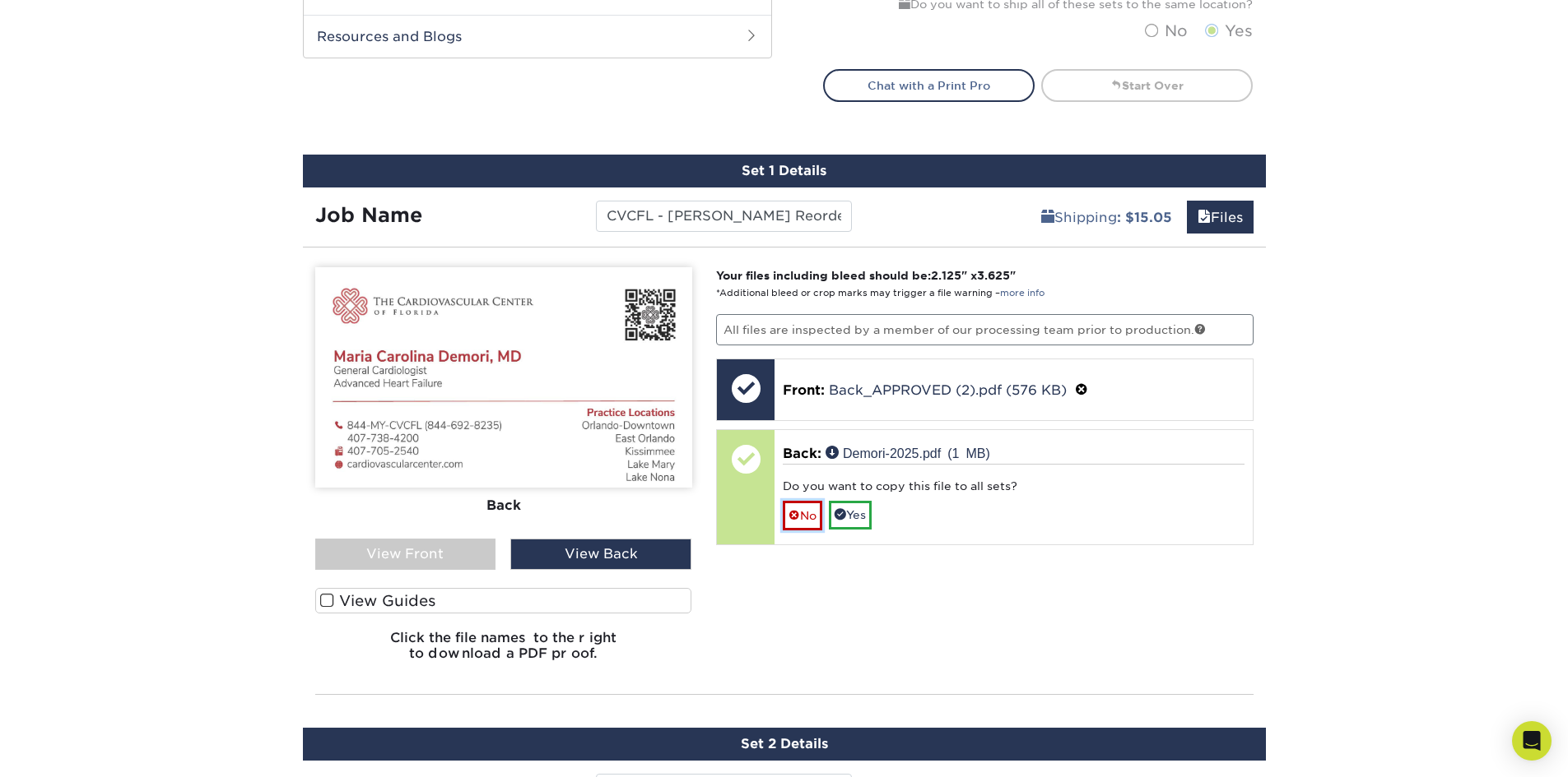
click at [802, 518] on link "No" at bounding box center [803, 515] width 40 height 29
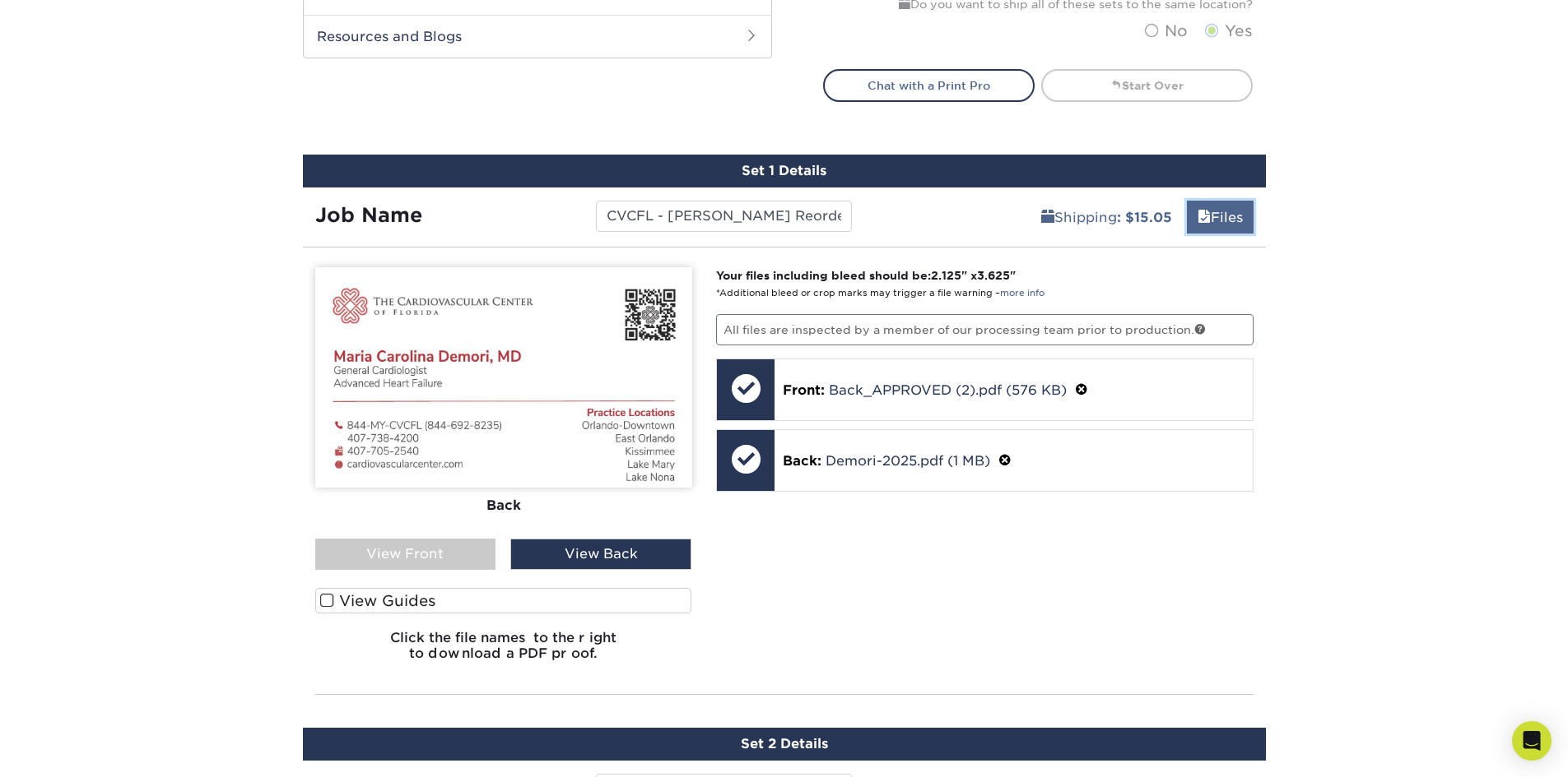
click at [1236, 218] on link "Files" at bounding box center [1219, 217] width 67 height 33
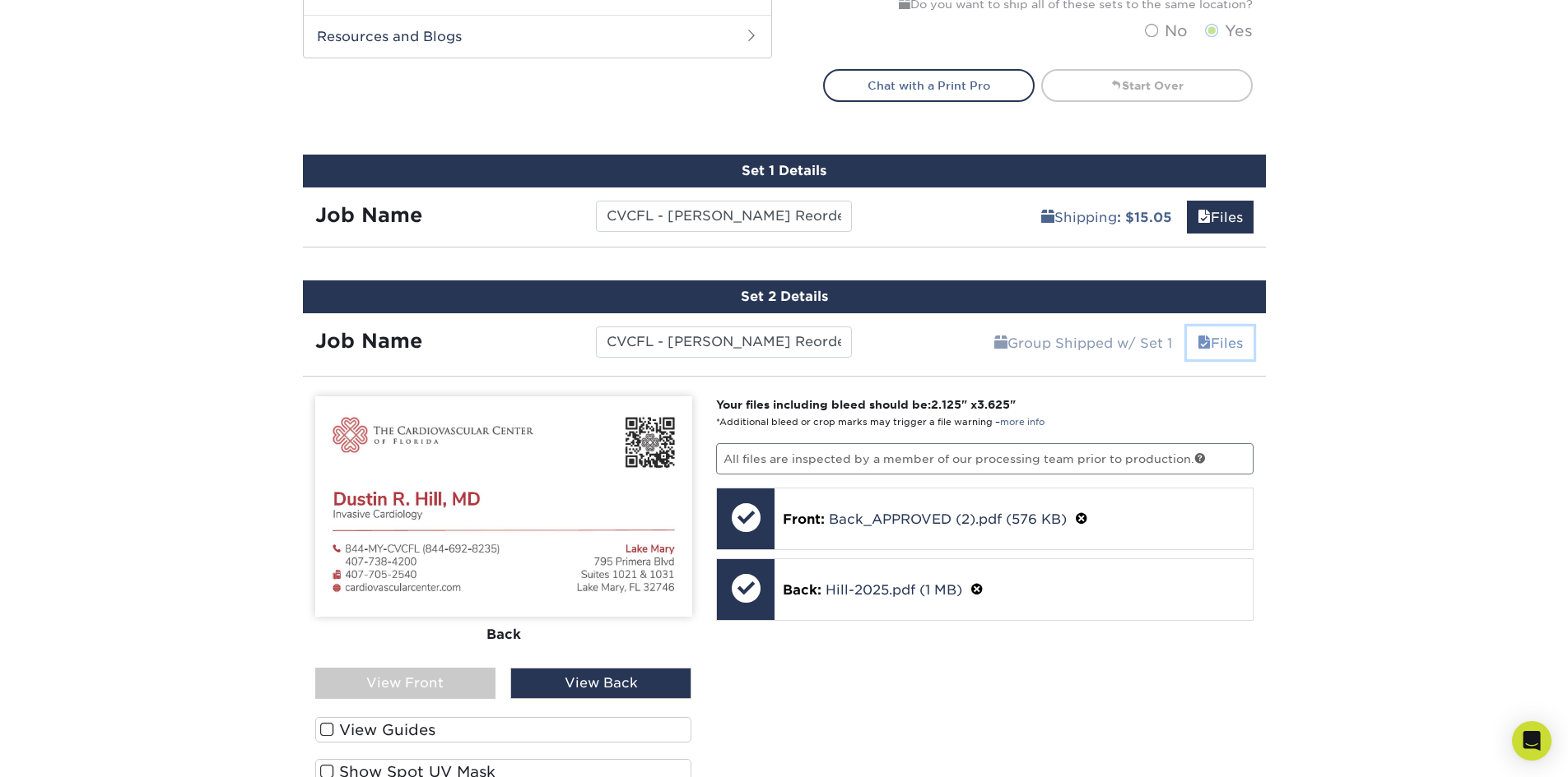
click at [1213, 335] on link "Files" at bounding box center [1219, 343] width 67 height 33
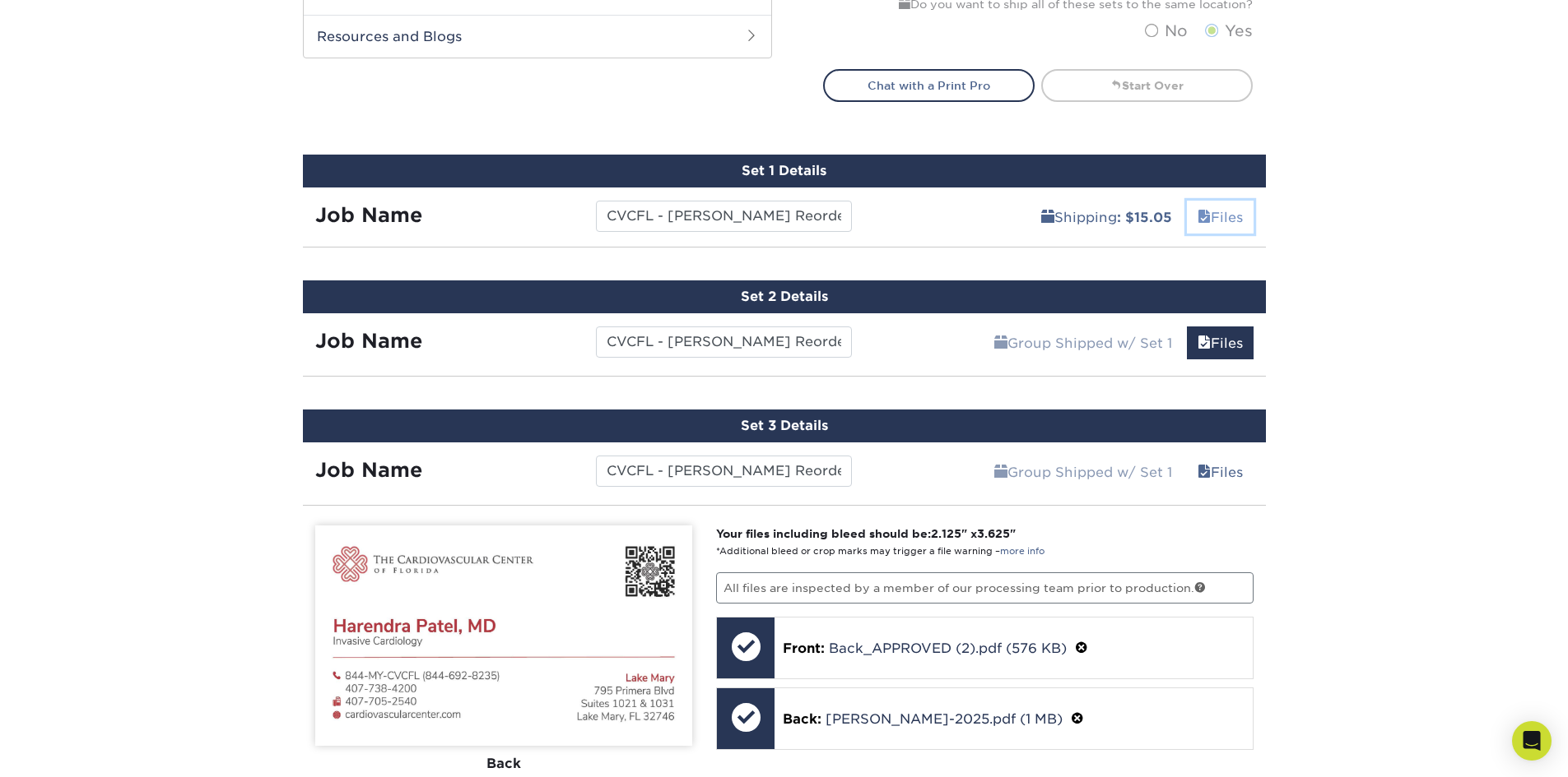
click at [1229, 209] on link "Files" at bounding box center [1219, 217] width 67 height 33
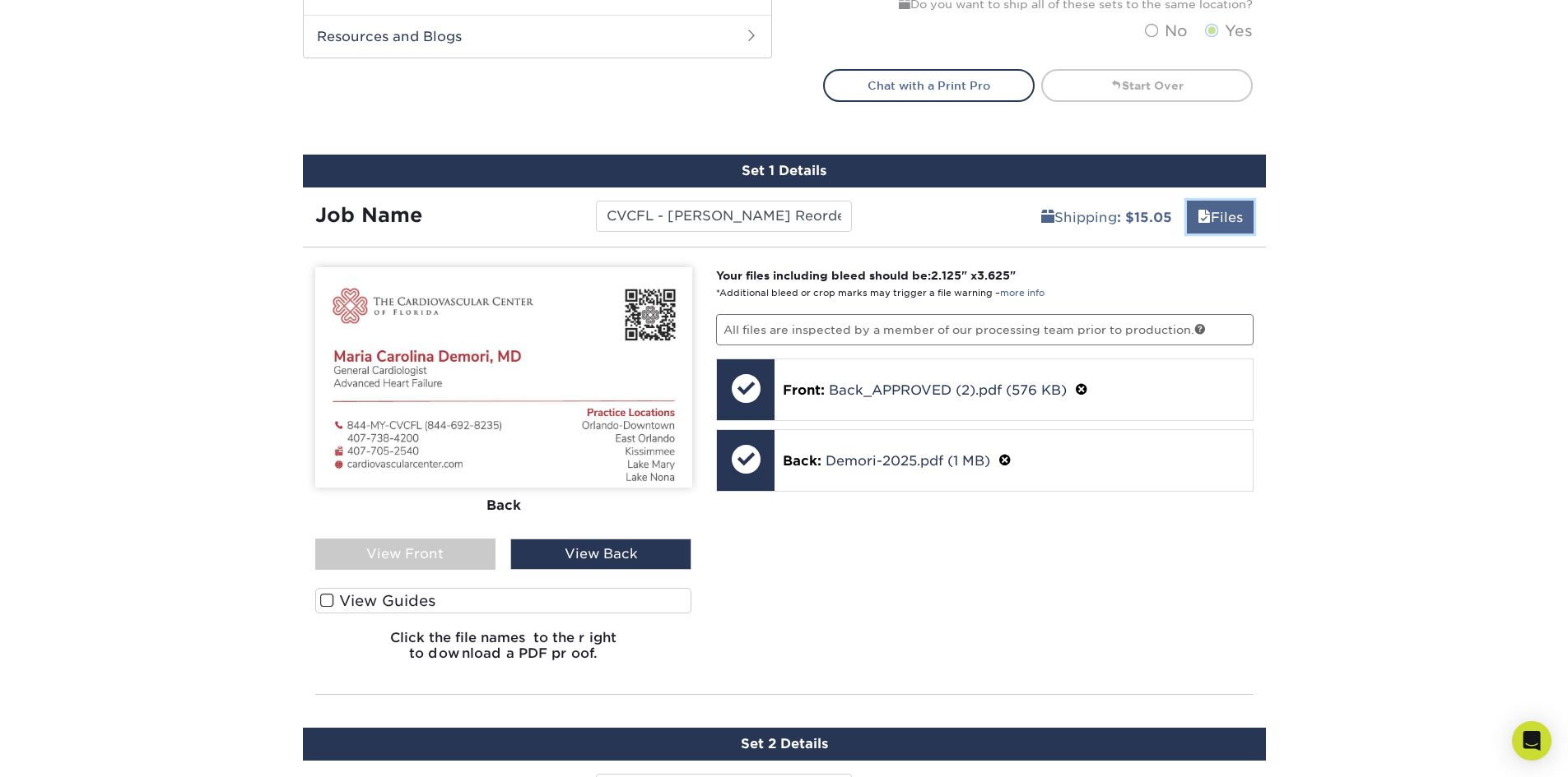
click at [1229, 209] on link "Files" at bounding box center [1219, 217] width 67 height 33
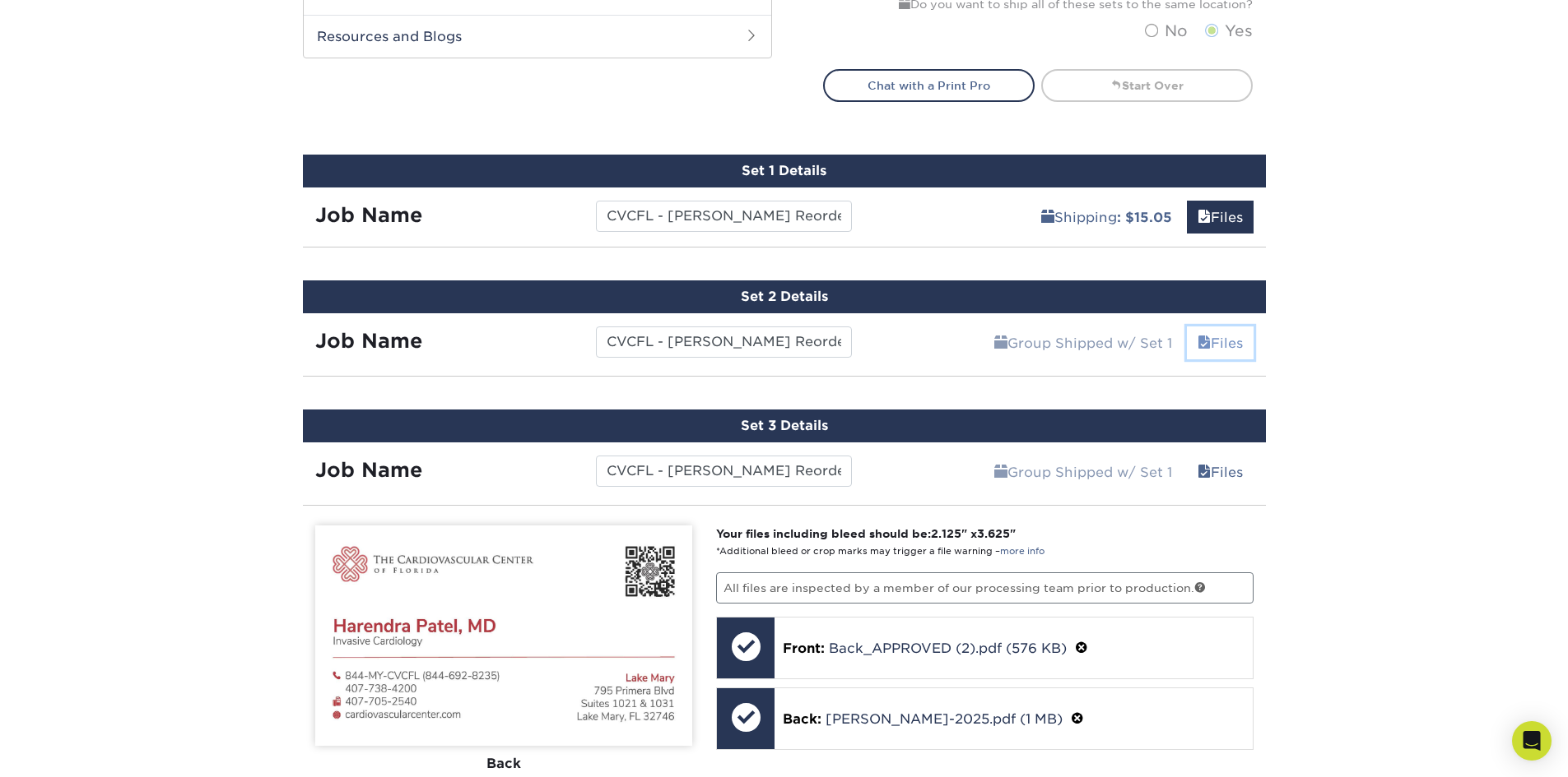
click at [1229, 344] on link "Files" at bounding box center [1219, 343] width 67 height 33
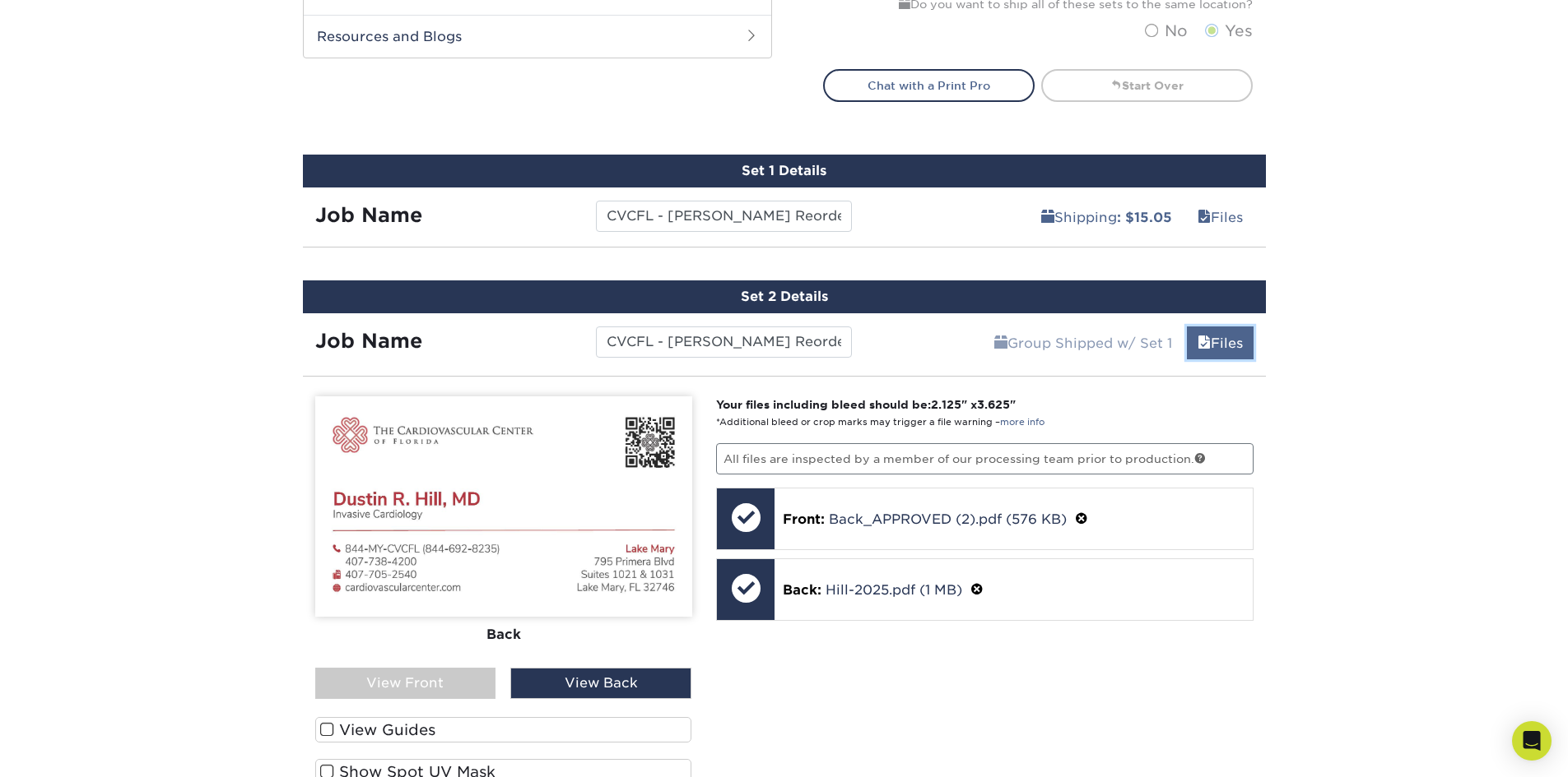
click at [1229, 345] on link "Files" at bounding box center [1219, 343] width 67 height 33
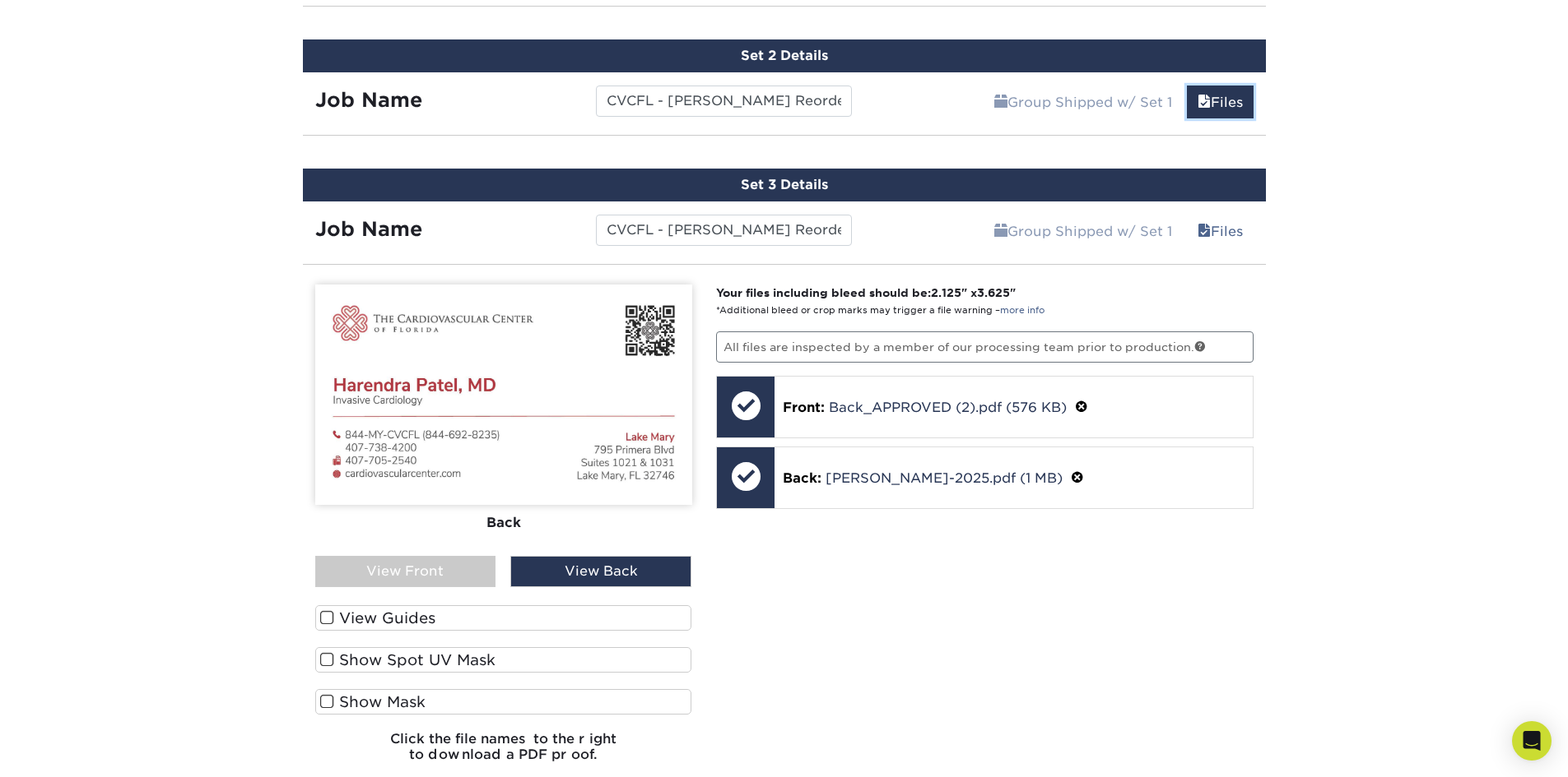
scroll to position [1107, 0]
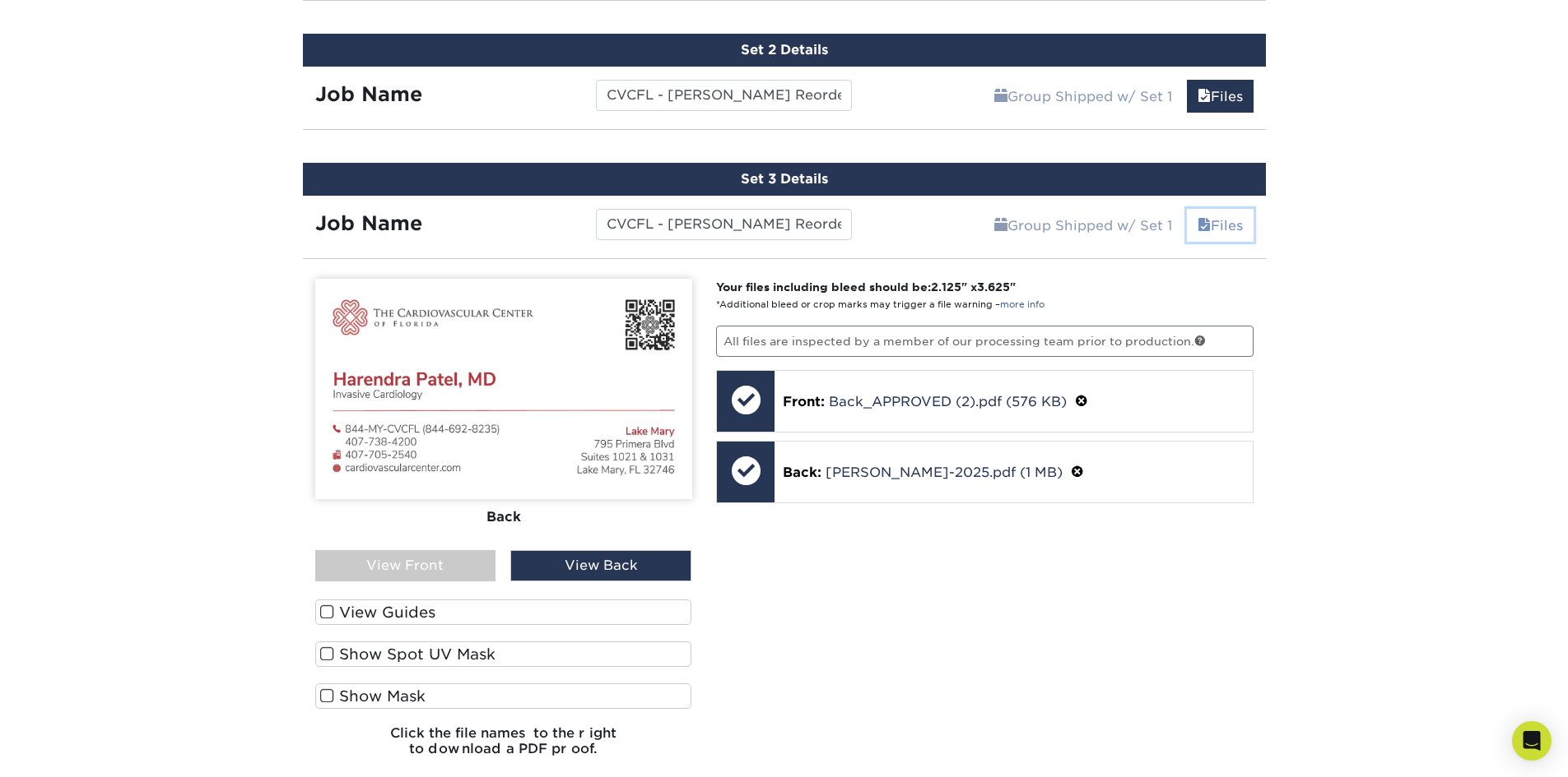
click at [1237, 224] on link "Files" at bounding box center [1219, 225] width 67 height 33
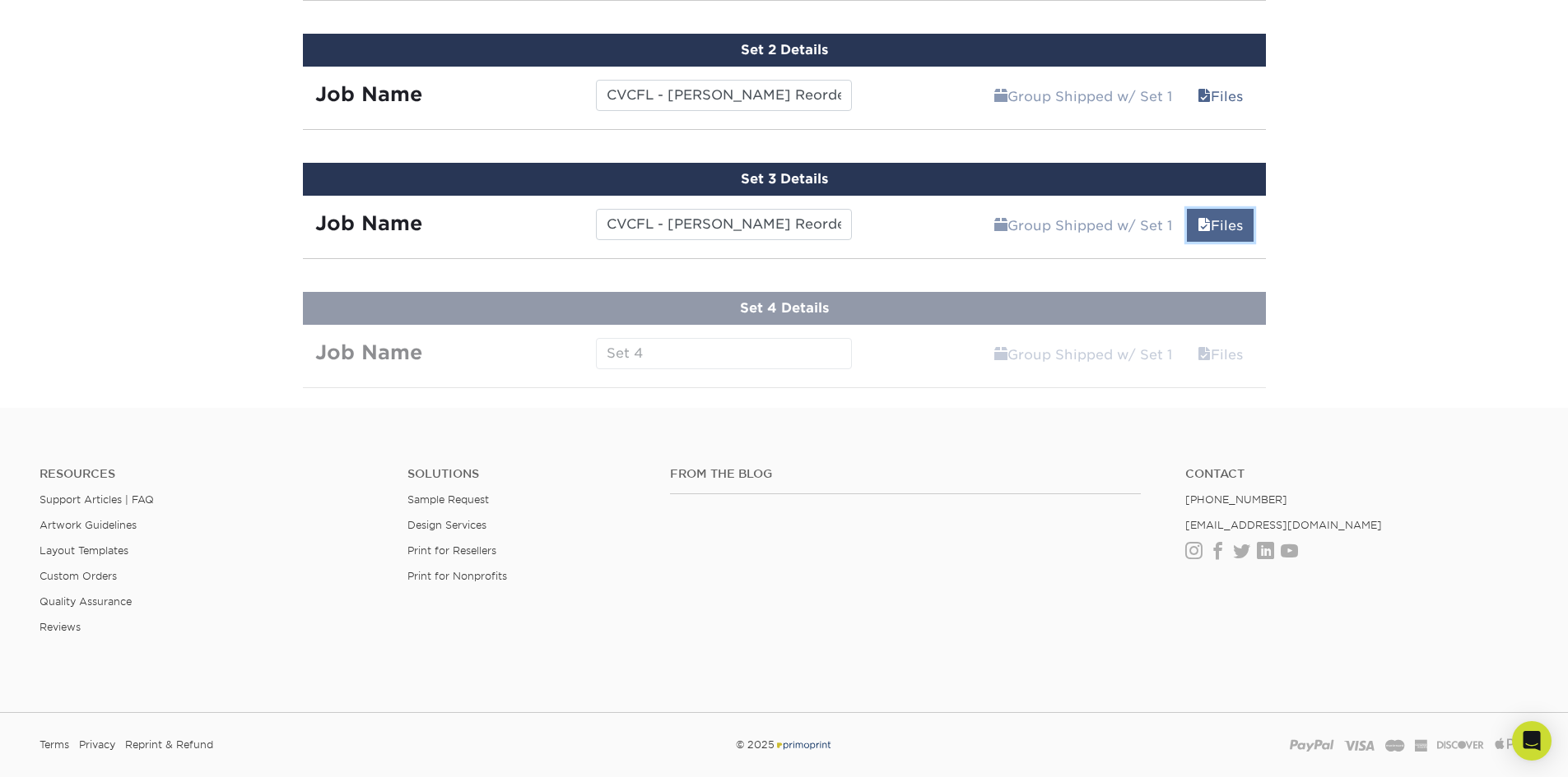
click at [1198, 231] on span at bounding box center [1204, 225] width 13 height 16
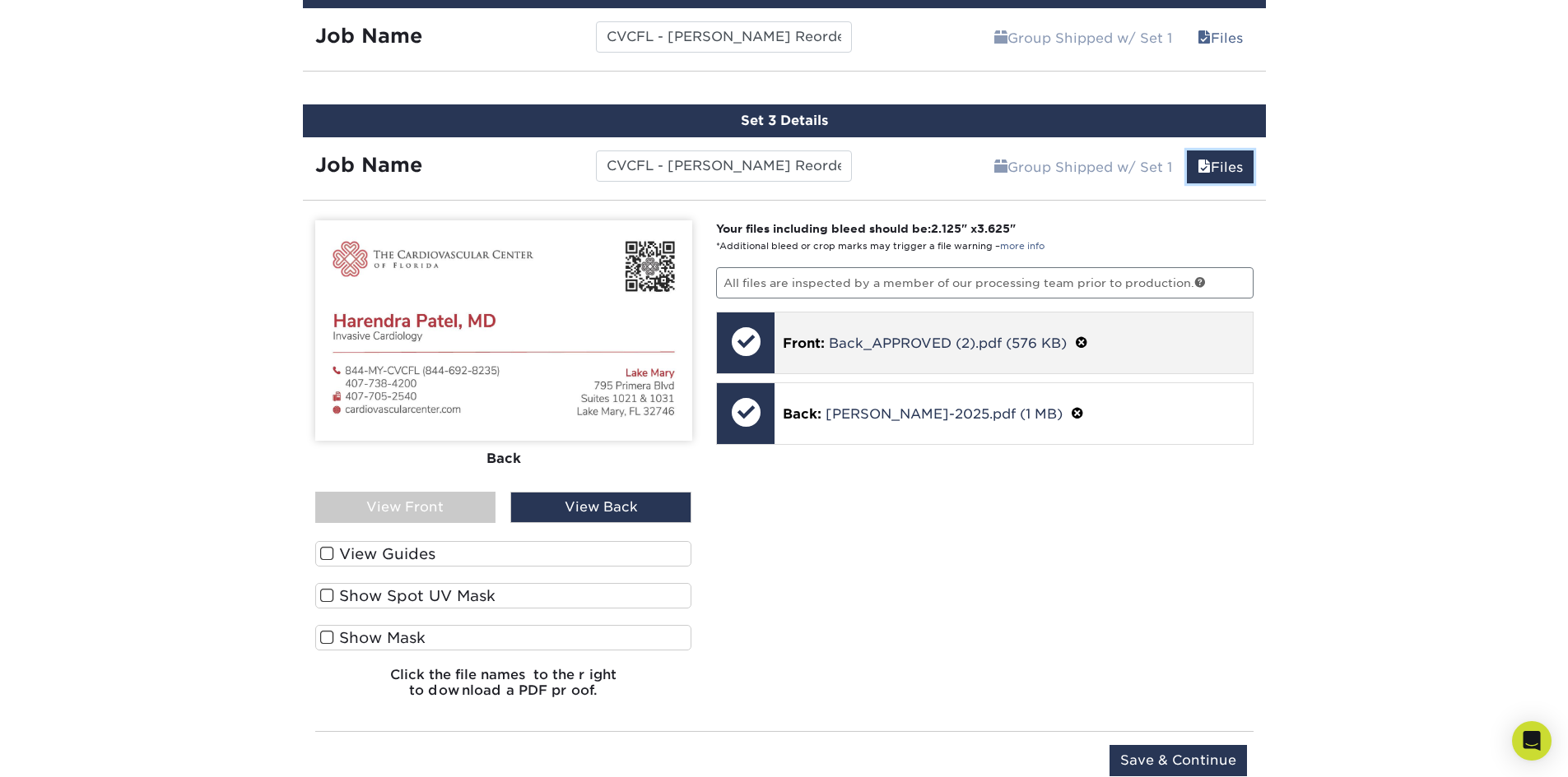
scroll to position [1271, 0]
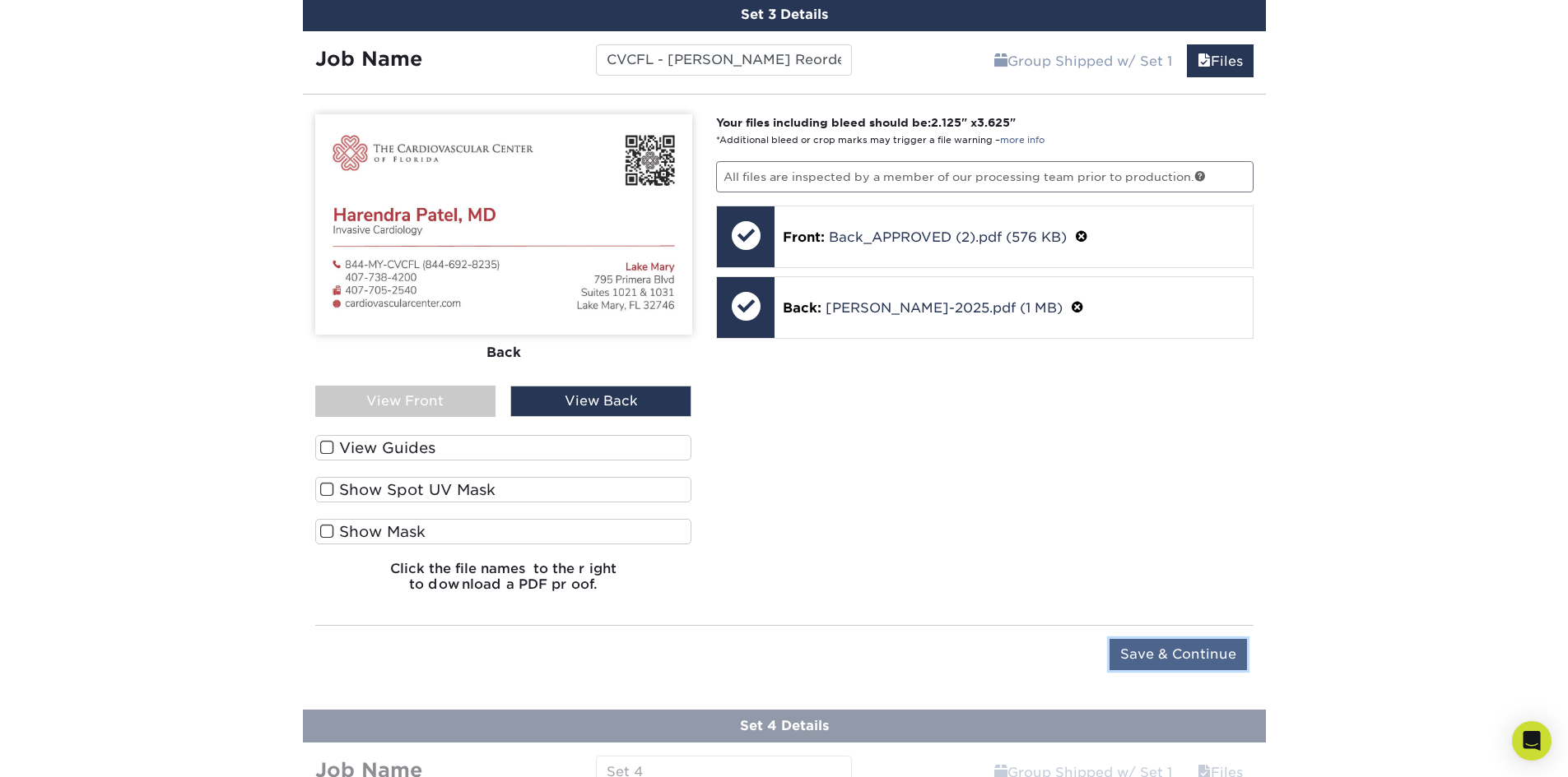
click at [1153, 643] on input "Save & Continue" at bounding box center [1178, 655] width 138 height 31
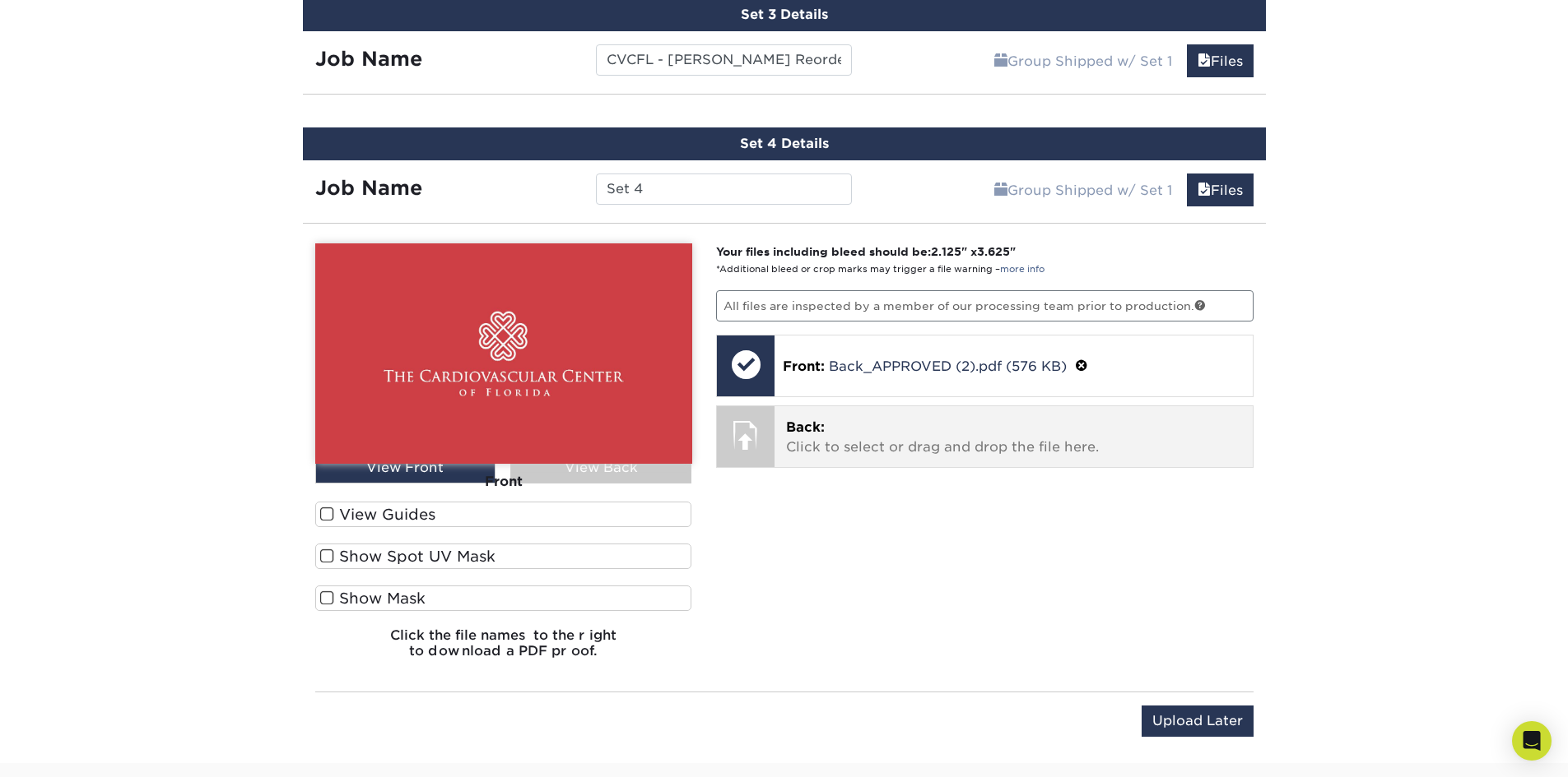
click at [855, 428] on p "Back: Click to select or drag and drop the file here." at bounding box center [1013, 438] width 455 height 40
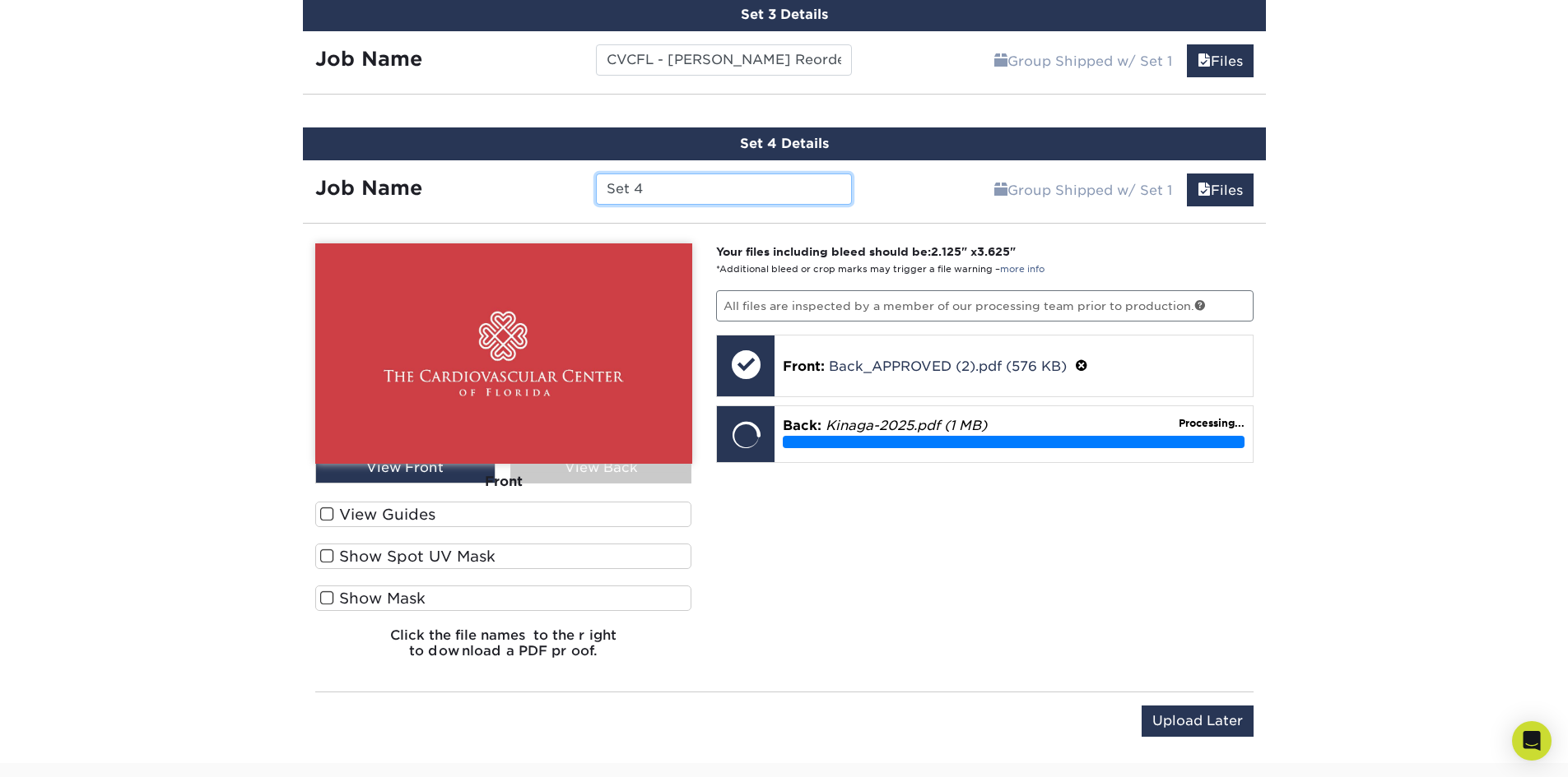
click at [660, 183] on input "Set 4" at bounding box center [724, 188] width 256 height 31
paste input "CVCFL - [PERSON_NAME] Reorder ([DATE]) - Demori"
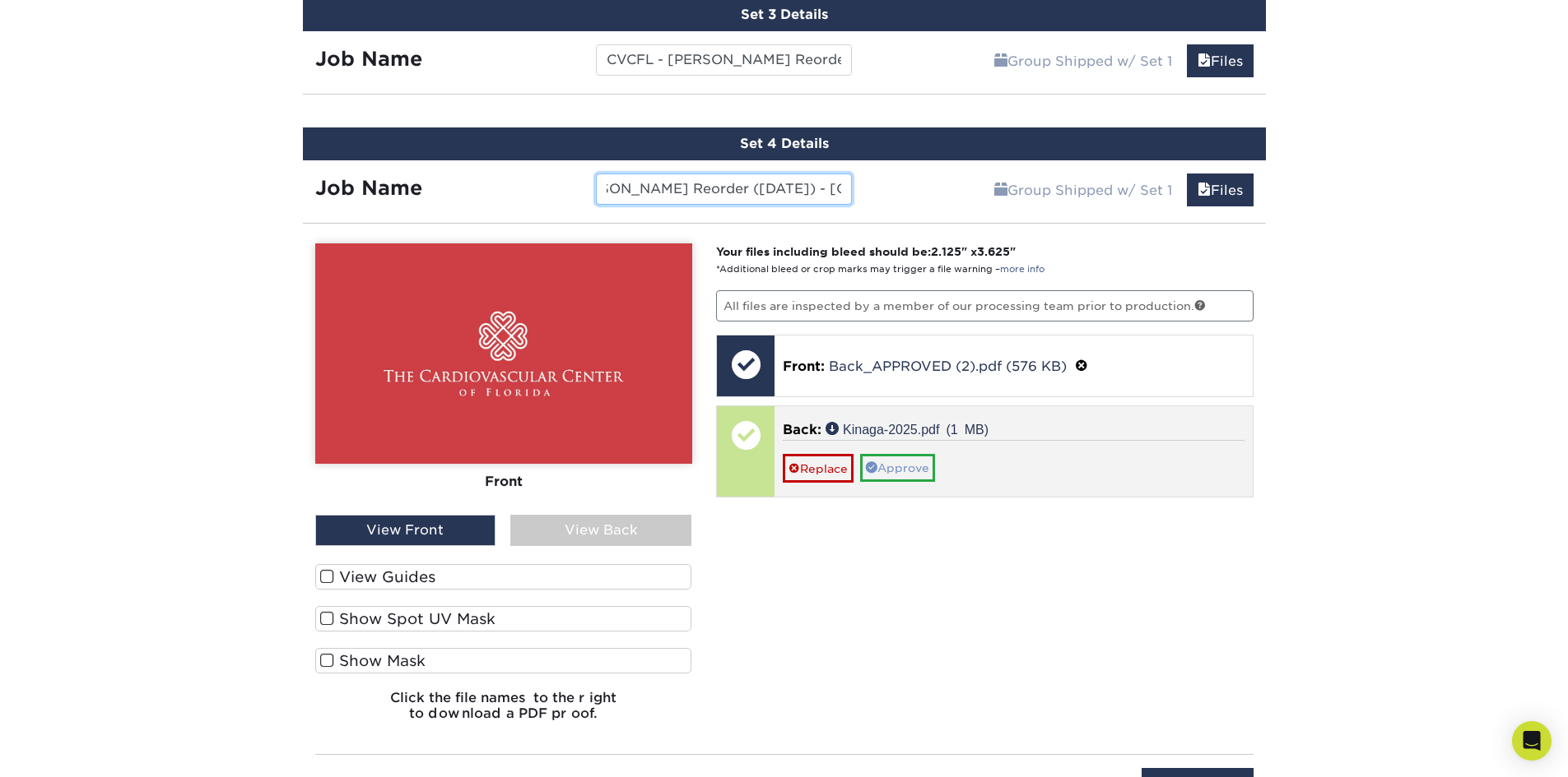
type input "CVCFL - [PERSON_NAME] Reorder ([DATE]) - [GEOGRAPHIC_DATA]"
click at [884, 471] on link "Approve" at bounding box center [897, 468] width 74 height 28
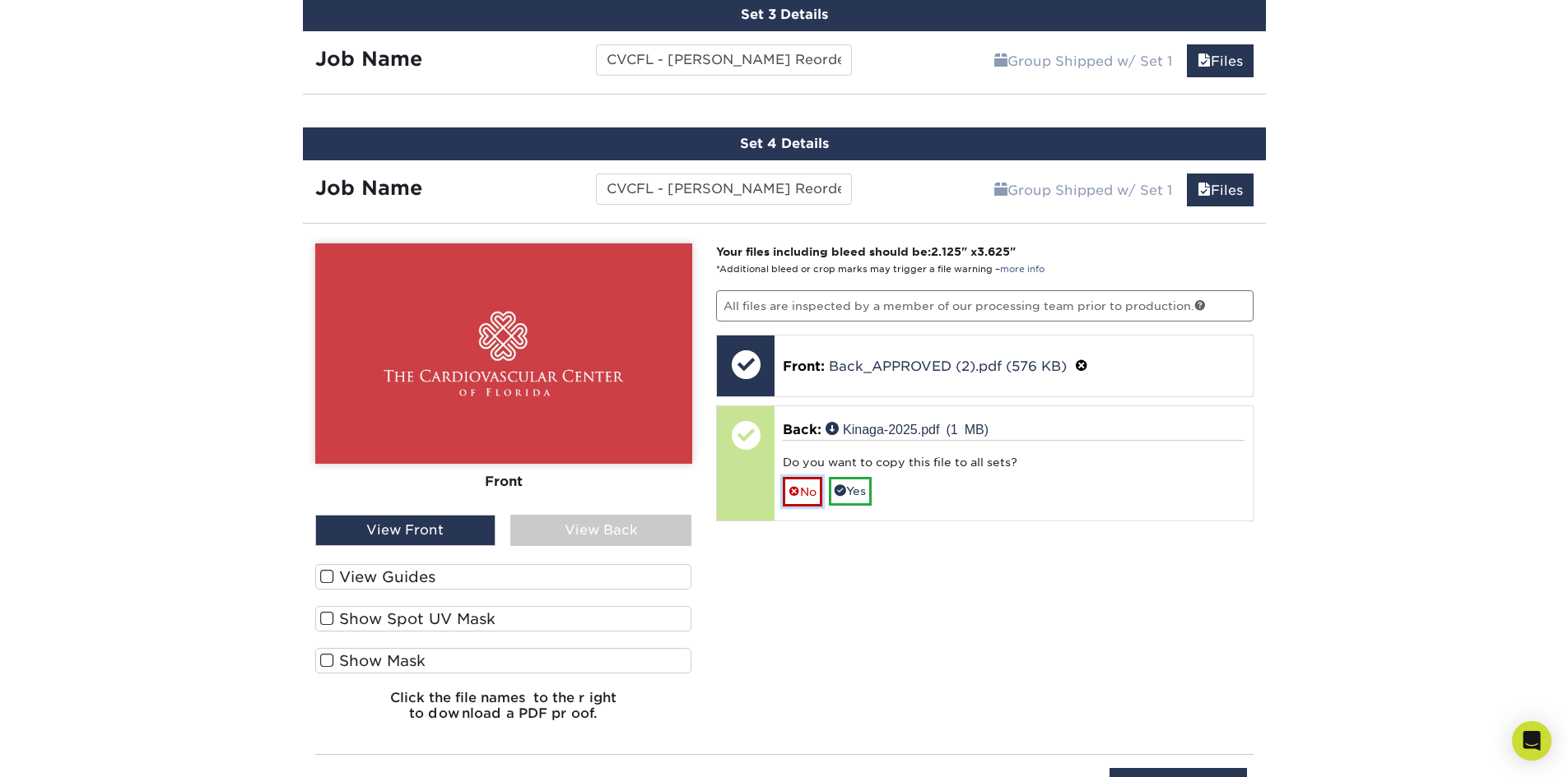
click at [798, 483] on link "No" at bounding box center [803, 492] width 40 height 29
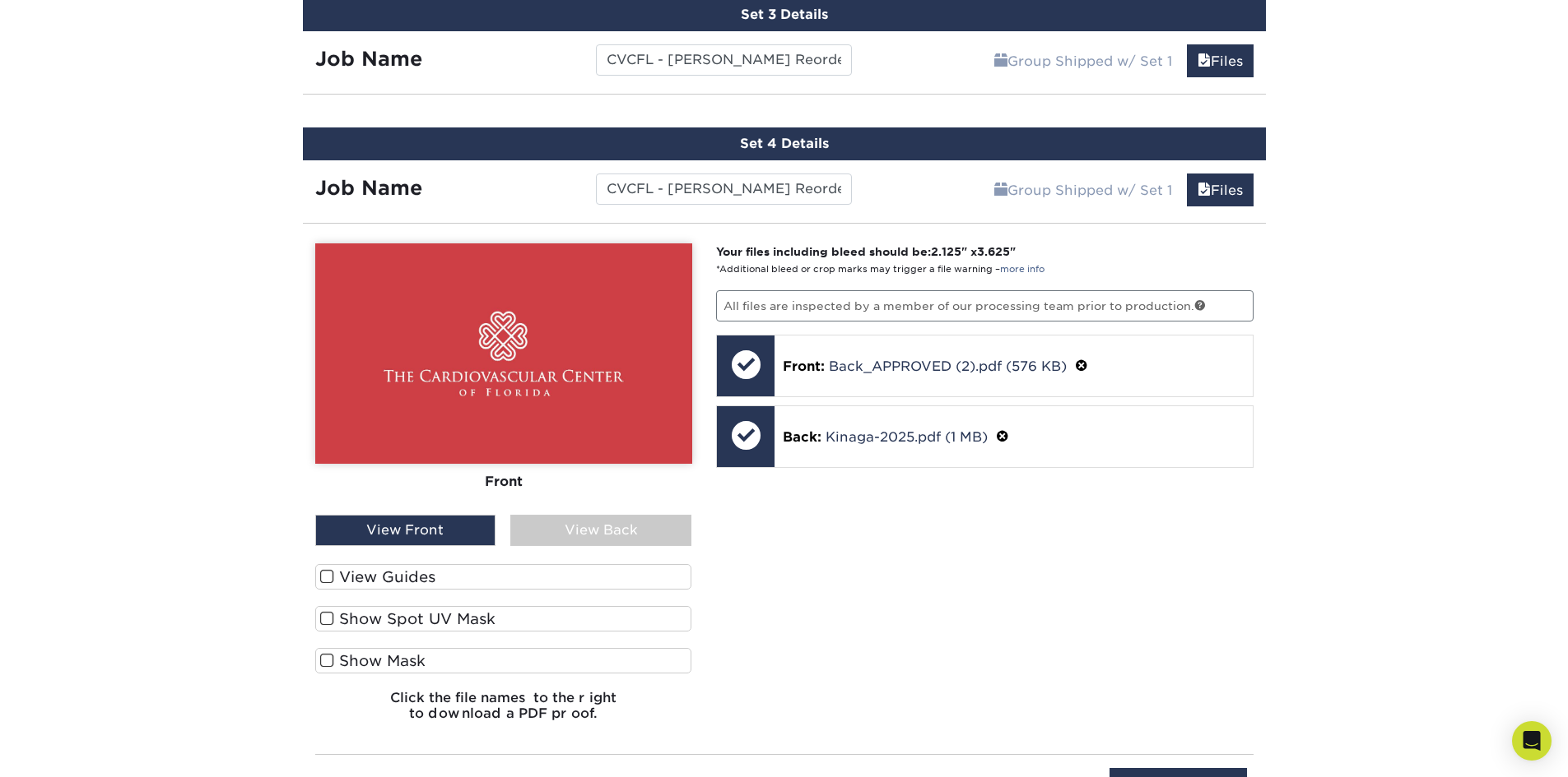
click at [625, 534] on div "View Back" at bounding box center [600, 530] width 181 height 31
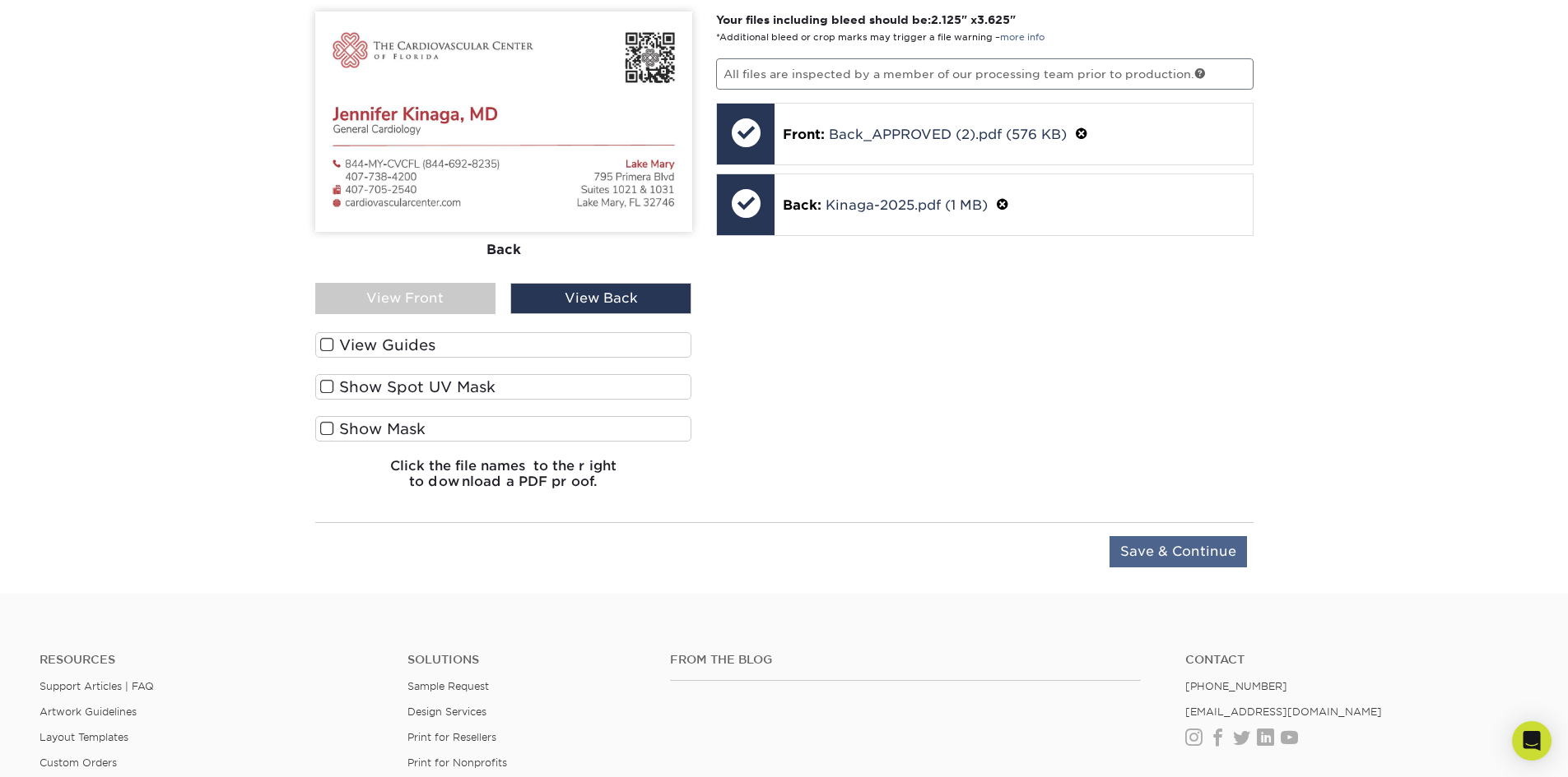
scroll to position [1517, 0]
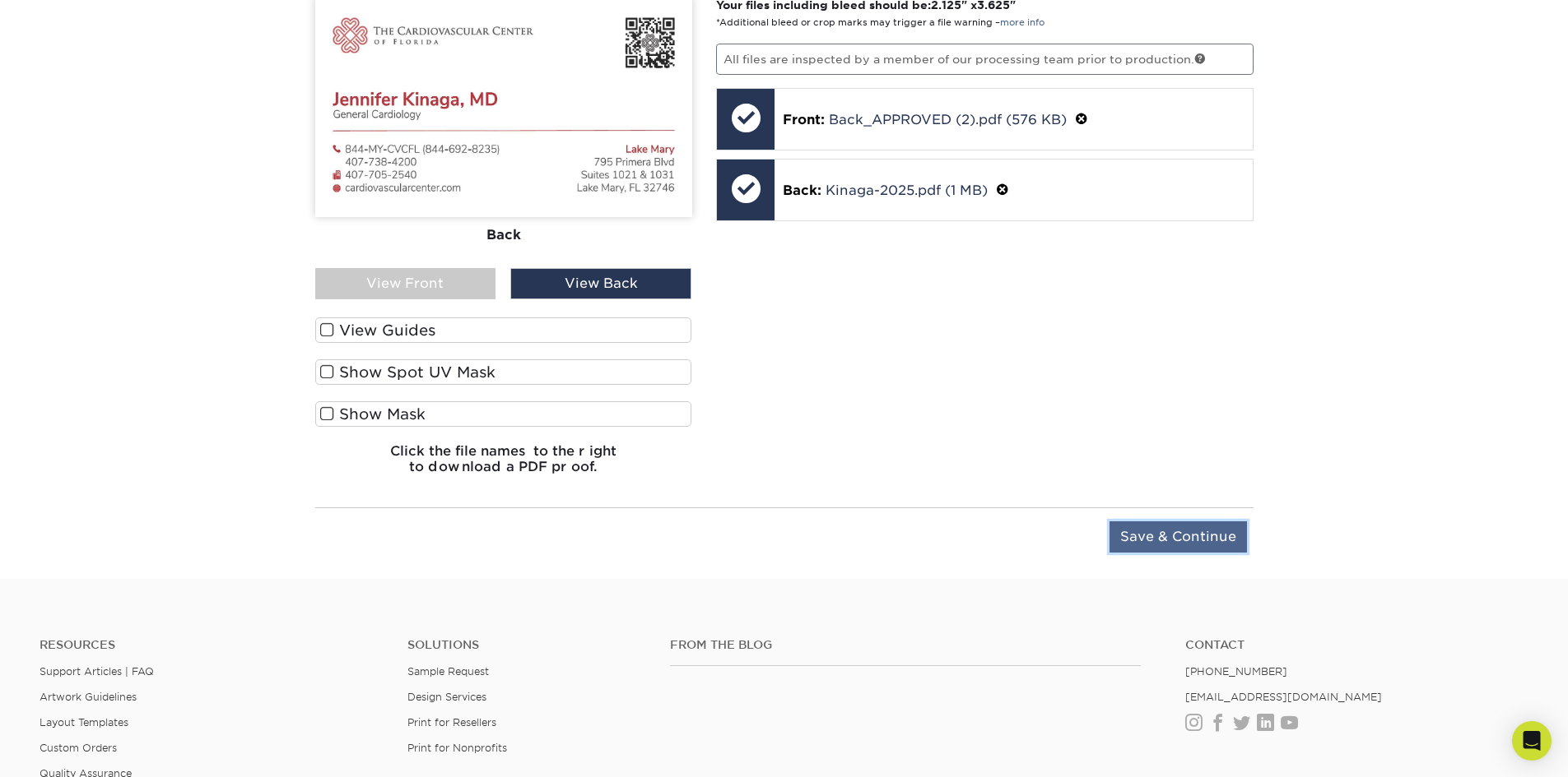
click at [1217, 541] on input "Save & Continue" at bounding box center [1178, 537] width 138 height 31
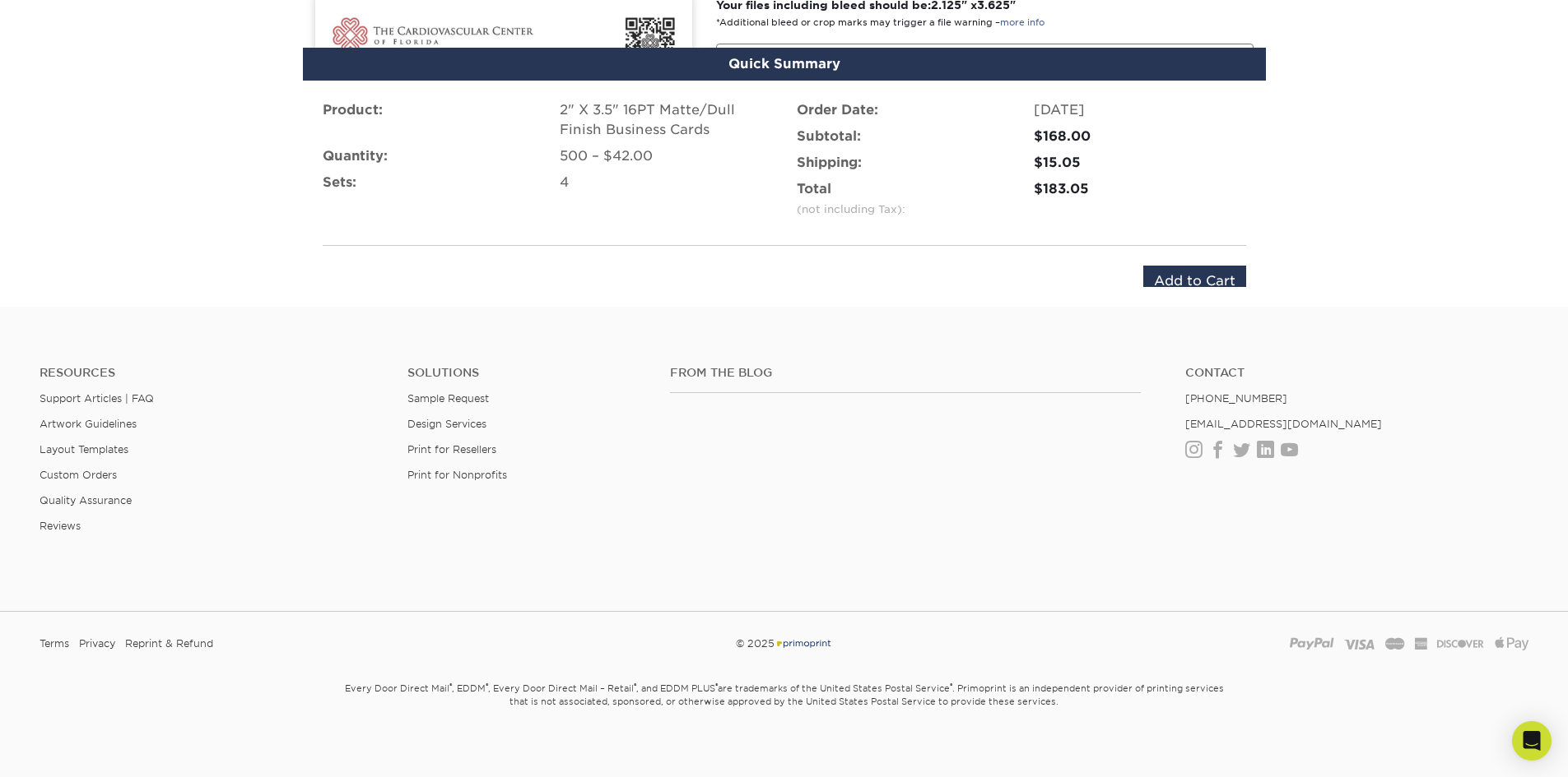
scroll to position [1500, 0]
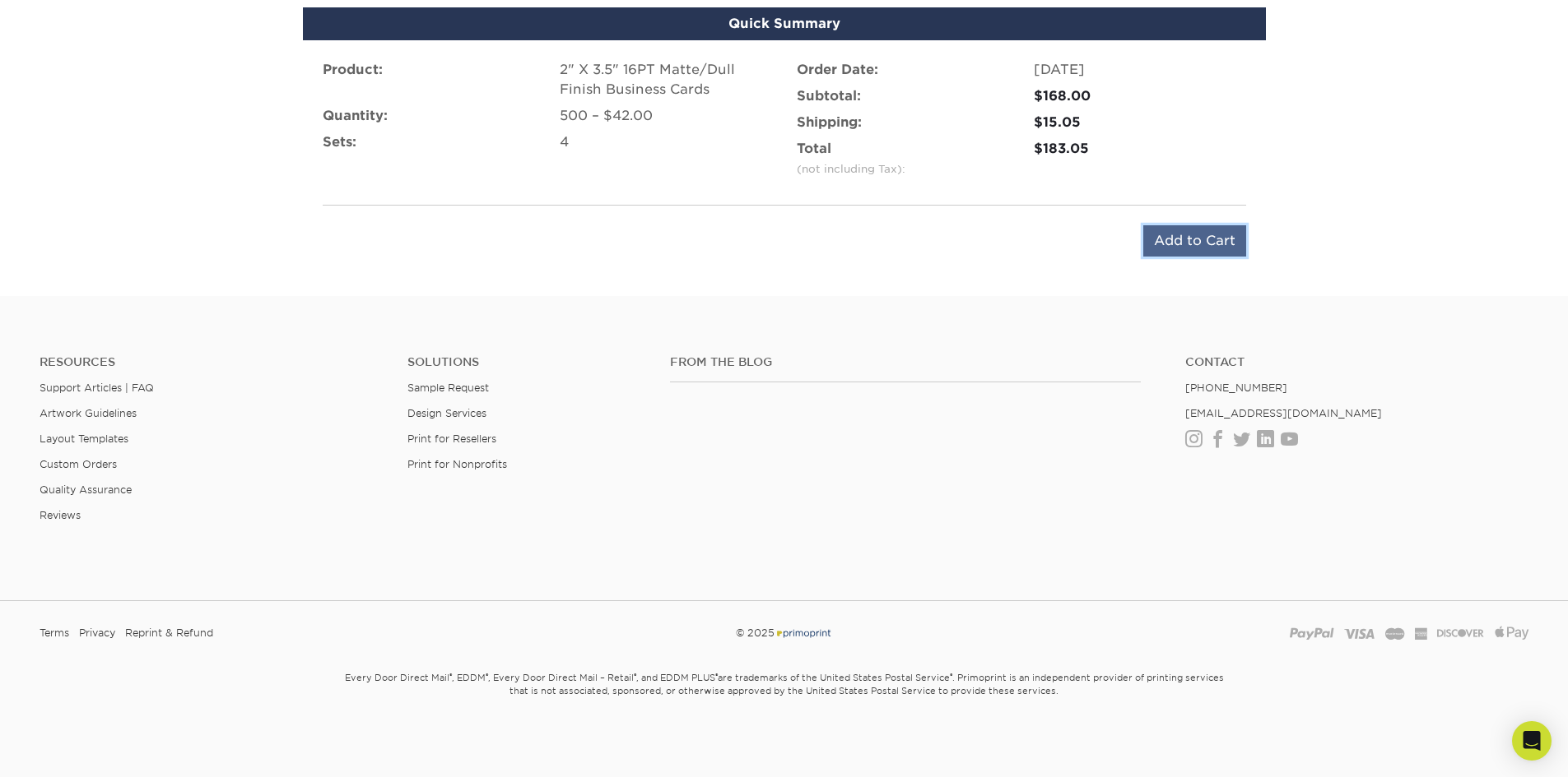
click at [1182, 242] on input "Add to Cart" at bounding box center [1194, 240] width 103 height 31
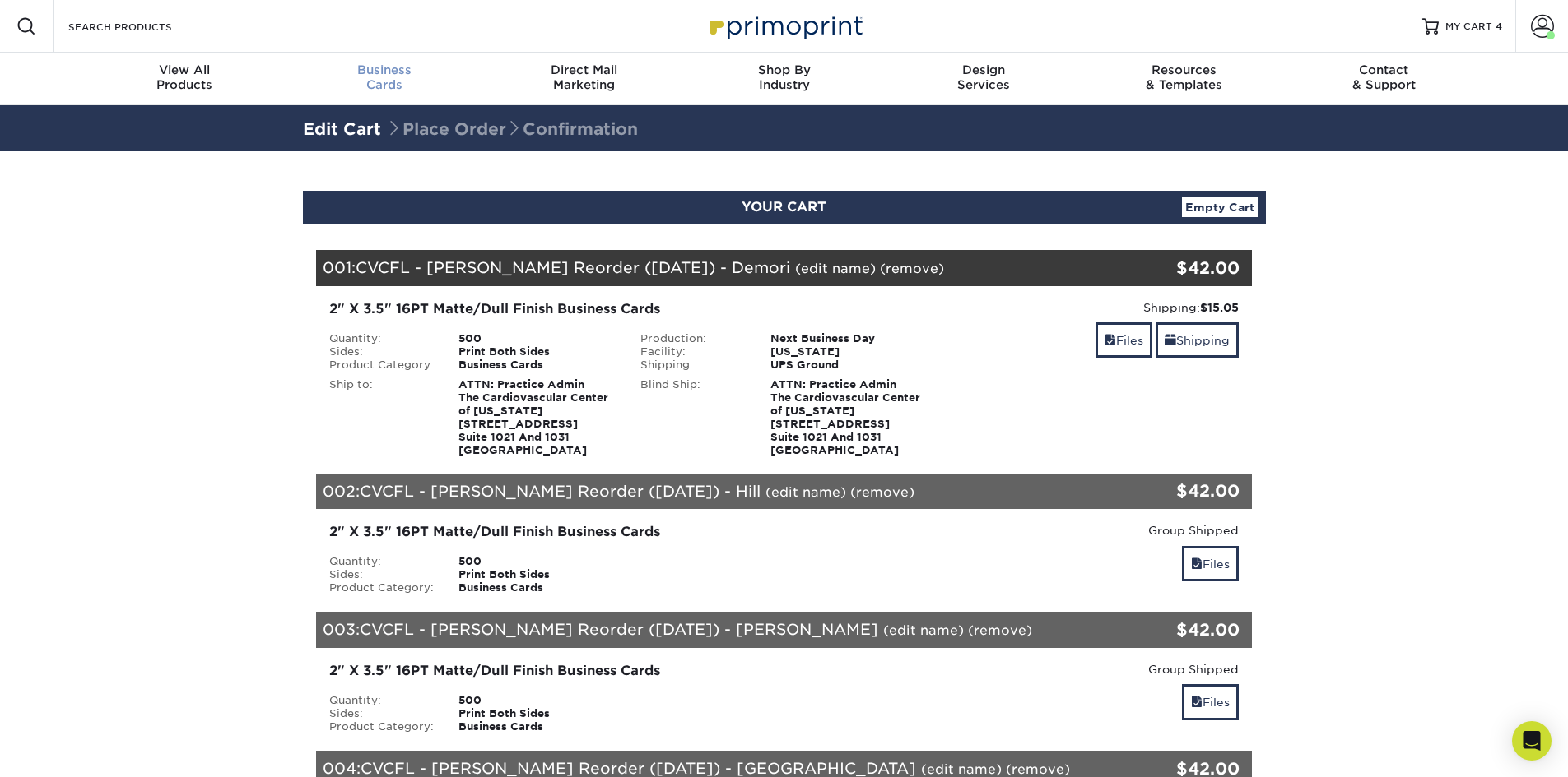
click at [370, 63] on span "Business" at bounding box center [384, 70] width 200 height 15
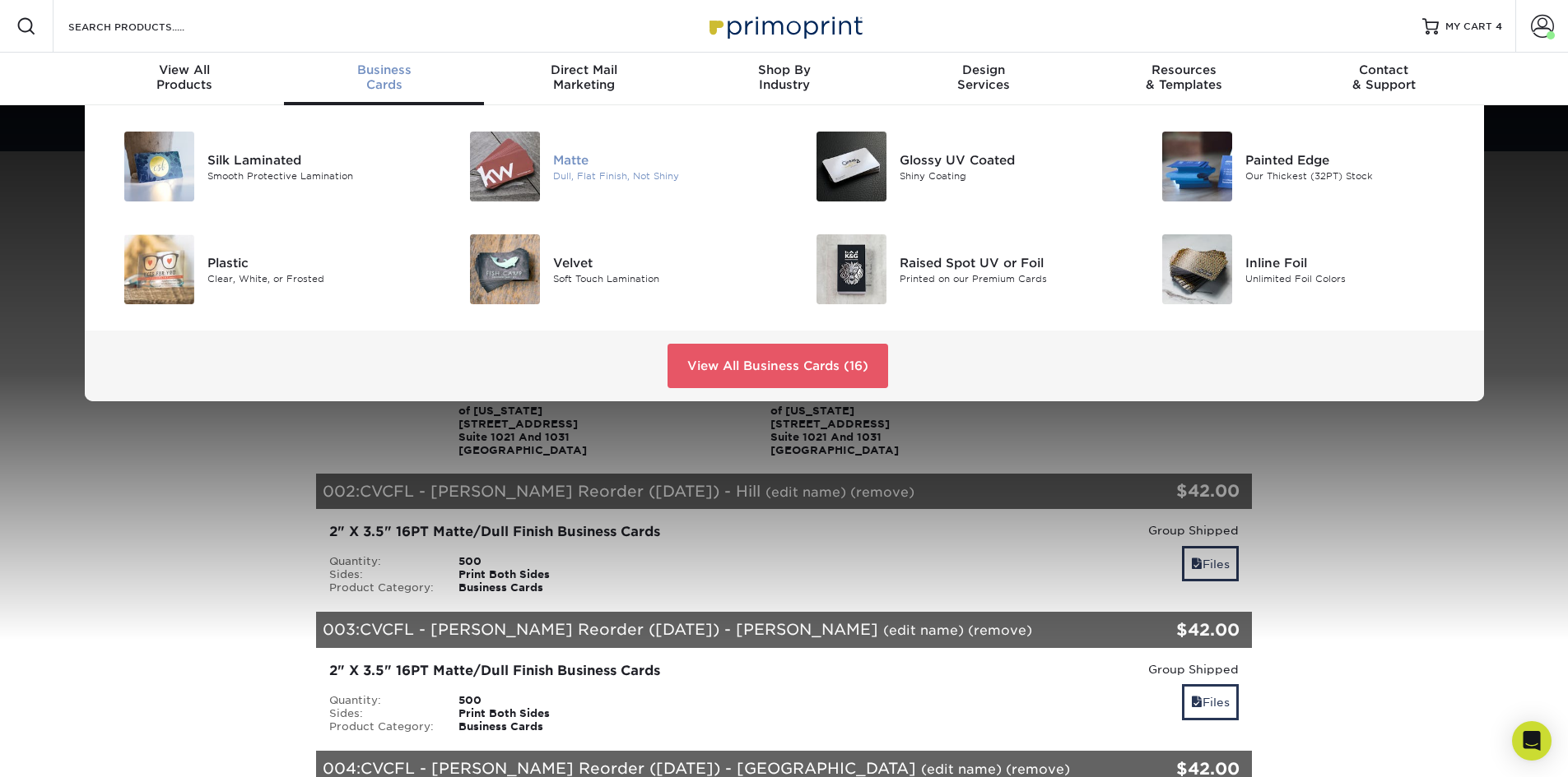
click at [555, 148] on div "[PERSON_NAME], Flat Finish, Not Shiny" at bounding box center [668, 167] width 231 height 70
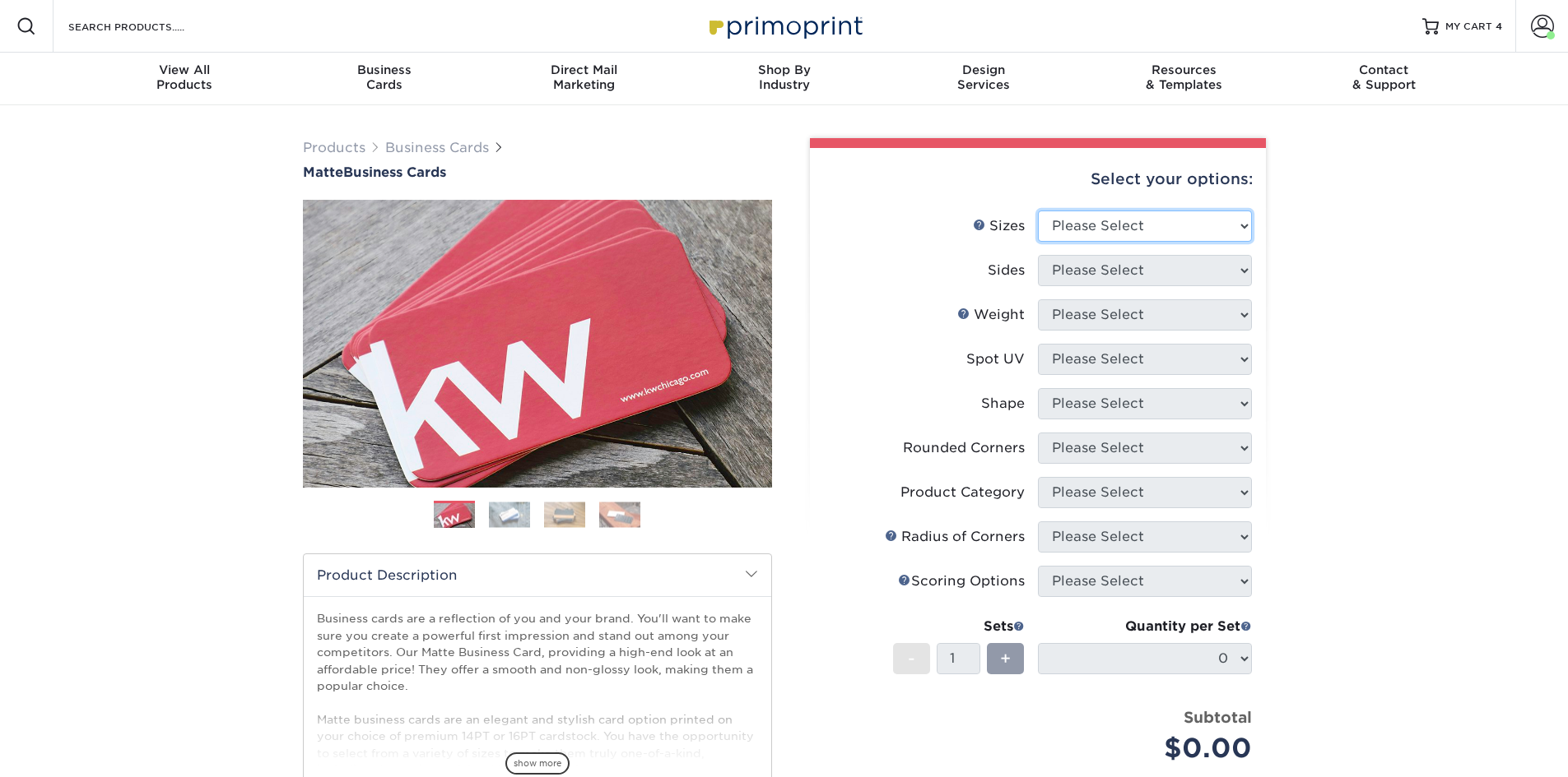
click at [1127, 213] on select "Please Select 1.5" x 3.5" - Mini 1.75" x 3.5" - Mini 2" x 2" - Square 2" x 3" -…" at bounding box center [1144, 226] width 214 height 31
select select "2.00x3.50"
click at [1037, 211] on select "Please Select 1.5" x 3.5" - Mini 1.75" x 3.5" - Mini 2" x 2" - Square 2" x 3" -…" at bounding box center [1144, 226] width 214 height 31
click at [1112, 276] on select "Please Select Print Both Sides Print Front Only" at bounding box center [1144, 270] width 214 height 31
select select "13abbda7-1d64-4f25-8bb2-c179b224825d"
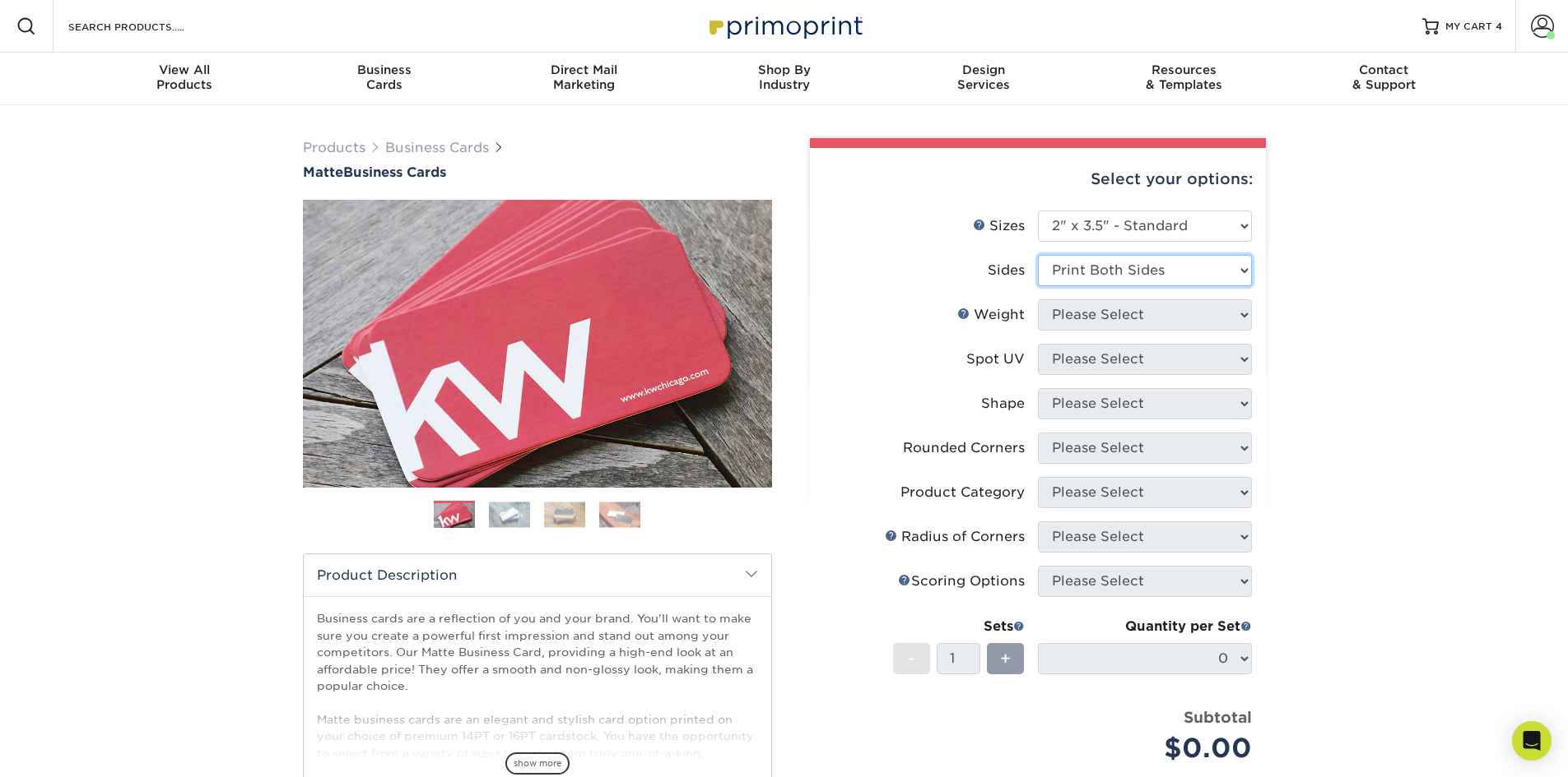
click at [1037, 255] on select "Please Select Print Both Sides Print Front Only" at bounding box center [1144, 270] width 214 height 31
click at [1101, 311] on select "Please Select 16PT 14PT" at bounding box center [1144, 315] width 214 height 31
select select "16PT"
click at [1037, 299] on select "Please Select 16PT 14PT" at bounding box center [1144, 315] width 214 height 31
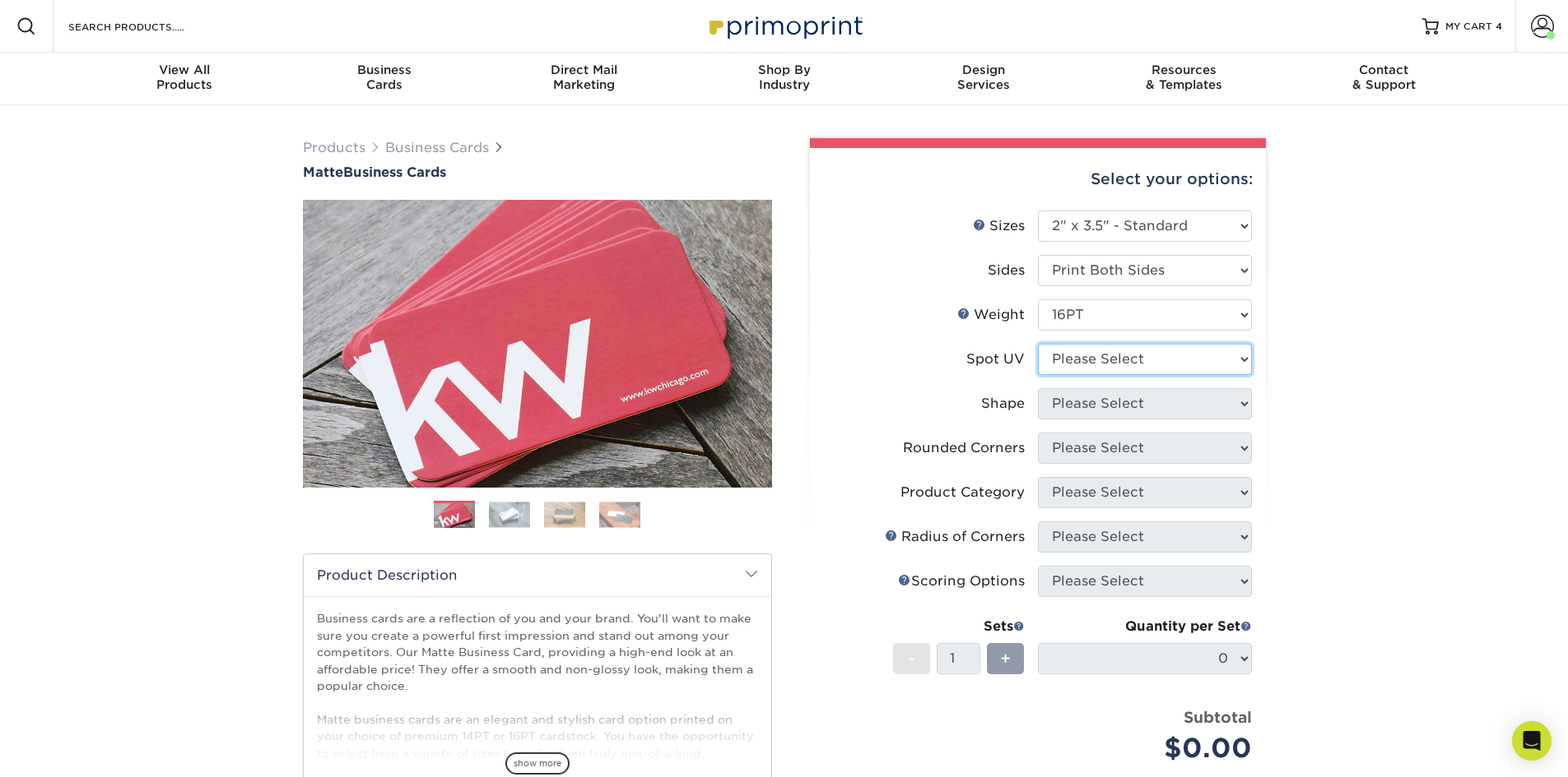
click at [1092, 361] on select "Please Select No Spot UV Front and Back (Both Sides) Front Only Back Only" at bounding box center [1144, 359] width 214 height 31
select select "3"
click at [1037, 344] on select "Please Select No Spot UV Front and Back (Both Sides) Front Only Back Only" at bounding box center [1144, 359] width 214 height 31
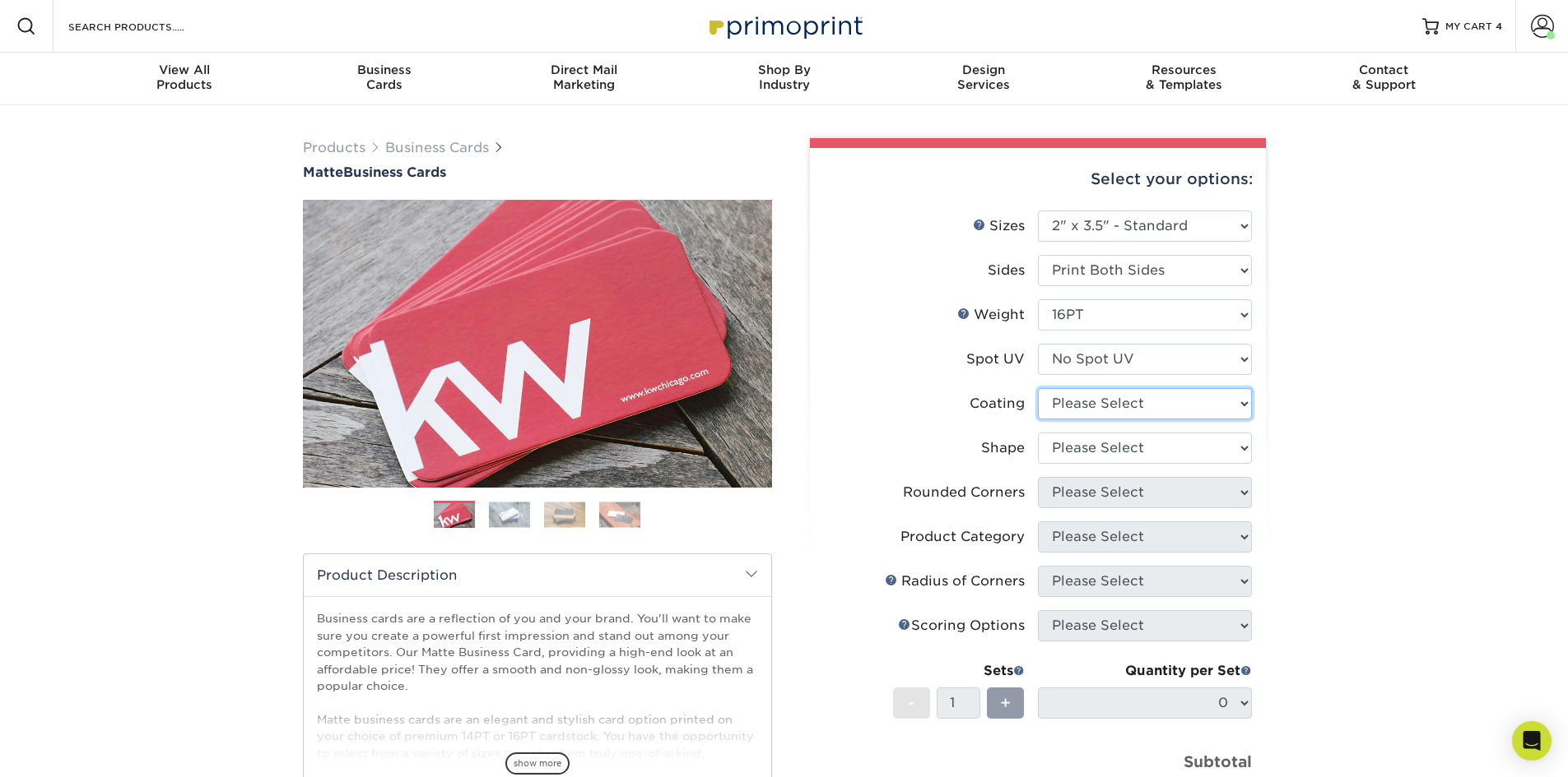
click at [1095, 407] on select at bounding box center [1144, 403] width 214 height 31
select select "121bb7b5-3b4d-429f-bd8d-bbf80e953313"
click at [1037, 388] on select at bounding box center [1144, 403] width 214 height 31
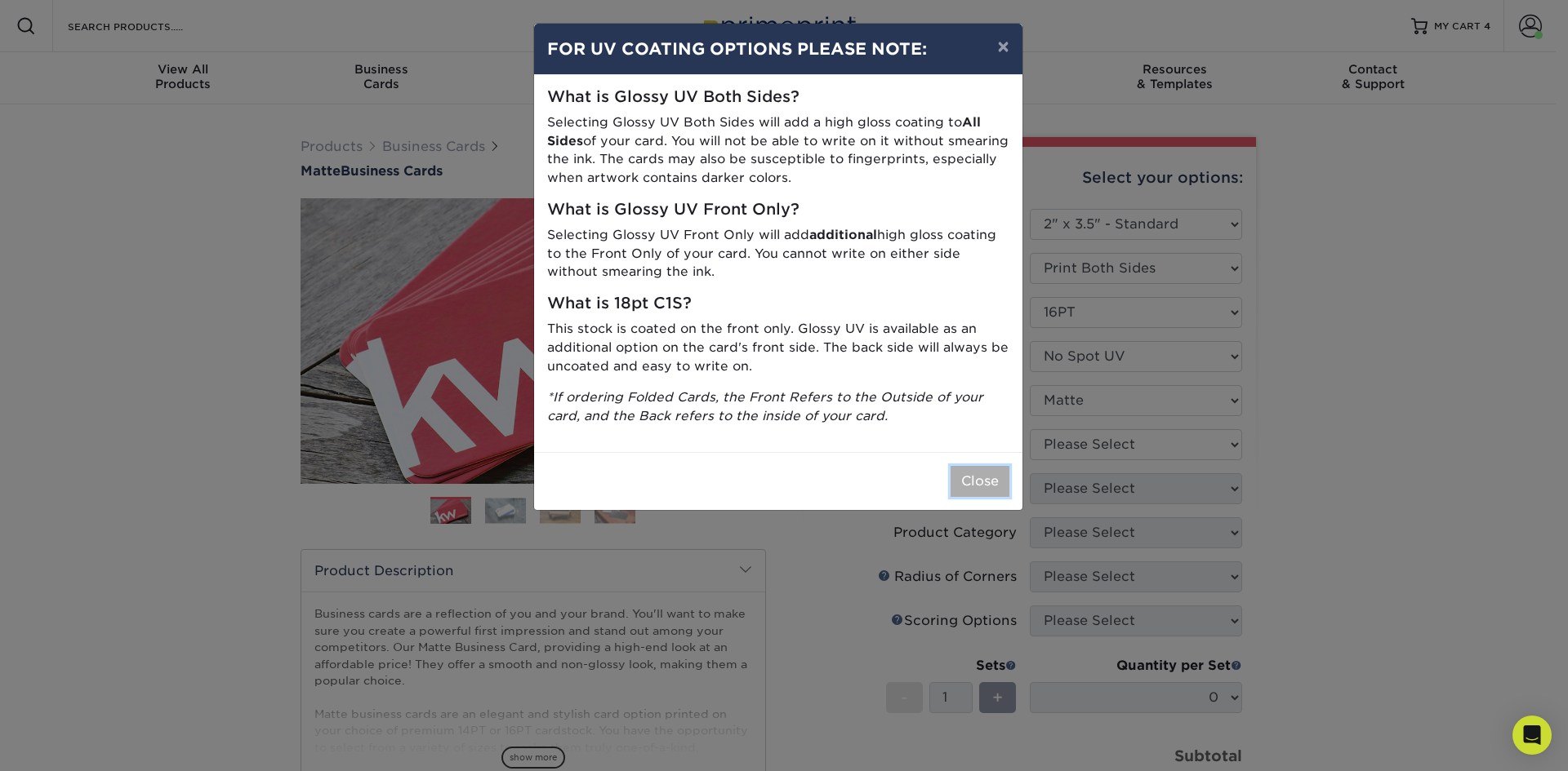
click at [1000, 476] on button "Close" at bounding box center [980, 481] width 59 height 31
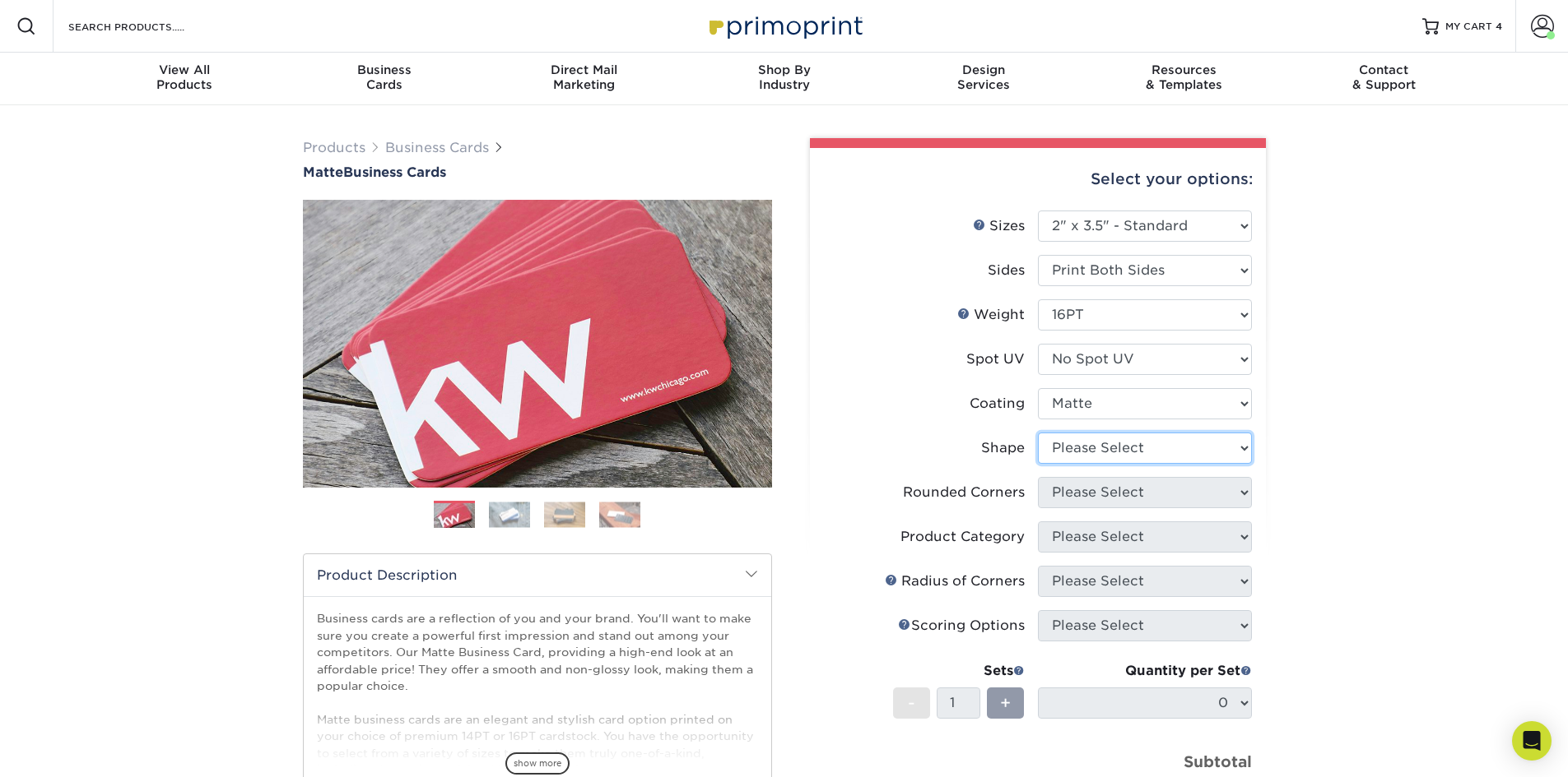
click at [1083, 454] on select "Please Select Standard Oval" at bounding box center [1144, 447] width 214 height 31
select select "standard"
click at [1037, 432] on select "Please Select Standard Oval" at bounding box center [1144, 447] width 214 height 31
click at [1102, 494] on select "Please Select Yes - Round 2 Corners Yes - Round 4 Corners No" at bounding box center [1144, 493] width 214 height 31
select select "0"
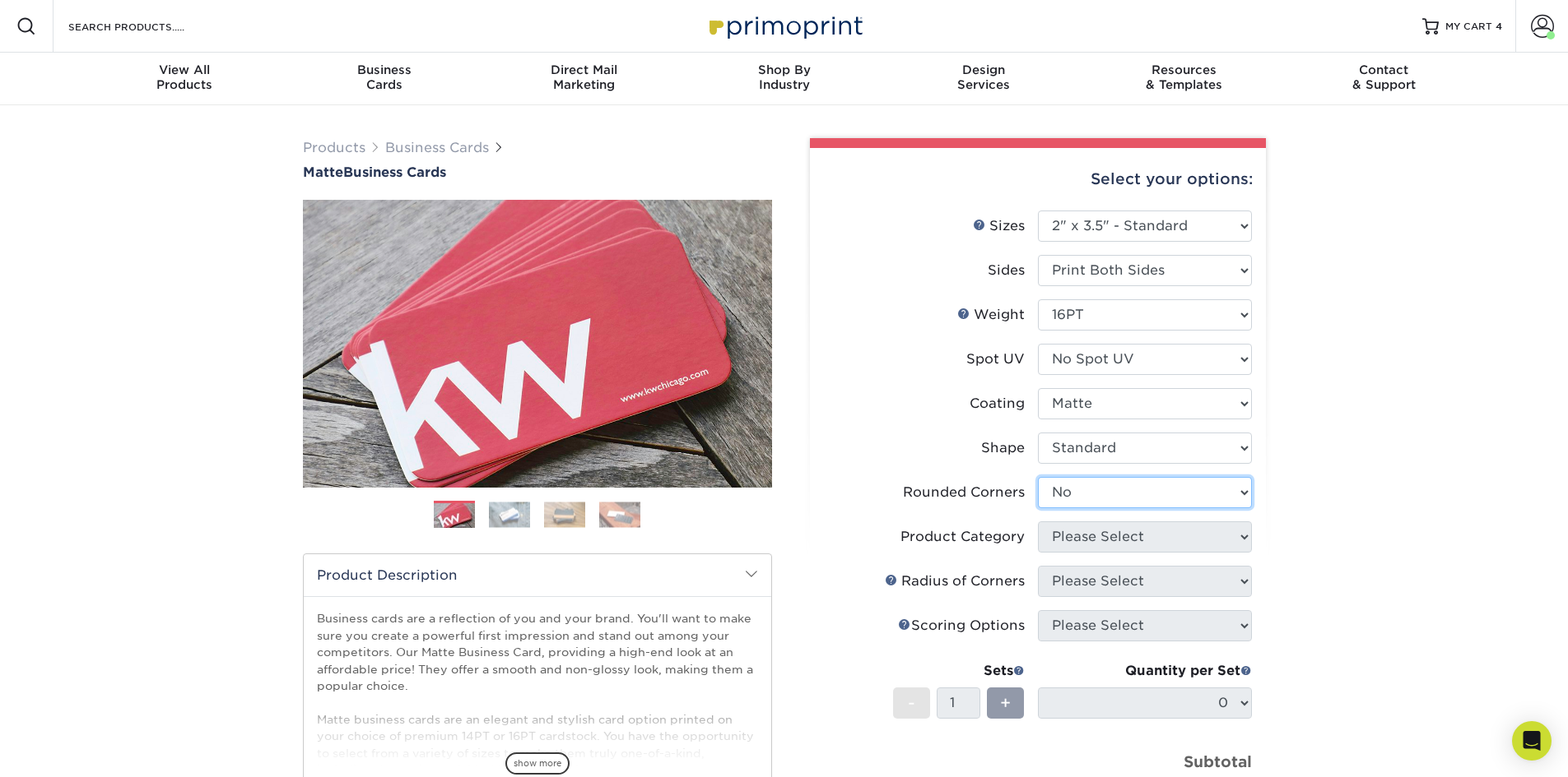
click at [1037, 478] on select "Please Select Yes - Round 2 Corners Yes - Round 4 Corners No" at bounding box center [1144, 493] width 214 height 31
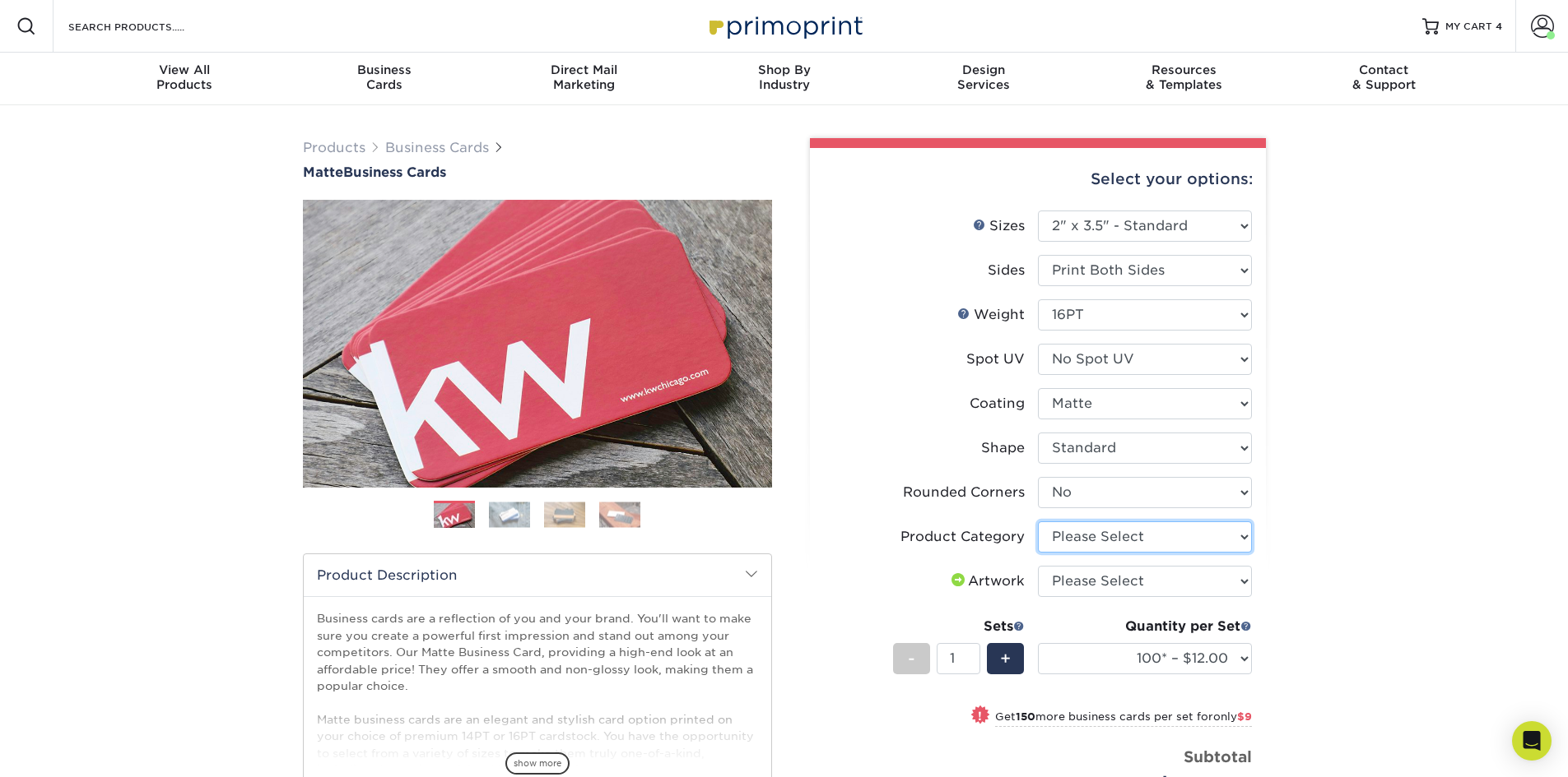
click at [1131, 532] on select "Please Select Business Cards" at bounding box center [1144, 537] width 214 height 31
select select "3b5148f1-0588-4f88-a218-97bcfdce65c1"
click at [1037, 522] on select "Please Select Business Cards" at bounding box center [1144, 537] width 214 height 31
click at [1122, 582] on select "Please Select I will upload files I need a design - $100" at bounding box center [1144, 581] width 214 height 31
select select "upload"
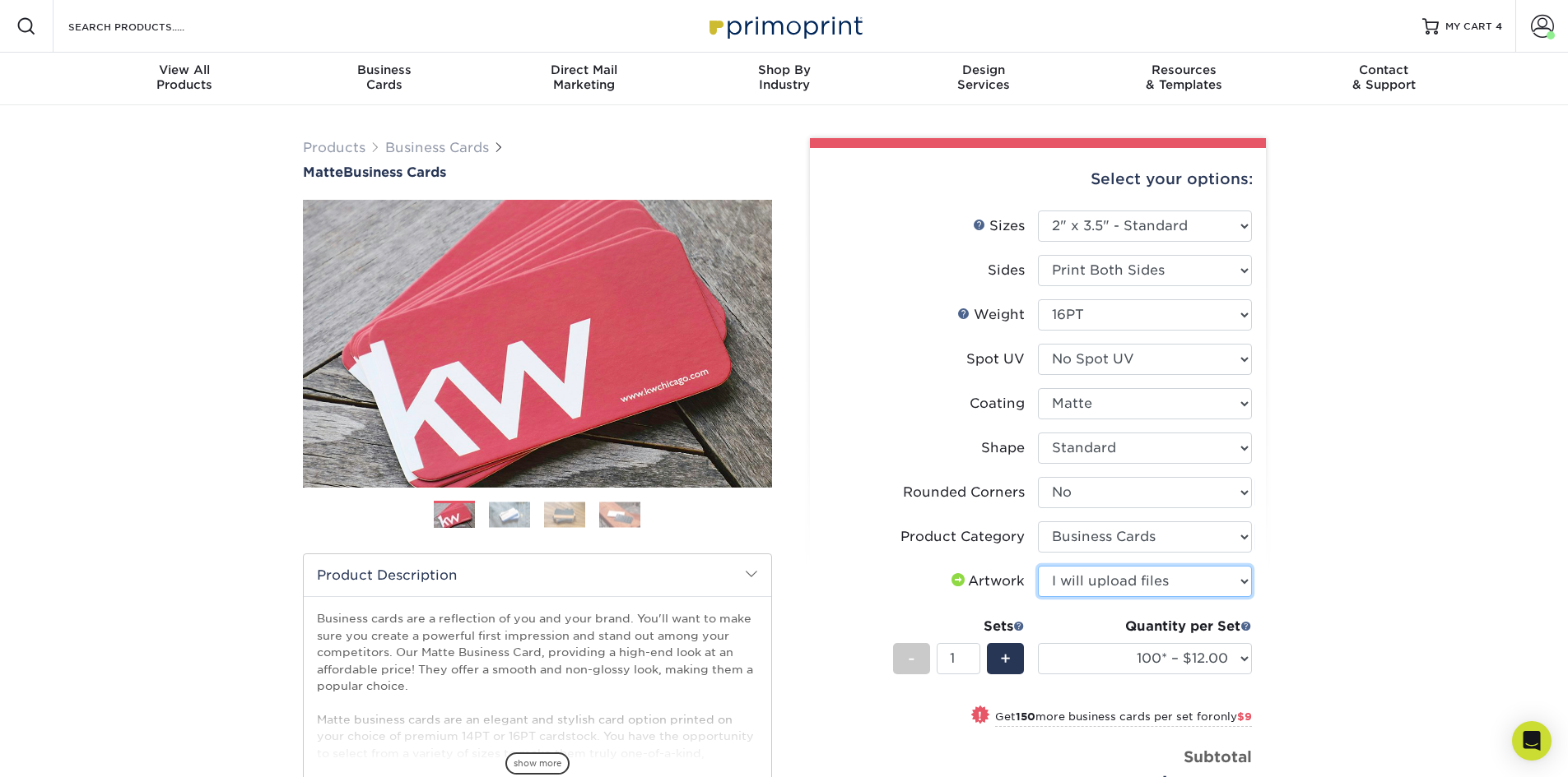
click at [1037, 566] on select "Please Select I will upload files I need a design - $100" at bounding box center [1144, 581] width 214 height 31
click at [1004, 657] on span "+" at bounding box center [1004, 658] width 10 height 24
type input "4"
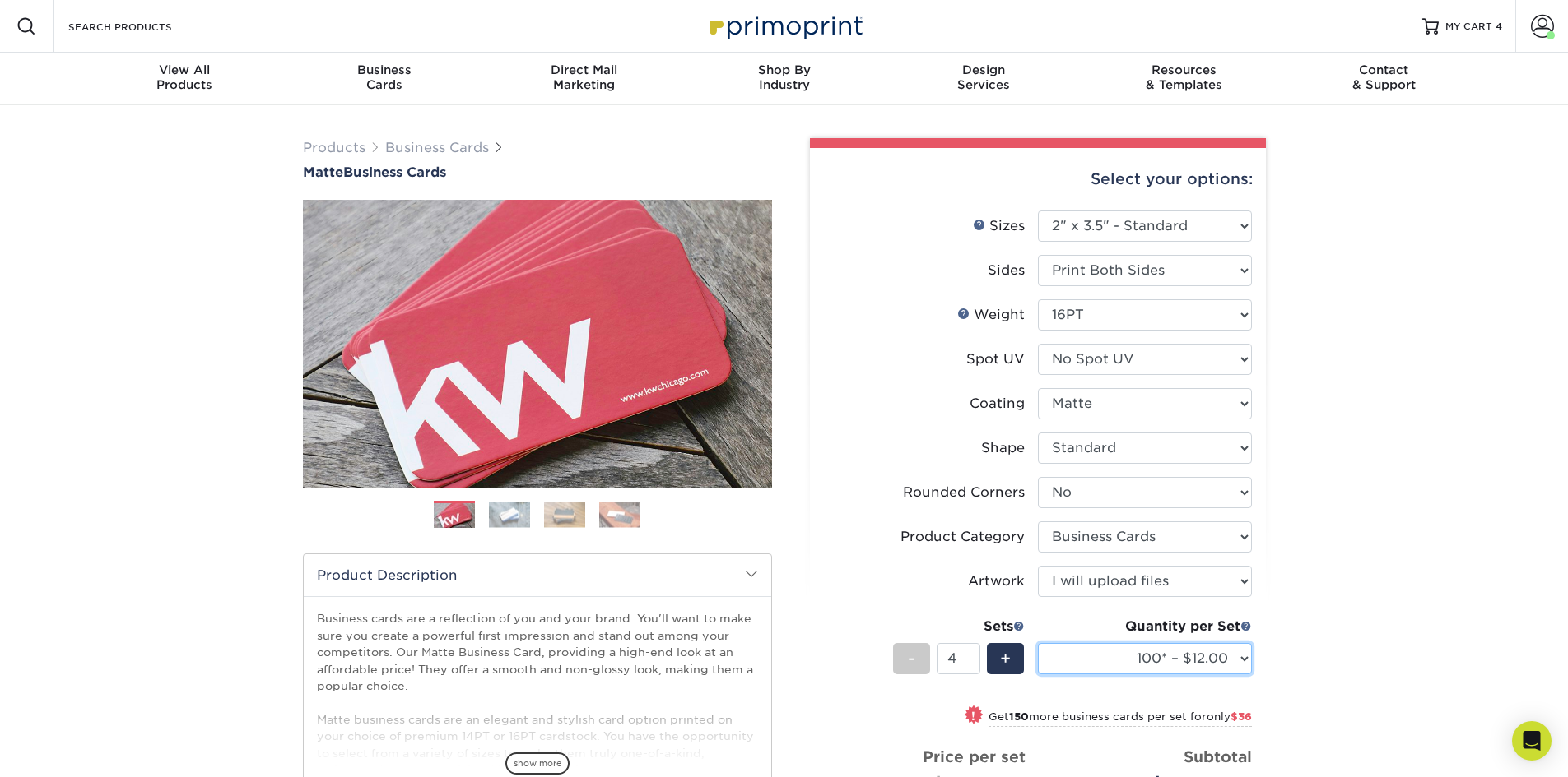
click at [1116, 650] on select "100* – $12.00 250* – $21.00 500 – $42.00 1000 – $53.00 2500 – $95.00 5000 – $18…" at bounding box center [1144, 658] width 214 height 31
select select "500 – $42.00"
click at [1037, 643] on select "100* – $12.00 250* – $21.00 500 – $42.00 1000 – $53.00 2500 – $95.00 5000 – $18…" at bounding box center [1144, 658] width 214 height 31
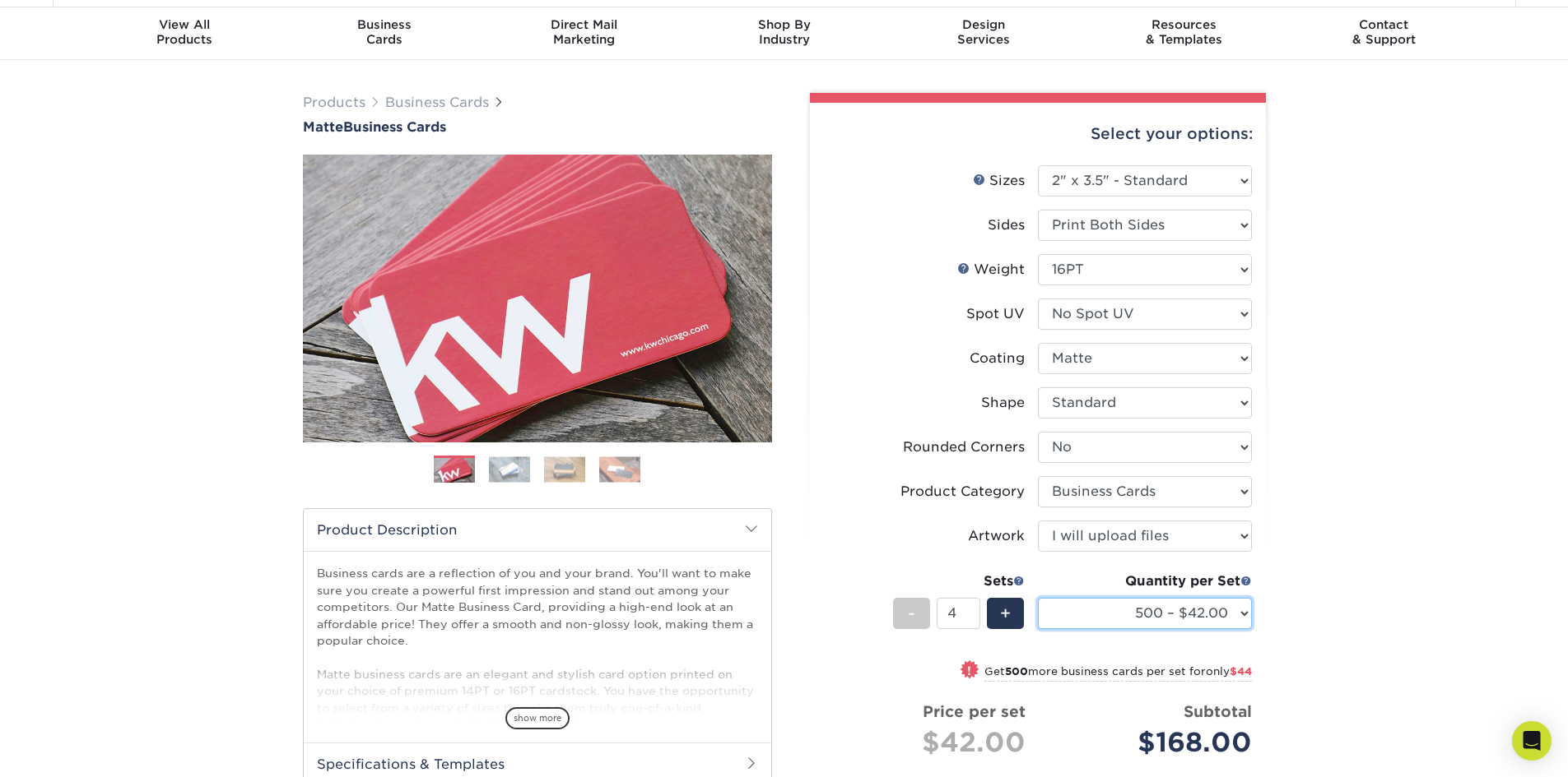
scroll to position [247, 0]
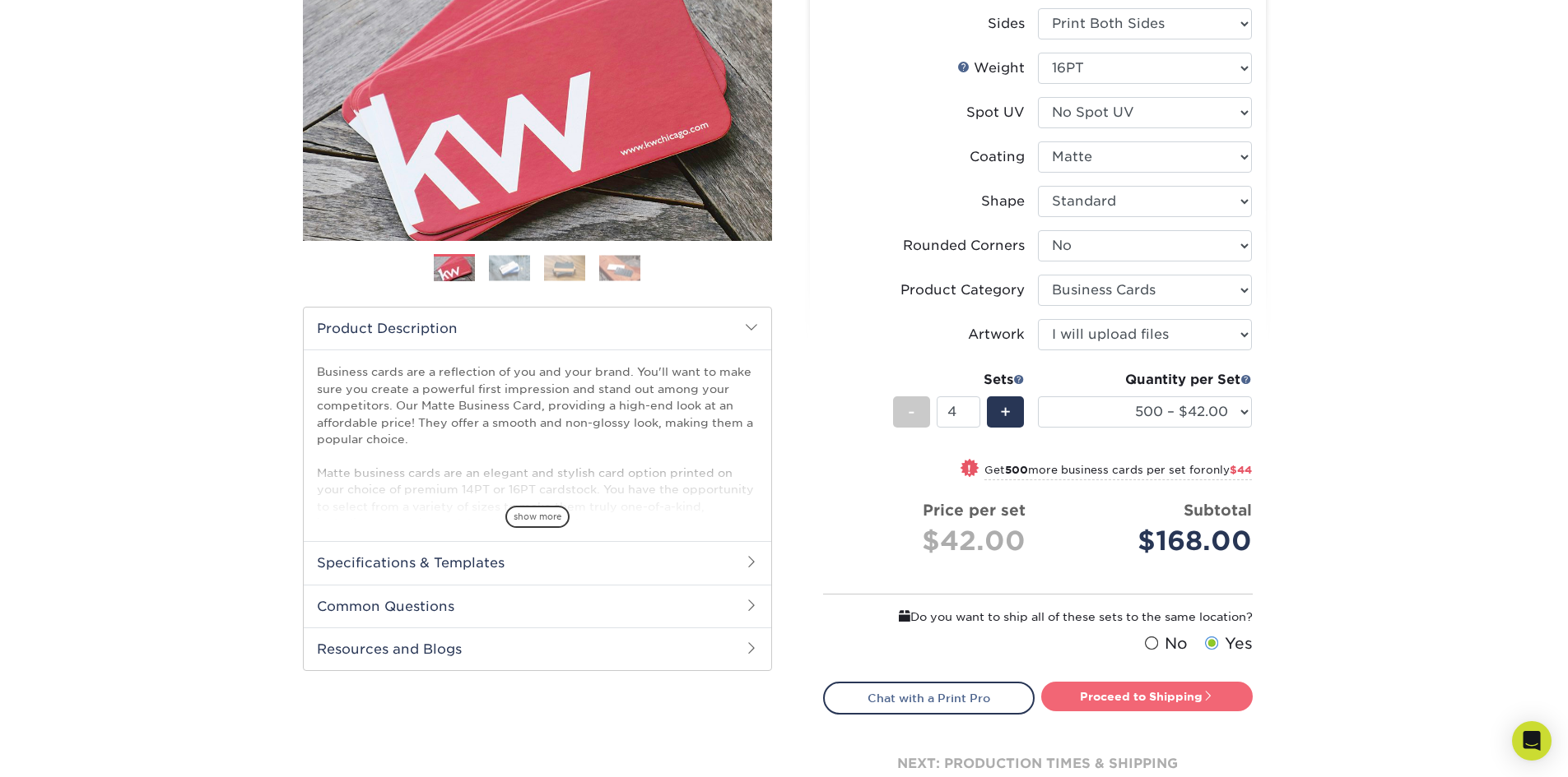
click at [1147, 692] on link "Proceed to Shipping" at bounding box center [1147, 696] width 211 height 29
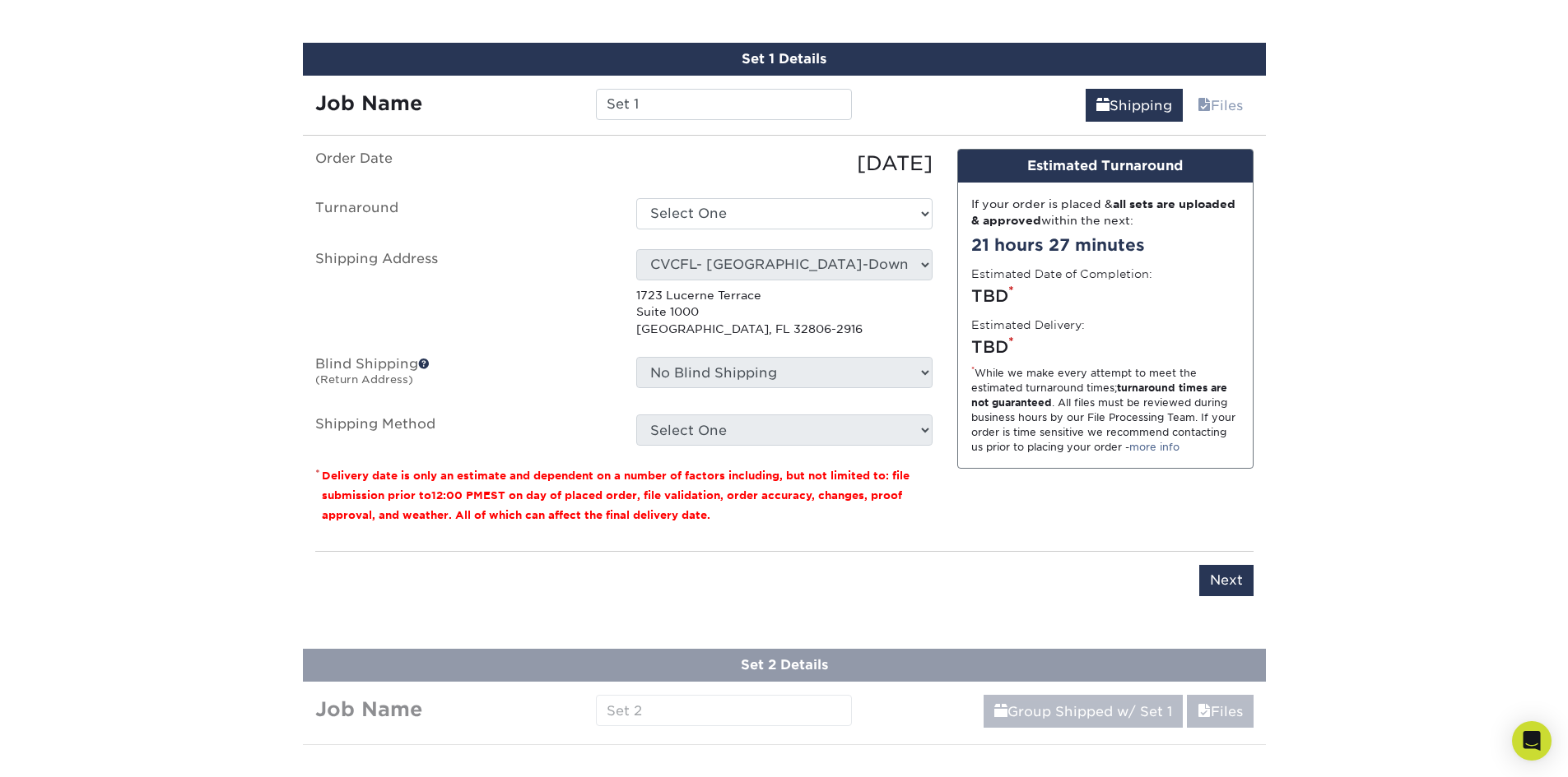
scroll to position [973, 0]
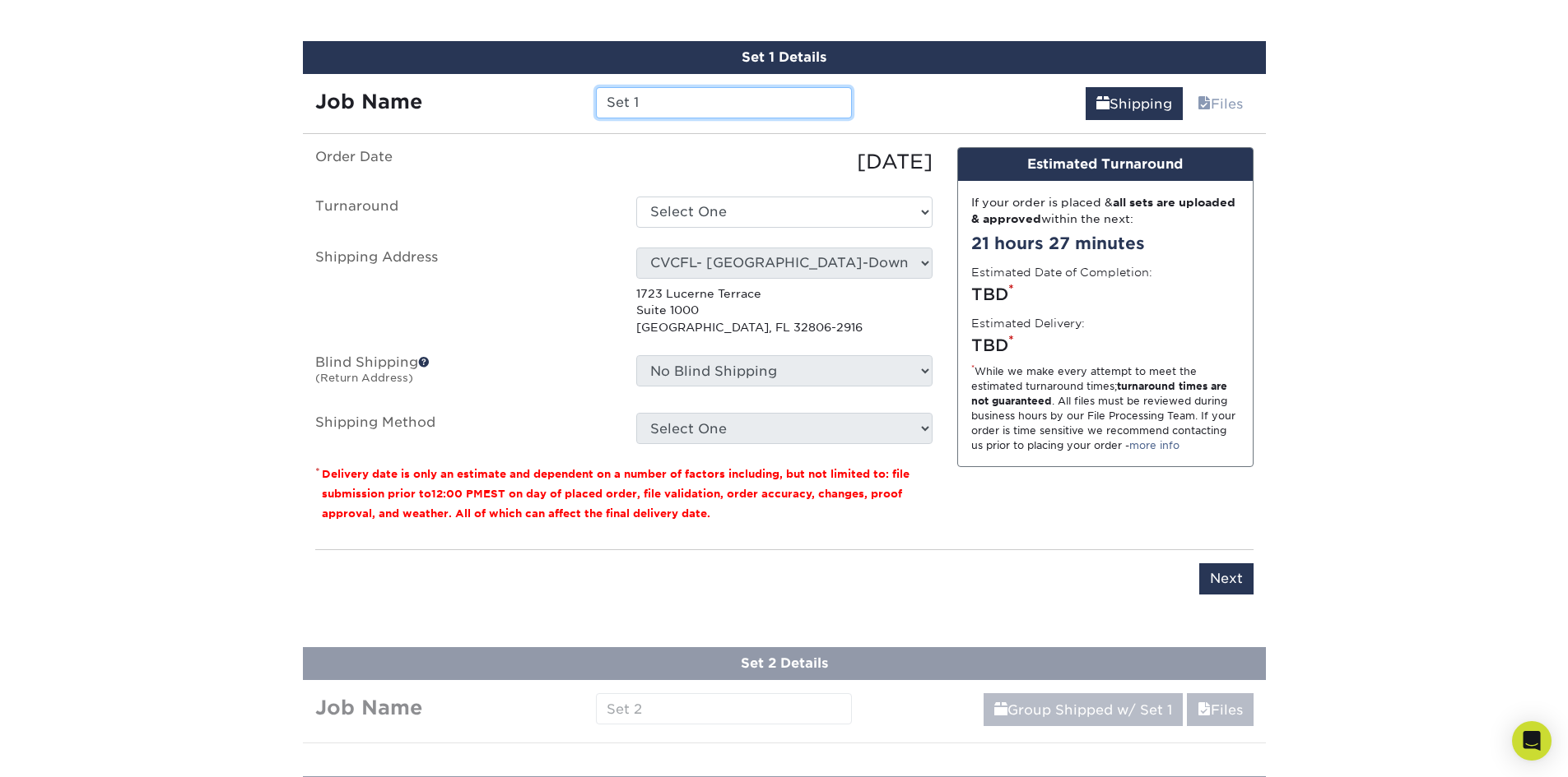
click at [692, 94] on input "Set 1" at bounding box center [724, 103] width 256 height 31
paste input "CVCFL - [PERSON_NAME] Reorder ([DATE]) - Demori"
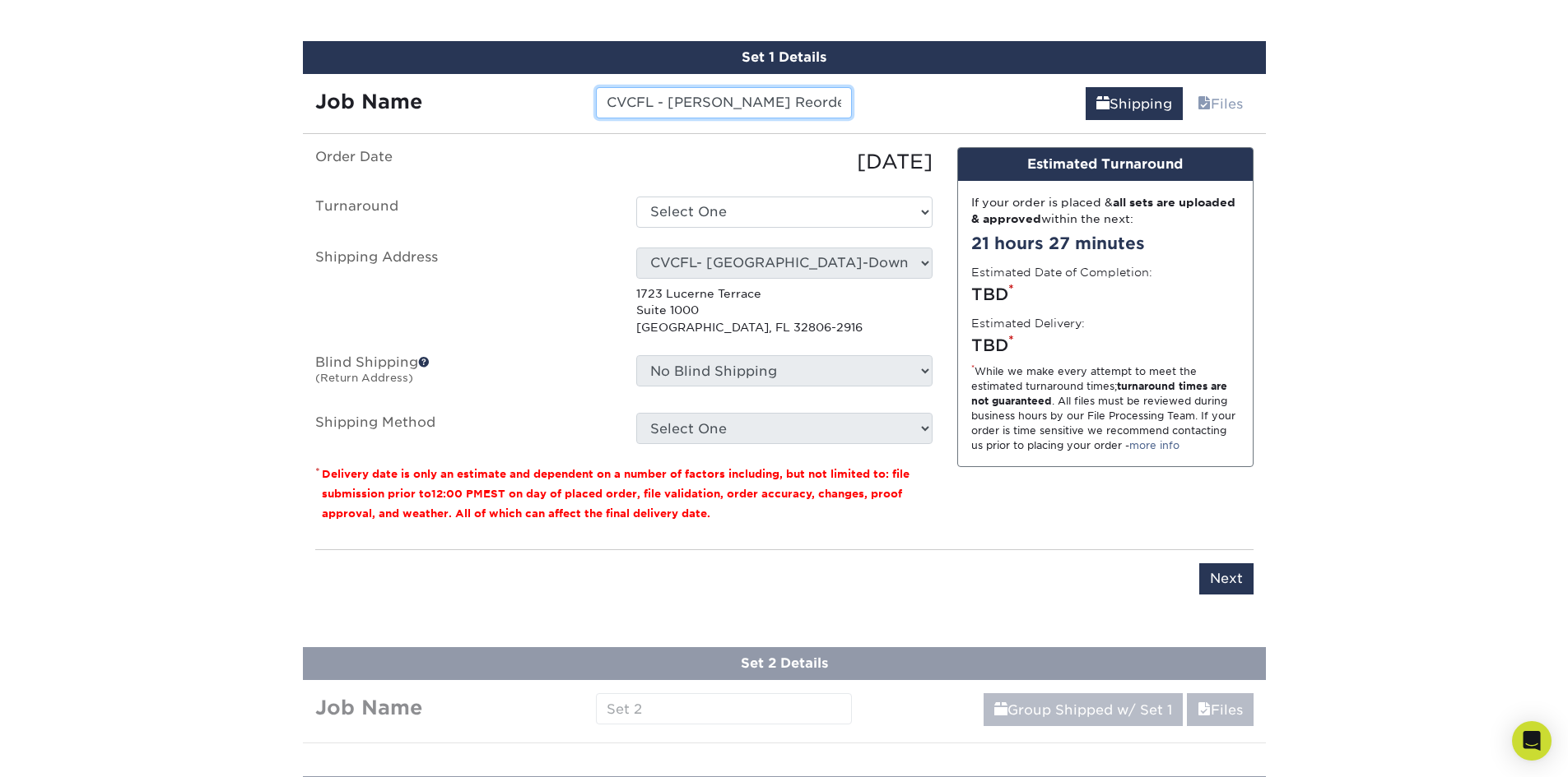
drag, startPoint x: 653, startPoint y: 101, endPoint x: 610, endPoint y: 94, distance: 43.6
click at [606, 94] on input "CVCFL - [PERSON_NAME] Reorder ([DATE]) - Demori" at bounding box center [724, 103] width 256 height 31
click at [737, 101] on input "CVCFL - [PERSON_NAME] Reorder ([DATE]) - Demori" at bounding box center [724, 103] width 256 height 31
drag, startPoint x: 737, startPoint y: 101, endPoint x: 686, endPoint y: 95, distance: 51.4
click at [686, 95] on input "CVCFL - [PERSON_NAME] Reorder ([DATE]) - Demori" at bounding box center [724, 103] width 256 height 31
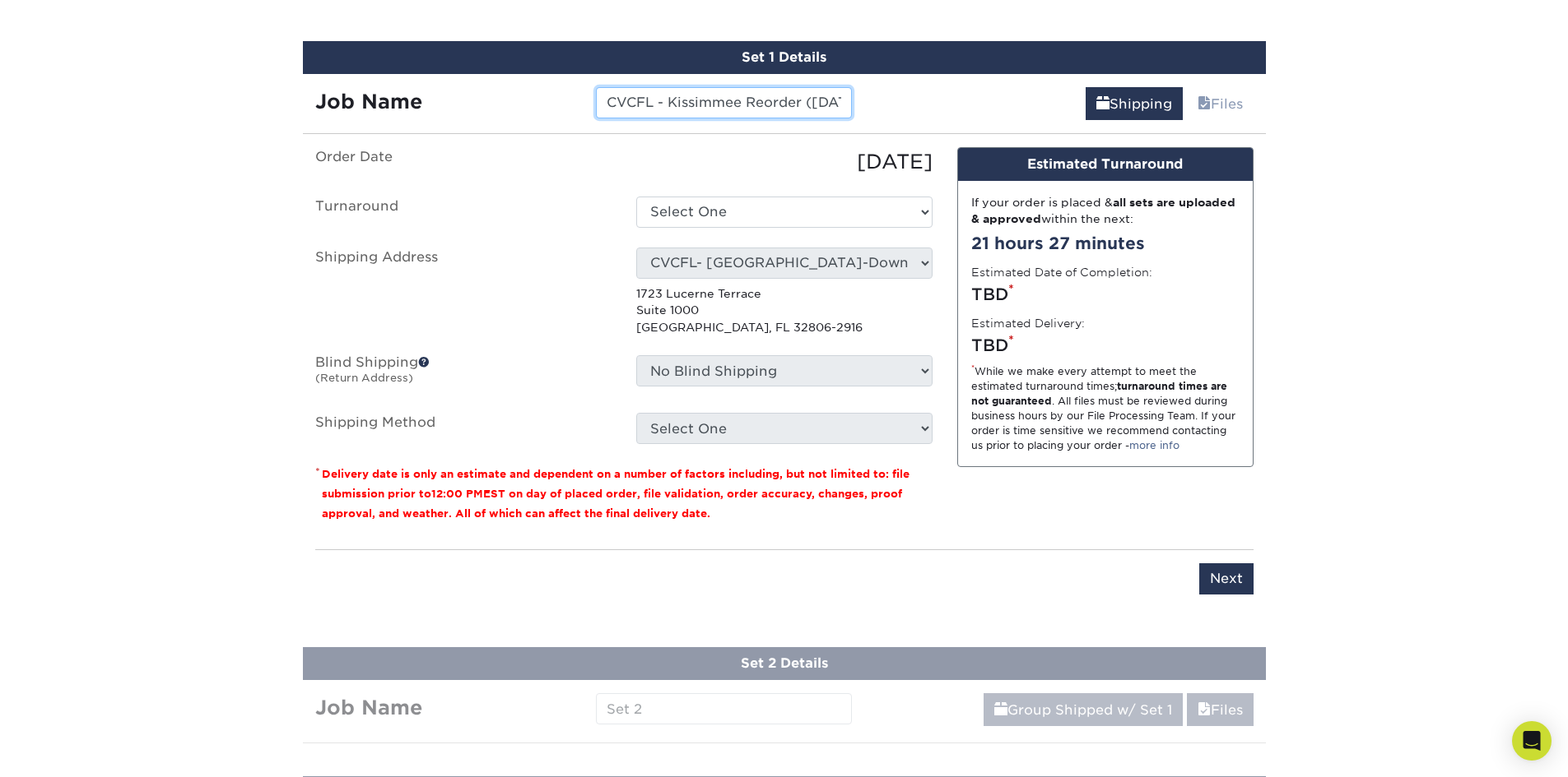
scroll to position [0, 108]
drag, startPoint x: 836, startPoint y: 101, endPoint x: 908, endPoint y: 113, distance: 73.0
click at [908, 113] on div "Job Name CVCFL - Kissimmee Reorder ([DATE]) - Demori Shipping Files" at bounding box center [784, 97] width 963 height 46
click at [835, 107] on input "CVCFL - Kissimmee Reorder ([DATE]) - Demori" at bounding box center [724, 103] width 256 height 31
drag, startPoint x: 844, startPoint y: 102, endPoint x: 793, endPoint y: 103, distance: 51.0
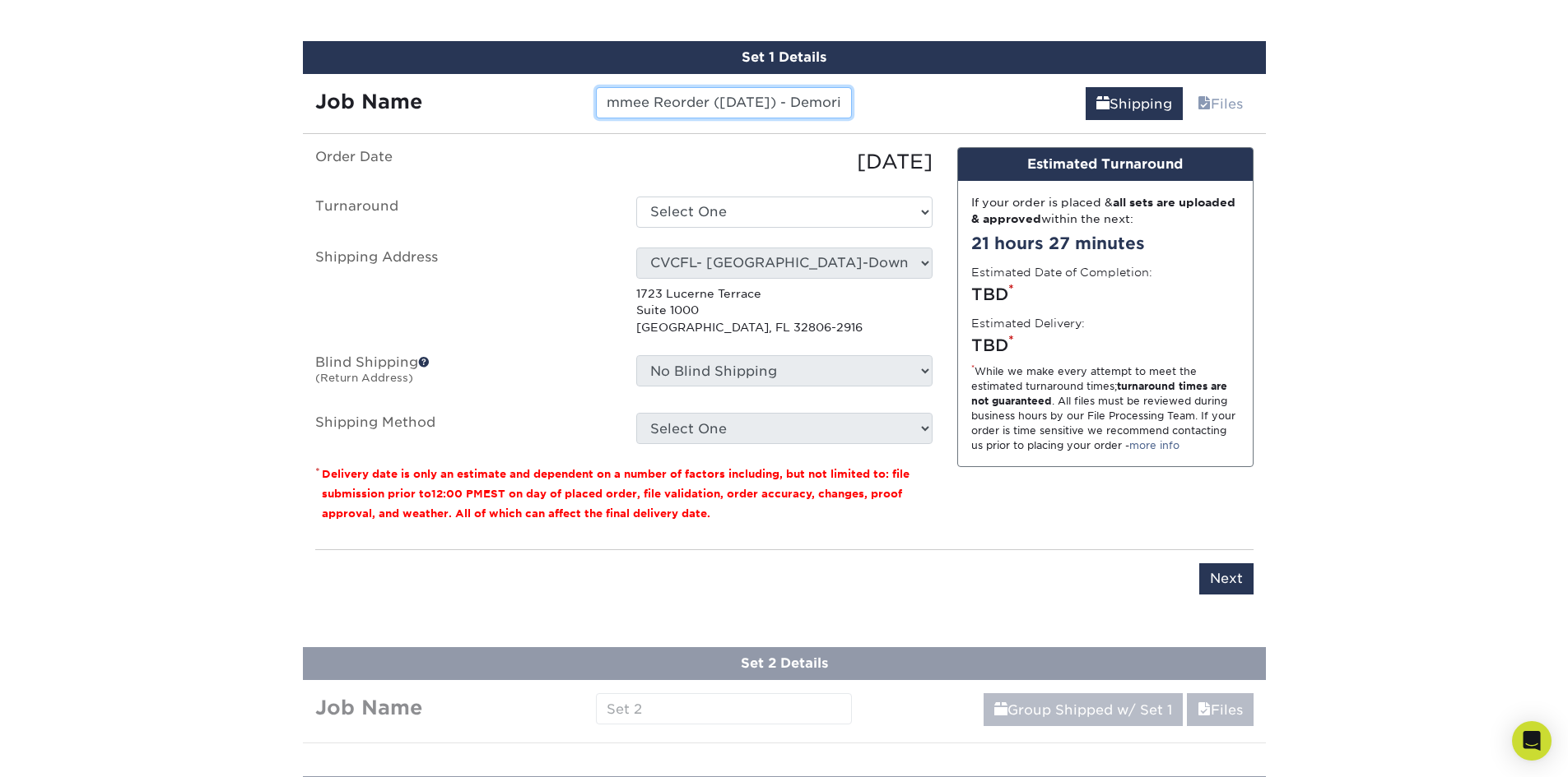
click at [793, 103] on input "CVCFL - Kissimmee Reorder ([DATE]) - Demori" at bounding box center [724, 103] width 256 height 31
click at [793, 103] on input "CVCFL - Kissimmee Reorder ([DATE]) - [PERSON_NAME]" at bounding box center [724, 103] width 256 height 31
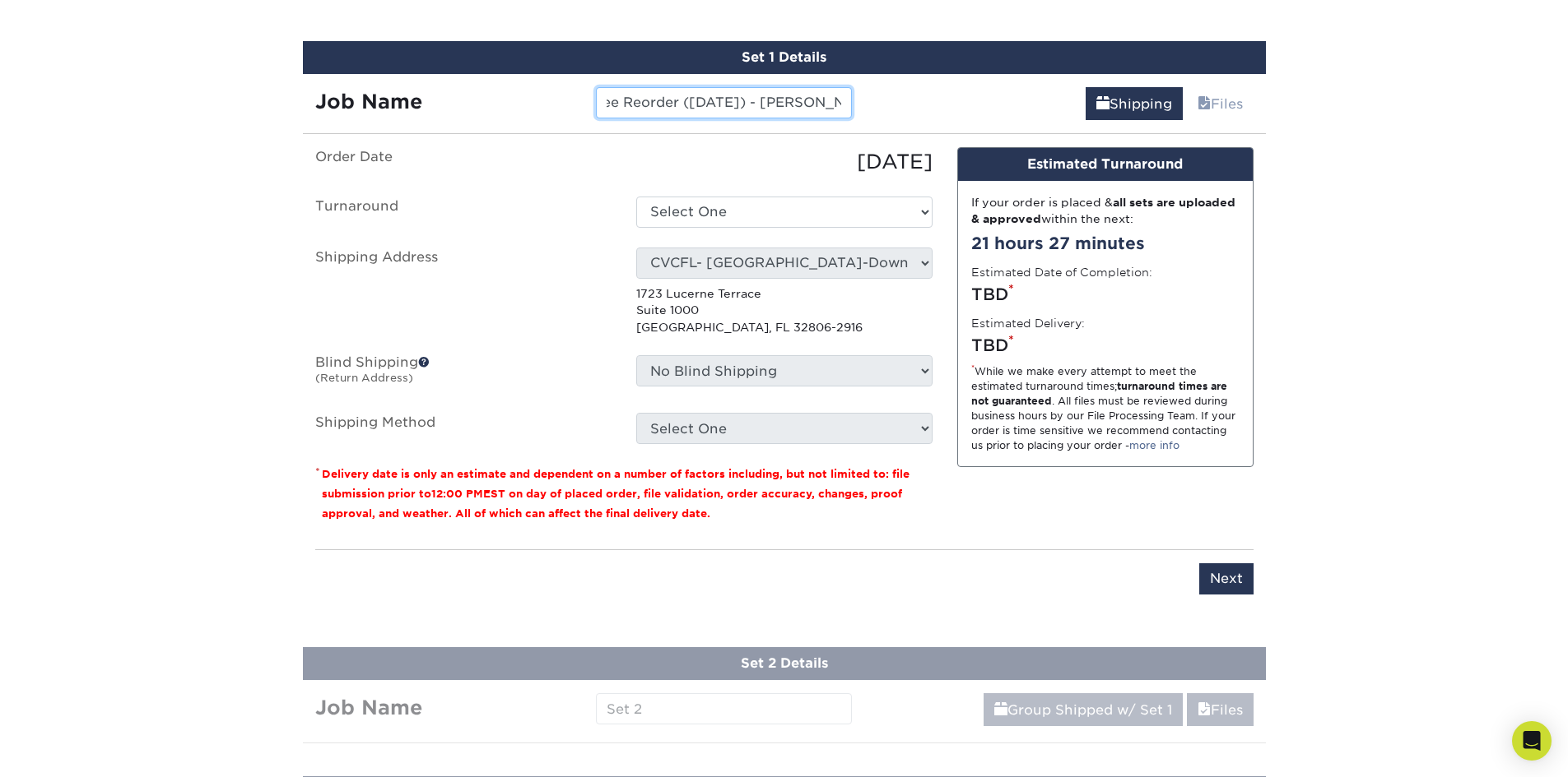
type input "CVCFL - Kissimmee Reorder ([DATE]) - [PERSON_NAME]"
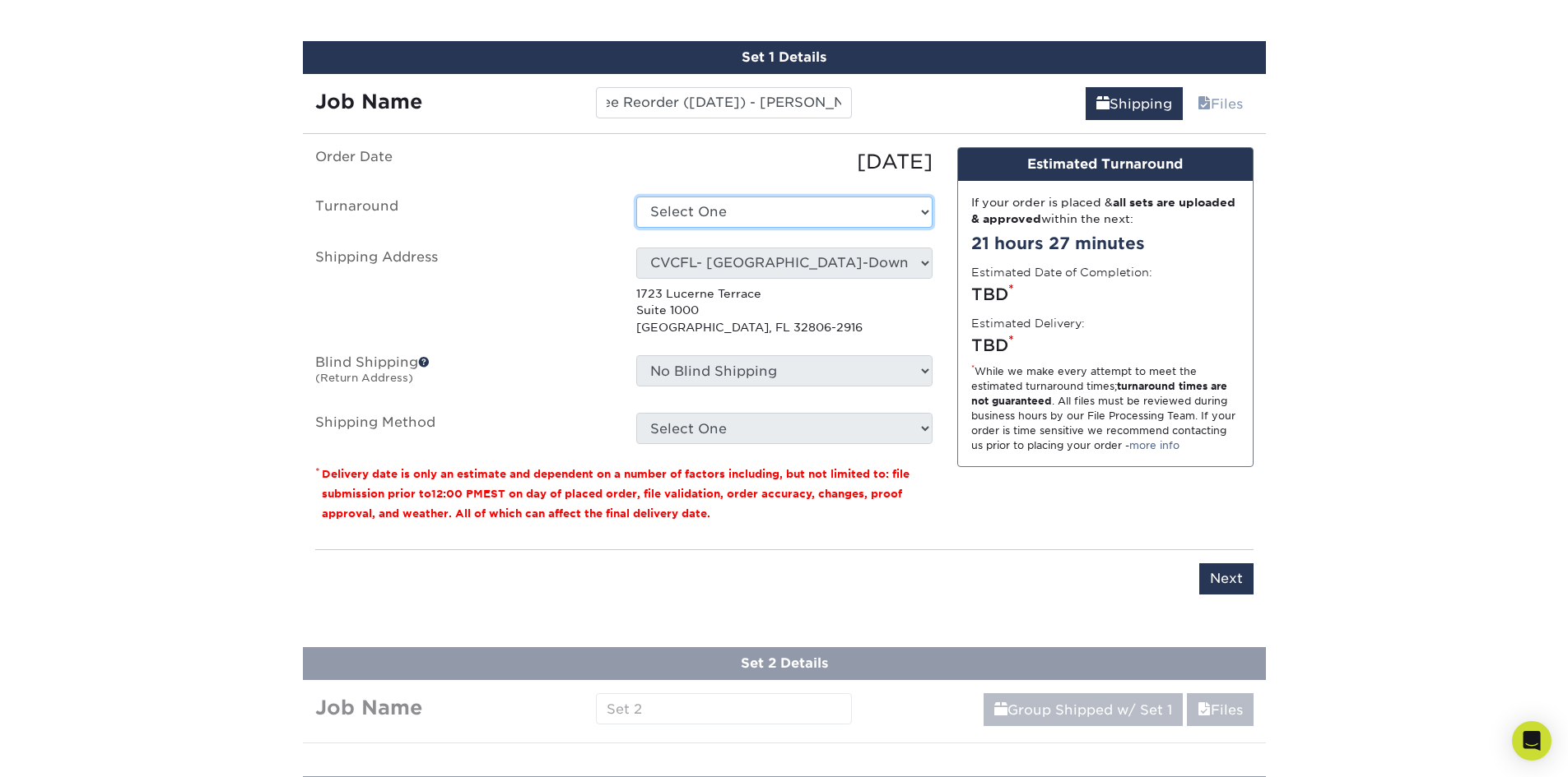
click at [798, 209] on select "Select One 2-4 Business Days 2 Day Next Business Day" at bounding box center [784, 212] width 296 height 31
select select "537feecc-bbf3-4c5a-82cb-a8dbf54f53c4"
click at [771, 279] on div "Select One [PERSON_NAME] AAP Conference - Advance Warehouse Acacia [PERSON_NAME…" at bounding box center [784, 291] width 321 height 88
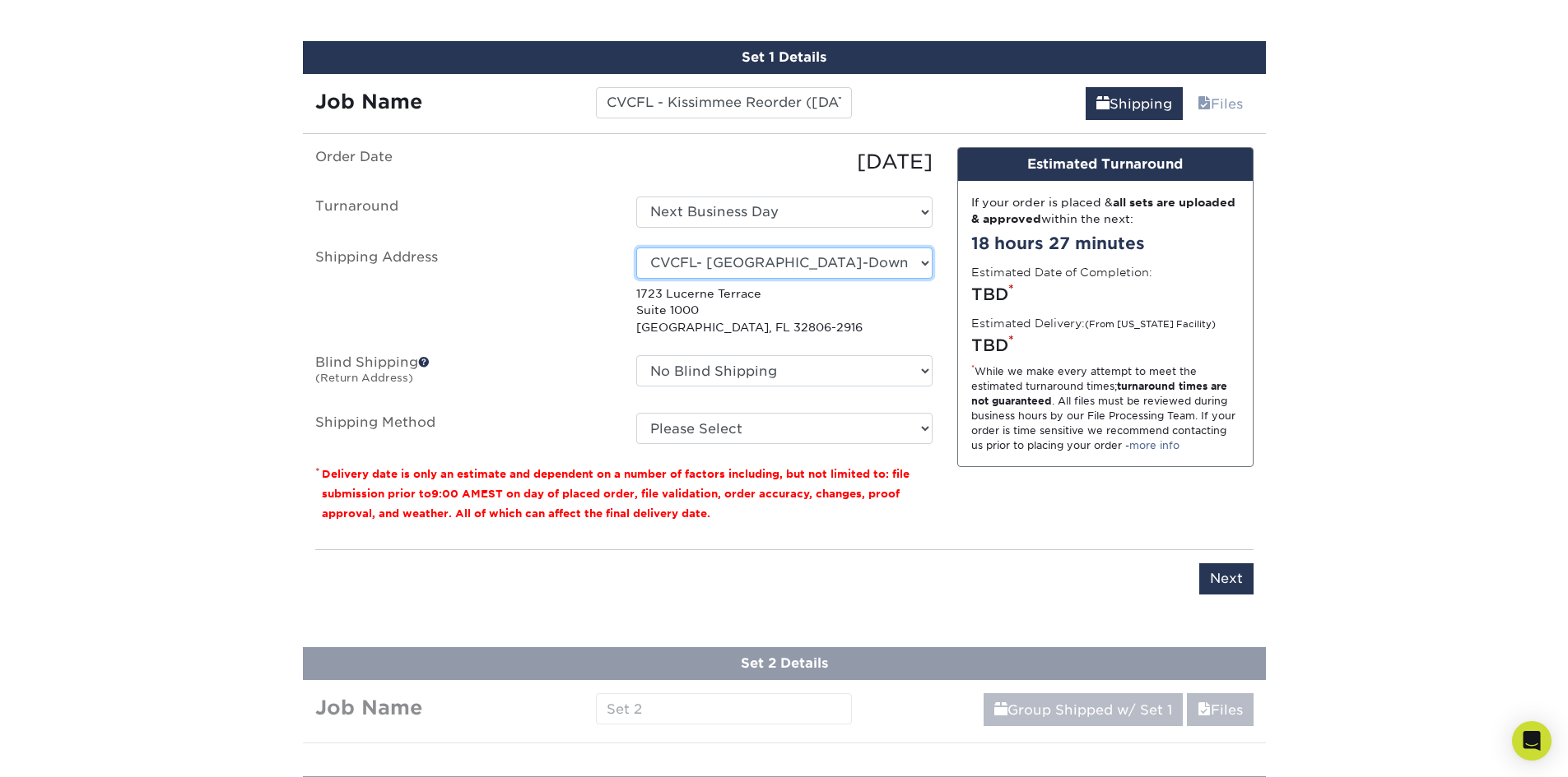
click at [778, 259] on select "Select One [PERSON_NAME] AAP Conference - Advance Warehouse Acacia [PERSON_NAME…" at bounding box center [784, 263] width 296 height 31
select select "270423"
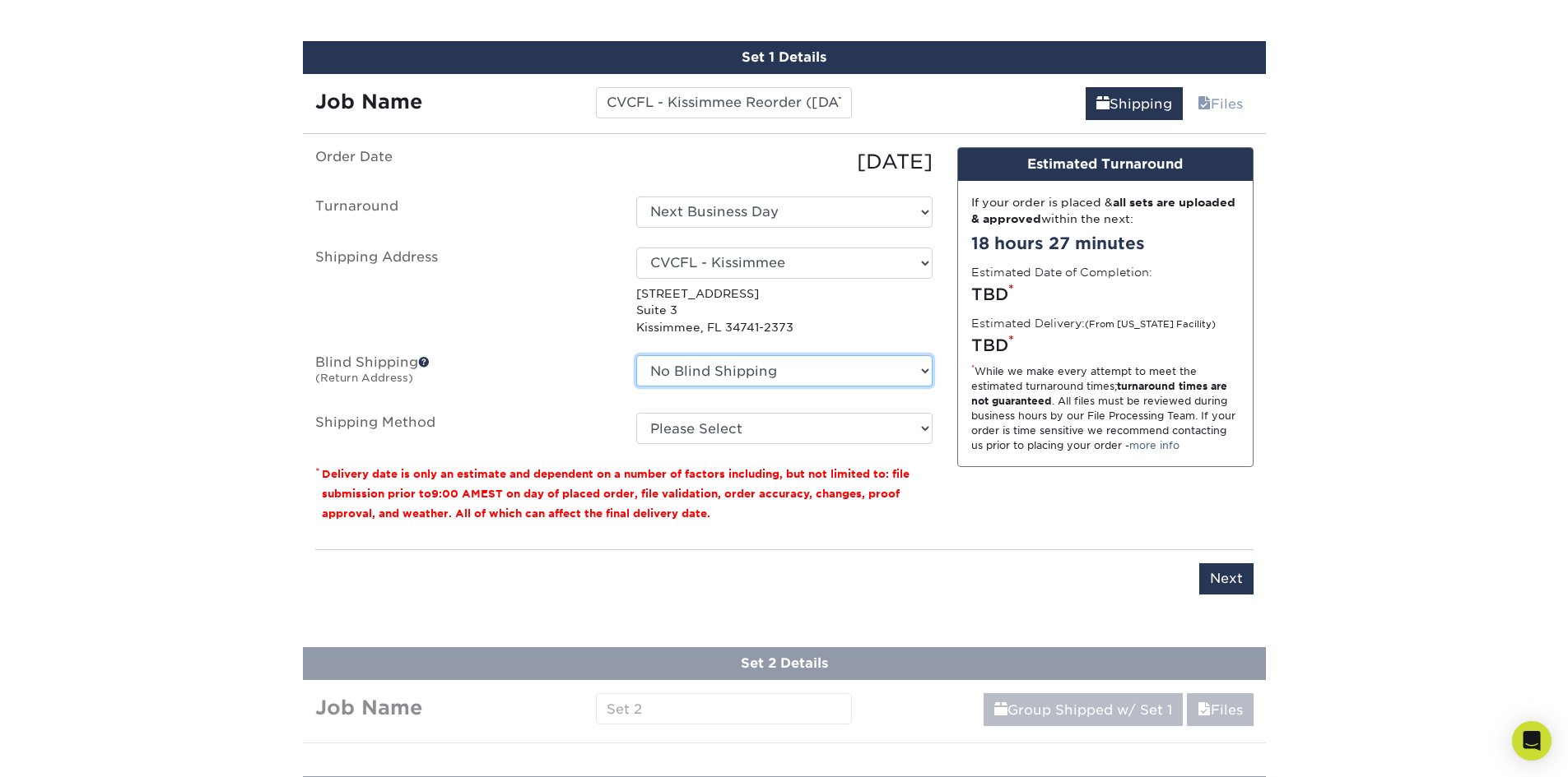
click at [782, 370] on select "No Blind Shipping [PERSON_NAME] AAP Conference - Advance Warehouse Acacia [PERS…" at bounding box center [784, 370] width 296 height 31
select select "270423"
click at [636, 355] on select "No Blind Shipping [PERSON_NAME] AAP Conference - Advance Warehouse Acacia [PERS…" at bounding box center [784, 370] width 296 height 31
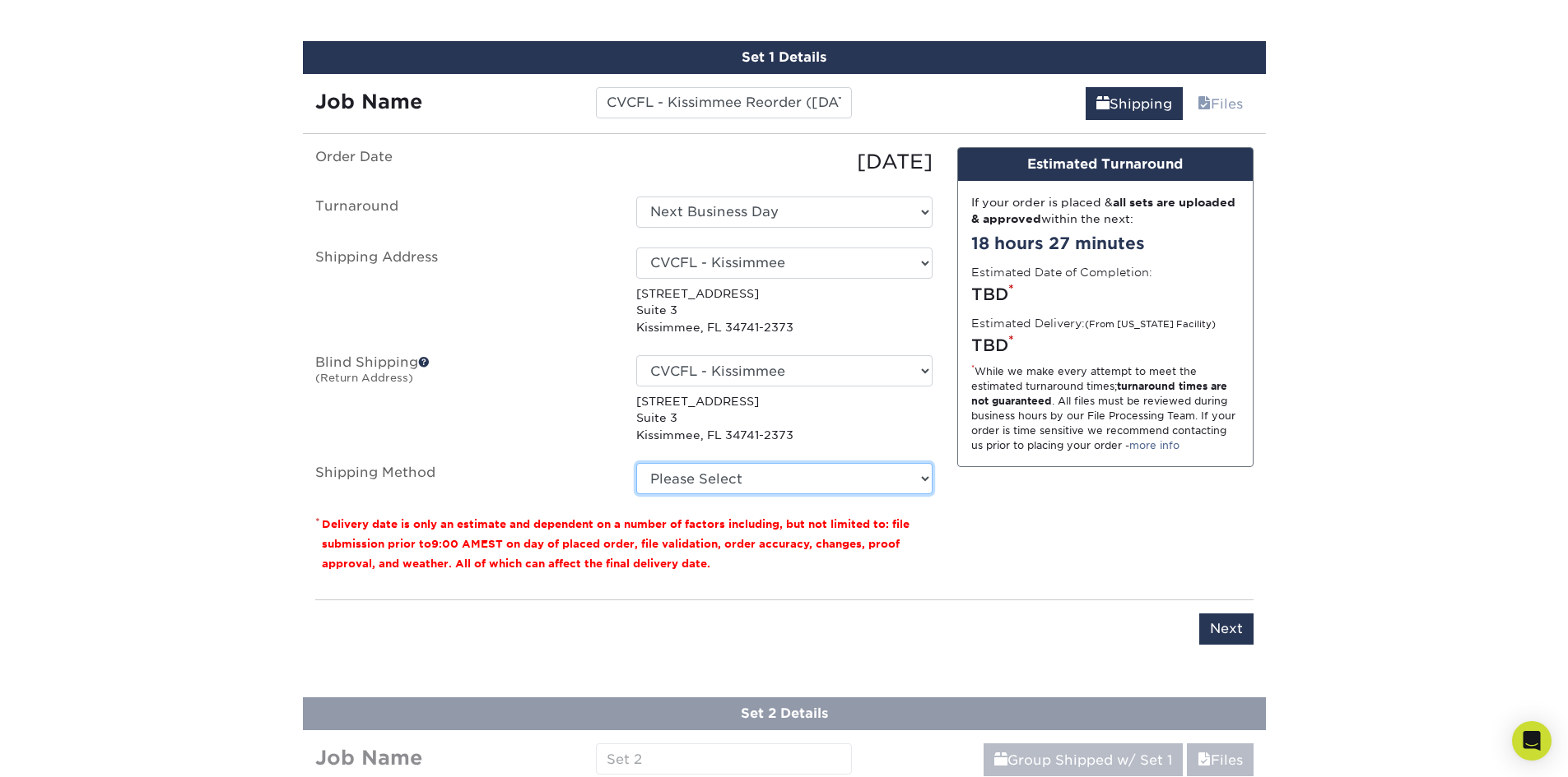
click at [787, 480] on select "Please Select Ground Shipping (+$14.96) 3 Day Shipping Service (+$15.34) 2 Day …" at bounding box center [784, 478] width 296 height 31
select select "03"
click at [636, 463] on select "Please Select Ground Shipping (+$14.96) 3 Day Shipping Service (+$15.34) 2 Day …" at bounding box center [784, 478] width 296 height 31
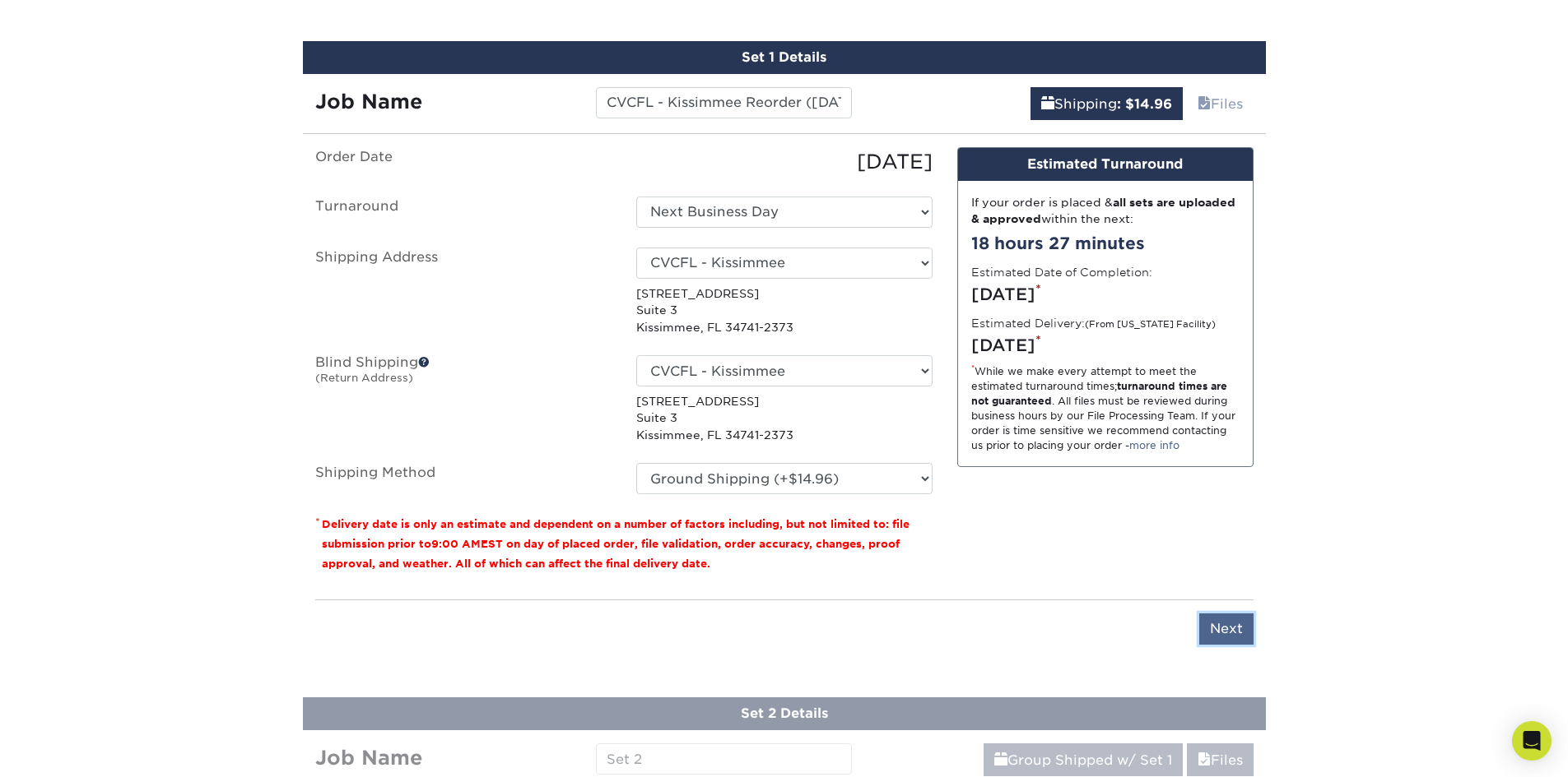
click at [1231, 621] on input "Next" at bounding box center [1226, 628] width 55 height 31
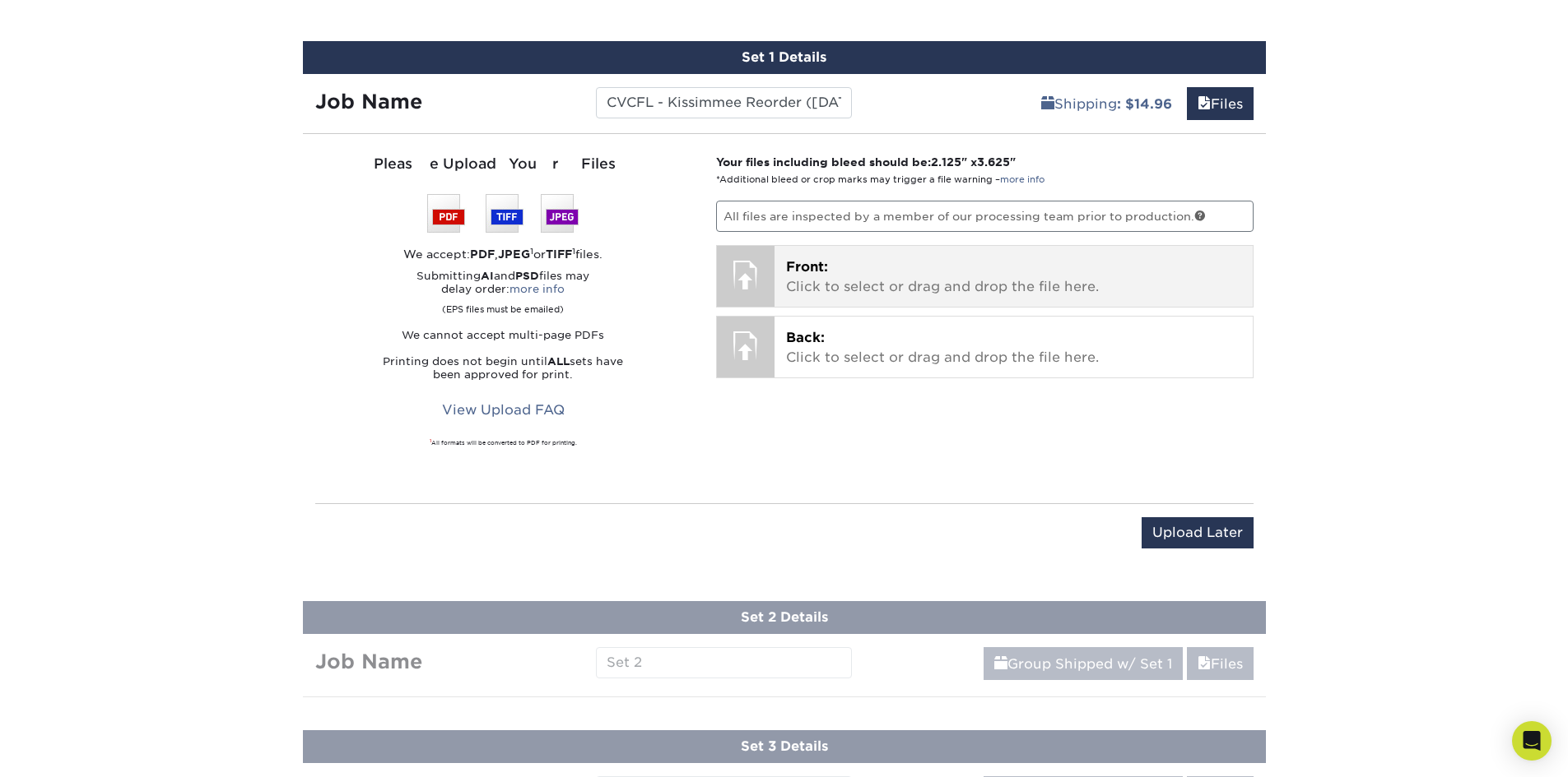
click at [834, 273] on p "Front: Click to select or drag and drop the file here." at bounding box center [1013, 277] width 455 height 40
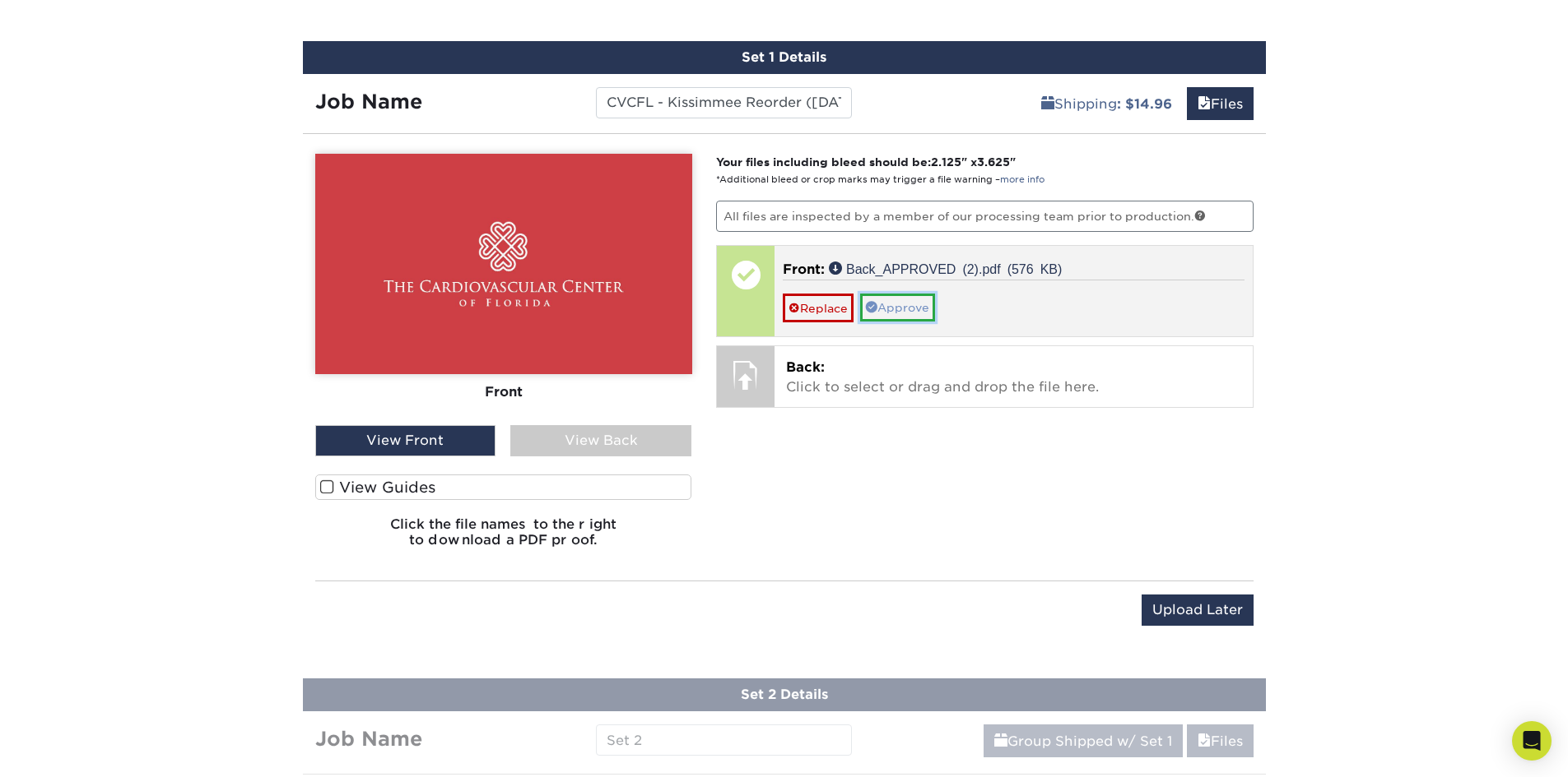
click at [907, 315] on link "Approve" at bounding box center [897, 308] width 74 height 28
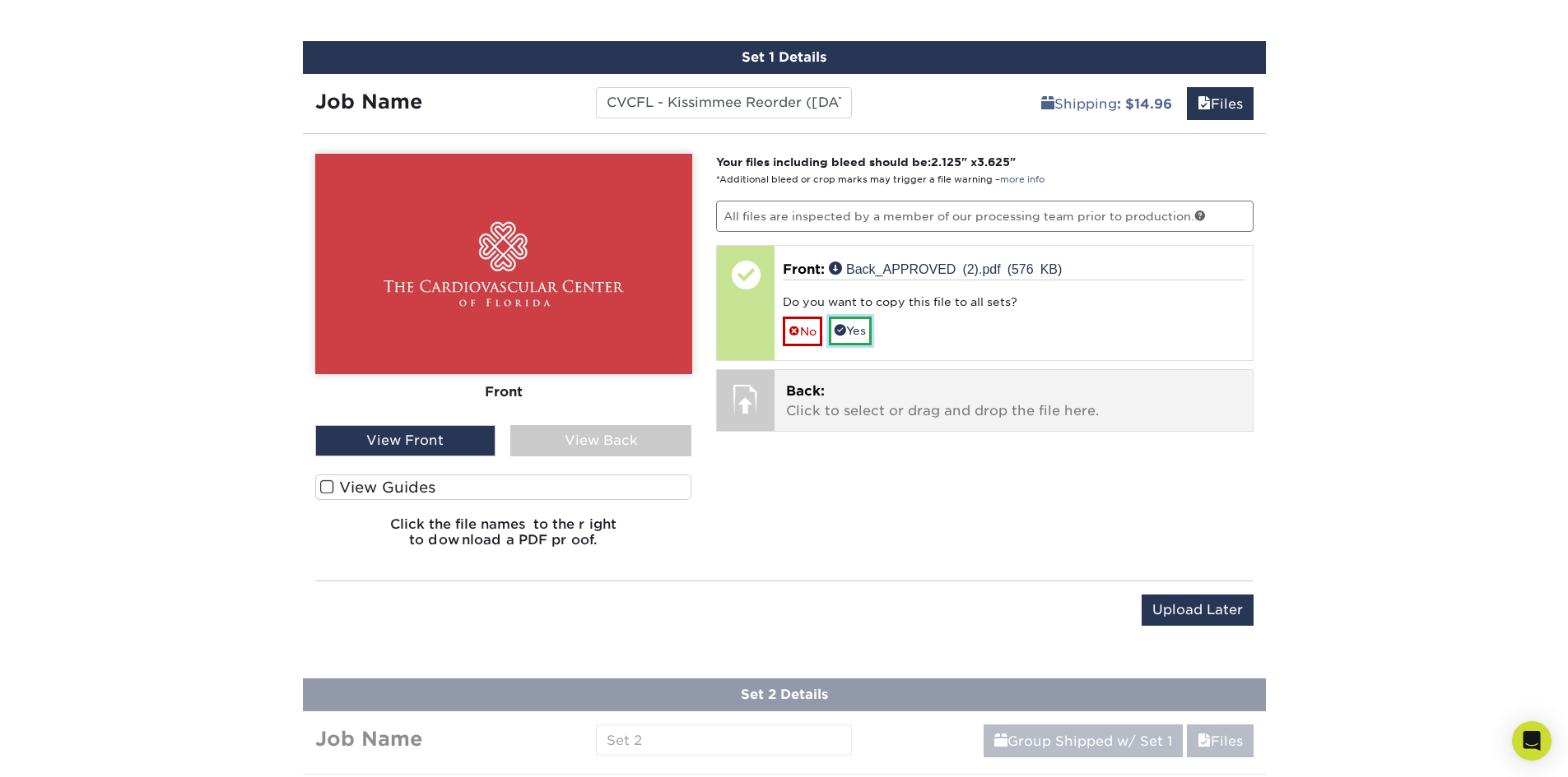
click at [846, 327] on span at bounding box center [841, 330] width 11 height 11
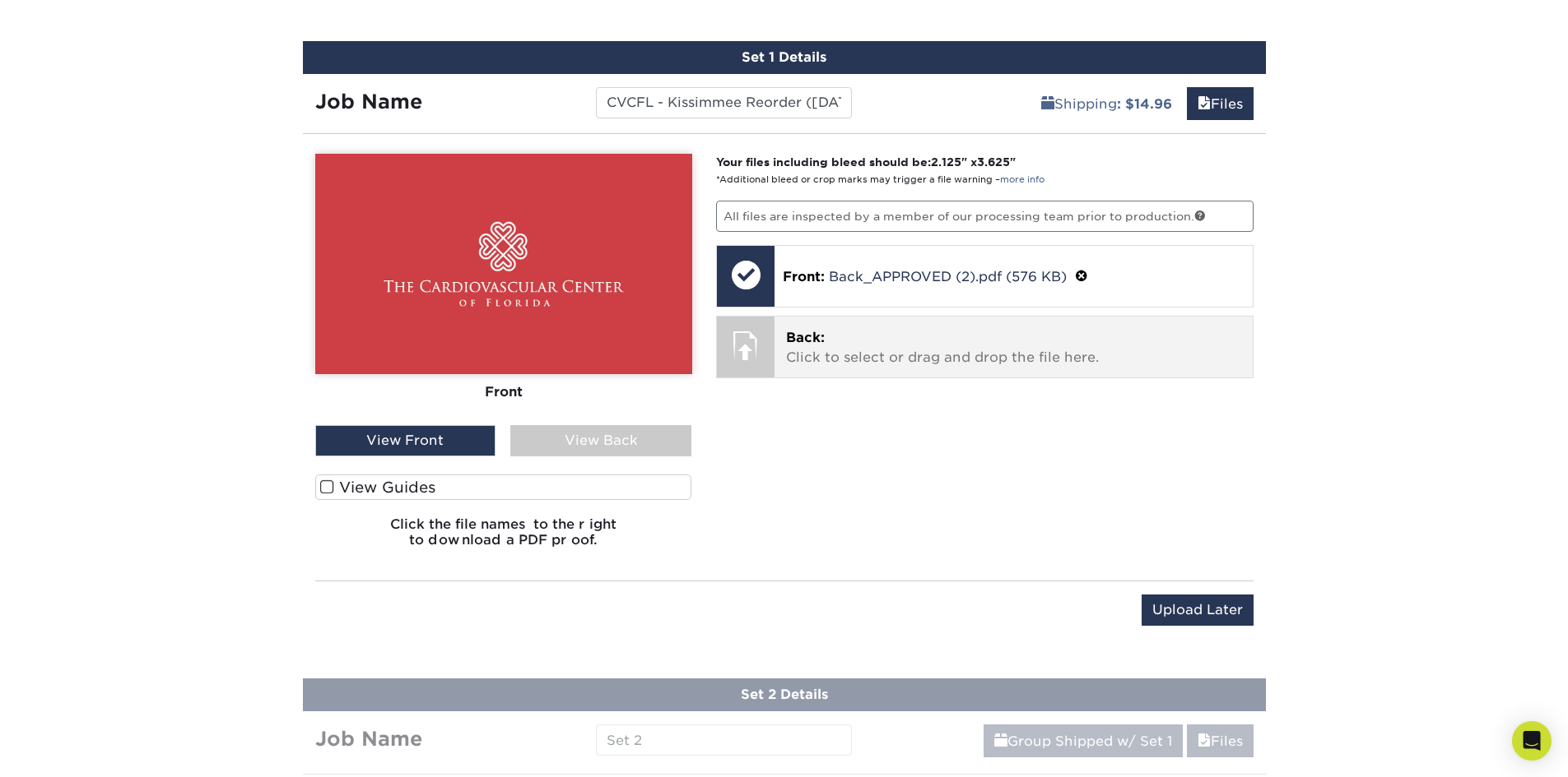
click at [840, 345] on p "Back: Click to select or drag and drop the file here." at bounding box center [1013, 348] width 455 height 40
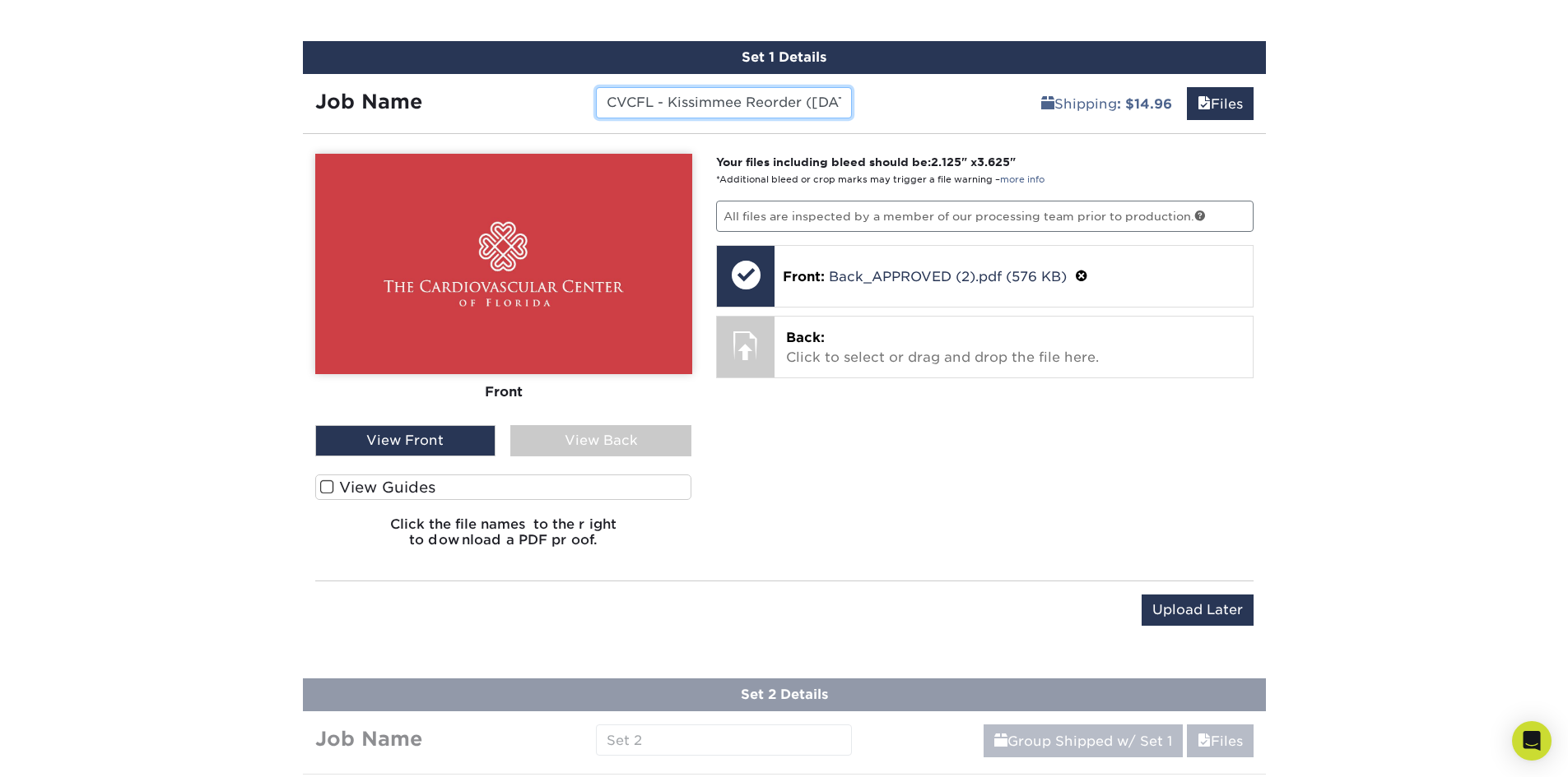
scroll to position [0, 122]
drag, startPoint x: 684, startPoint y: 103, endPoint x: 903, endPoint y: 108, distance: 219.1
click at [903, 108] on div "Job Name CVCFL - Kissimmee Reorder (Sep 2025) - Agnihotri Shipping : $14.96 Fil…" at bounding box center [784, 97] width 963 height 46
click at [792, 92] on input "CVCFL - Kissimmee Reorder ([DATE]) - [PERSON_NAME]" at bounding box center [724, 103] width 256 height 31
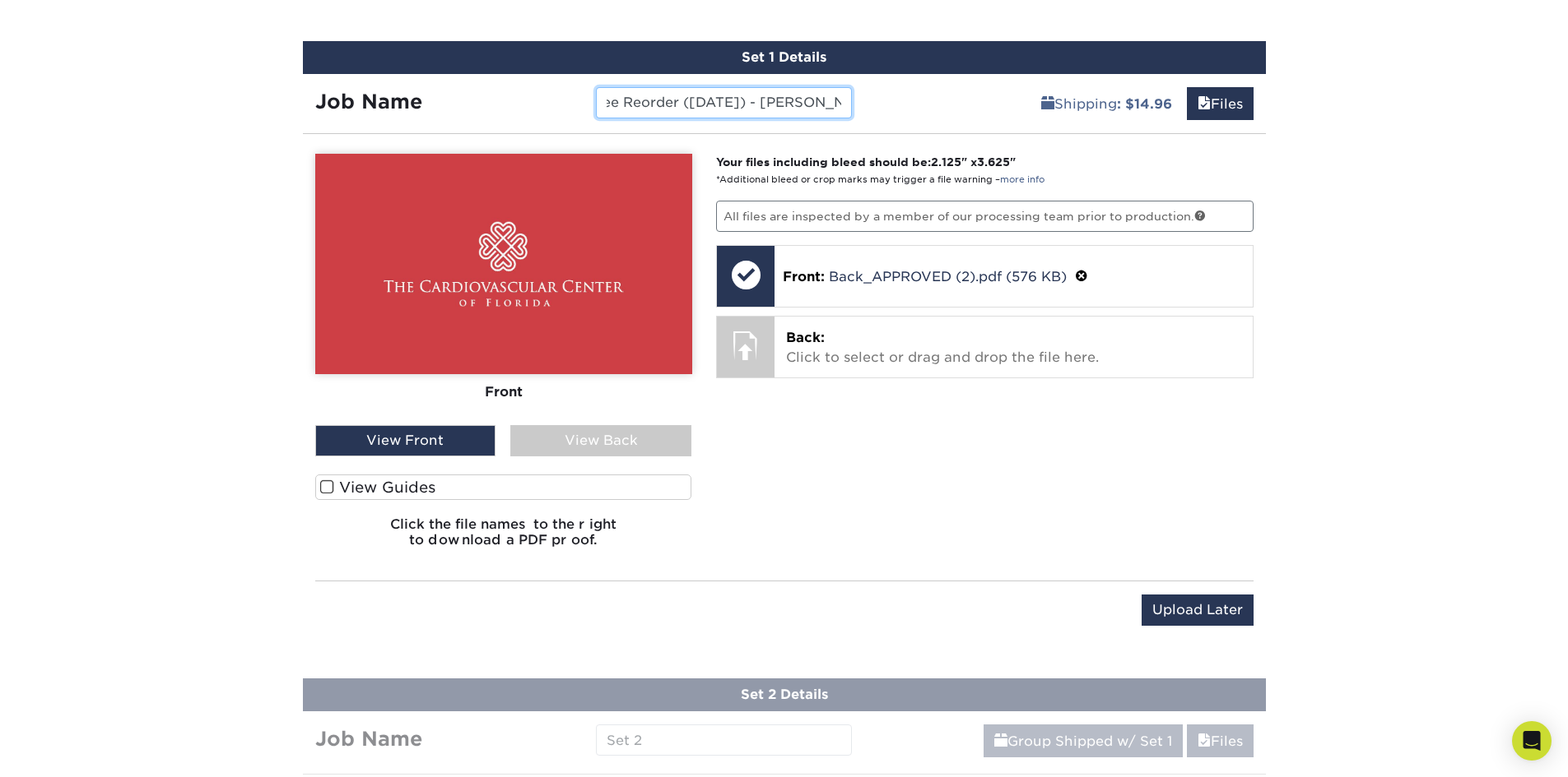
click at [792, 92] on input "CVCFL - Kissimmee Reorder ([DATE]) - [PERSON_NAME]" at bounding box center [724, 103] width 256 height 31
click at [1193, 607] on input "Upload Later" at bounding box center [1197, 609] width 112 height 31
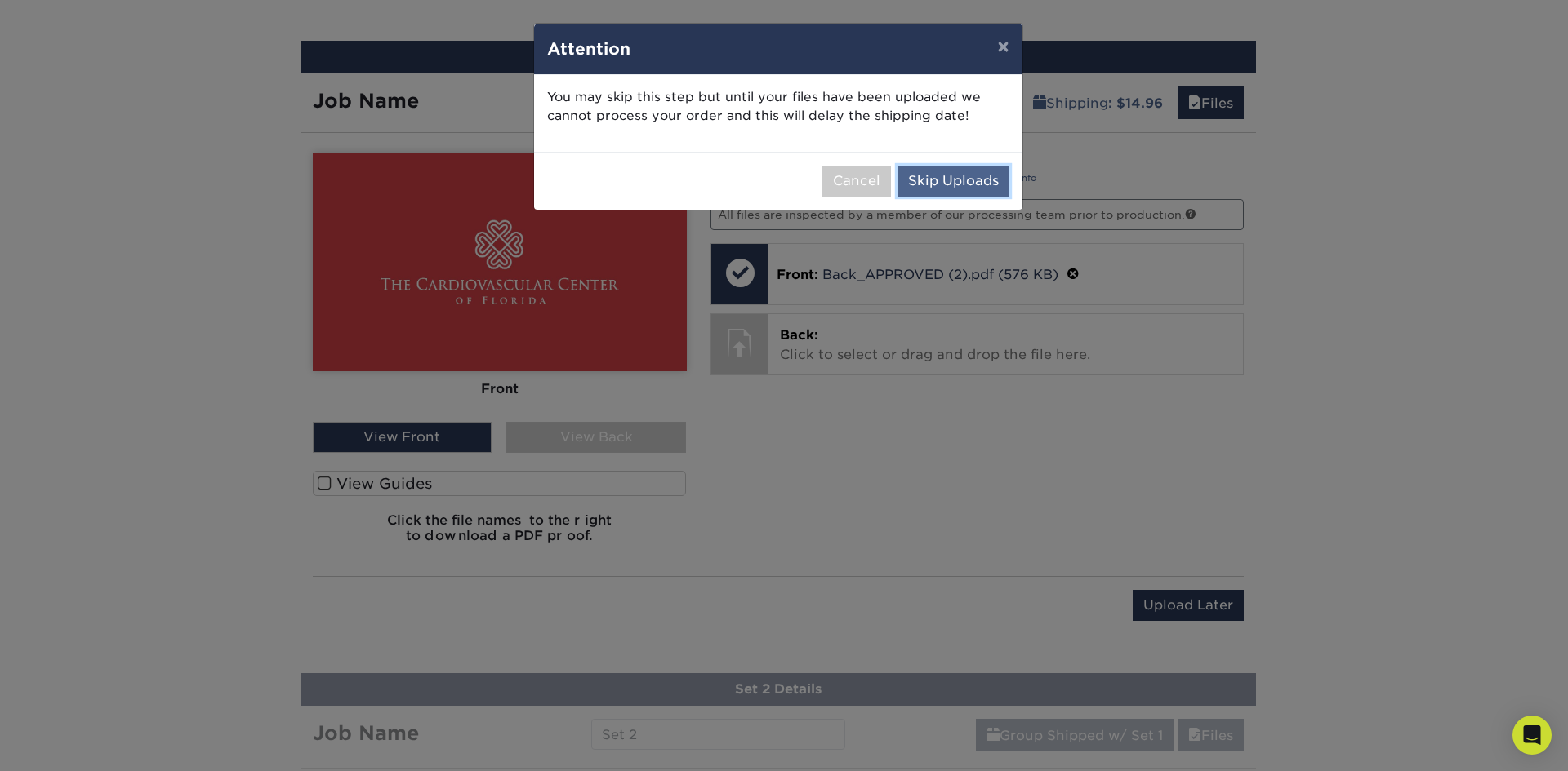
click at [946, 177] on button "Skip Uploads" at bounding box center [954, 180] width 112 height 31
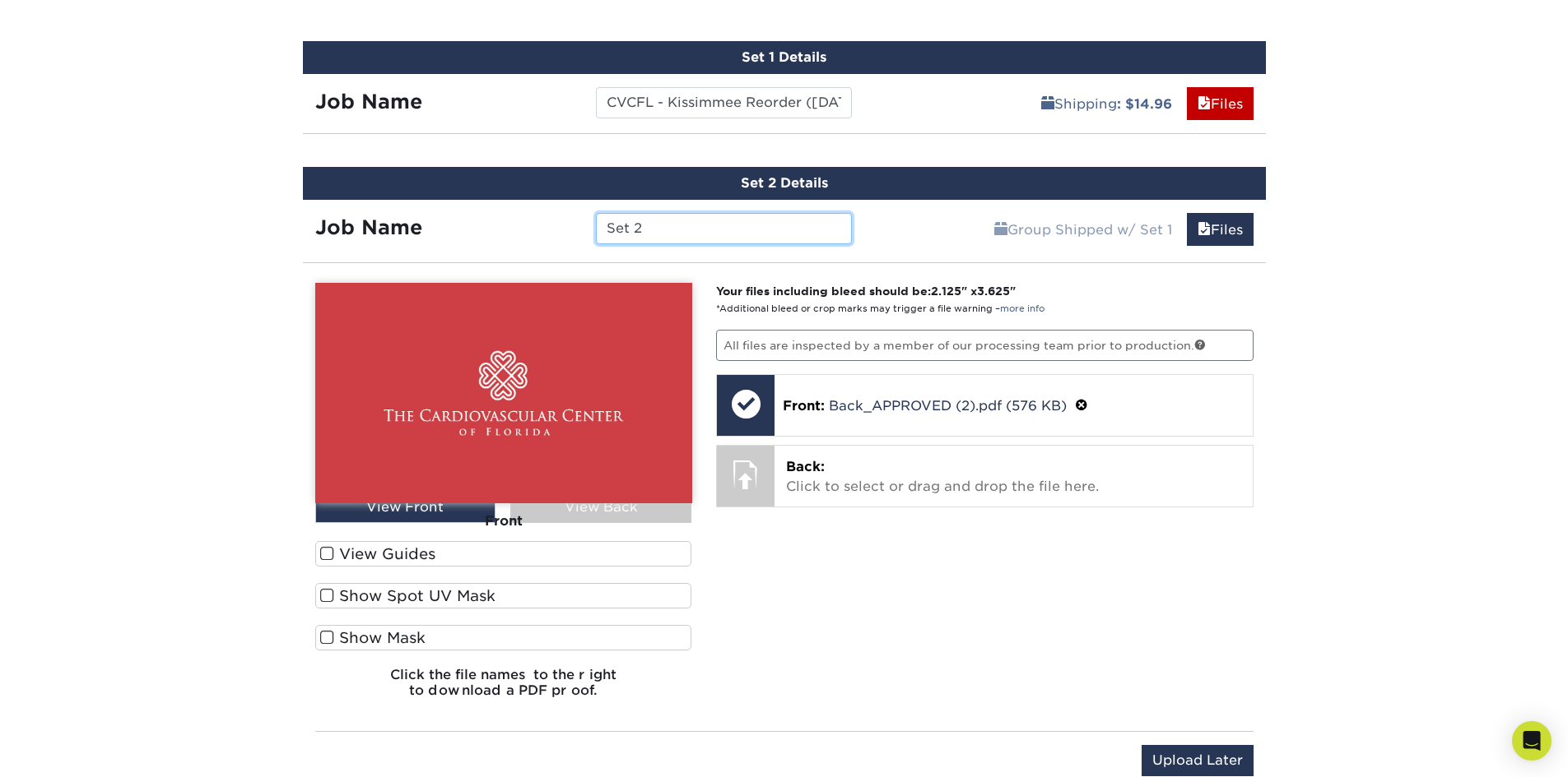
click at [694, 237] on input "Set 2" at bounding box center [724, 228] width 256 height 31
paste input "CVCFL - Kissimmee Reorder ([DATE]) - [PERSON_NAME]"
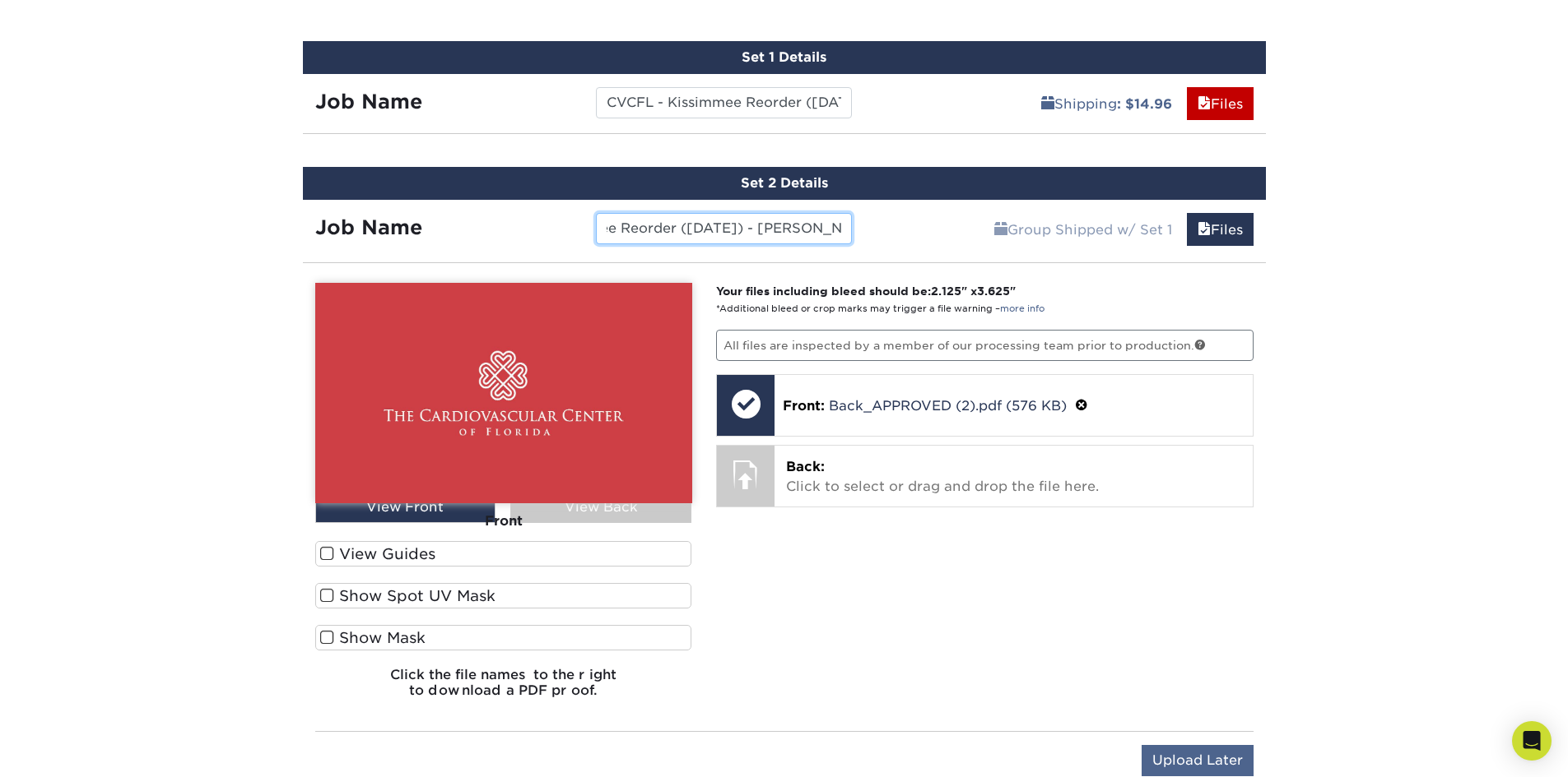
type input "CVCFL - Kissimmee Reorder ([DATE]) - [PERSON_NAME]"
click at [1192, 750] on input "Upload Later" at bounding box center [1197, 760] width 112 height 31
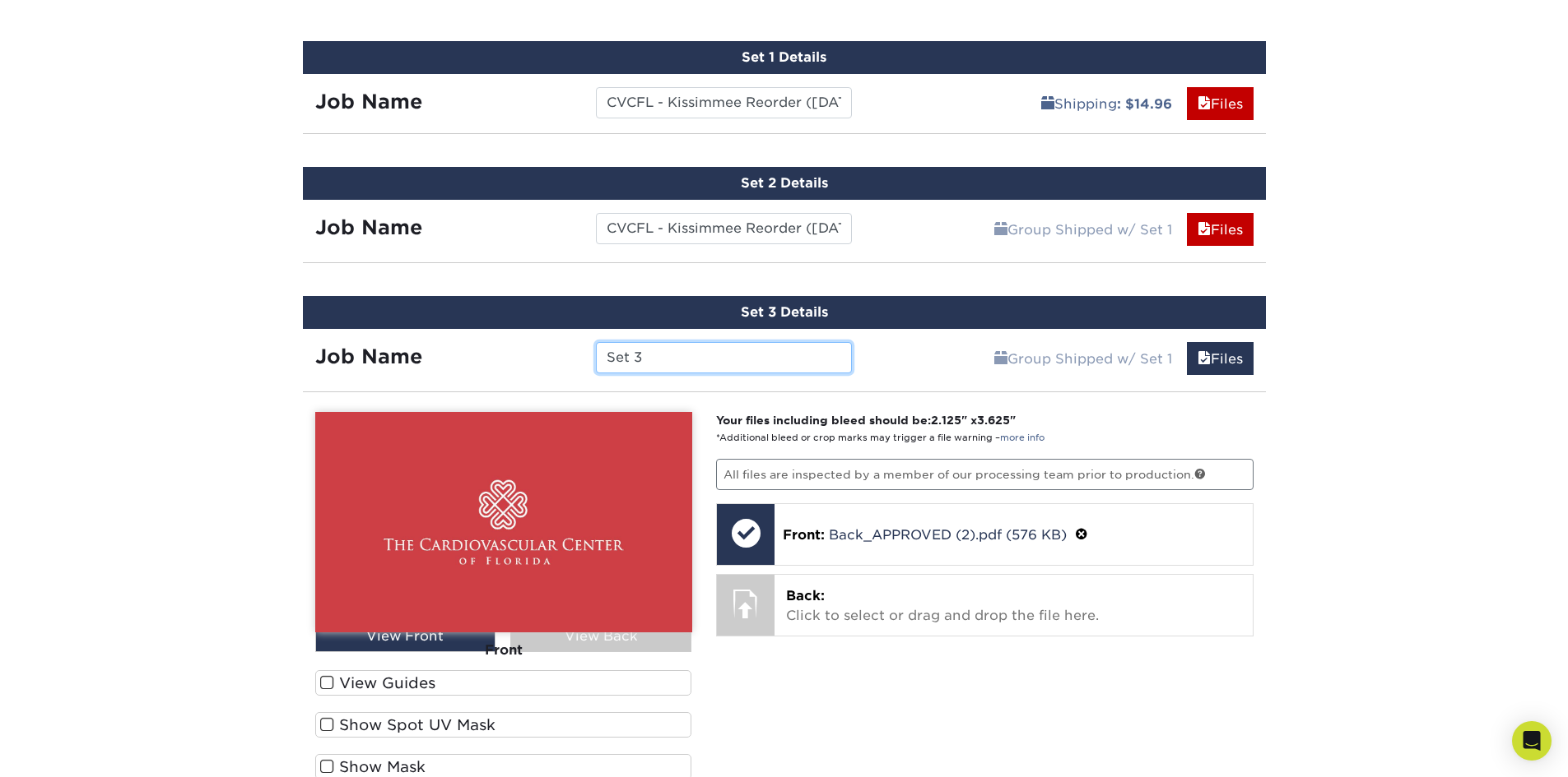
click at [652, 355] on input "Set 3" at bounding box center [724, 357] width 256 height 31
paste input "CVCFL - Kissimmee Reorder ([DATE]) - [PERSON_NAME]"
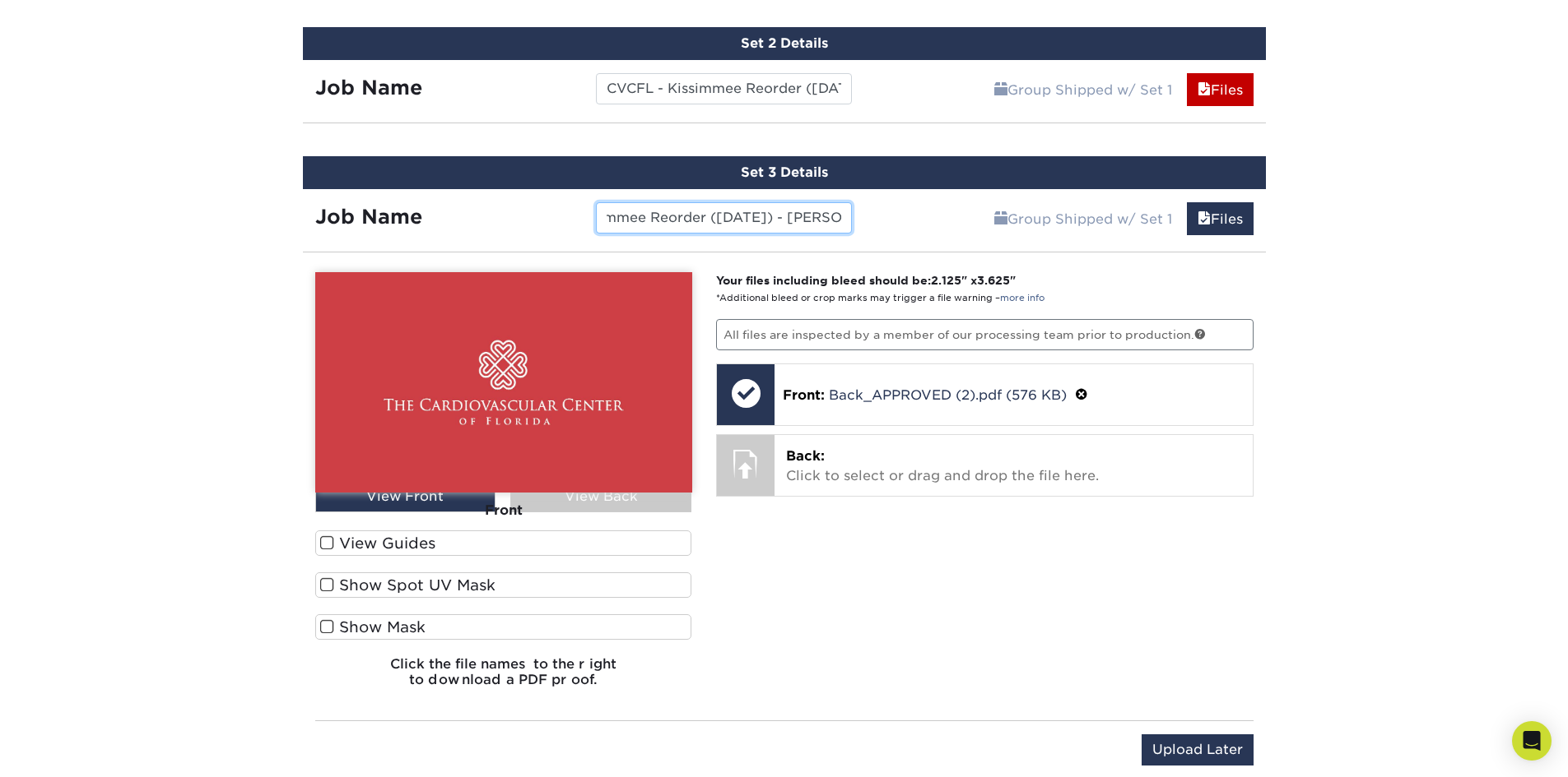
scroll to position [1138, 0]
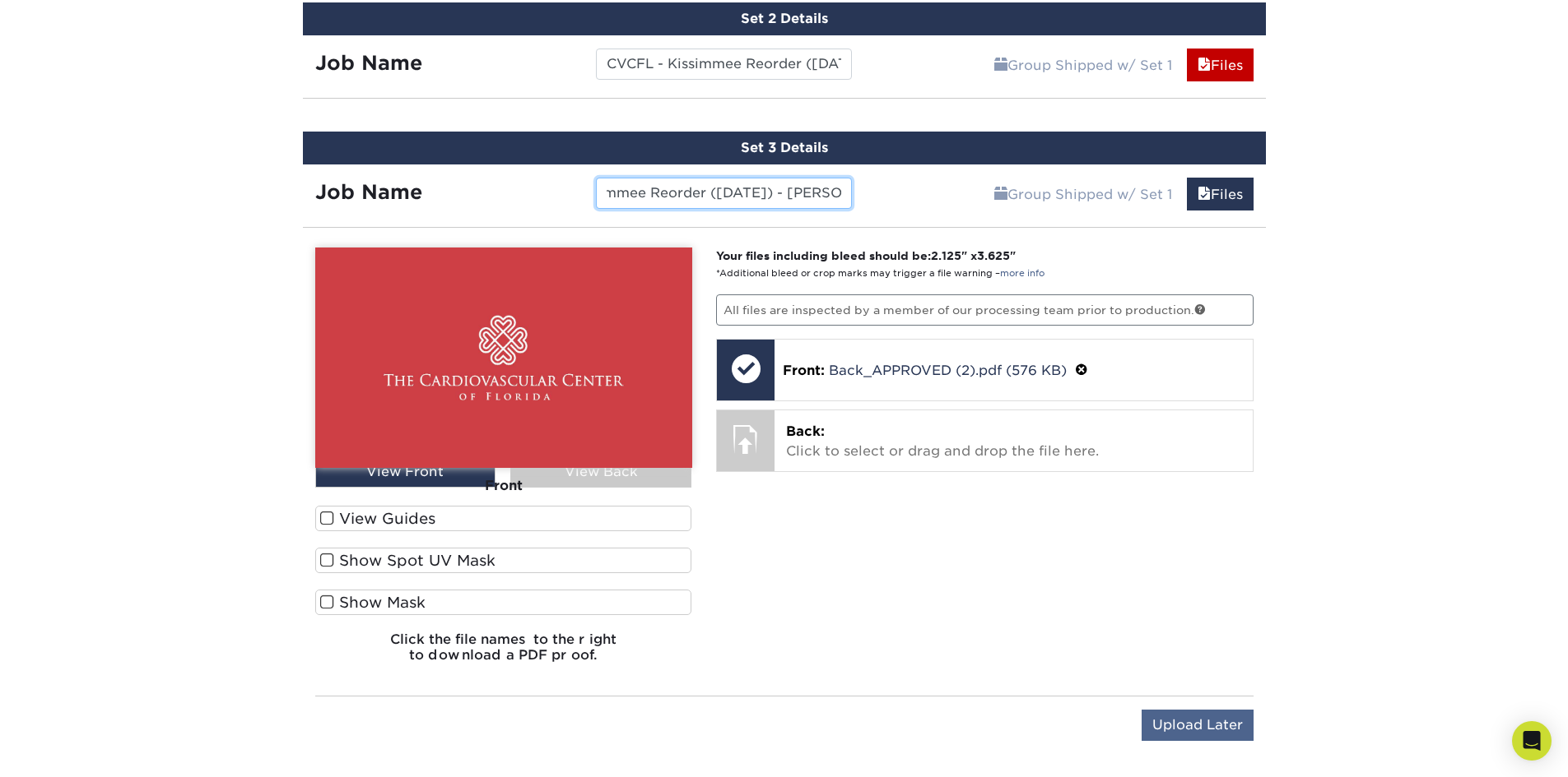
type input "CVCFL - Kissimmee Reorder ([DATE]) - [PERSON_NAME]"
click at [1173, 726] on input "Upload Later" at bounding box center [1197, 725] width 112 height 31
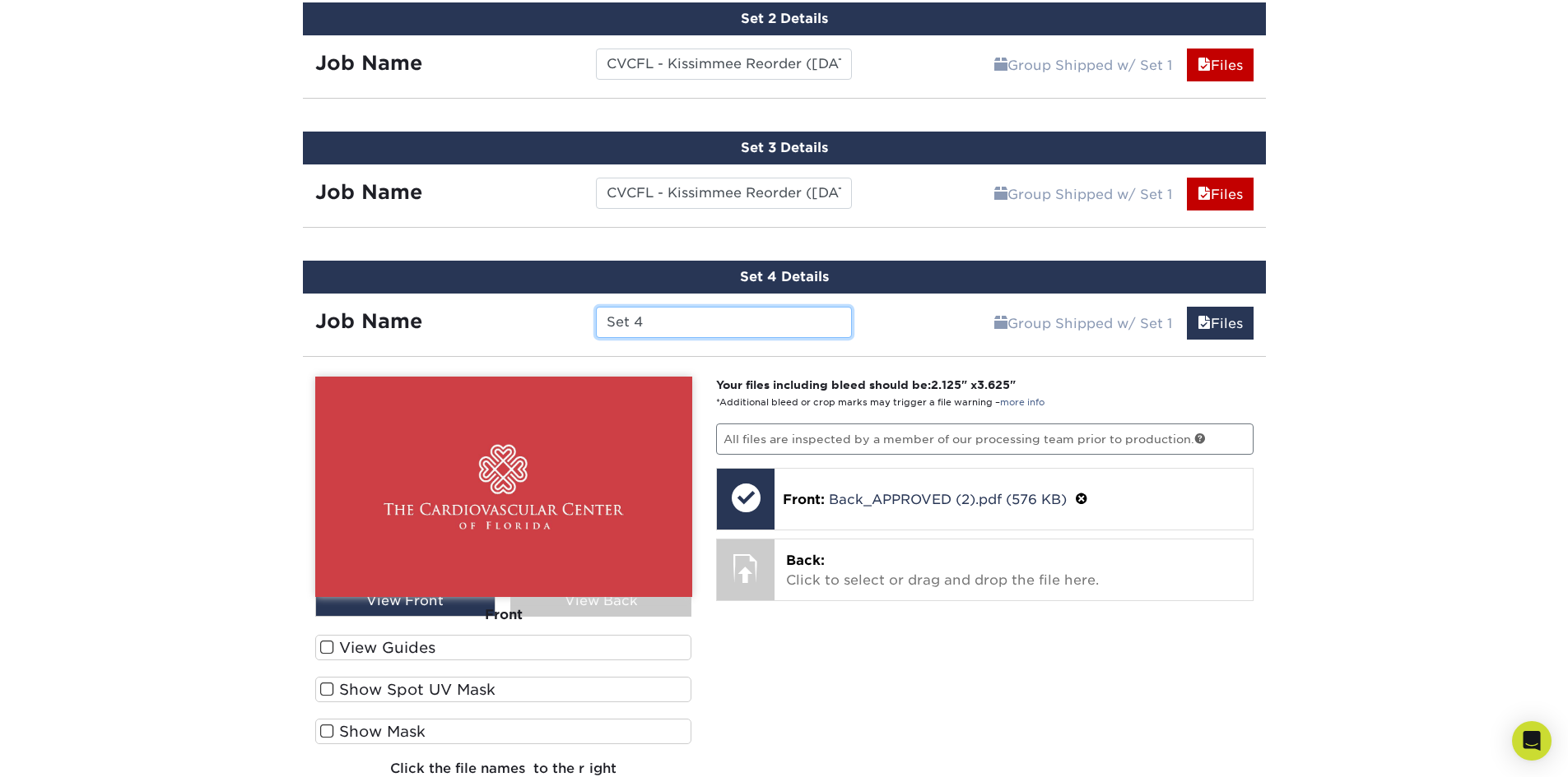
click at [684, 329] on input "Set 4" at bounding box center [724, 322] width 256 height 31
paste input "CVCFL - Kissimmee Reorder ([DATE]) - [PERSON_NAME]"
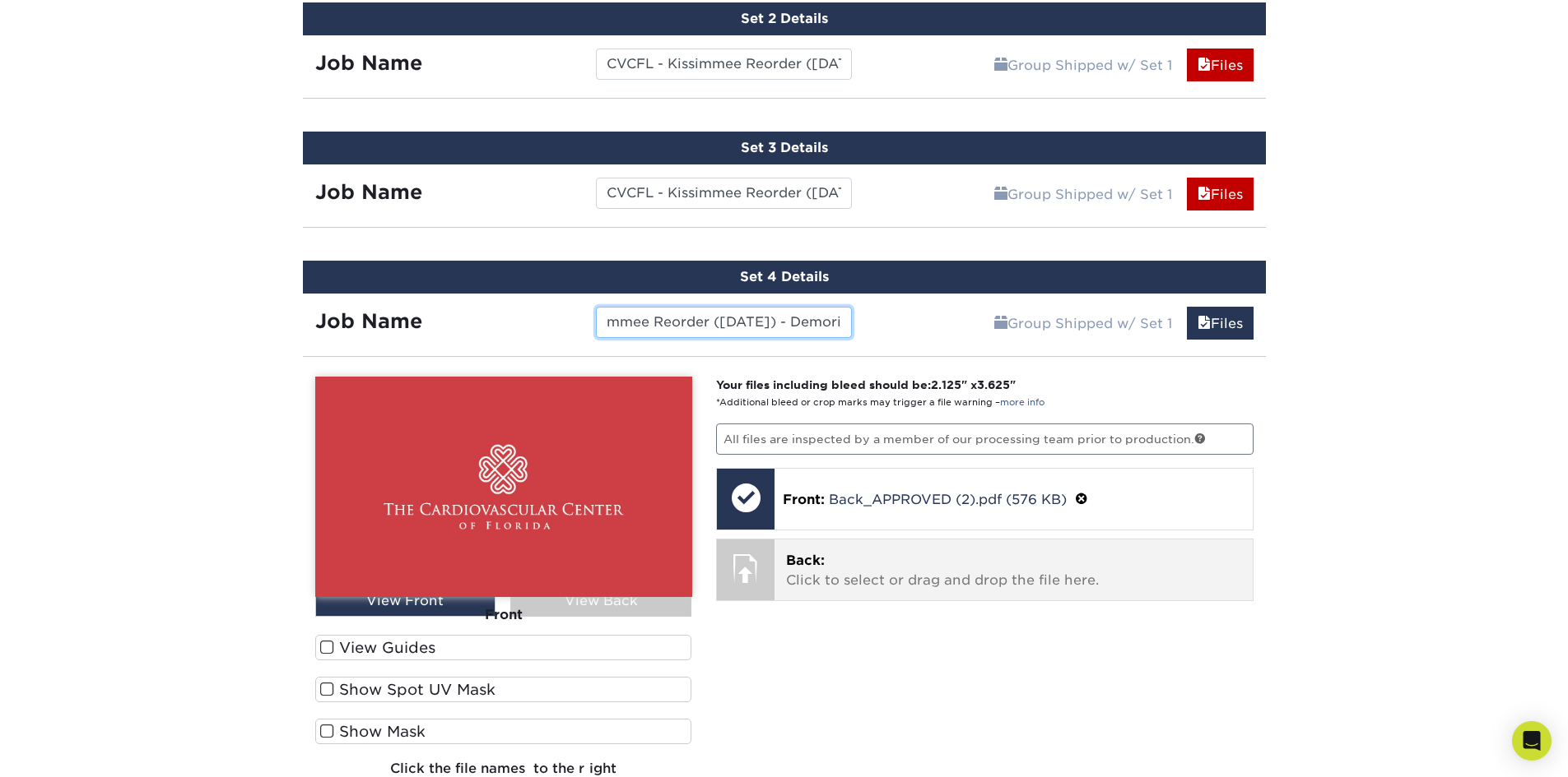
type input "CVCFL - Kissimmee Reorder ([DATE]) - Demori"
click at [844, 565] on p "Back: Click to select or drag and drop the file here." at bounding box center [1013, 571] width 455 height 40
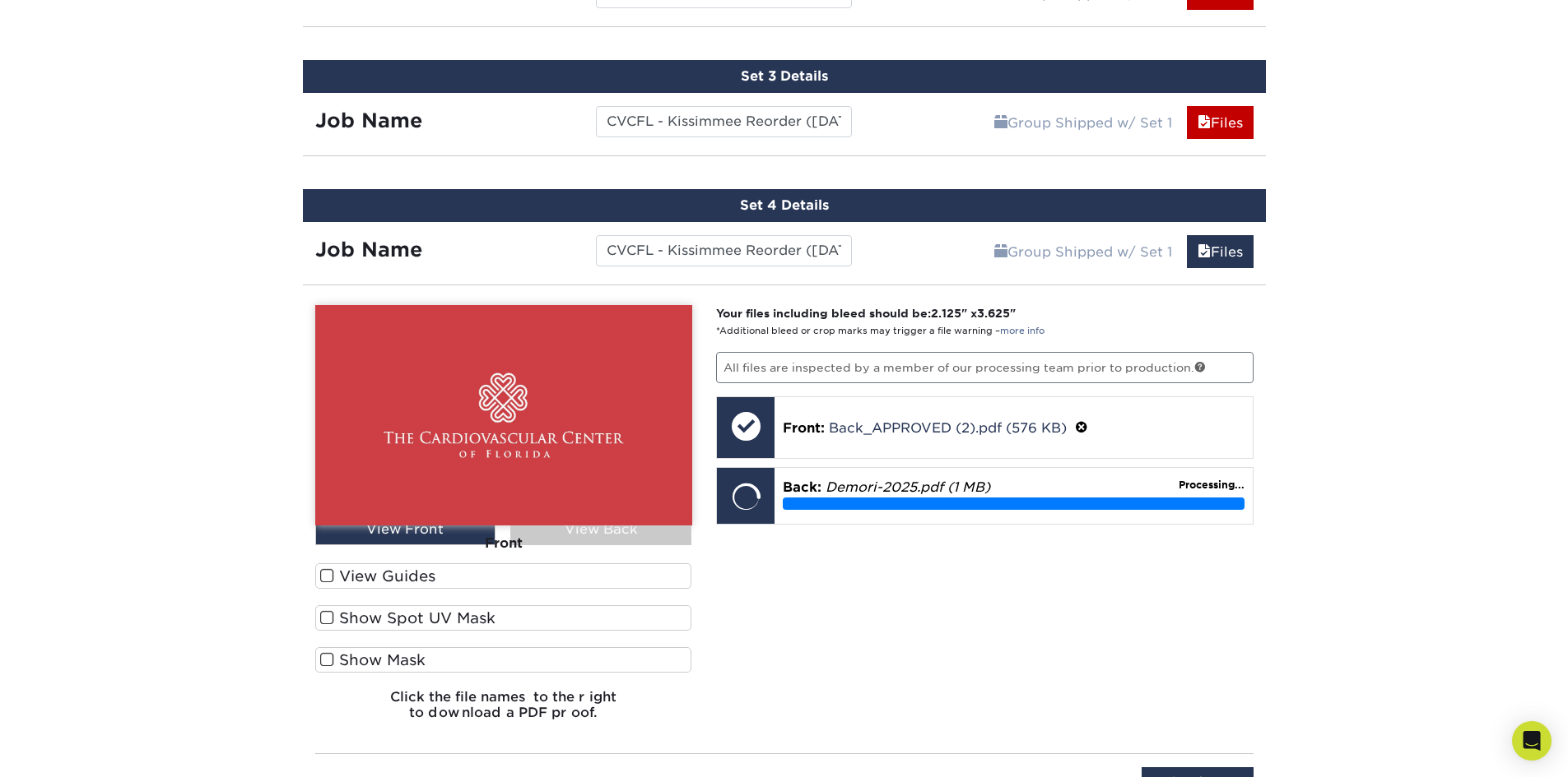
scroll to position [1302, 0]
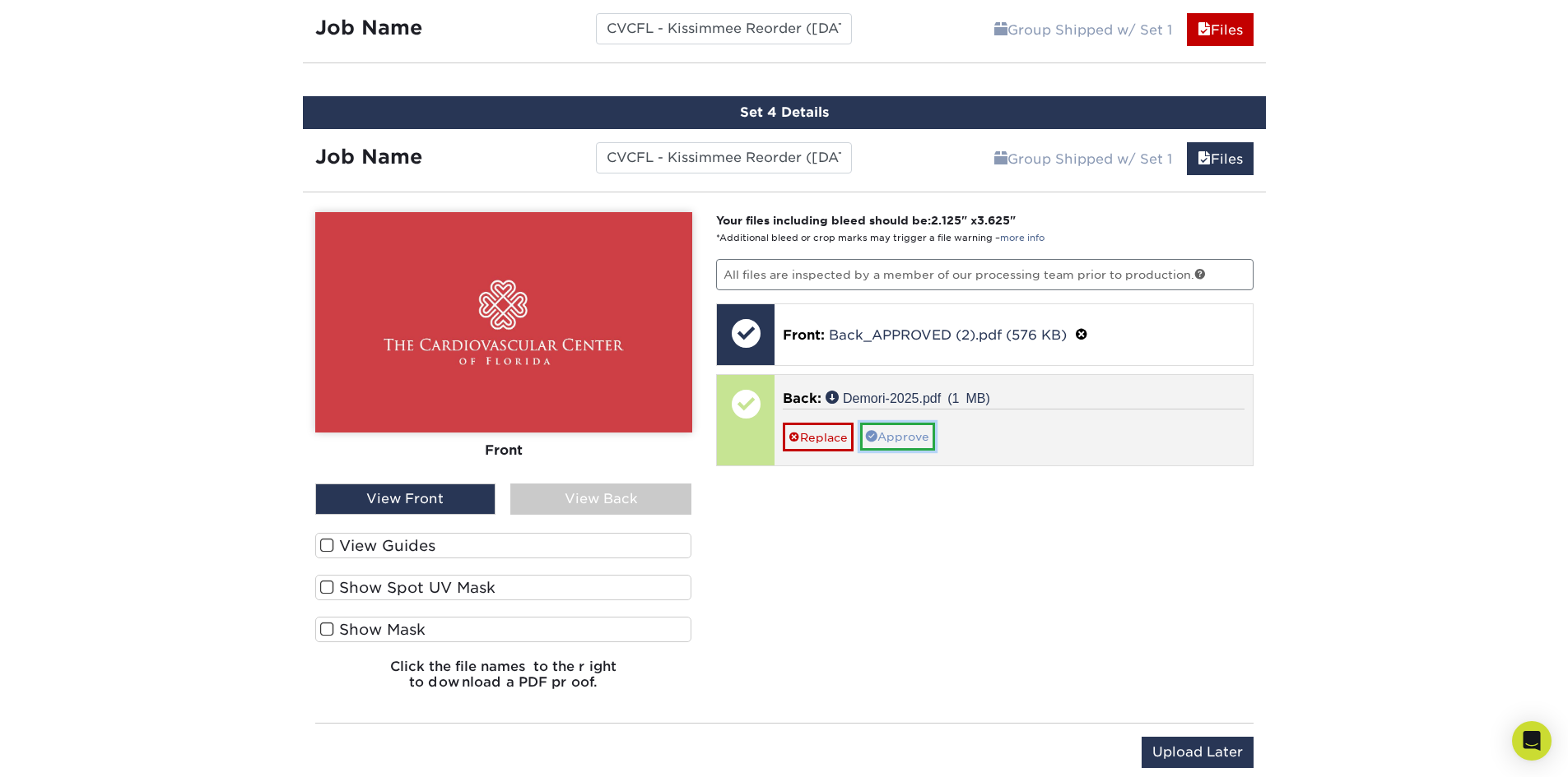
click at [901, 437] on link "Approve" at bounding box center [897, 437] width 74 height 28
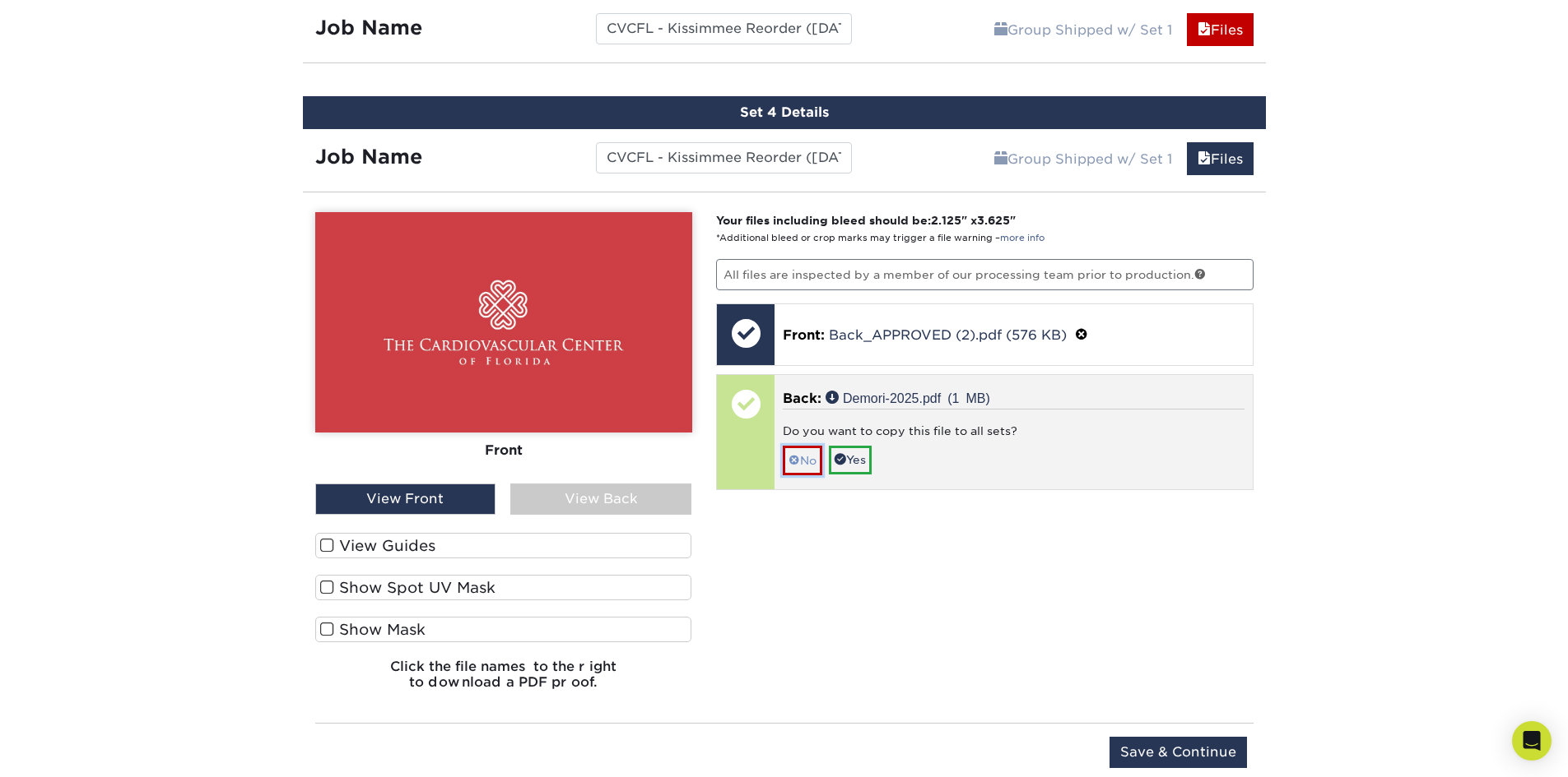
click at [794, 458] on span at bounding box center [794, 461] width 11 height 13
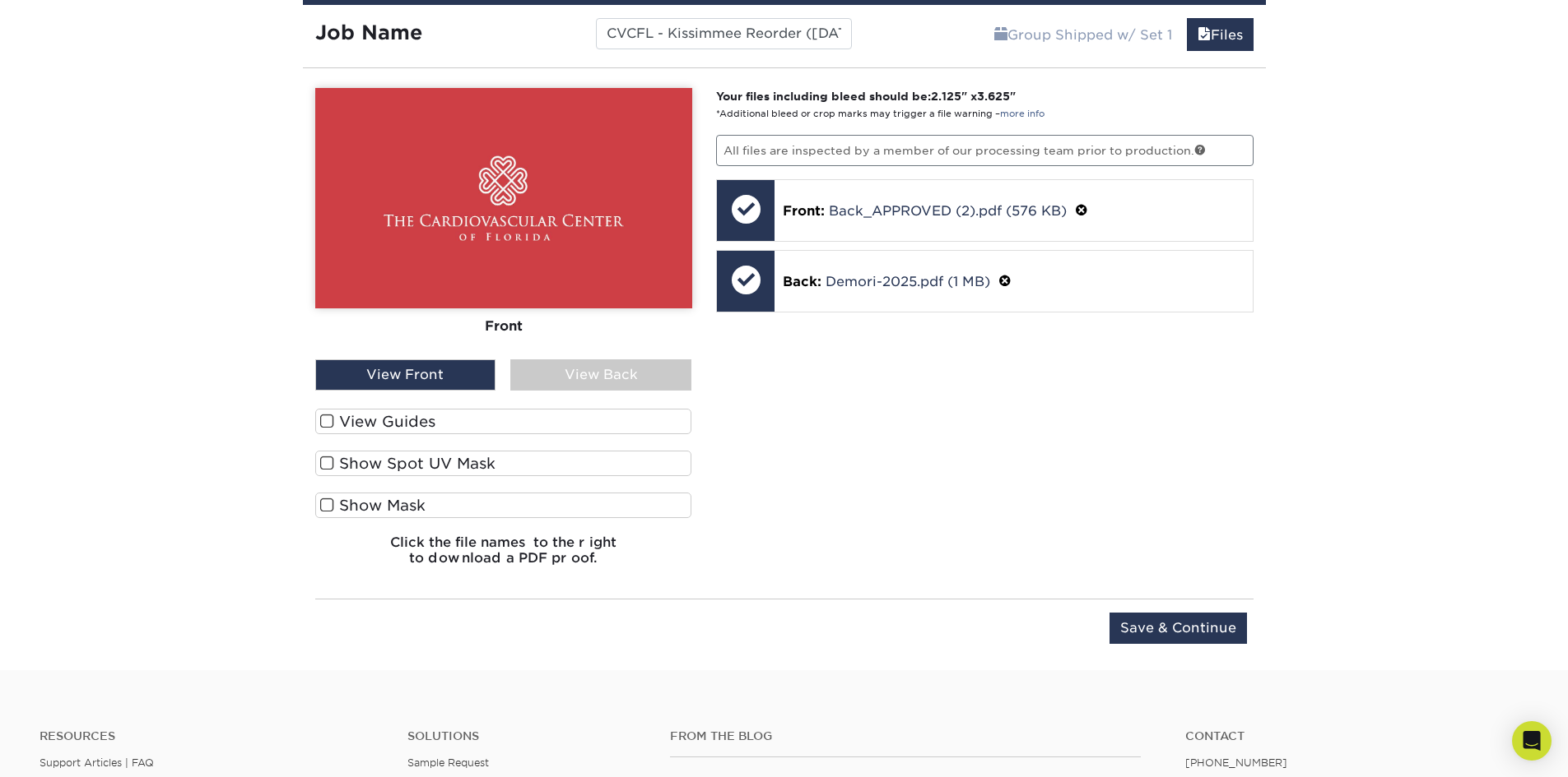
scroll to position [1466, 0]
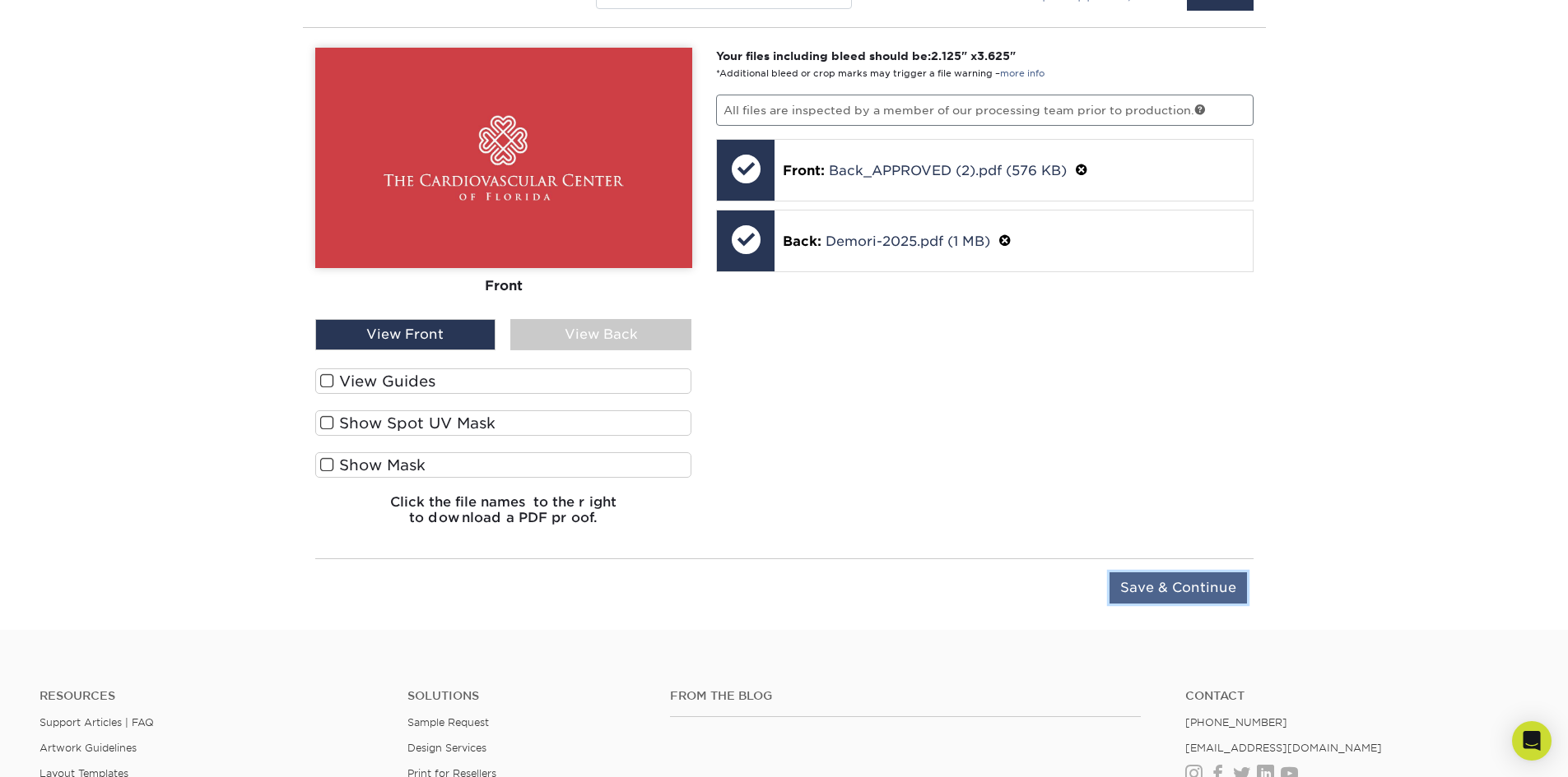
click at [1117, 592] on input "Save & Continue" at bounding box center [1178, 588] width 138 height 31
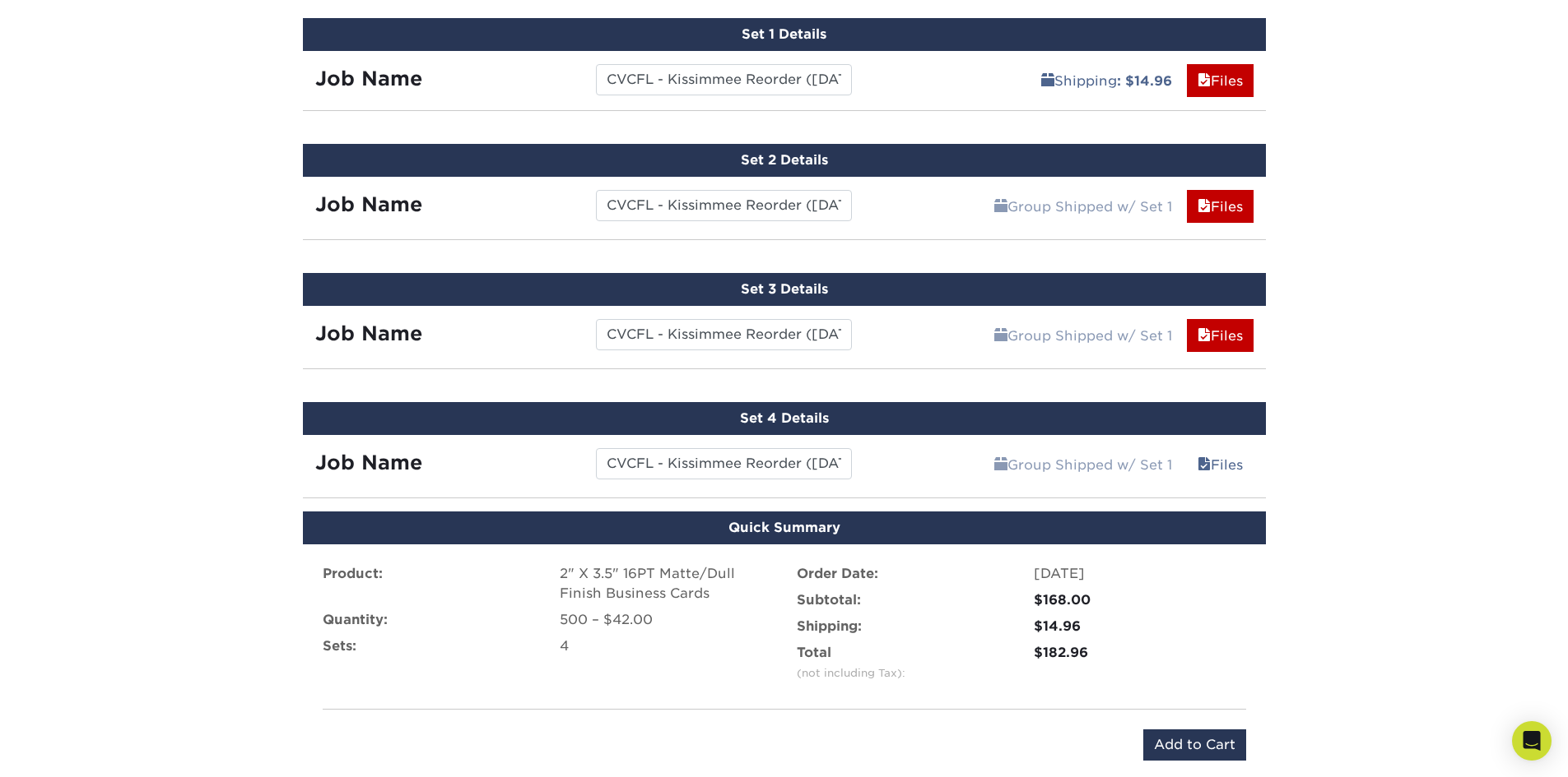
scroll to position [1001, 0]
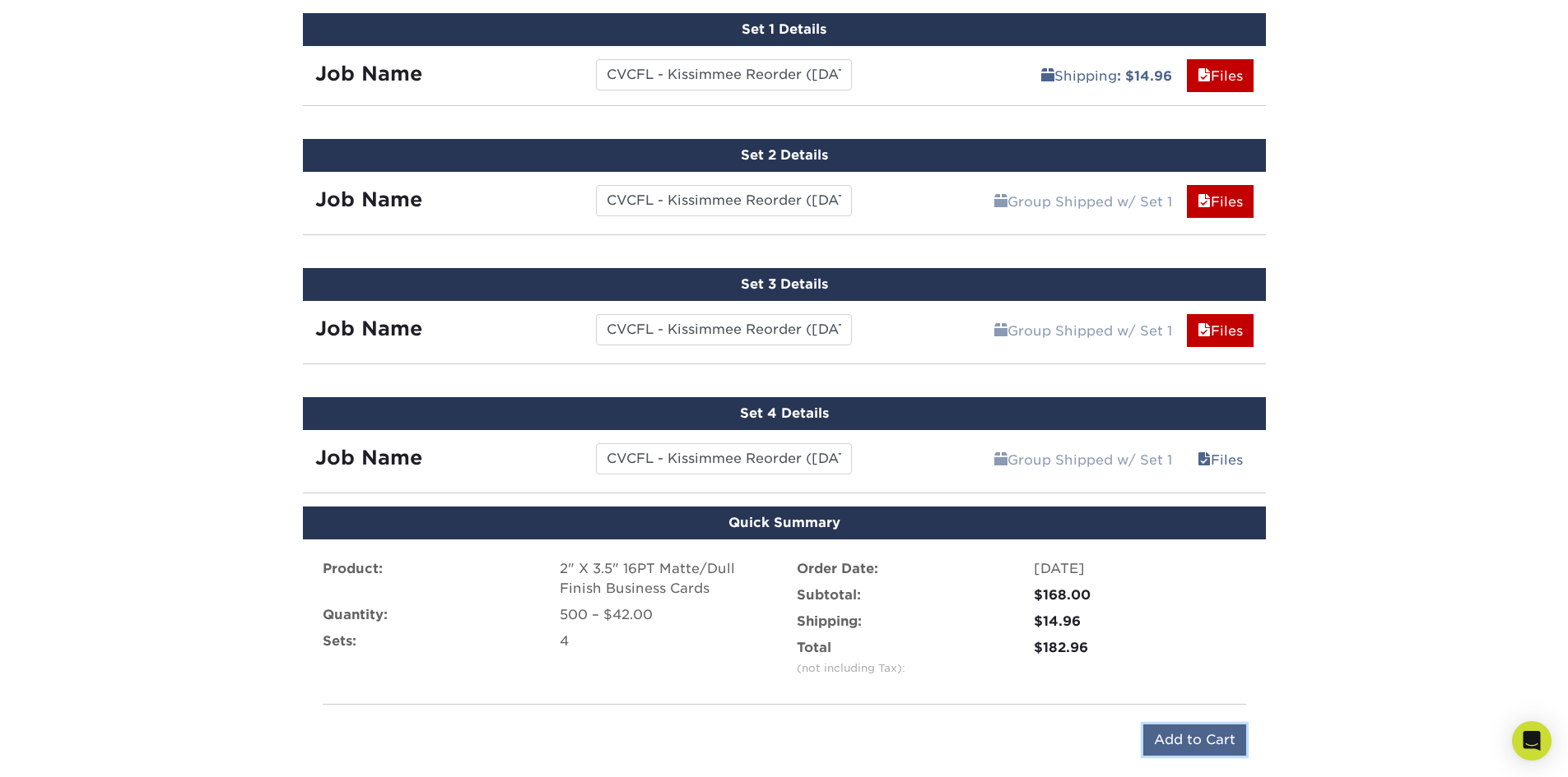
click at [1165, 748] on input "Add to Cart" at bounding box center [1194, 739] width 103 height 31
